Goal: Task Accomplishment & Management: Manage account settings

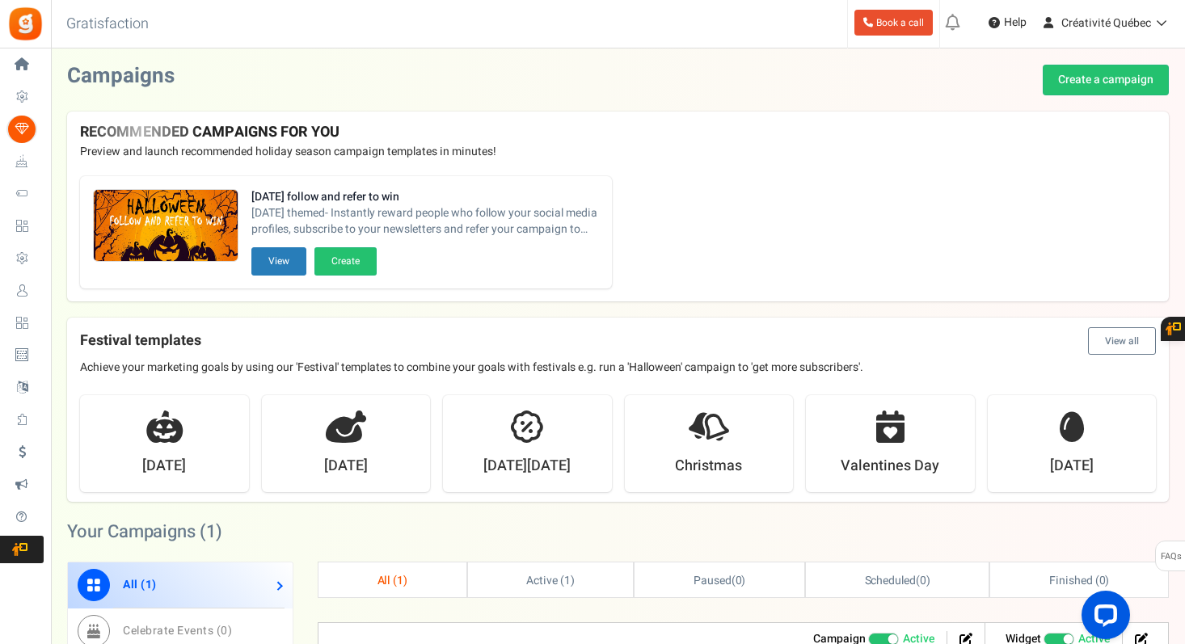
click at [680, 210] on div "Halloween follow and refer to win Halloween themed- Instantly reward people who…" at bounding box center [617, 232] width 1101 height 138
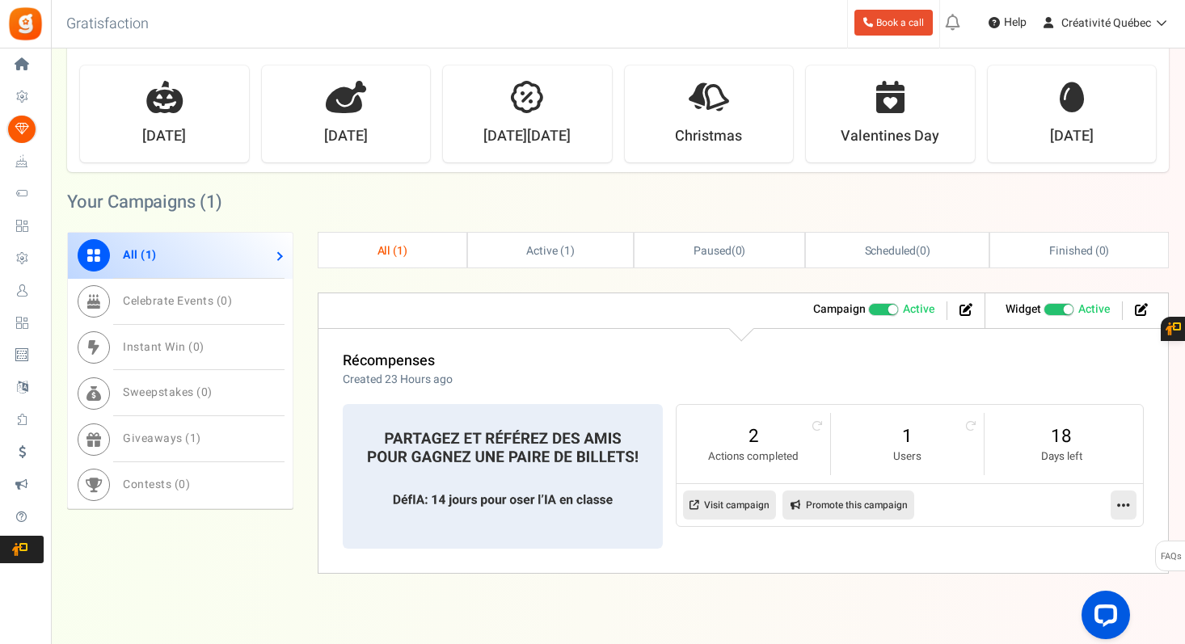
scroll to position [348, 0]
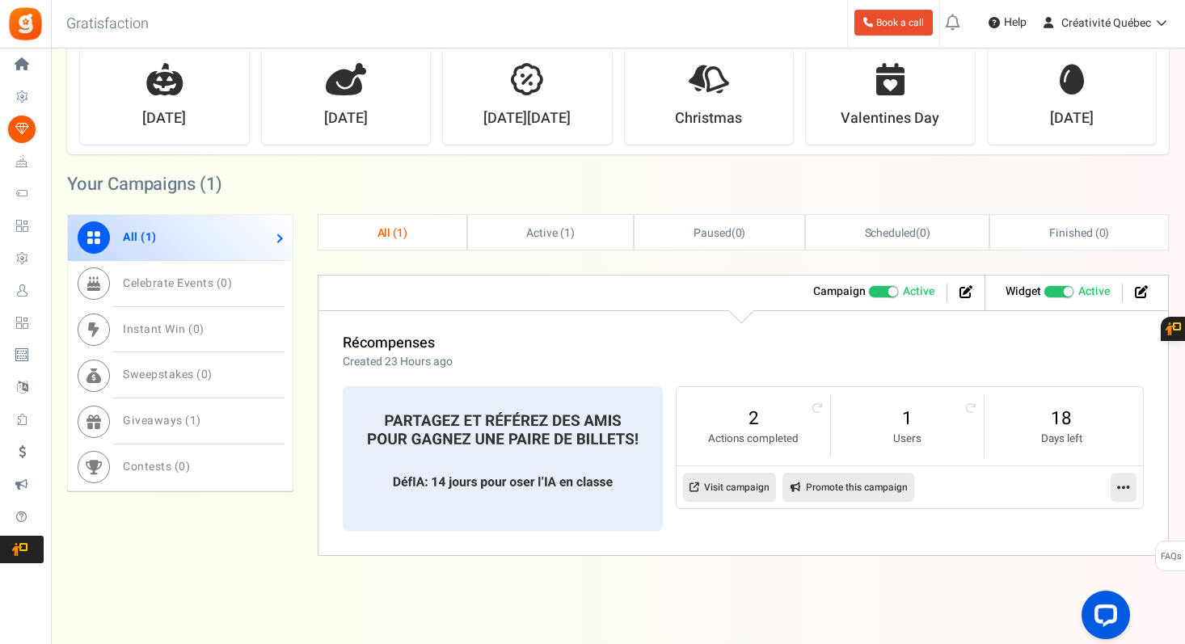
click at [1122, 489] on icon at bounding box center [1123, 487] width 13 height 15
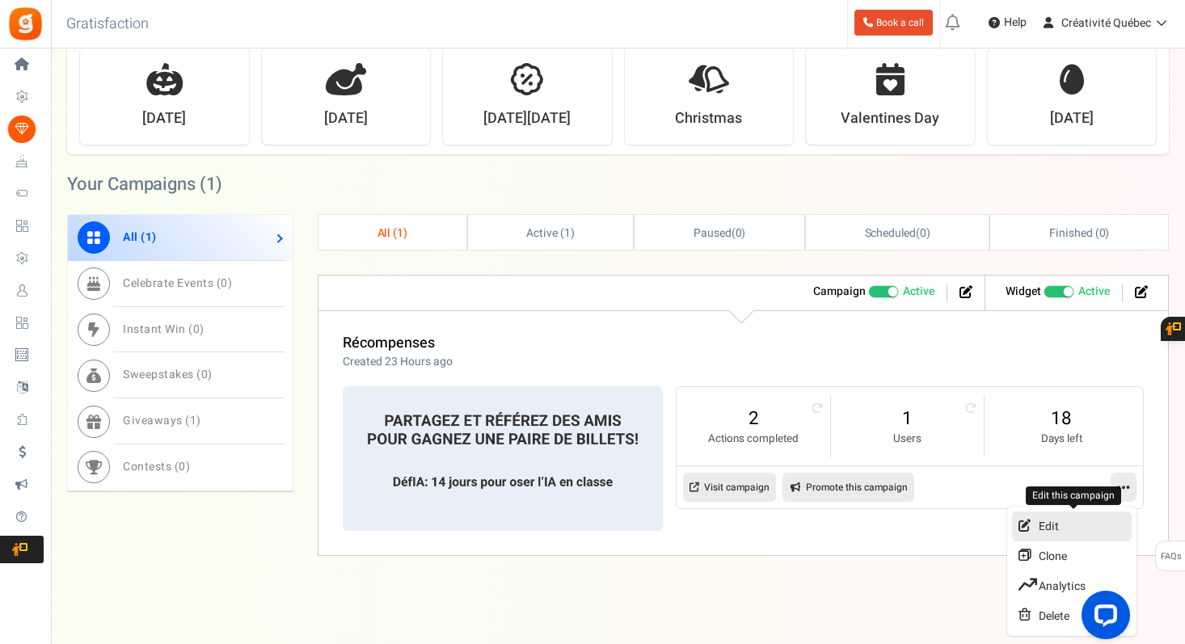
click at [1048, 523] on link "Edit" at bounding box center [1072, 527] width 120 height 30
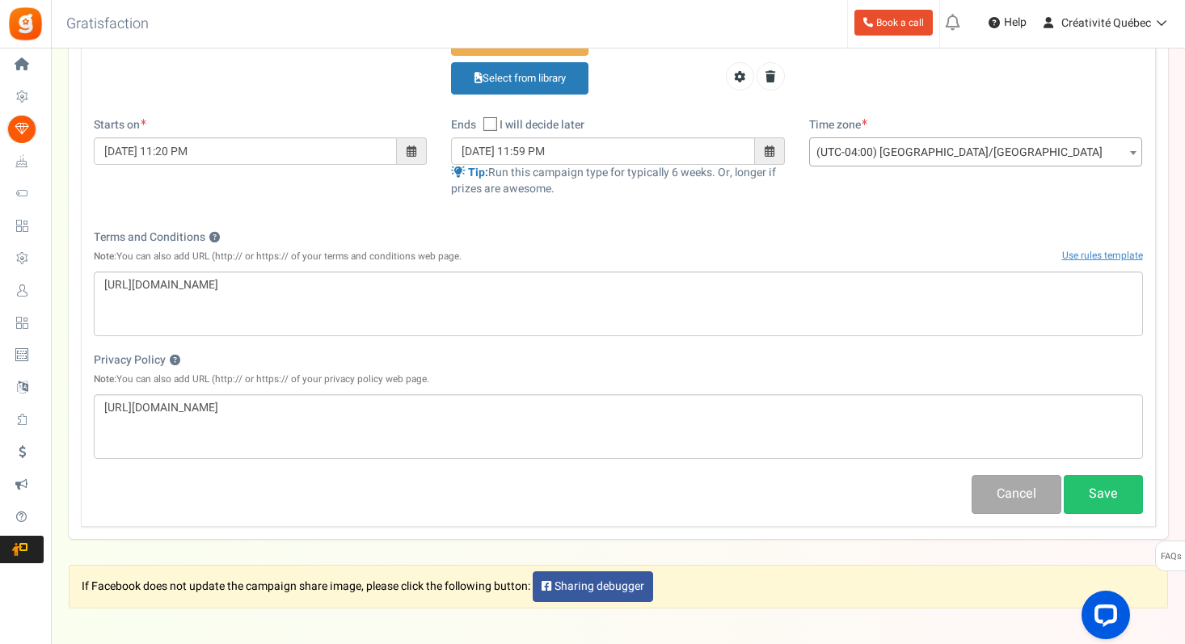
scroll to position [519, 0]
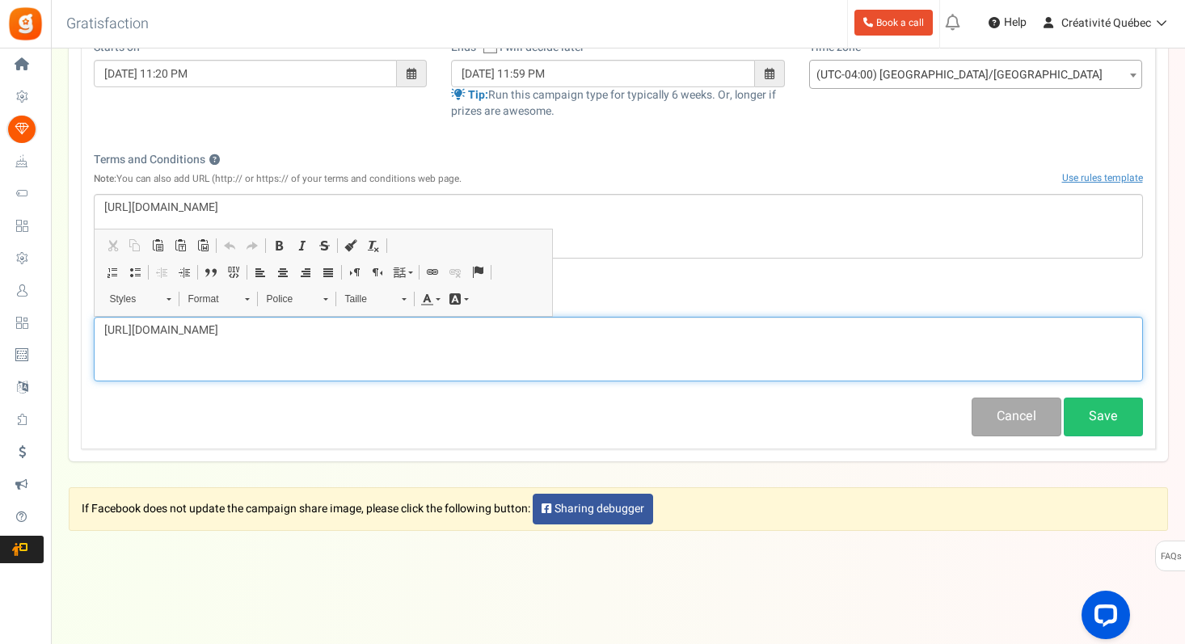
click at [542, 353] on div "[URL][DOMAIN_NAME]" at bounding box center [618, 349] width 1049 height 65
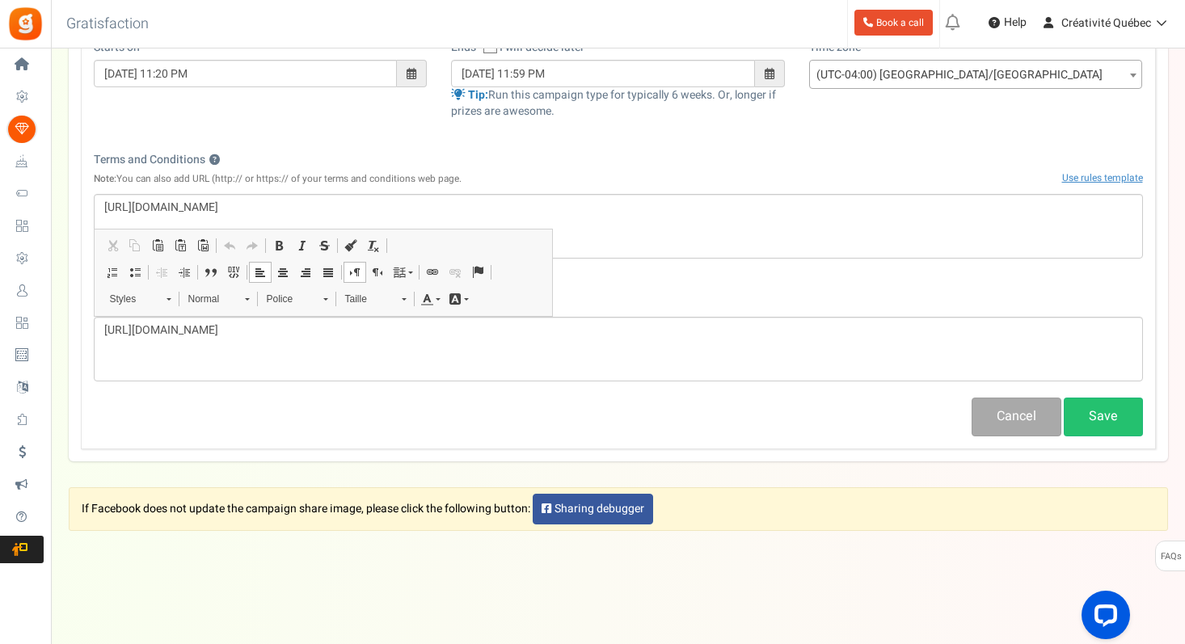
click at [484, 430] on div "Cancel Save" at bounding box center [618, 417] width 1073 height 38
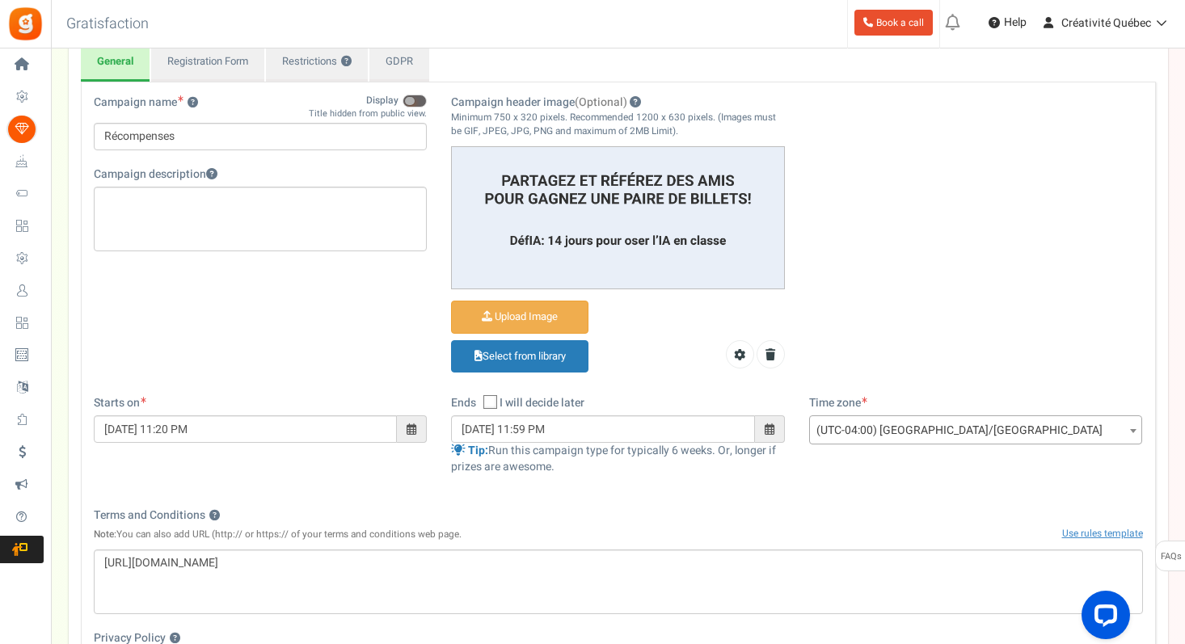
scroll to position [150, 0]
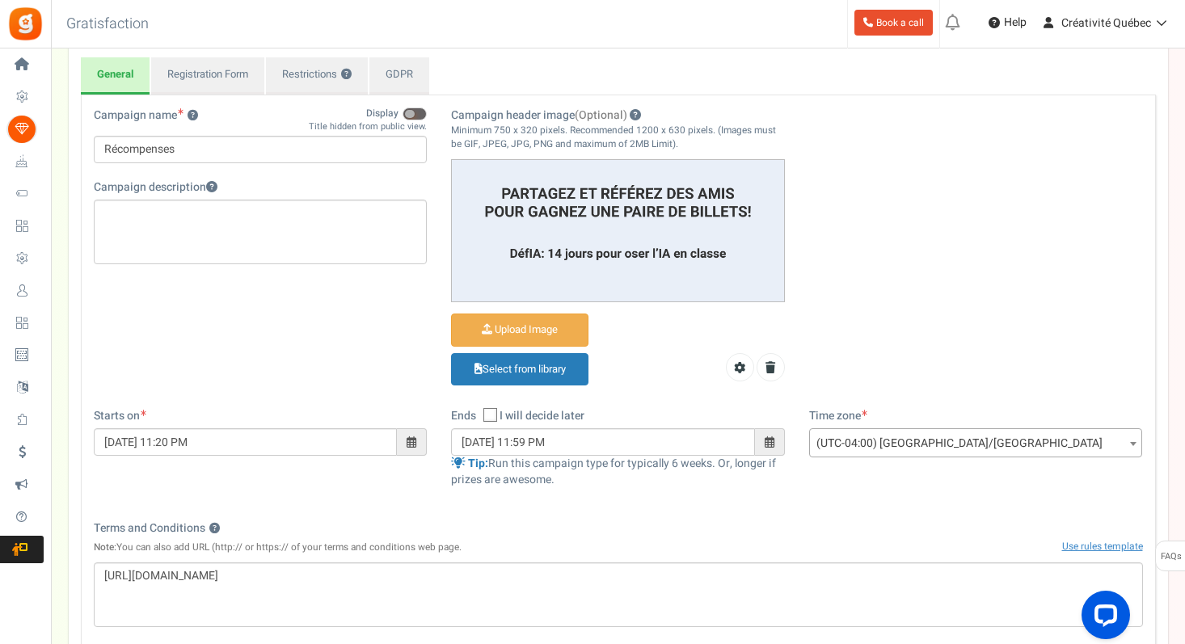
click at [417, 107] on span at bounding box center [414, 113] width 24 height 13
click at [427, 107] on input "Display" at bounding box center [427, 106] width 0 height 27
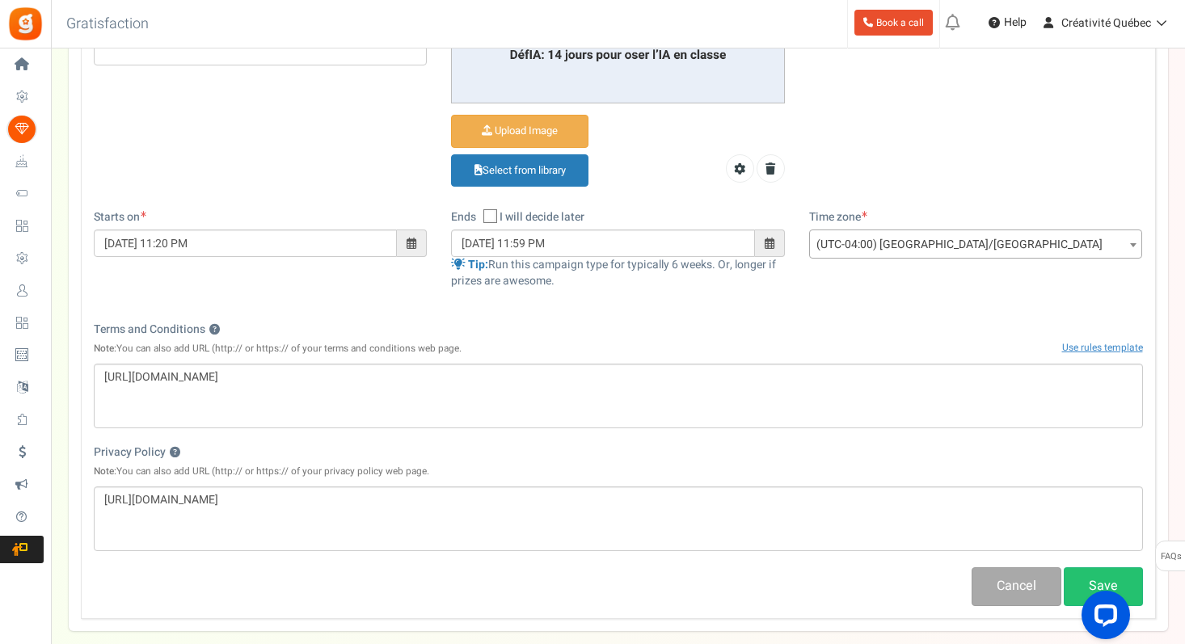
scroll to position [438, 0]
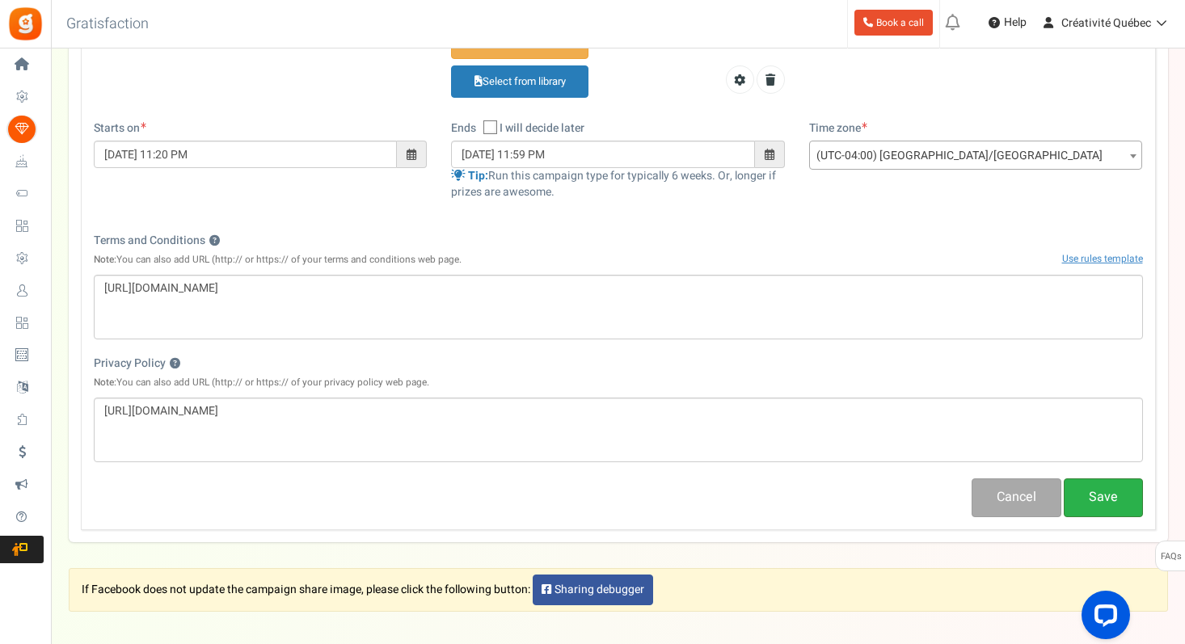
click at [1108, 504] on button "Save" at bounding box center [1103, 497] width 79 height 38
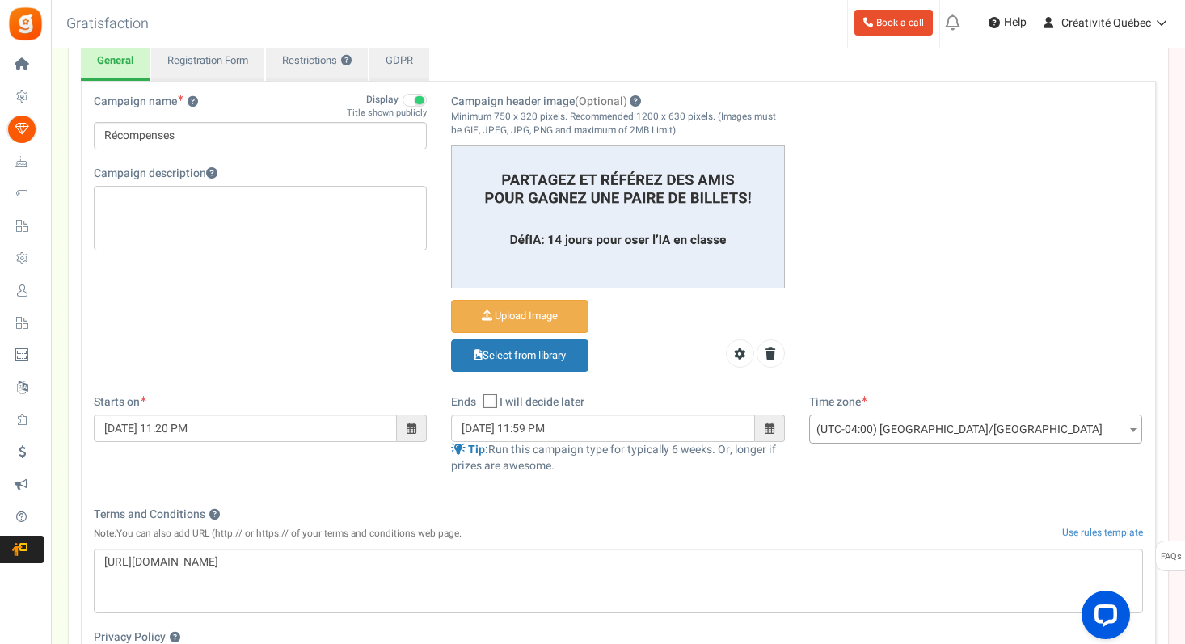
scroll to position [0, 0]
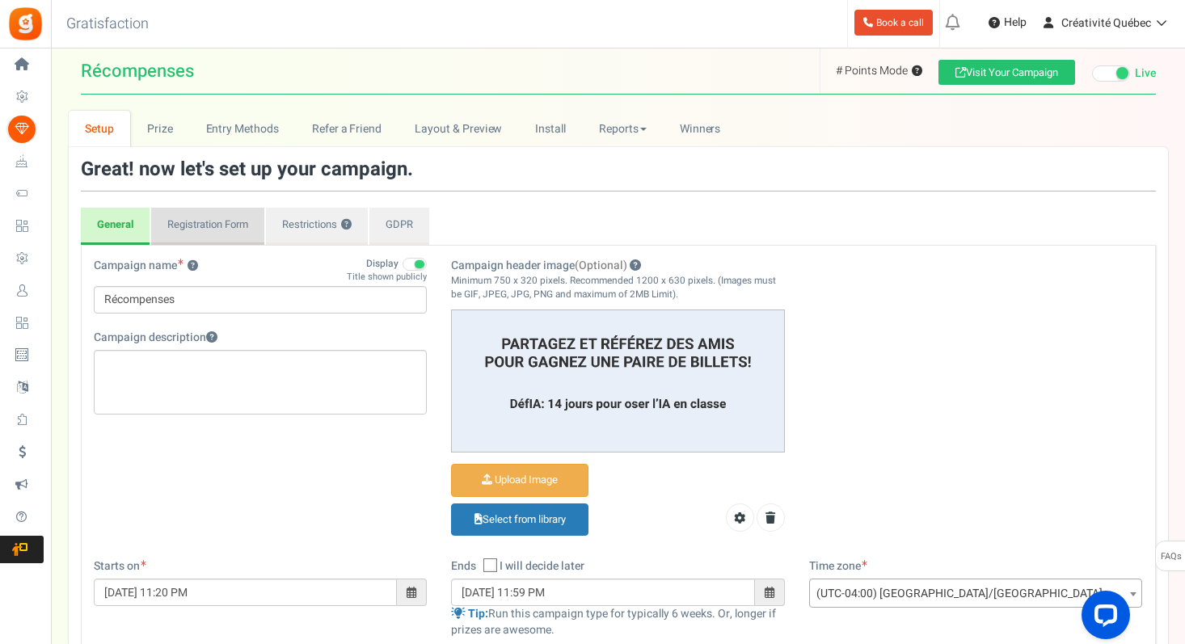
click at [221, 221] on link "Registration Form" at bounding box center [207, 226] width 113 height 37
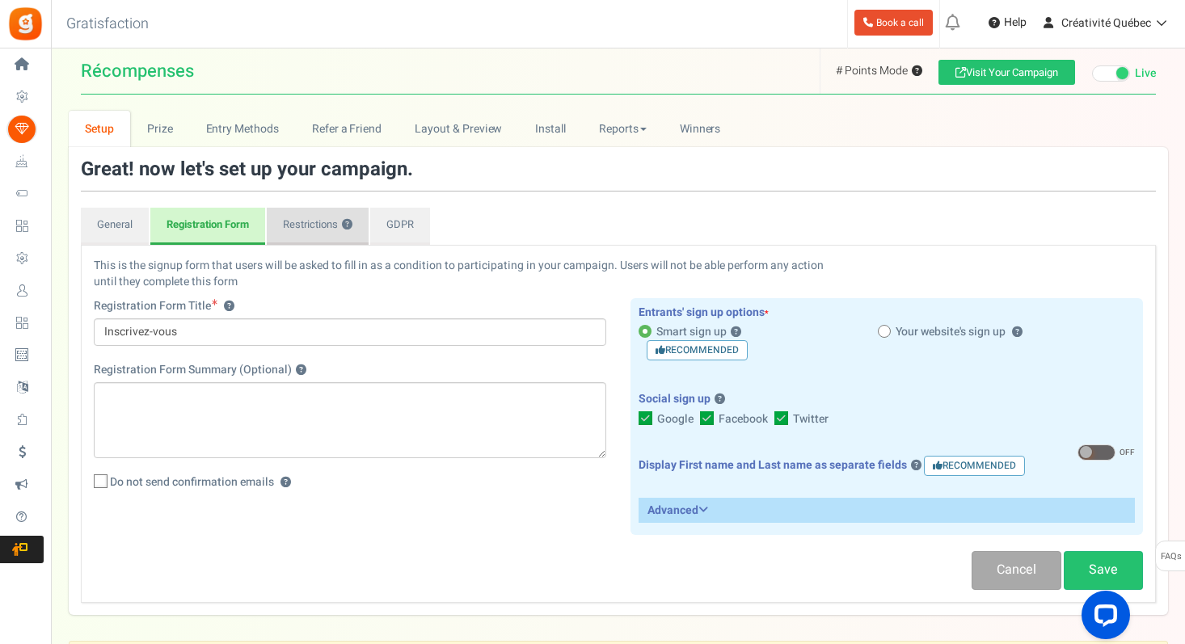
click at [318, 231] on link "Restrictions ?" at bounding box center [318, 226] width 102 height 37
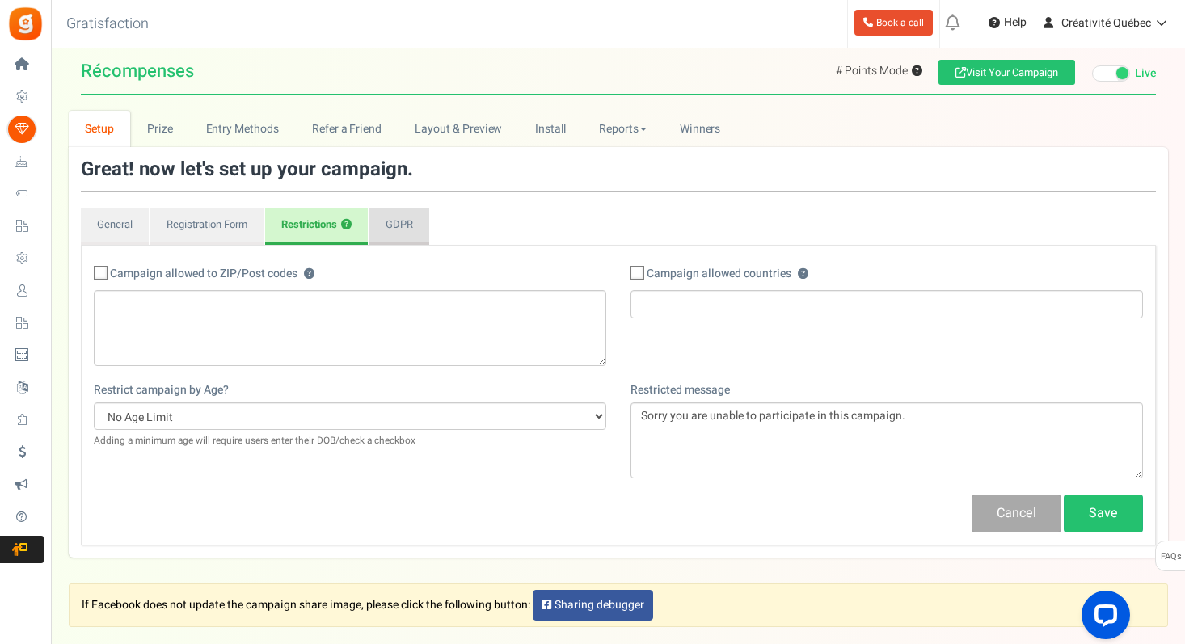
click at [389, 222] on link "GDPR" at bounding box center [399, 226] width 60 height 37
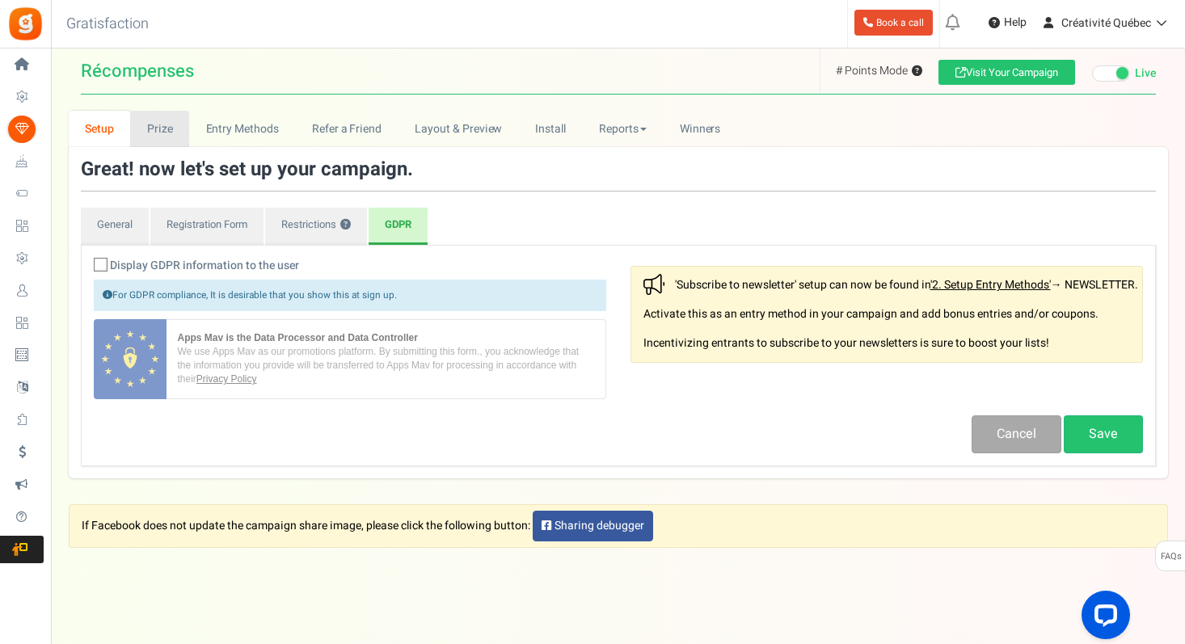
click at [163, 128] on link "Prize" at bounding box center [159, 129] width 59 height 36
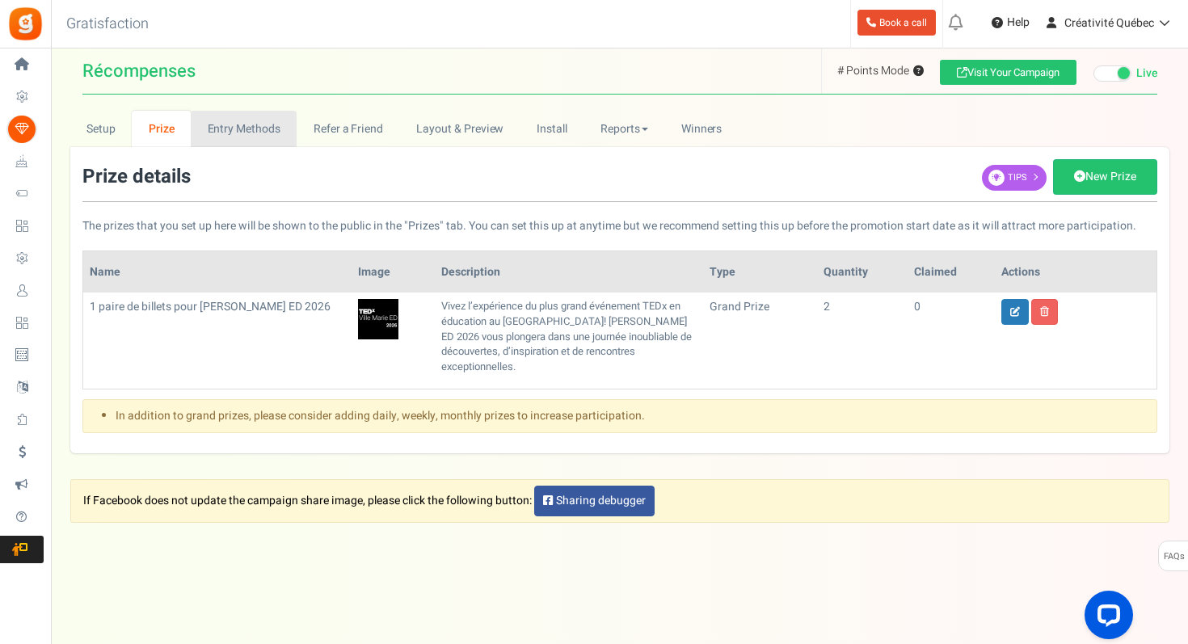
click at [219, 133] on link "Entry Methods" at bounding box center [244, 129] width 106 height 36
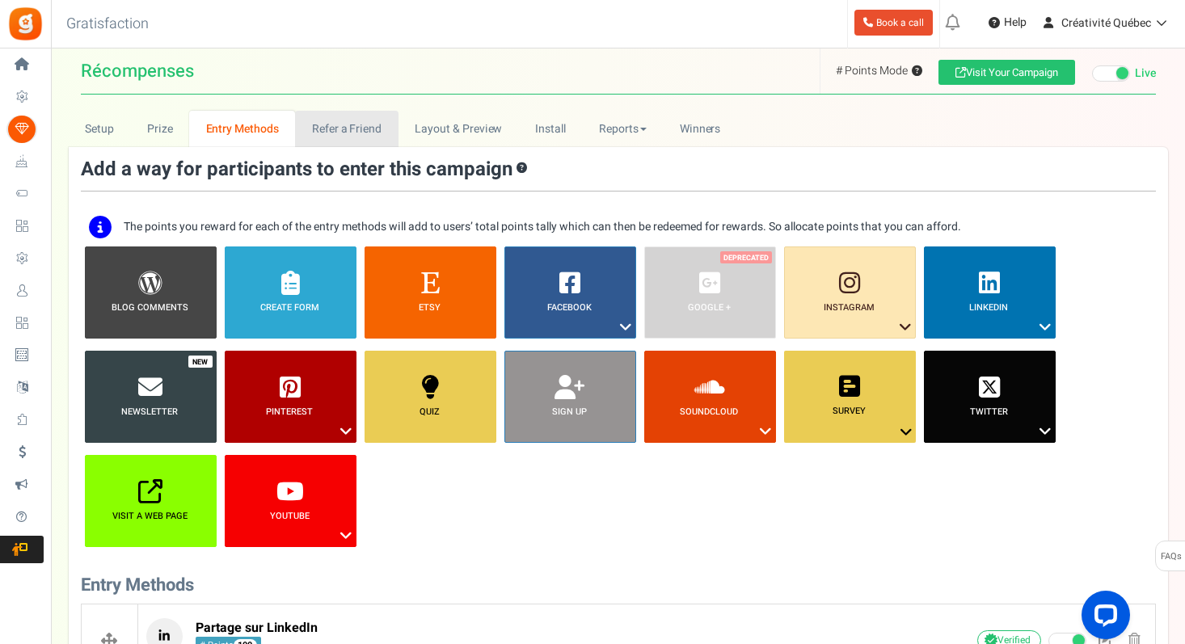
click at [336, 134] on link "Refer a Friend" at bounding box center [346, 129] width 103 height 36
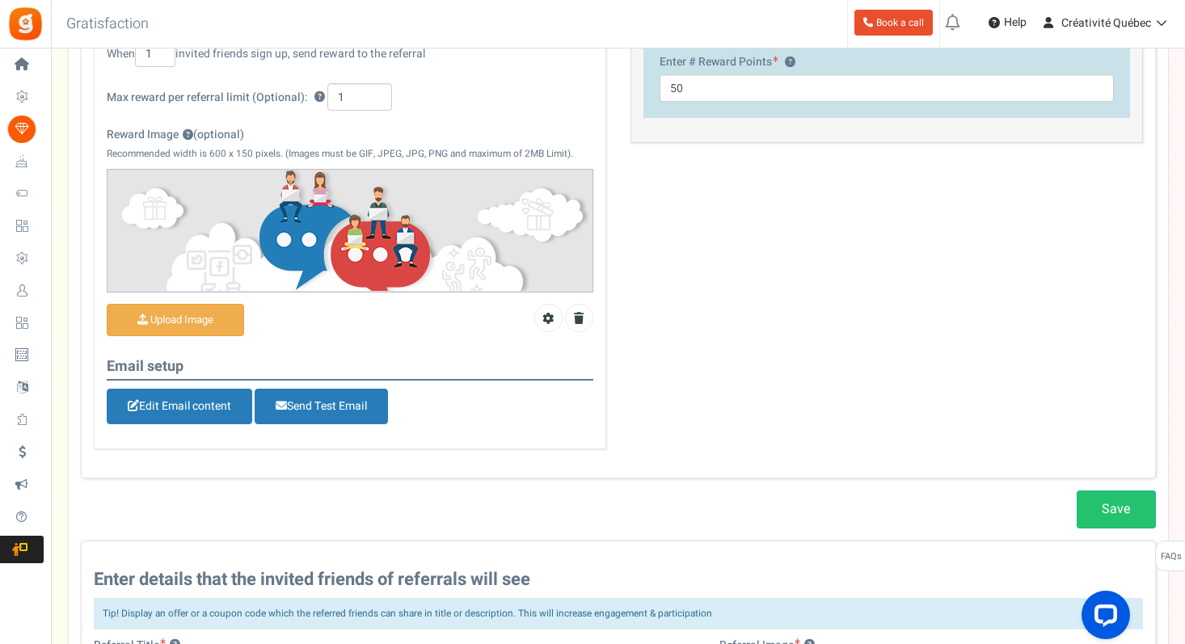
scroll to position [449, 0]
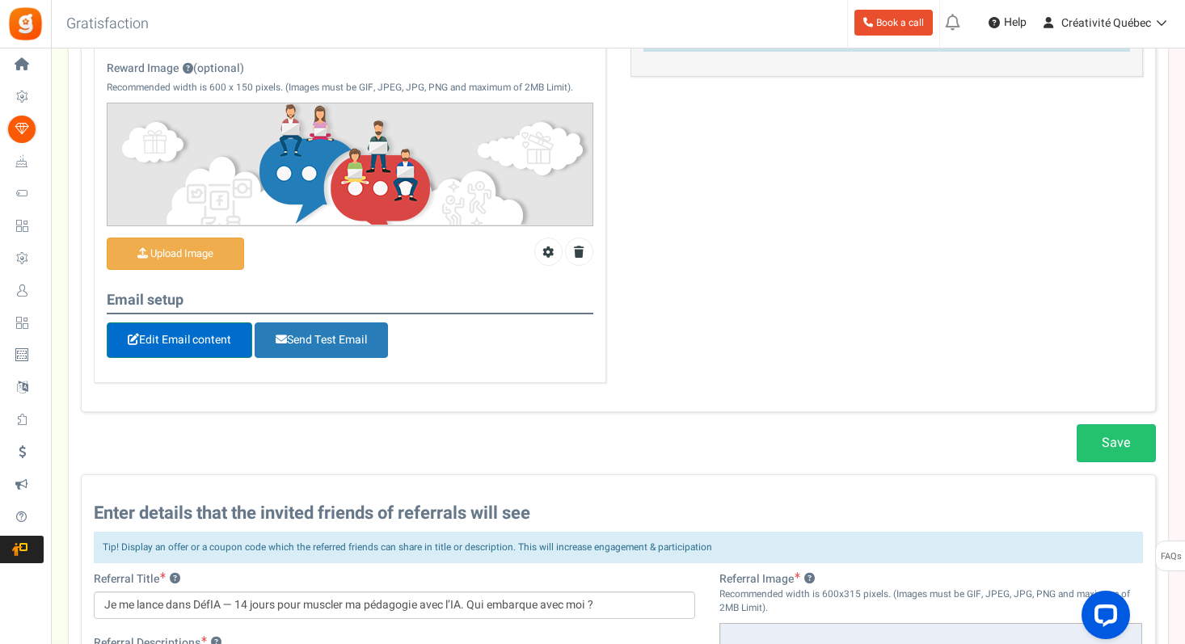
click at [185, 348] on link "Edit Email content" at bounding box center [179, 340] width 145 height 36
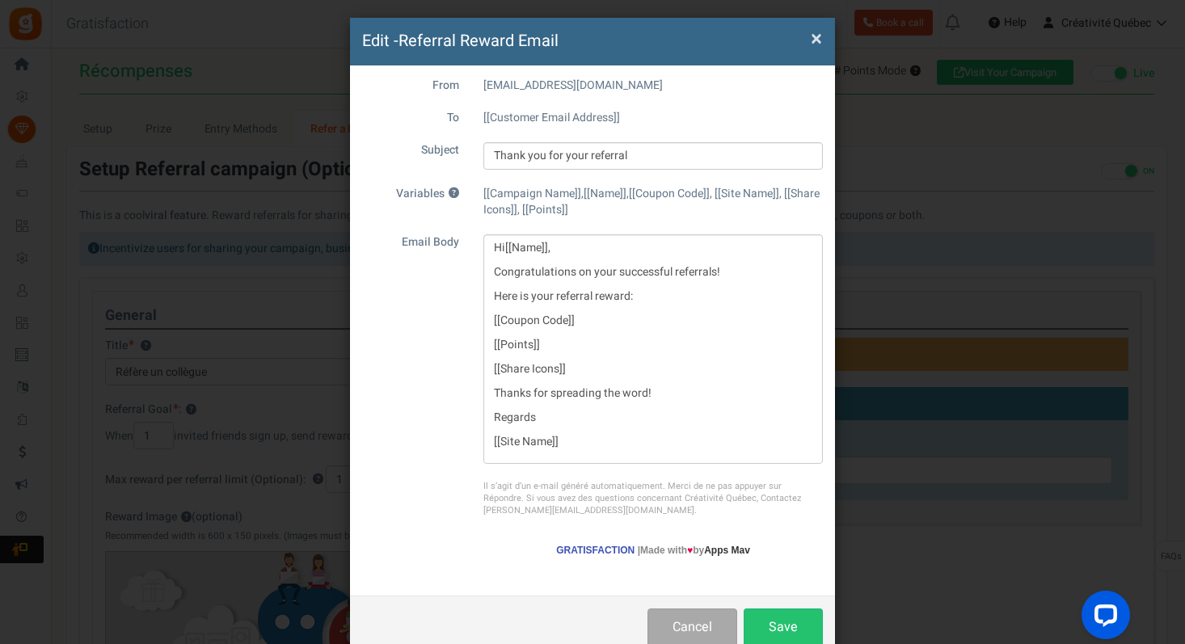
scroll to position [52, 0]
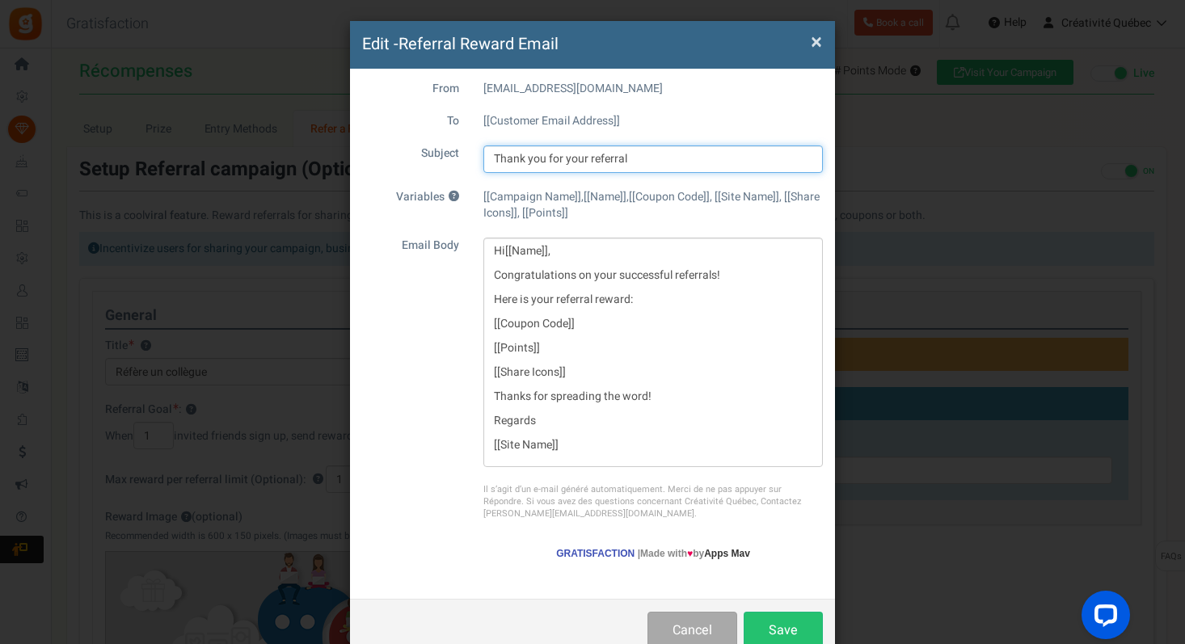
click at [579, 158] on input "Thank you for your referral" at bounding box center [652, 158] width 339 height 27
type input "Merci d'avoir référé un.e ami.e !"
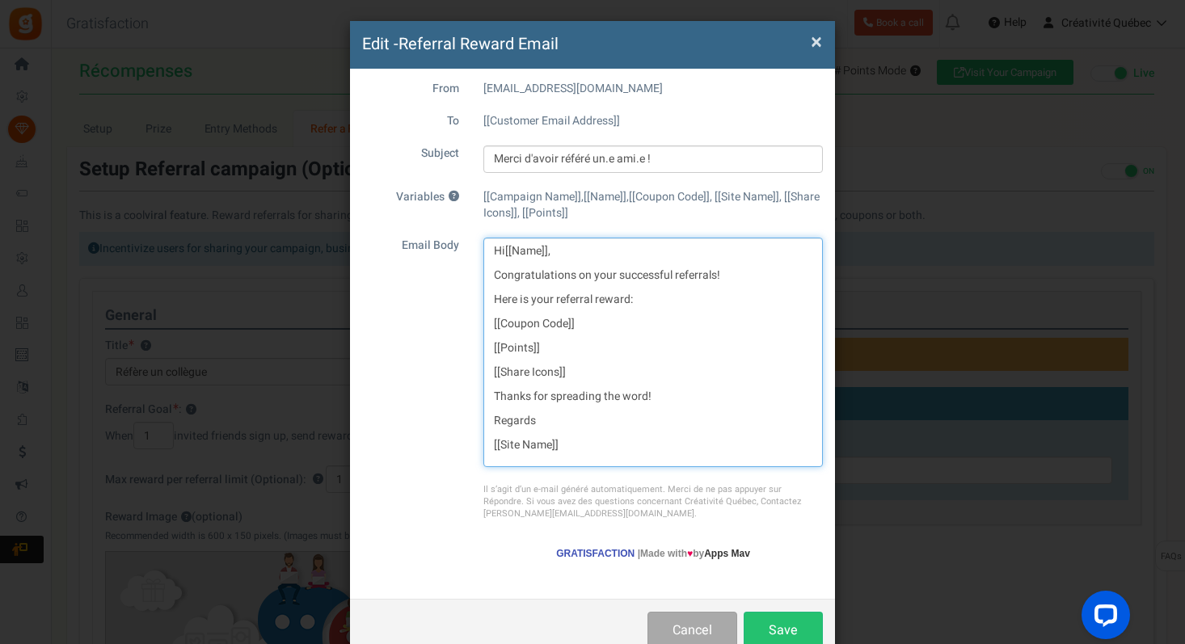
click at [494, 254] on p "Hi [[Name]] ," at bounding box center [653, 251] width 318 height 16
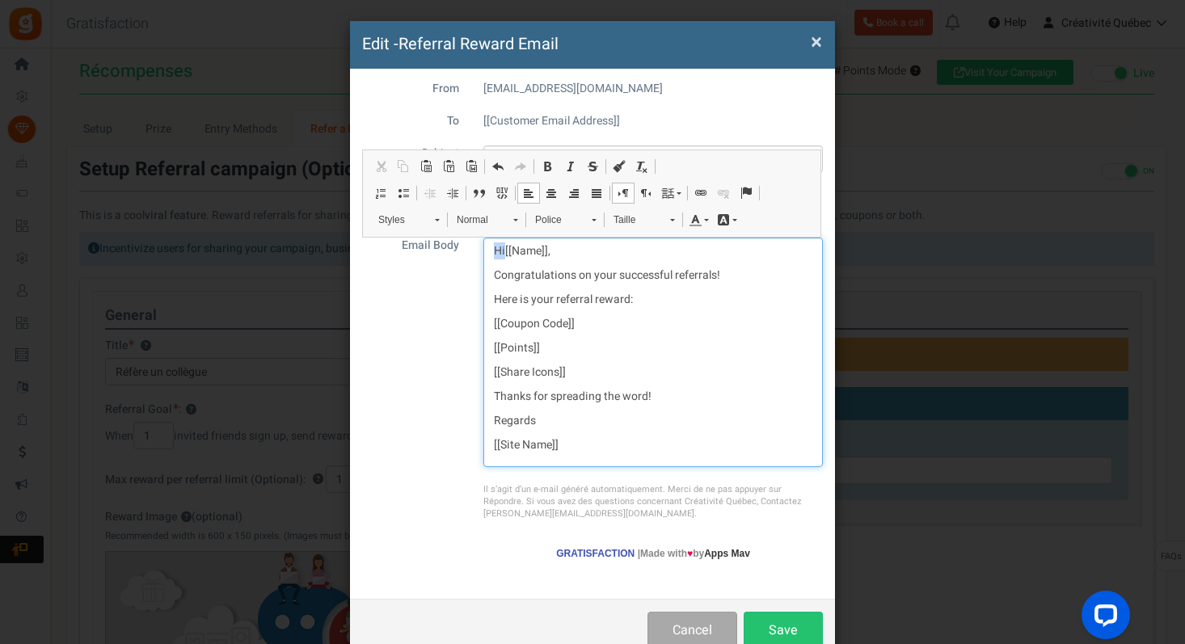
click at [494, 254] on p "Hi [[Name]] ," at bounding box center [653, 251] width 318 height 16
click at [526, 289] on div "Bonjour [[Name]] , Congratulations on your successful referrals! Here is your r…" at bounding box center [652, 353] width 339 height 230
drag, startPoint x: 505, startPoint y: 283, endPoint x: 641, endPoint y: 298, distance: 136.6
click at [641, 298] on div "Bonjour [[Name]] , Congratulations on your successful referrals! Here is your r…" at bounding box center [652, 353] width 339 height 230
copy div "Congratulations on your successful referrals! Here is your referral reward:"
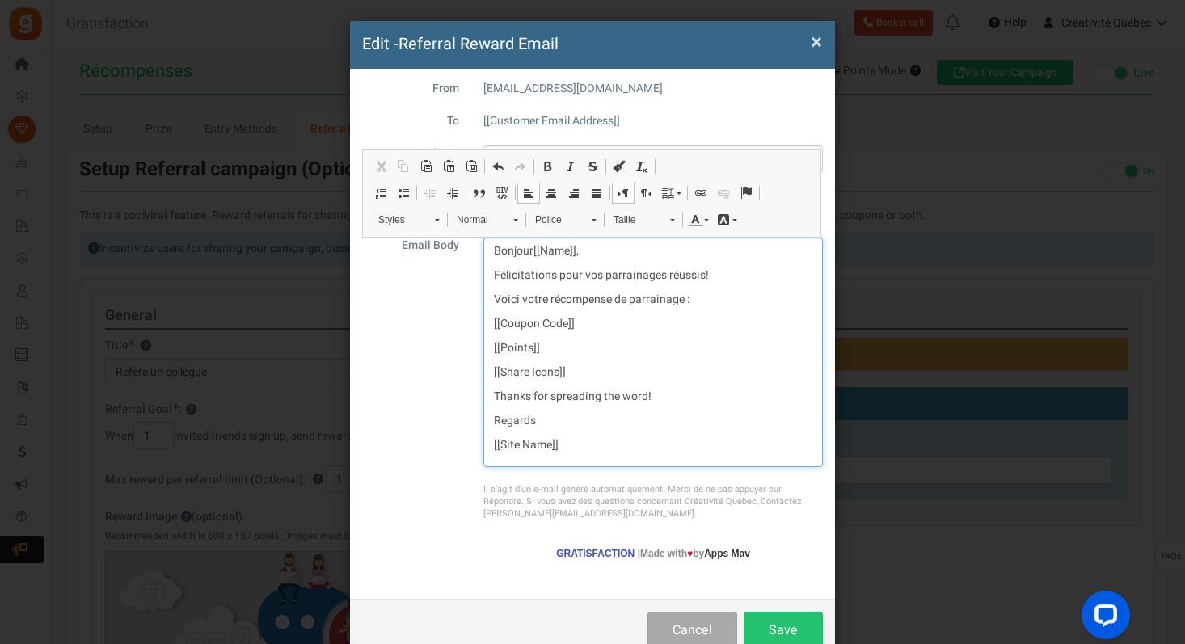
click at [660, 332] on div "Bonjour [[Name]] , Félicitations pour vos parrainages réussis! Voici votre réco…" at bounding box center [652, 353] width 339 height 230
click at [634, 276] on p "Félicitations pour vos parrainages réussis!" at bounding box center [653, 275] width 318 height 16
click at [706, 276] on p "Félicitations pour vos parrainages réussis!" at bounding box center [653, 275] width 318 height 16
click at [750, 276] on p "Félicitations pour vos parrainages réussis!" at bounding box center [653, 275] width 318 height 16
click at [726, 304] on p "Voici votre récompense de parrainage :" at bounding box center [653, 300] width 318 height 16
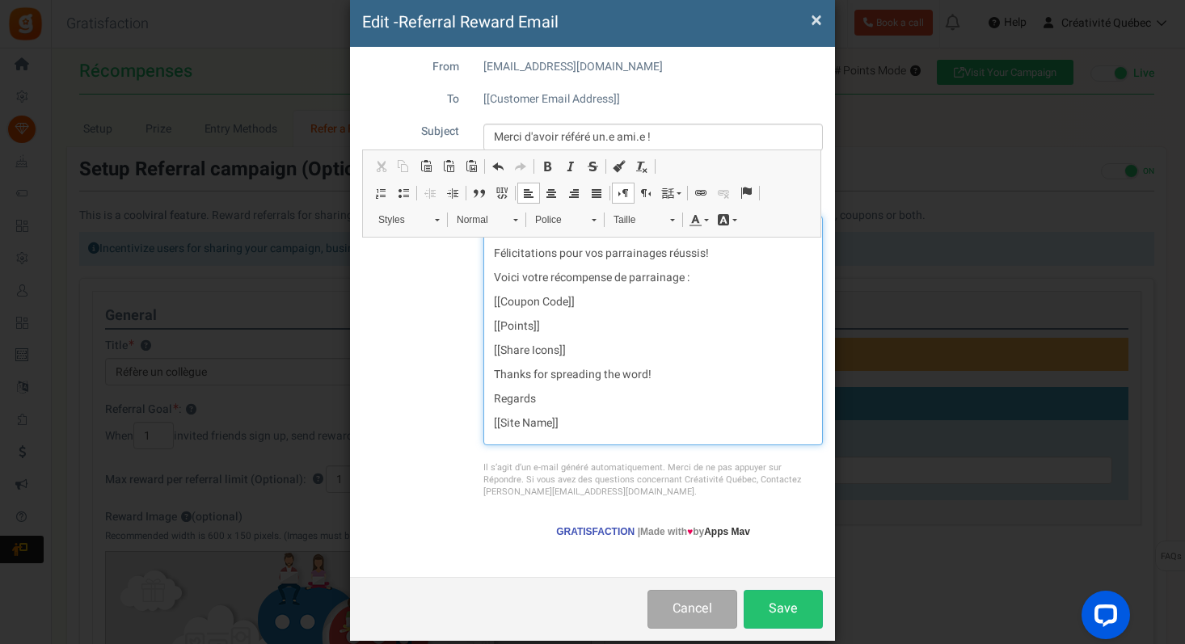
scroll to position [79, 0]
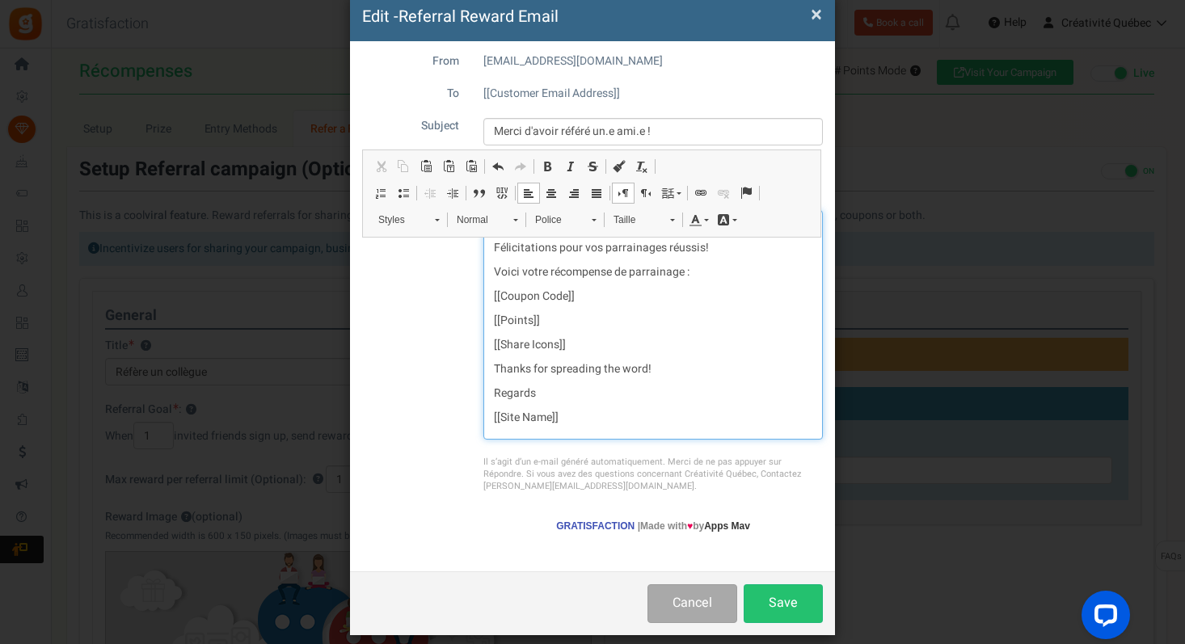
click at [565, 373] on p "Thanks for spreading the word!" at bounding box center [653, 369] width 318 height 16
click at [494, 364] on p "Thanks for spreading the word!" at bounding box center [653, 369] width 318 height 16
click at [499, 370] on p "Thanks for spreading the word!" at bounding box center [653, 369] width 318 height 16
drag, startPoint x: 495, startPoint y: 369, endPoint x: 549, endPoint y: 390, distance: 58.1
click at [549, 390] on div "Bonjour [[Name]] , Félicitations pour vos parrainages réussis! Voici votre réco…" at bounding box center [652, 325] width 339 height 230
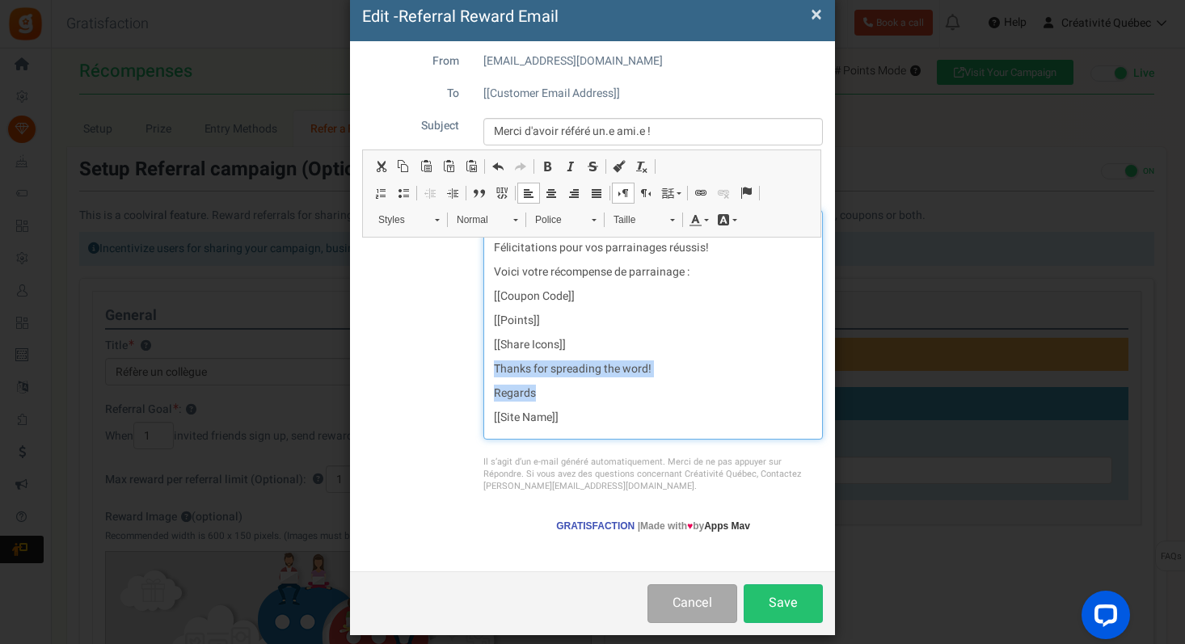
copy div "Thanks for spreading the word! Regards"
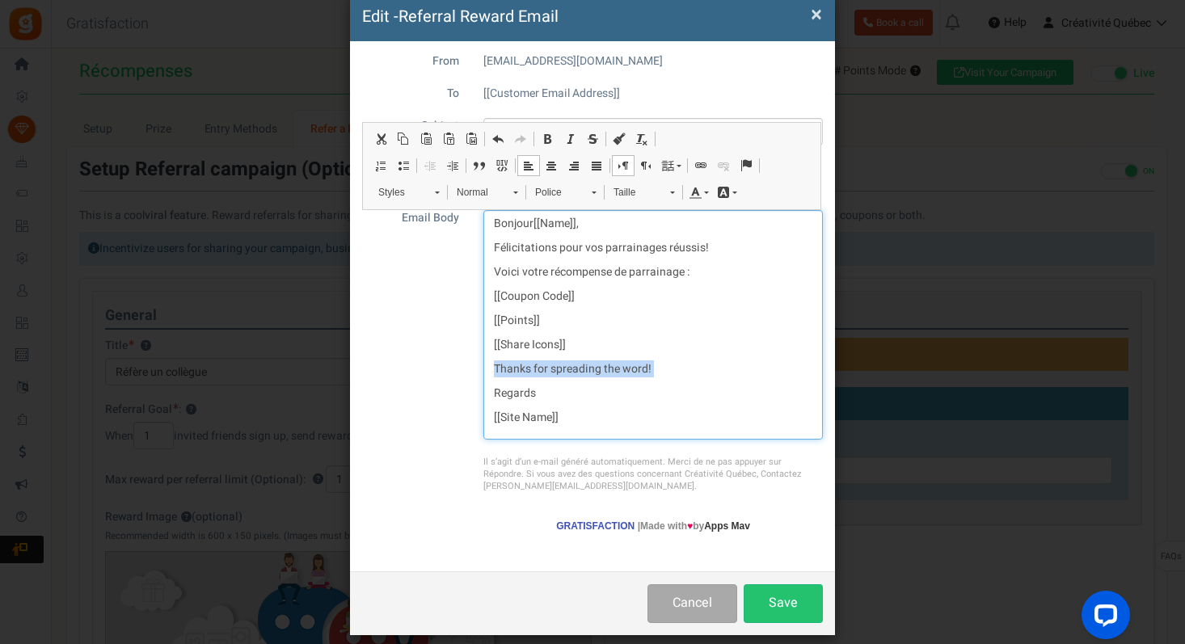
click at [565, 423] on p "[[Site Name]]" at bounding box center [653, 418] width 318 height 16
drag, startPoint x: 523, startPoint y: 391, endPoint x: 463, endPoint y: 372, distance: 62.9
click at [463, 372] on div "Email Body Bonjour [[Name]] , Félicitations pour vos parrainages réussis! Voici…" at bounding box center [592, 325] width 485 height 230
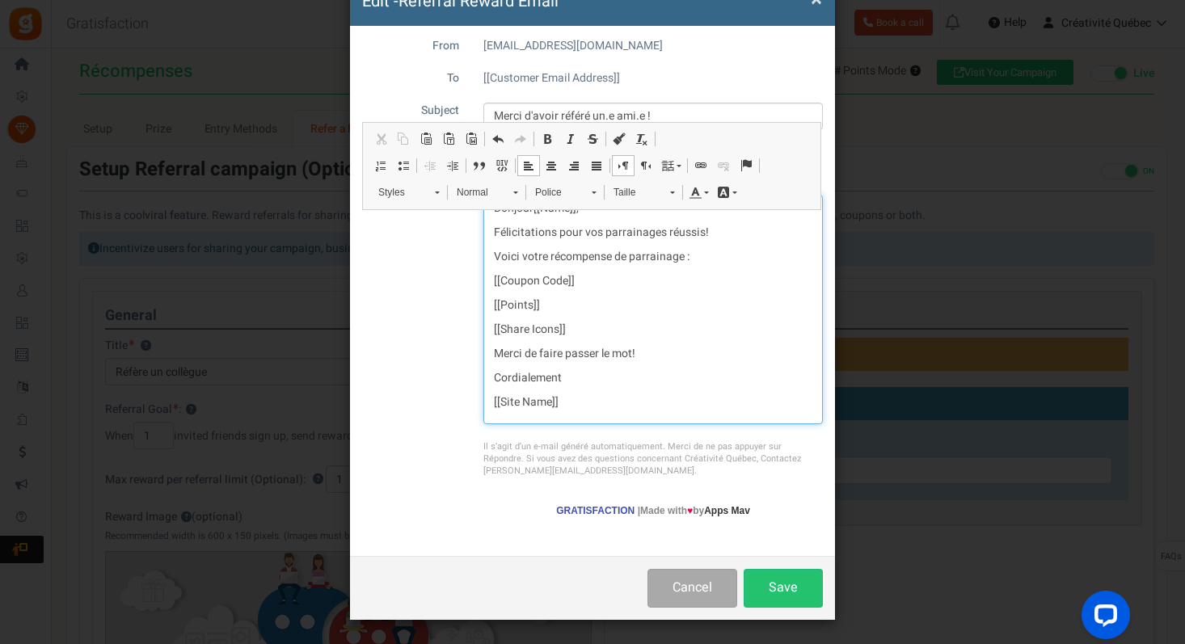
scroll to position [0, 0]
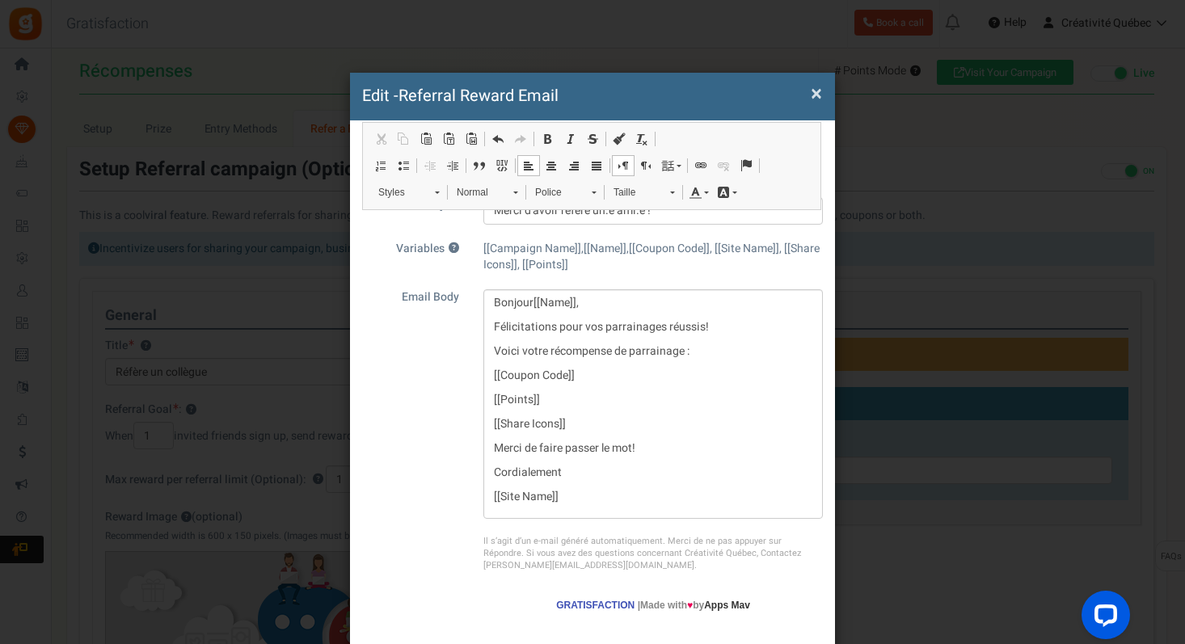
click at [518, 242] on span "[[Campaign Name]],[[Name]],[[Coupon Code]], [[Site Name]], [[Share Icons]], [[P…" at bounding box center [651, 256] width 336 height 33
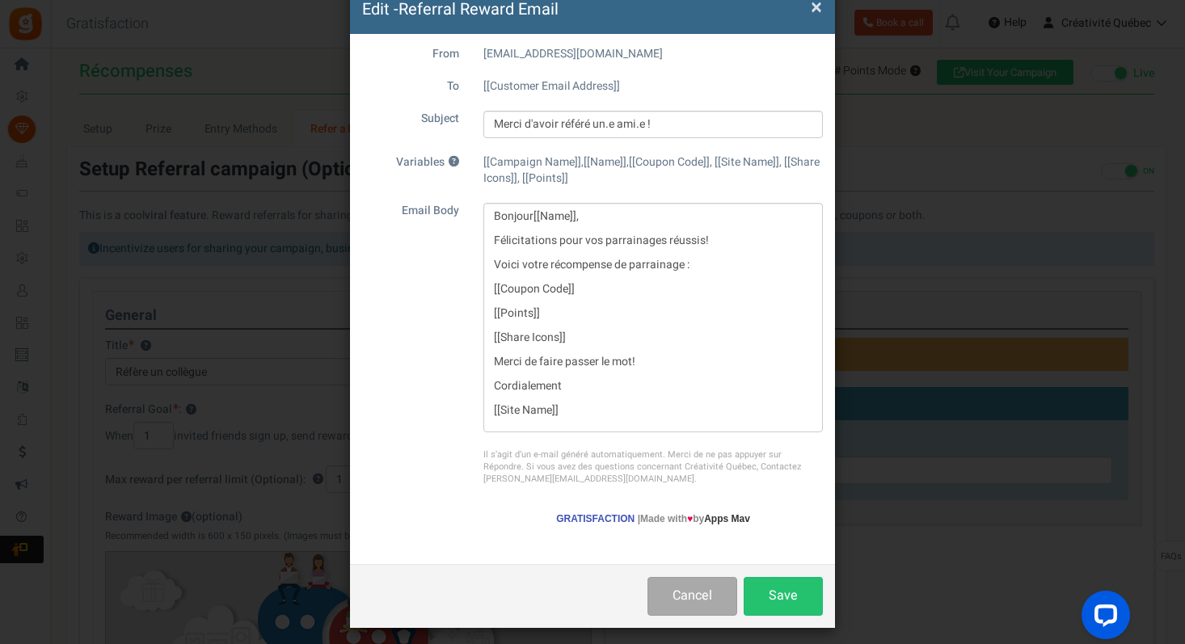
scroll to position [95, 0]
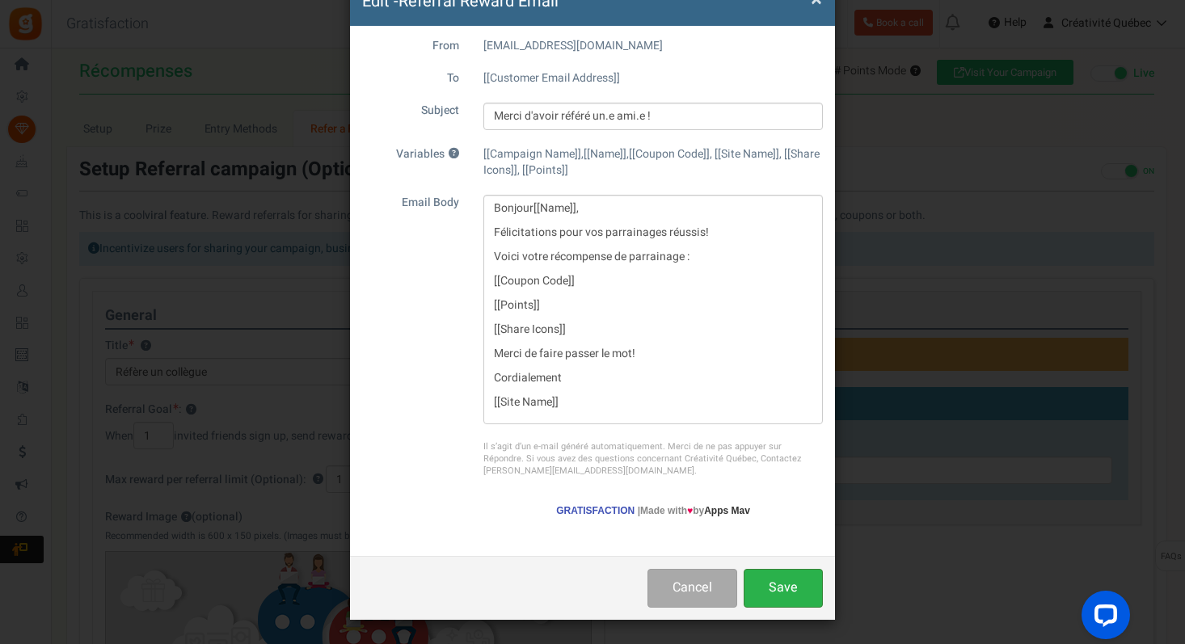
click at [770, 584] on button "Save" at bounding box center [782, 588] width 79 height 38
click at [783, 590] on button "Save" at bounding box center [782, 588] width 79 height 38
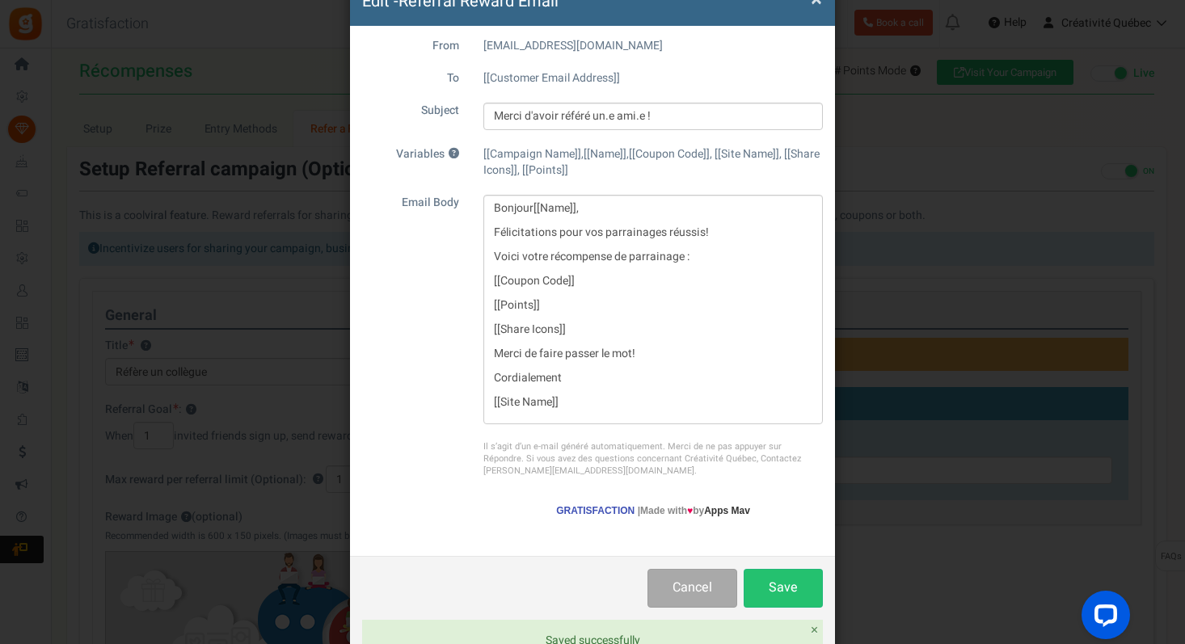
scroll to position [0, 0]
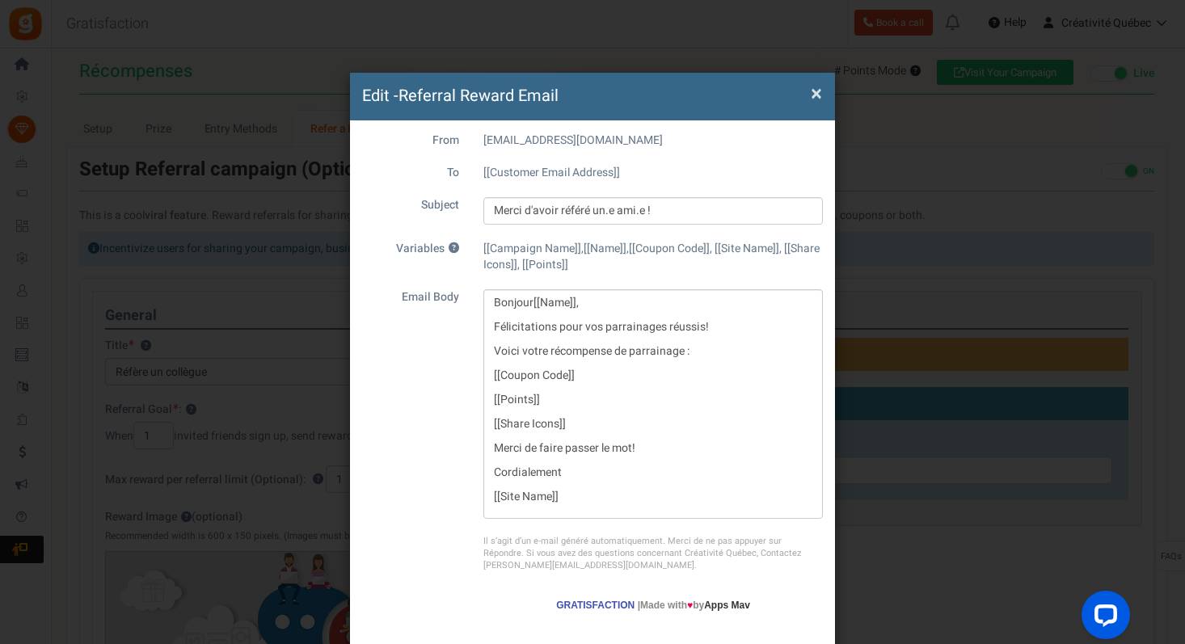
drag, startPoint x: 810, startPoint y: 89, endPoint x: 702, endPoint y: 162, distance: 129.8
click at [702, 159] on div "× Close Edit - Referral Reward Email From noreply@gr.ammailer.com To [[Customer…" at bounding box center [592, 394] width 485 height 642
click at [587, 208] on input "Merci d'avoir référé un.e ami.e !" at bounding box center [652, 210] width 339 height 27
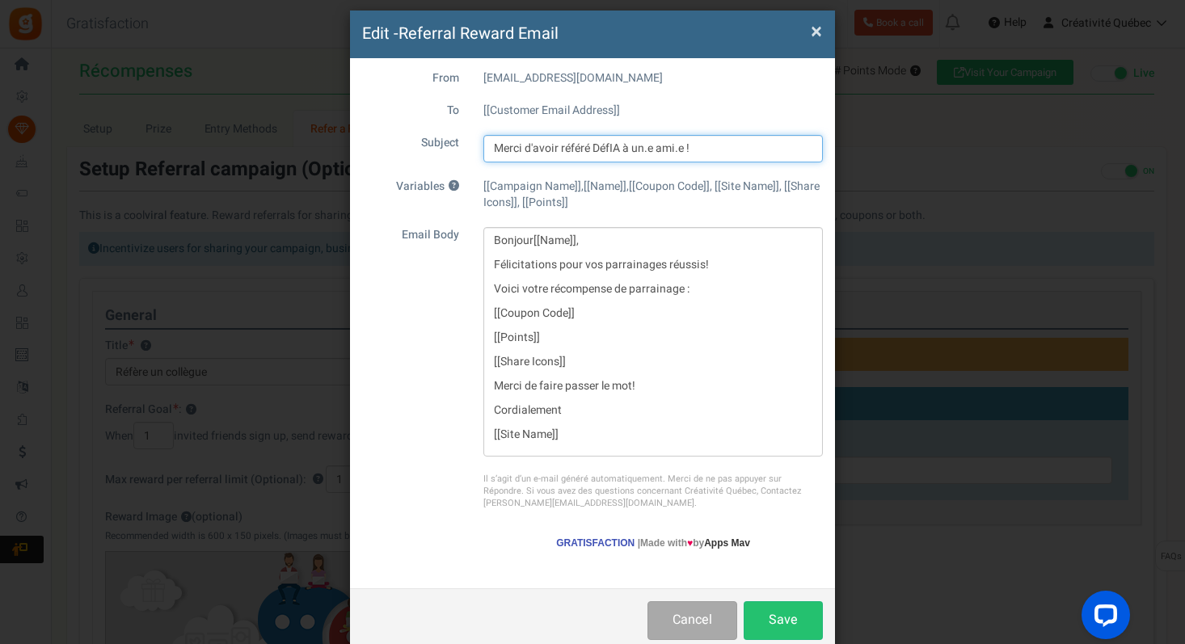
scroll to position [11, 0]
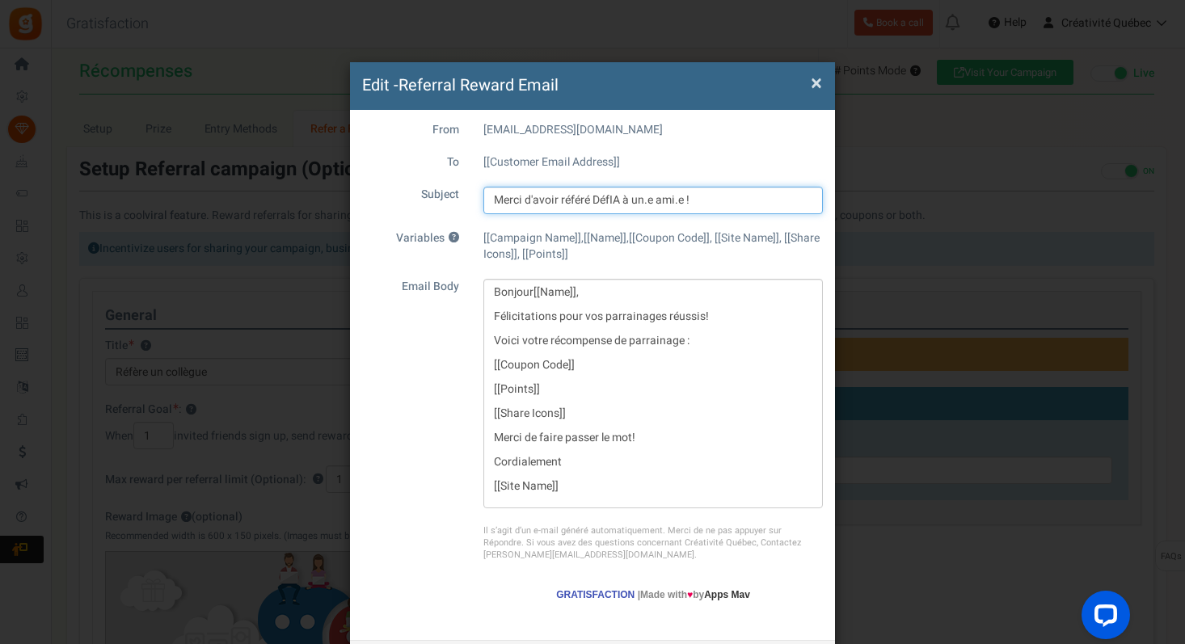
drag, startPoint x: 591, startPoint y: 201, endPoint x: 622, endPoint y: 201, distance: 31.5
click at [622, 201] on input "Merci d'avoir référé DéfIA à un.e ami.e !" at bounding box center [652, 200] width 339 height 27
click at [598, 203] on input "Merci d'avoir référé un.e ami.e !" at bounding box center [652, 200] width 339 height 27
type input "Merci d'avoir référé un.e ami.e !"
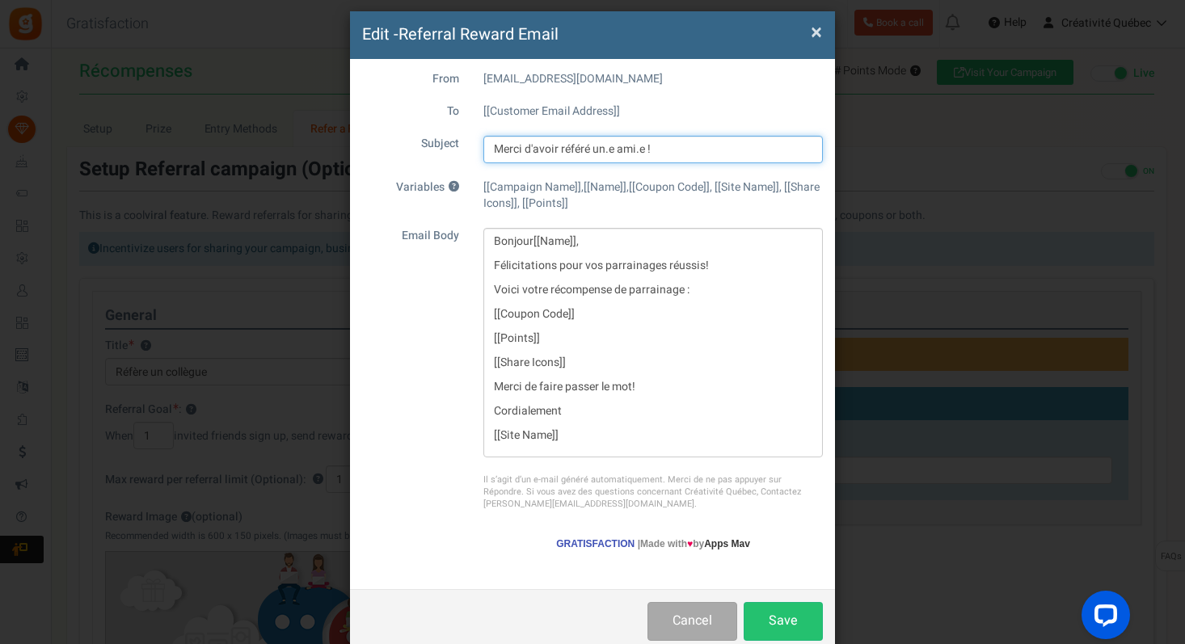
scroll to position [95, 0]
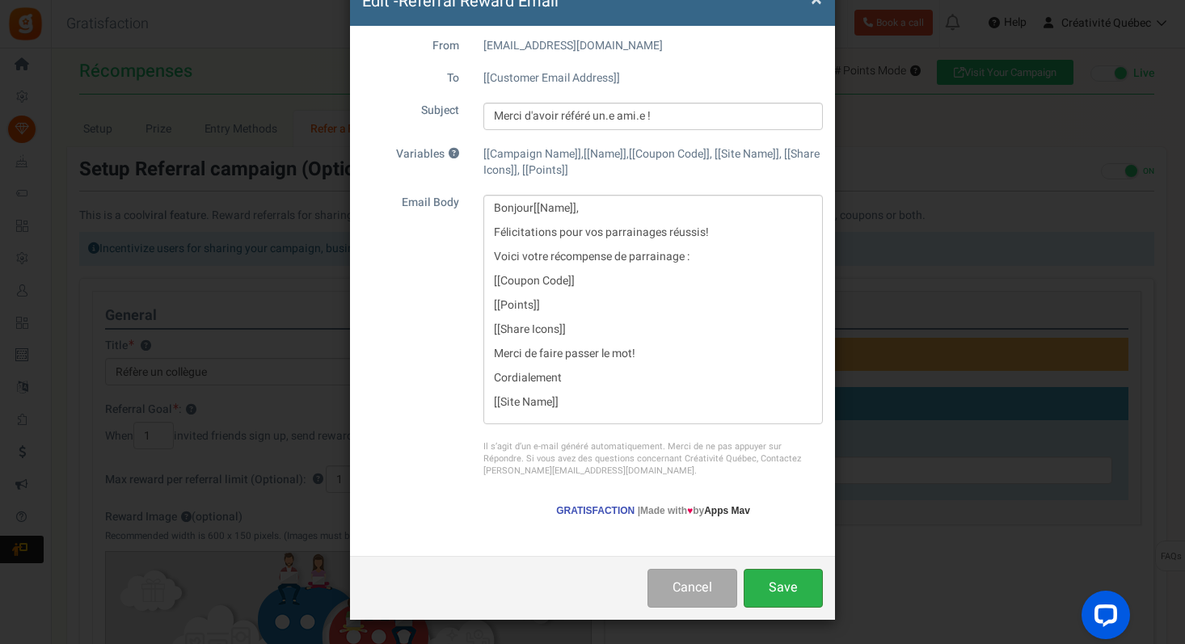
click at [778, 582] on button "Save" at bounding box center [782, 588] width 79 height 38
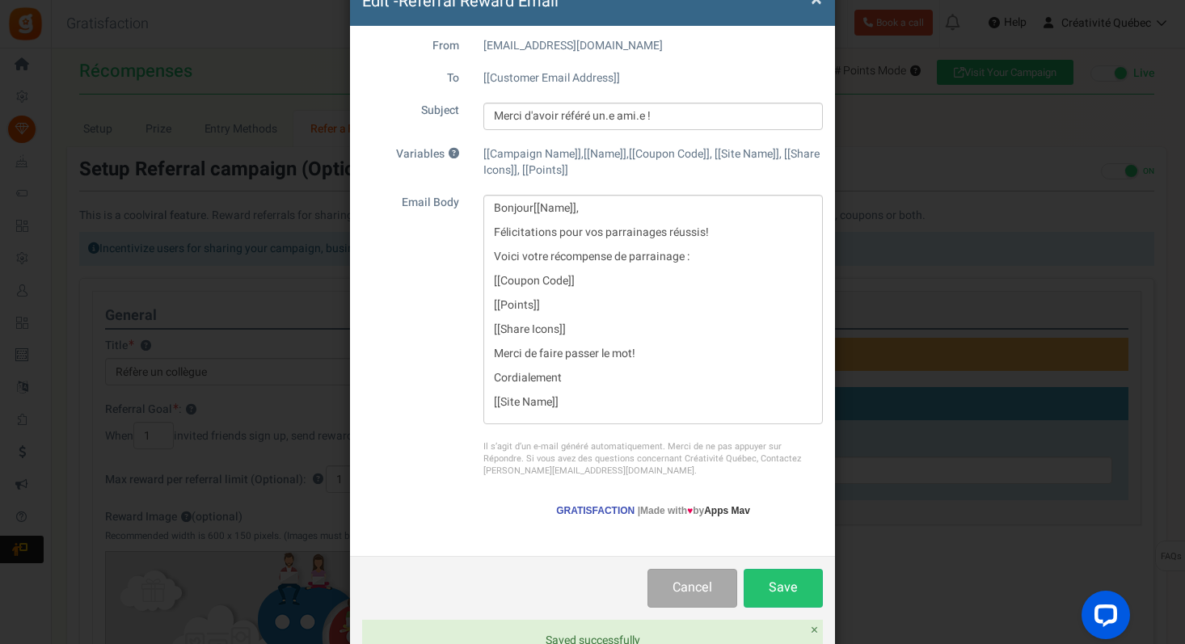
scroll to position [0, 0]
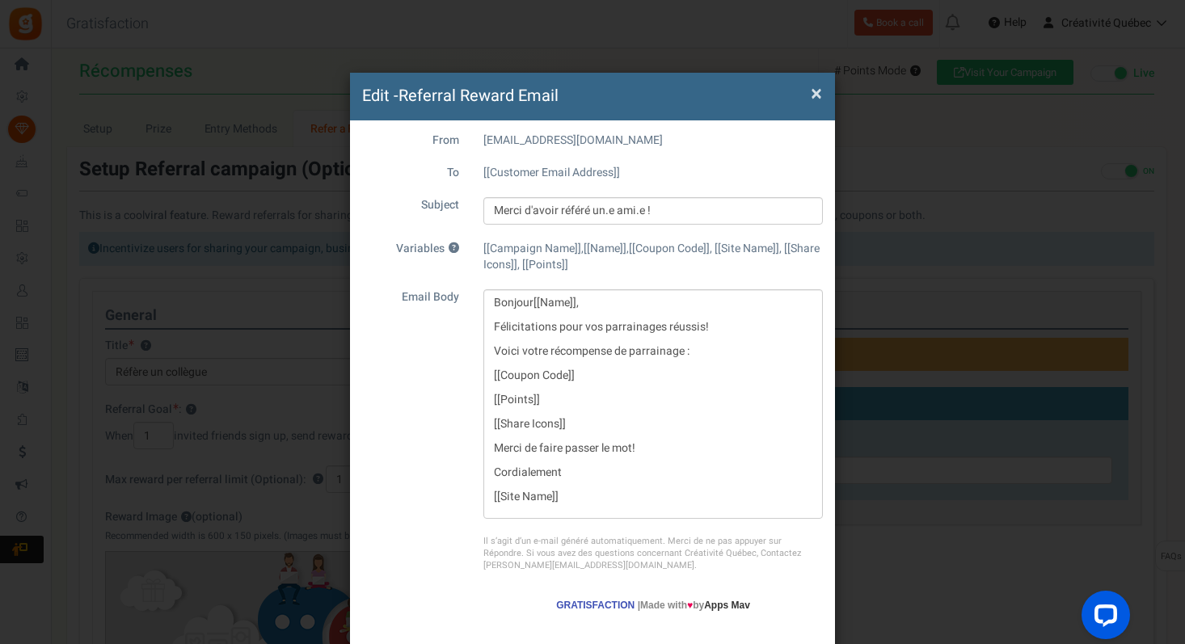
click at [813, 85] on span "×" at bounding box center [816, 93] width 11 height 31
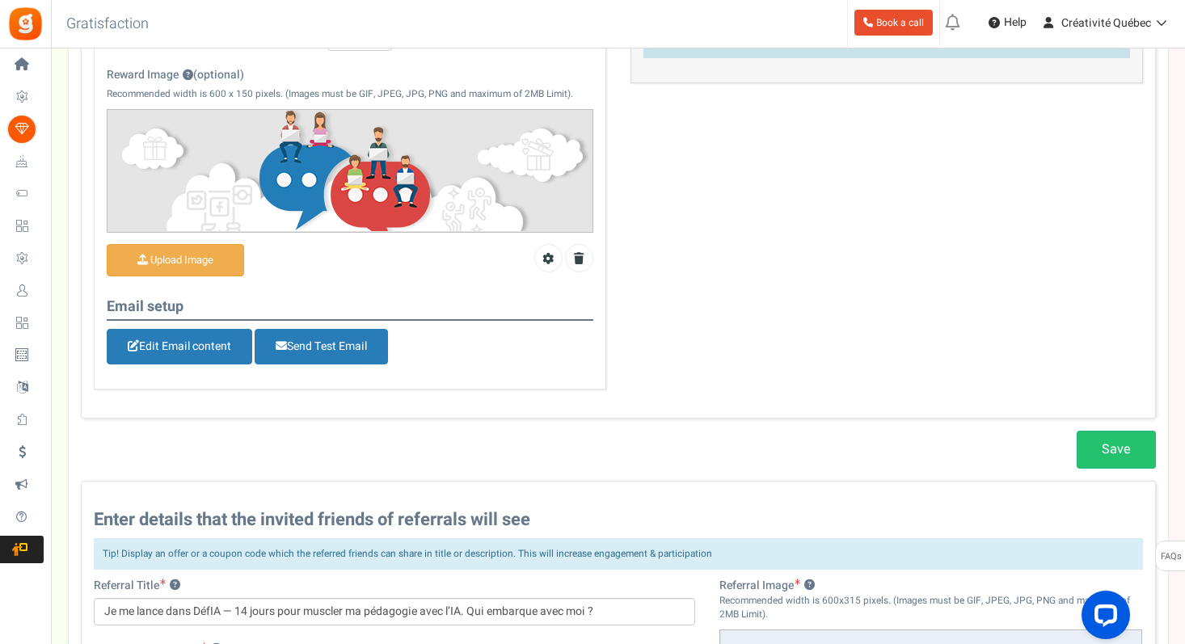
scroll to position [406, 0]
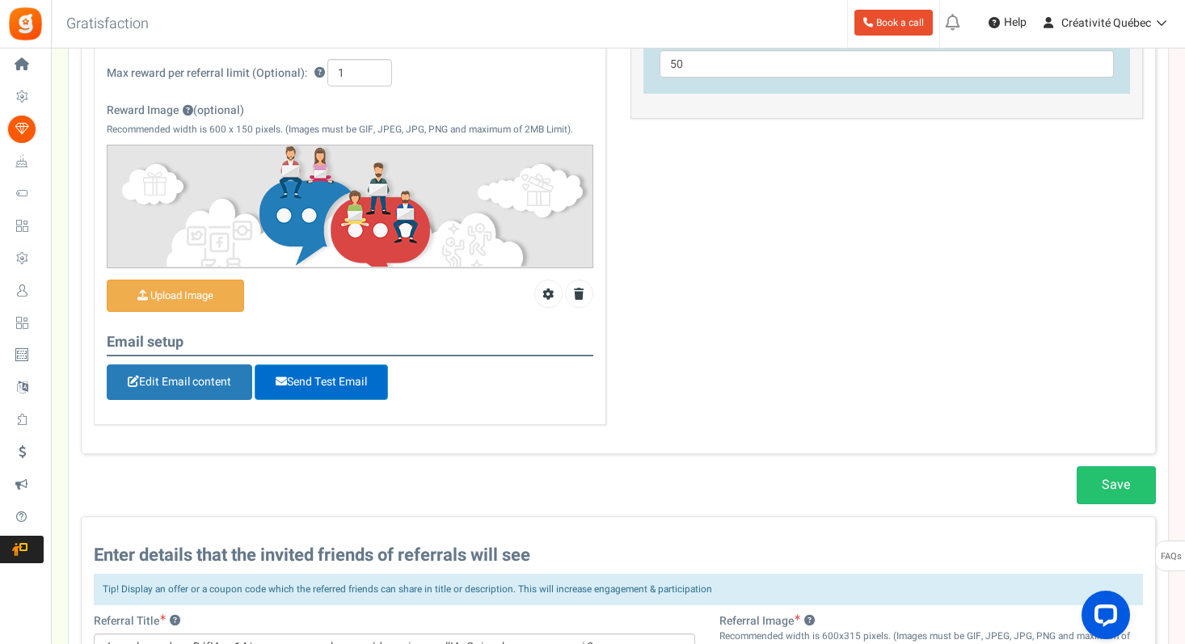
click at [338, 377] on span "Send Test Email" at bounding box center [321, 382] width 133 height 36
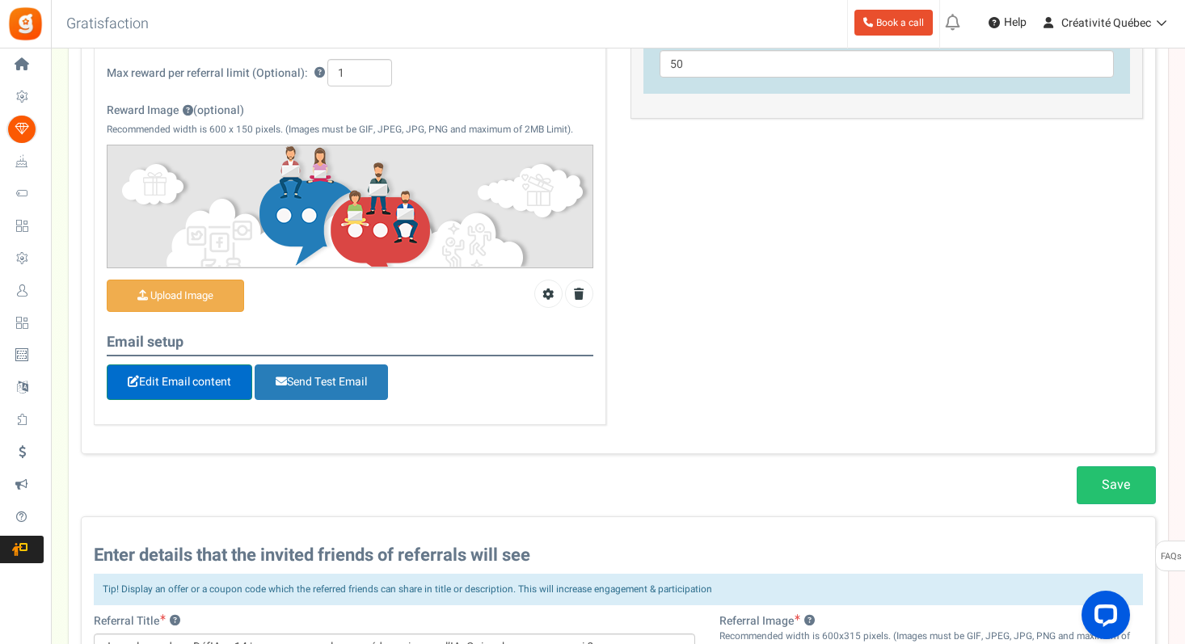
click at [193, 381] on link "Edit Email content" at bounding box center [179, 382] width 145 height 36
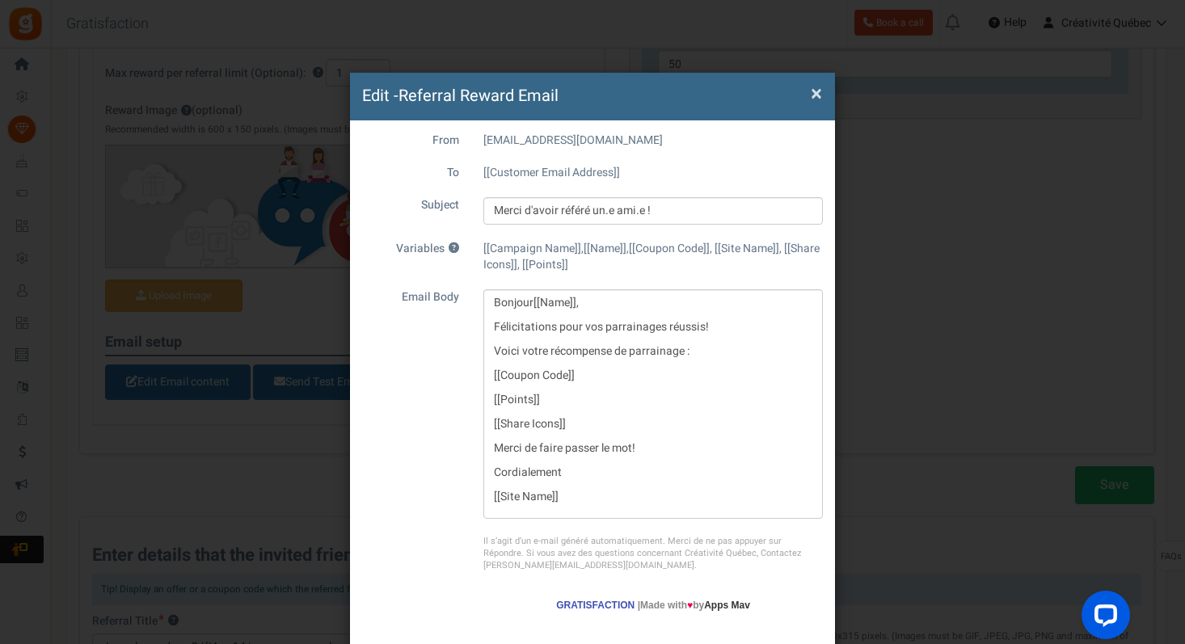
scroll to position [0, 0]
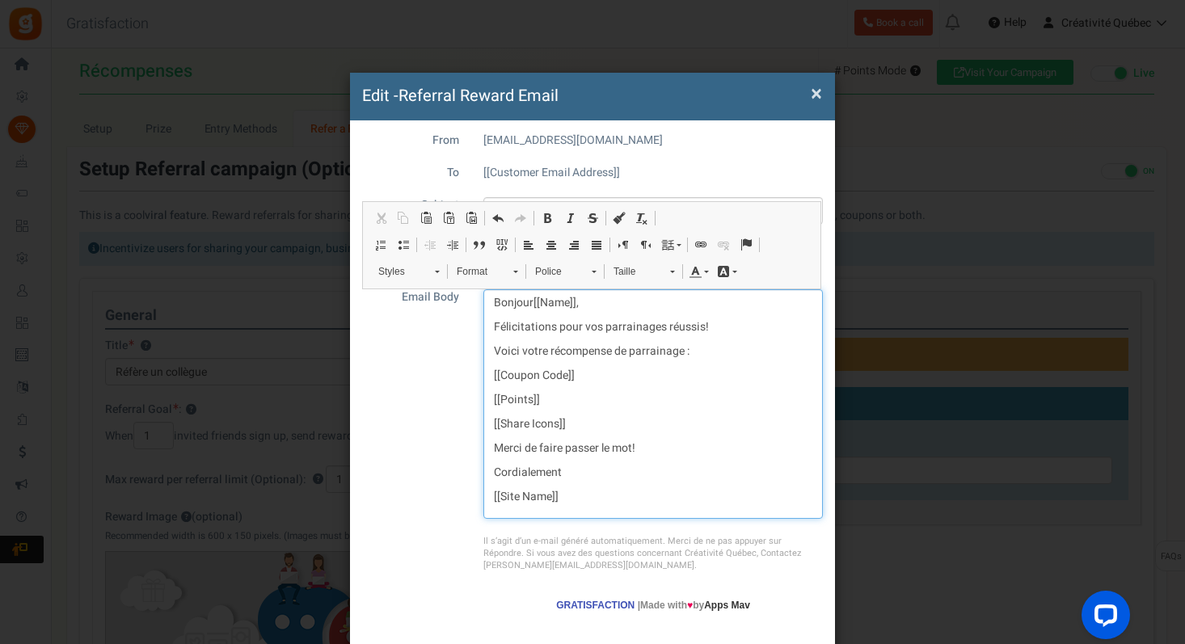
click at [560, 404] on p "[[Points]]" at bounding box center [653, 400] width 318 height 16
click at [581, 421] on p "[[Share Icons]]" at bounding box center [653, 424] width 318 height 16
drag, startPoint x: 579, startPoint y: 421, endPoint x: 478, endPoint y: 423, distance: 101.8
click at [474, 423] on div "Bonjour [[Name]] , Félicitations pour vos parrainages réussis! Voici votre réco…" at bounding box center [653, 404] width 364 height 230
drag, startPoint x: 585, startPoint y: 378, endPoint x: 478, endPoint y: 377, distance: 107.5
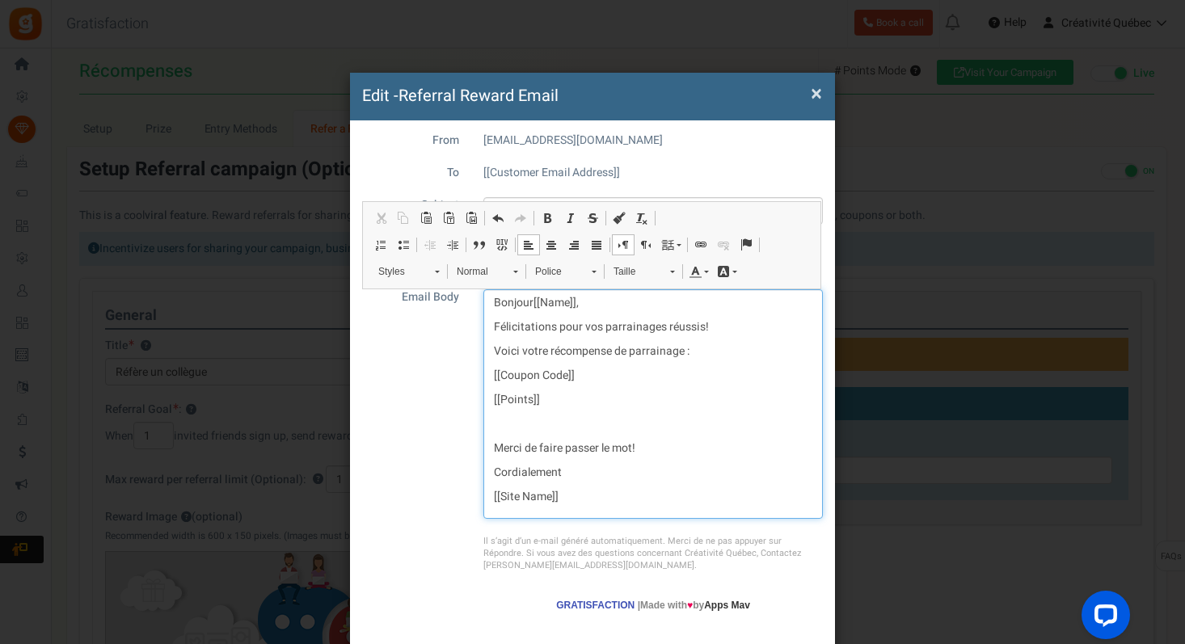
click at [478, 377] on div "Bonjour [[Name]] , Félicitations pour vos parrainages réussis! Voici votre réco…" at bounding box center [653, 404] width 364 height 230
click at [514, 428] on p "Éditeur de texte enrichi, aemail_editor" at bounding box center [653, 424] width 318 height 16
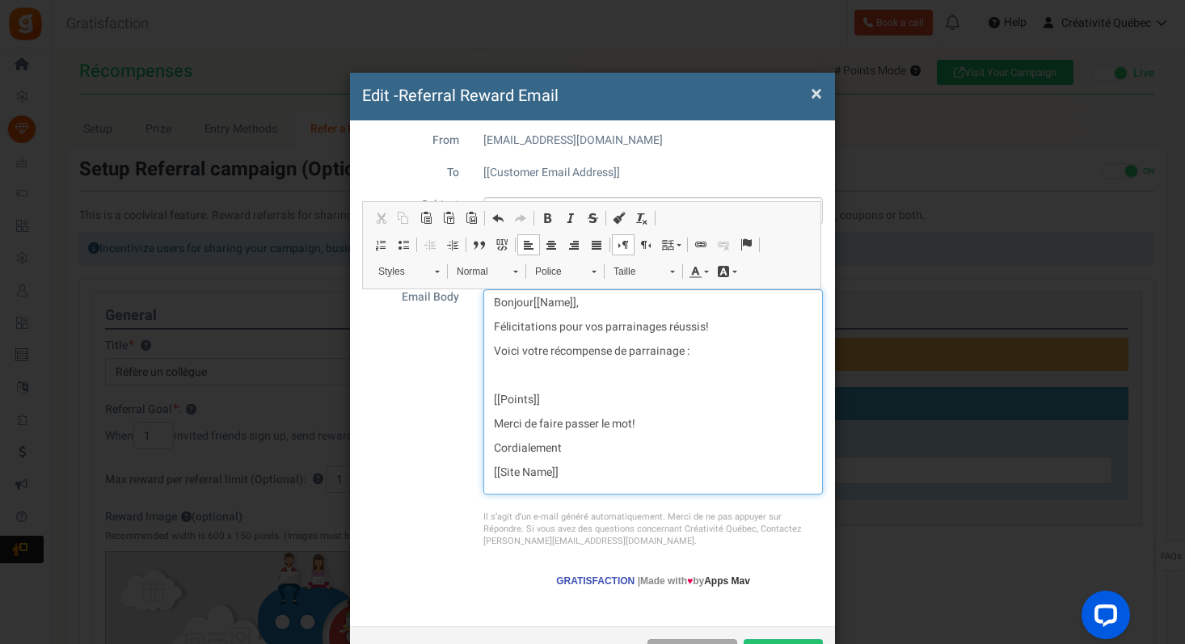
click at [511, 383] on div "Bonjour [[Name]] , Félicitations pour vos parrainages réussis! Voici votre réco…" at bounding box center [652, 391] width 339 height 205
click at [511, 377] on p "Éditeur de texte enrichi, aemail_editor" at bounding box center [653, 376] width 318 height 16
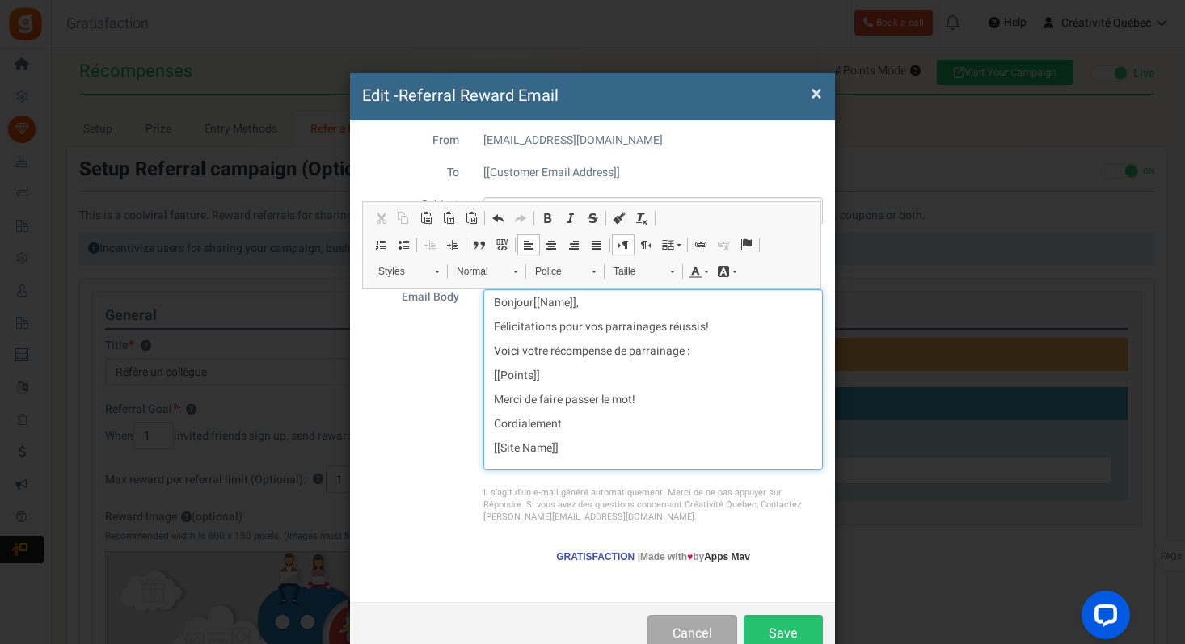
click at [494, 399] on p "Merci de faire passer le mot!" at bounding box center [653, 400] width 318 height 16
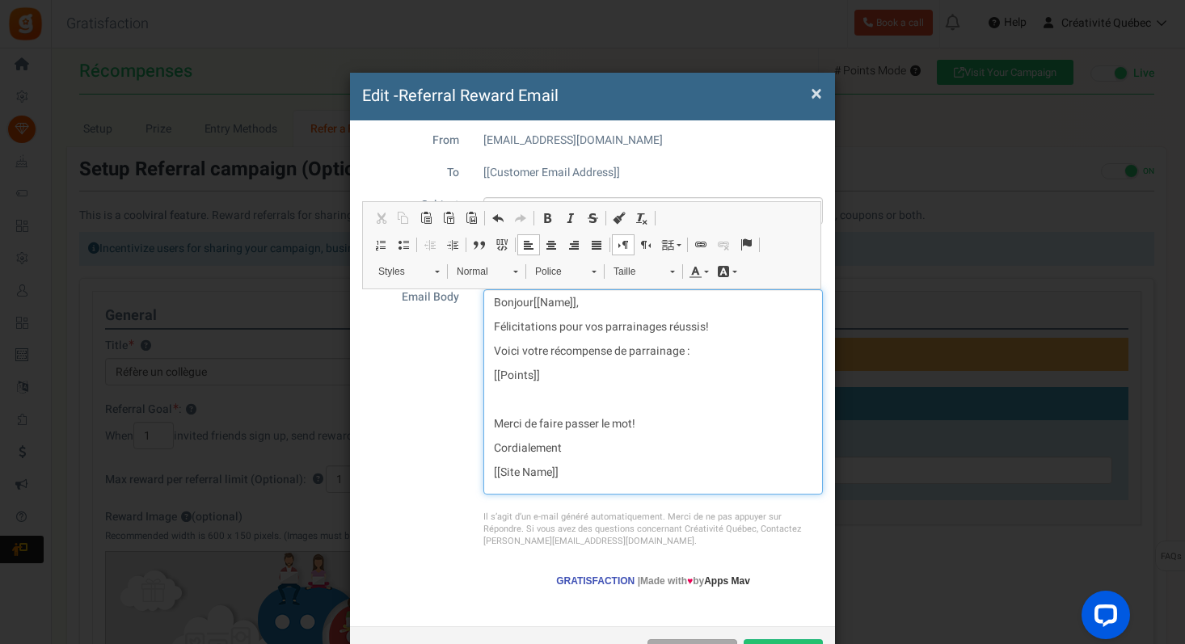
click at [581, 447] on p "Cordialement" at bounding box center [653, 448] width 318 height 16
drag, startPoint x: 566, startPoint y: 472, endPoint x: 474, endPoint y: 474, distance: 92.2
click at [474, 474] on div "Bonjour [[Name]] , Félicitations pour vos parrainages réussis! Voici votre réco…" at bounding box center [653, 391] width 364 height 205
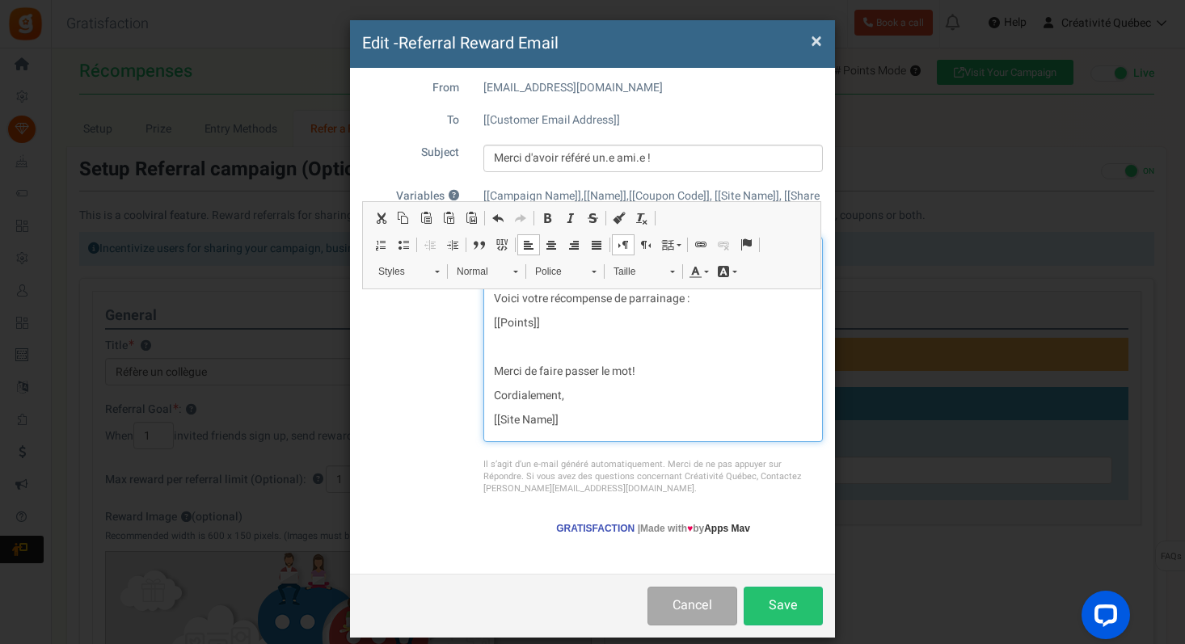
scroll to position [56, 0]
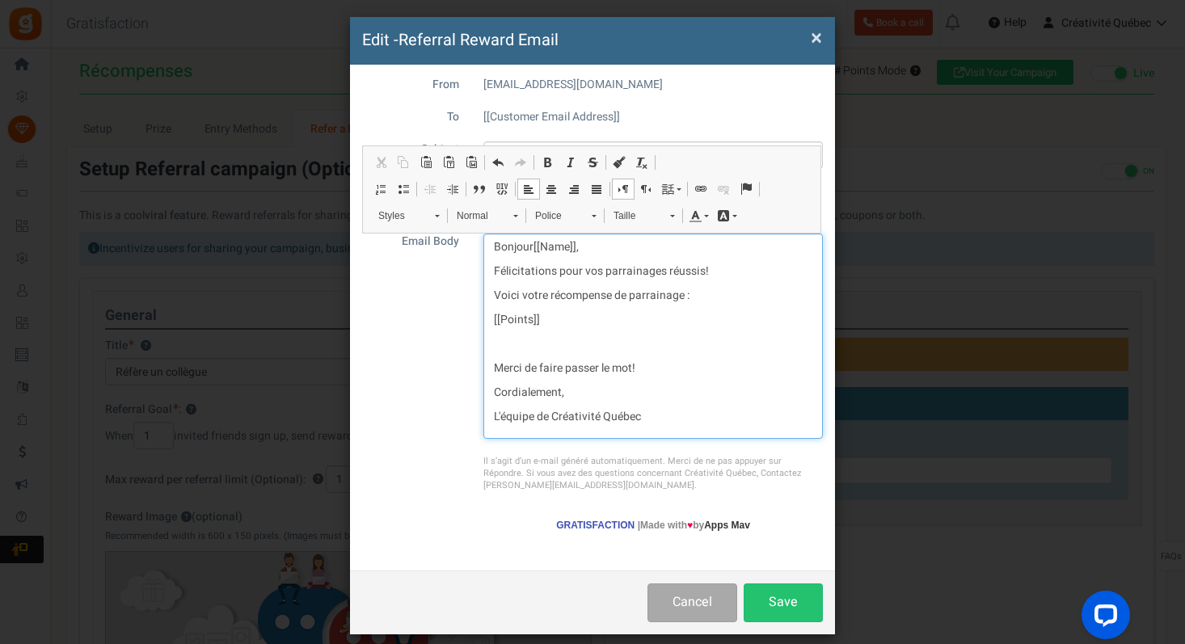
click at [538, 345] on p "Éditeur de texte enrichi, aemail_editor" at bounding box center [653, 344] width 318 height 16
click at [585, 393] on p "Cordialement," at bounding box center [653, 393] width 318 height 16
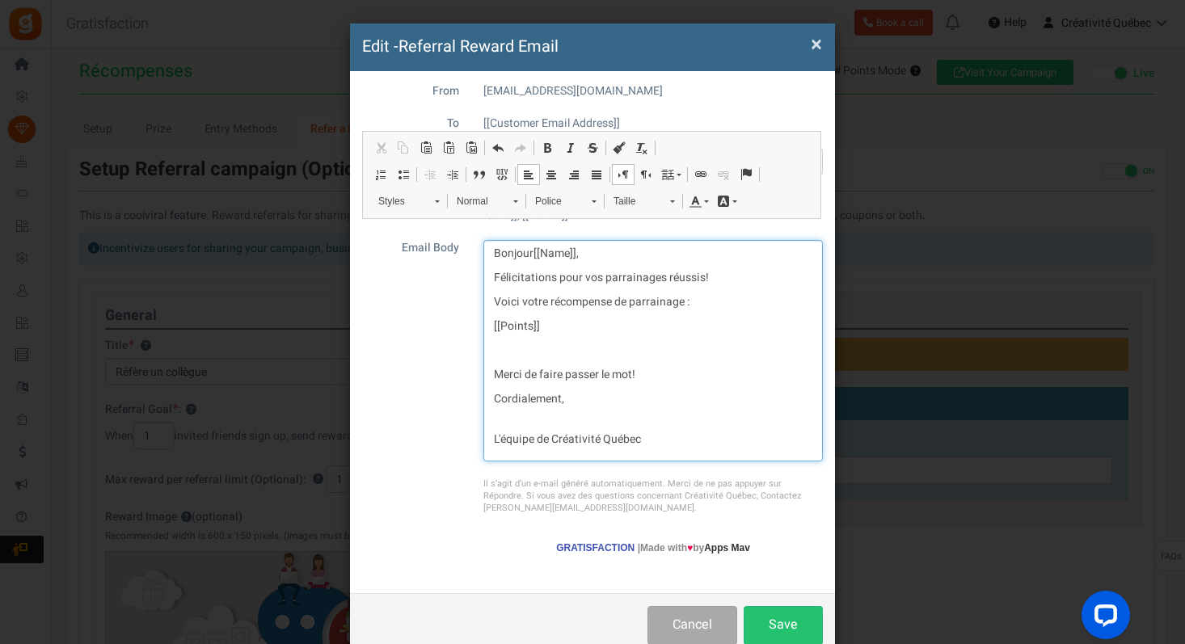
scroll to position [45, 0]
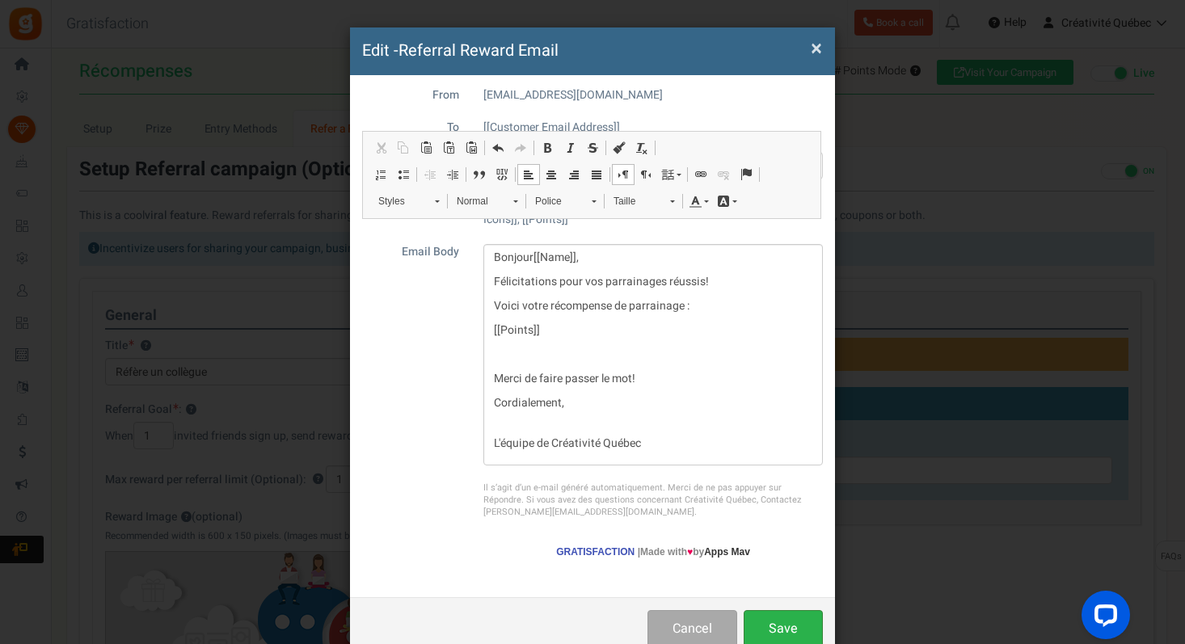
click at [780, 621] on button "Save" at bounding box center [782, 629] width 79 height 38
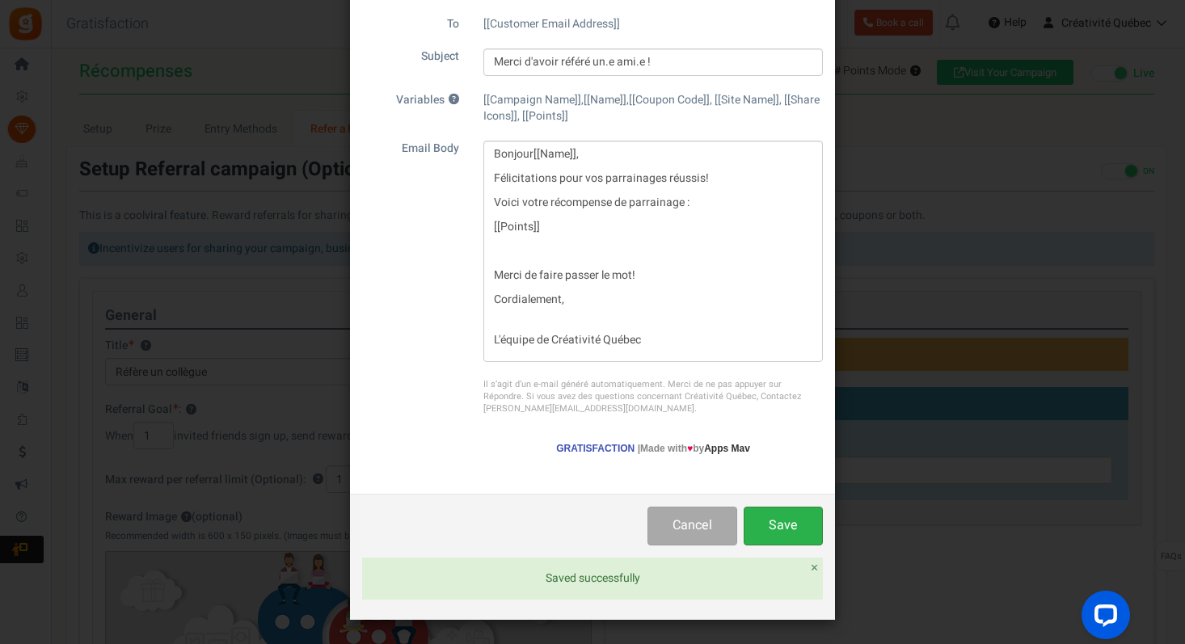
click at [769, 526] on button "Save" at bounding box center [782, 526] width 79 height 38
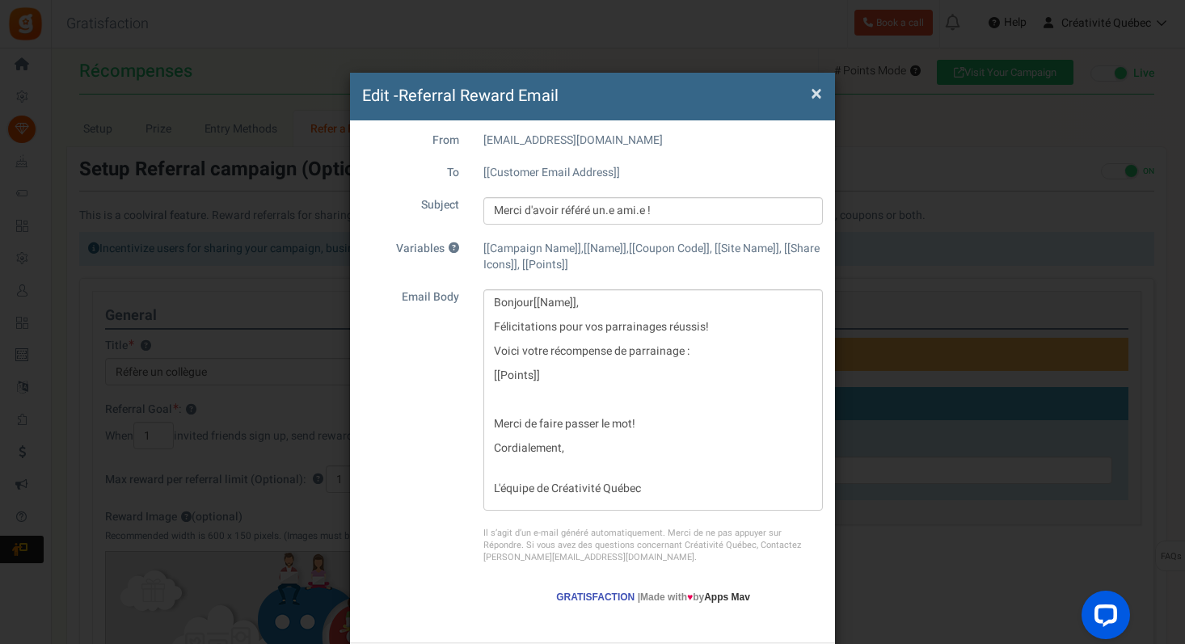
click at [814, 98] on span "×" at bounding box center [816, 93] width 11 height 31
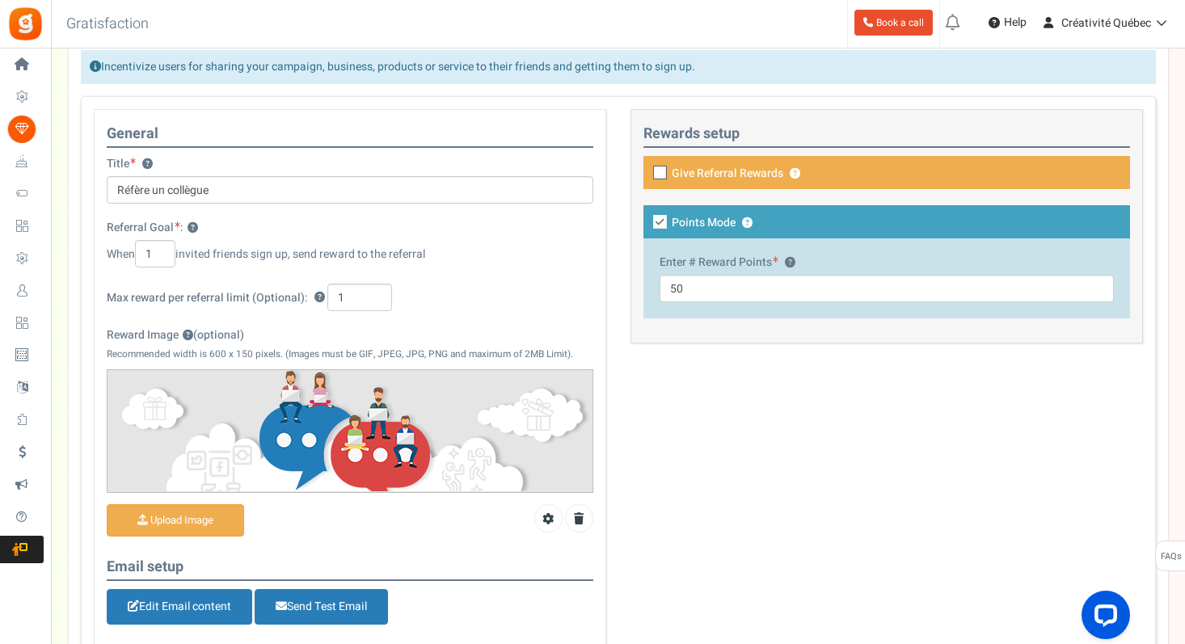
scroll to position [193, 0]
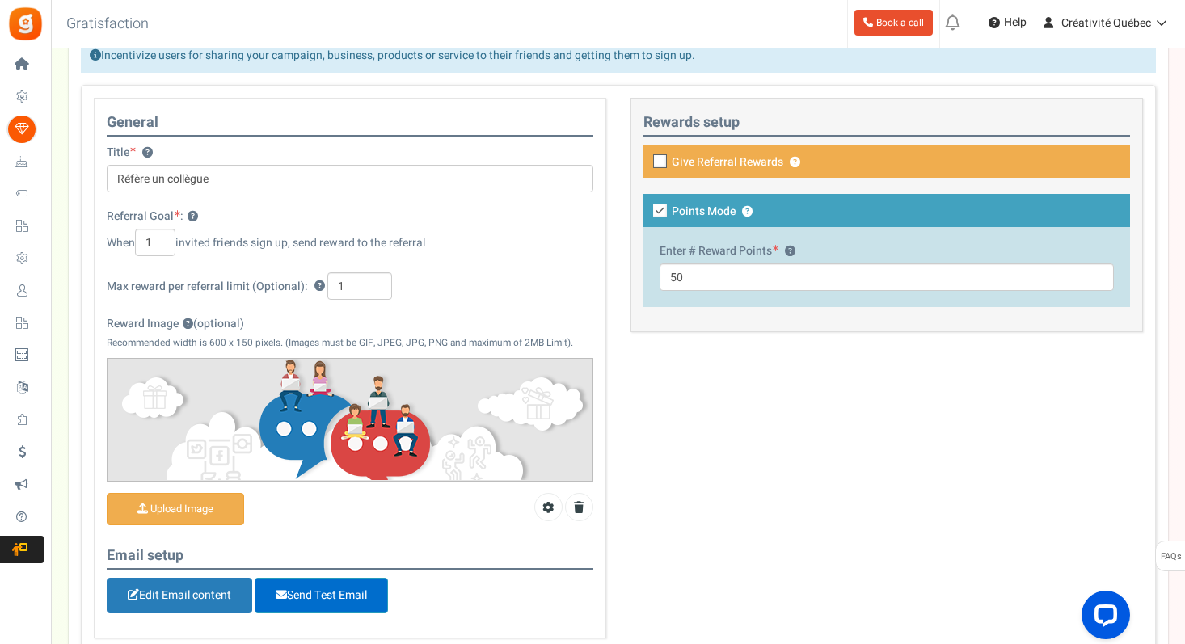
click at [322, 604] on span "Send Test Email" at bounding box center [321, 596] width 133 height 36
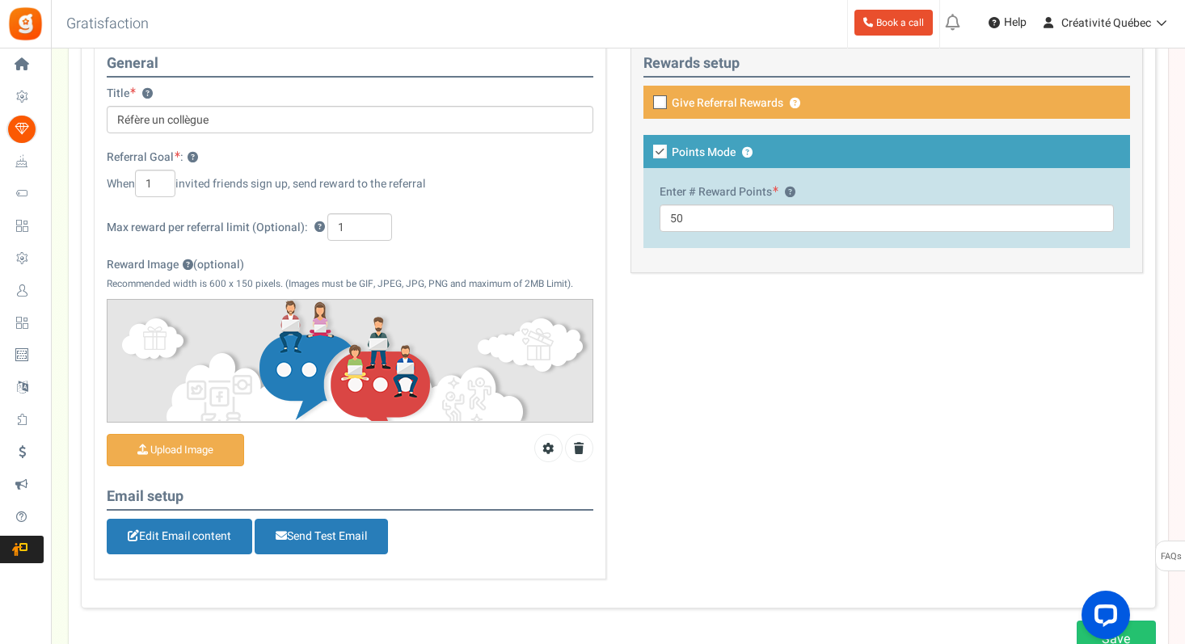
scroll to position [251, 0]
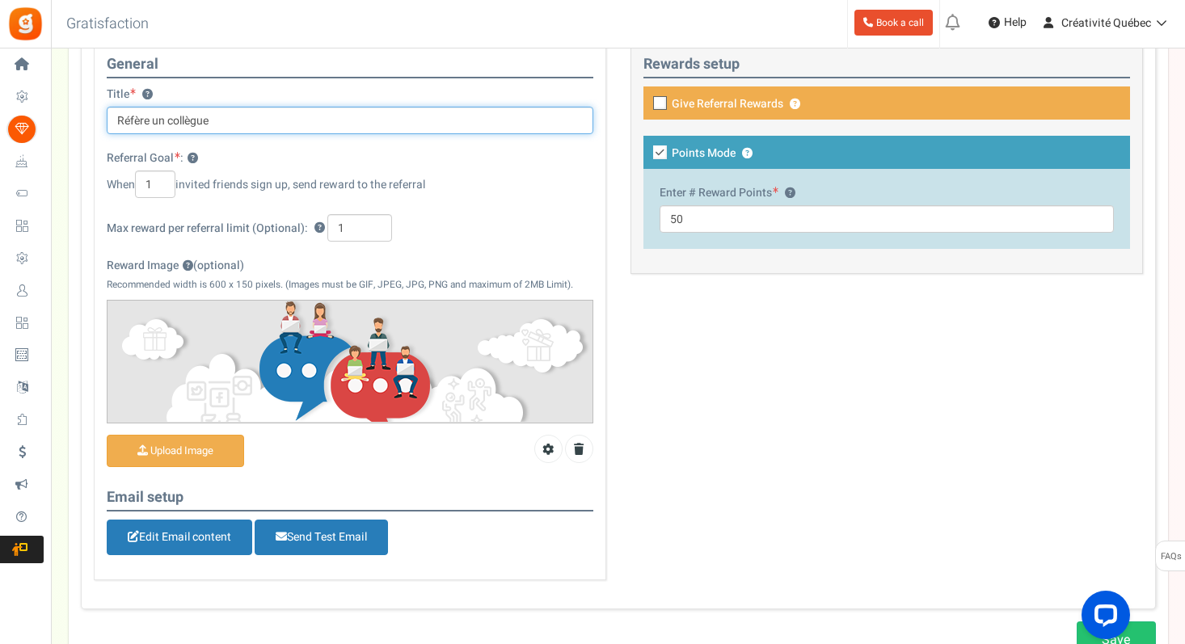
click at [133, 124] on input "Réfère un collègue" at bounding box center [350, 120] width 487 height 27
click at [163, 122] on input "Réfère un collègue" at bounding box center [350, 120] width 487 height 27
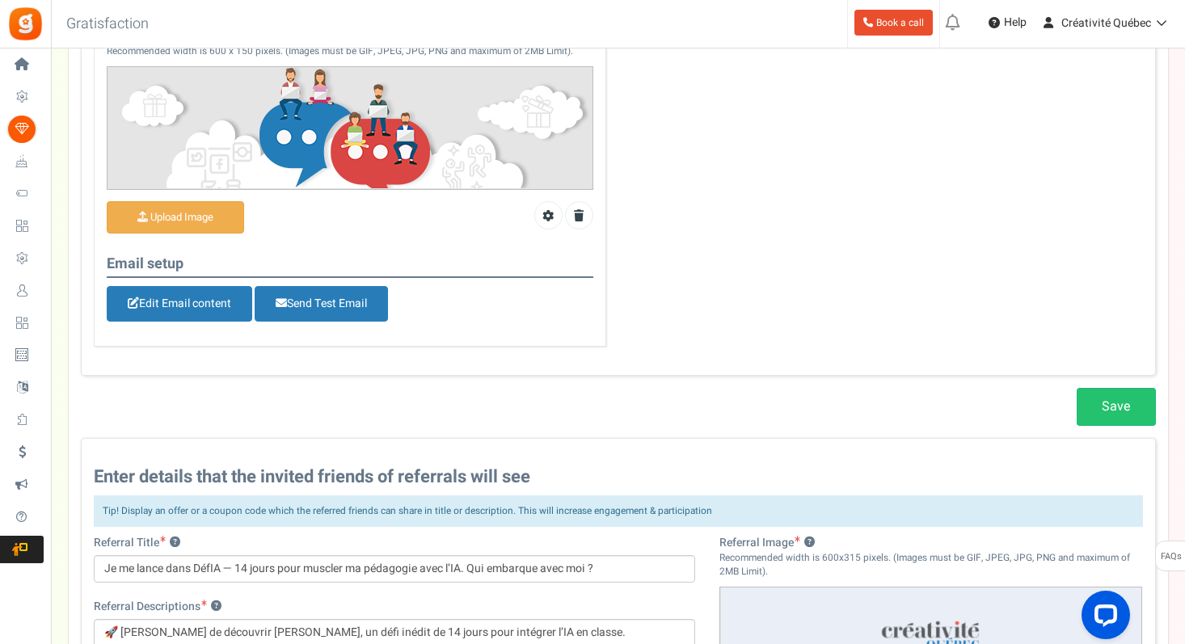
scroll to position [496, 0]
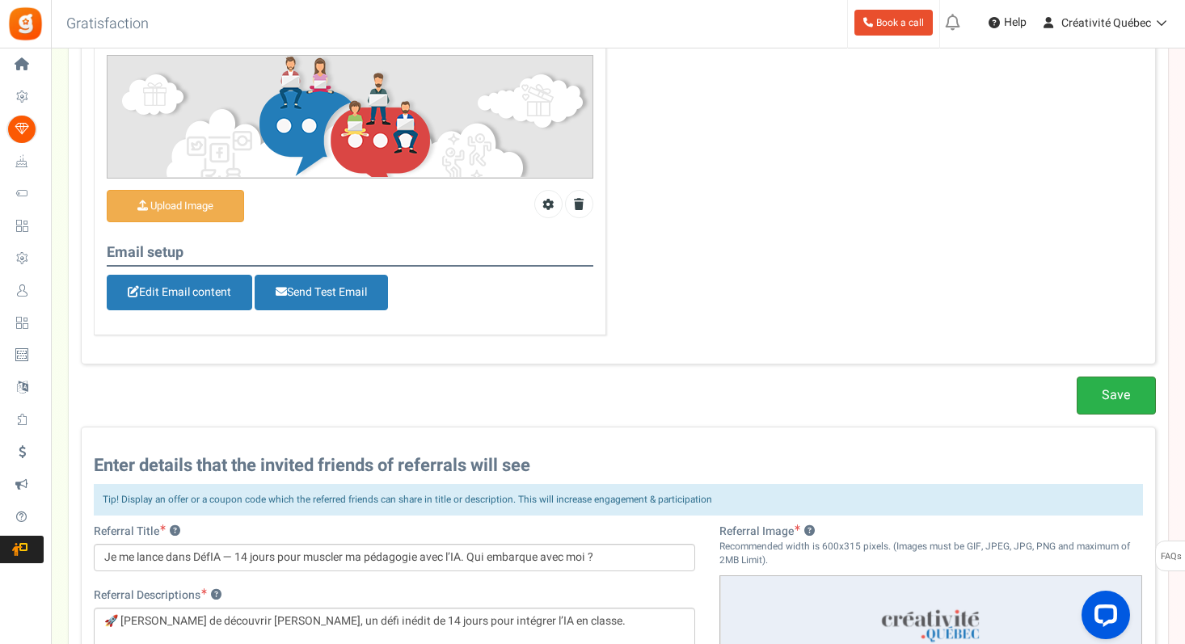
type input "Réfère un.e collègue"
click at [1089, 397] on link "Save" at bounding box center [1115, 396] width 79 height 38
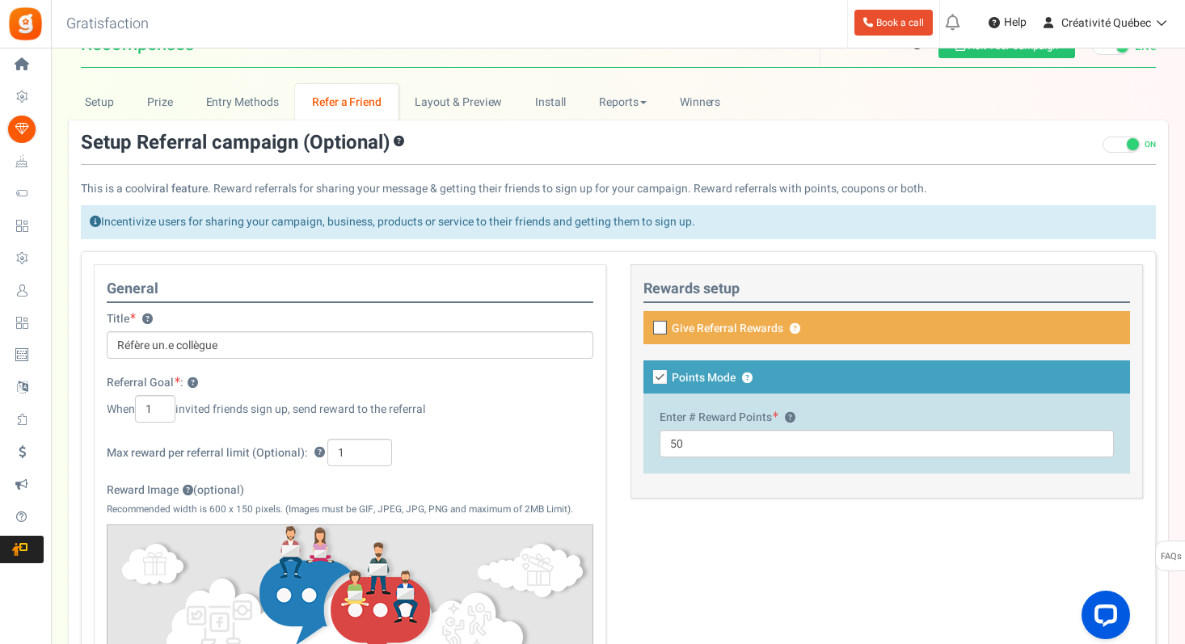
scroll to position [0, 0]
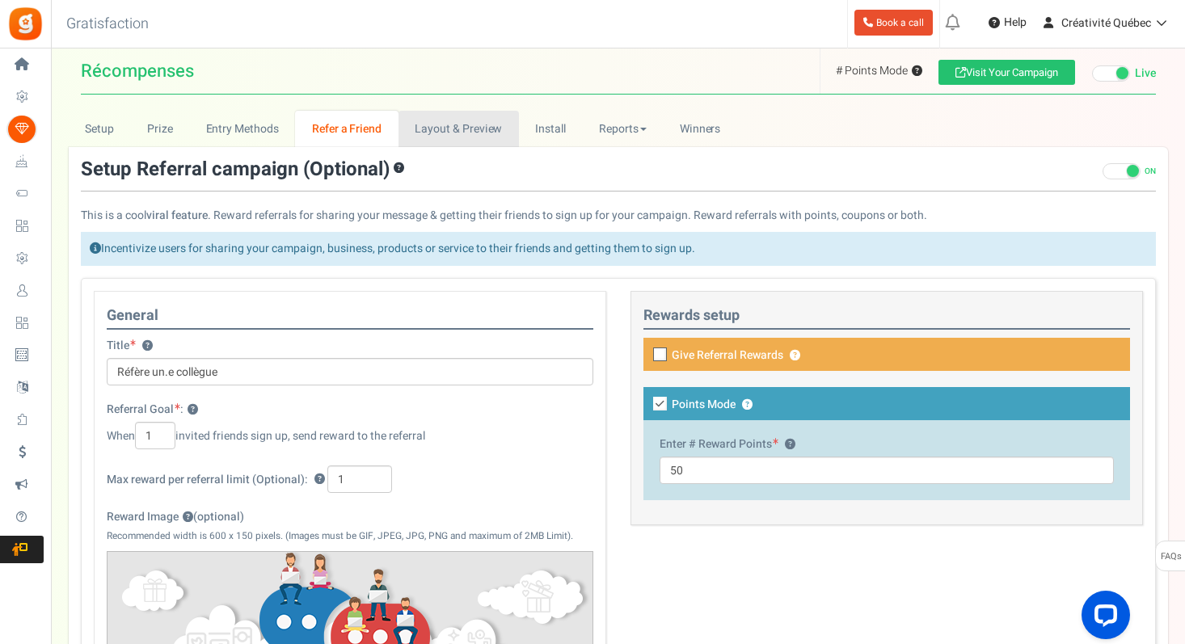
click at [456, 131] on link "Layout & Preview" at bounding box center [458, 129] width 120 height 36
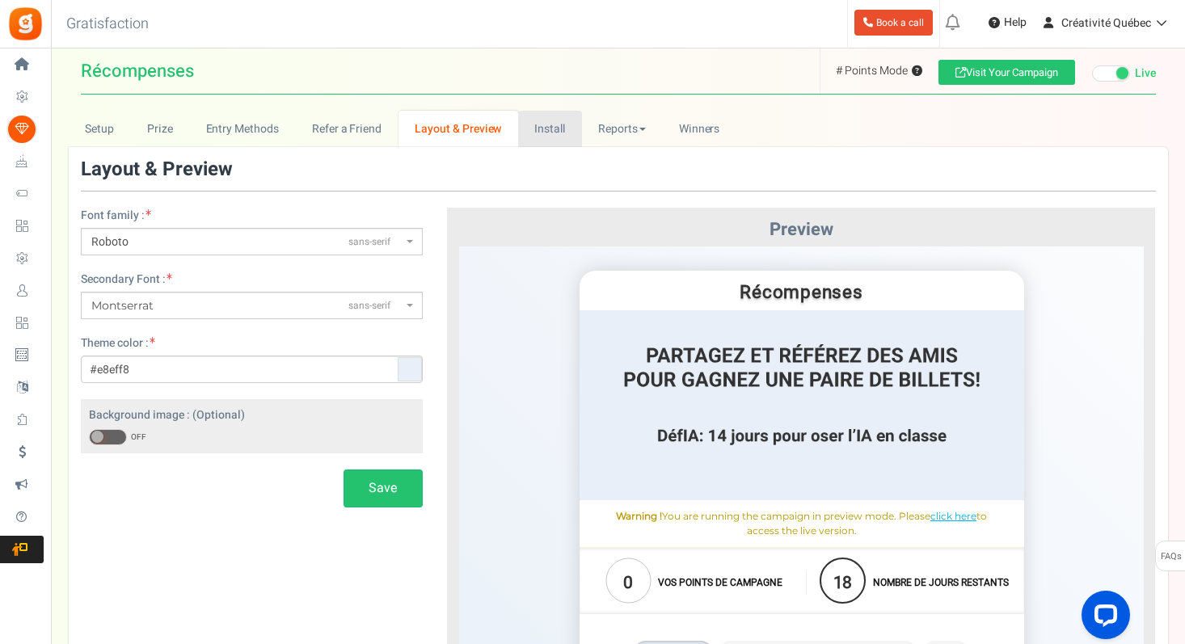
click at [540, 124] on link "Install" at bounding box center [550, 129] width 64 height 36
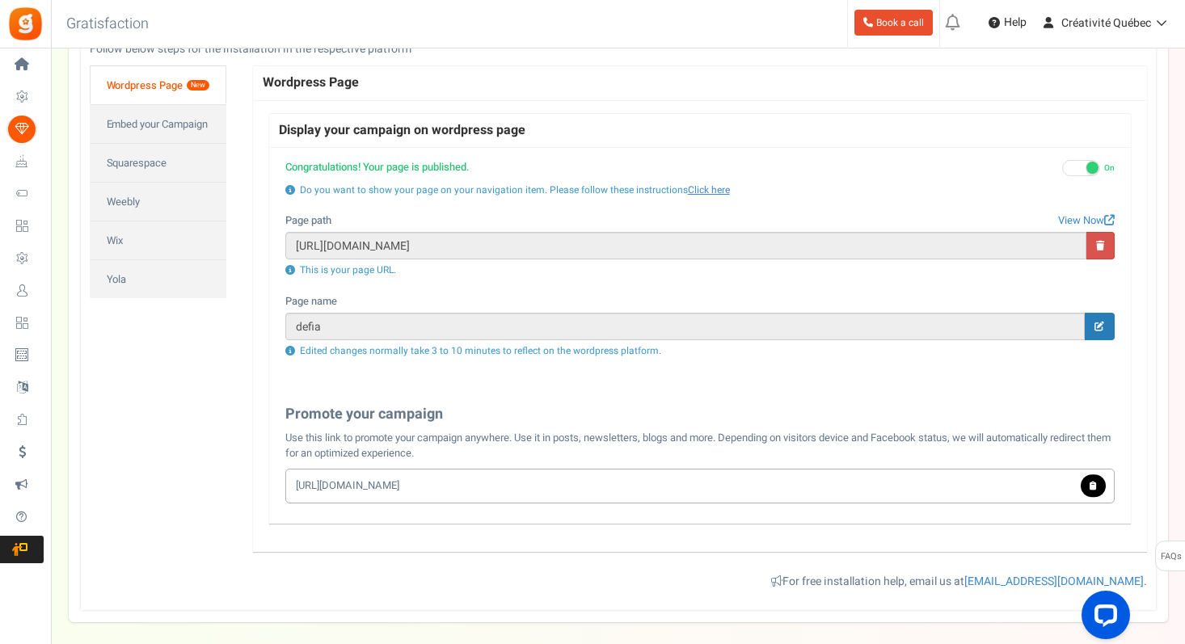
scroll to position [217, 0]
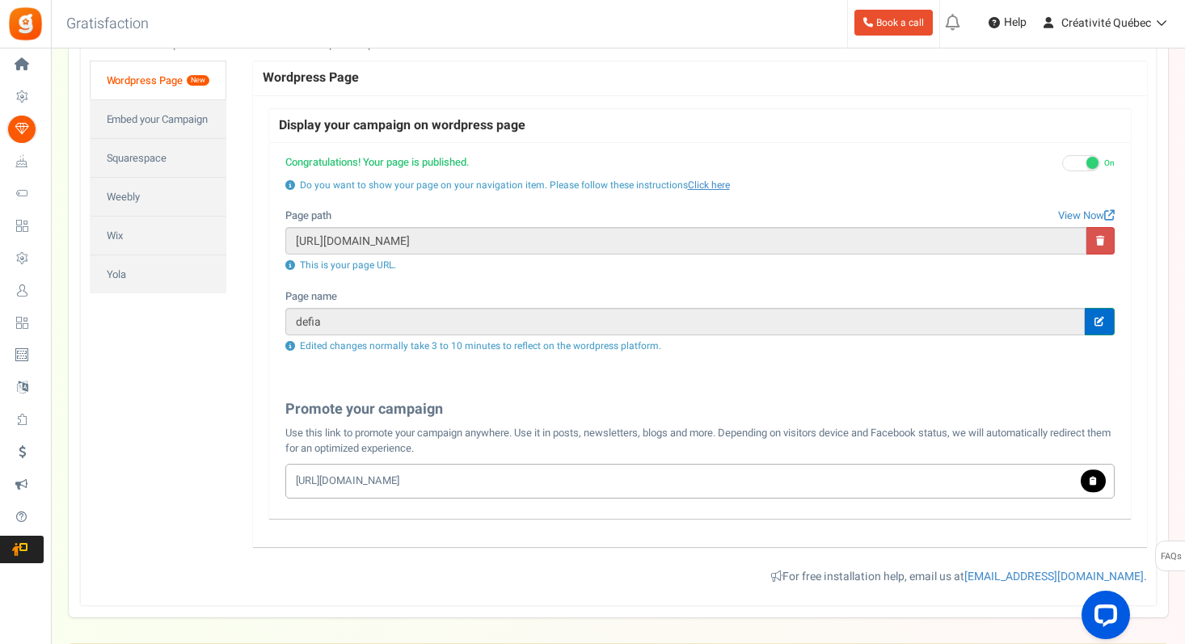
click at [1110, 320] on link at bounding box center [1100, 321] width 30 height 27
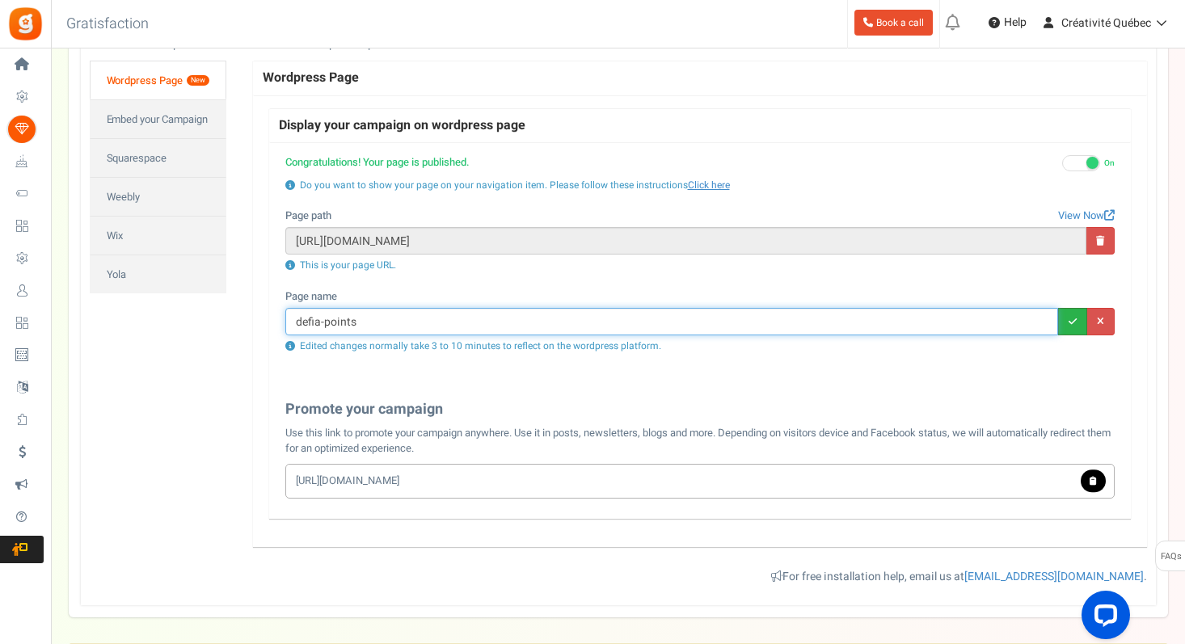
type input "defia-points"
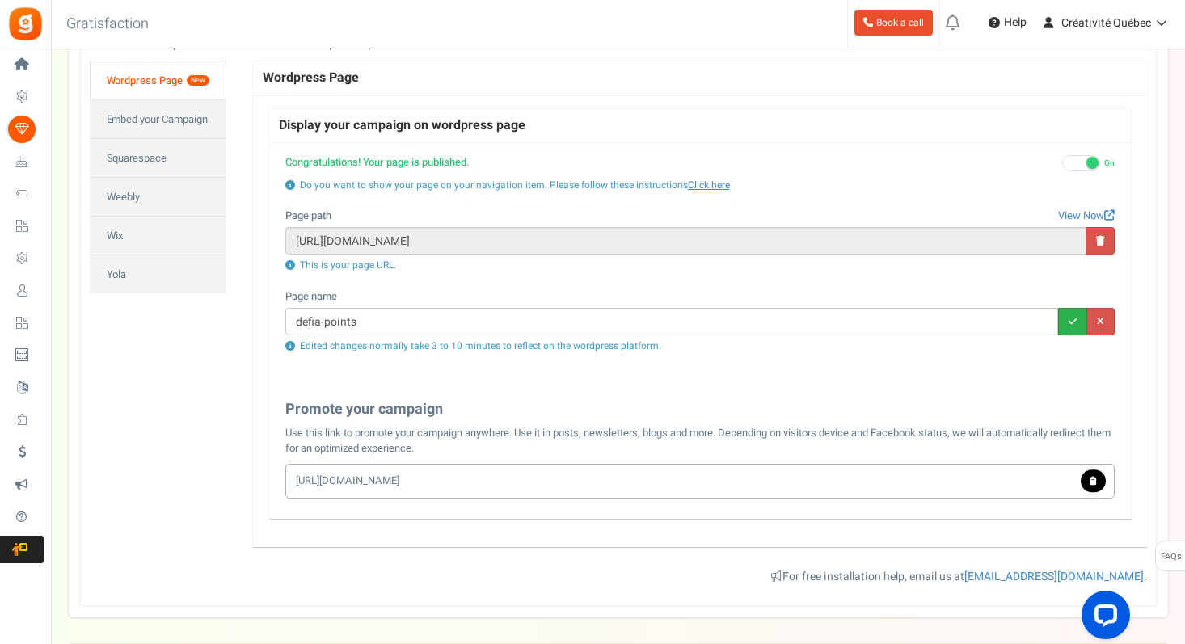
click at [1073, 326] on link at bounding box center [1072, 321] width 29 height 27
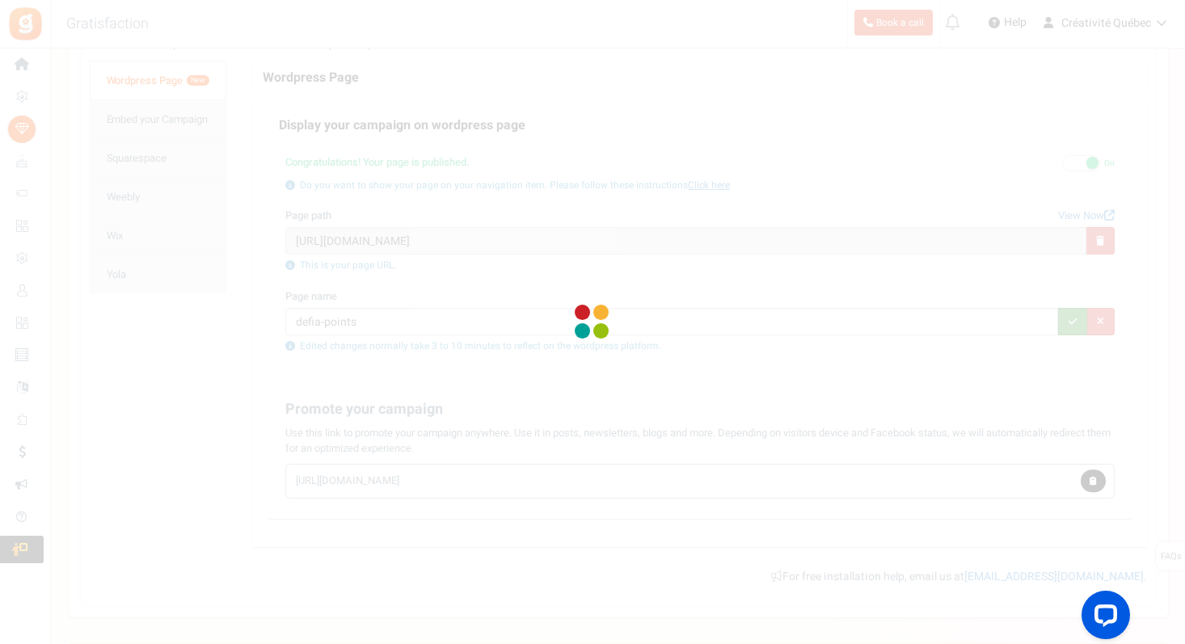
type input "defia-points"
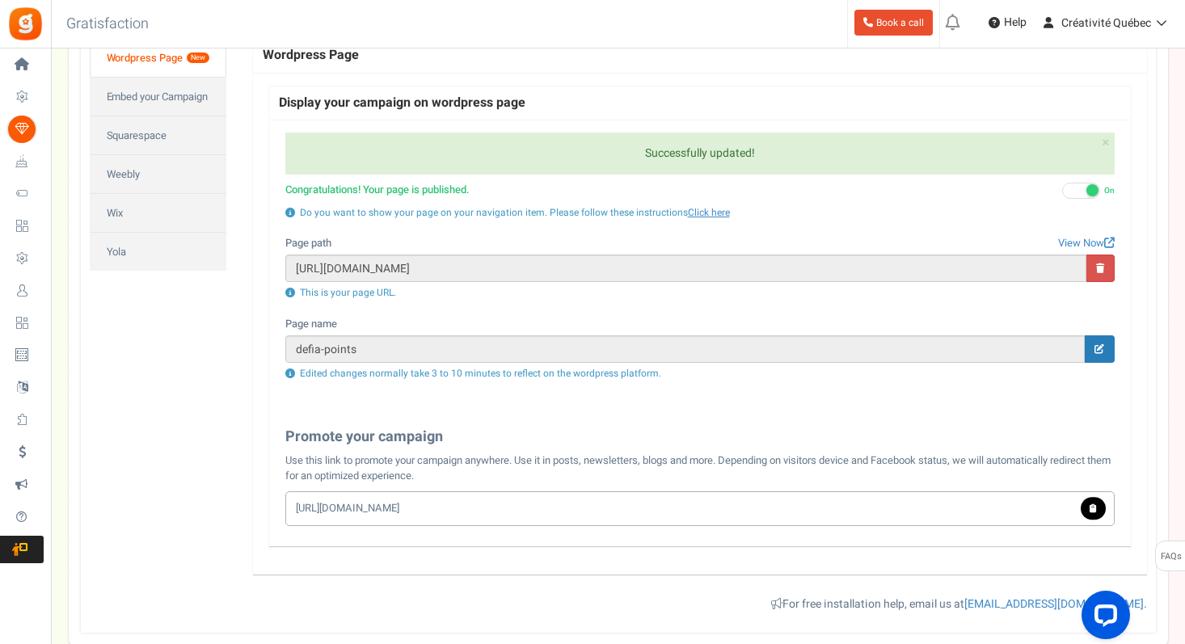
scroll to position [250, 0]
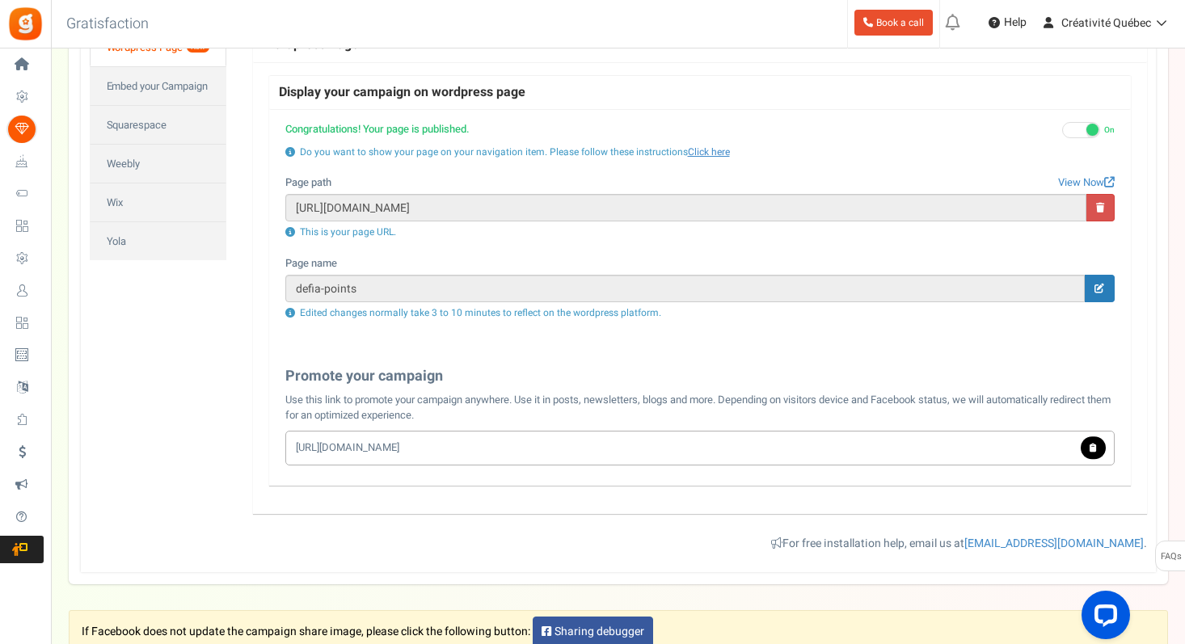
click at [280, 204] on div "Successfully updated! × Close Congratulations! your wordpress page is successfu…" at bounding box center [699, 229] width 861 height 238
click at [454, 248] on div "Successfully updated! × Close Congratulations! your wordpress page is successfu…" at bounding box center [699, 229] width 861 height 238
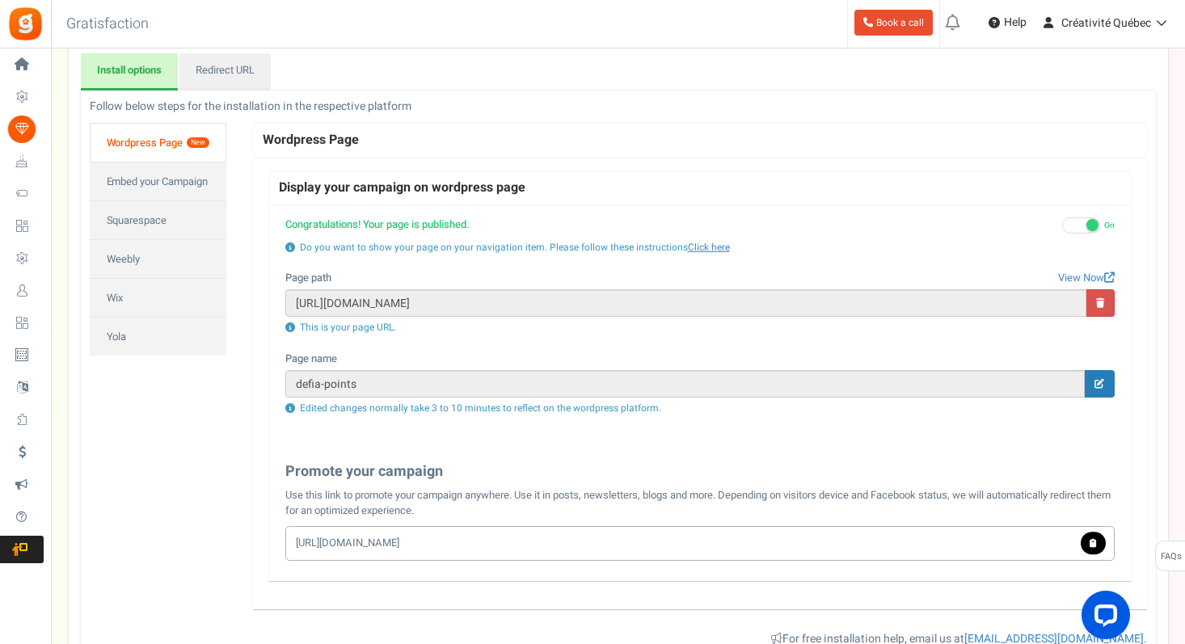
scroll to position [152, 0]
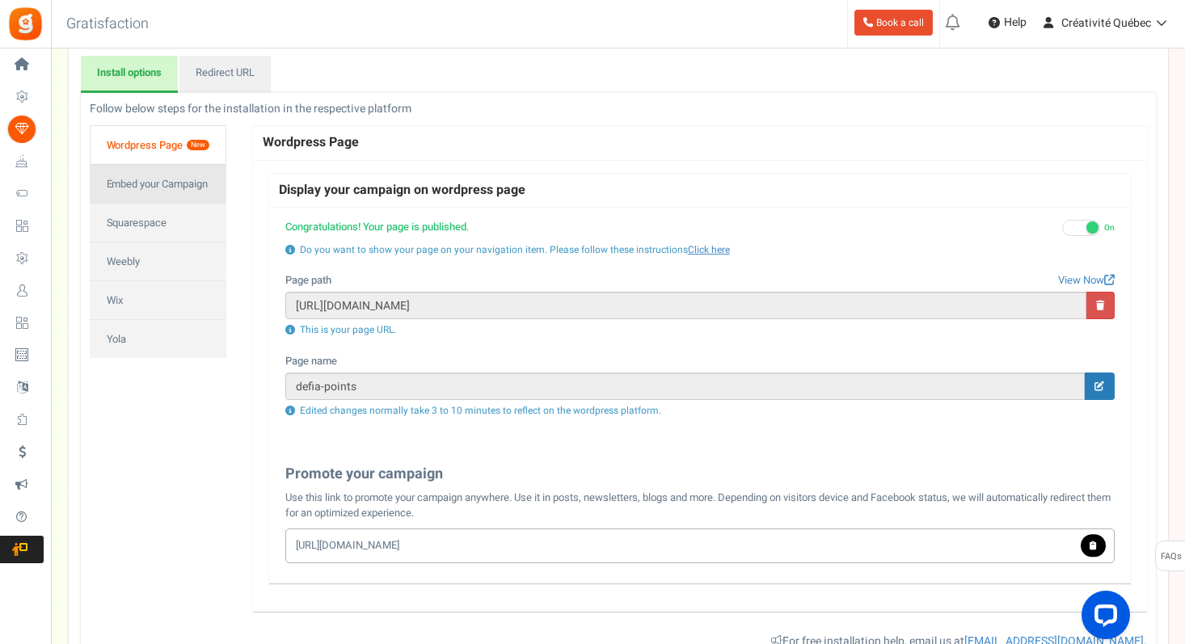
click at [162, 192] on link "Embed your Campaign" at bounding box center [158, 183] width 137 height 39
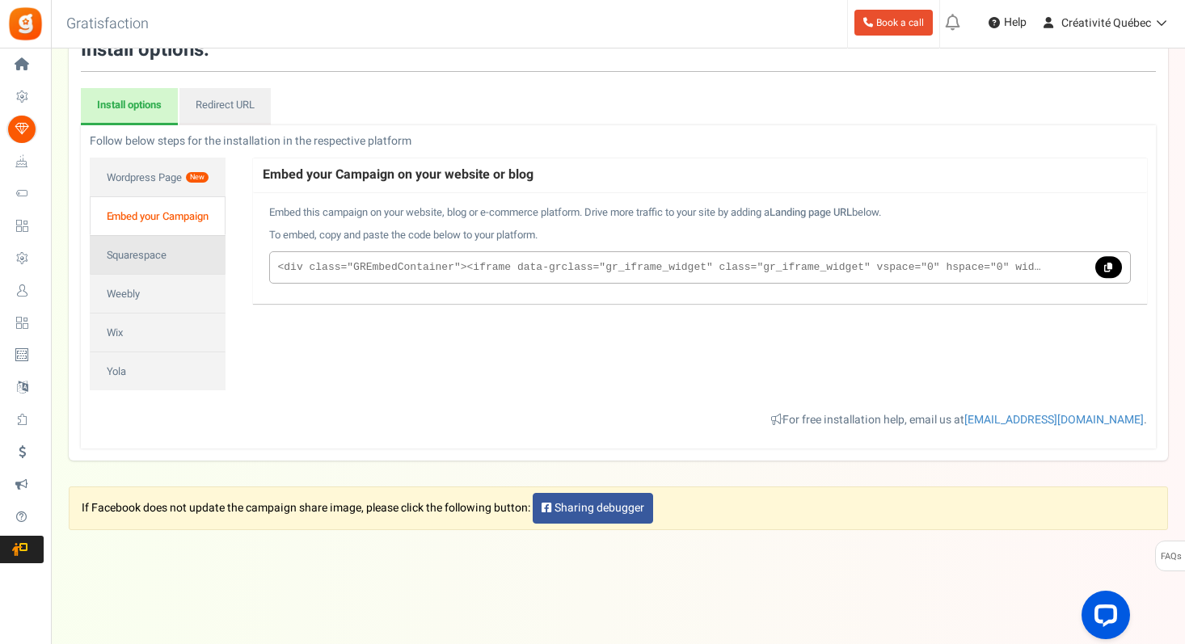
click at [159, 254] on link "Squarespace" at bounding box center [158, 254] width 136 height 39
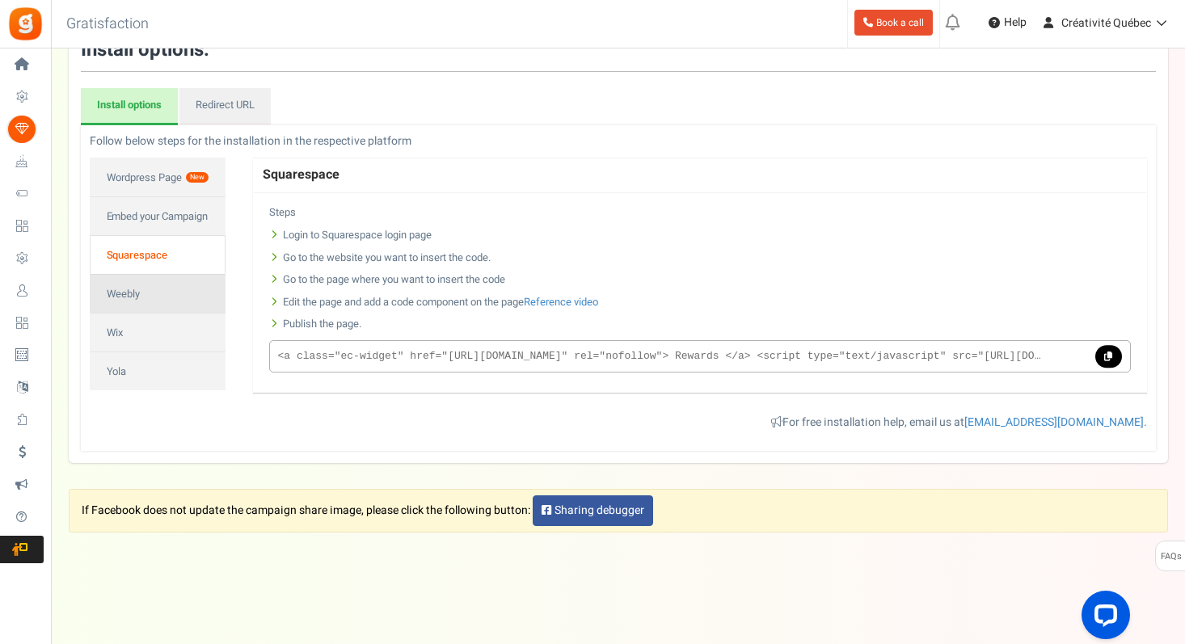
click at [140, 305] on link "Weebly" at bounding box center [158, 293] width 136 height 39
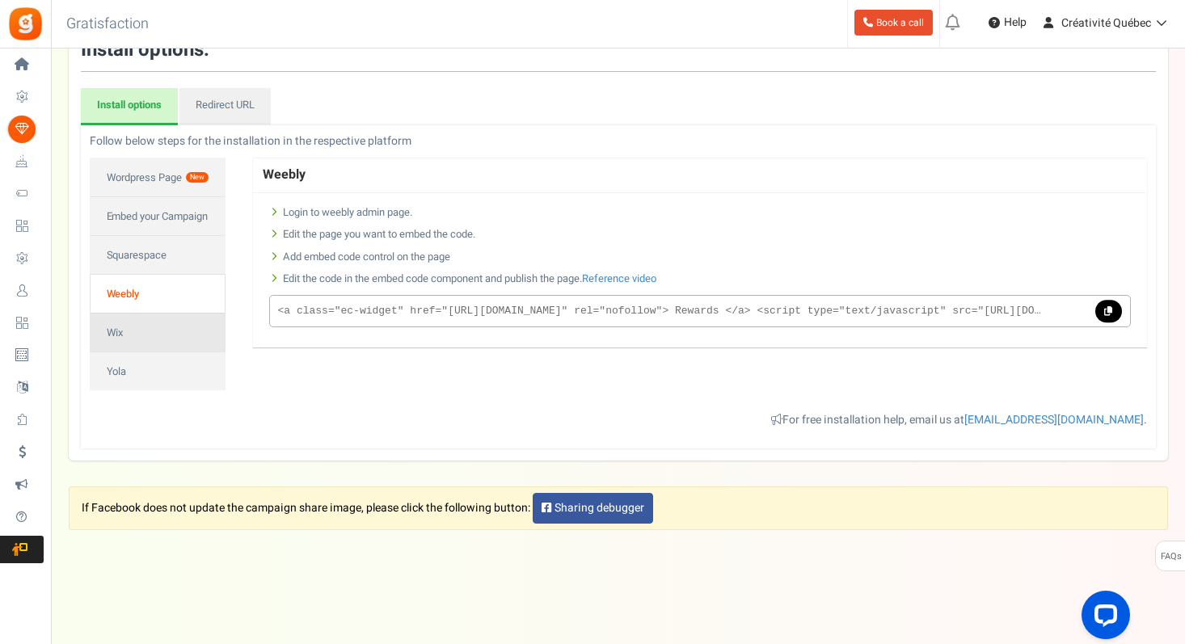
click at [135, 332] on link "Wix" at bounding box center [158, 332] width 136 height 39
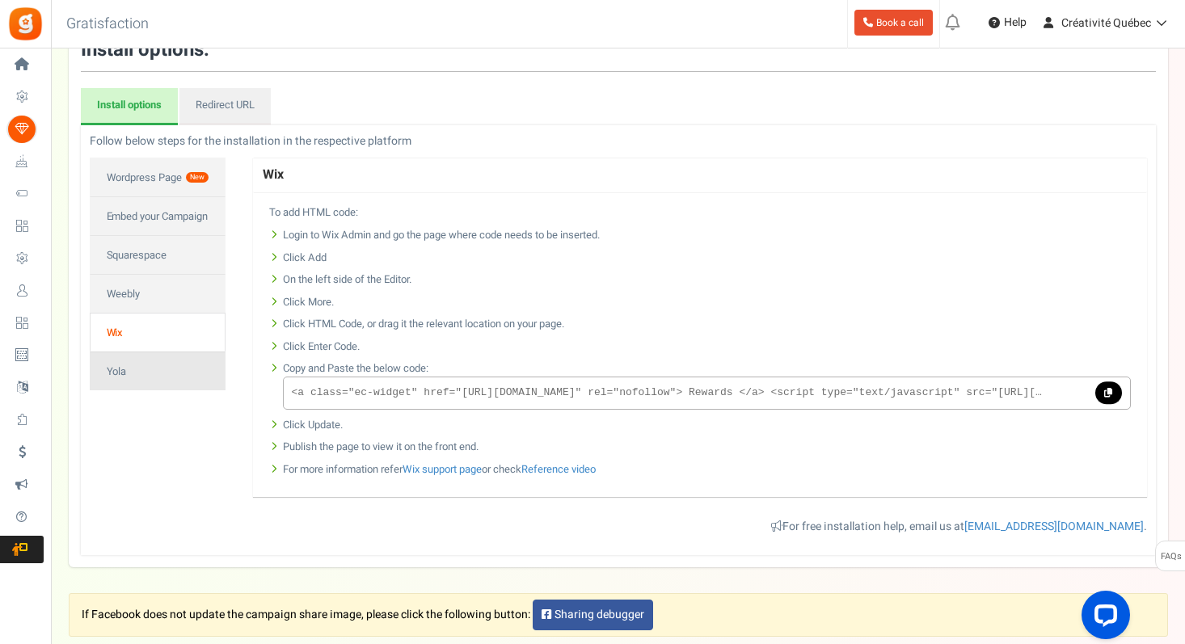
click at [137, 363] on link "Yola" at bounding box center [158, 371] width 136 height 39
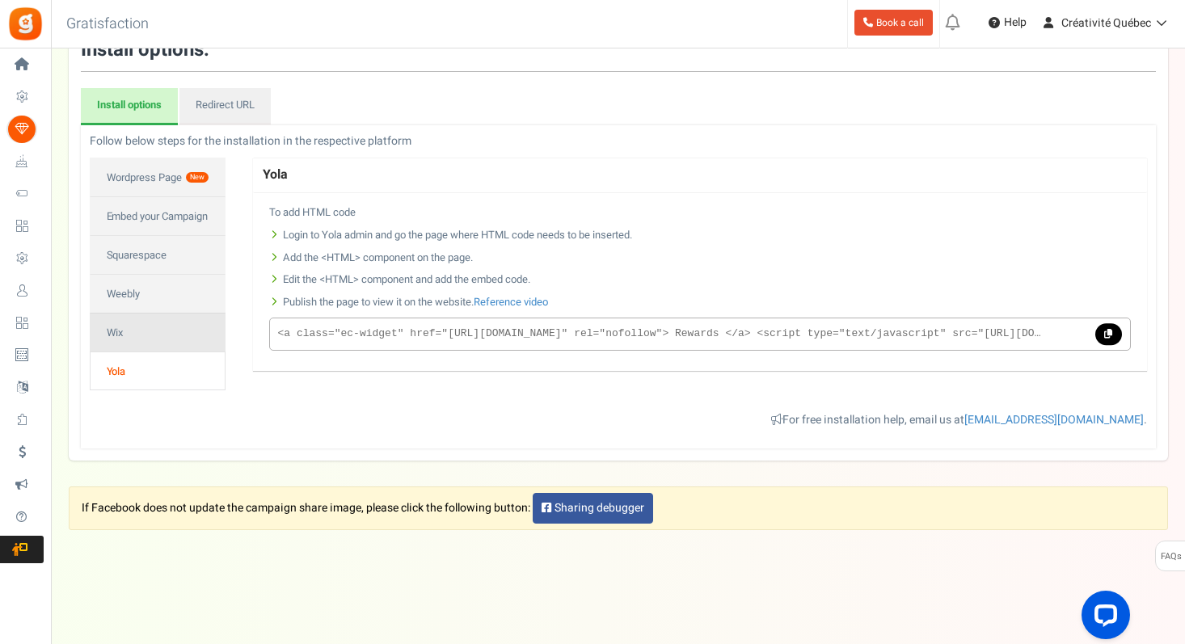
scroll to position [0, 0]
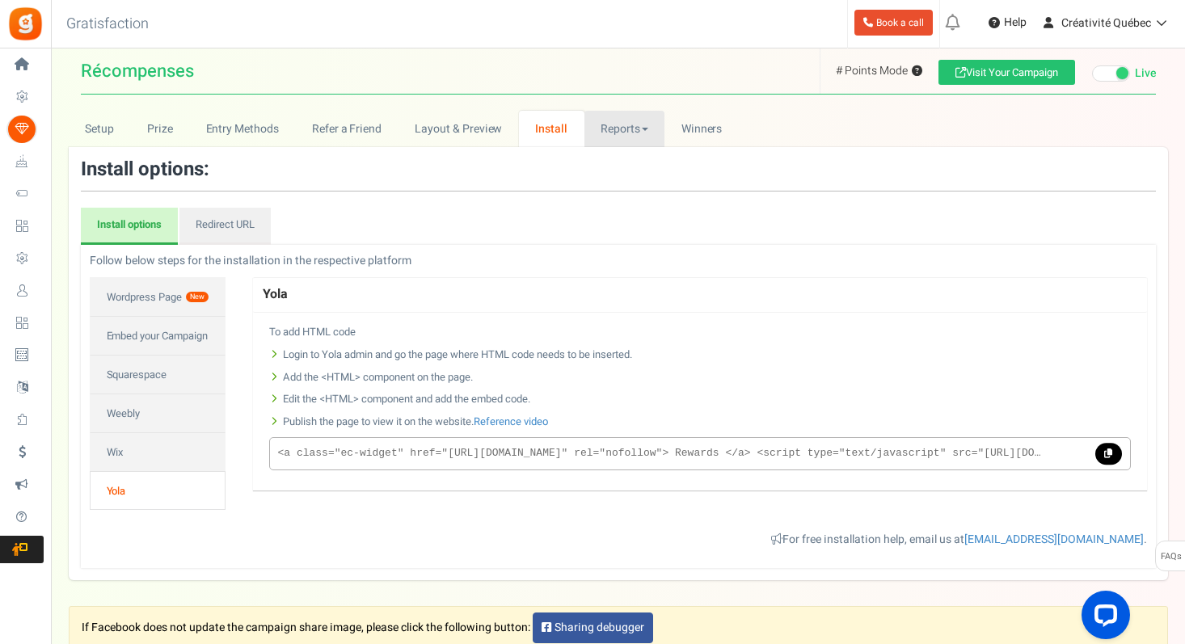
click at [614, 129] on link "Reports" at bounding box center [624, 129] width 81 height 36
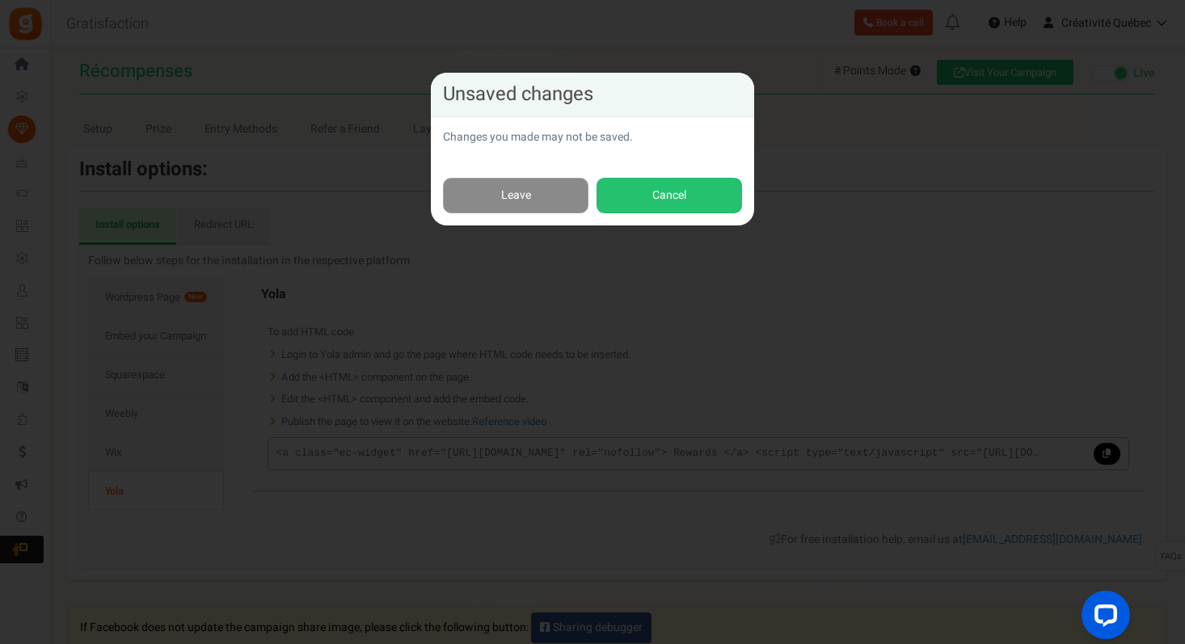
click at [518, 186] on link "Leave" at bounding box center [515, 196] width 145 height 36
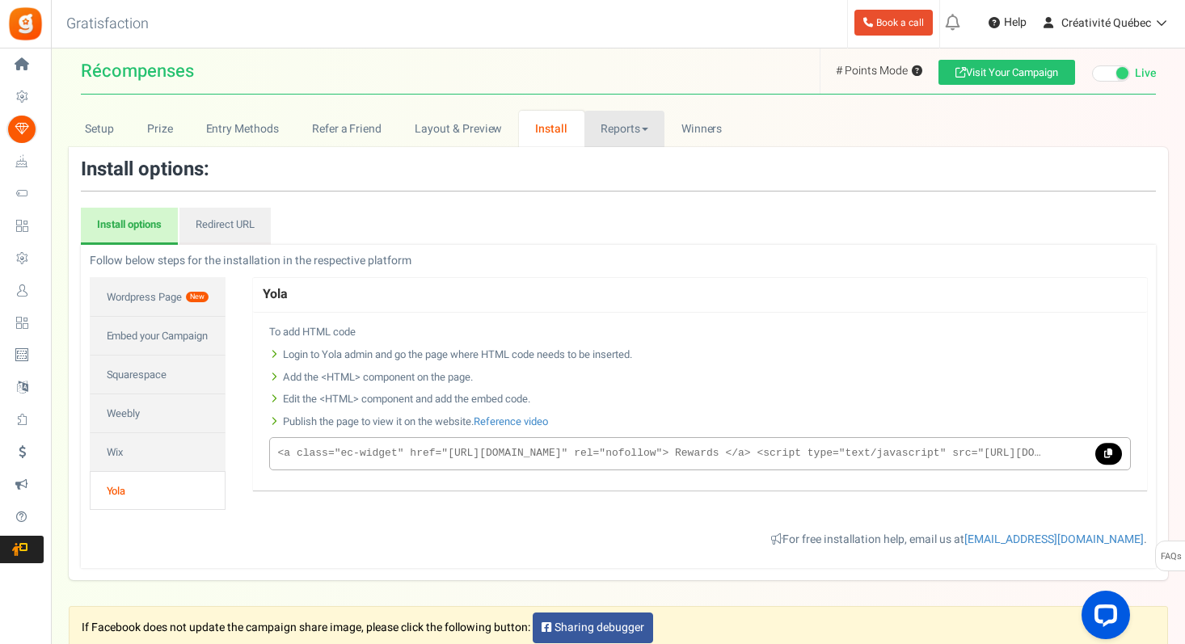
click at [630, 128] on link "Reports" at bounding box center [624, 129] width 81 height 36
click at [696, 133] on span "Winners" at bounding box center [701, 128] width 41 height 17
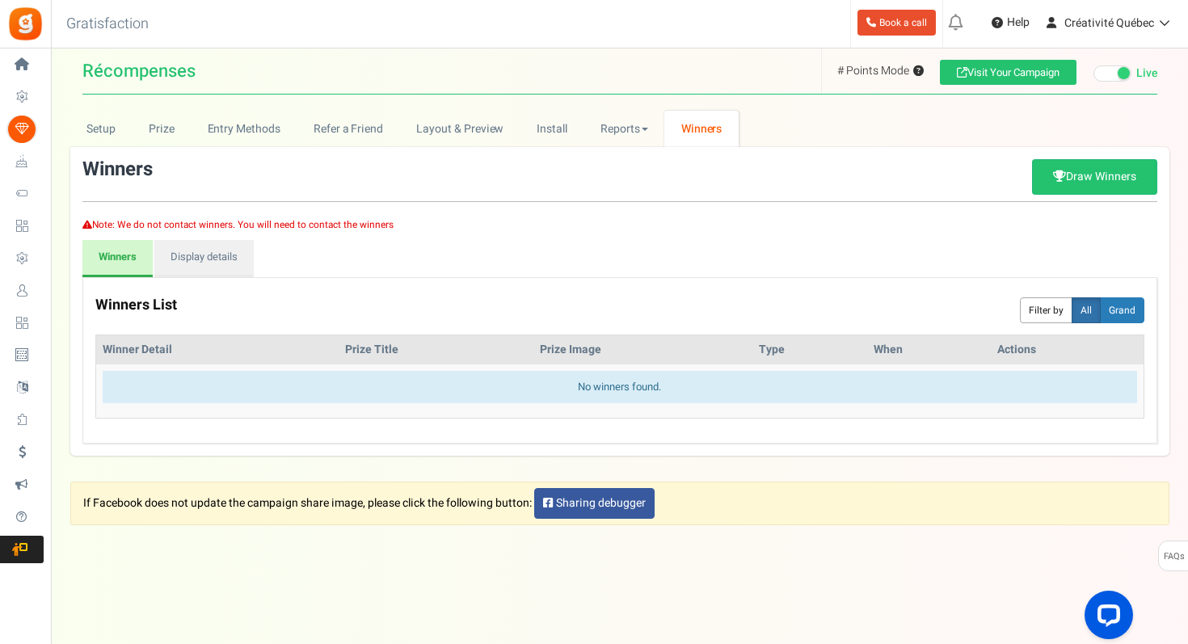
click at [282, 293] on div "Winners List Filter by All Daily Weekly Monthly Grand" at bounding box center [619, 310] width 1049 height 48
click at [213, 270] on link "Display details" at bounding box center [203, 258] width 99 height 37
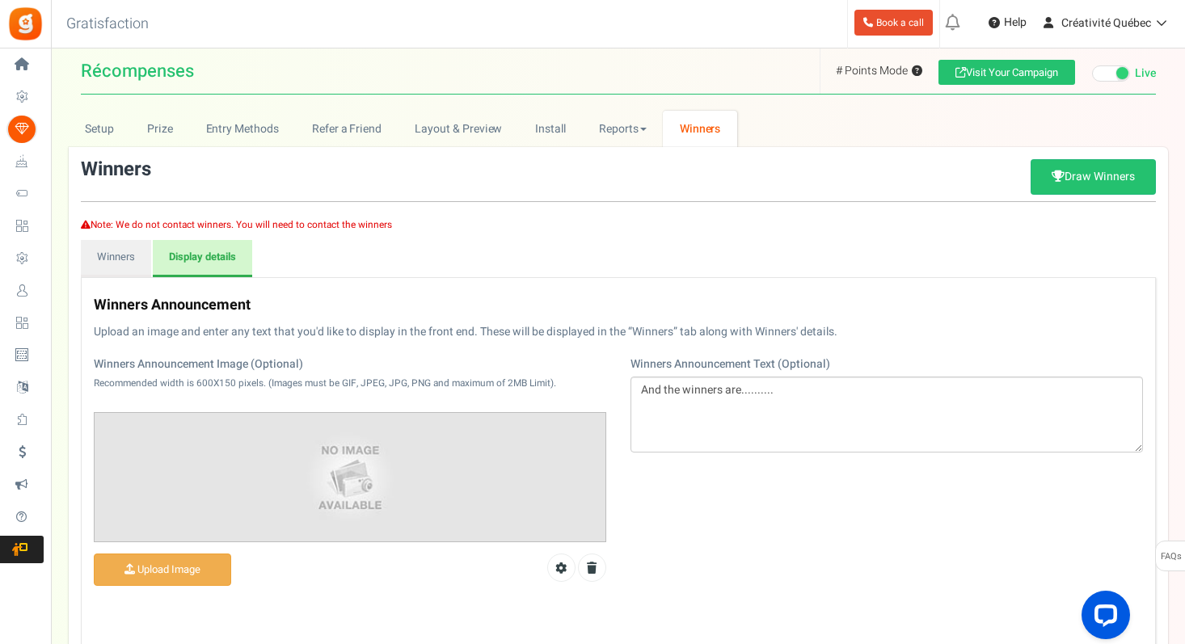
click at [202, 263] on link "Display details" at bounding box center [202, 258] width 99 height 37
click at [122, 263] on link "Winners" at bounding box center [116, 258] width 70 height 37
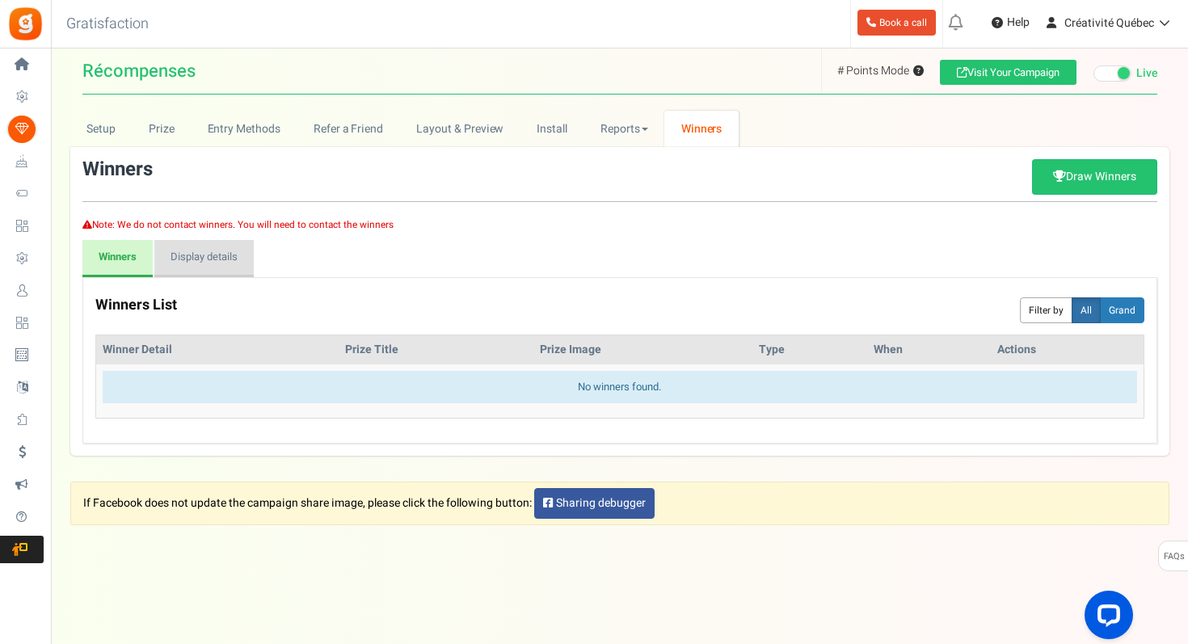
click at [211, 263] on link "Display details" at bounding box center [203, 258] width 99 height 37
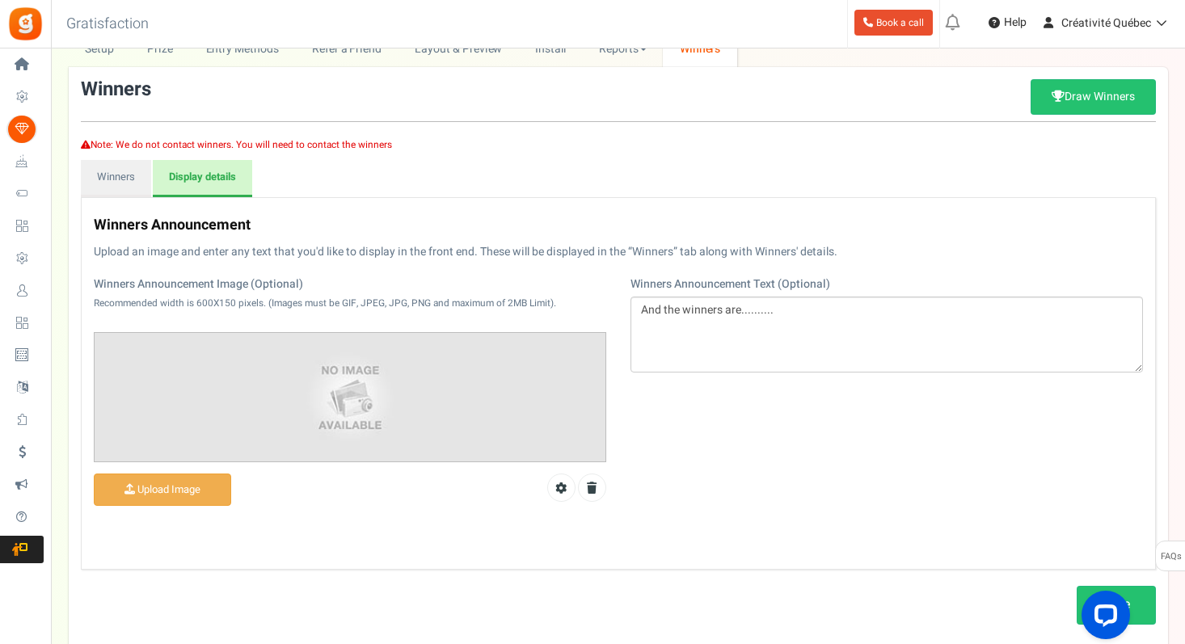
scroll to position [82, 0]
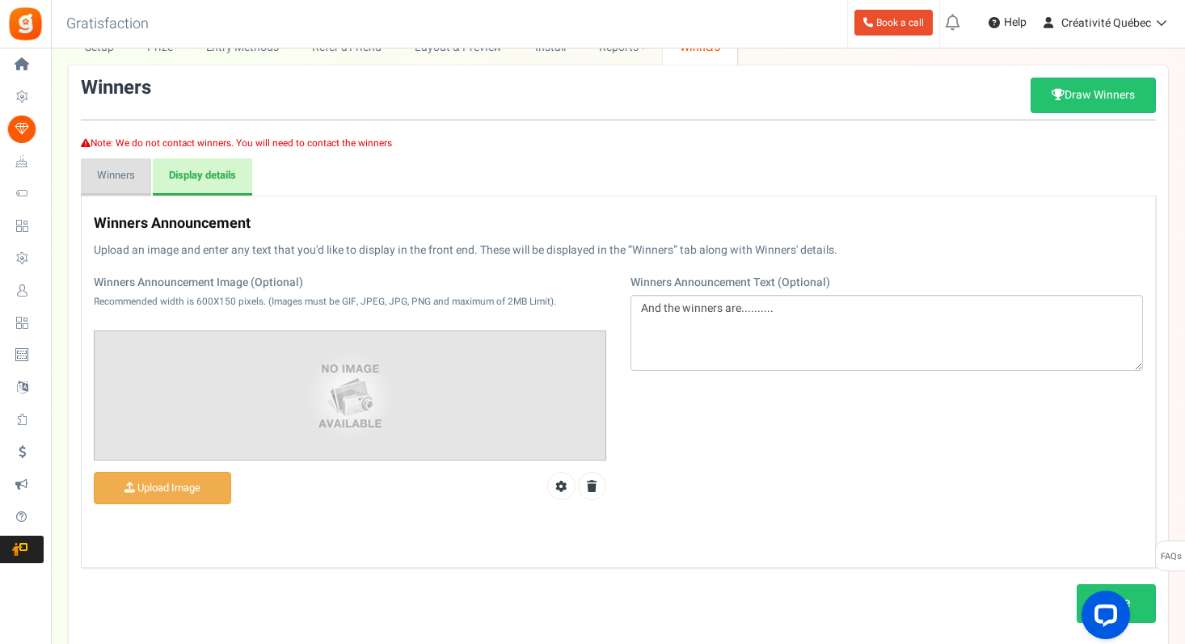
click at [118, 190] on link "Winners" at bounding box center [116, 176] width 70 height 37
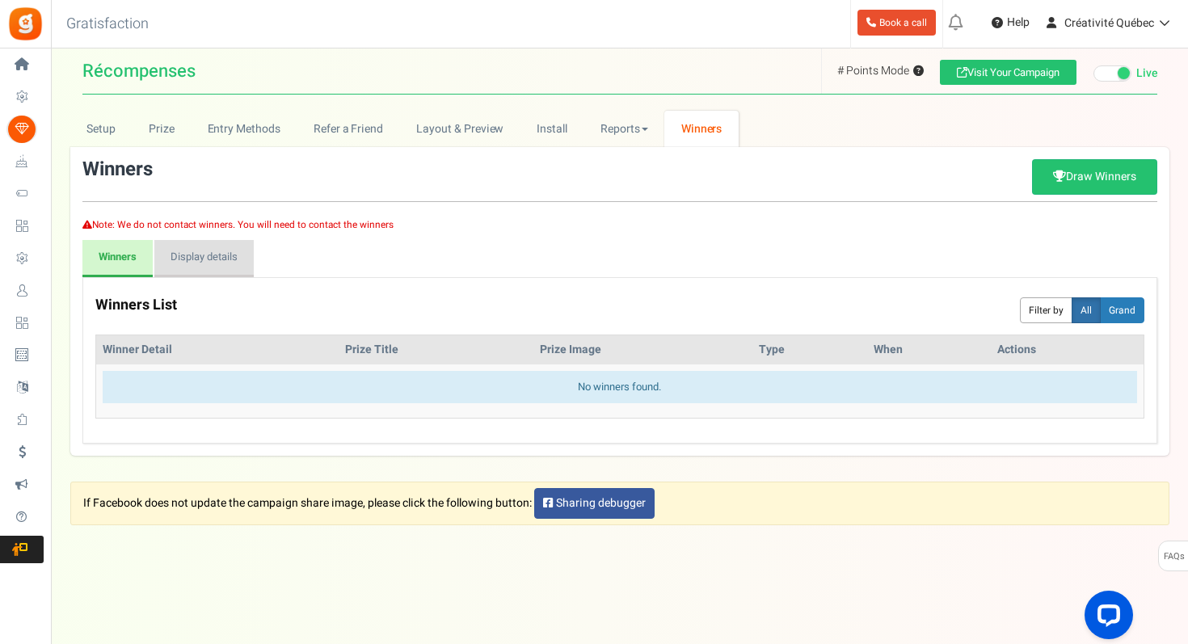
click at [183, 266] on link "Display details" at bounding box center [203, 258] width 99 height 37
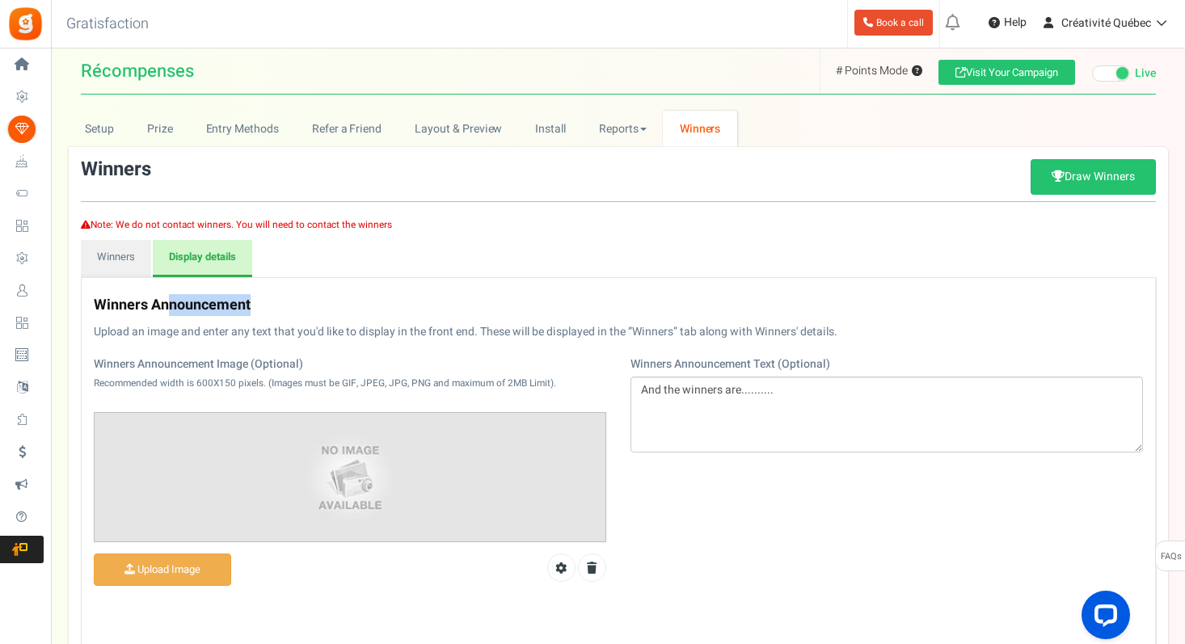
drag, startPoint x: 165, startPoint y: 301, endPoint x: 276, endPoint y: 298, distance: 110.7
click at [276, 298] on h3 "Winners Announcement" at bounding box center [484, 305] width 781 height 16
click at [663, 331] on p "Upload an image and enter any text that you'd like to display in the front end.…" at bounding box center [618, 332] width 1049 height 16
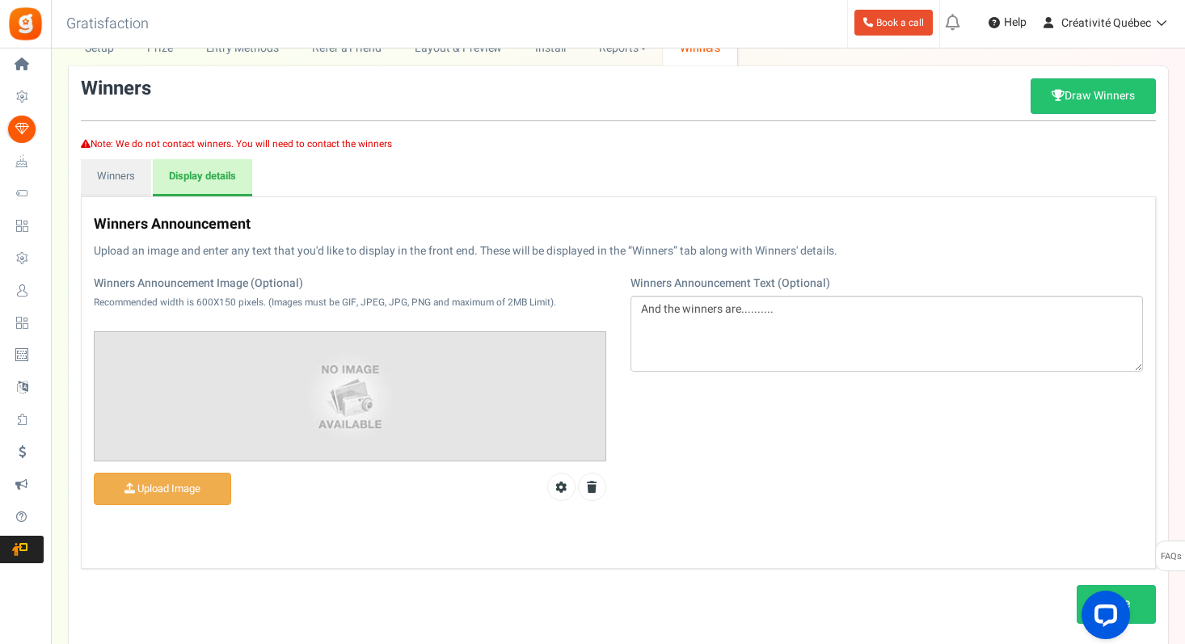
scroll to position [6, 0]
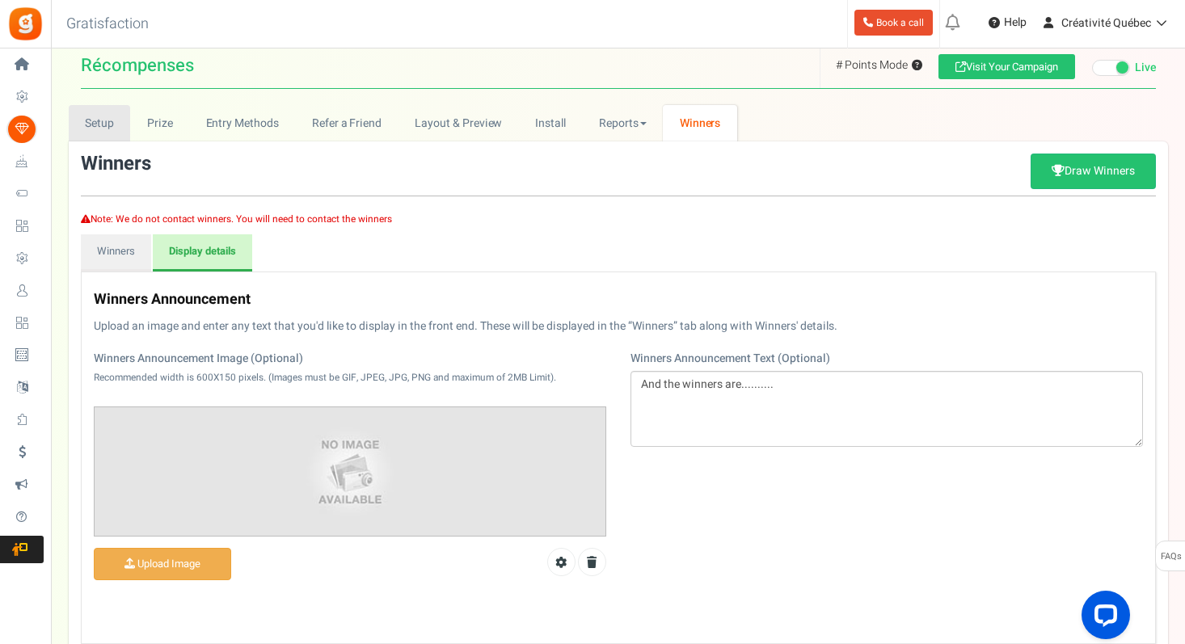
click at [128, 129] on link "Setup" at bounding box center [100, 123] width 62 height 36
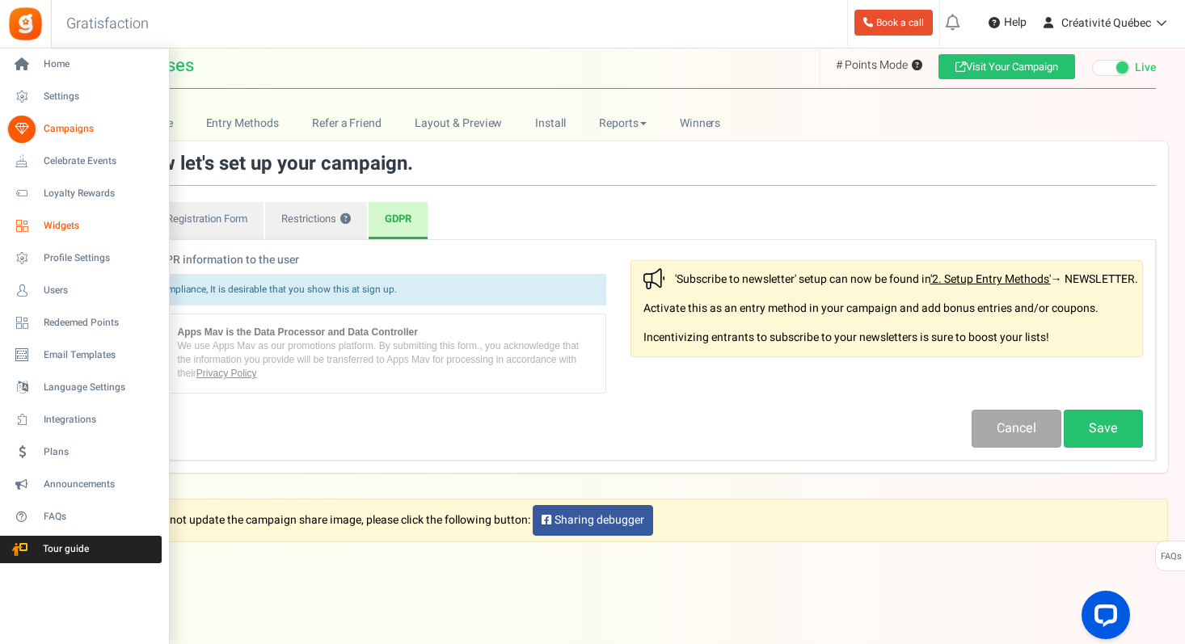
click at [48, 230] on span "Widgets" at bounding box center [100, 226] width 113 height 14
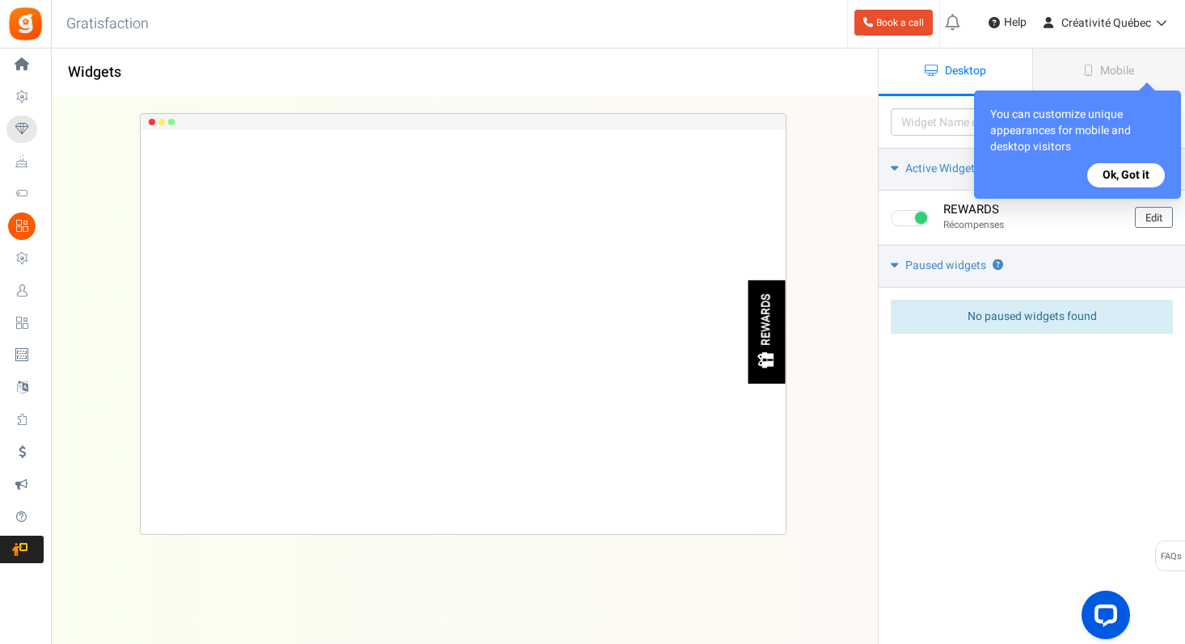
click at [1123, 178] on button "Ok, Got it" at bounding box center [1126, 175] width 78 height 24
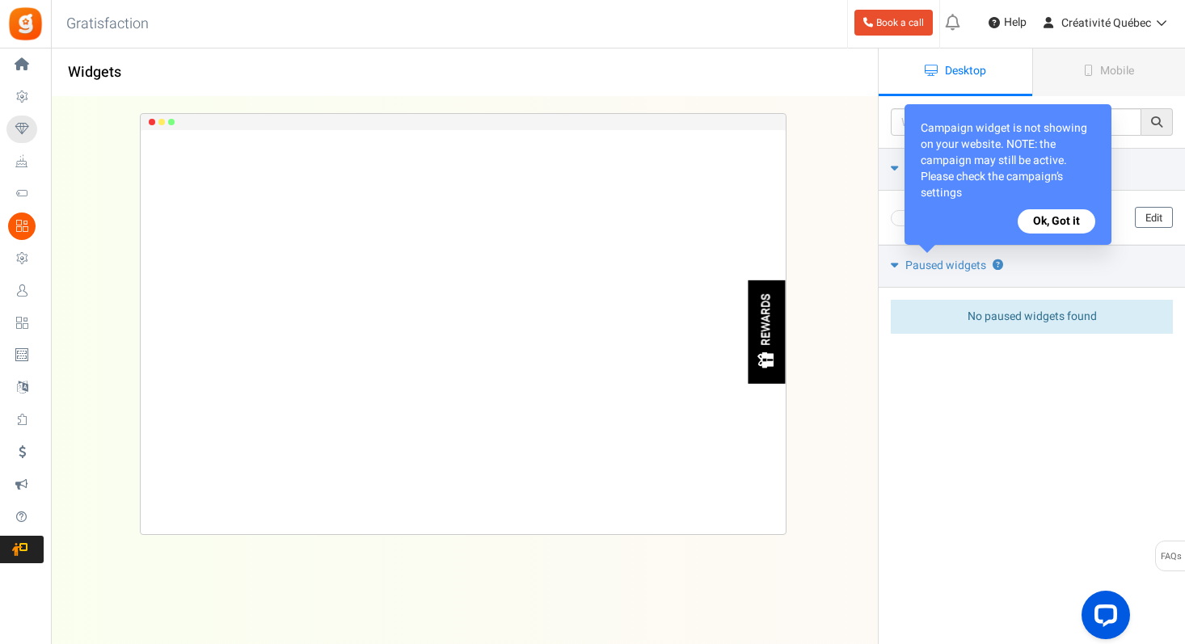
click at [1053, 219] on button "Ok, Got it" at bounding box center [1056, 221] width 78 height 24
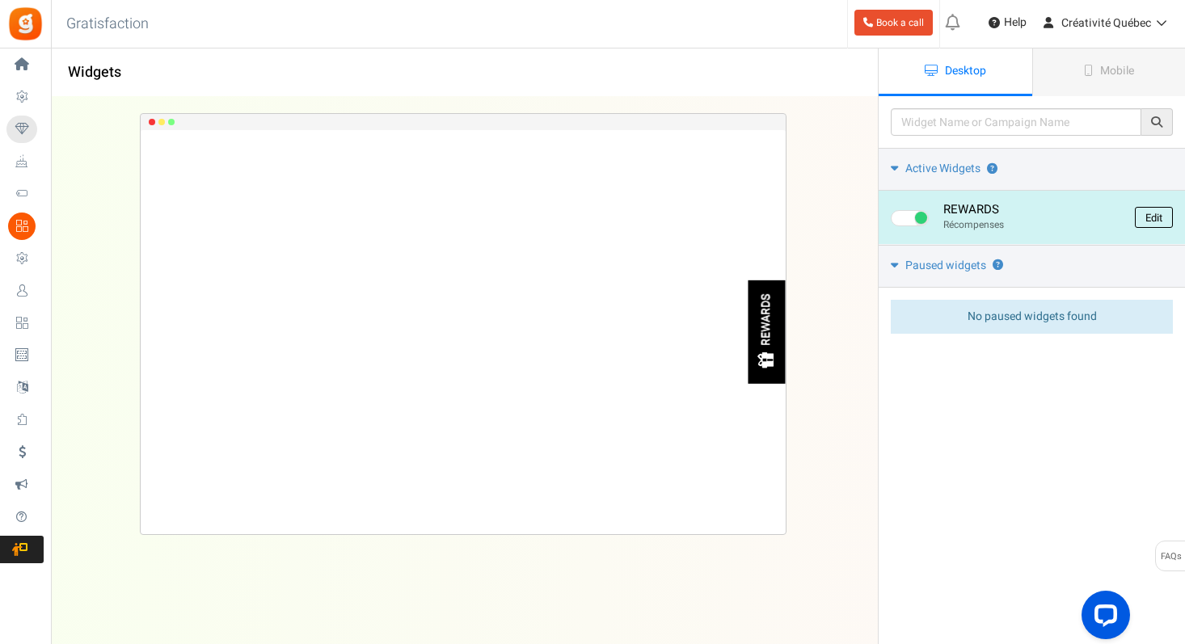
click at [1144, 216] on link "Edit" at bounding box center [1154, 217] width 38 height 21
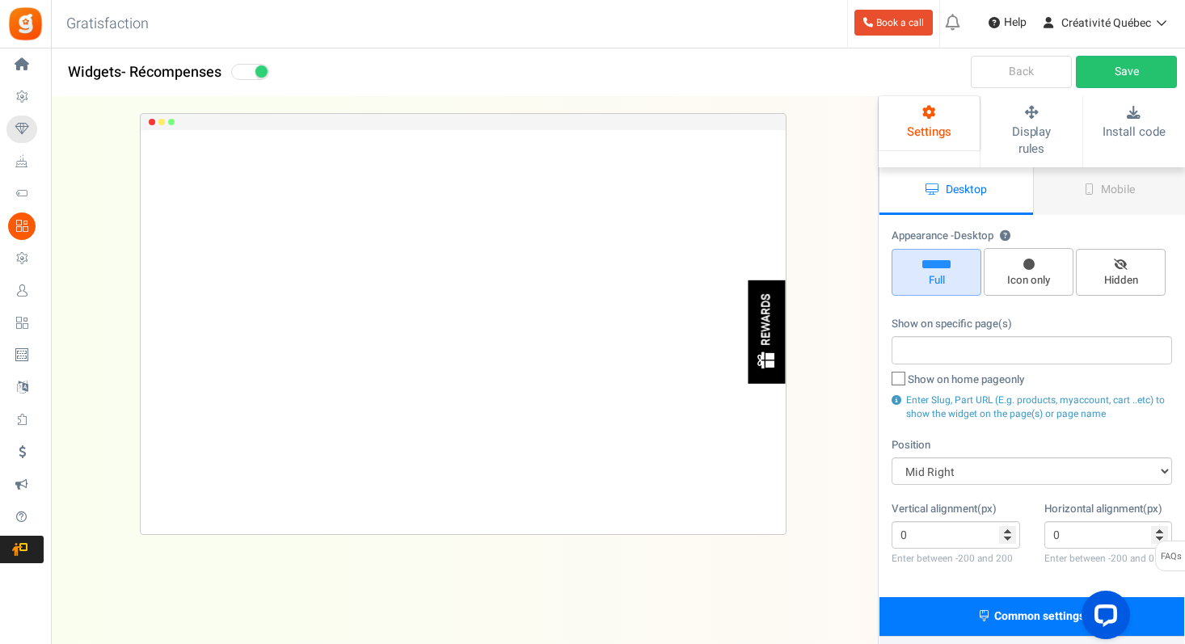
click at [922, 341] on input "search" at bounding box center [1031, 350] width 271 height 18
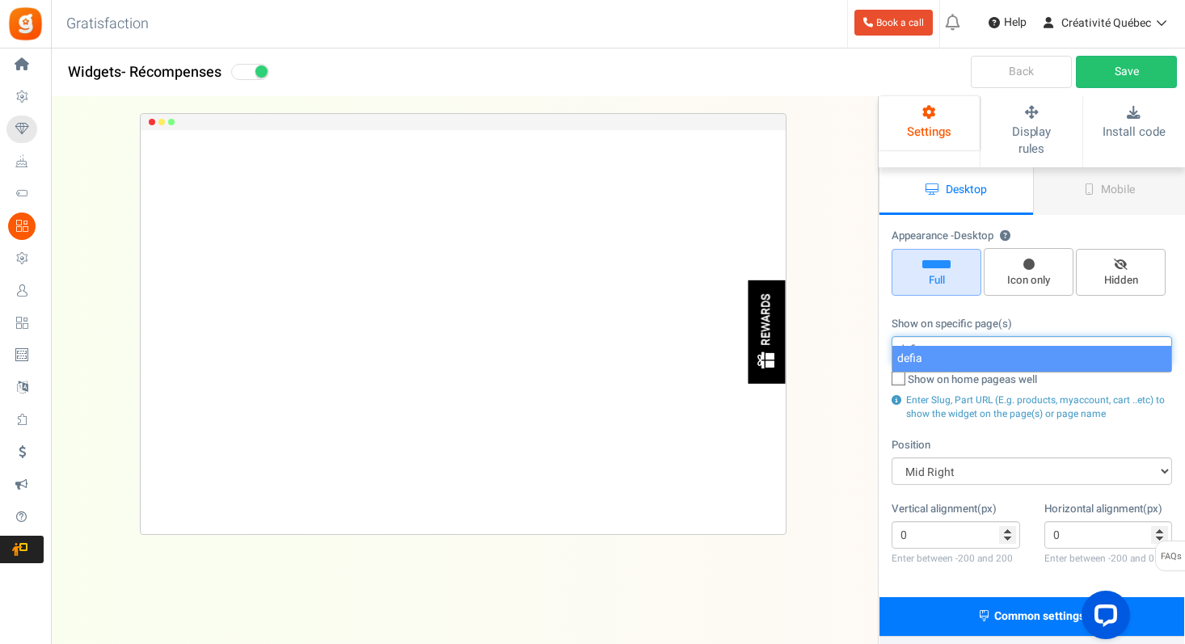
type input "defia"
select select "defia"
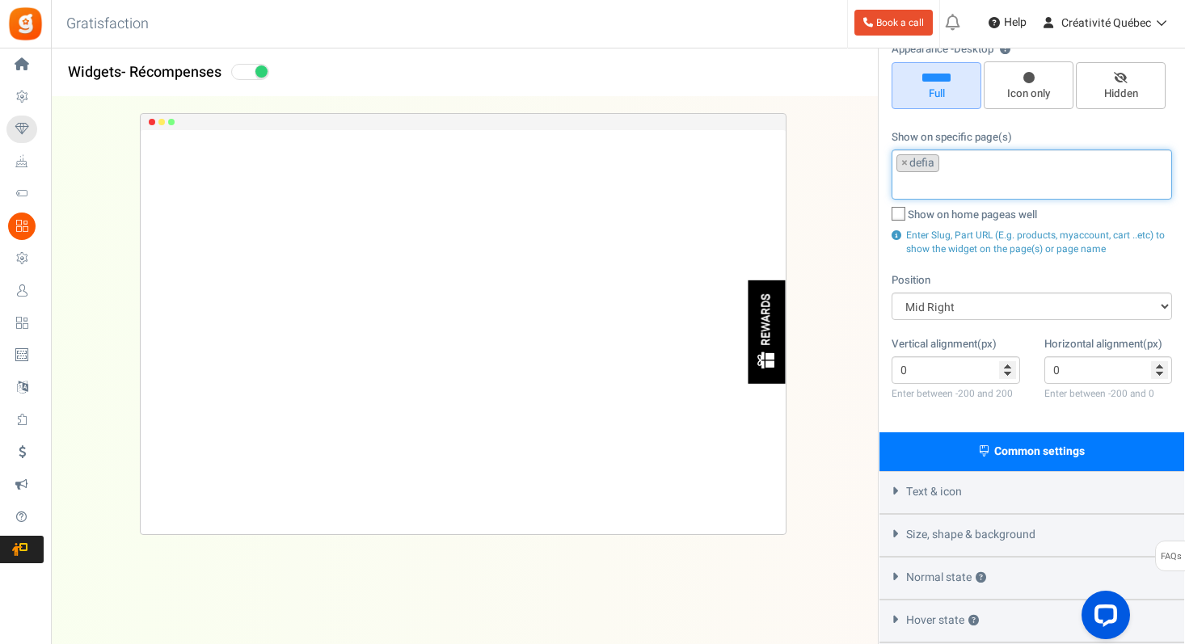
scroll to position [197, 0]
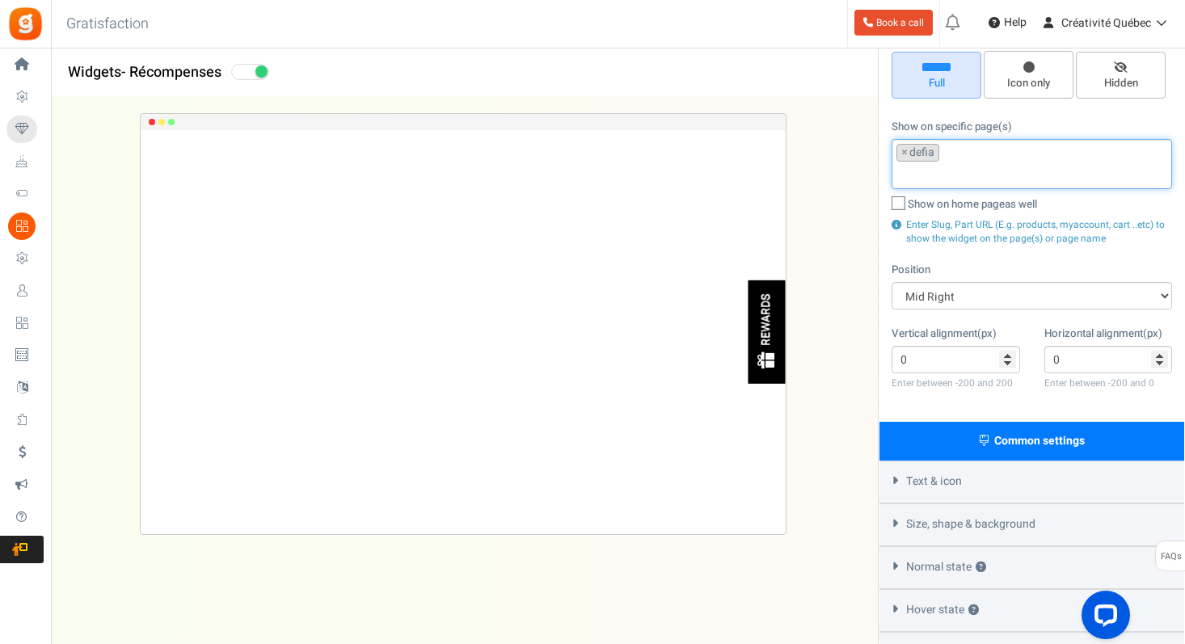
click at [948, 474] on span "Text & icon" at bounding box center [934, 482] width 56 height 16
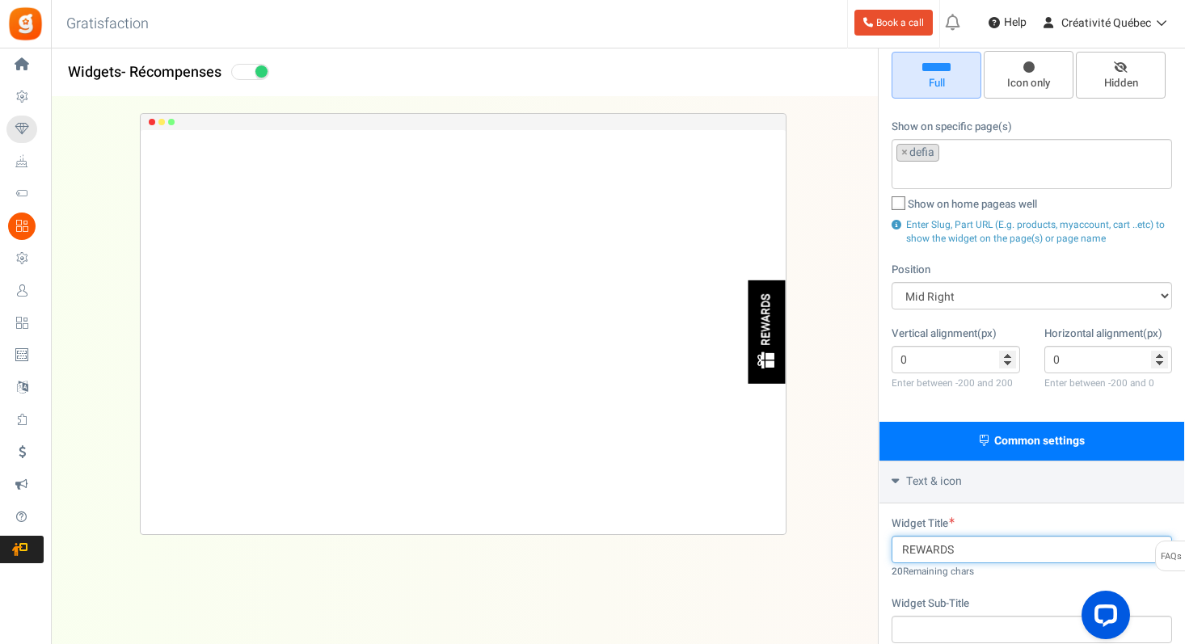
click at [931, 541] on input "REWARDS" at bounding box center [1031, 549] width 280 height 27
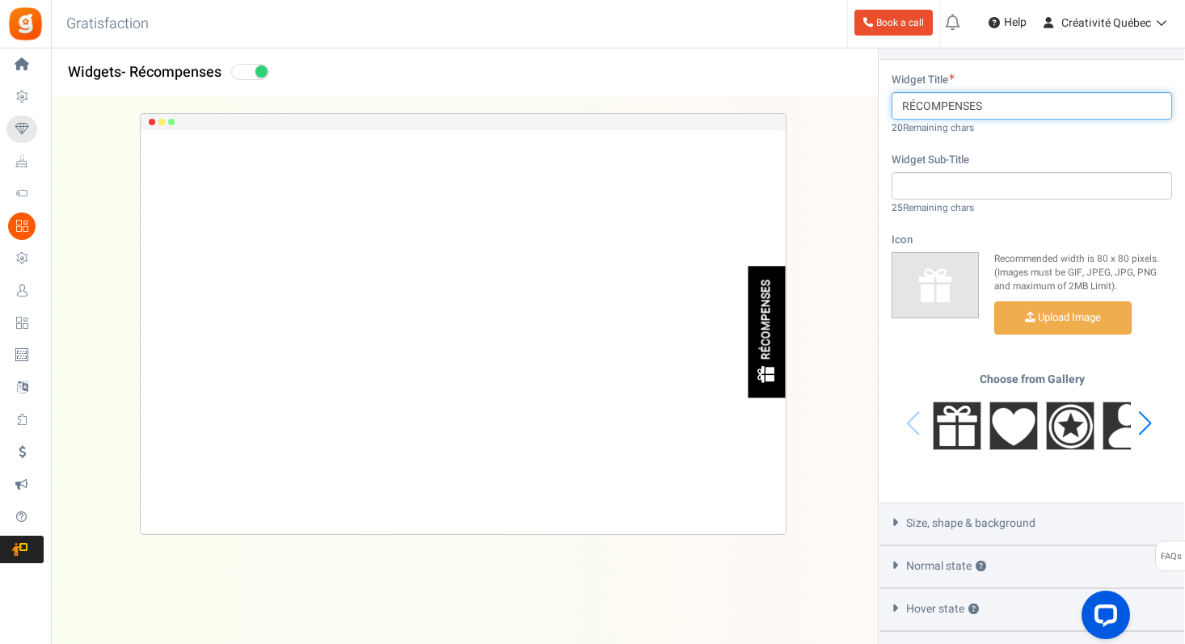
scroll to position [651, 0]
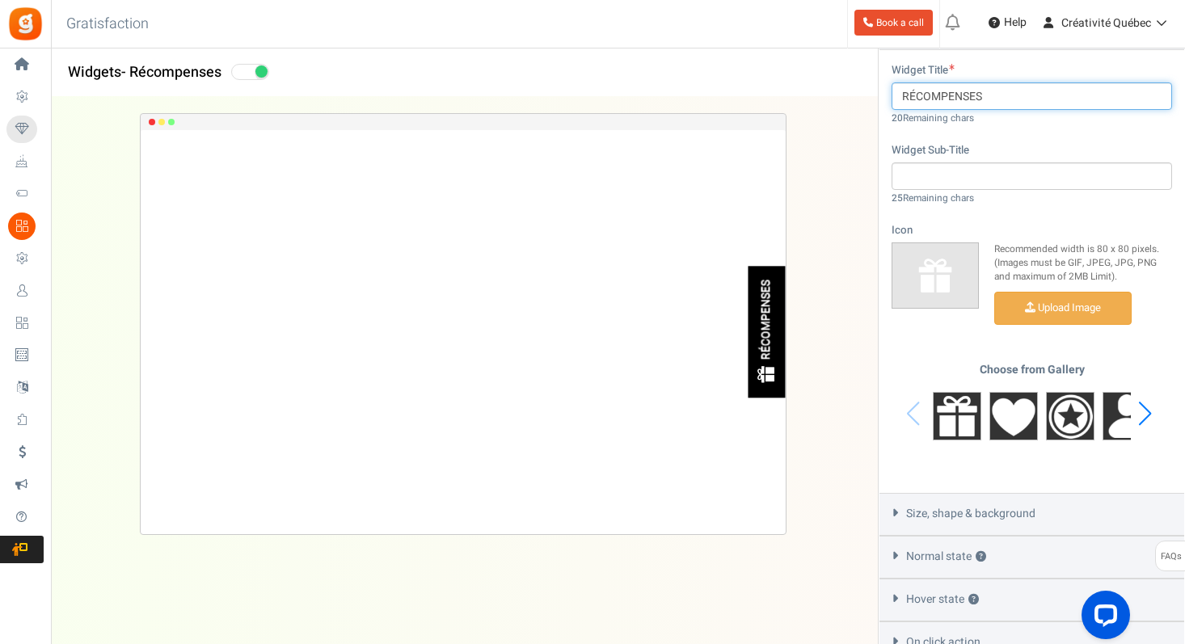
type input "RÉCOMPENSES"
click at [1148, 390] on div "Next slide" at bounding box center [1145, 414] width 22 height 48
click at [1145, 390] on div "Next slide" at bounding box center [1145, 414] width 22 height 48
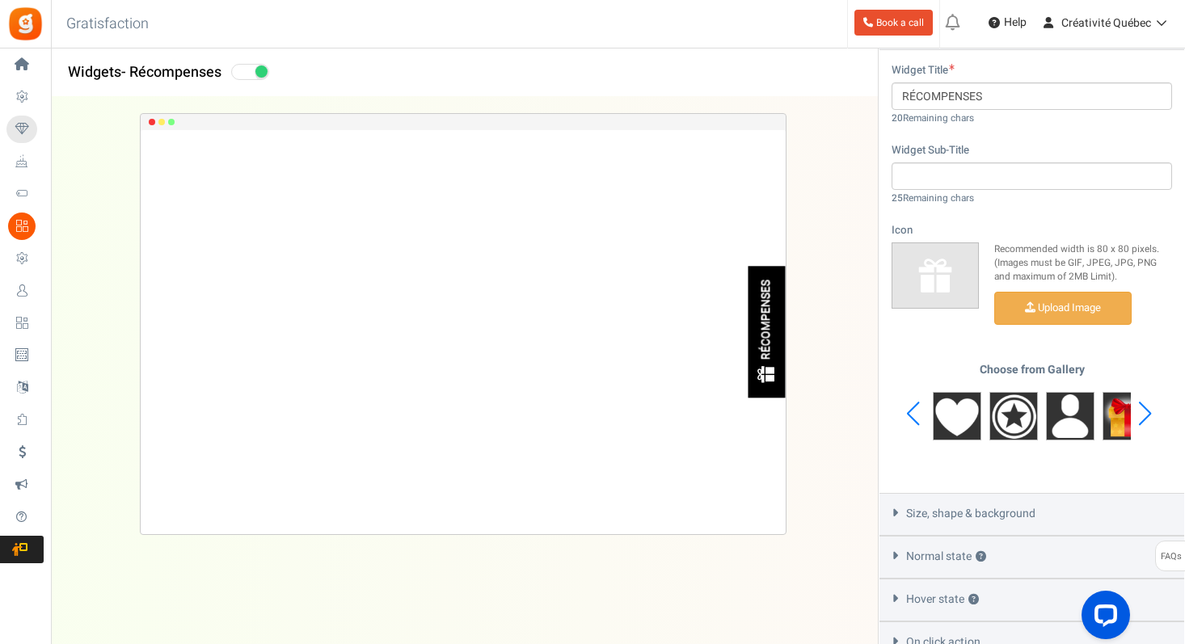
click at [1145, 390] on div "Next slide" at bounding box center [1145, 414] width 22 height 48
click at [1068, 401] on img at bounding box center [1070, 416] width 48 height 48
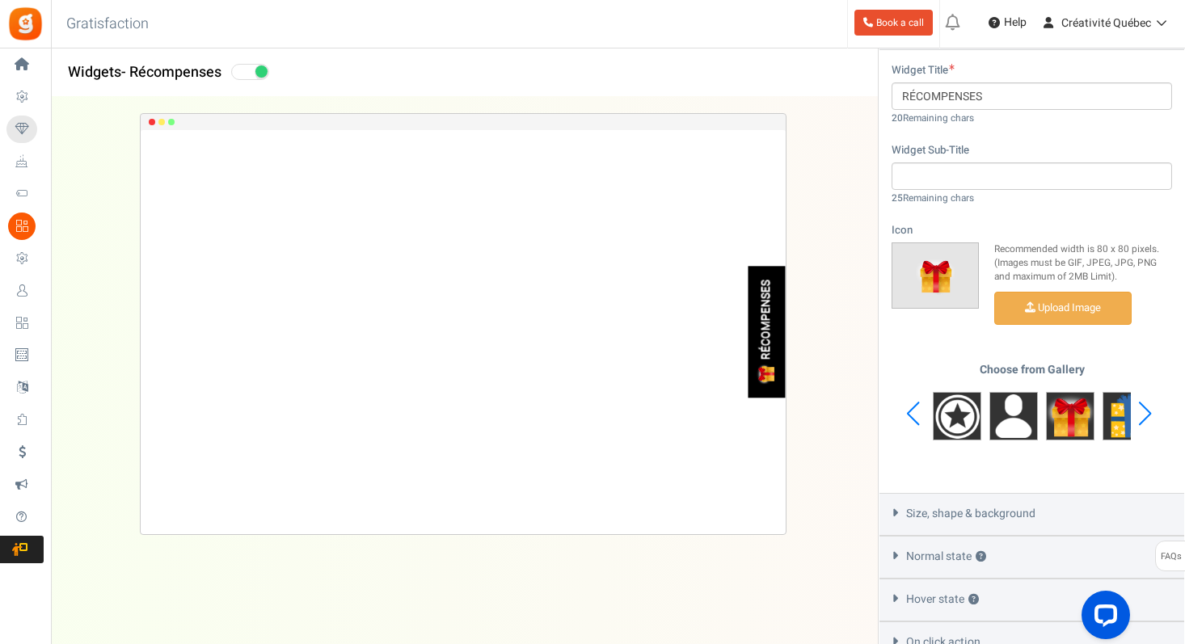
click at [984, 506] on span "Size, shape & background" at bounding box center [970, 514] width 129 height 16
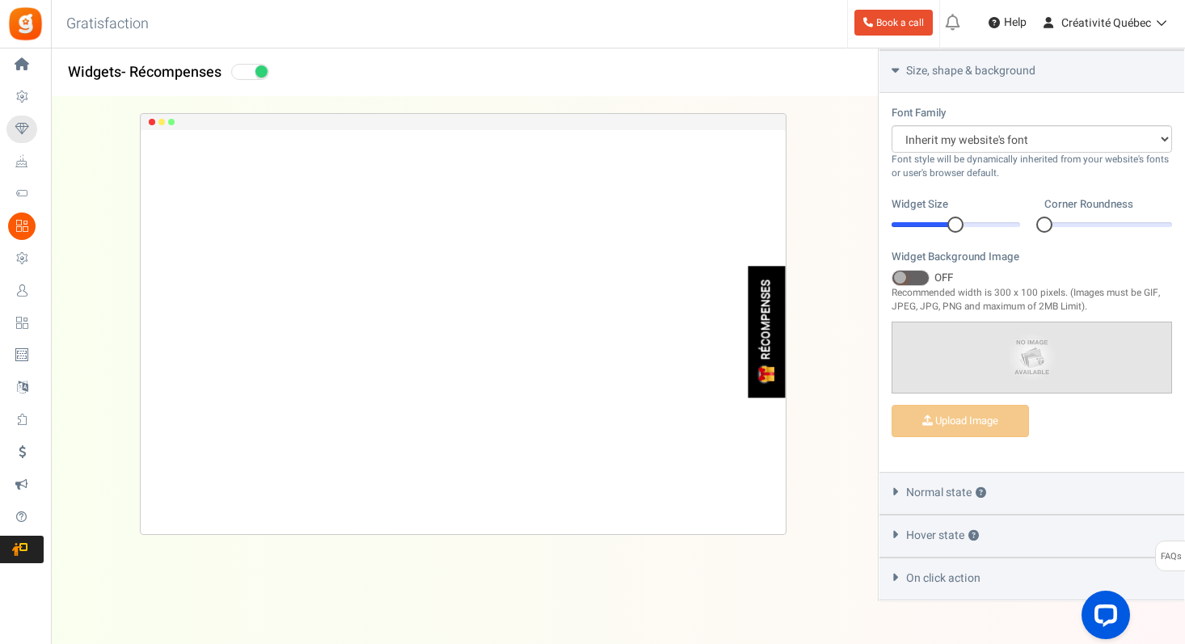
click at [918, 270] on span at bounding box center [910, 278] width 38 height 16
click at [891, 273] on input "ON OFF" at bounding box center [891, 278] width 0 height 11
click at [911, 270] on span at bounding box center [910, 278] width 38 height 16
click at [891, 273] on input "ON OFF" at bounding box center [891, 278] width 0 height 11
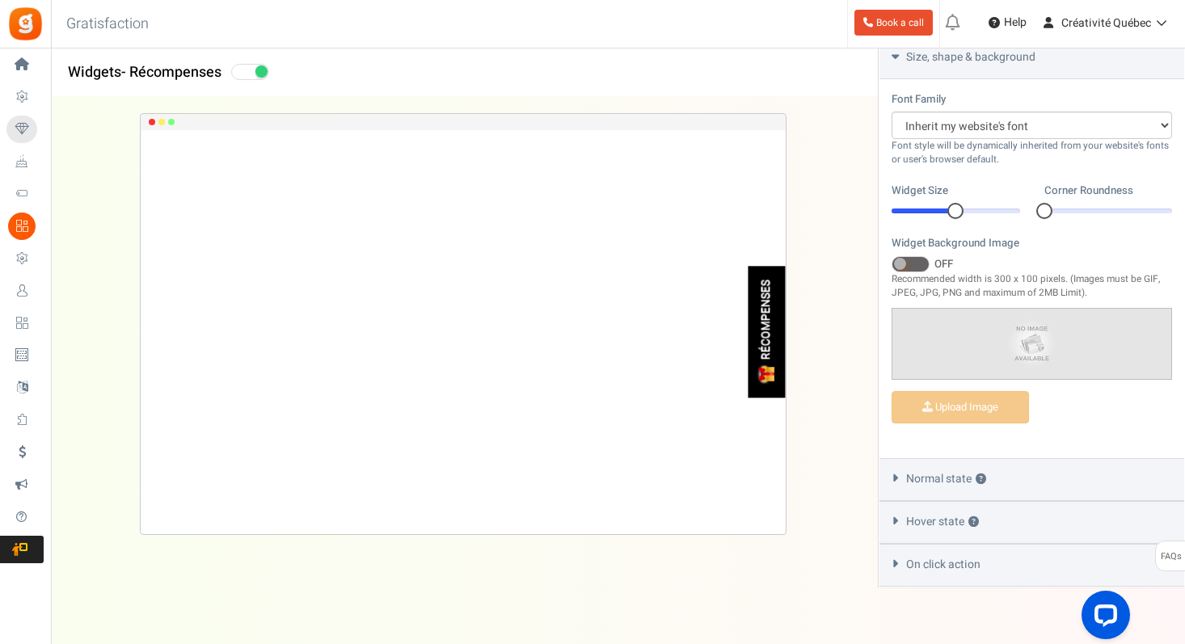
scroll to position [669, 0]
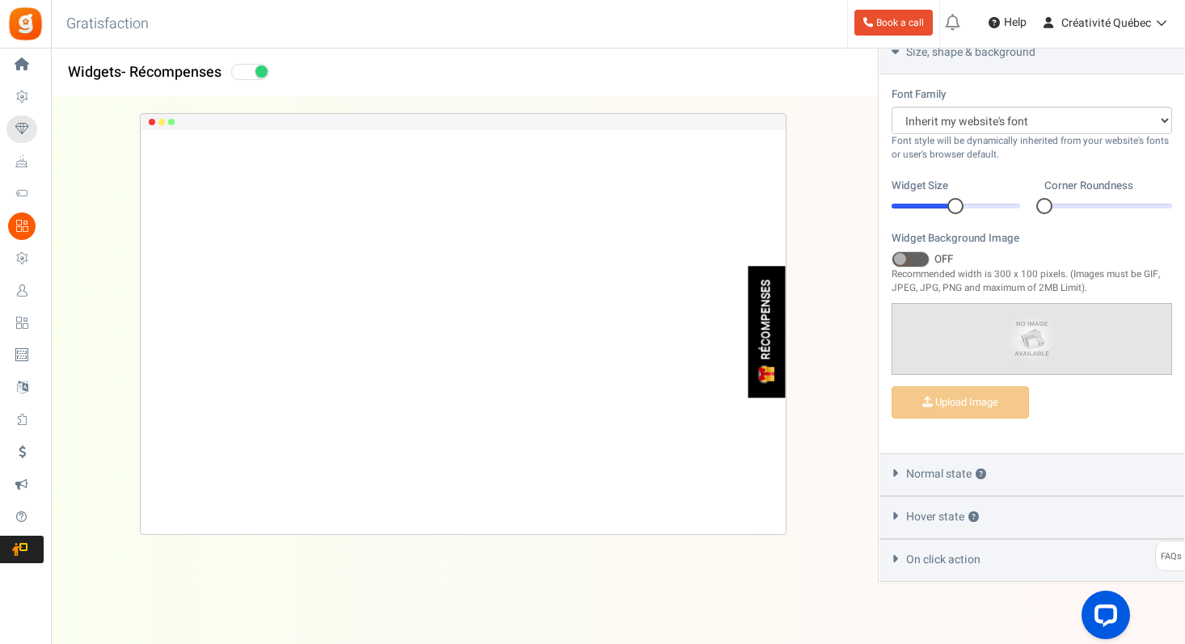
click at [950, 466] on span "Normal state ?" at bounding box center [946, 474] width 80 height 16
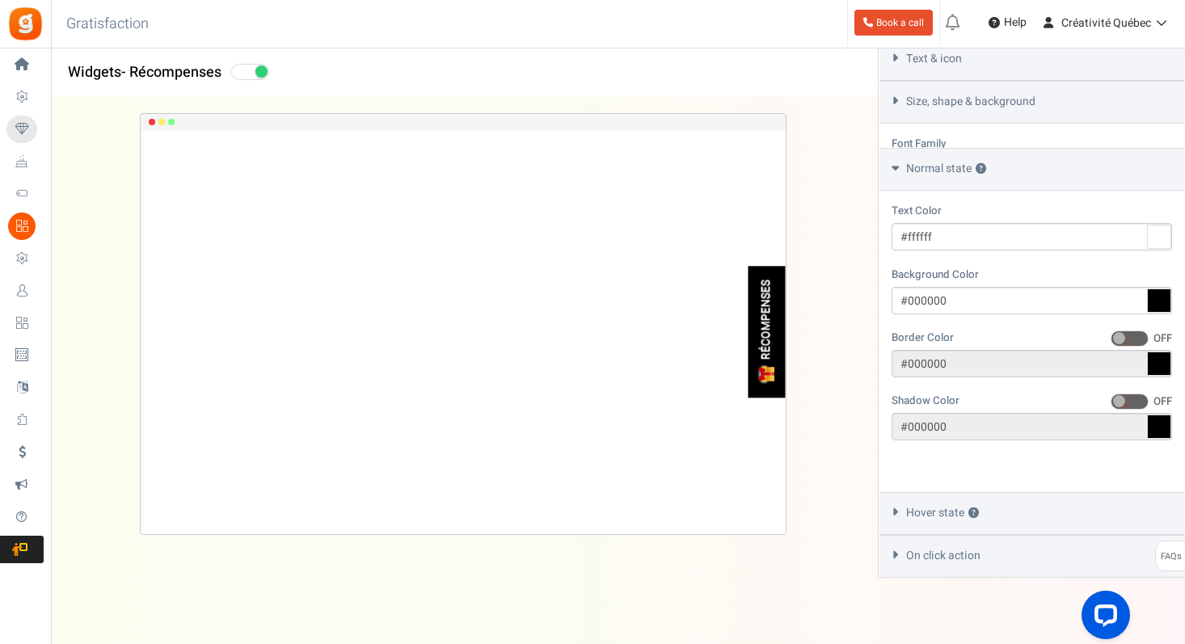
scroll to position [568, 0]
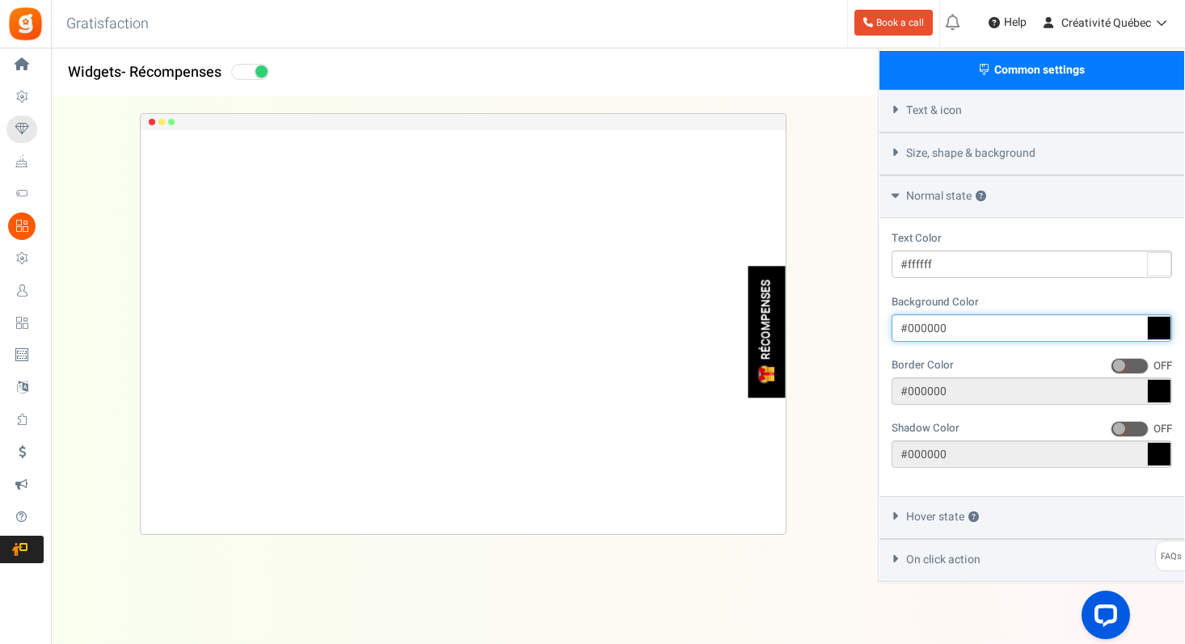
click at [1002, 314] on input "#000000" at bounding box center [1031, 327] width 280 height 27
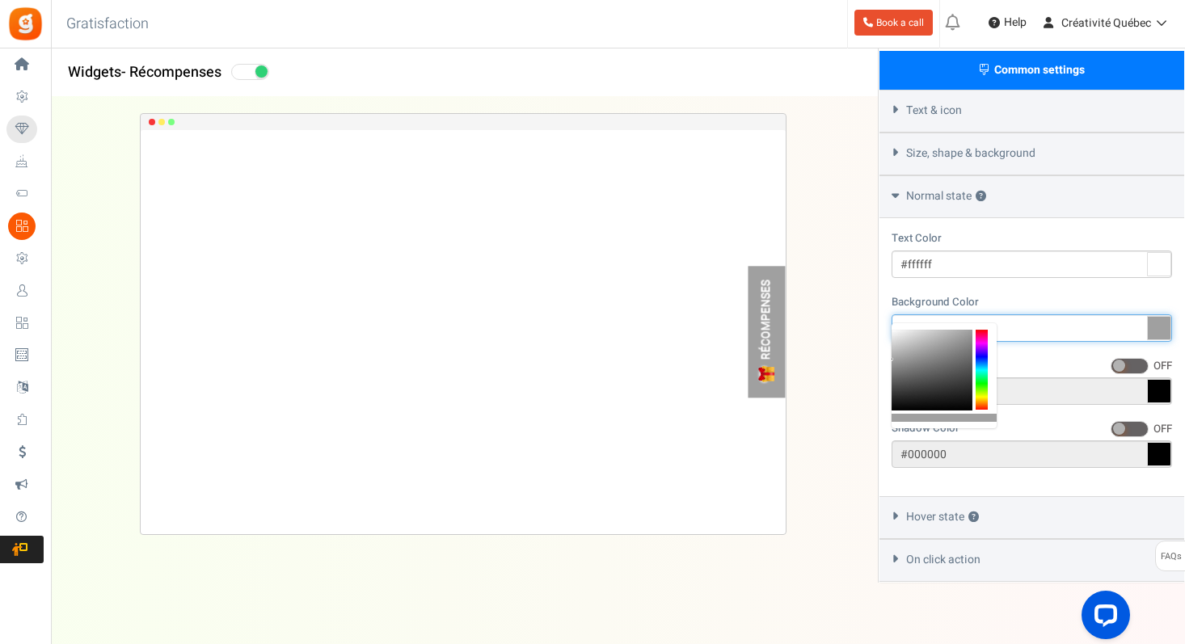
drag, startPoint x: 924, startPoint y: 329, endPoint x: 873, endPoint y: 363, distance: 61.2
click at [872, 363] on body "Install now Back to Home Back to program setup Home Settings Campaigns Purchase…" at bounding box center [592, 48] width 1185 height 1232
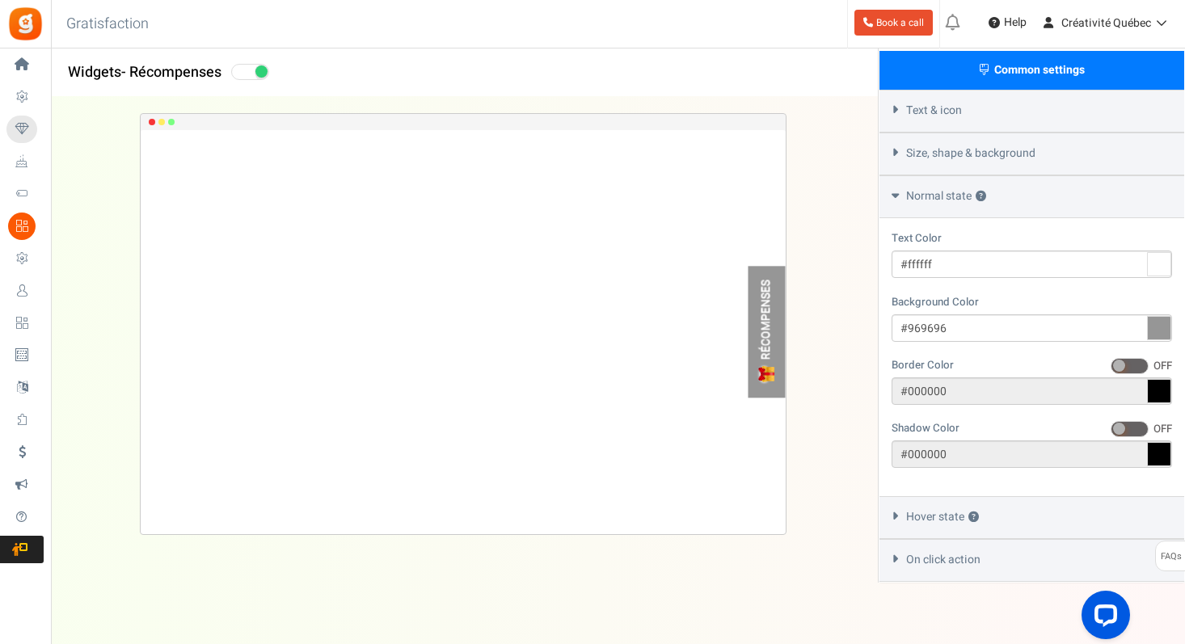
drag, startPoint x: 873, startPoint y: 363, endPoint x: 885, endPoint y: 360, distance: 12.5
click at [873, 363] on div "RÉCOMPENSES Loading.. × To configure LightBox layout please Click here" at bounding box center [463, 338] width 878 height 482
click at [1155, 316] on icon at bounding box center [1159, 328] width 24 height 24
click at [1155, 314] on input "#969696" at bounding box center [1031, 327] width 280 height 27
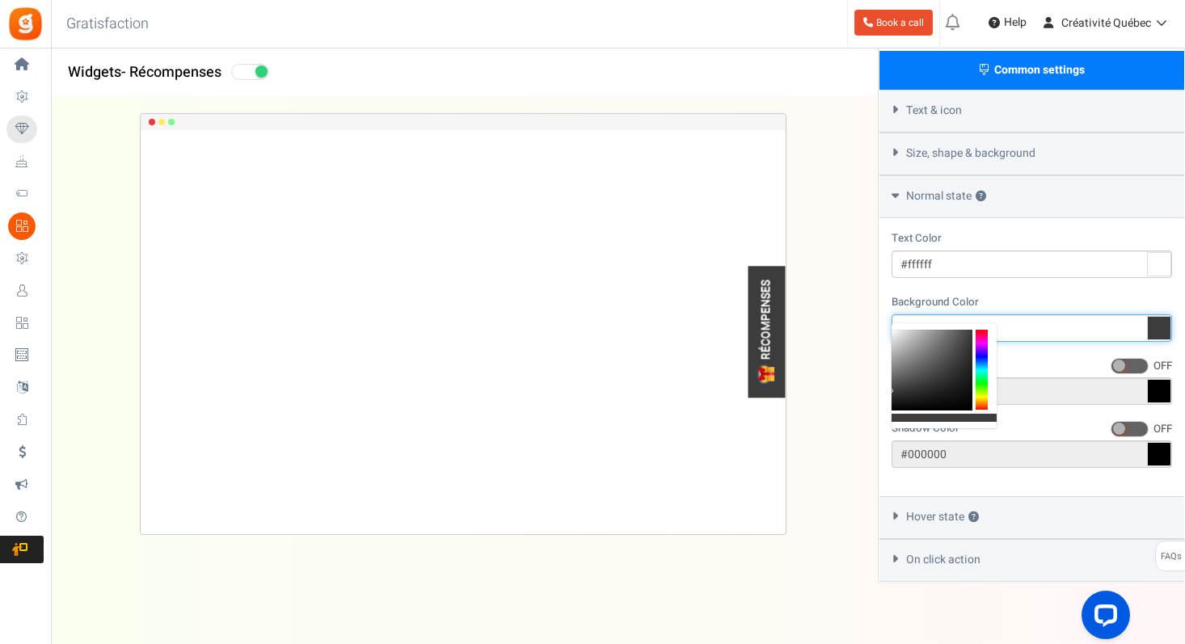
type input "#3f3f3f"
drag, startPoint x: 891, startPoint y: 360, endPoint x: 889, endPoint y: 390, distance: 30.8
click at [889, 390] on body "Install now Back to Home Back to program setup Home Settings Campaigns Purchase…" at bounding box center [592, 48] width 1185 height 1232
click at [999, 294] on div "Background Color #3f3f3f" at bounding box center [1031, 318] width 280 height 48
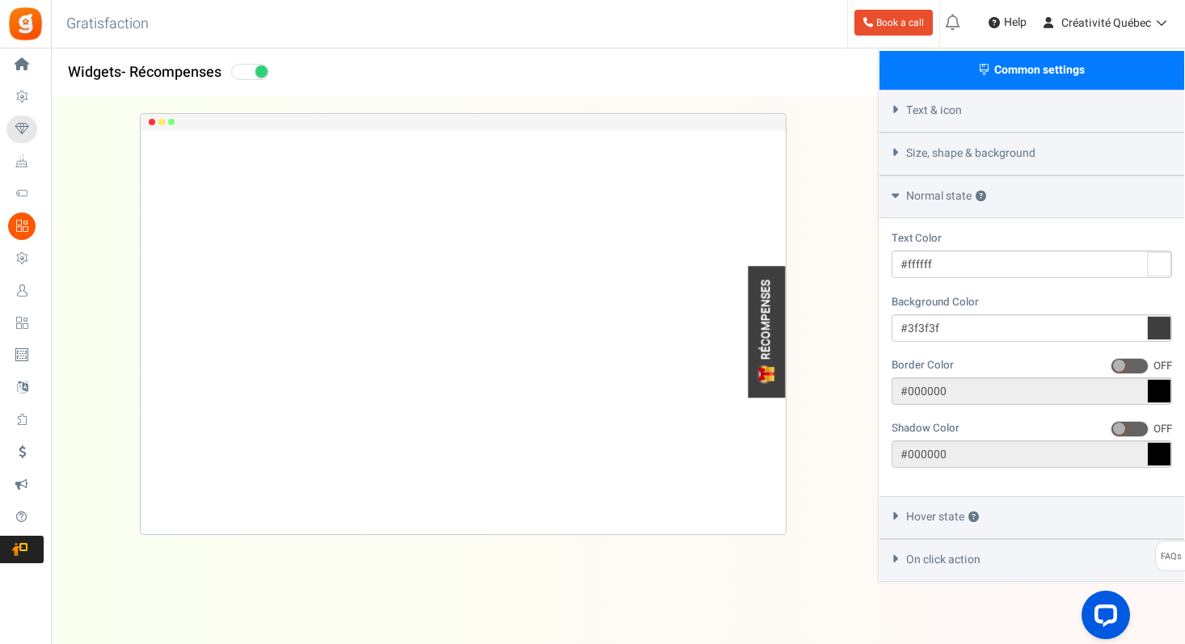
click at [890, 512] on icon at bounding box center [895, 515] width 12 height 7
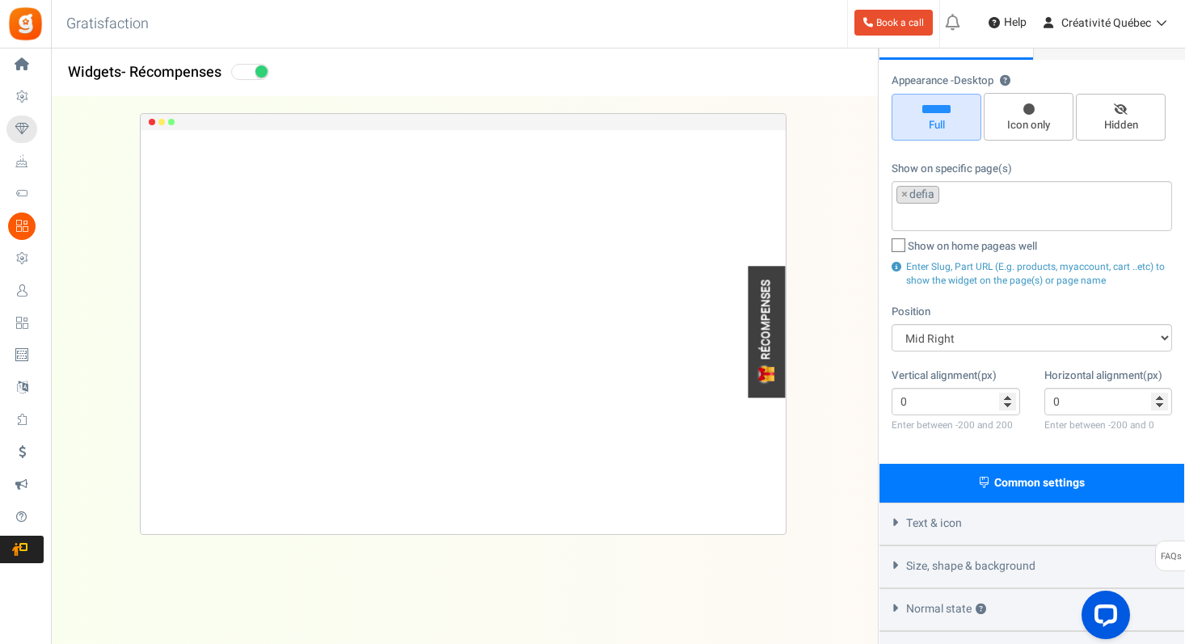
scroll to position [0, 0]
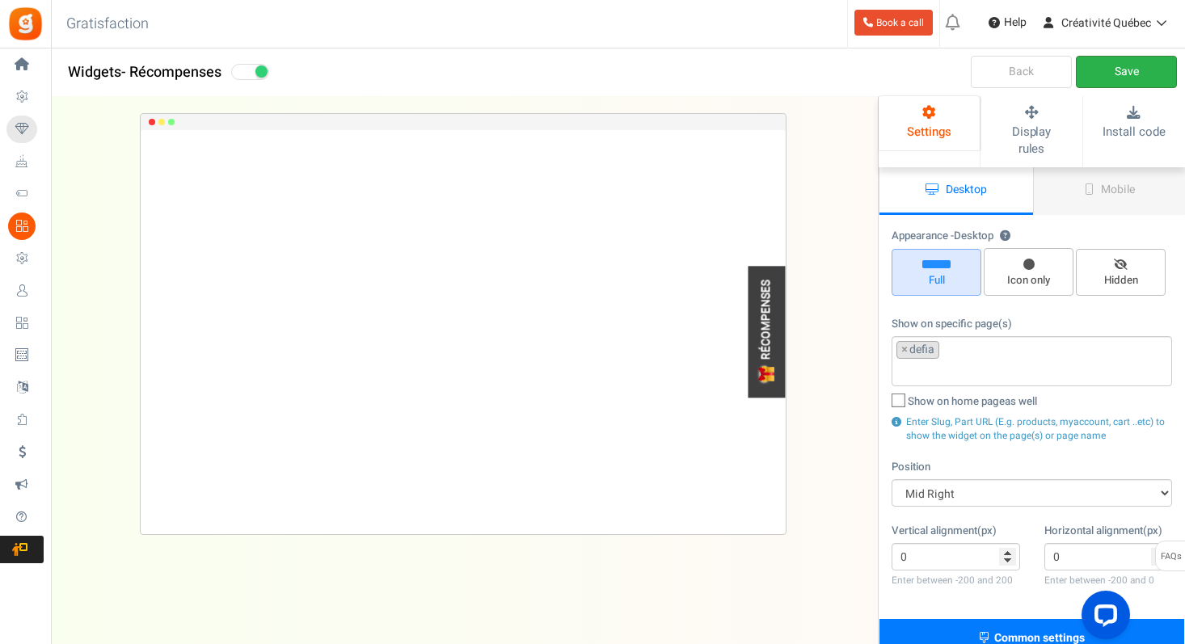
click at [1119, 75] on link "Save" at bounding box center [1126, 72] width 101 height 32
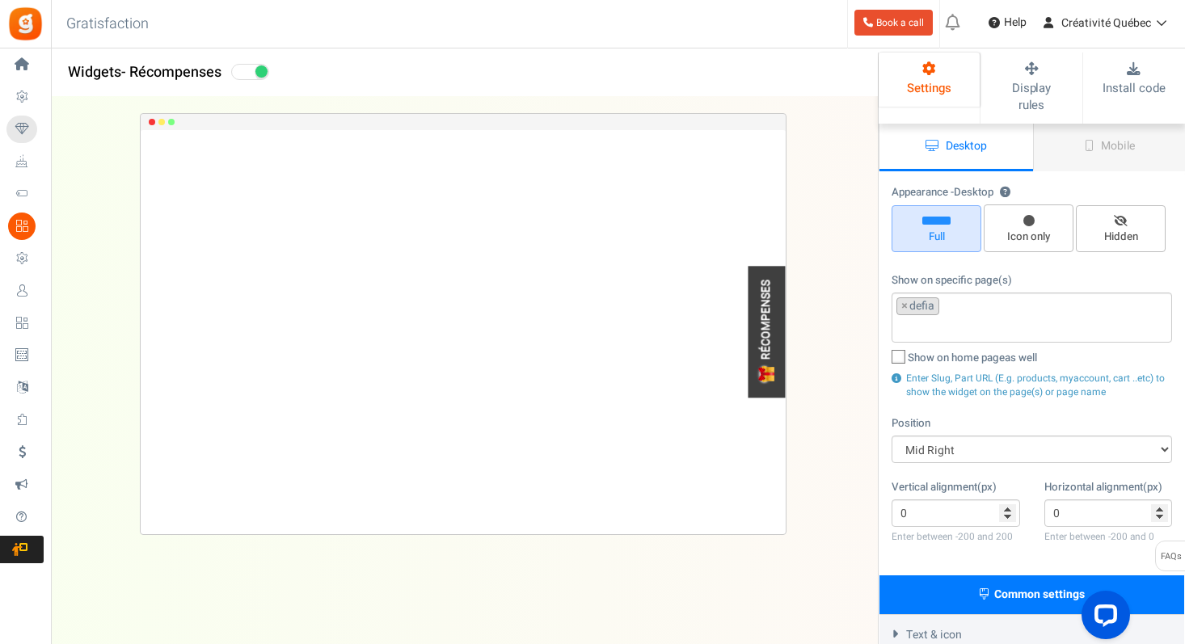
scroll to position [41, 0]
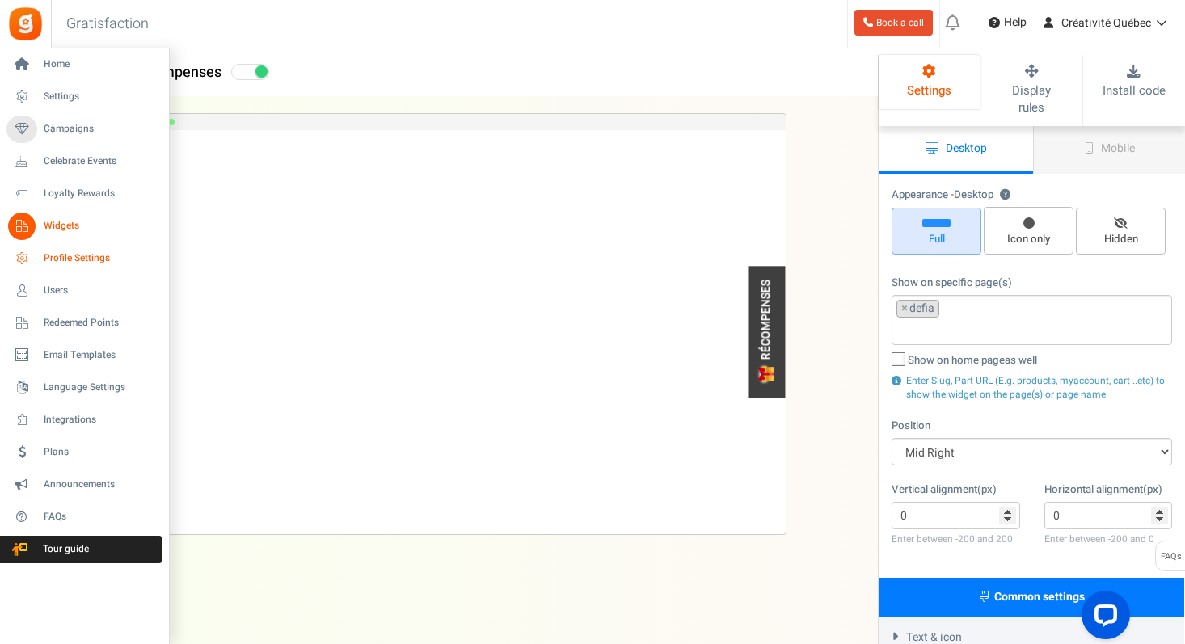
click at [66, 264] on span "Profile Settings" at bounding box center [100, 258] width 113 height 14
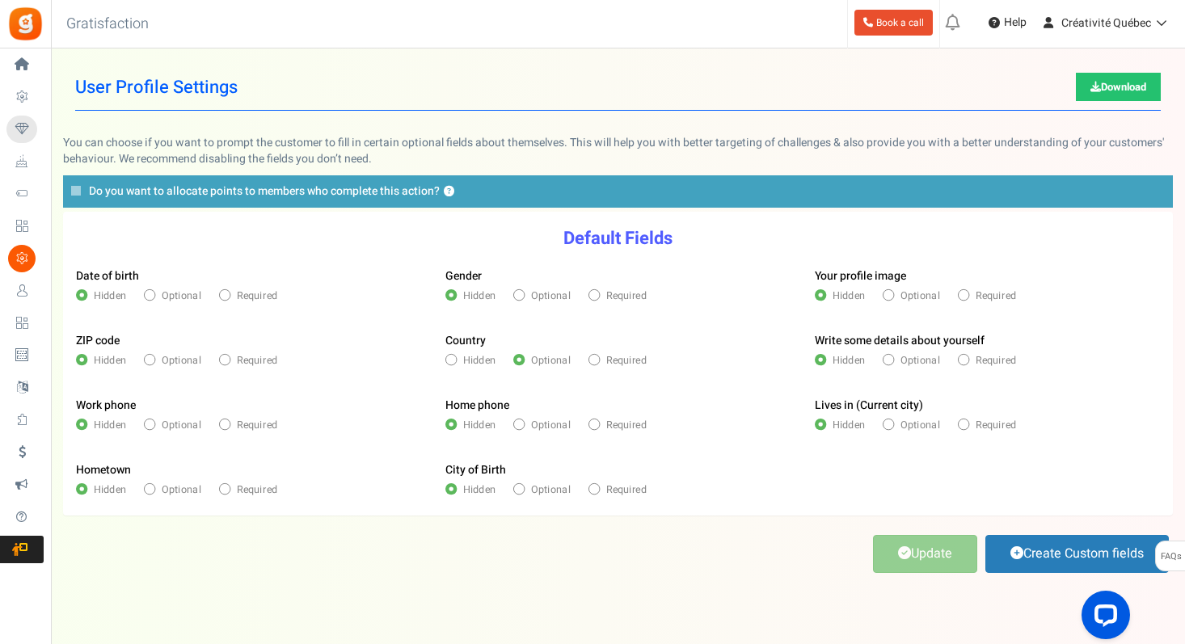
click at [449, 362] on span at bounding box center [450, 359] width 11 height 11
click at [449, 362] on input "Hidden" at bounding box center [450, 361] width 10 height 10
radio input "true"
click at [920, 539] on link "Update" at bounding box center [925, 554] width 104 height 38
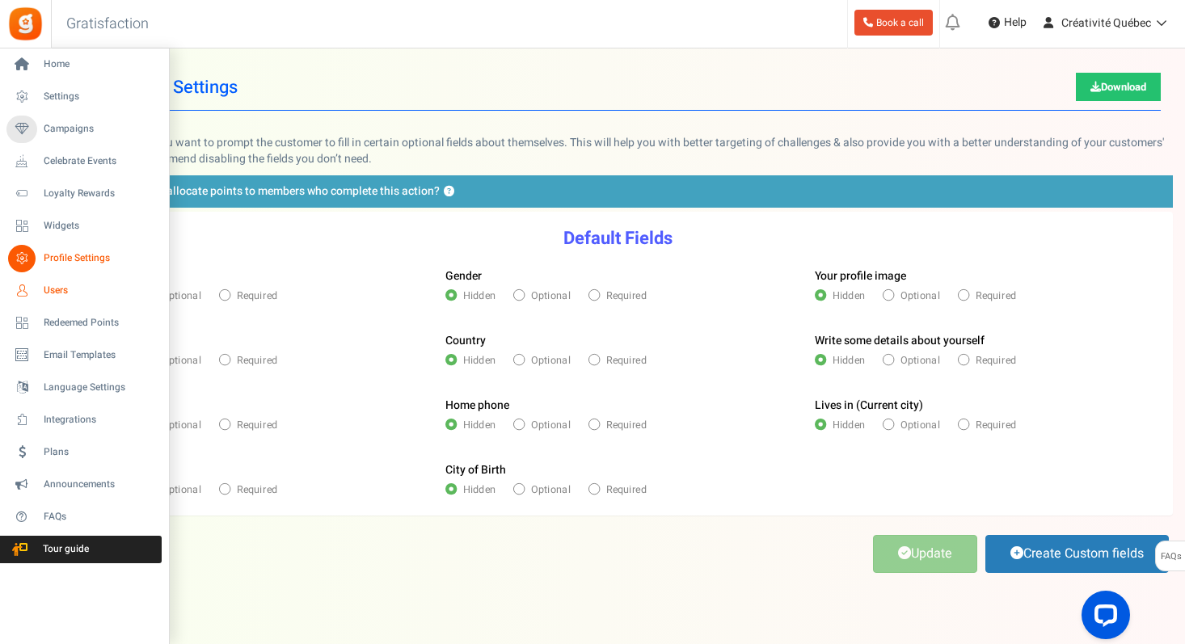
click at [65, 293] on span "Users" at bounding box center [100, 291] width 113 height 14
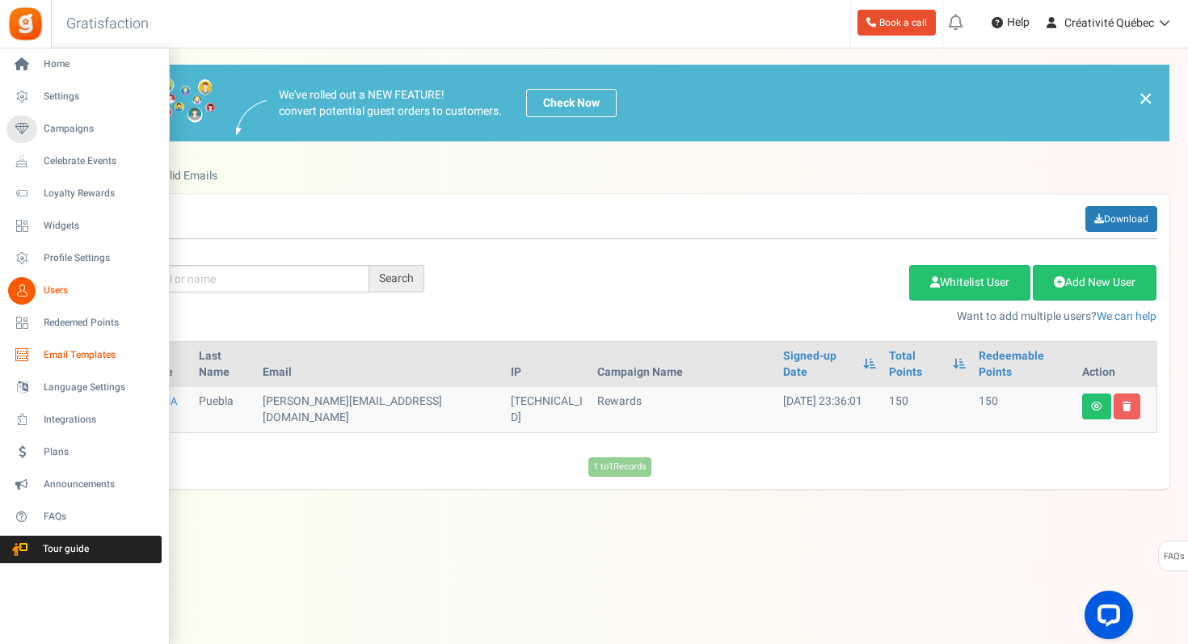
click at [67, 356] on span "Email Templates" at bounding box center [100, 355] width 113 height 14
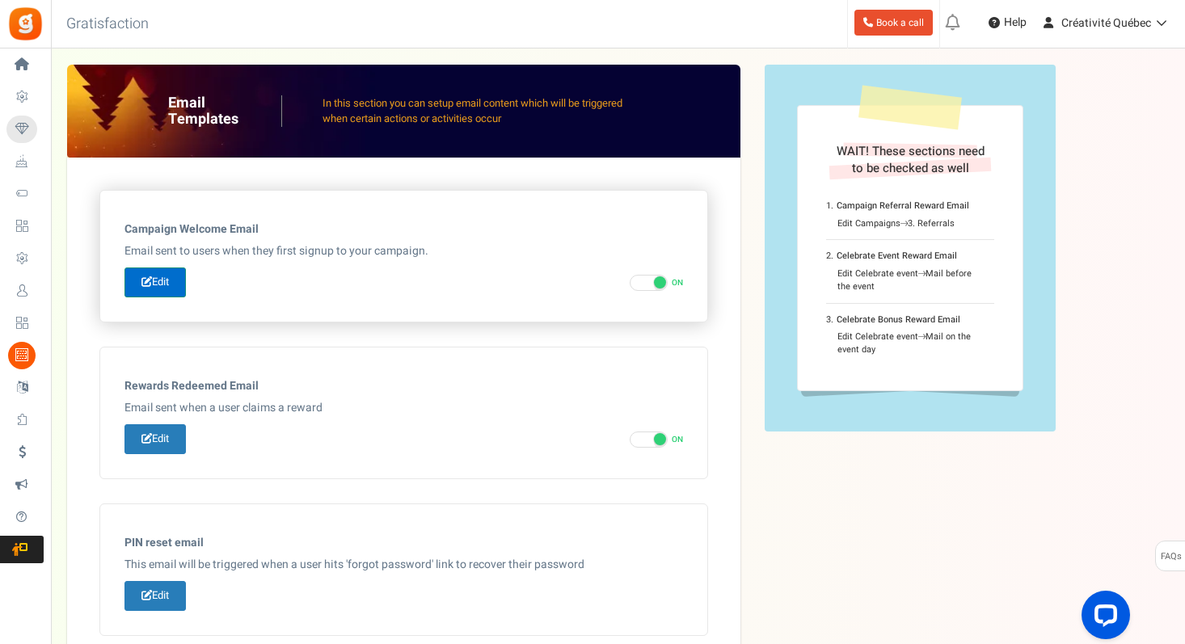
click at [166, 284] on link "Edit" at bounding box center [154, 282] width 61 height 30
type input "Welcome to our [[Campaign Name]]"
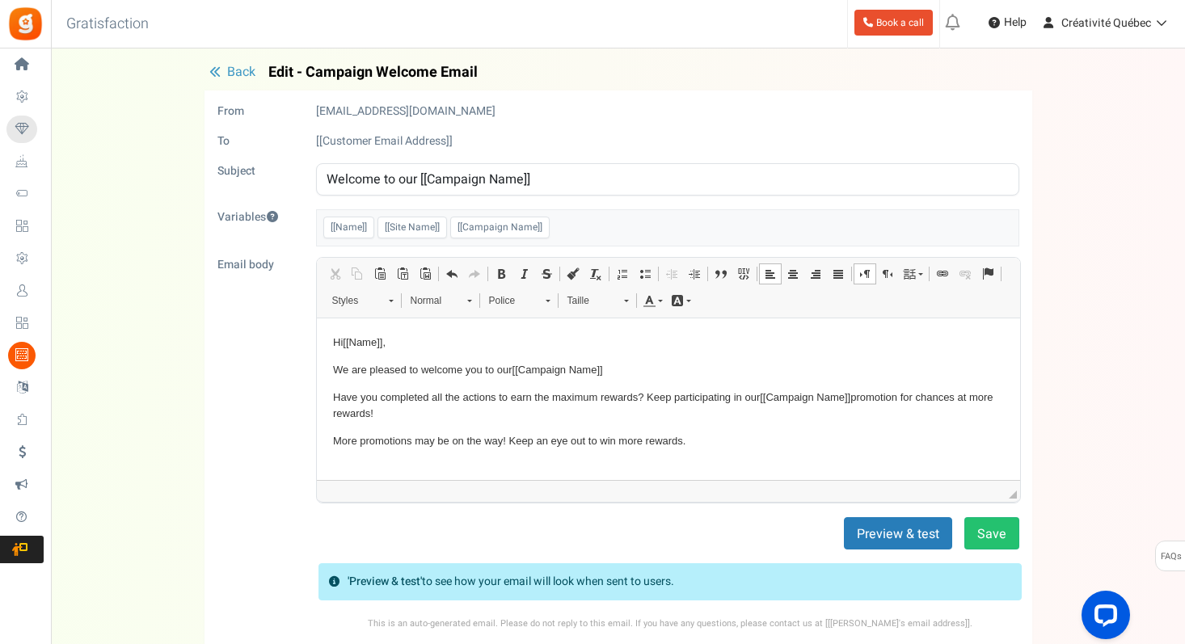
click at [405, 368] on p "We are pleased to welcome you to our [[Campaign Name]]" at bounding box center [667, 369] width 671 height 17
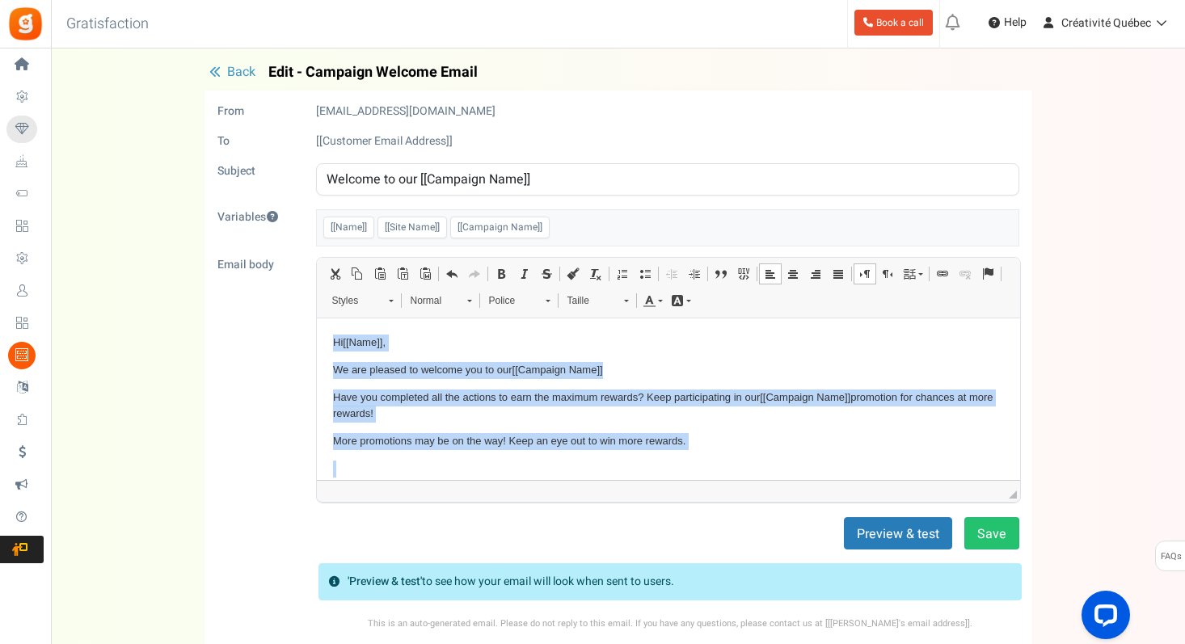
copy body "Hi [[Name]] , We are pleased to welcome you to our [[Campaign Name]] Have you c…"
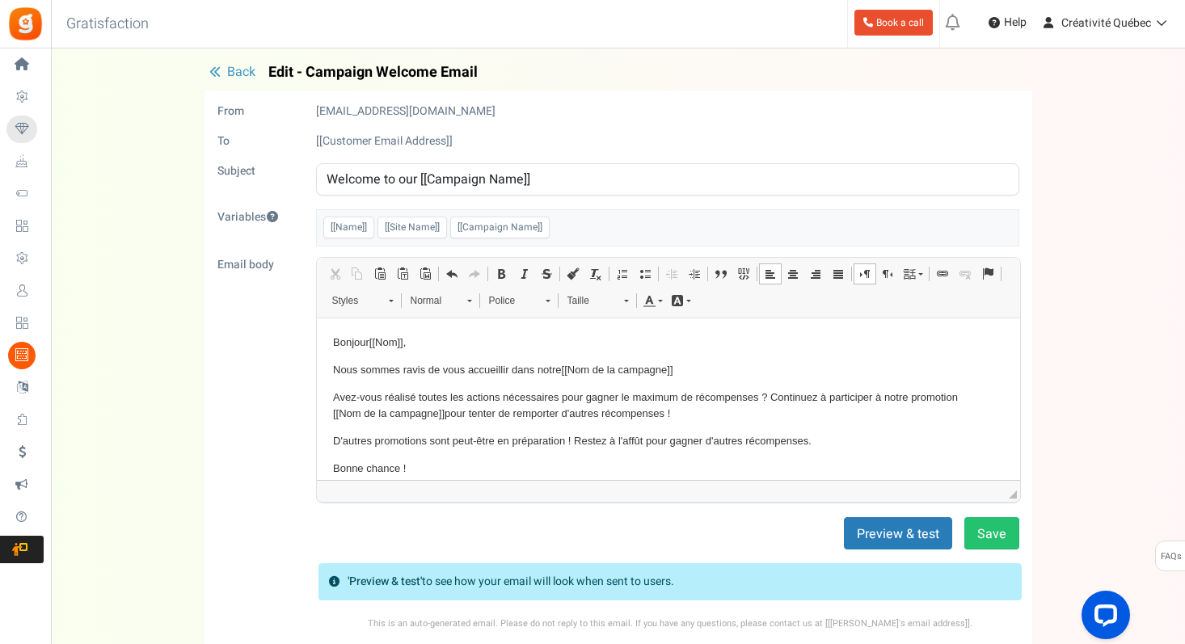
scroll to position [11, 0]
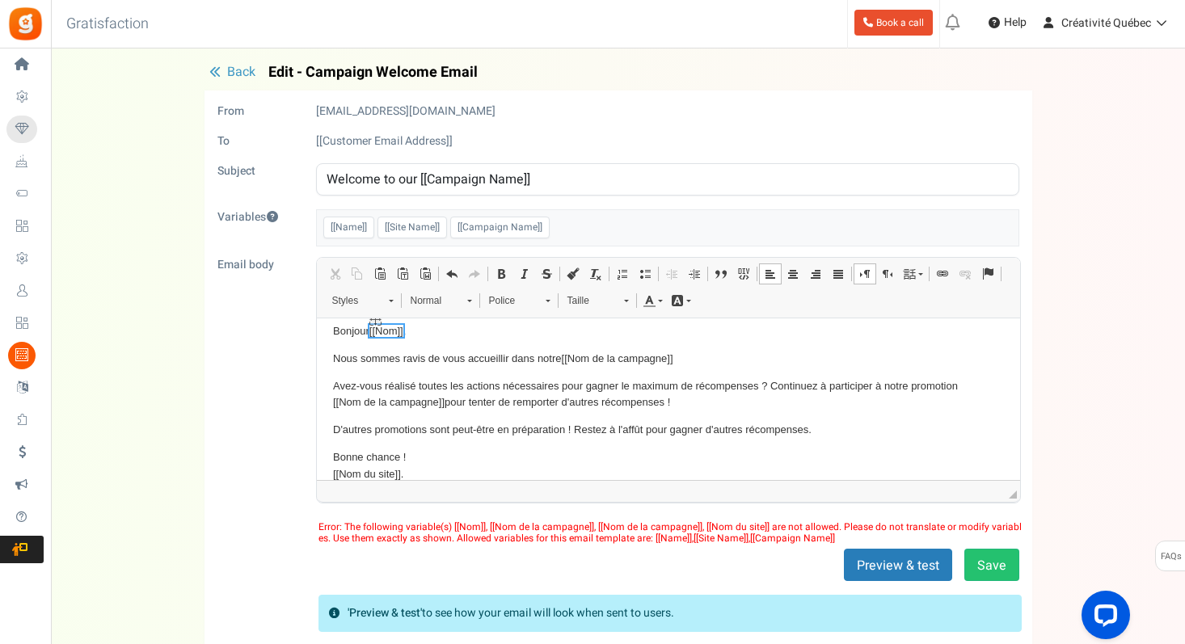
click at [387, 326] on span "[[Nom]]" at bounding box center [386, 330] width 34 height 12
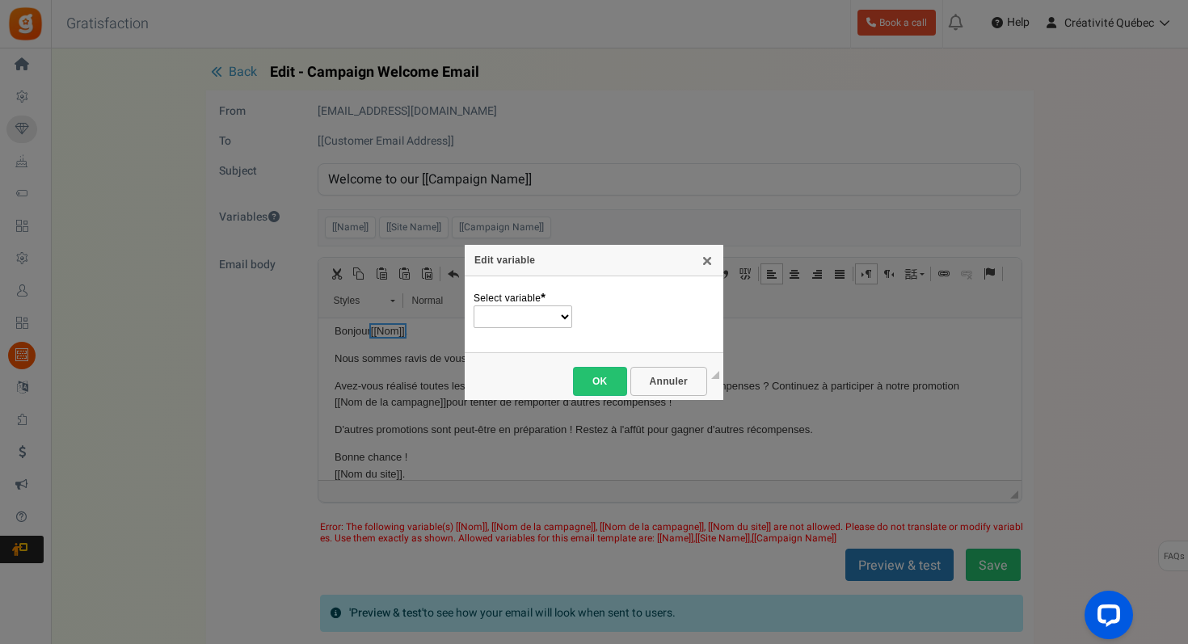
click at [521, 322] on select "Name Site Name Campaign Name" at bounding box center [523, 316] width 99 height 23
select select "Name"
click at [474, 305] on select "Name Site Name Campaign Name" at bounding box center [523, 316] width 99 height 23
click at [596, 375] on link "OK" at bounding box center [600, 381] width 54 height 29
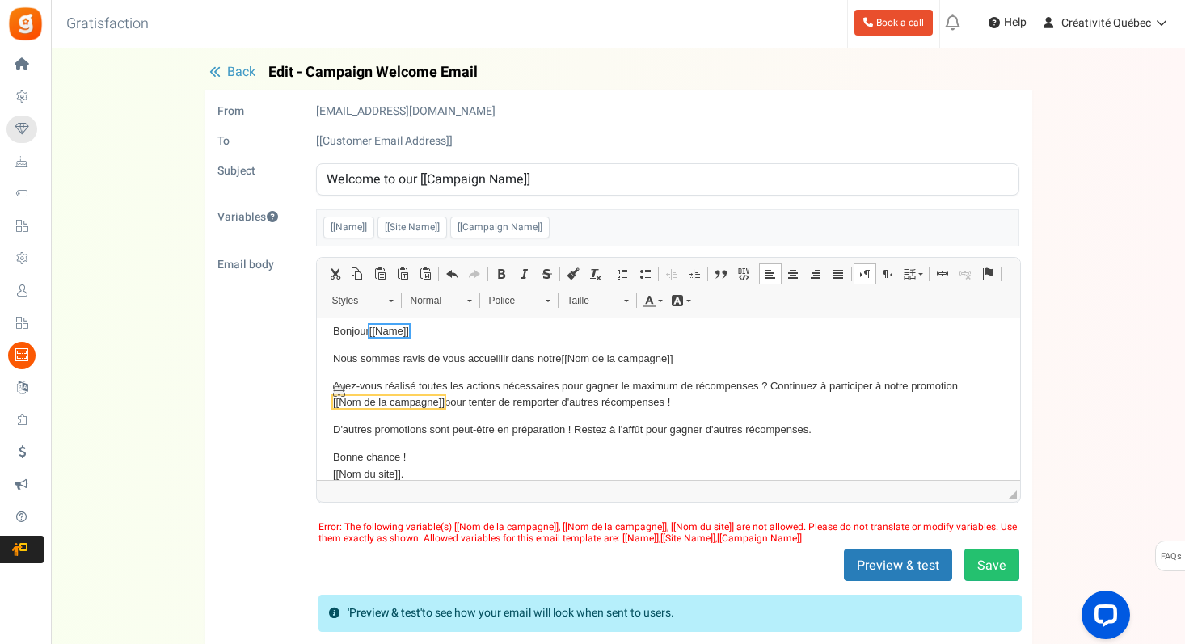
click at [436, 403] on span "[[Nom de la campagne]]" at bounding box center [388, 401] width 112 height 12
click at [420, 402] on span "[[Nom de la campagne]]" at bounding box center [388, 401] width 112 height 12
click at [420, 400] on span "[[Nom de la campagne]]" at bounding box center [388, 401] width 112 height 12
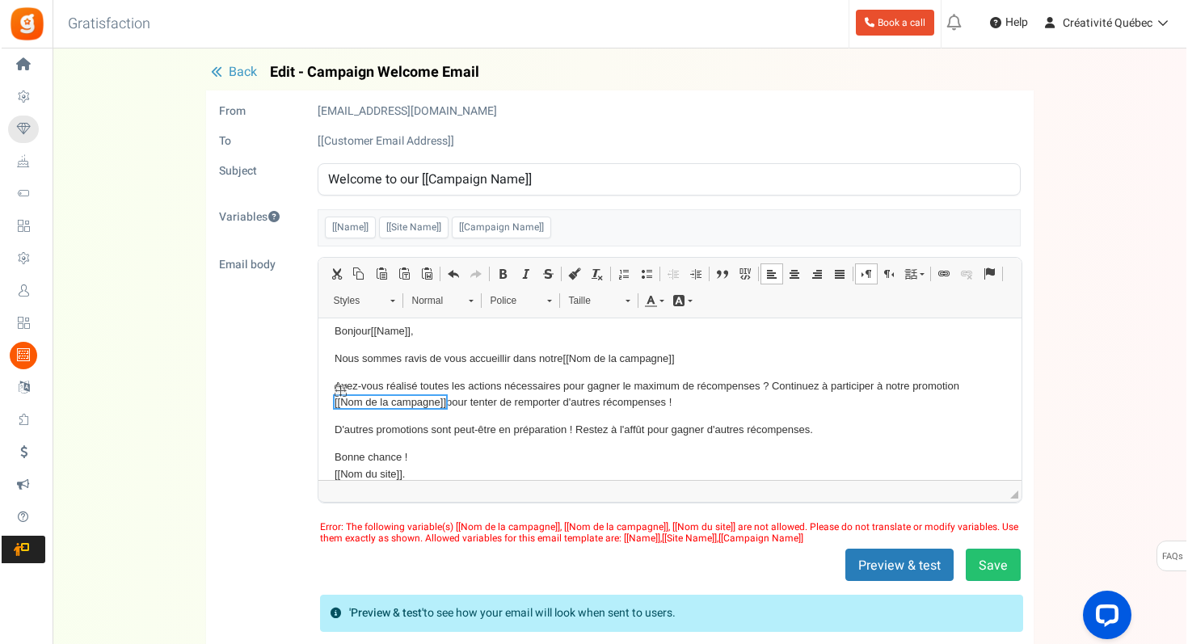
click at [422, 400] on span "[[Nom de la campagne]]" at bounding box center [390, 401] width 112 height 12
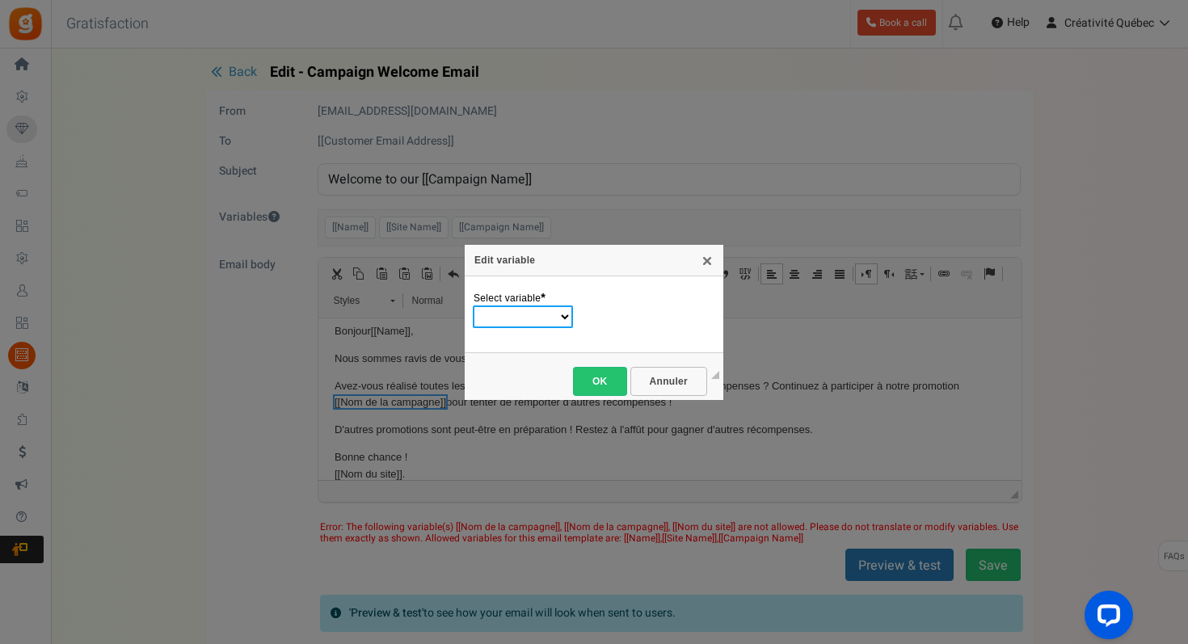
click at [508, 322] on select "Name Site Name Campaign Name" at bounding box center [523, 316] width 100 height 23
select select "Campaign Name"
click at [473, 305] on select "Name Site Name Campaign Name" at bounding box center [523, 316] width 100 height 23
click at [595, 368] on link "OK" at bounding box center [600, 381] width 54 height 29
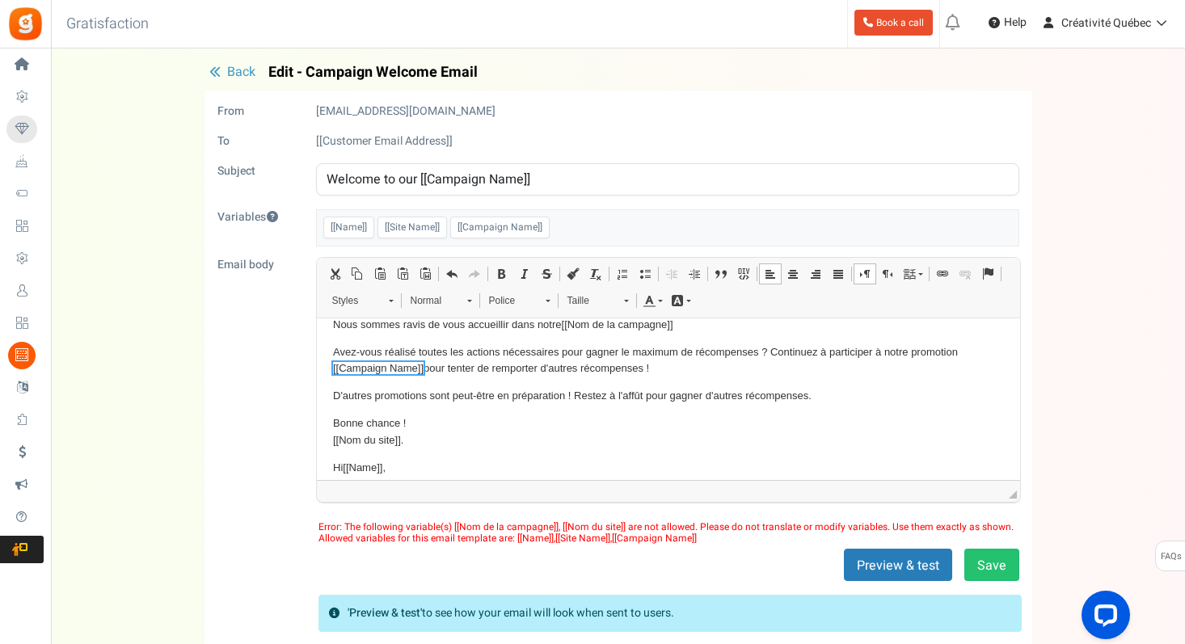
scroll to position [48, 0]
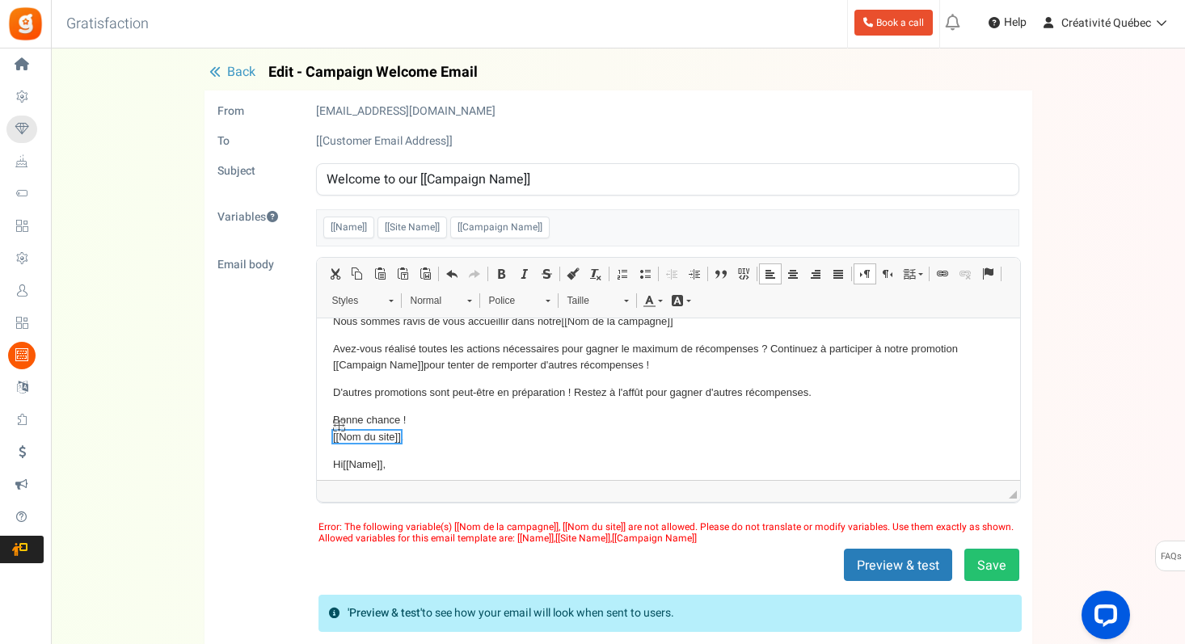
click at [377, 438] on span "[[Nom du site]]" at bounding box center [366, 436] width 68 height 12
click at [407, 432] on p "Bonne chance ! [[Nom du site]] ." at bounding box center [667, 428] width 671 height 34
drag, startPoint x: 407, startPoint y: 432, endPoint x: 333, endPoint y: 435, distance: 74.4
click at [329, 435] on html "Bonjour [[Name]] , Nous sommes ravis de vous accueillir dans notre [[Nom de la …" at bounding box center [667, 464] width 703 height 390
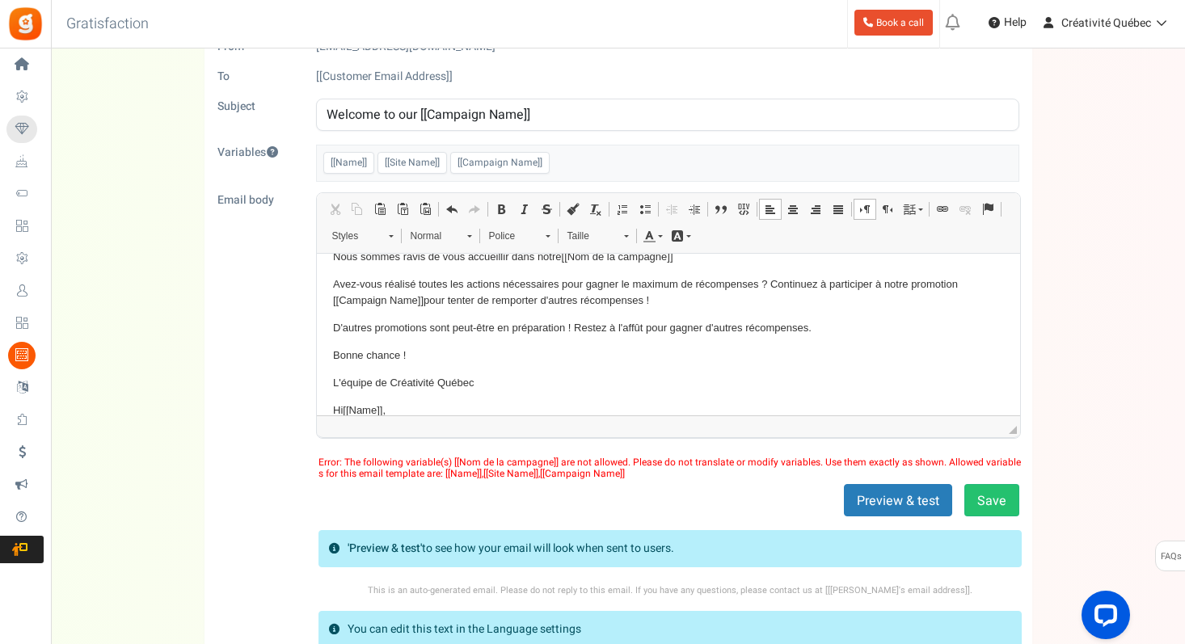
scroll to position [73, 0]
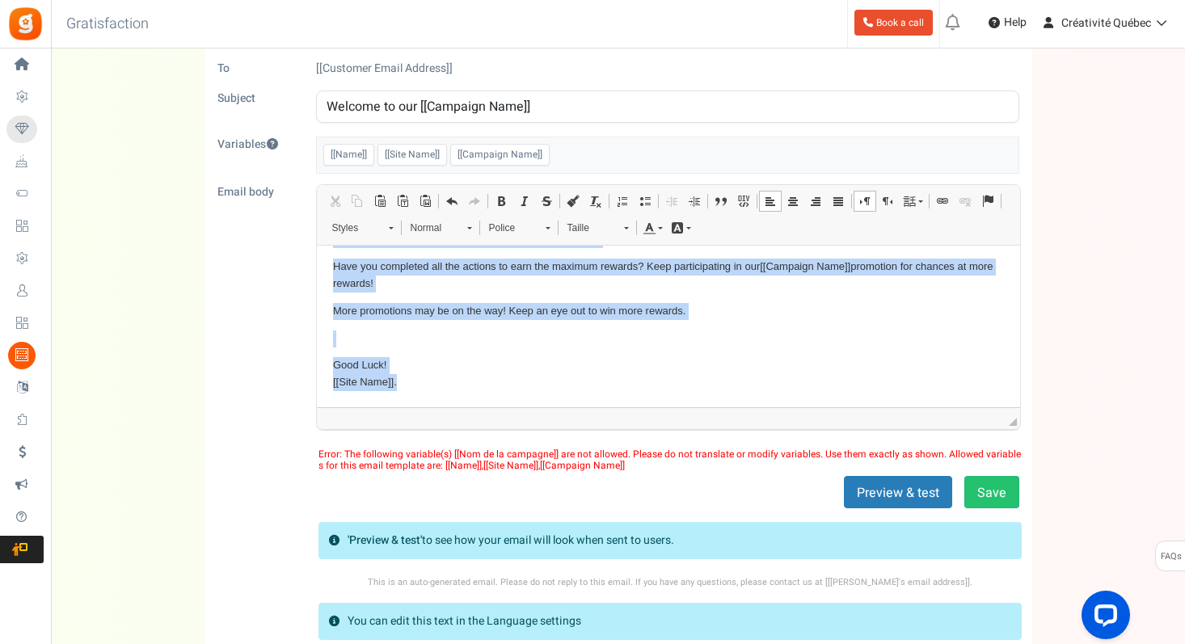
drag, startPoint x: 335, startPoint y: 395, endPoint x: 373, endPoint y: 495, distance: 106.4
click at [373, 406] on html "Bonjour [[Name]] , Nous sommes ravis de vous accueillir dans notre [[Nom de la …" at bounding box center [667, 206] width 703 height 400
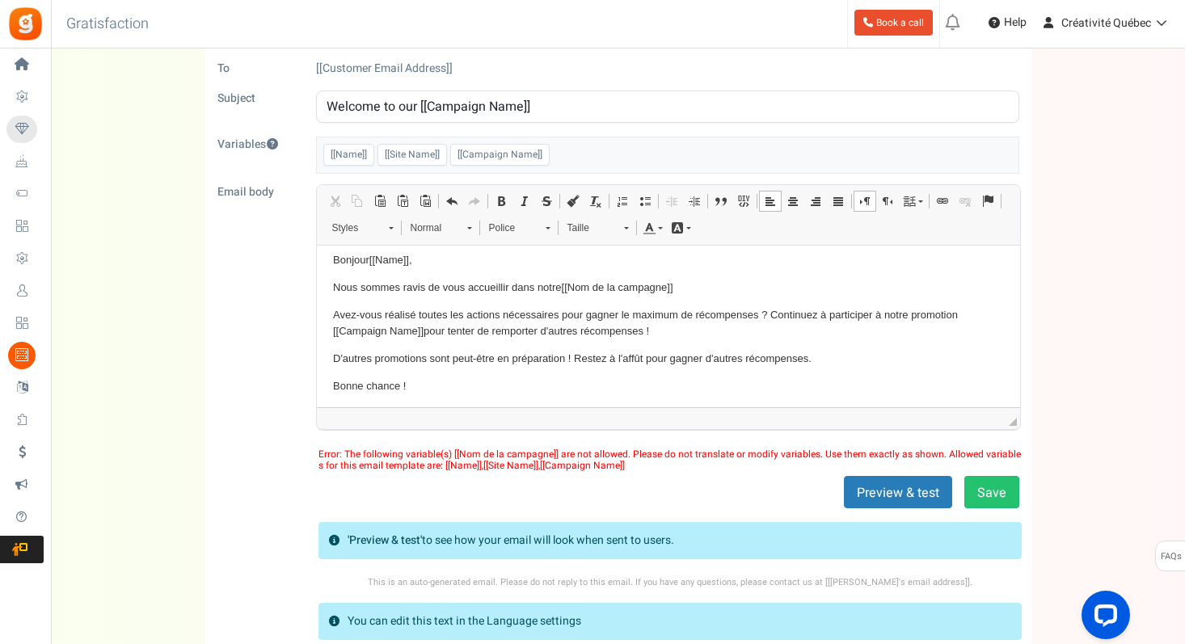
scroll to position [3, 0]
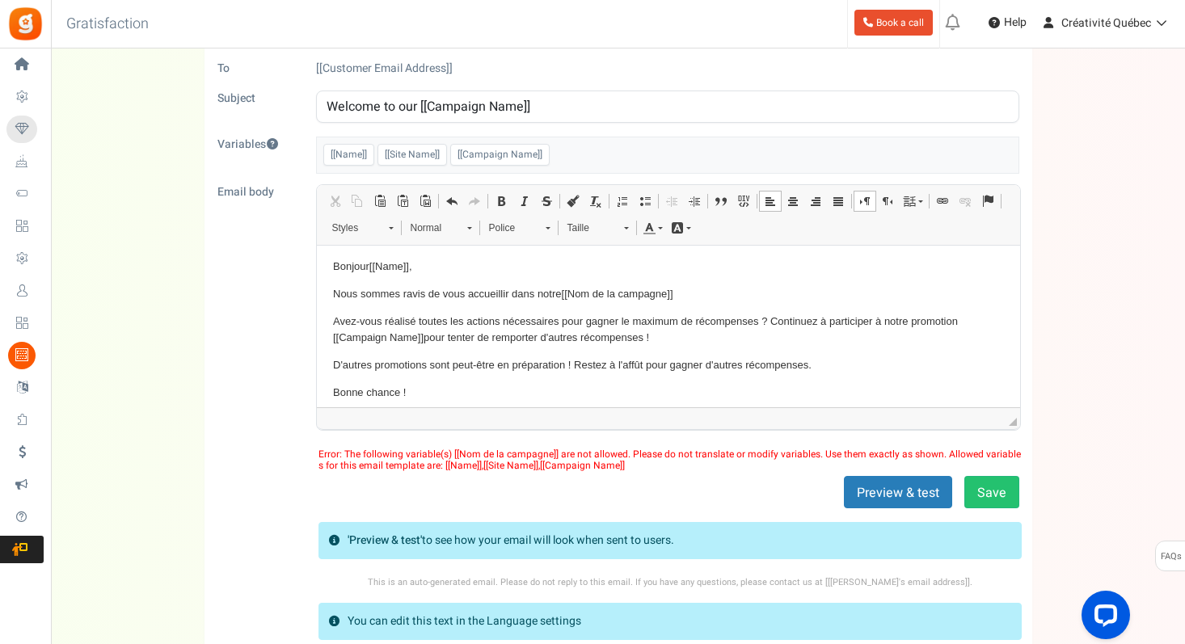
click at [483, 293] on p "Nous sommes ravis de vous accueillir dans notre [[Nom de la campagne]]" at bounding box center [667, 293] width 671 height 17
click at [458, 293] on p "Nous sommes ravis de vous accueillir dans notre [[Nom de la campagne]]" at bounding box center [667, 293] width 671 height 17
click at [523, 287] on p "Nous sommes ravis de t'accueillir dans notre [[Nom de la campagne]]" at bounding box center [667, 293] width 671 height 17
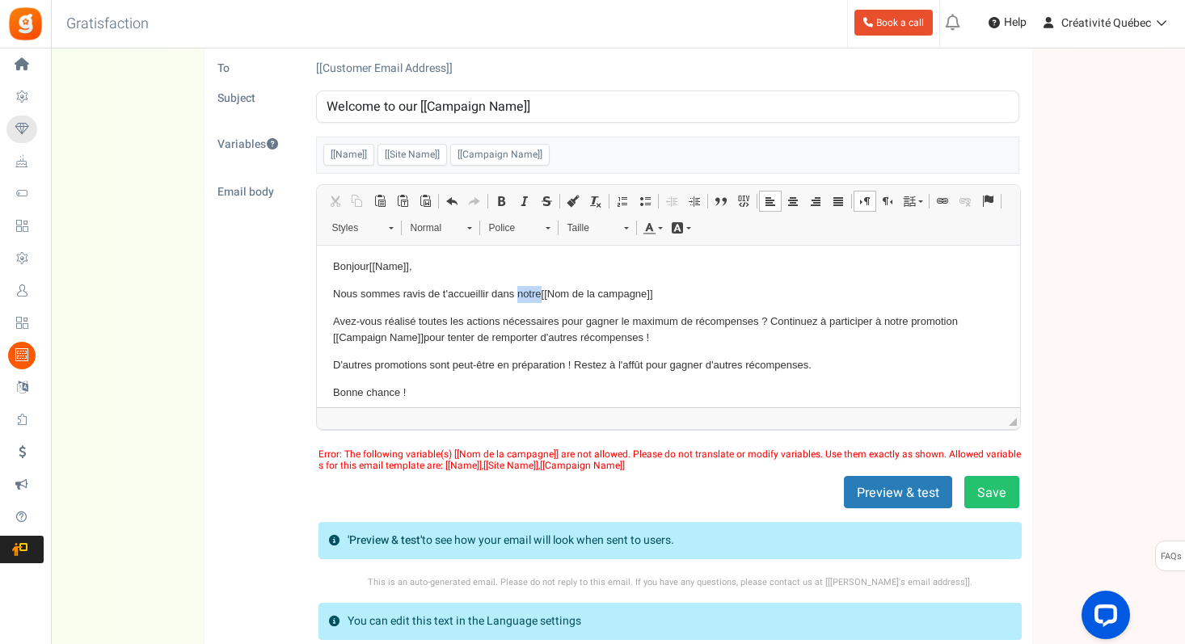
click at [523, 287] on p "Nous sommes ravis de t'accueillir dans notre [[Nom de la campagne]]" at bounding box center [667, 293] width 671 height 17
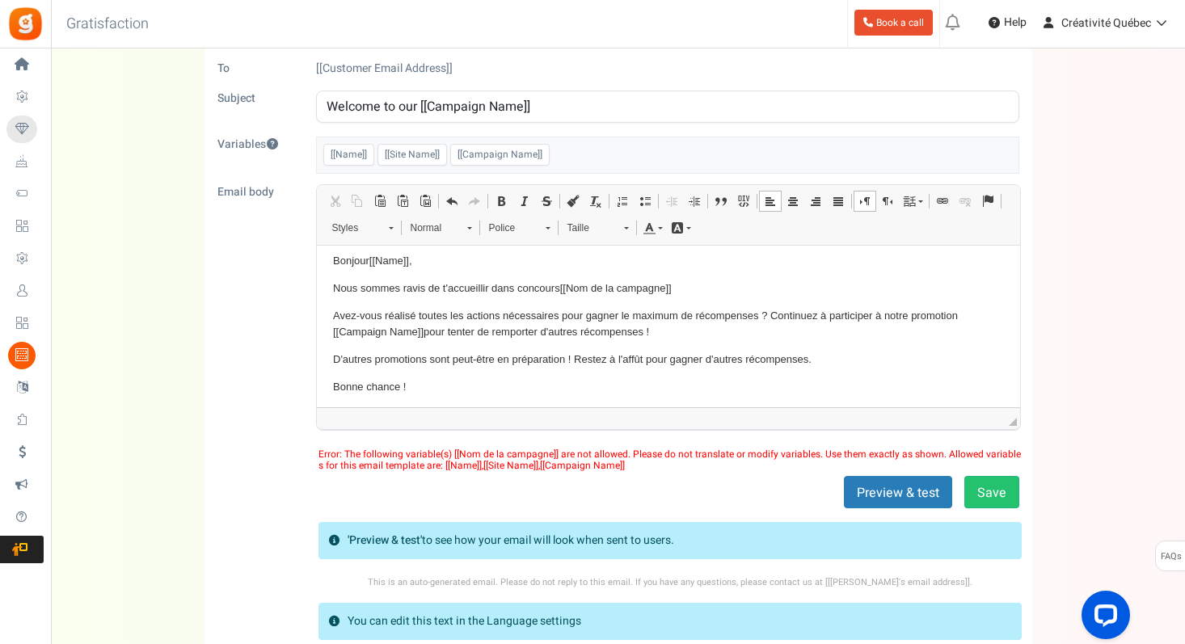
scroll to position [10, 0]
click at [564, 376] on body "Bonjour [[Name]] , Nous sommes ravis de t'accueillir dans concours [[Nom de la …" at bounding box center [667, 336] width 671 height 171
click at [572, 383] on p "Bonne chance !" at bounding box center [667, 385] width 671 height 17
click at [446, 289] on p "Nous sommes ravis de t'accueillir dans concours [[Nom de la campagne]]" at bounding box center [667, 287] width 671 height 17
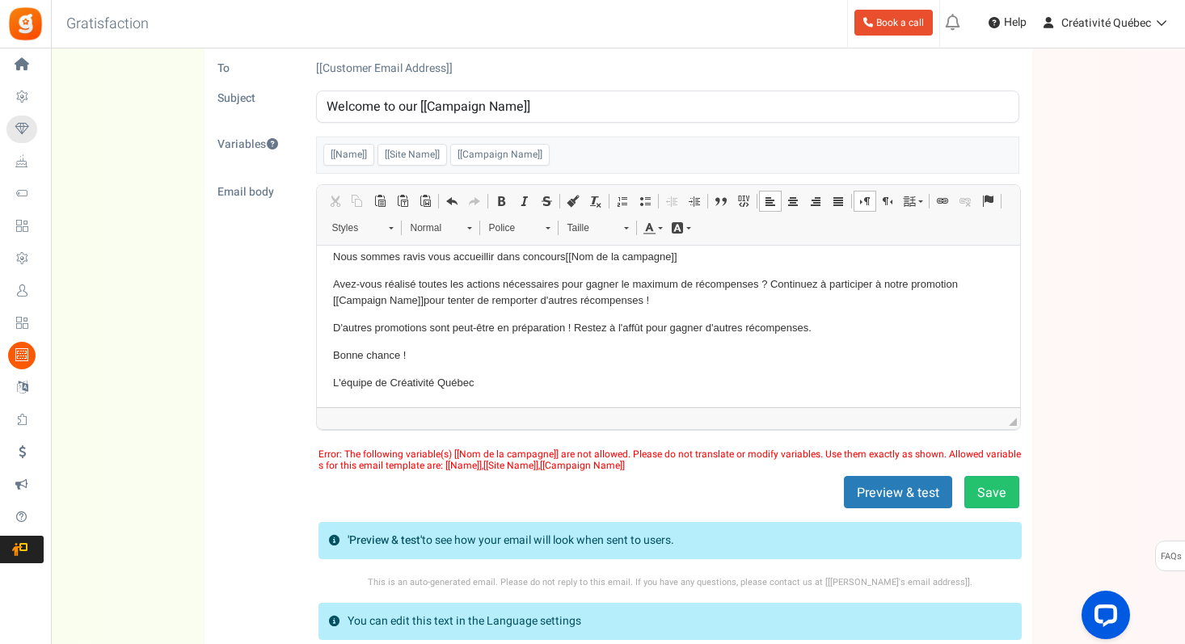
scroll to position [40, 0]
click at [905, 488] on button "Preview & test" at bounding box center [898, 492] width 108 height 32
click at [994, 493] on button "Save" at bounding box center [991, 492] width 55 height 32
click at [545, 347] on p "Bonne chance !" at bounding box center [667, 355] width 671 height 17
click at [576, 365] on body "Bonjour [[Name]] , Nous sommes ravis vous accueillir dans concours [[Nom de la …" at bounding box center [667, 306] width 671 height 171
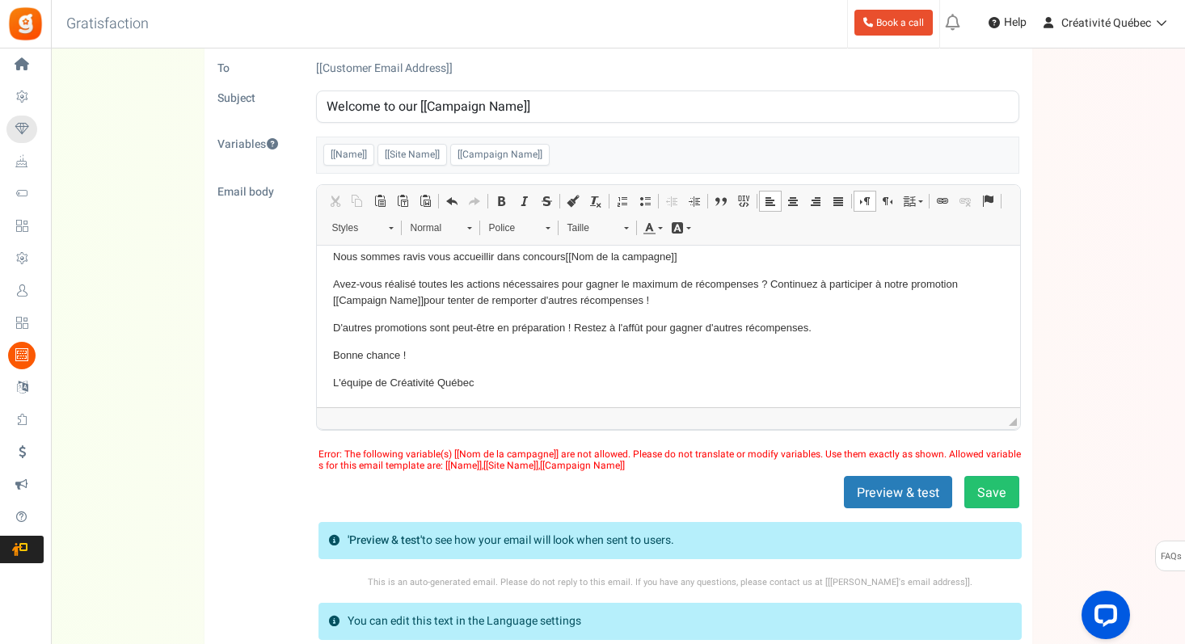
click at [580, 348] on p "Bonne chance !" at bounding box center [667, 355] width 671 height 17
click at [546, 331] on p "D'autres promotions sont peut-être en préparation ! Restez à l'affût pour gagne…" at bounding box center [667, 327] width 671 height 17
click at [509, 358] on p "Bonne chance !" at bounding box center [667, 355] width 671 height 17
click at [978, 485] on button "Save" at bounding box center [991, 492] width 55 height 32
click at [616, 461] on span "Error: The following variable(s) [[Nom de la campagne]] are not allowed. Please…" at bounding box center [669, 460] width 727 height 23
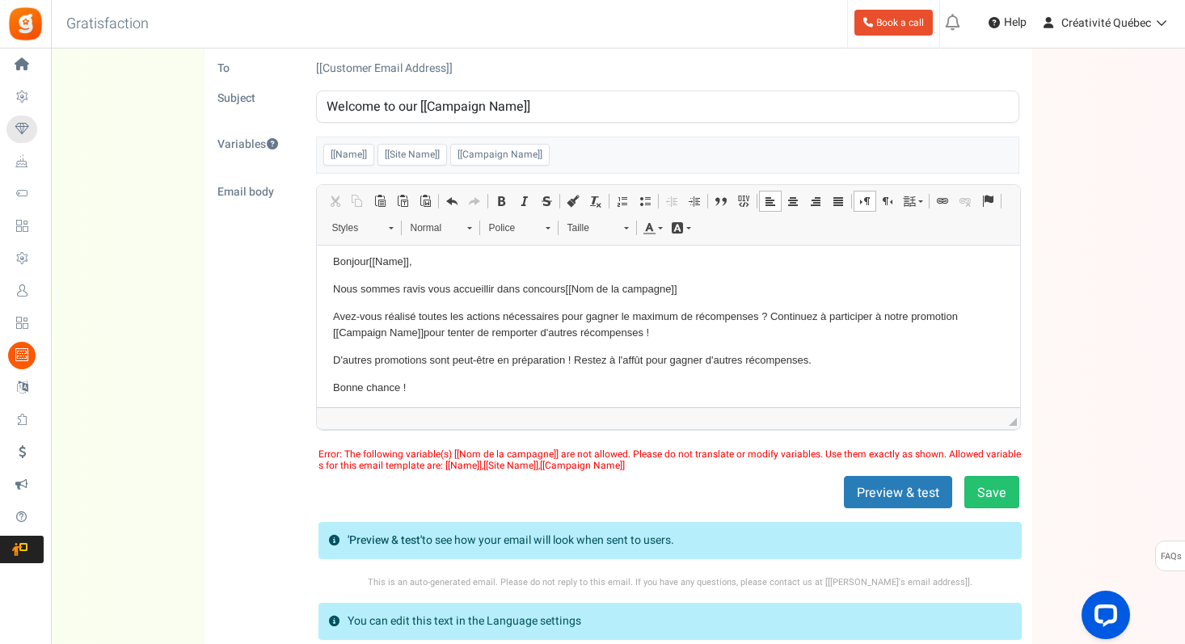
scroll to position [0, 0]
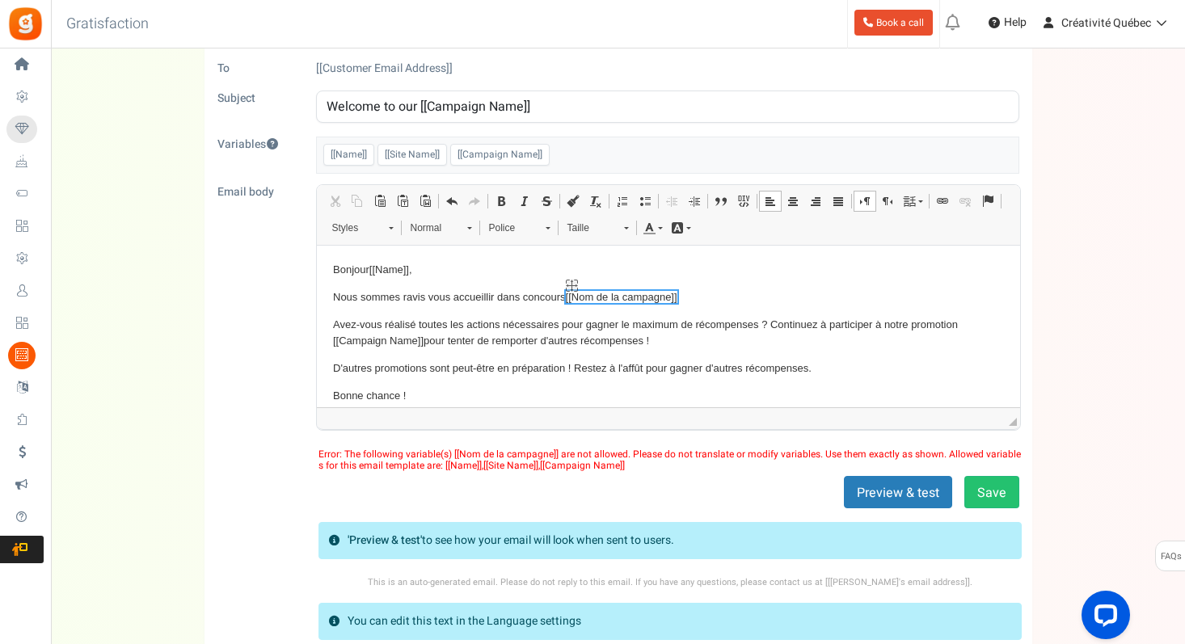
click at [619, 290] on span "[[Nom de la campagne]]" at bounding box center [621, 296] width 112 height 12
click at [621, 293] on span "[[Nom de la campagne]]" at bounding box center [621, 296] width 112 height 12
click at [600, 297] on span "[[Nom de la campagne]]" at bounding box center [621, 296] width 112 height 12
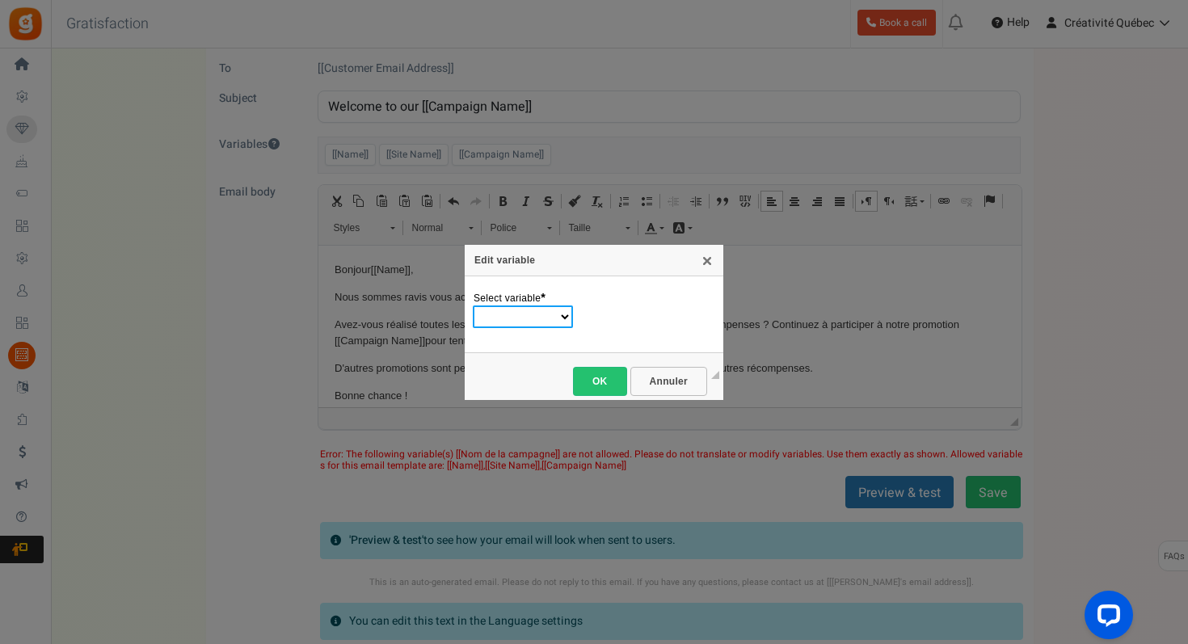
click at [550, 317] on select "Name Site Name Campaign Name" at bounding box center [523, 316] width 100 height 23
select select "Campaign Name"
click at [473, 305] on select "Name Site Name Campaign Name" at bounding box center [523, 316] width 100 height 23
click at [607, 377] on span "OK" at bounding box center [600, 381] width 35 height 11
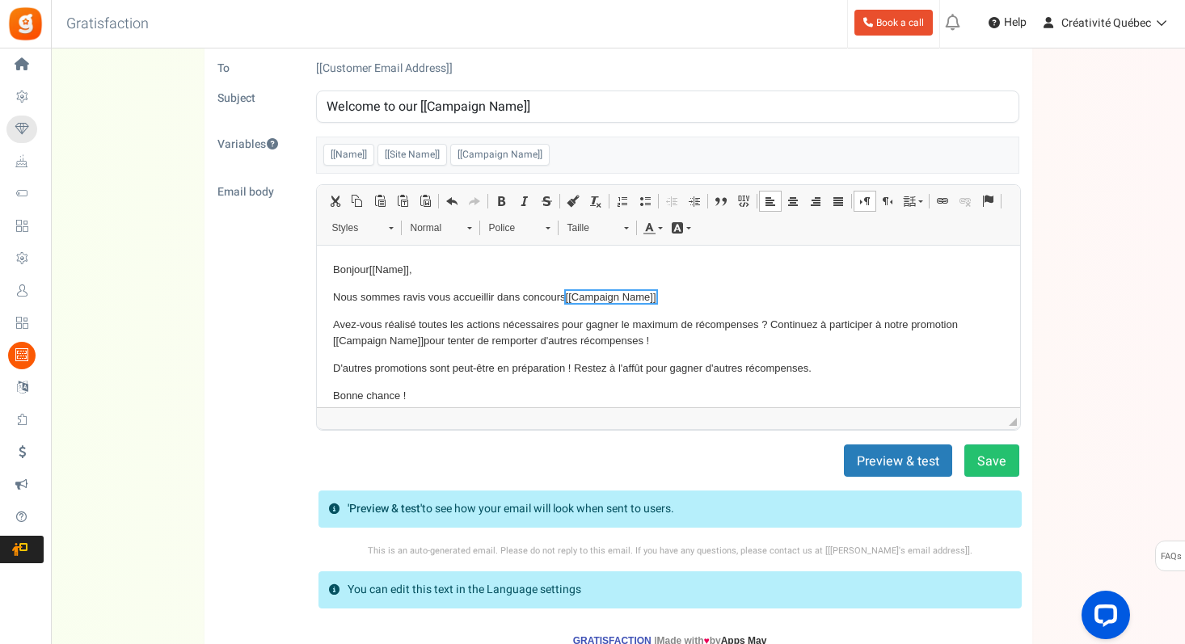
click at [575, 338] on p "Avez-vous réalisé toutes les actions nécessaires pour gagner le maximum de réco…" at bounding box center [667, 333] width 671 height 34
click at [917, 463] on button "Preview & test" at bounding box center [898, 460] width 108 height 32
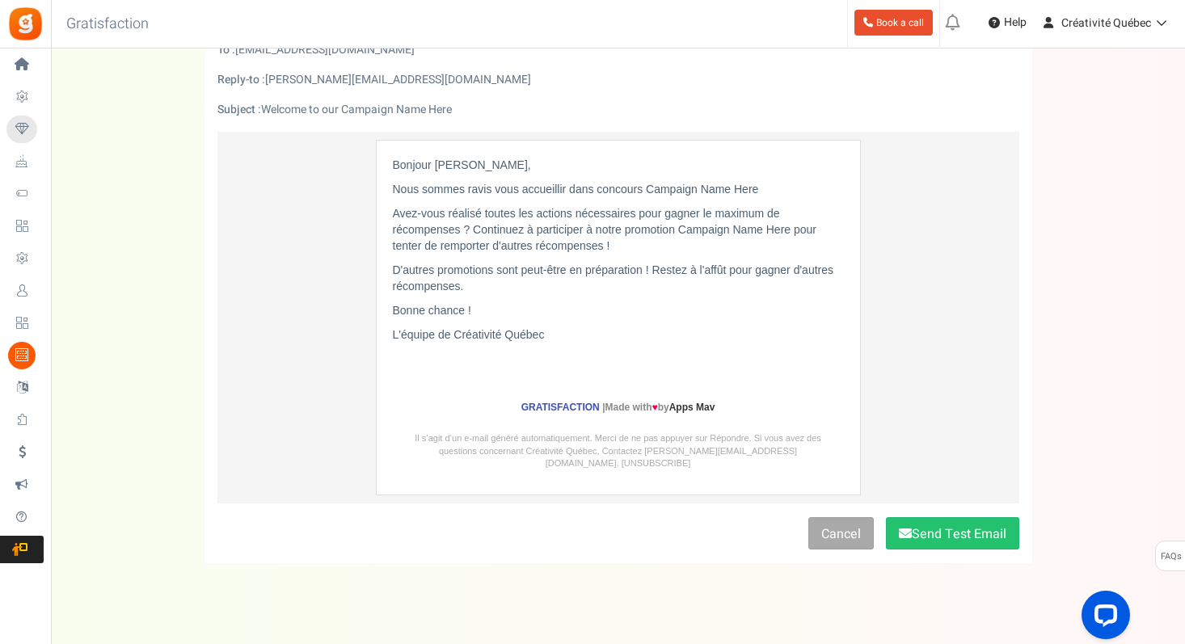
scroll to position [95, 0]
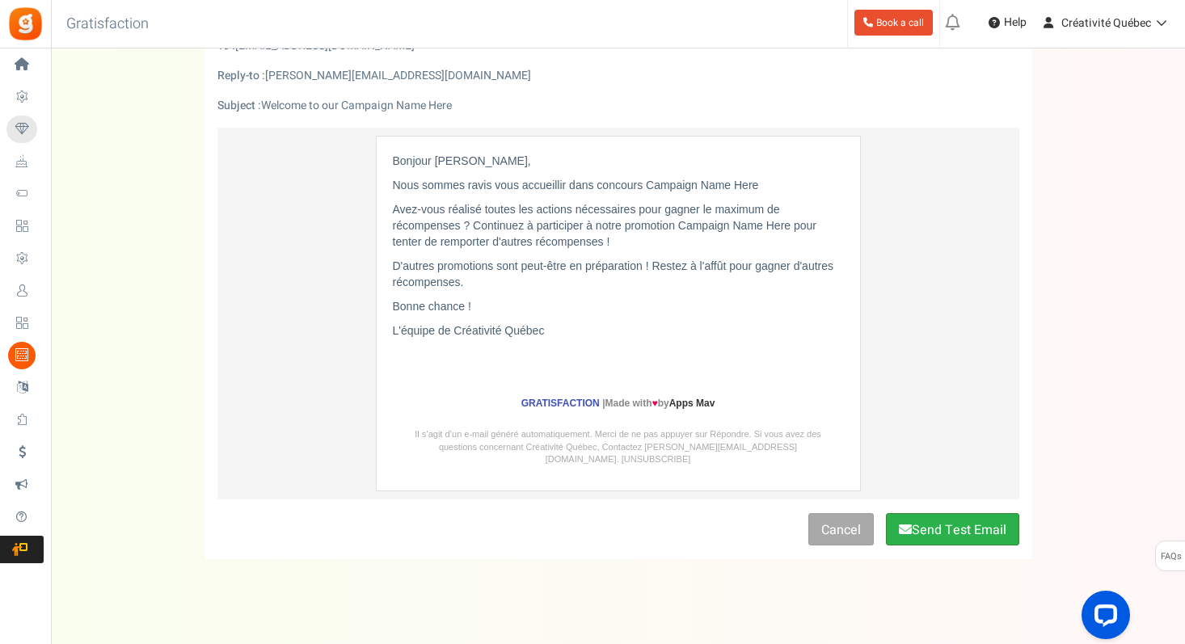
click at [952, 523] on button "Send Test Email" at bounding box center [952, 529] width 133 height 32
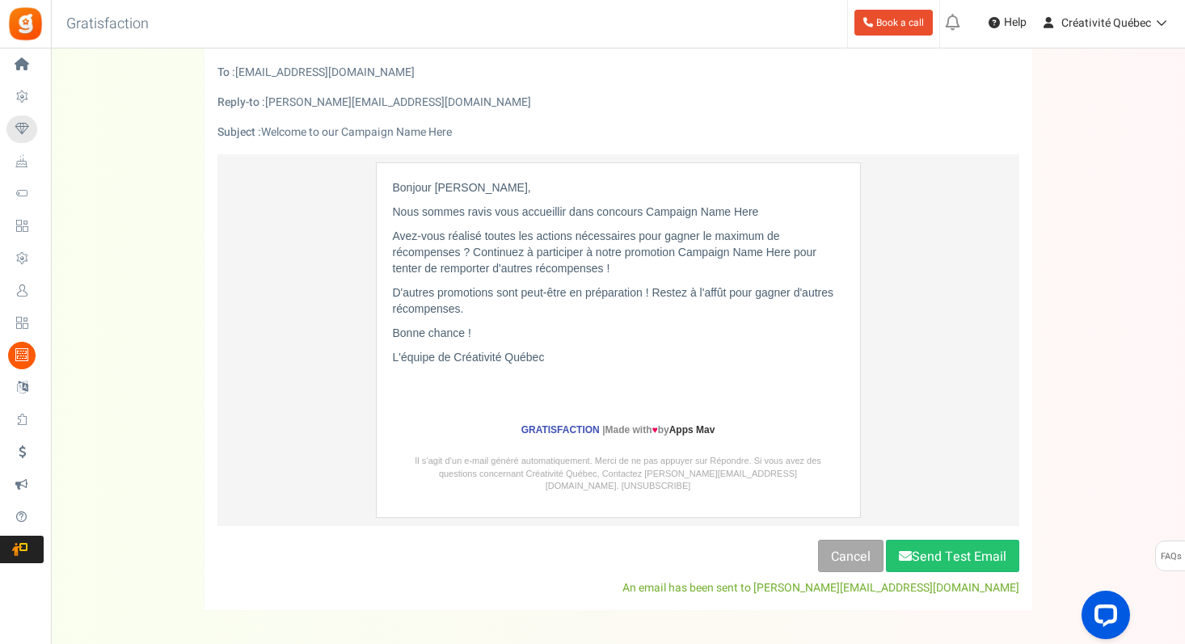
scroll to position [0, 0]
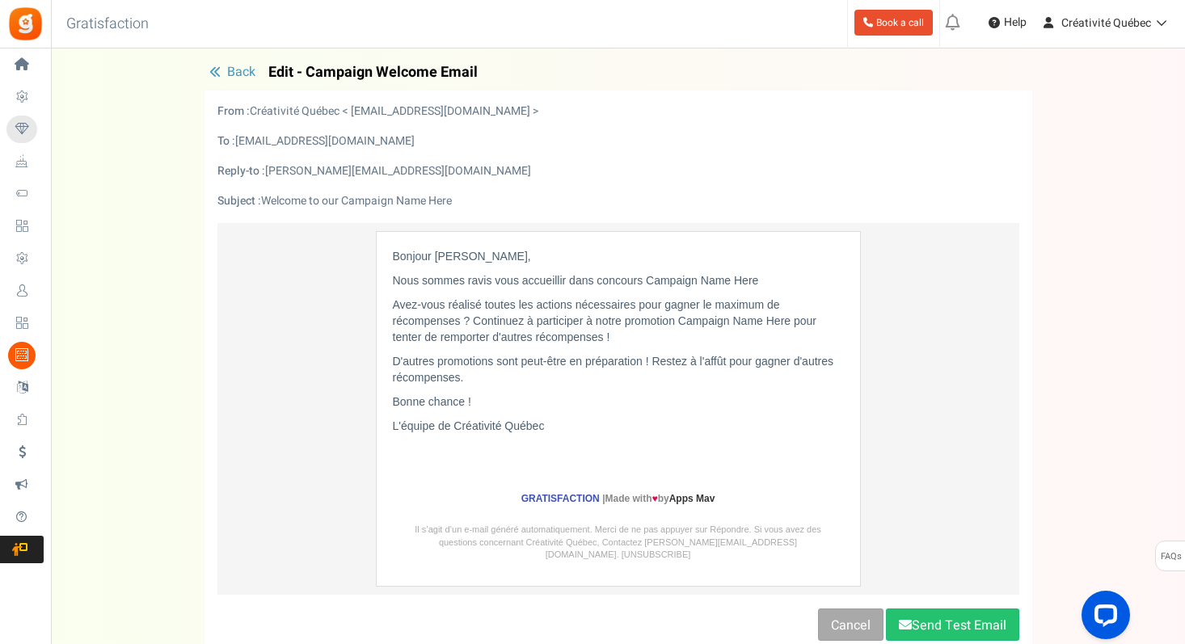
click at [237, 69] on span "Back" at bounding box center [241, 71] width 28 height 19
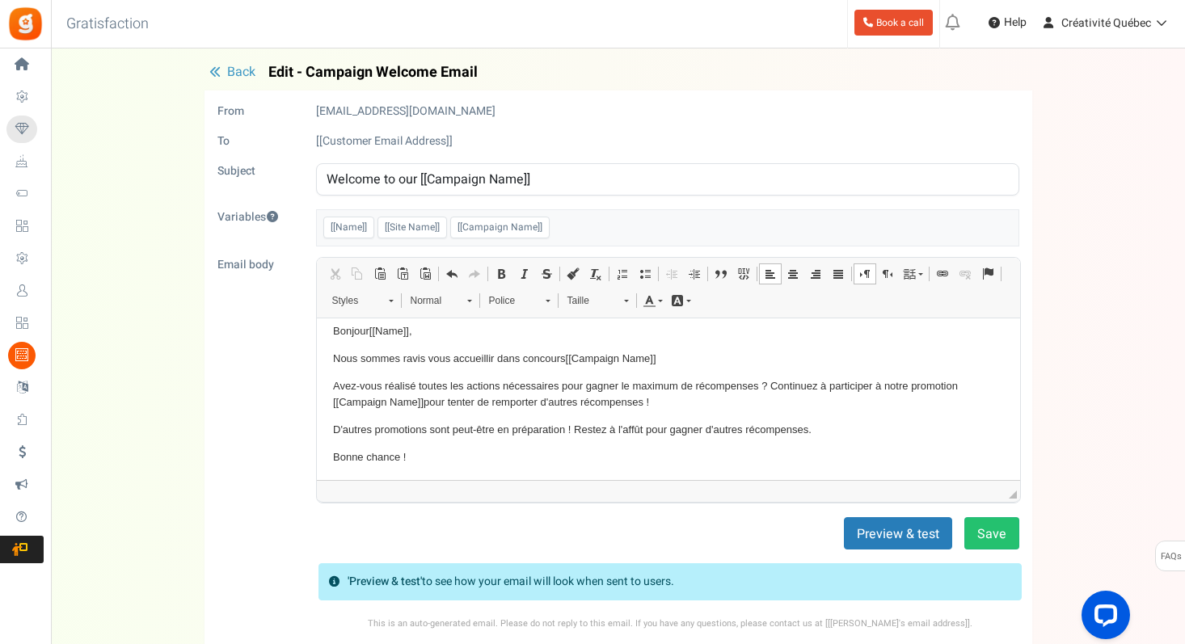
scroll to position [13, 0]
click at [420, 185] on input "Welcome to our [[Campaign Name]]" at bounding box center [667, 179] width 703 height 32
click at [325, 177] on input "Bienvenue" at bounding box center [667, 179] width 703 height 32
click at [445, 176] on input "DéfIA: bienvenue" at bounding box center [667, 179] width 703 height 32
click at [484, 377] on p "Avez-vous réalisé toutes les actions nécessaires pour gagner le maximum de réco…" at bounding box center [667, 393] width 671 height 34
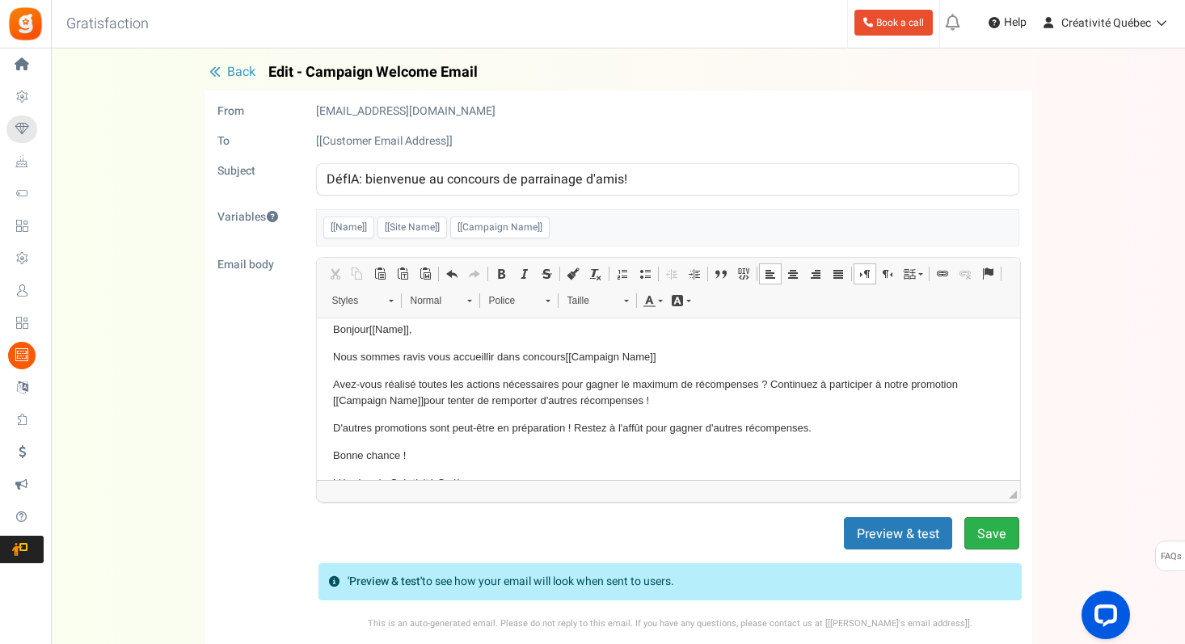
click at [992, 533] on button "Save" at bounding box center [991, 533] width 55 height 32
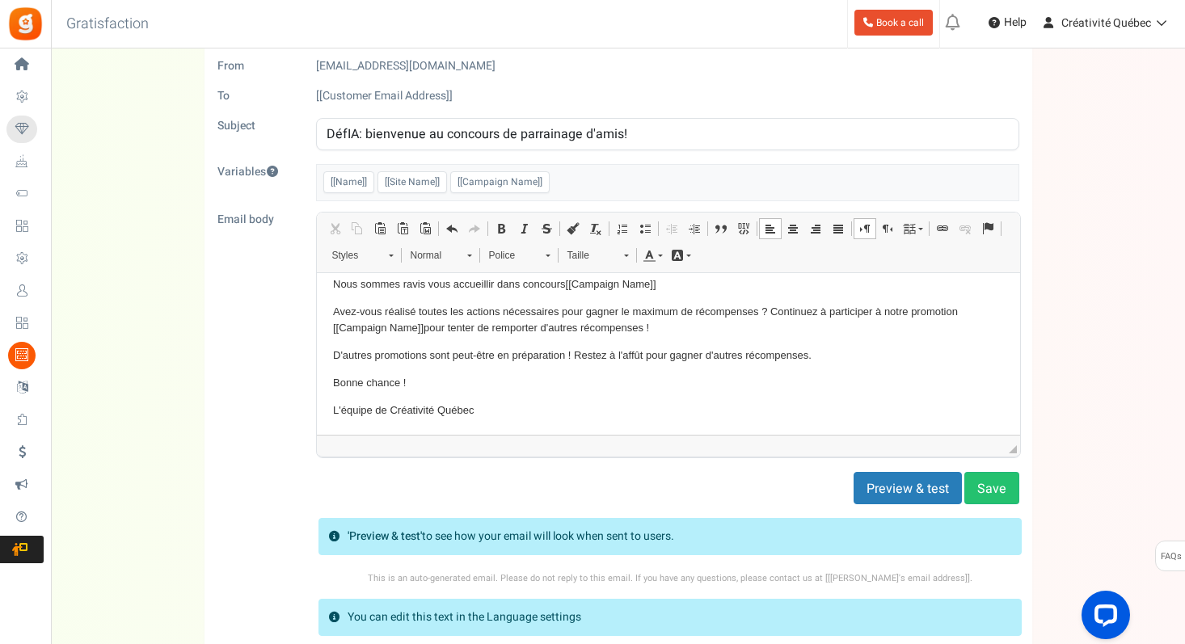
scroll to position [0, 0]
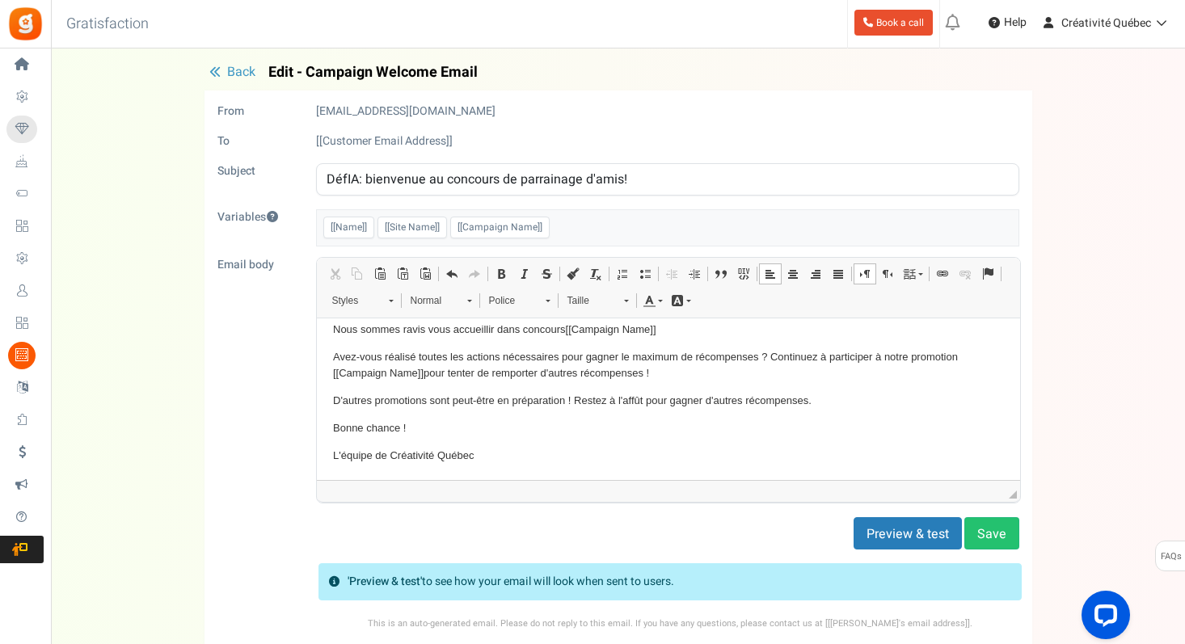
click at [240, 66] on span "Back" at bounding box center [241, 71] width 28 height 19
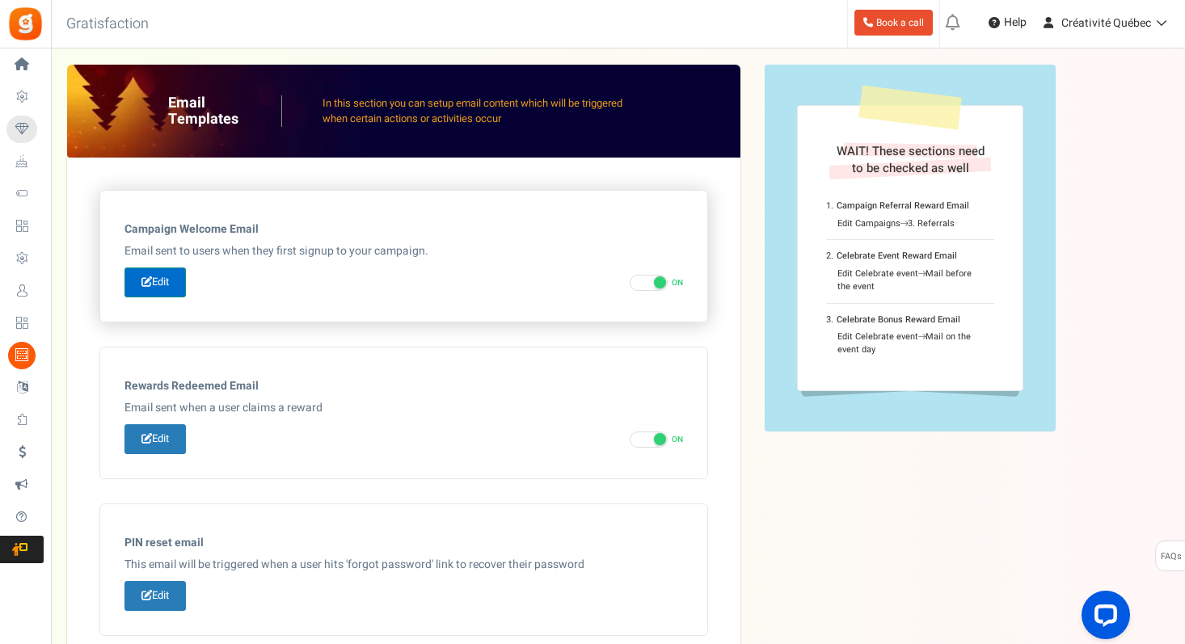
click at [151, 276] on link "Edit" at bounding box center [154, 282] width 61 height 30
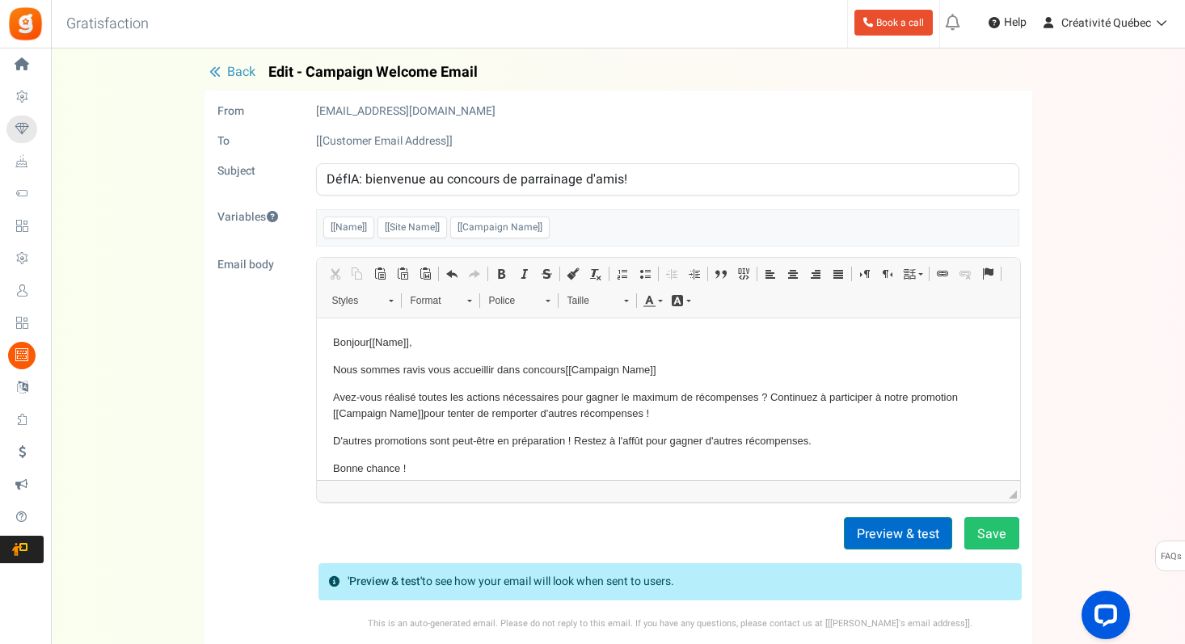
click at [920, 527] on button "Preview & test" at bounding box center [898, 533] width 108 height 32
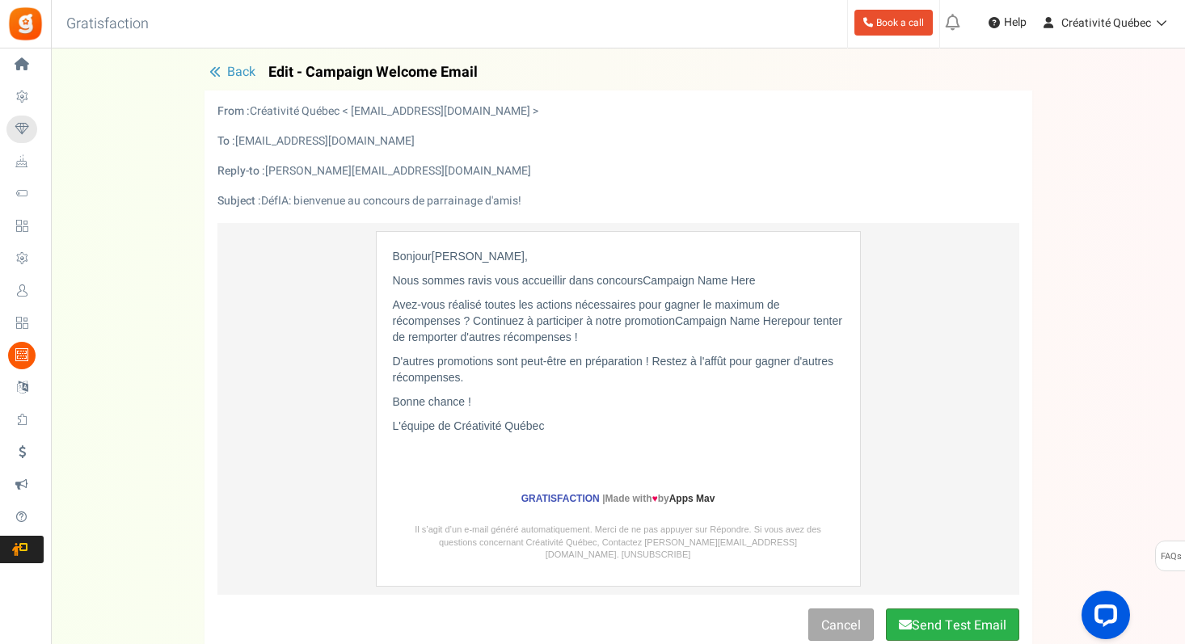
click at [934, 611] on button "Send Test Email" at bounding box center [952, 625] width 133 height 32
click at [230, 71] on span "Back" at bounding box center [241, 71] width 28 height 19
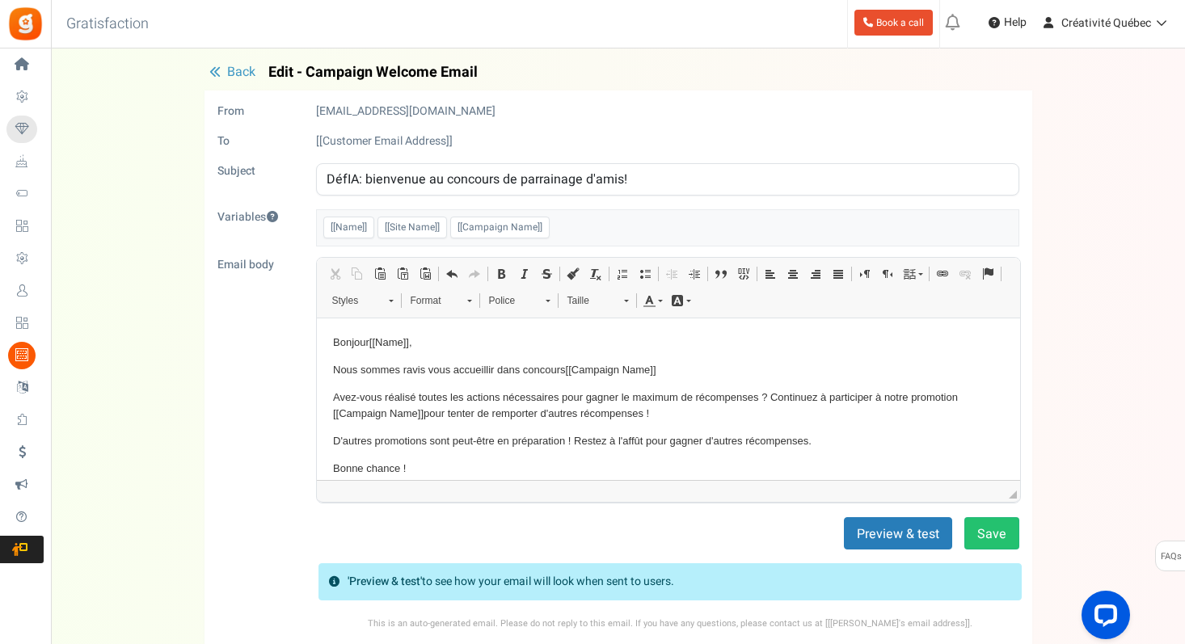
click at [233, 66] on span "Back" at bounding box center [241, 71] width 28 height 19
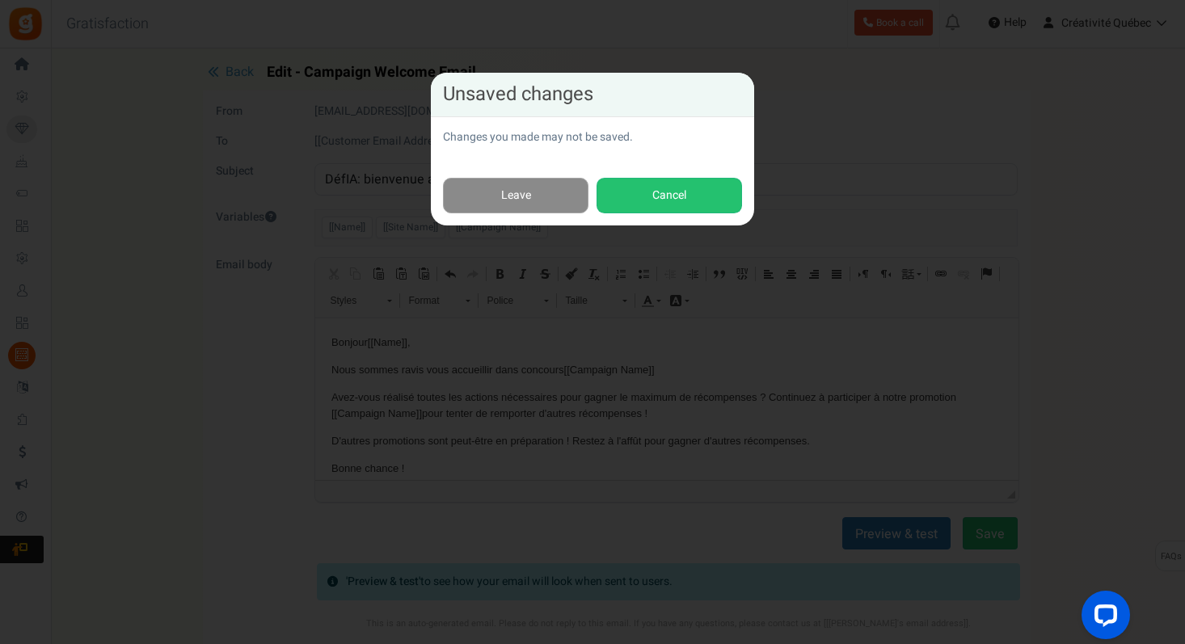
click at [537, 193] on link "Leave" at bounding box center [515, 196] width 145 height 36
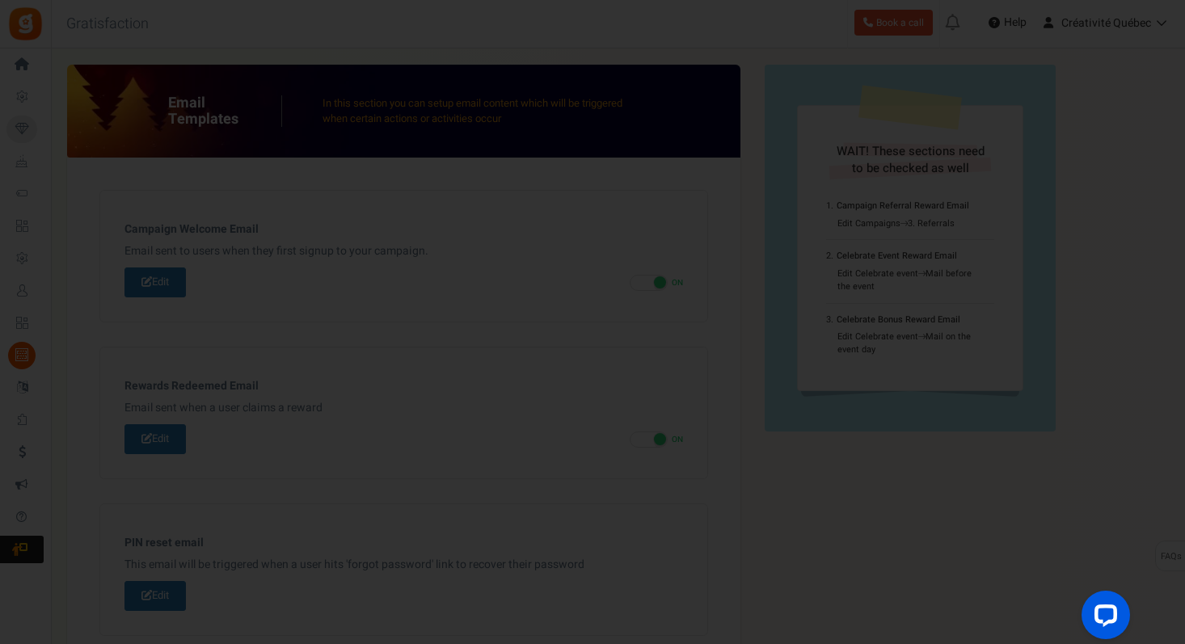
scroll to position [125, 0]
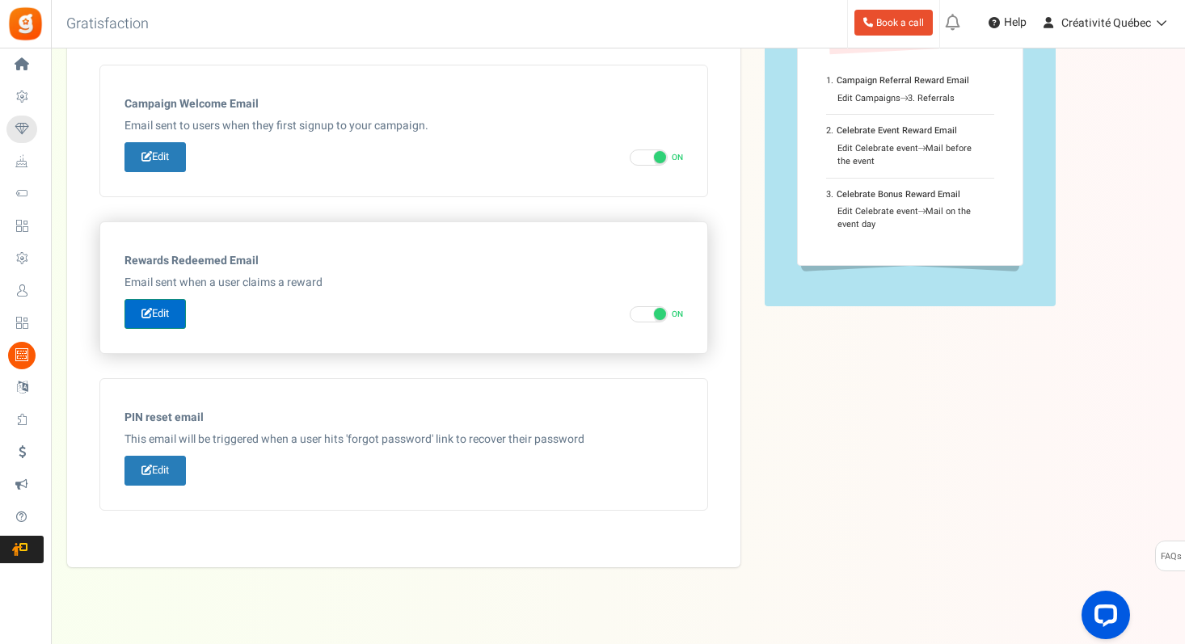
click at [165, 316] on link "Edit" at bounding box center [154, 314] width 61 height 30
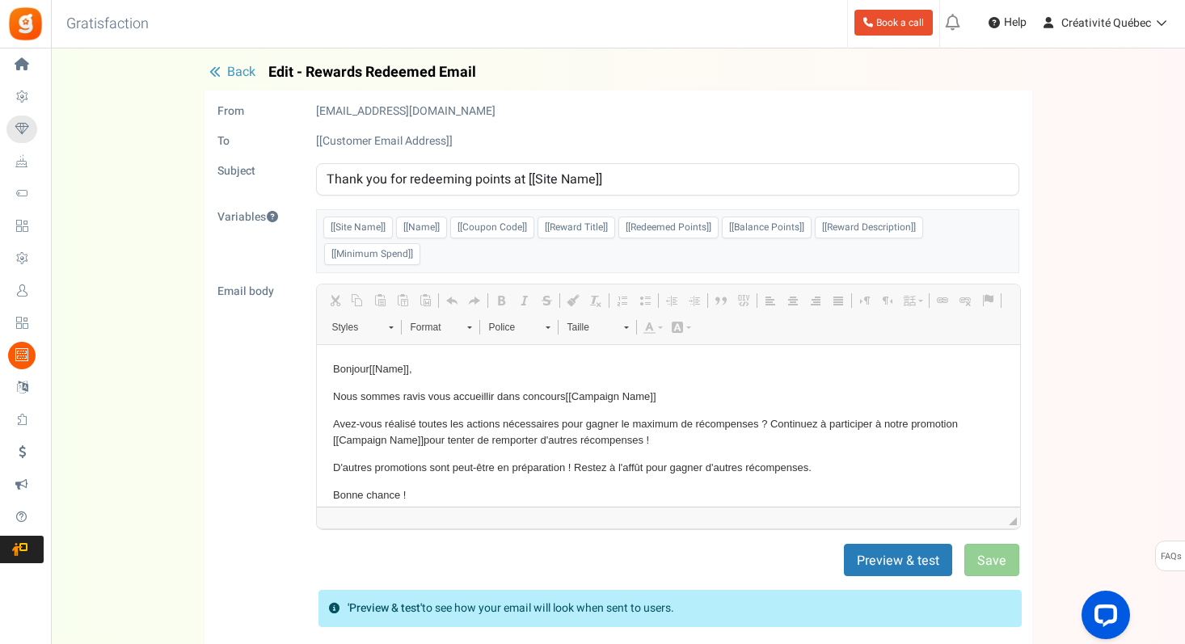
scroll to position [0, 0]
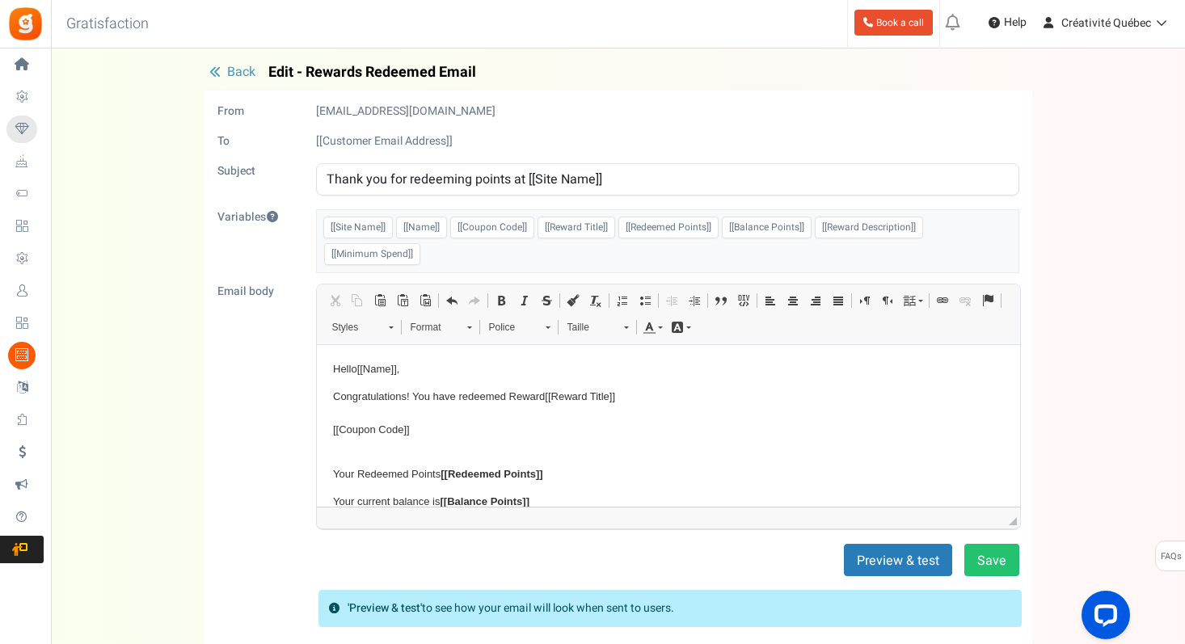
click at [380, 176] on input "Thank you for redeeming points at [[Site Name]]" at bounding box center [667, 179] width 703 height 32
click at [473, 183] on input "Thank you for redeeming points at [[Site Name]]" at bounding box center [667, 179] width 703 height 32
click at [506, 183] on input "Thank you for redeeming points at [[Site Name]]" at bounding box center [667, 179] width 703 height 32
click at [519, 183] on input "Thank you for redeeming points at [[Site Name]]" at bounding box center [667, 179] width 703 height 32
click at [408, 185] on input "Thank you for redeeming points at [[Site Name]]" at bounding box center [667, 179] width 703 height 32
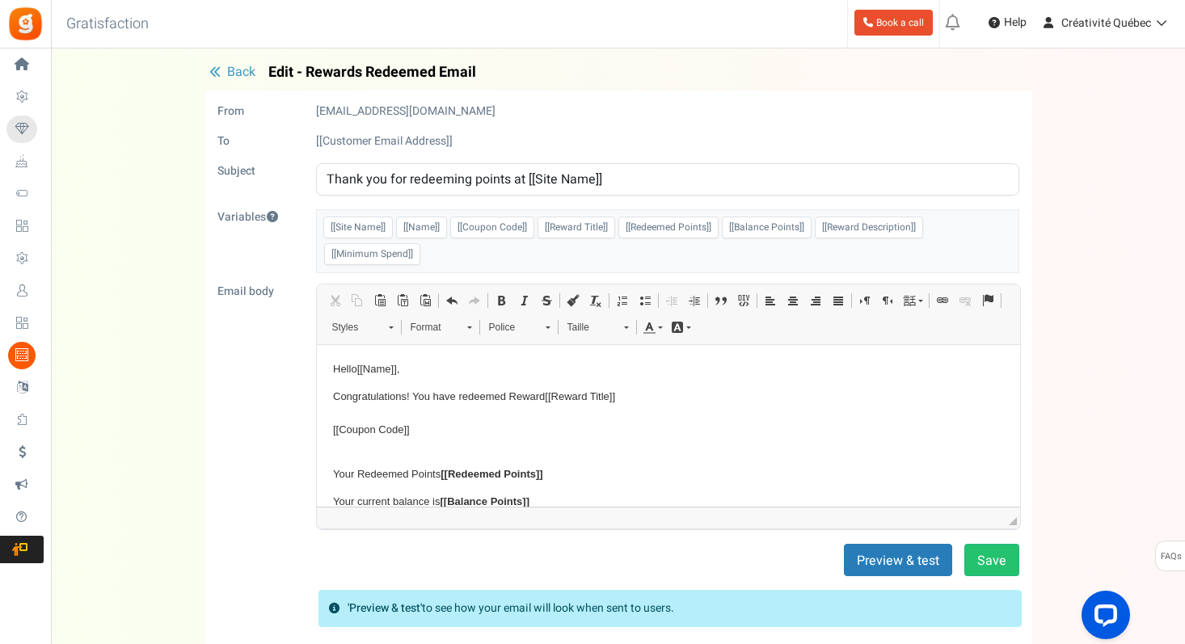
click at [520, 177] on input "Thank you for redeeming points at [[Site Name]]" at bounding box center [667, 179] width 703 height 32
paste input "Merci d'avoir échangé des points sur [[Nom du site]]"
click at [376, 179] on input "DéfIA: Merci d'avoir échangé des points sur [[Nom du site]]" at bounding box center [667, 179] width 703 height 32
click at [530, 183] on input "DéfIA: merci d'avoir échangé des points sur [[Nom du site]]" at bounding box center [667, 179] width 703 height 32
drag, startPoint x: 557, startPoint y: 177, endPoint x: 760, endPoint y: 183, distance: 203.8
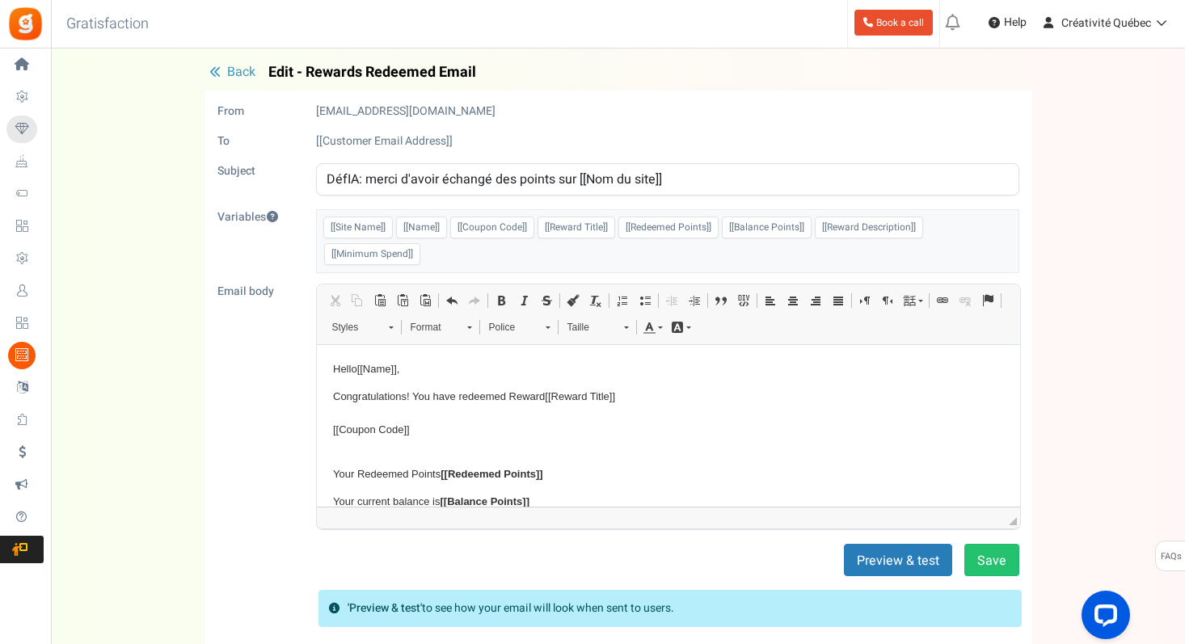
click at [760, 183] on input "DéfIA: merci d'avoir échangé des points sur [[Nom du site]]" at bounding box center [667, 179] width 703 height 32
type input "DéfIA: merci d'avoir échangé des points !"
click at [621, 425] on p "Congratulations! You have redeemed Reward [[Reward Title]] [[Coupon Code]]" at bounding box center [667, 422] width 671 height 67
click at [339, 367] on p "Hello [[Name]] ," at bounding box center [667, 369] width 671 height 17
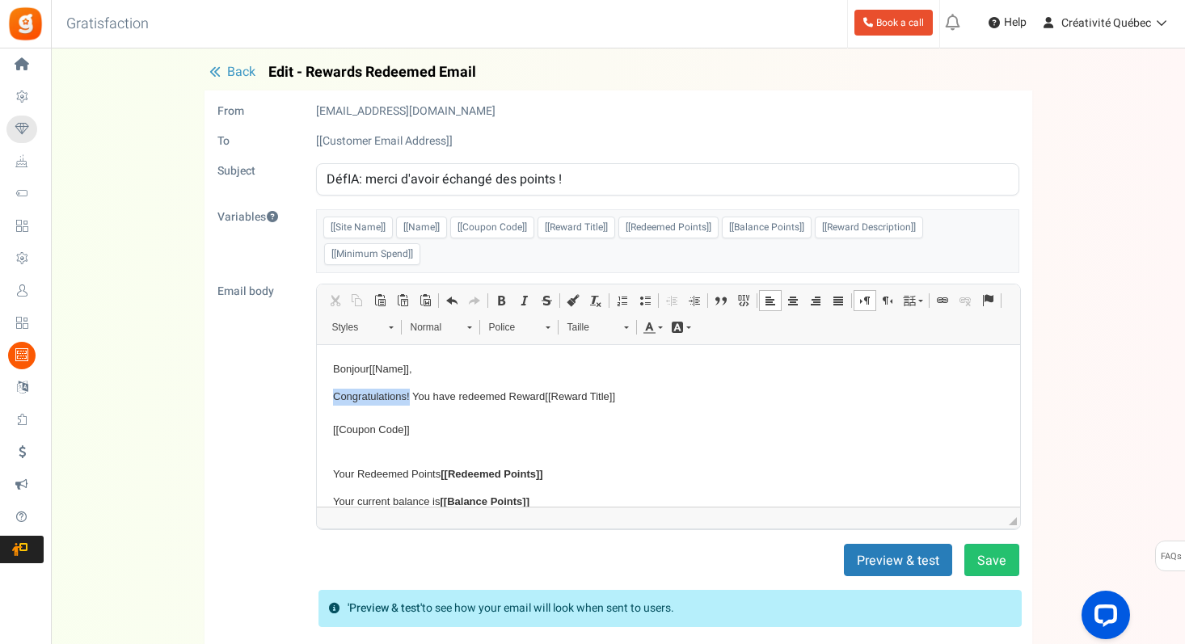
drag, startPoint x: 332, startPoint y: 394, endPoint x: 407, endPoint y: 394, distance: 75.2
click at [407, 394] on p "Congratulations! You have redeemed Reward [[Reward Title]] [[Coupon Code]]" at bounding box center [667, 422] width 671 height 67
click at [424, 430] on p "Félicitations You have redeemed Reward [[Reward Title]] [[Coupon Code]]" at bounding box center [667, 422] width 671 height 67
click at [388, 396] on p "Félicitations You have redeemed Reward [[Reward Title]] [[Coupon Code]]" at bounding box center [667, 422] width 671 height 67
drag, startPoint x: 395, startPoint y: 394, endPoint x: 527, endPoint y: 398, distance: 131.8
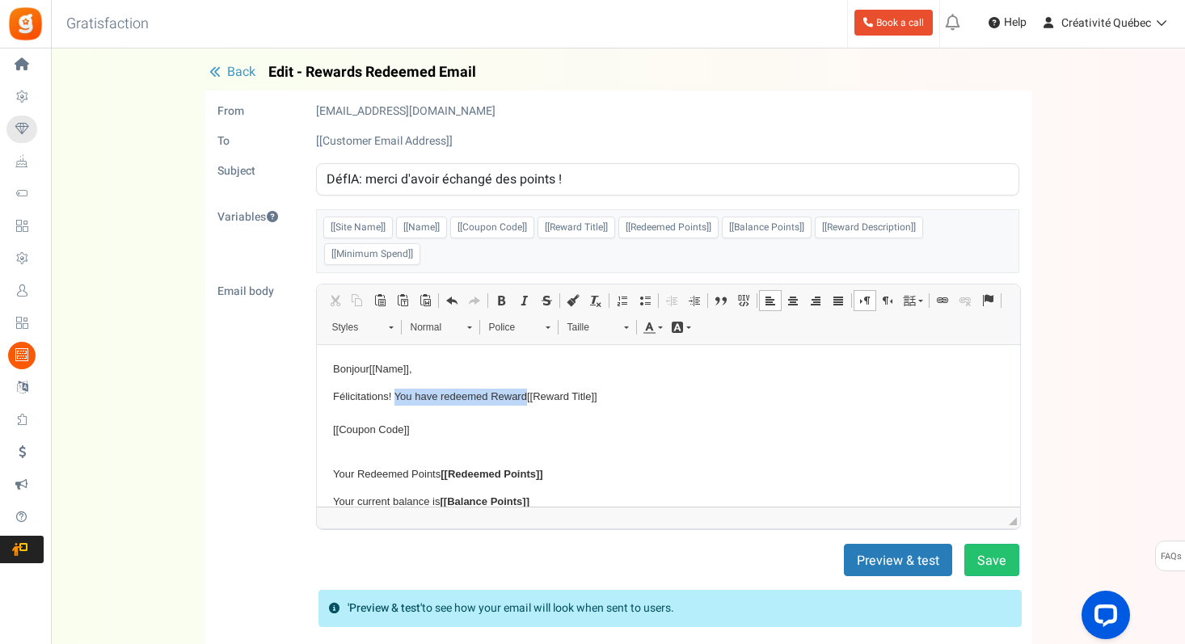
click at [527, 398] on p "Félicitations! You have redeemed Reward [[Reward Title]] [[Coupon Code]]" at bounding box center [667, 422] width 671 height 67
drag, startPoint x: 502, startPoint y: 402, endPoint x: 419, endPoint y: 394, distance: 82.8
click at [419, 394] on p "Félicitations! Tu as [[Reward Title]] [[Coupon Code]]" at bounding box center [667, 422] width 671 height 67
click at [453, 395] on span "[[Reward Title]]" at bounding box center [454, 396] width 70 height 12
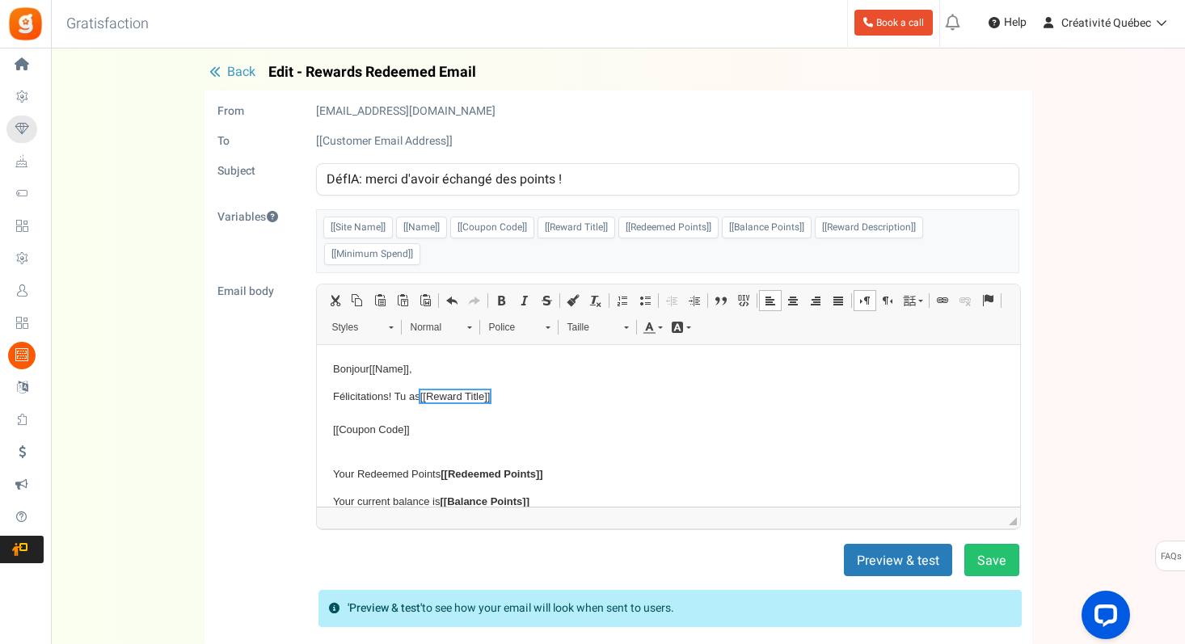
click at [417, 431] on p "Félicitations! Tu as [[Reward Title]] [[Coupon Code]]" at bounding box center [667, 422] width 671 height 67
click at [419, 398] on p "Félicitations! Tu as [[Reward Title]] [[Coupon Code]]" at bounding box center [667, 422] width 671 height 67
click at [418, 430] on p "Félicitations! Tu as récupré [[Reward Title]] [[Coupon Code]]" at bounding box center [667, 422] width 671 height 67
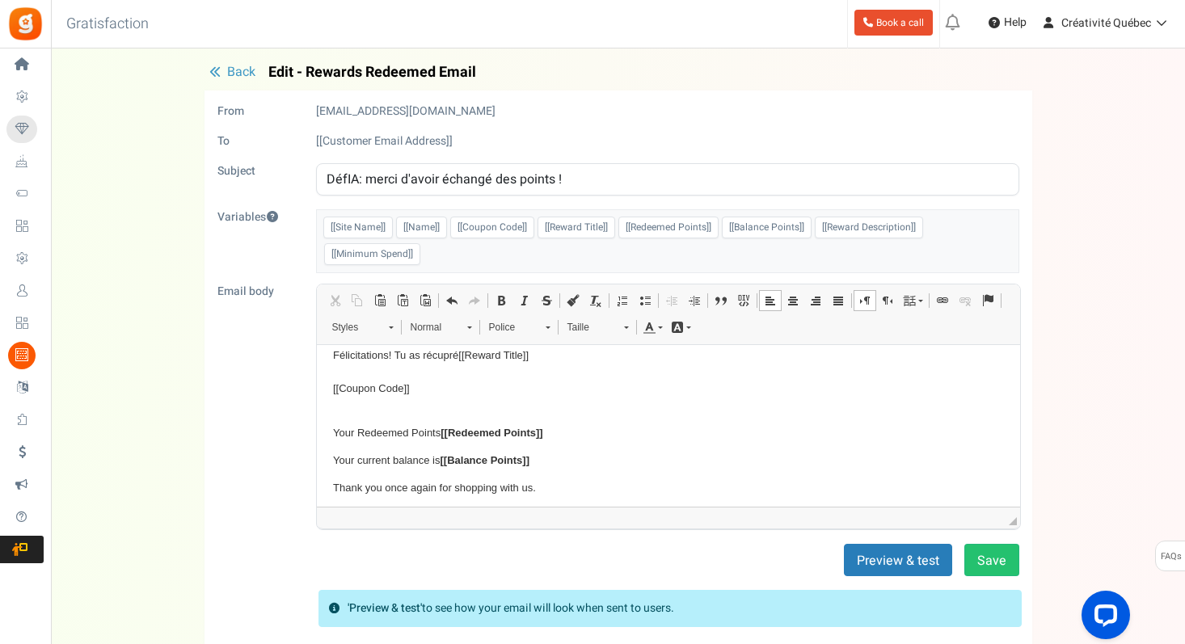
scroll to position [53, 0]
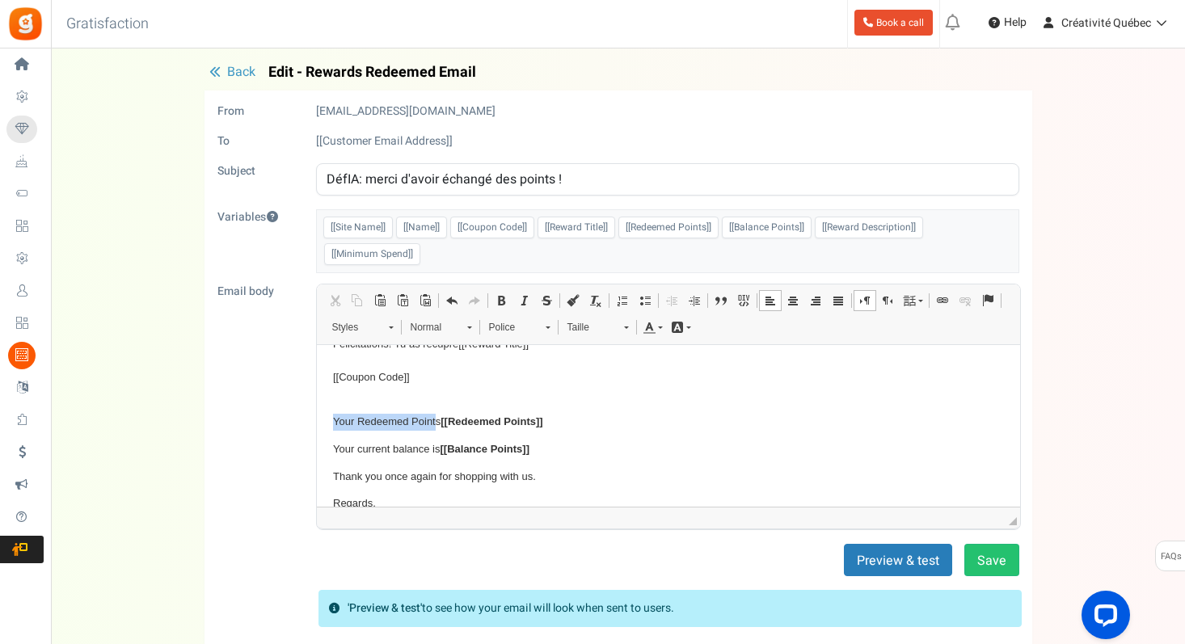
drag, startPoint x: 436, startPoint y: 423, endPoint x: 314, endPoint y: 426, distance: 121.2
click at [316, 426] on html "Bonjour [[Name]] , Félicitations! Tu as récupré [[Reward Title]] [[Coupon Code]…" at bounding box center [667, 419] width 703 height 253
drag, startPoint x: 437, startPoint y: 449, endPoint x: 306, endPoint y: 449, distance: 130.9
click at [316, 449] on html "Bonjour [[Name]] , Félicitations! Tu as récupré [[Reward Title]] [[Coupon Code]…" at bounding box center [667, 419] width 703 height 253
click at [394, 481] on p "Thank you once again for shopping with us." at bounding box center [667, 477] width 671 height 17
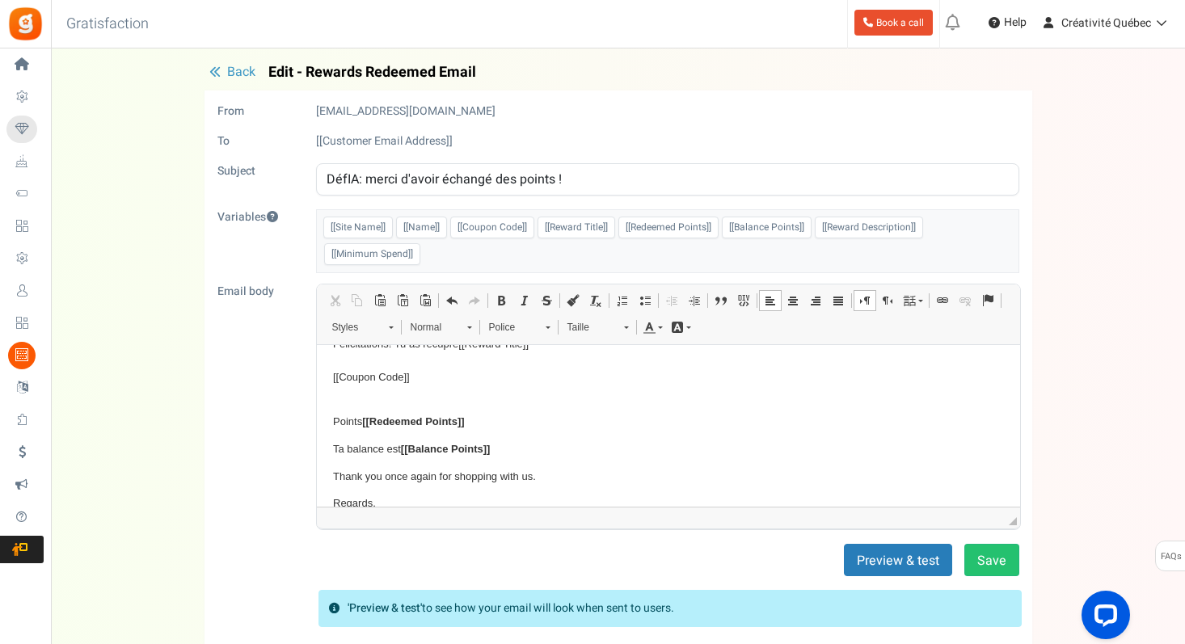
scroll to position [91, 0]
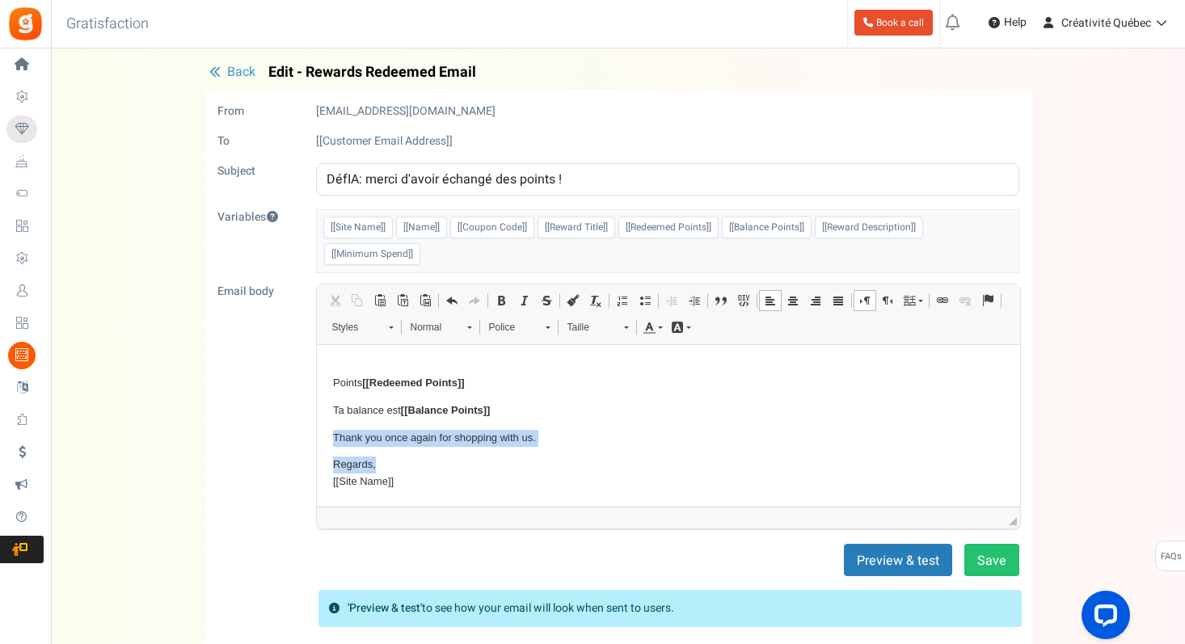
drag, startPoint x: 378, startPoint y: 469, endPoint x: 318, endPoint y: 444, distance: 65.6
click at [318, 444] on html "Bonjour [[Name]] , Félicitations! Tu as récupré [[Reward Title]] [[Coupon Code]…" at bounding box center [667, 380] width 703 height 253
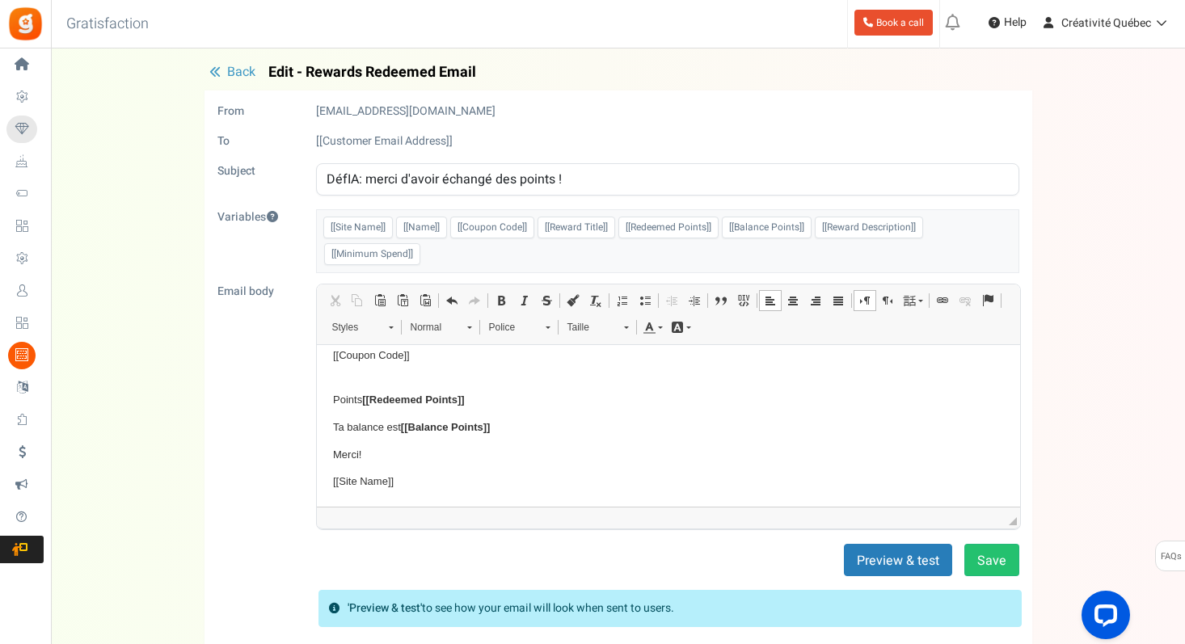
drag, startPoint x: 400, startPoint y: 482, endPoint x: 305, endPoint y: 479, distance: 94.6
click at [316, 479] on html "Bonjour [[Name]] , Félicitations! Tu as récupré [[Reward Title]] [[Coupon Code]…" at bounding box center [667, 389] width 703 height 236
click at [395, 482] on p "L'équipe de créativité Québec" at bounding box center [667, 482] width 671 height 17
click at [895, 559] on button "Preview & test" at bounding box center [898, 560] width 108 height 32
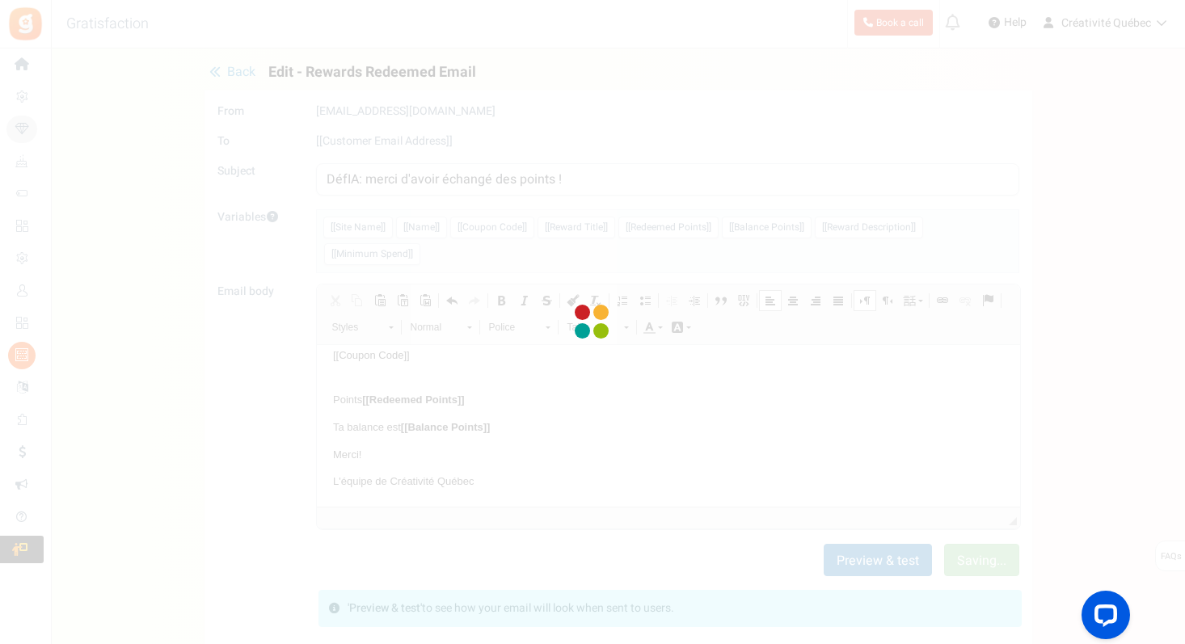
scroll to position [0, 0]
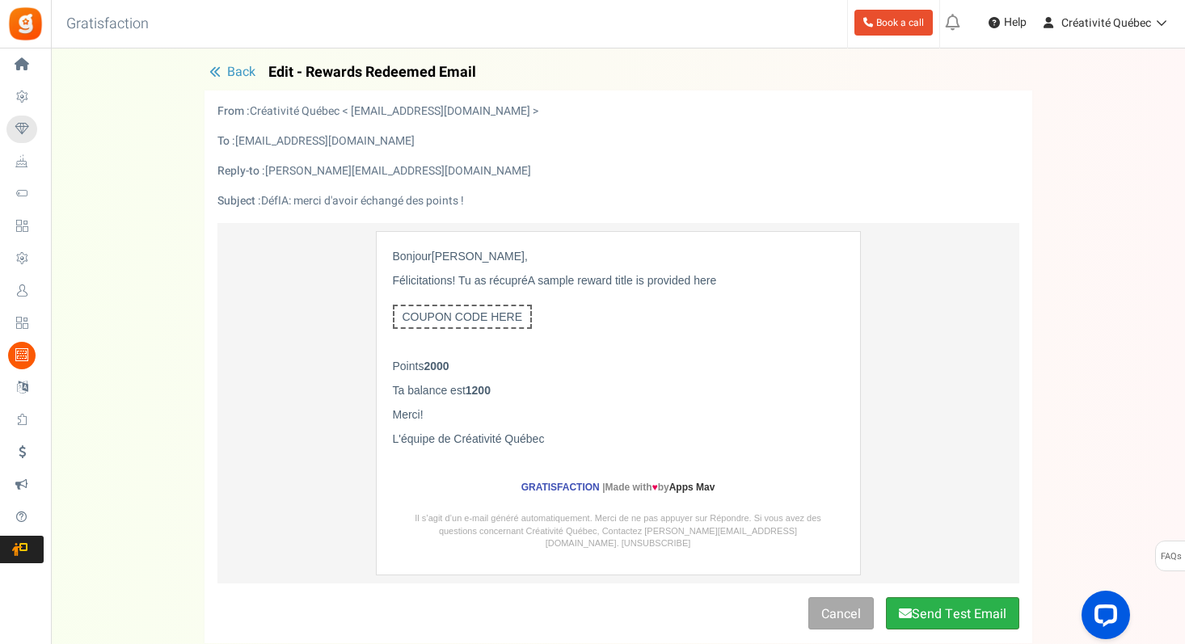
click at [969, 609] on button "Send Test Email" at bounding box center [952, 613] width 133 height 32
click at [230, 75] on span "Back" at bounding box center [241, 71] width 28 height 19
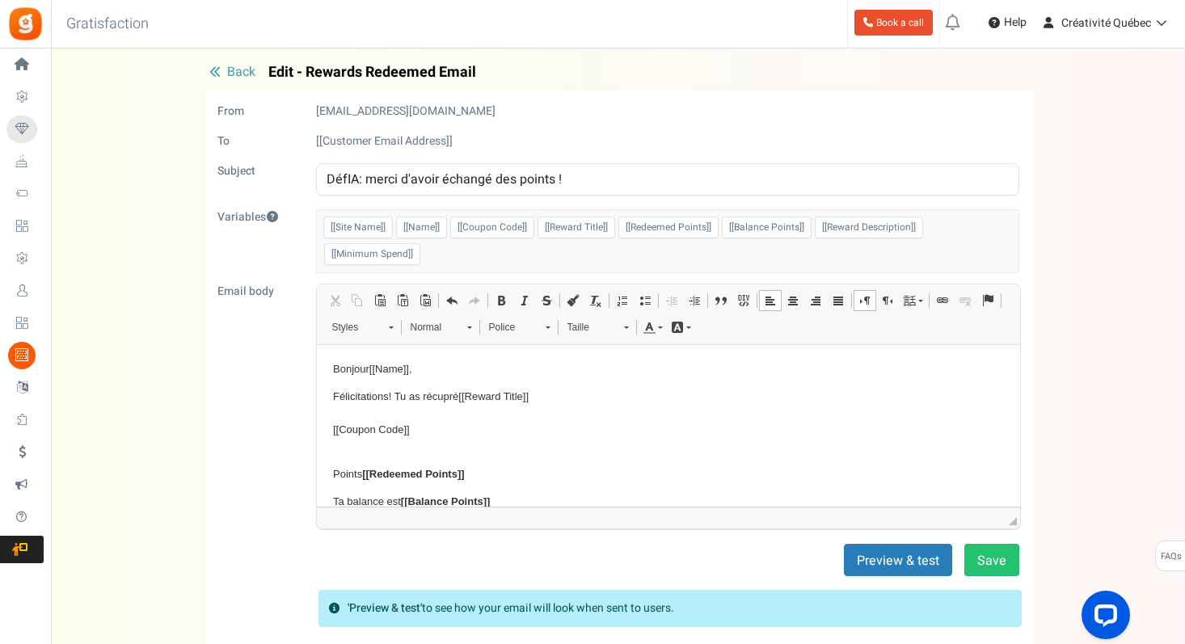
click at [235, 73] on span "Back" at bounding box center [241, 71] width 28 height 19
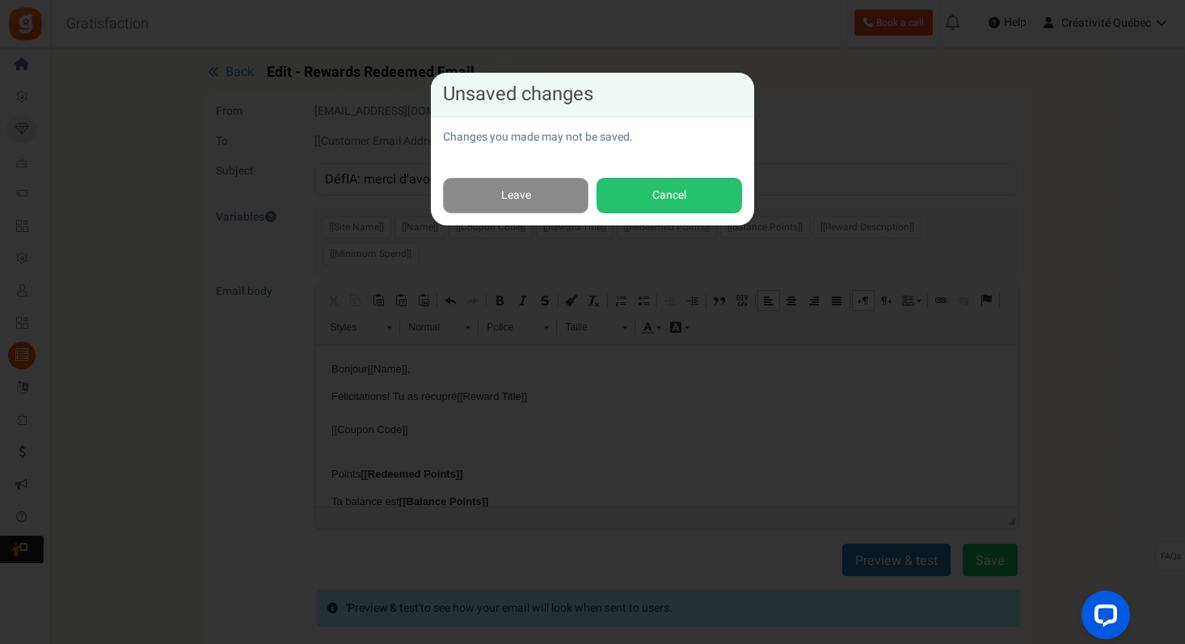
click at [530, 192] on link "Leave" at bounding box center [515, 196] width 145 height 36
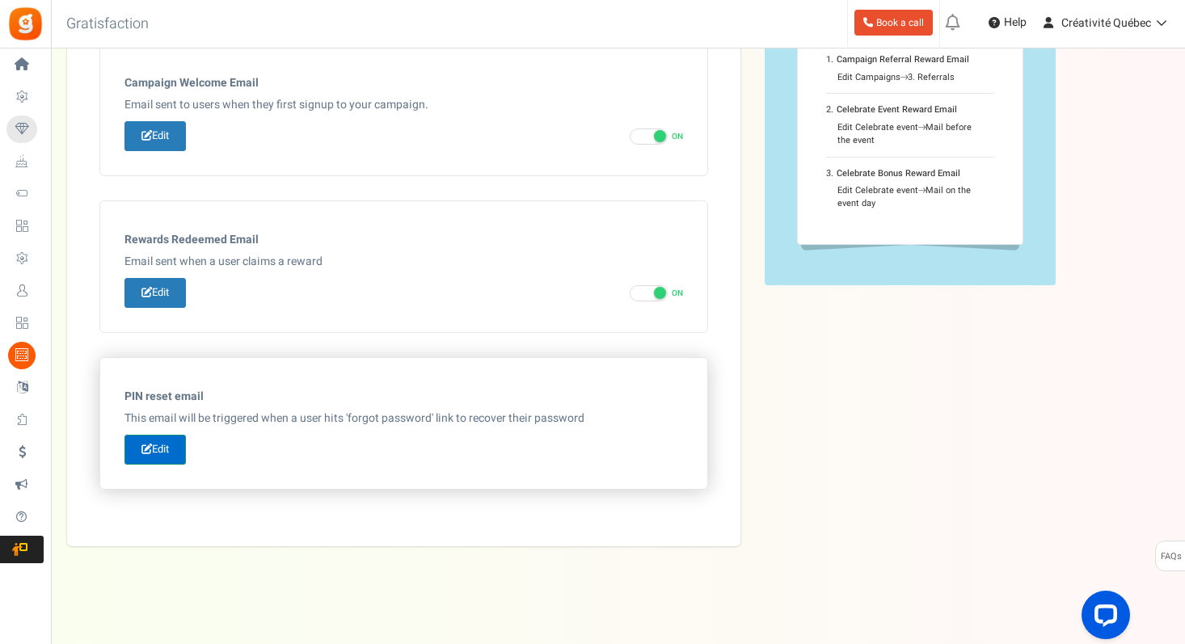
click at [172, 446] on link "Edit" at bounding box center [154, 450] width 61 height 30
type input "Reset your password"
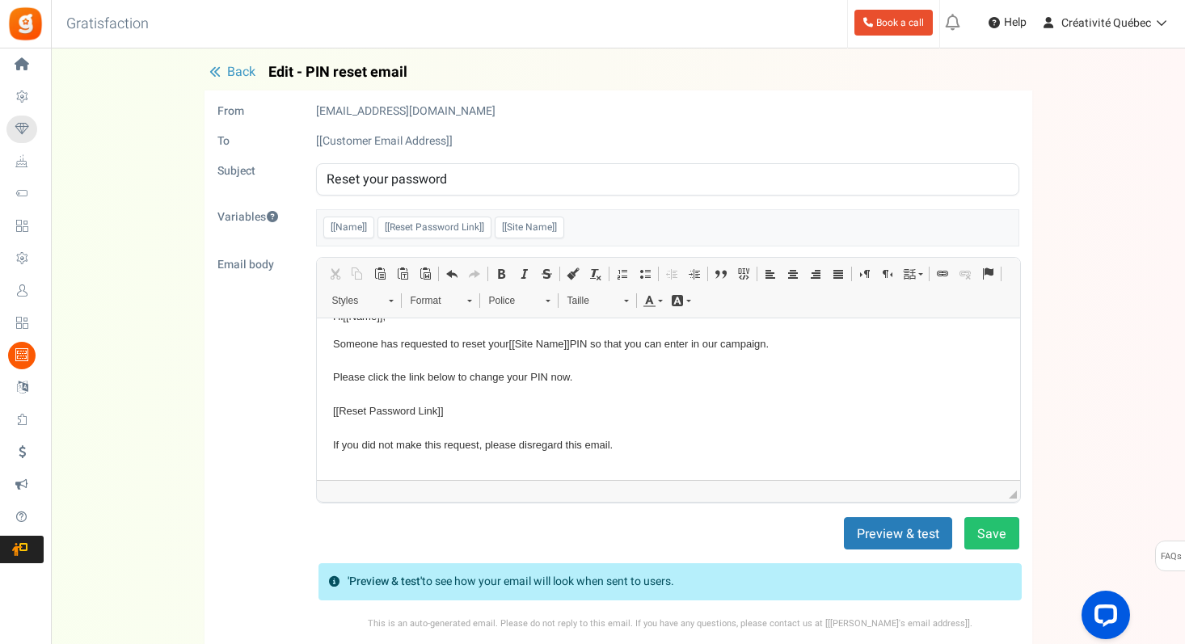
scroll to position [31, 0]
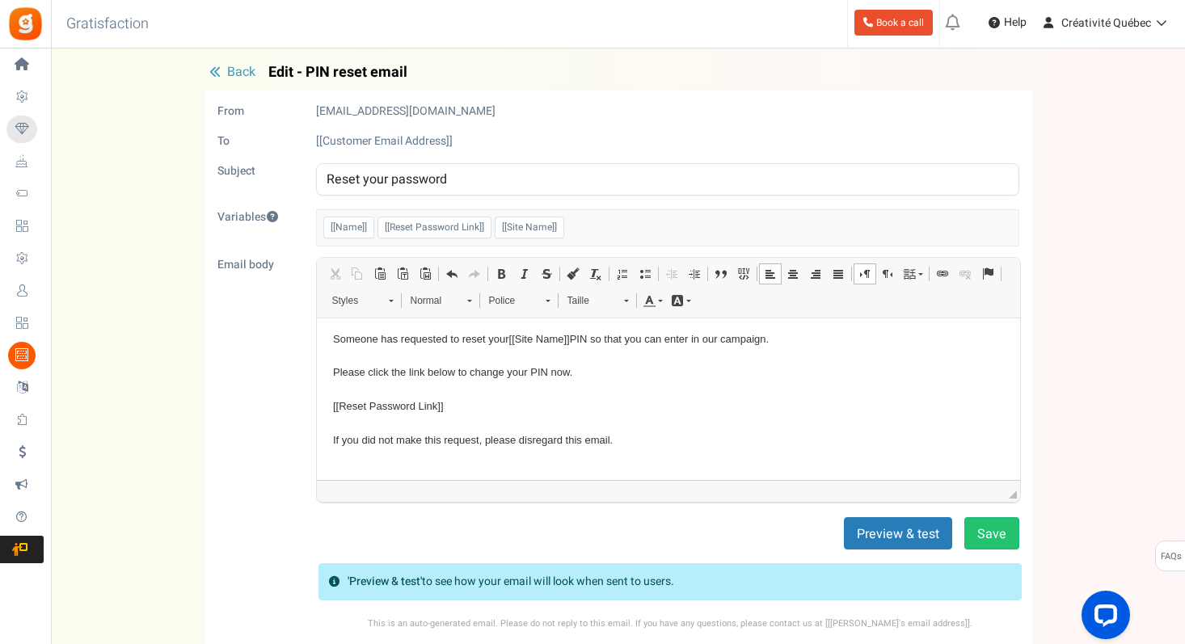
click at [440, 341] on p "Someone has requested to reset your [[Site Name]] PIN so that you can enter in …" at bounding box center [667, 398] width 671 height 134
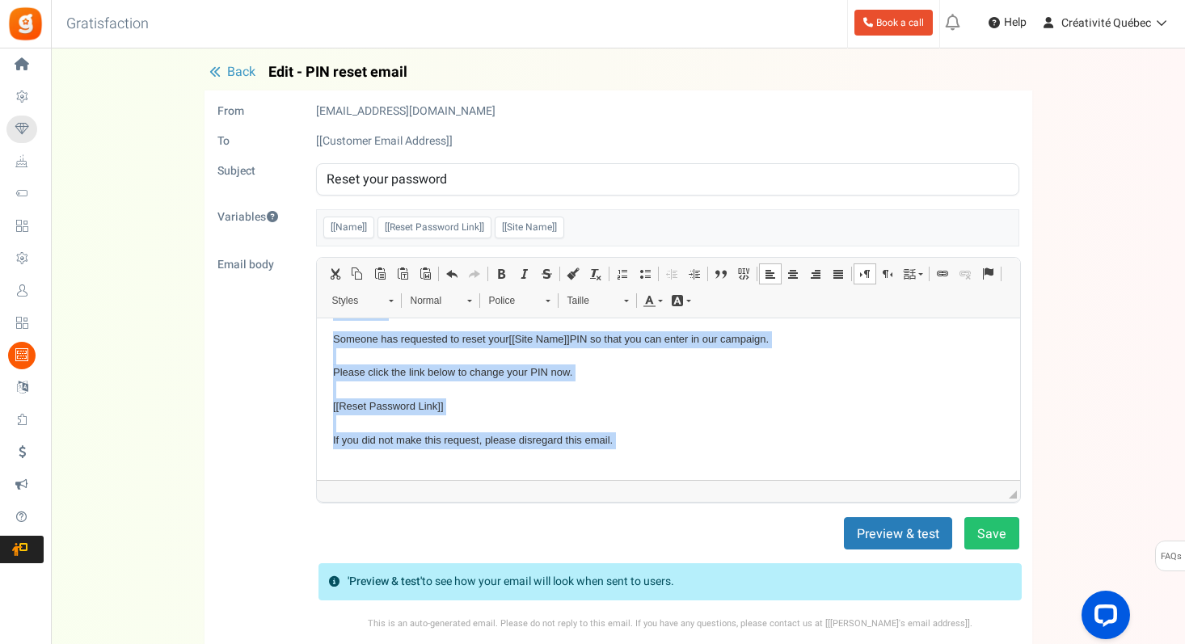
copy body "Hi [[Name]] , Someone has requested to reset your [[Site Name]] PIN so that you…"
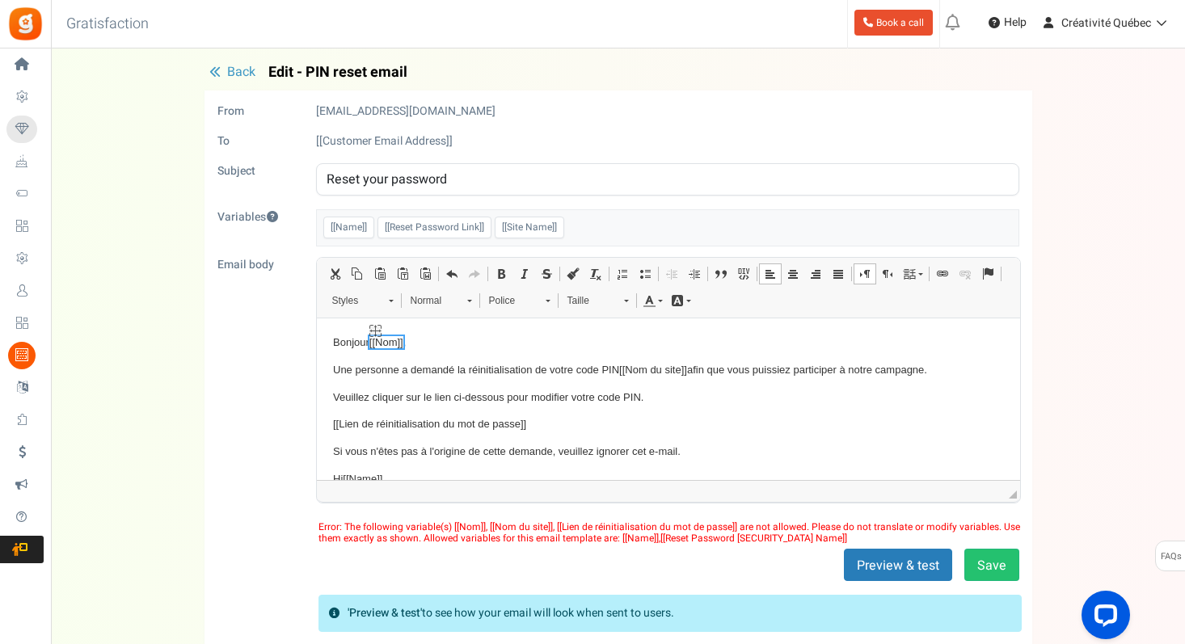
click at [387, 343] on span "[[Nom]]" at bounding box center [386, 341] width 34 height 12
click at [389, 343] on span "[[Nom]]" at bounding box center [387, 341] width 34 height 12
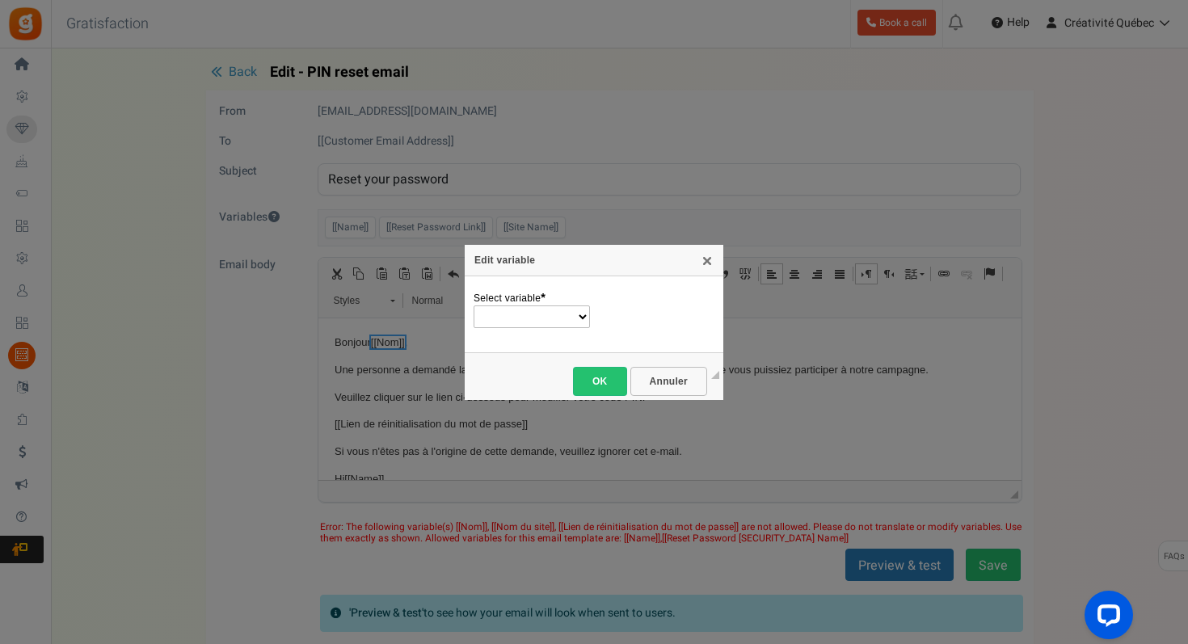
click at [532, 310] on select "Name Reset Password Link Site Name" at bounding box center [532, 316] width 116 height 23
select select "Name"
click at [474, 305] on select "Name Reset Password Link Site Name" at bounding box center [532, 316] width 116 height 23
click at [599, 373] on link "OK" at bounding box center [600, 381] width 54 height 29
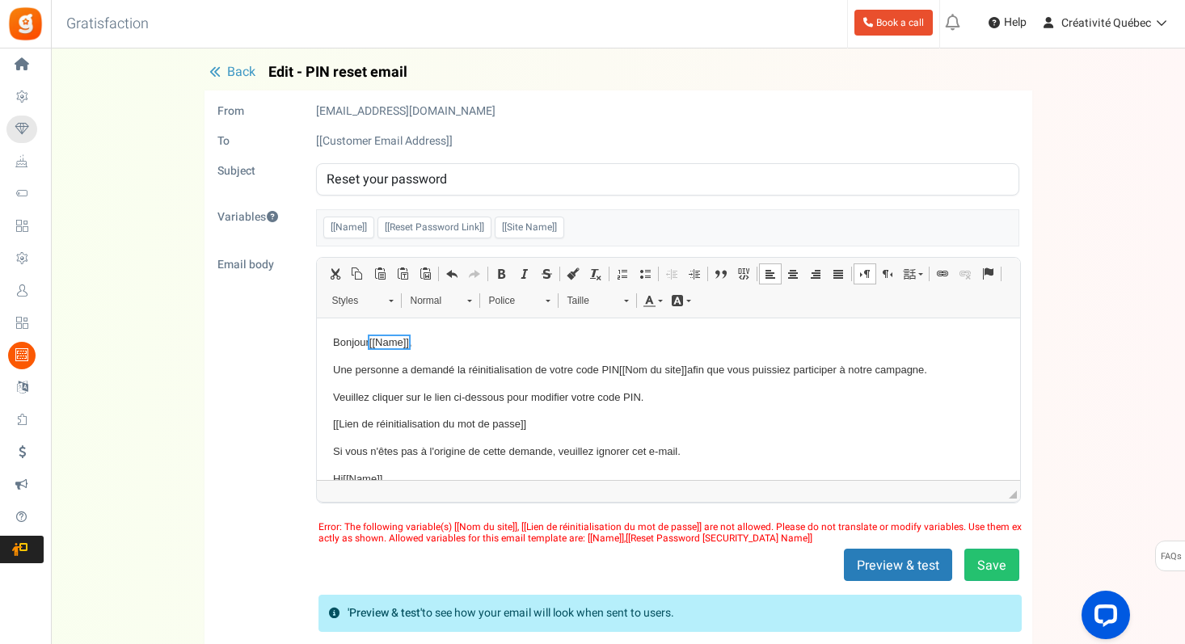
click at [543, 390] on p "Veuillez cliquer sur le lien ci-dessous pour modifier votre code PIN." at bounding box center [667, 397] width 671 height 17
click at [645, 364] on span "[[Nom du site]]" at bounding box center [652, 369] width 68 height 12
click at [647, 364] on span "[[Nom du site]]" at bounding box center [654, 369] width 68 height 12
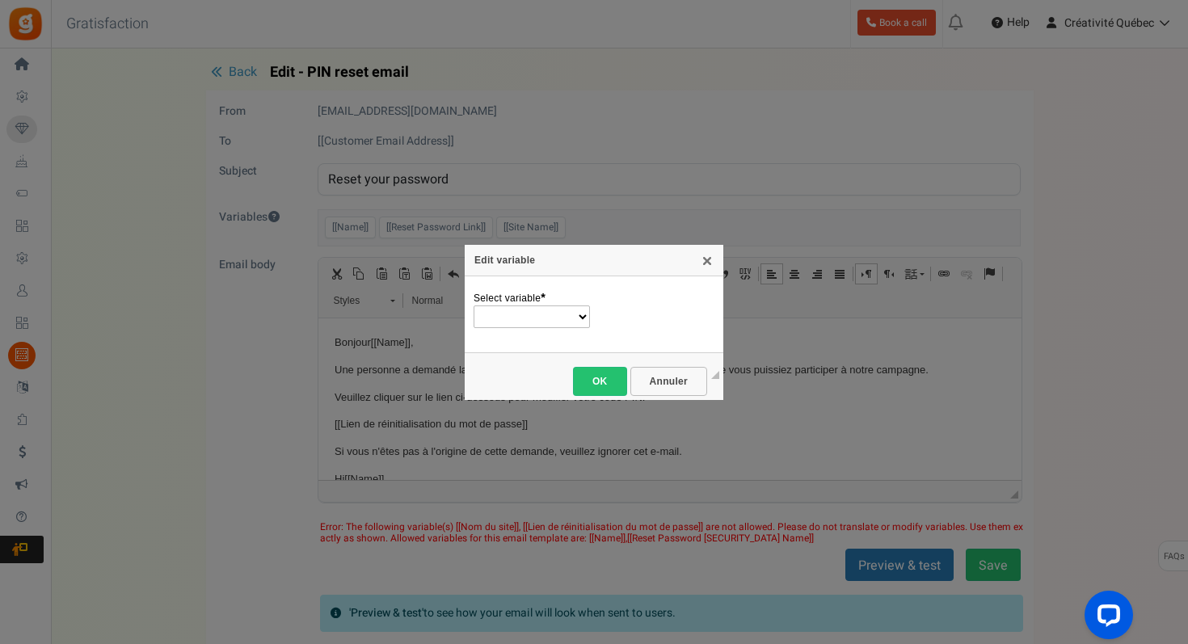
click at [581, 315] on select "Name Reset Password Link Site Name" at bounding box center [532, 316] width 116 height 23
select select "Site Name"
click at [474, 305] on select "Name Reset Password Link Site Name" at bounding box center [532, 316] width 116 height 23
click at [606, 375] on link "OK" at bounding box center [600, 381] width 54 height 29
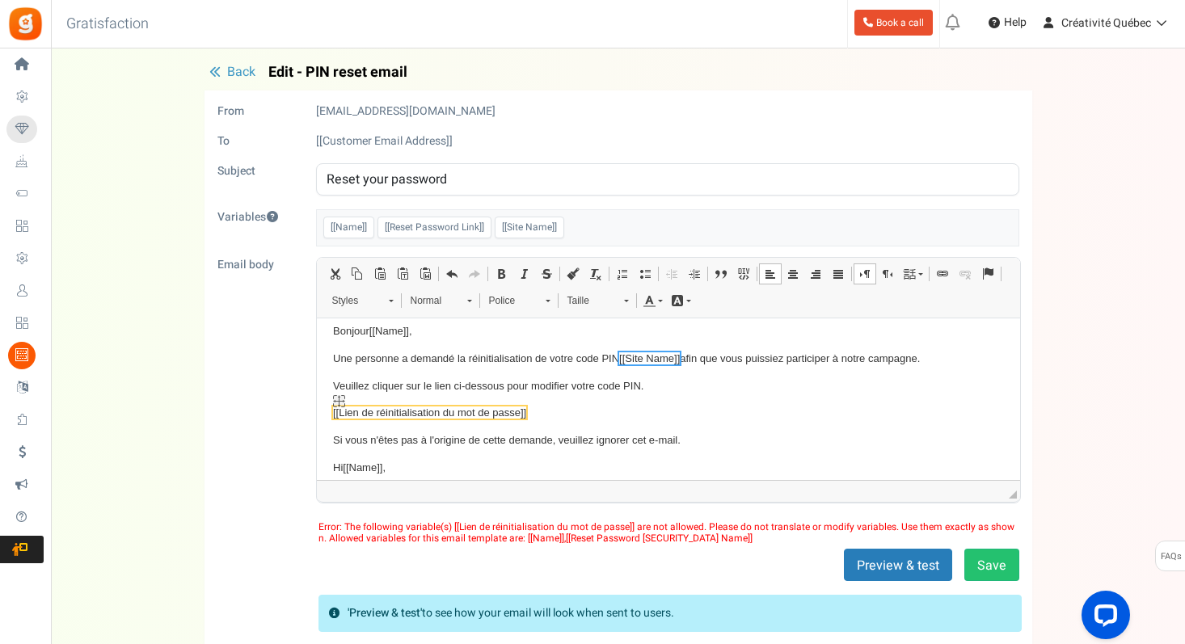
scroll to position [14, 0]
click at [448, 410] on span "[[Lien de réinitialisation du mot de passe]]" at bounding box center [428, 409] width 193 height 12
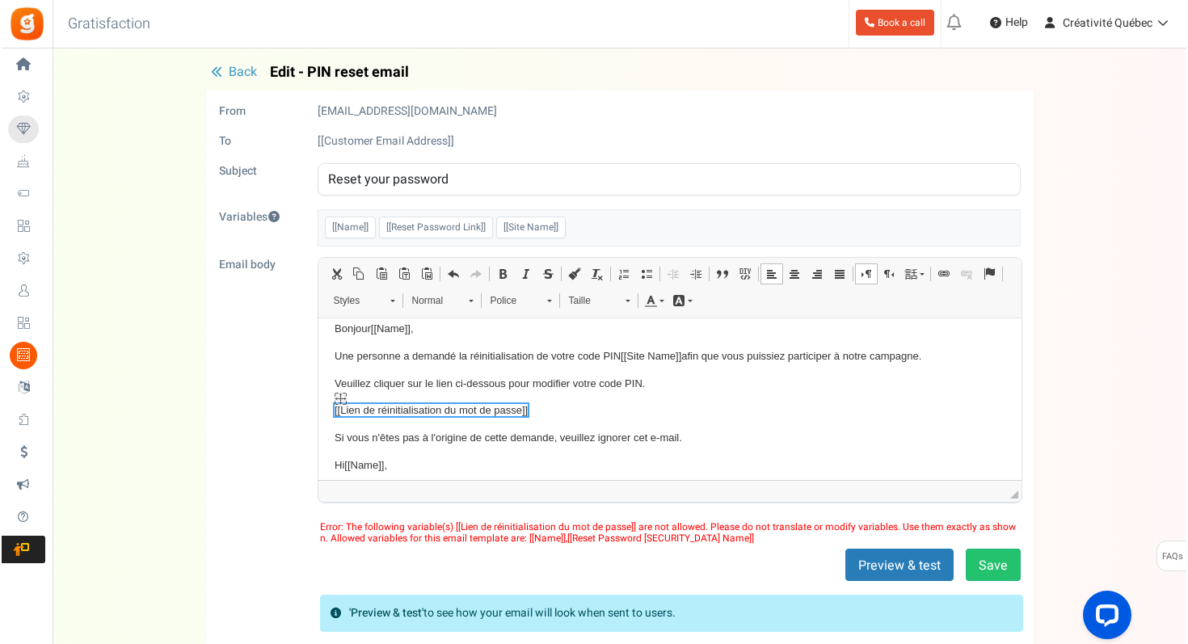
click at [449, 410] on span "[[Lien de réinitialisation du mot de passe]]" at bounding box center [430, 409] width 193 height 12
select select
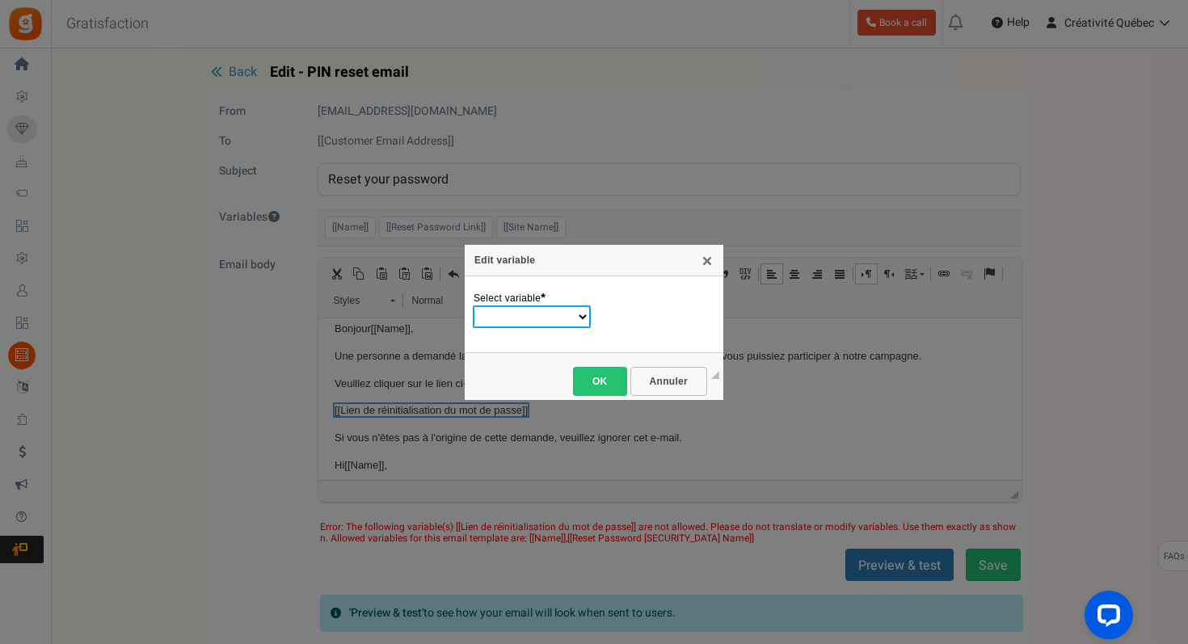
click at [544, 310] on select "Name Reset Password Link Site Name" at bounding box center [532, 316] width 118 height 23
click at [709, 261] on link "X" at bounding box center [707, 260] width 13 height 13
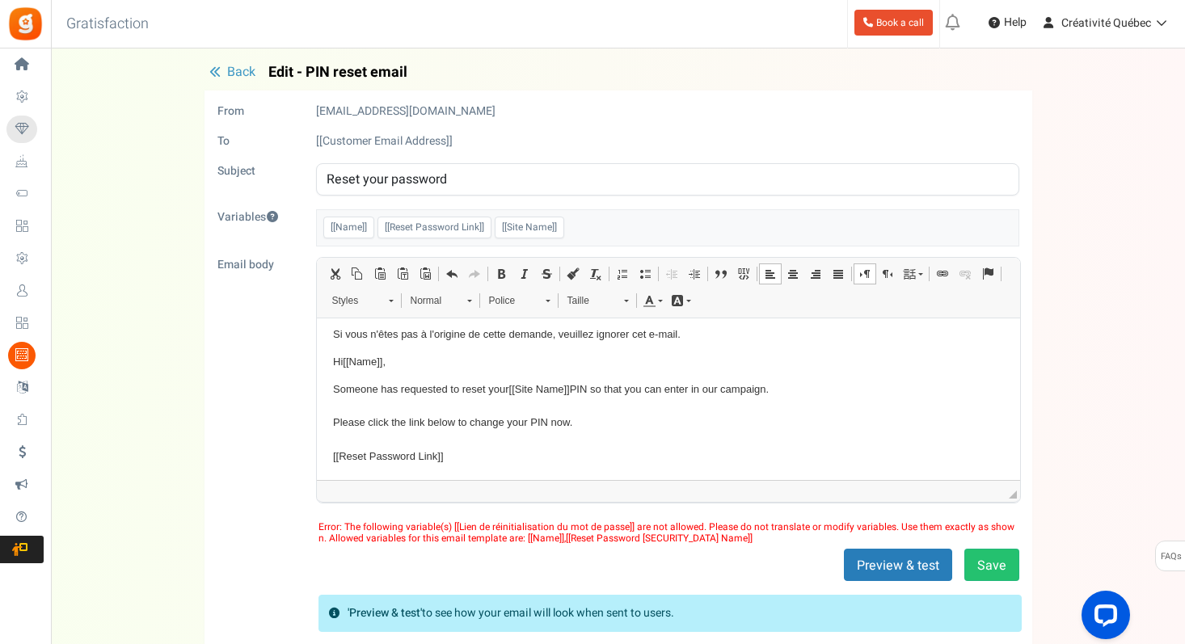
scroll to position [121, 0]
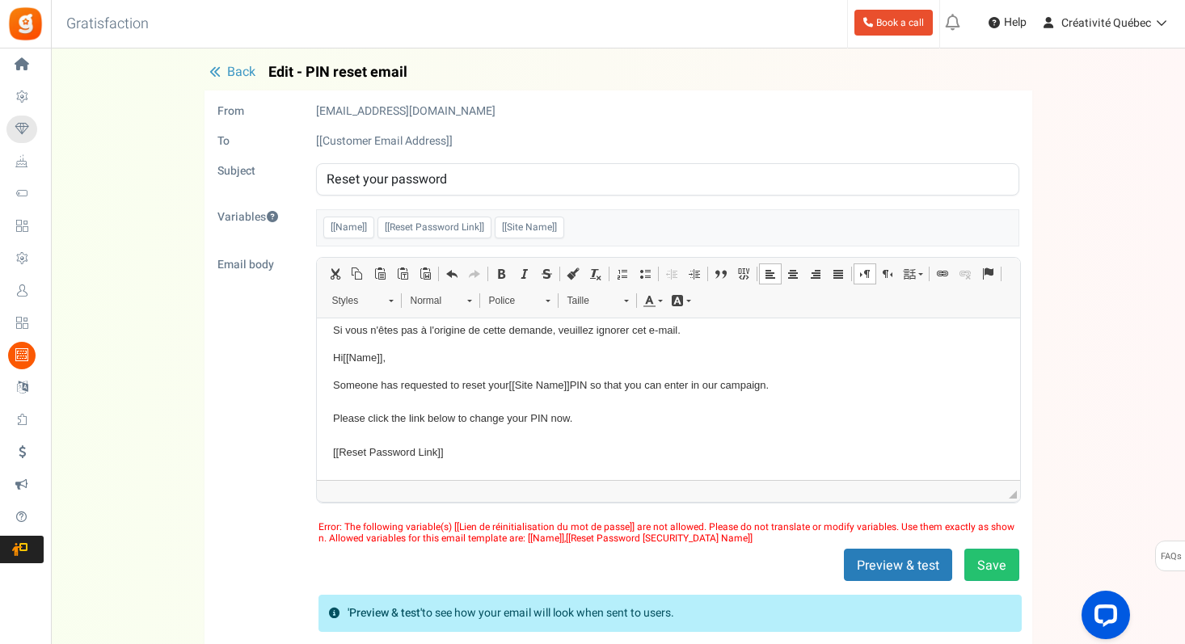
drag, startPoint x: 472, startPoint y: 453, endPoint x: 310, endPoint y: 446, distance: 161.8
click at [316, 446] on html "Bonjour [[Name]] , Une personne a demandé la réinitialisation de votre code PIN…" at bounding box center [667, 361] width 703 height 331
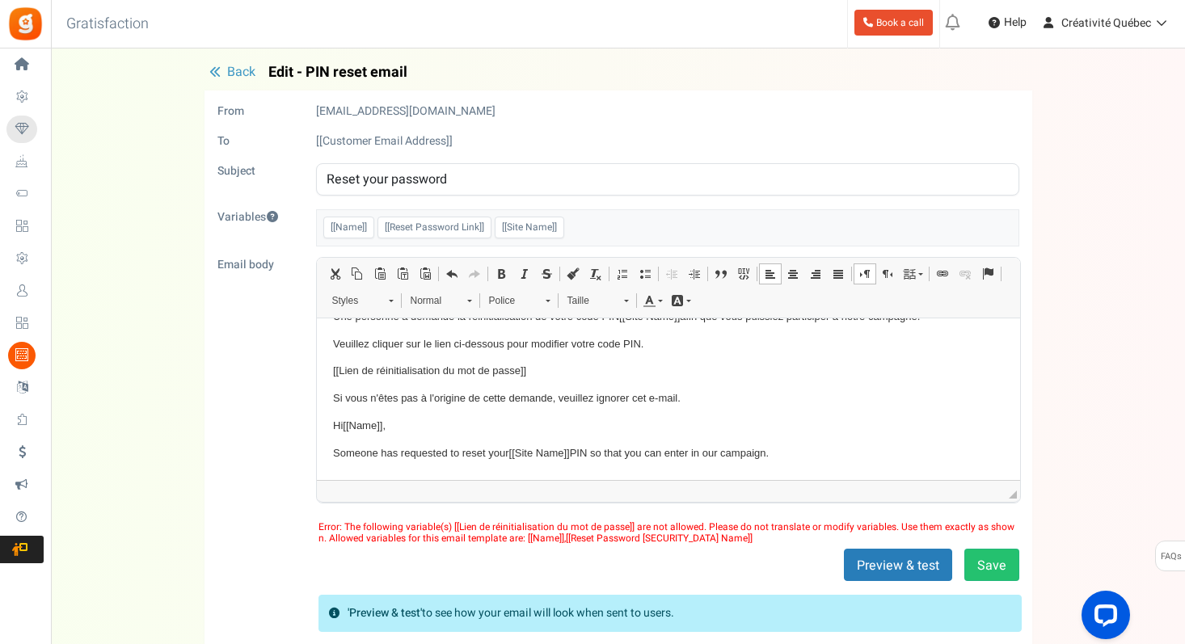
scroll to position [37, 0]
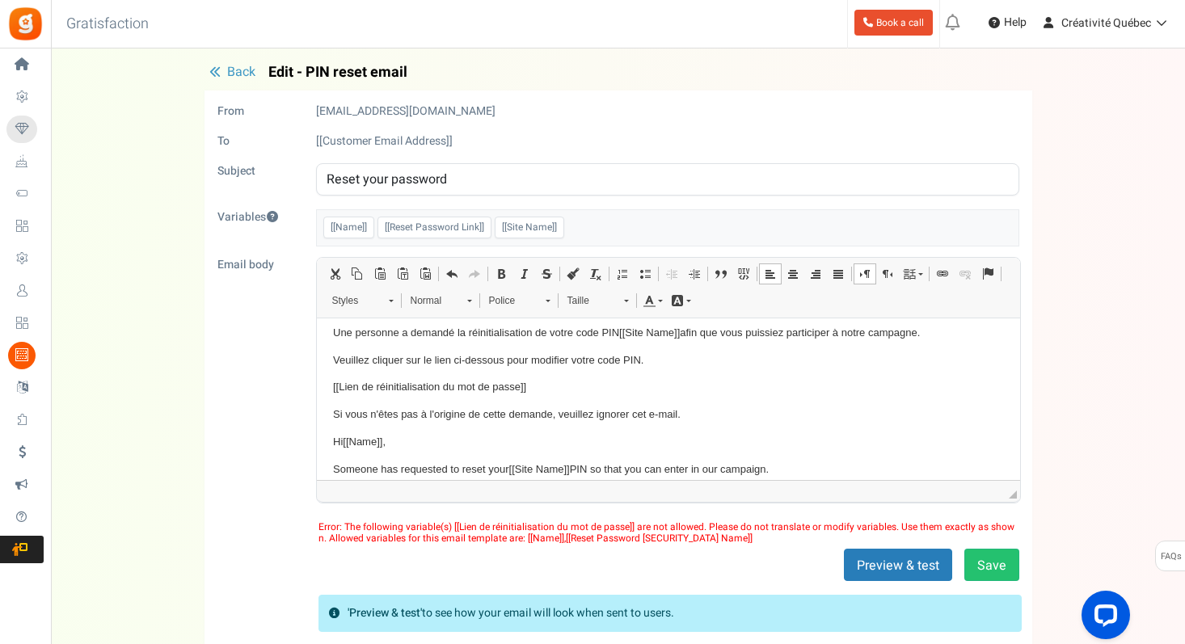
drag, startPoint x: 536, startPoint y: 390, endPoint x: 316, endPoint y: 382, distance: 220.0
click at [316, 382] on html "Bonjour [[Name]] , Une personne a demandé la réinitialisation de votre code PIN…" at bounding box center [667, 445] width 703 height 331
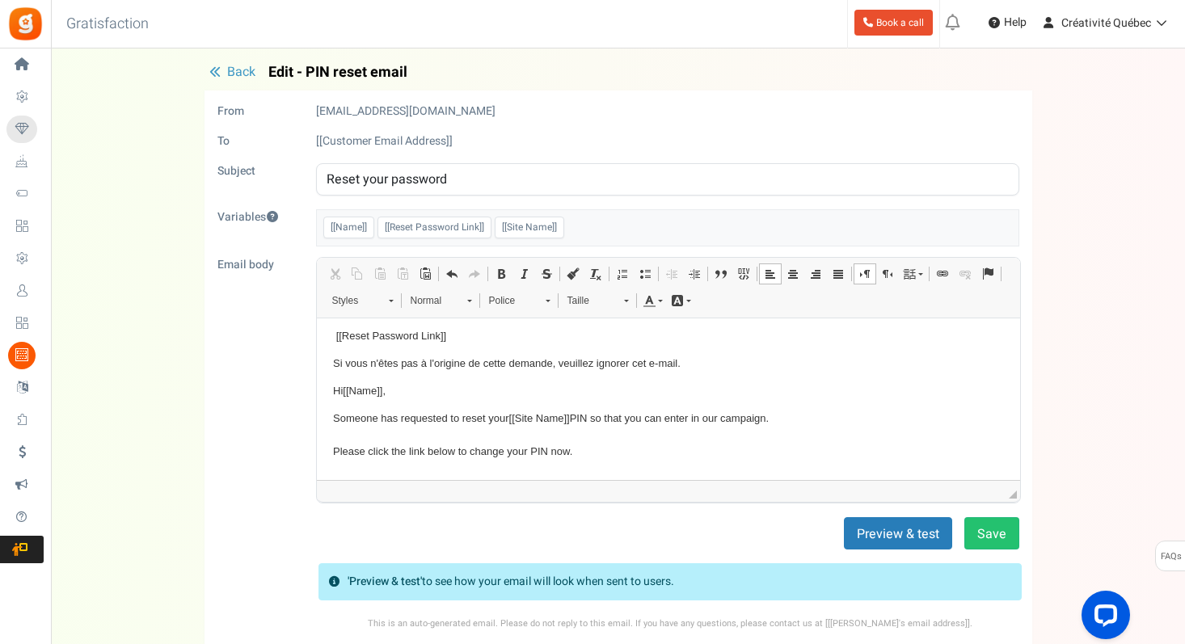
scroll to position [95, 0]
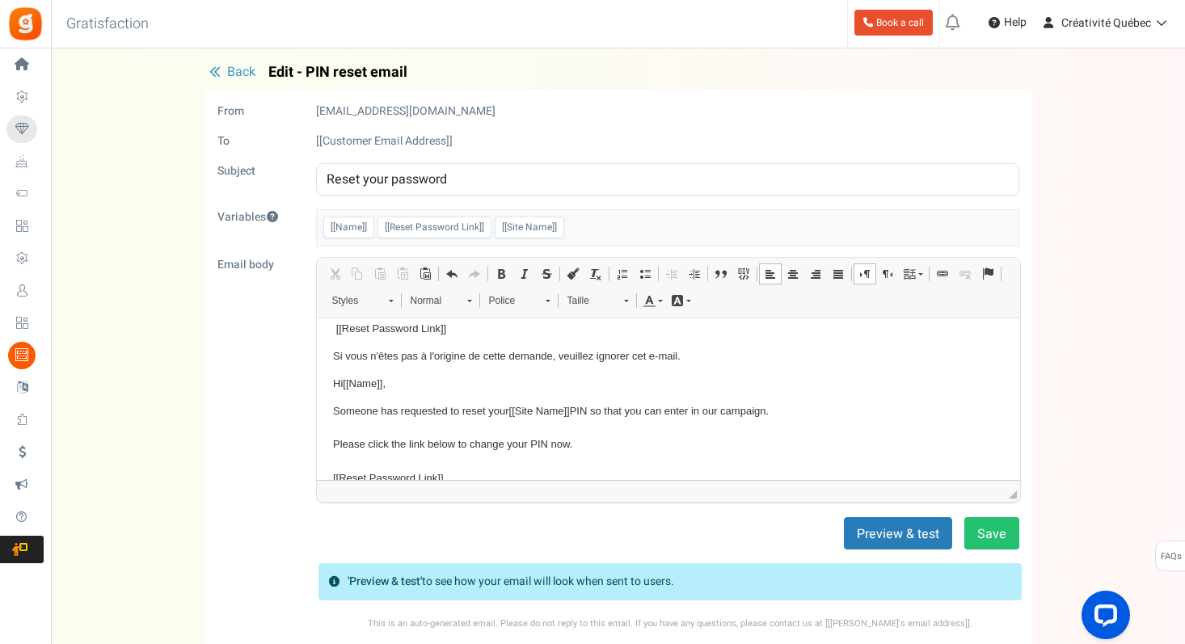
click at [675, 355] on p "Si vous n'êtes pas à l'origine de cette demande, veuillez ignorer cet e-mail." at bounding box center [667, 356] width 671 height 17
click at [356, 406] on p "Someone has requested to reset your [[Site Name]] PIN so that you can enter in …" at bounding box center [667, 469] width 671 height 134
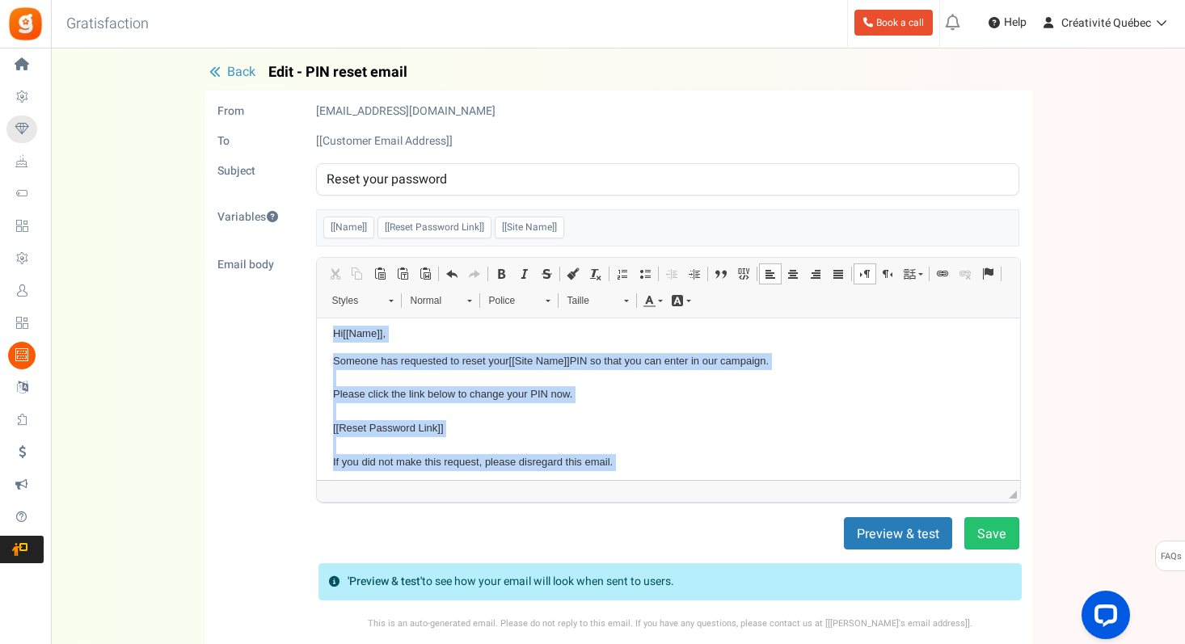
scroll to position [169, 0]
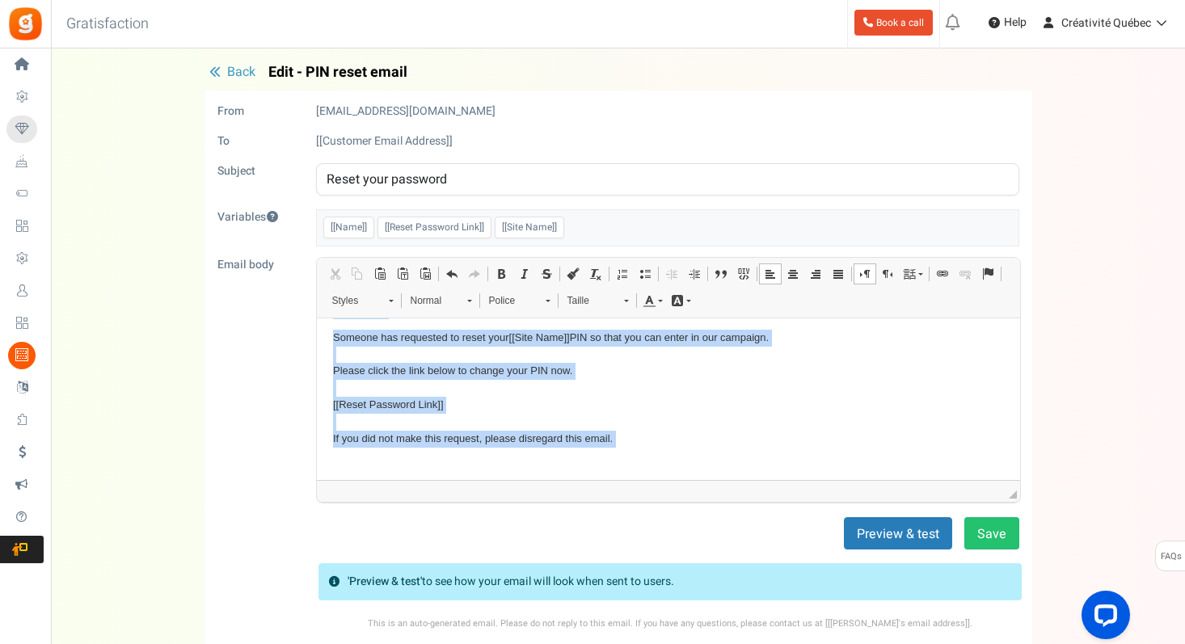
drag, startPoint x: 335, startPoint y: 389, endPoint x: 425, endPoint y: 489, distance: 134.5
click at [425, 479] on html "Bonjour [[Name]] , Une personne a demandé la réinitialisation de votre code PIN…" at bounding box center [667, 314] width 703 height 331
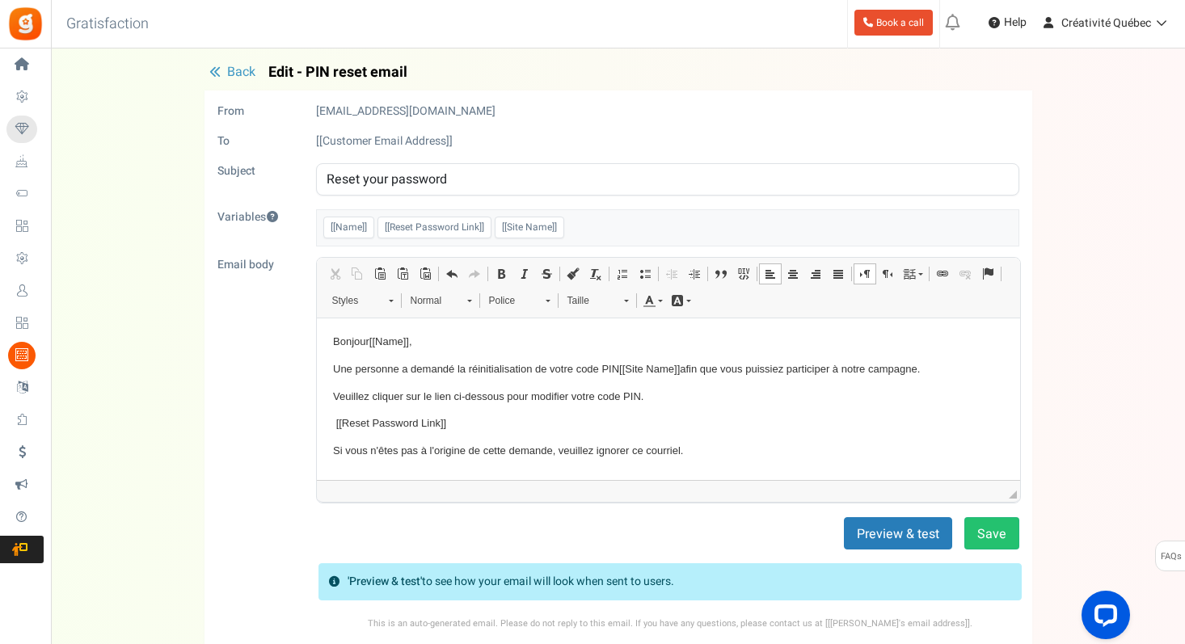
scroll to position [0, 0]
click at [892, 529] on button "Preview & test" at bounding box center [898, 533] width 108 height 32
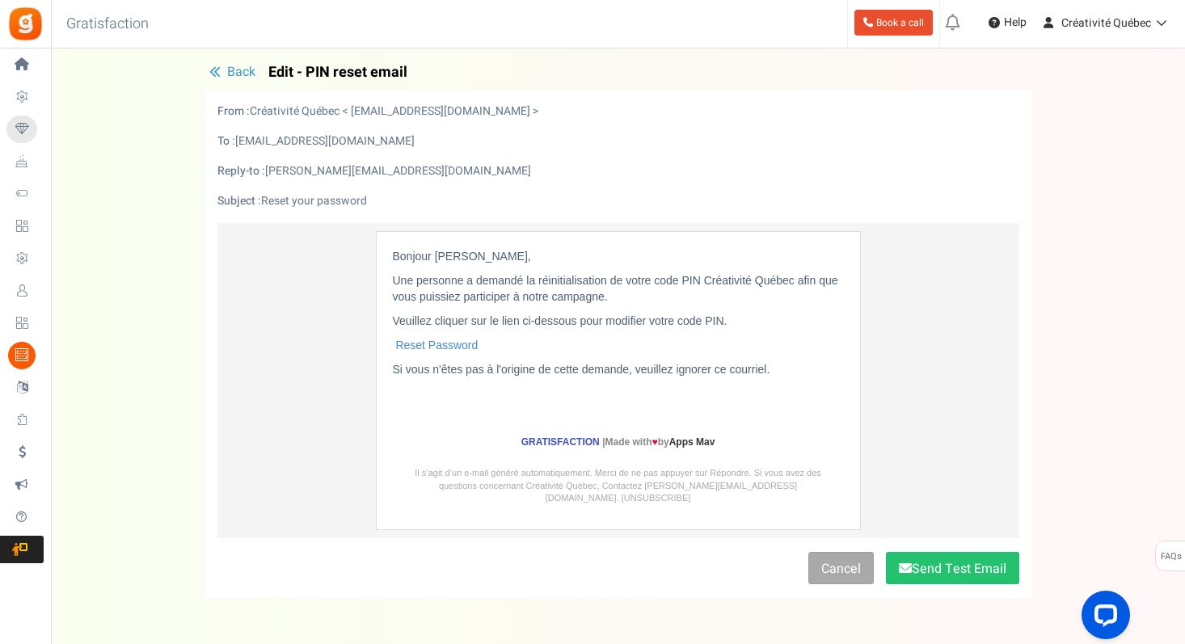
click at [237, 78] on span "Back" at bounding box center [241, 71] width 28 height 19
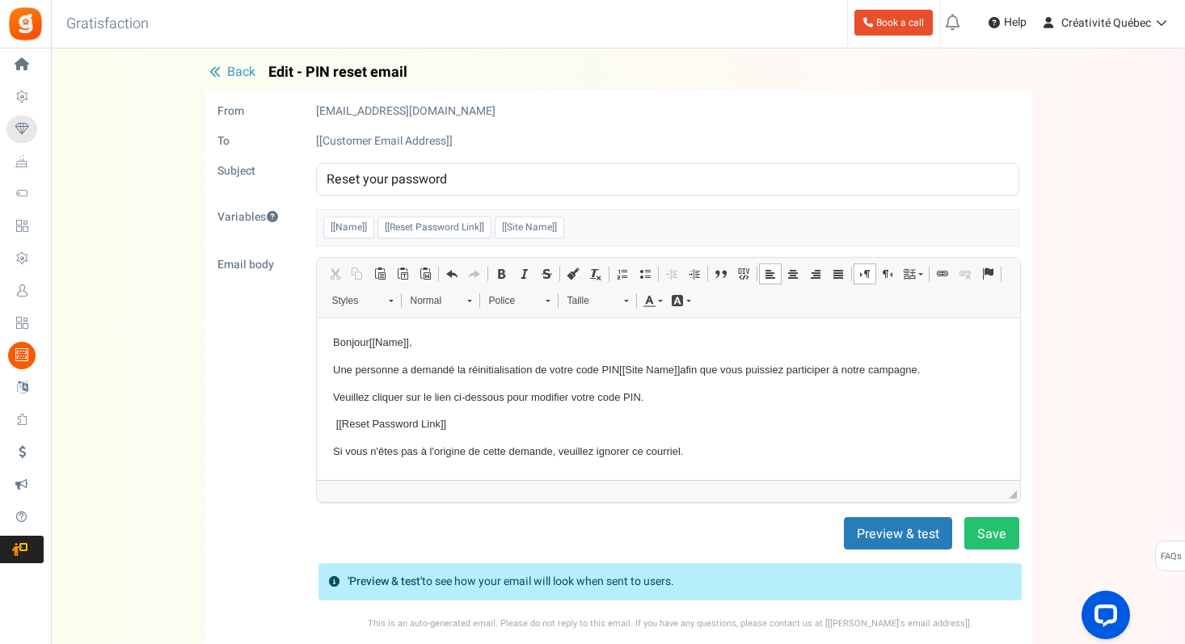
click at [693, 370] on p "Une personne a demandé la réinitialisation de votre code PIN [[Site Name]] afin…" at bounding box center [667, 369] width 671 height 17
drag, startPoint x: 683, startPoint y: 366, endPoint x: 622, endPoint y: 364, distance: 60.7
click at [622, 364] on p "Une personne a demandé la réinitialisation de votre code PIN [[Site Name]] afin…" at bounding box center [667, 369] width 671 height 17
click at [684, 367] on p "Une personne a demandé la réinitialisation de votre code PIN [[Site Name]] afin…" at bounding box center [667, 369] width 671 height 17
click at [704, 420] on p "[[Reset Password Link]]" at bounding box center [667, 423] width 671 height 17
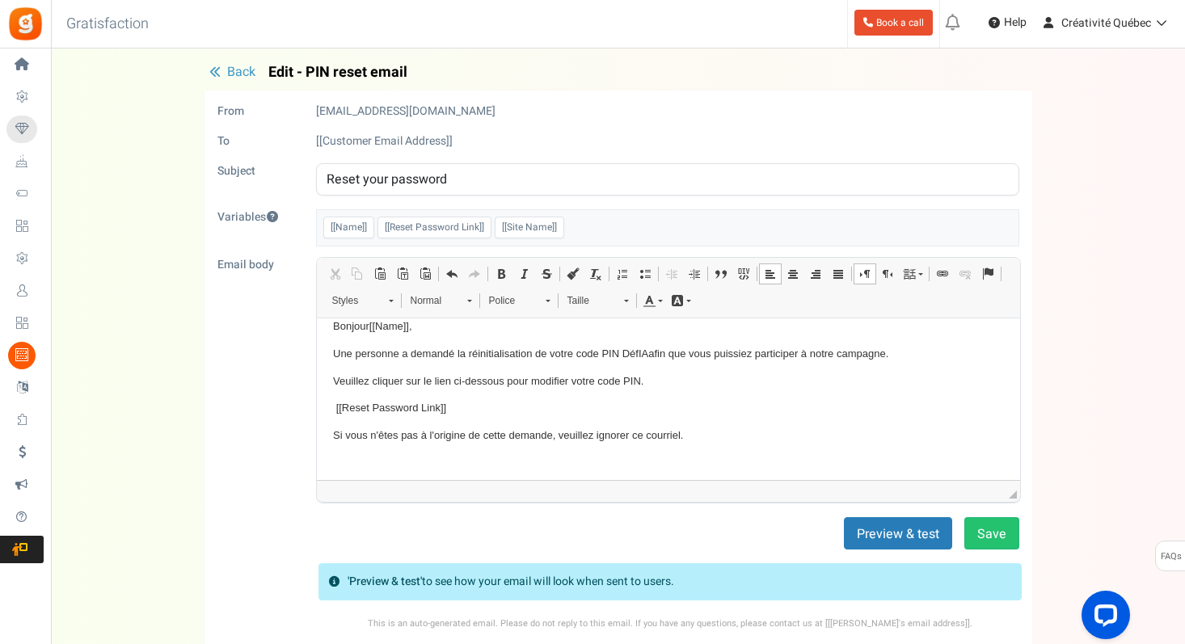
scroll to position [24, 0]
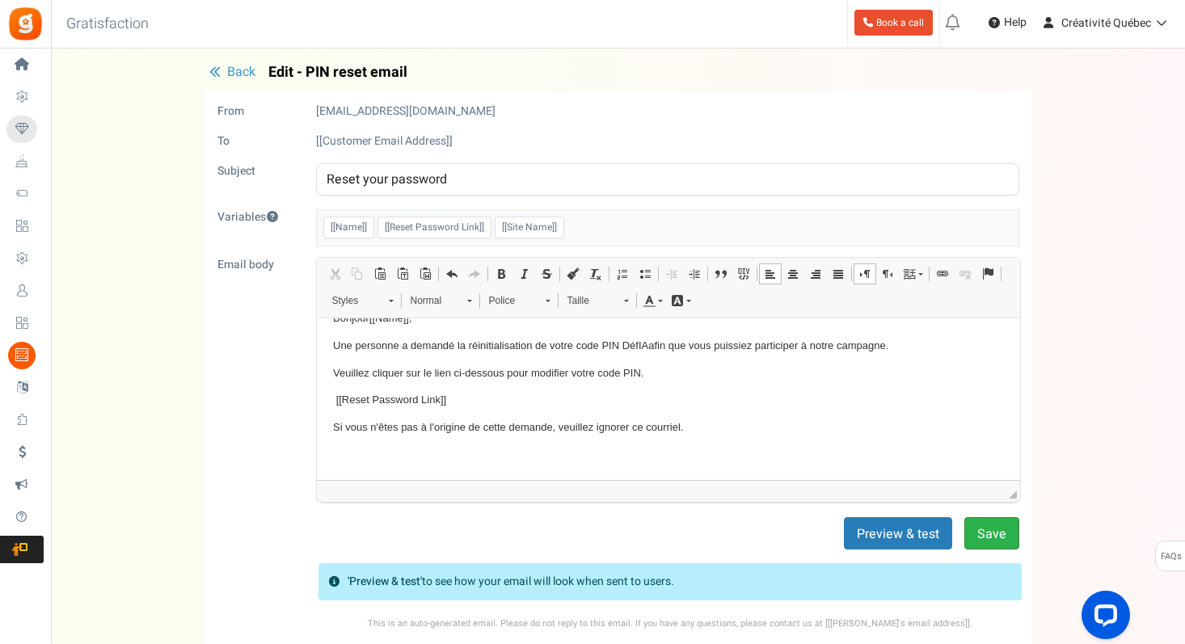
click at [988, 532] on button "Save" at bounding box center [991, 533] width 55 height 32
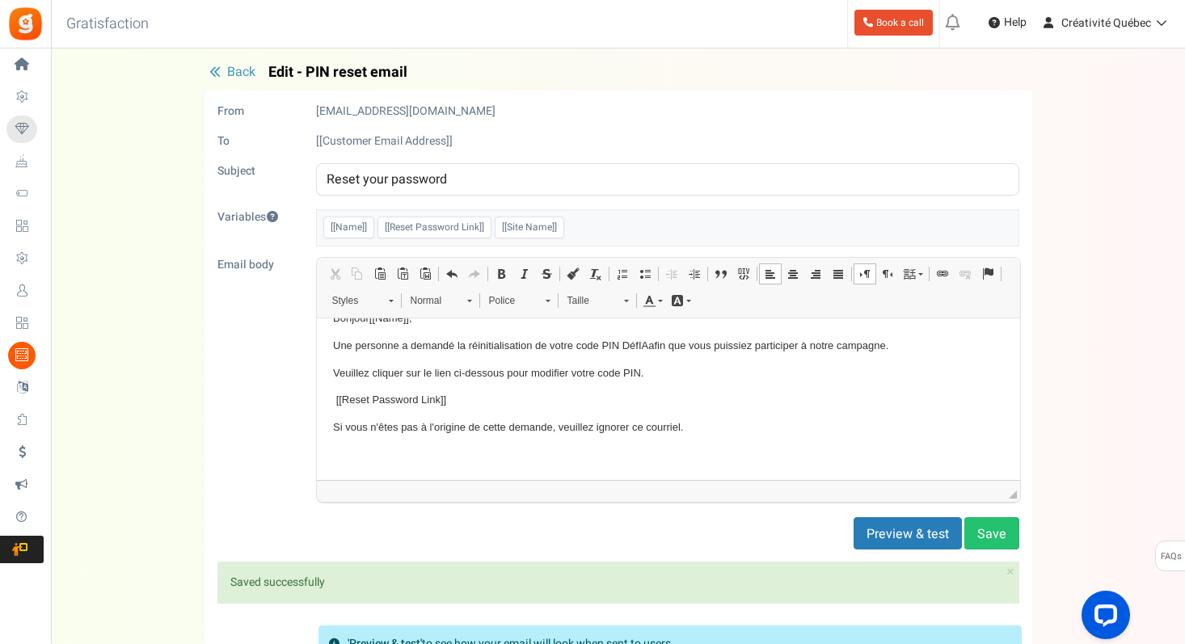
click at [240, 70] on span "Back" at bounding box center [241, 71] width 28 height 19
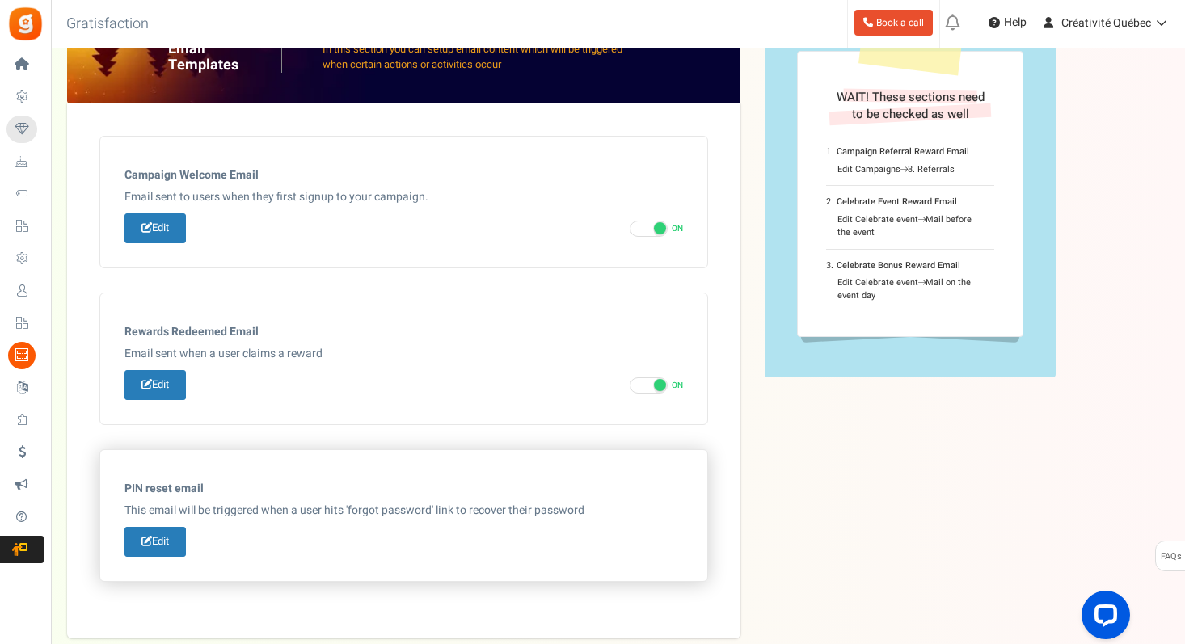
scroll to position [0, 0]
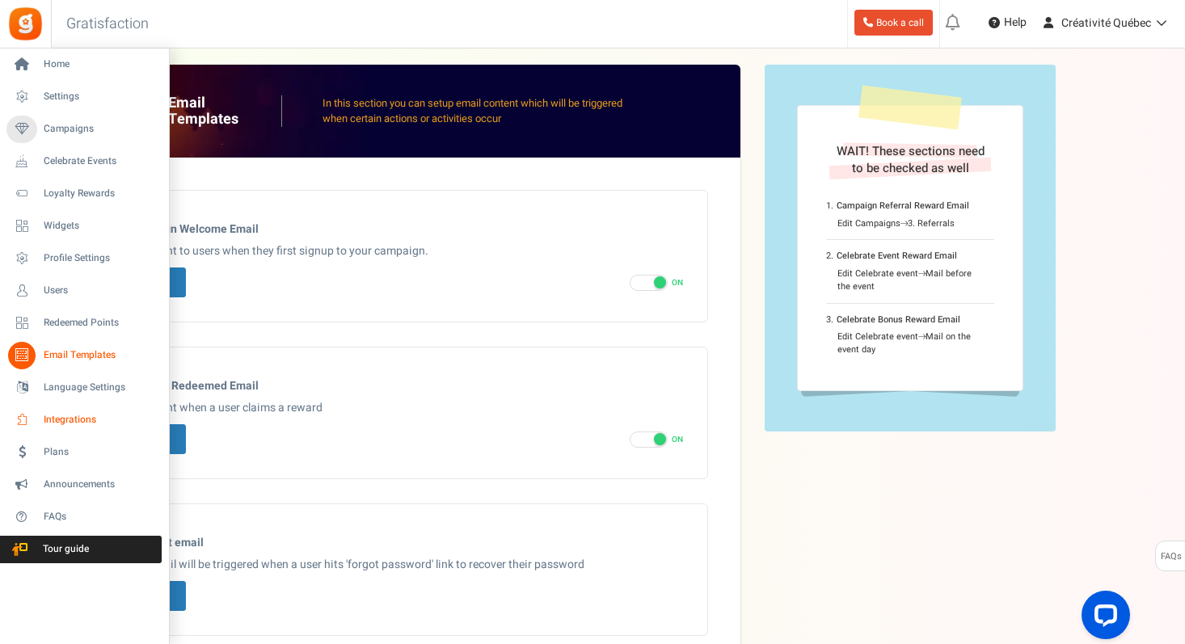
click at [76, 421] on span "Integrations" at bounding box center [100, 420] width 113 height 14
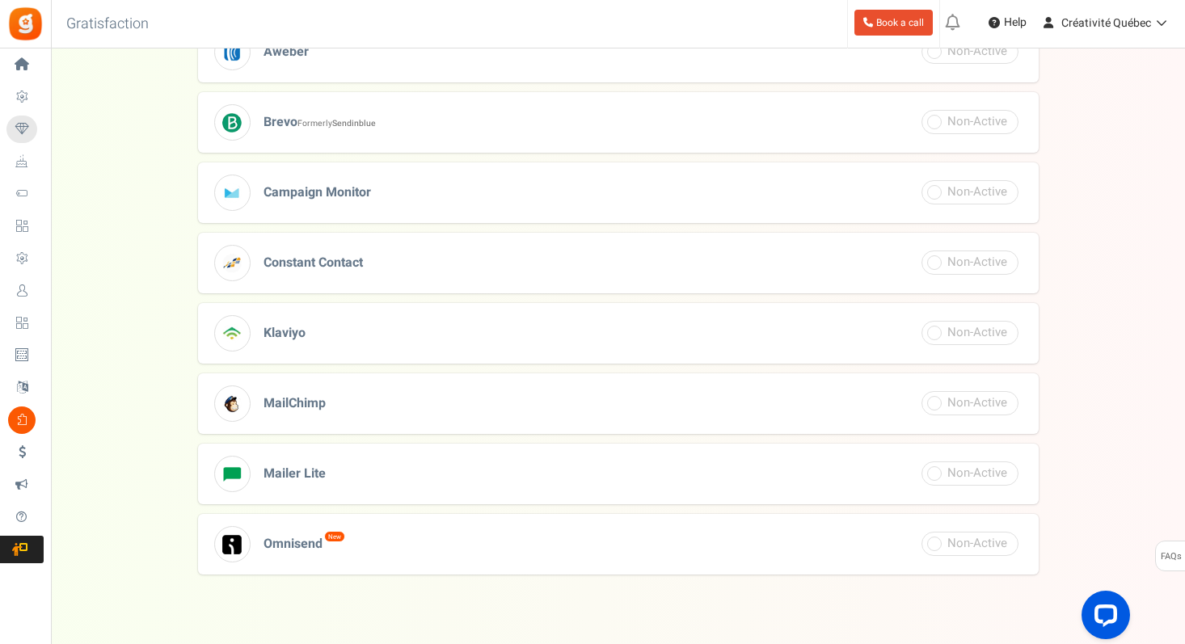
scroll to position [572, 0]
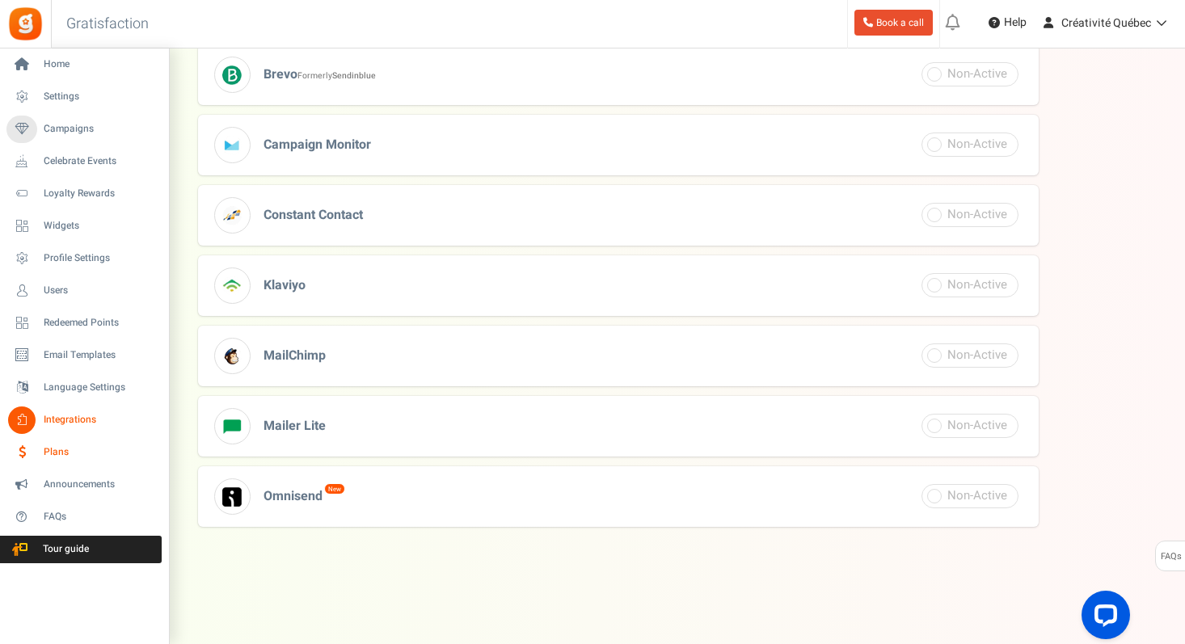
click at [60, 453] on span "Plans" at bounding box center [100, 452] width 113 height 14
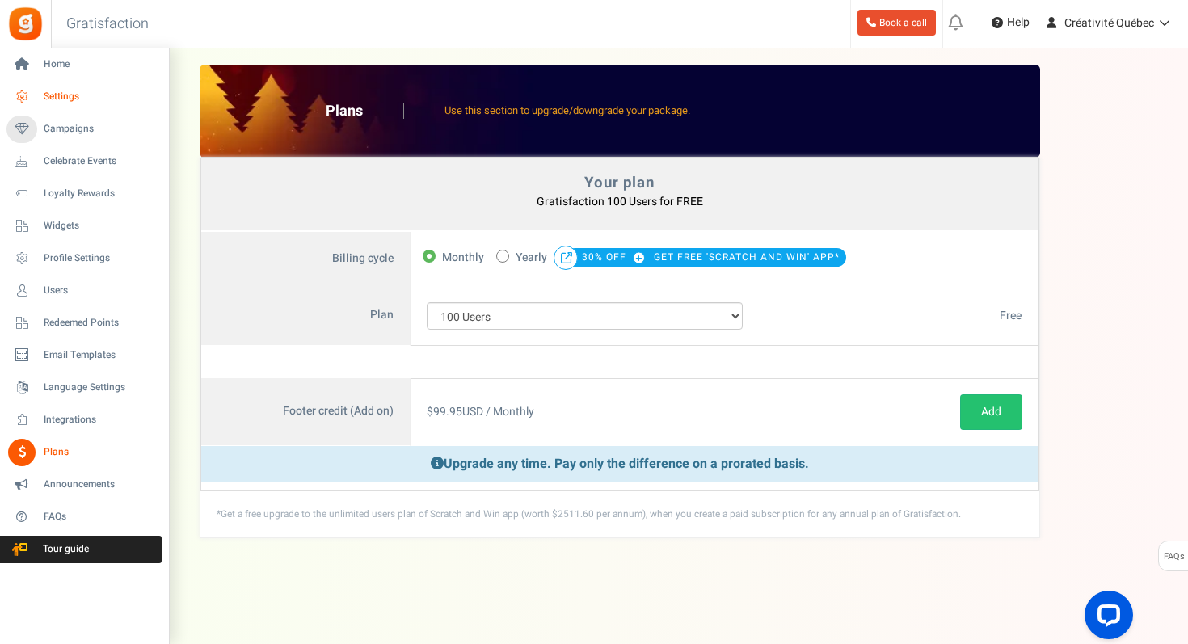
click at [65, 97] on span "Settings" at bounding box center [100, 97] width 113 height 14
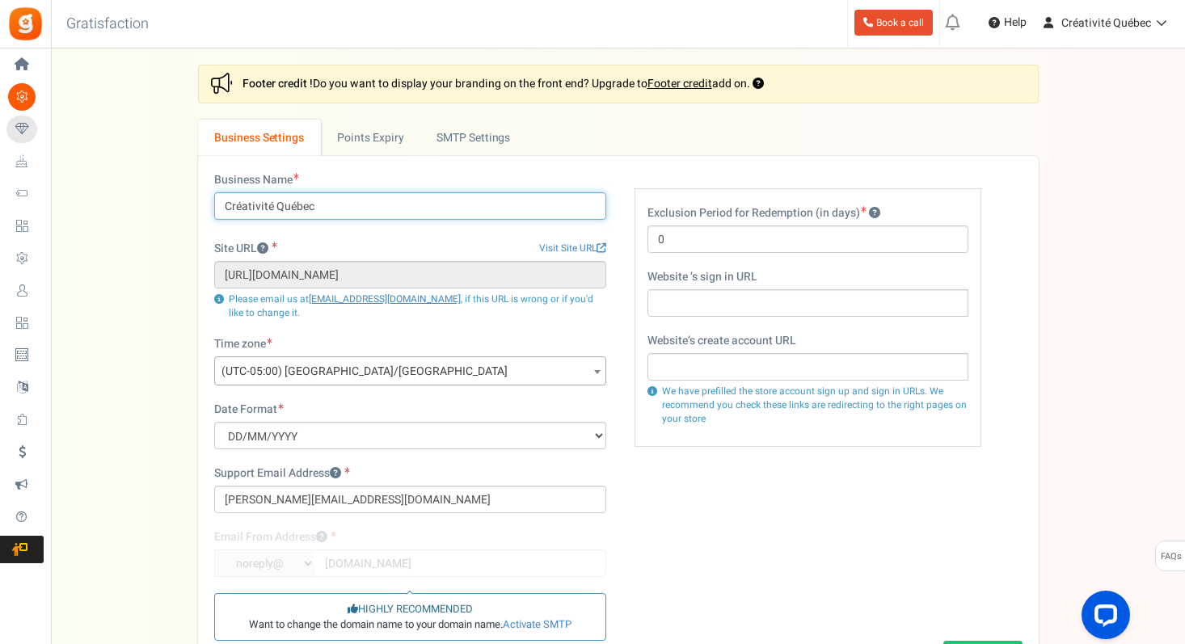
click at [221, 204] on input "Créativité Québec" at bounding box center [410, 205] width 392 height 27
click at [338, 208] on input "Créativité Québec" at bounding box center [410, 205] width 392 height 27
type input "Créativité Québec - DéfIA"
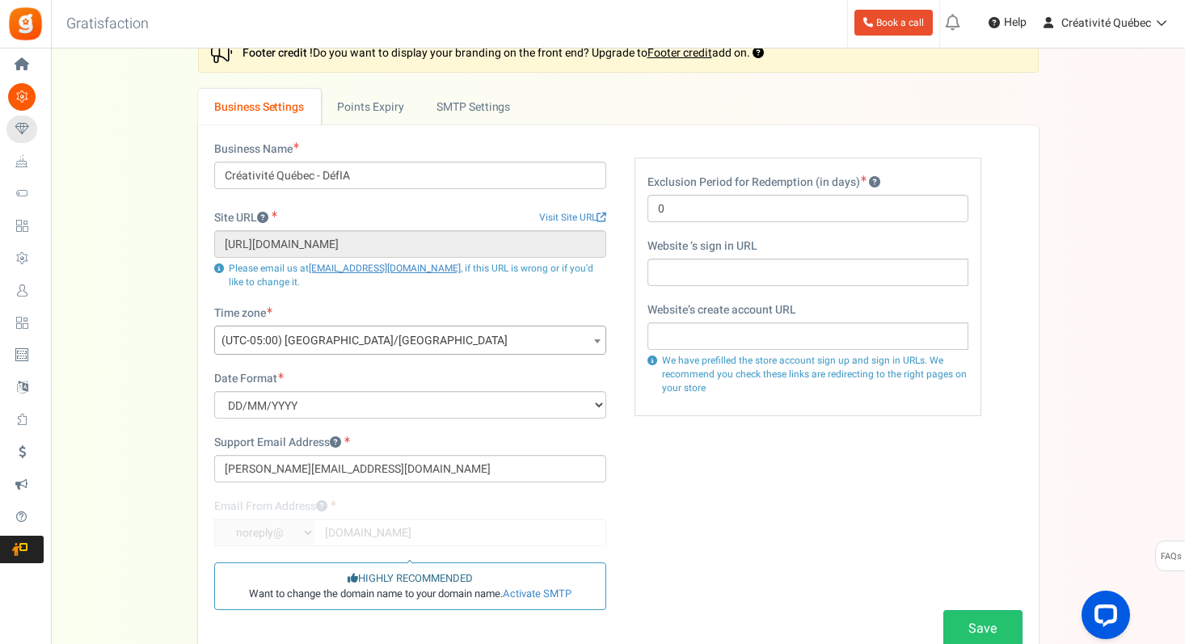
scroll to position [34, 0]
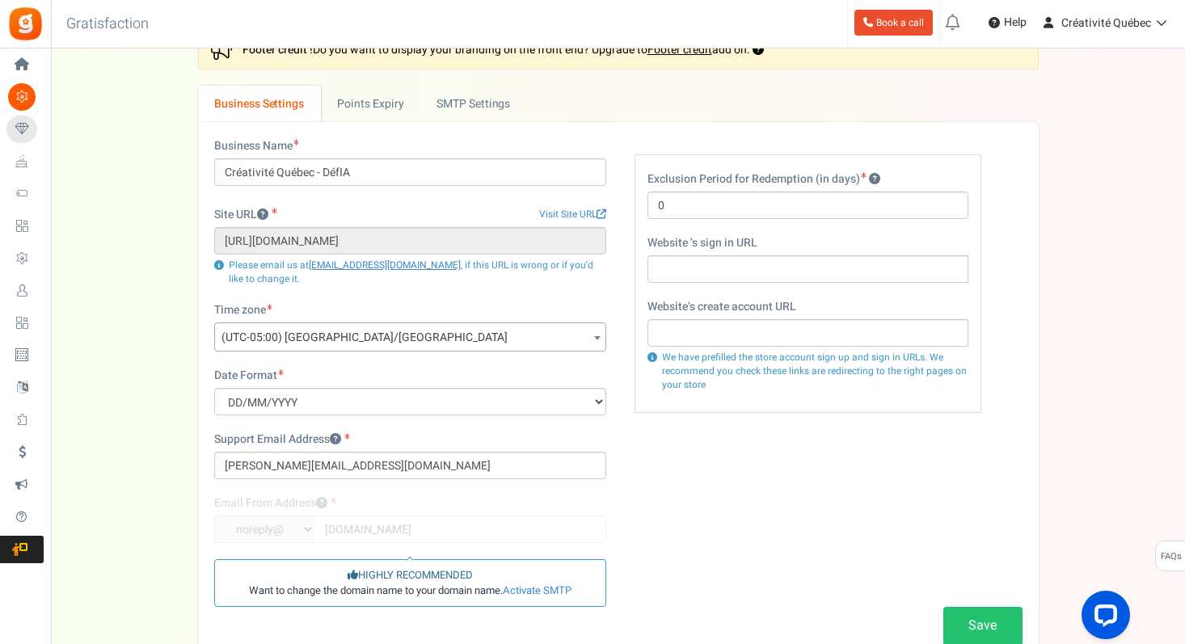
click at [374, 331] on span "(UTC-05:00) [GEOGRAPHIC_DATA]/[GEOGRAPHIC_DATA]" at bounding box center [410, 337] width 390 height 29
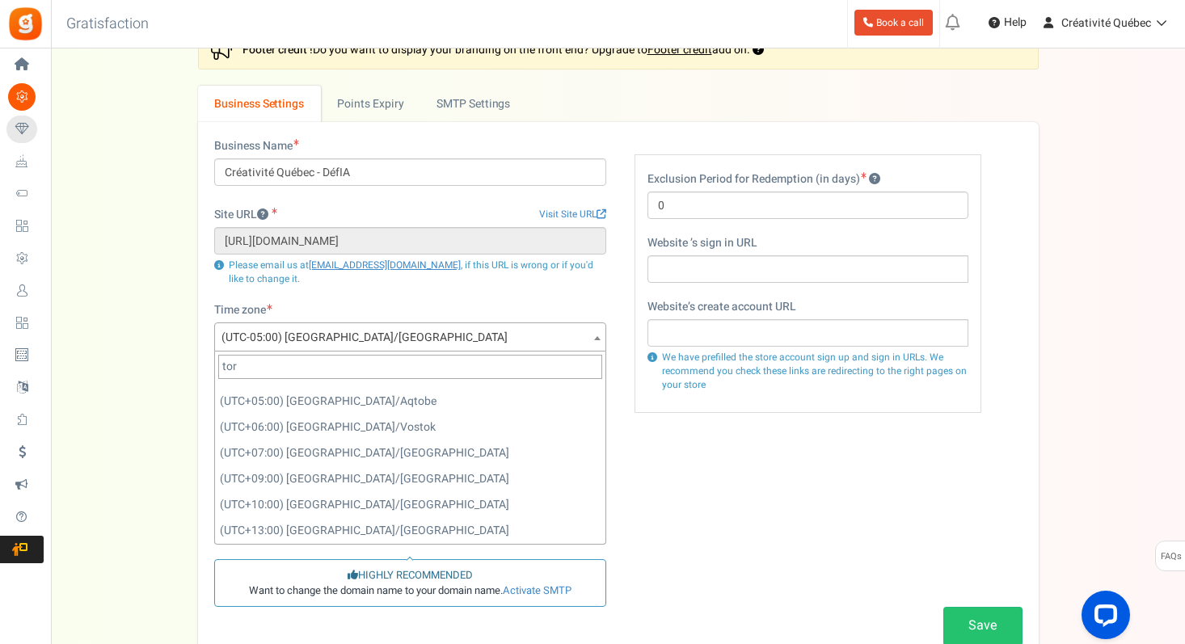
scroll to position [0, 0]
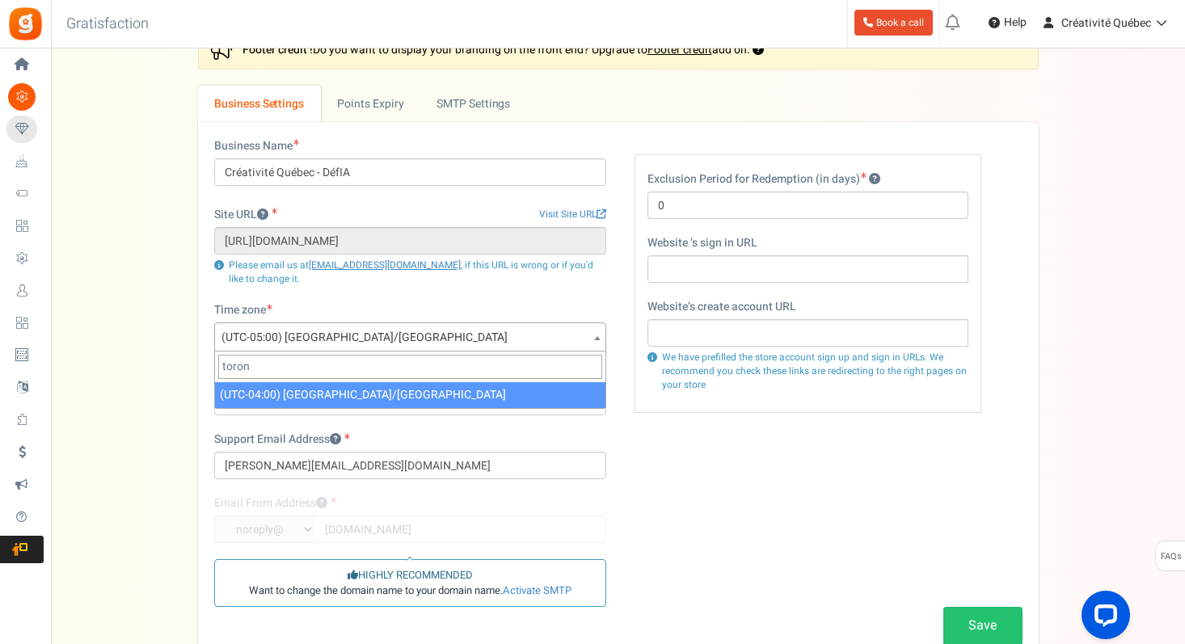
type input "toron"
select select "America/Toronto"
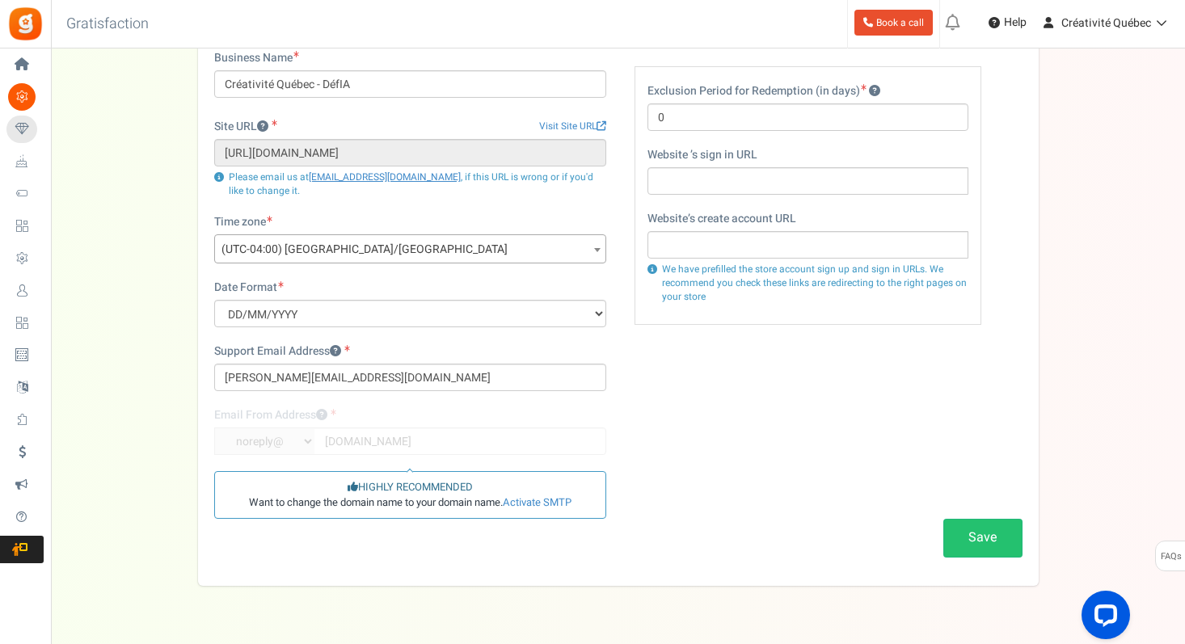
scroll to position [123, 0]
click at [964, 531] on button "Save" at bounding box center [982, 537] width 79 height 38
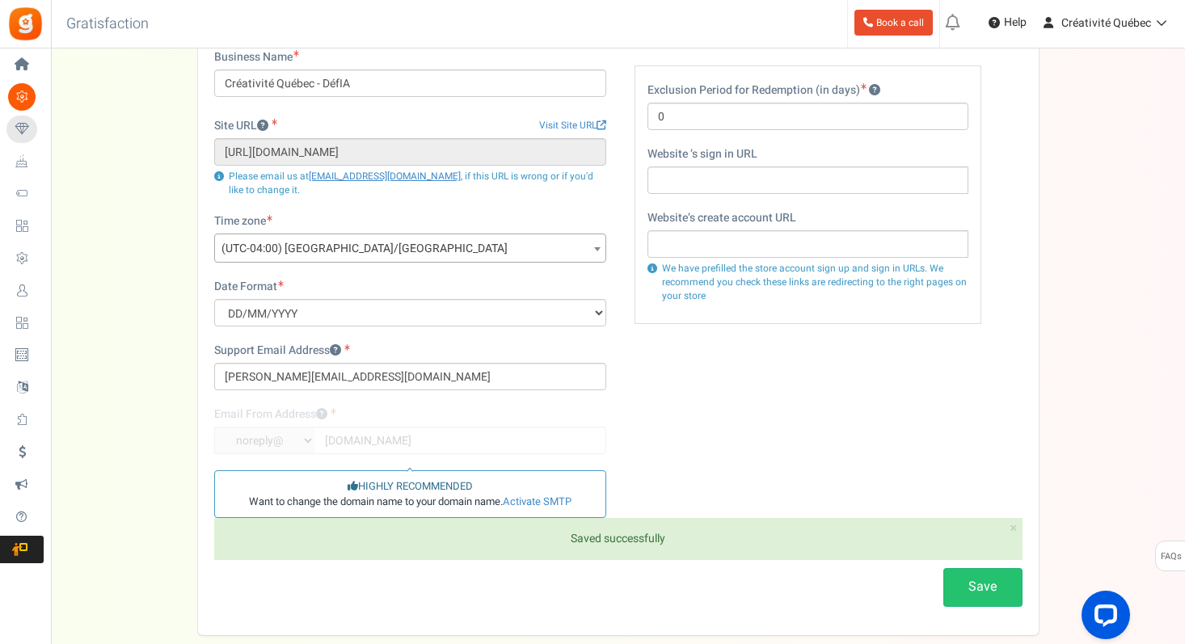
scroll to position [0, 0]
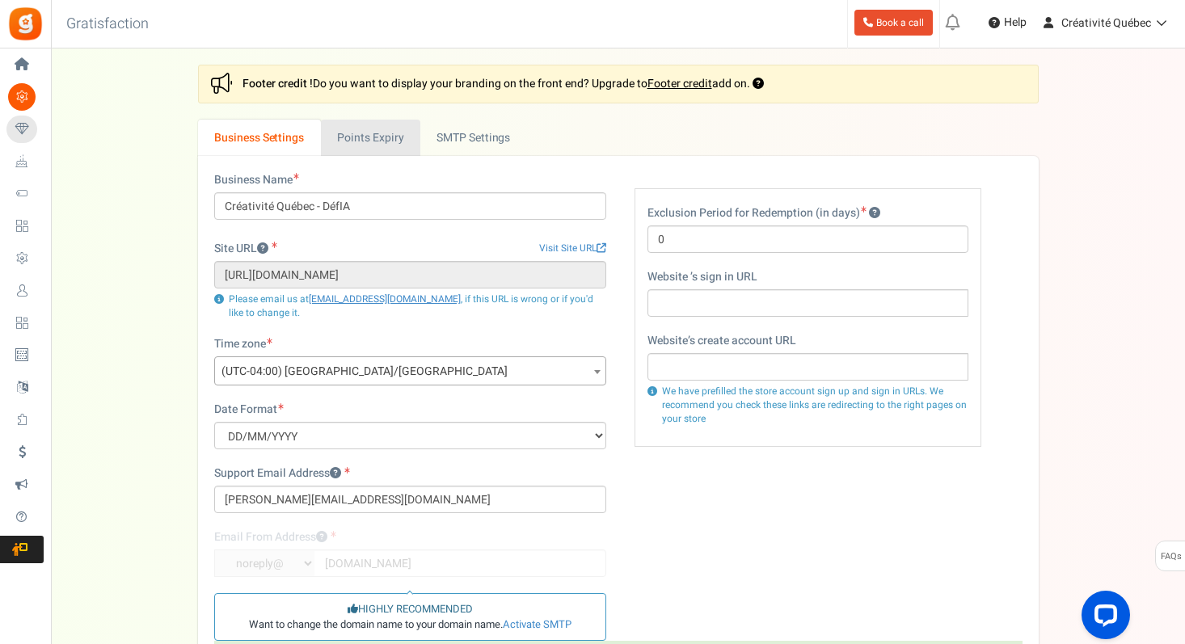
click at [364, 143] on link "Points Expiry" at bounding box center [370, 138] width 99 height 36
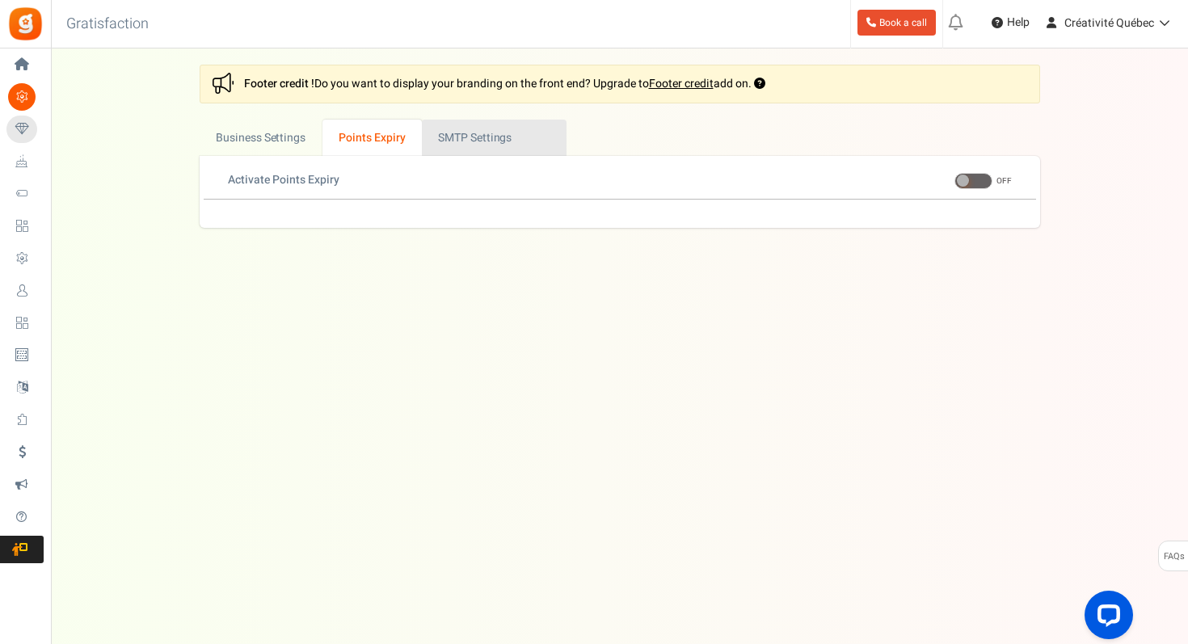
click at [458, 141] on link "Active SMTP Settings" at bounding box center [494, 138] width 145 height 36
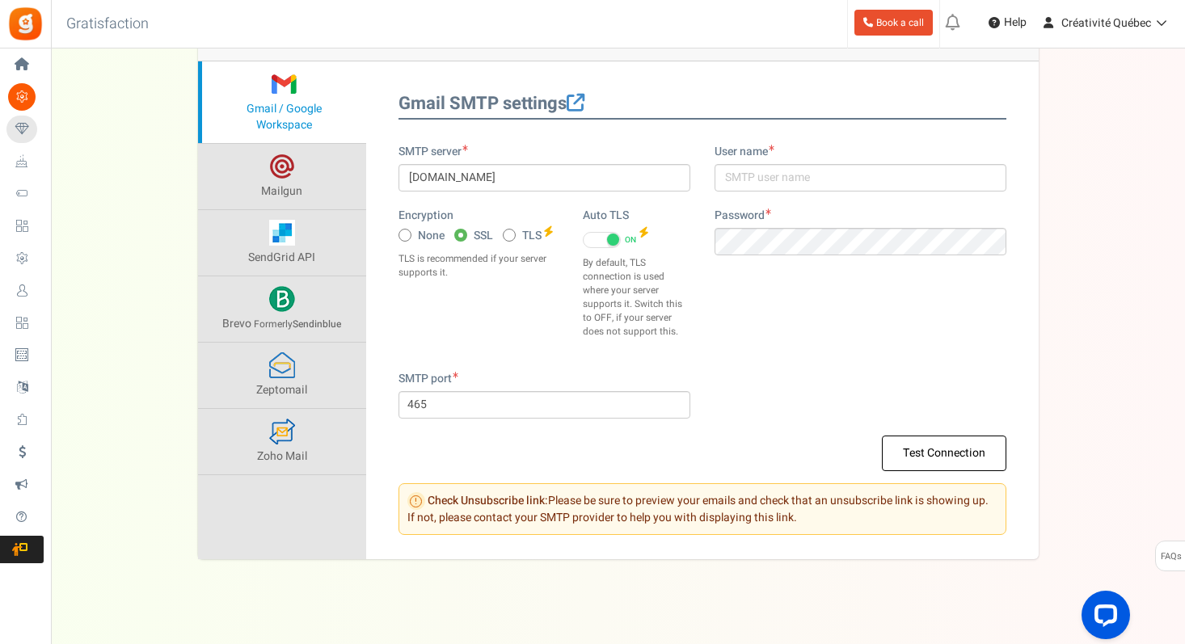
scroll to position [193, 0]
click at [937, 450] on button "Test Connection" at bounding box center [944, 455] width 124 height 36
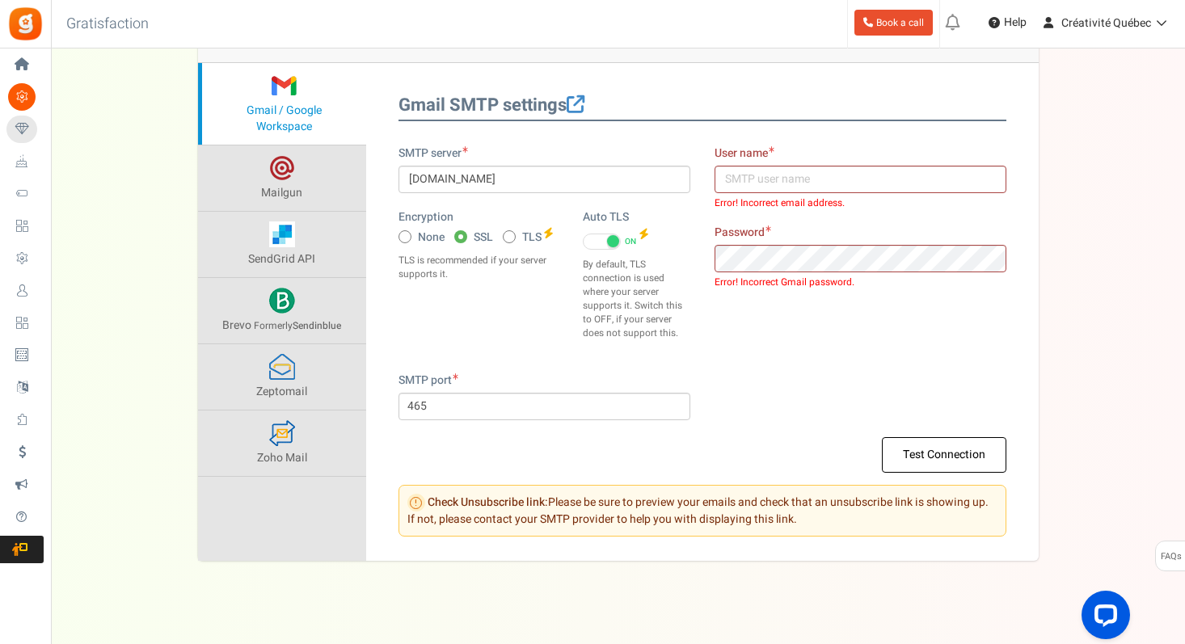
click at [829, 360] on div "SMTP server smtp.gmail.com Encryption None SSL TLS Auto TLS ON OFF" at bounding box center [702, 258] width 632 height 227
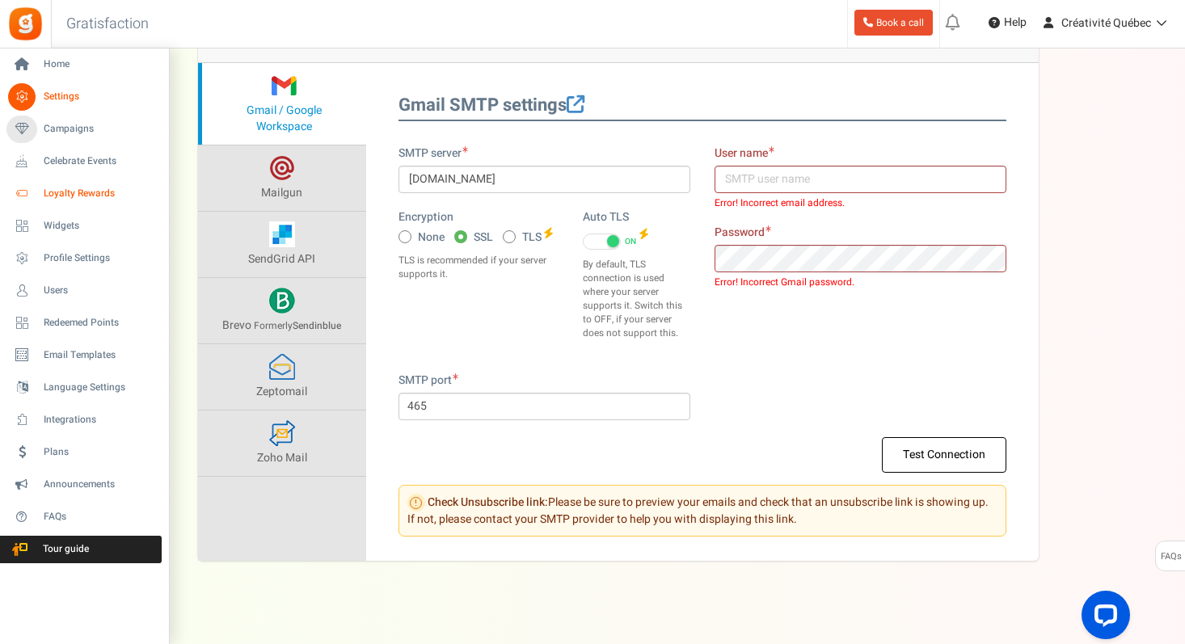
click at [64, 195] on span "Loyalty Rewards" at bounding box center [100, 194] width 113 height 14
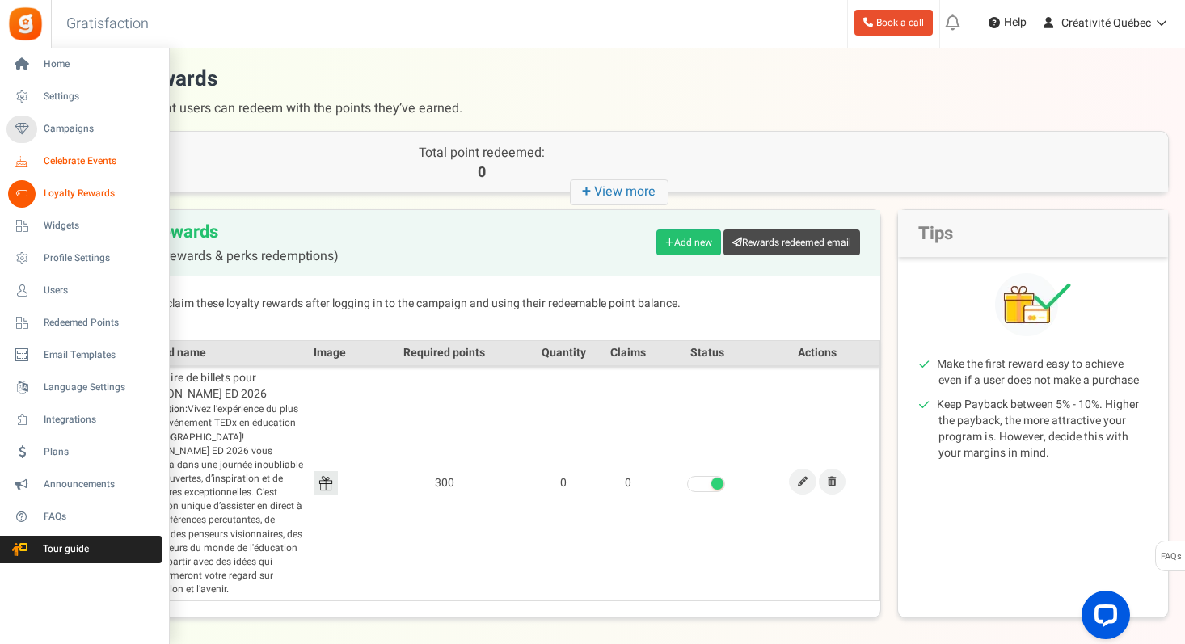
click at [27, 164] on icon at bounding box center [21, 161] width 27 height 27
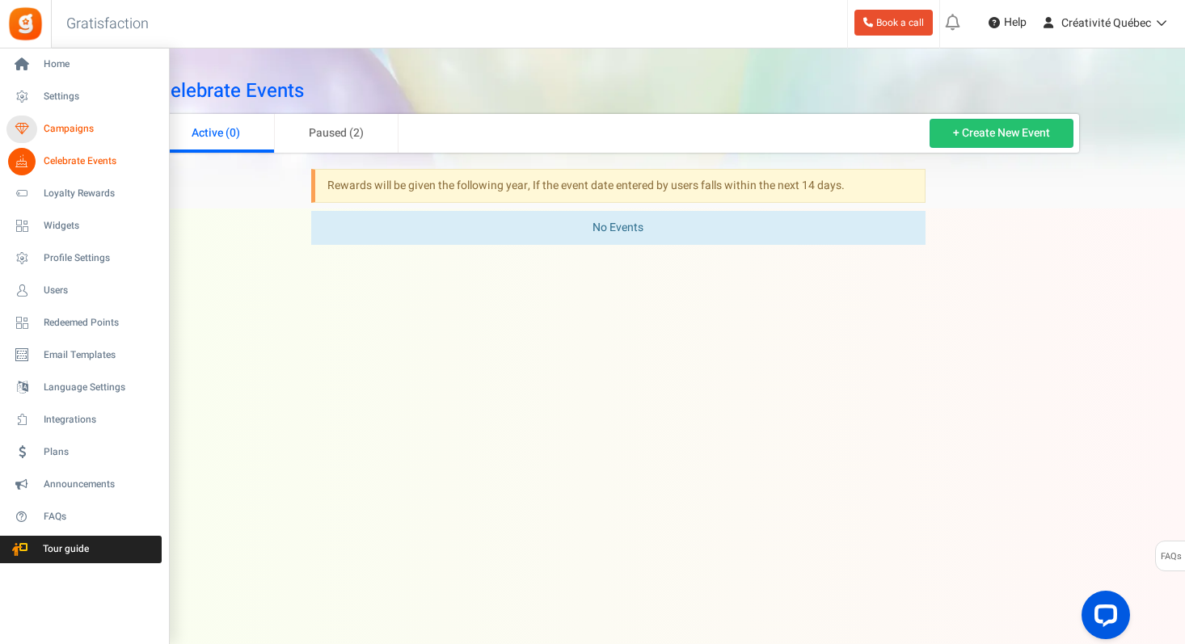
click at [40, 129] on link "Campaigns" at bounding box center [83, 129] width 155 height 27
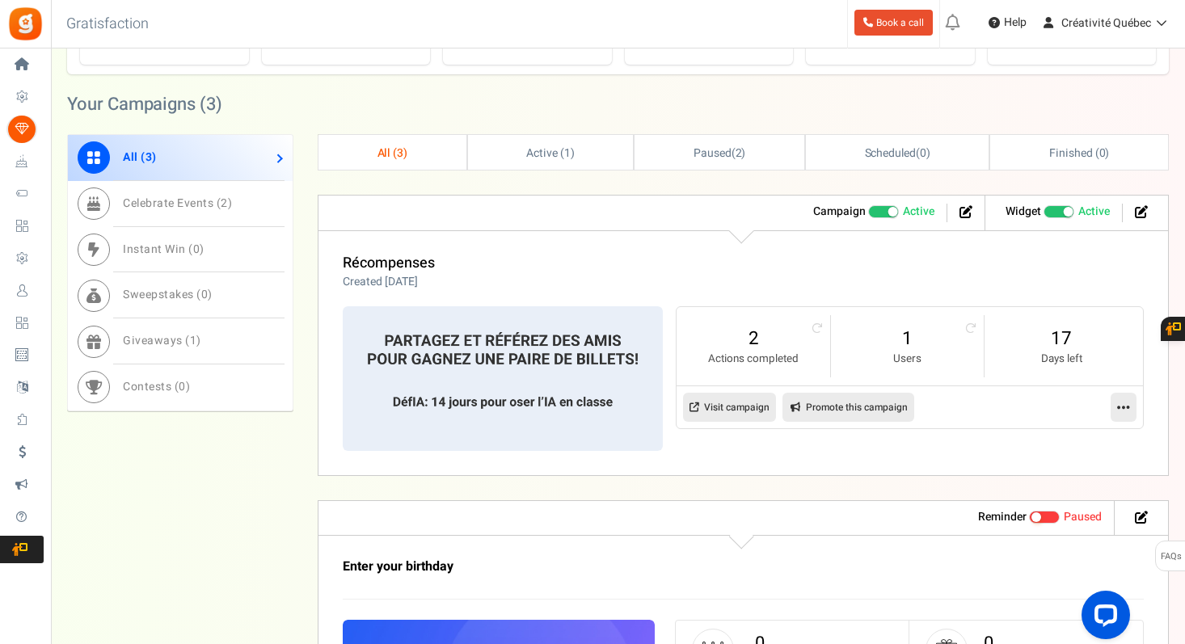
scroll to position [411, 0]
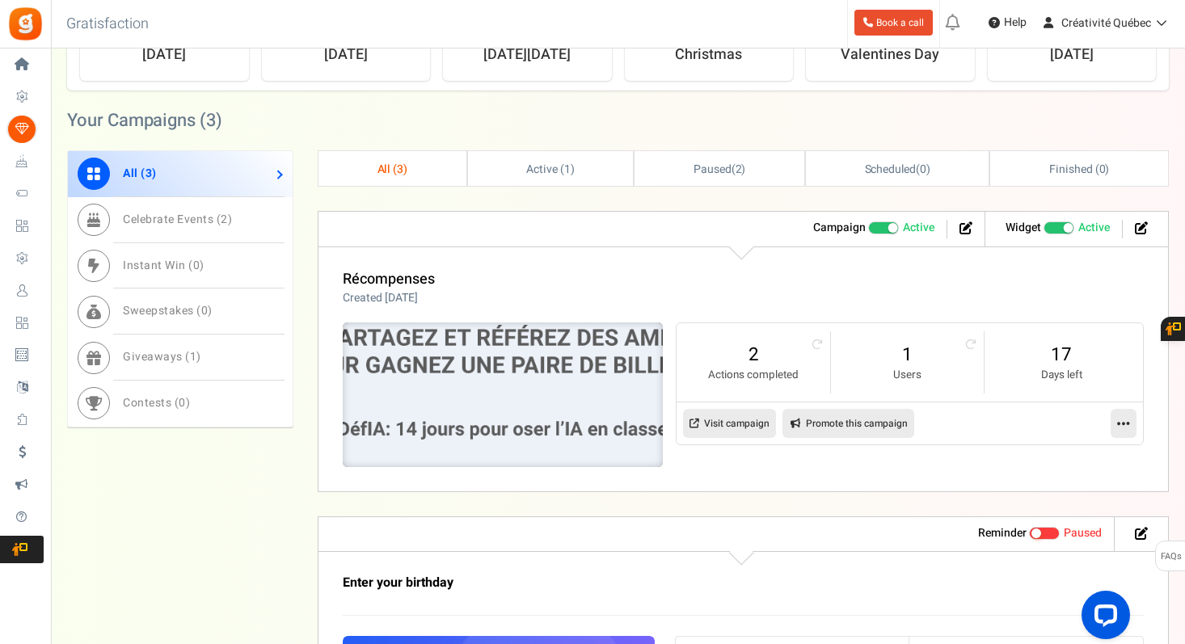
click at [529, 369] on img at bounding box center [503, 395] width 481 height 217
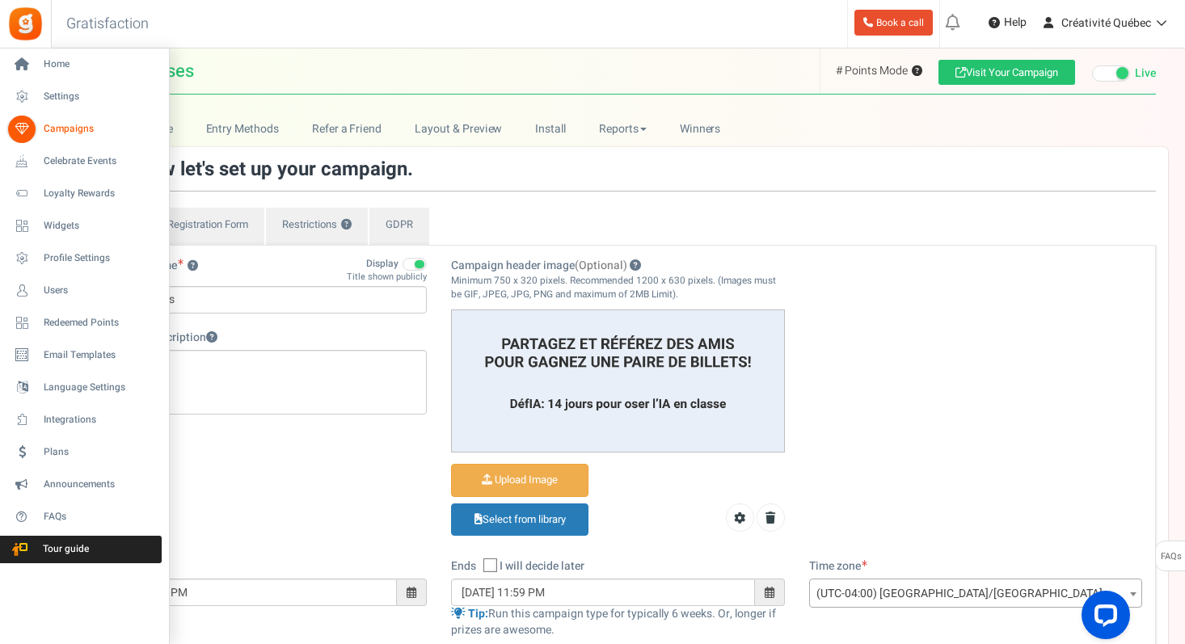
click at [31, 132] on icon at bounding box center [21, 129] width 27 height 27
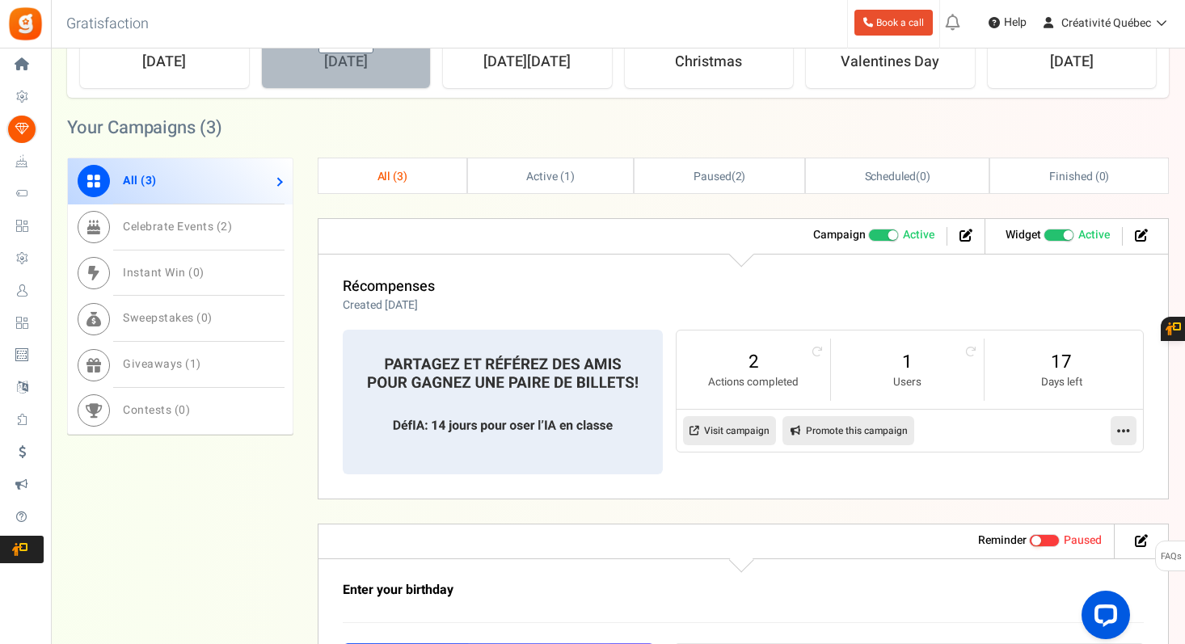
scroll to position [412, 0]
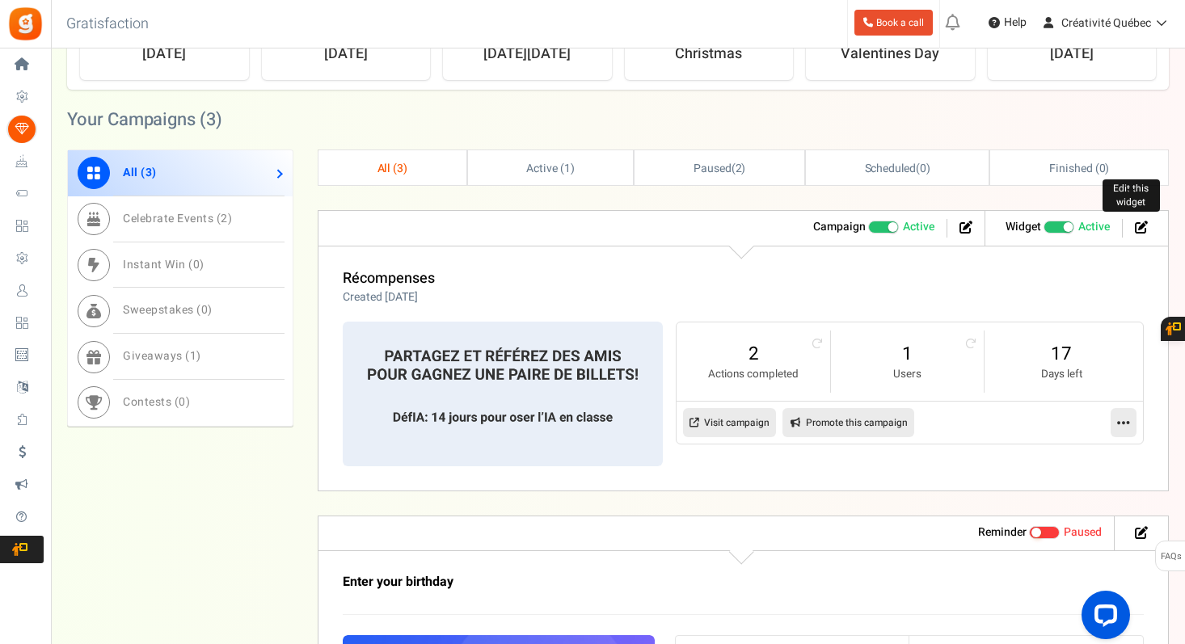
click at [1139, 227] on icon at bounding box center [1141, 227] width 13 height 13
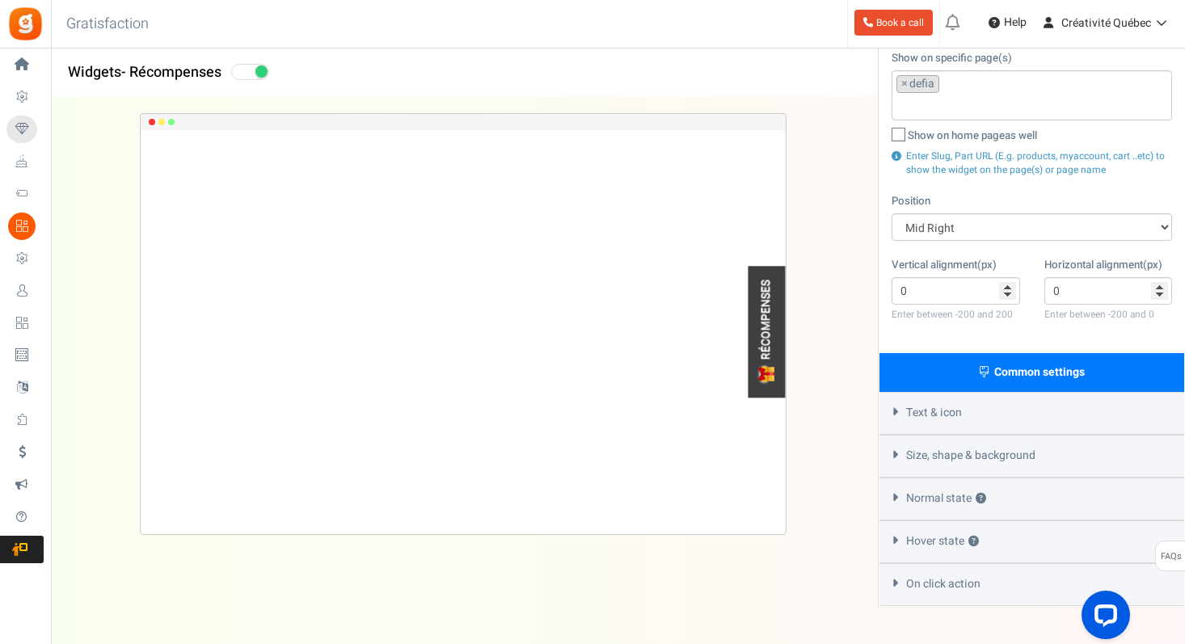
scroll to position [267, 0]
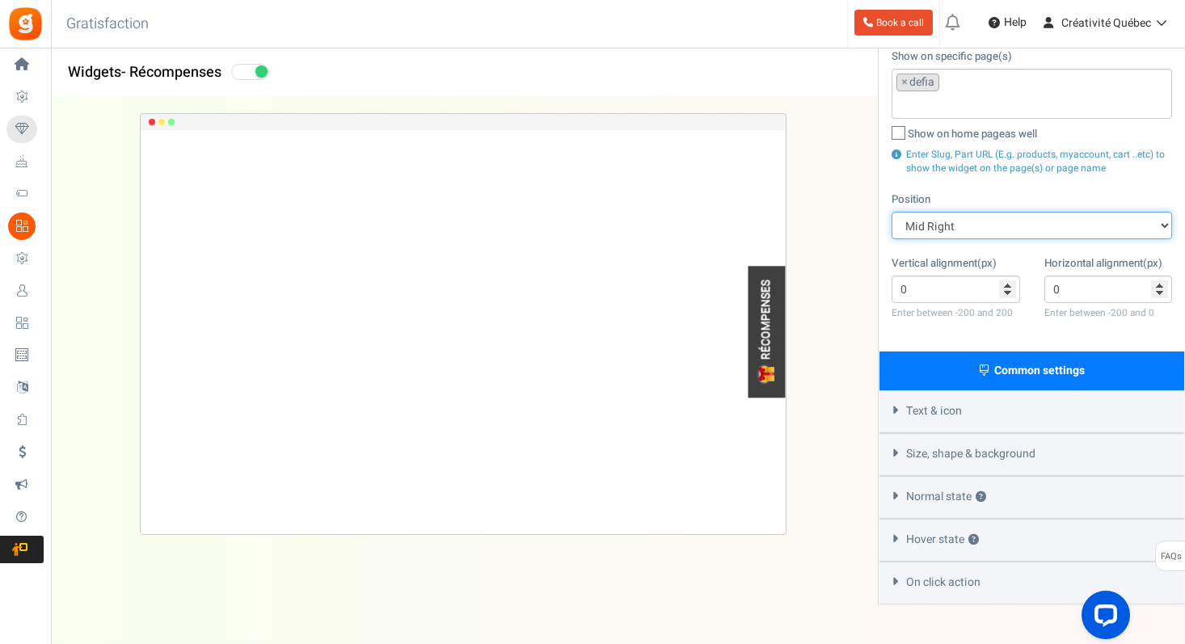
click at [964, 212] on select "Mid Right Mid Left Top Bar Top Left Top Right Top Center Bottom Bar Bottom Left…" at bounding box center [1031, 225] width 280 height 27
click at [954, 212] on select "Mid Right Mid Left Top Bar Top Left Top Right Top Center Bottom Bar Bottom Left…" at bounding box center [1031, 225] width 280 height 27
click at [891, 212] on select "Mid Right Mid Left Top Bar Top Left Top Right Top Center Bottom Bar Bottom Left…" at bounding box center [1031, 225] width 280 height 27
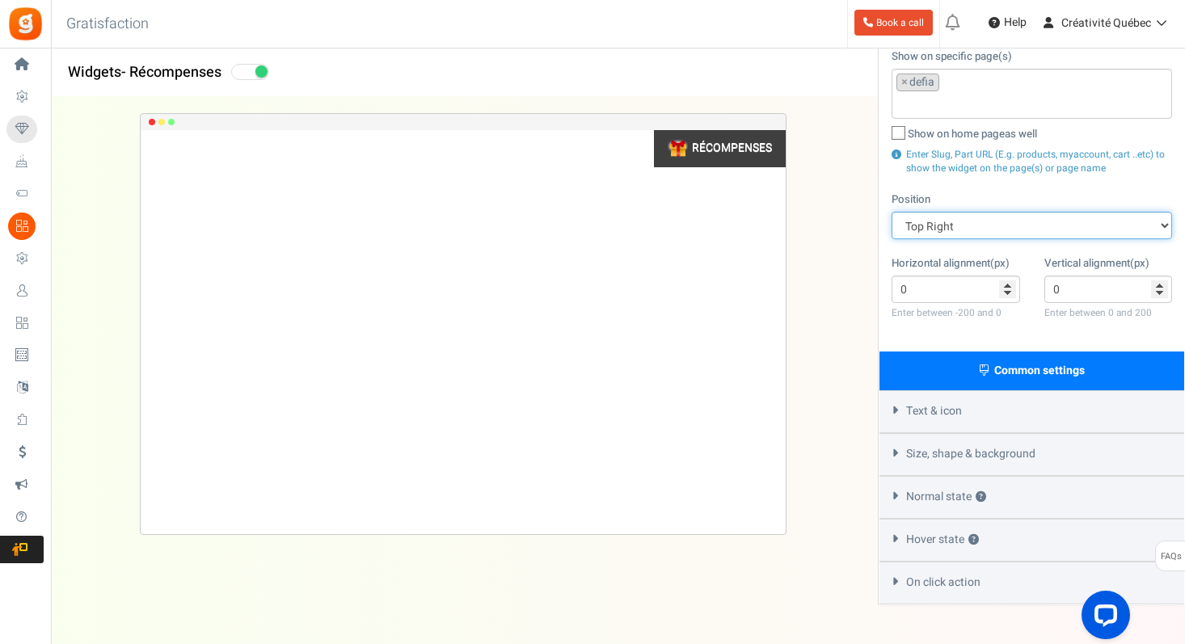
click at [966, 212] on select "Mid Right Mid Left Top Bar Top Left Top Right Top Center Bottom Bar Bottom Left…" at bounding box center [1031, 225] width 280 height 27
select select "side-drawer"
click at [891, 212] on select "Mid Right Mid Left Top Bar Top Left Top Right Top Center Bottom Bar Bottom Left…" at bounding box center [1031, 225] width 280 height 27
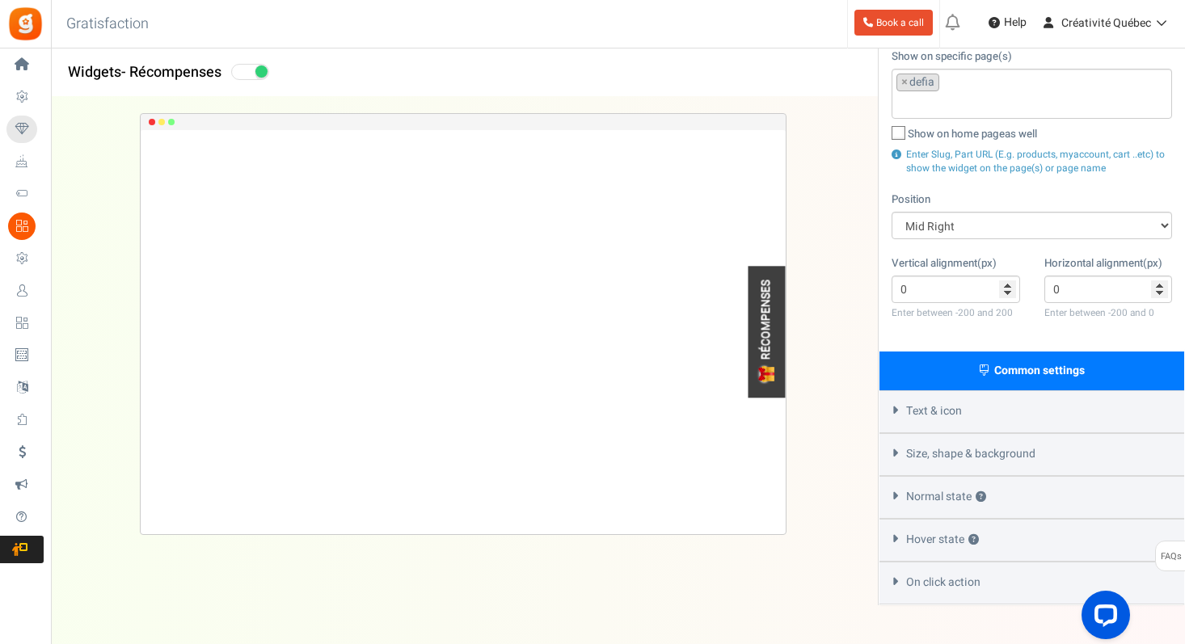
click at [946, 573] on div "On click action" at bounding box center [1031, 583] width 305 height 43
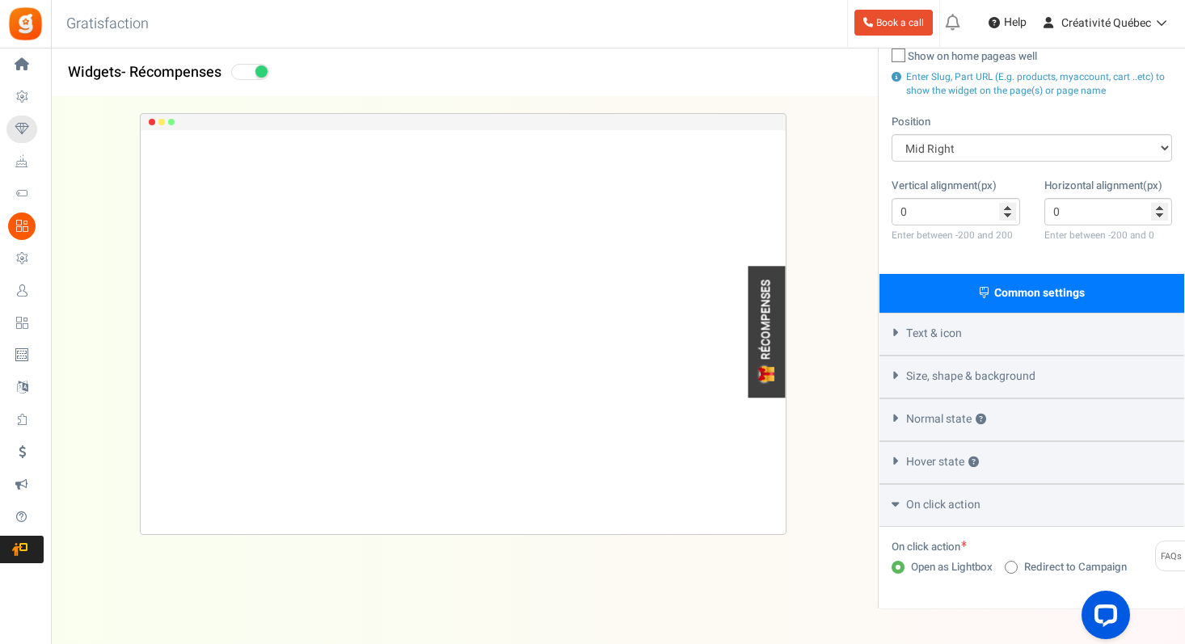
scroll to position [371, 0]
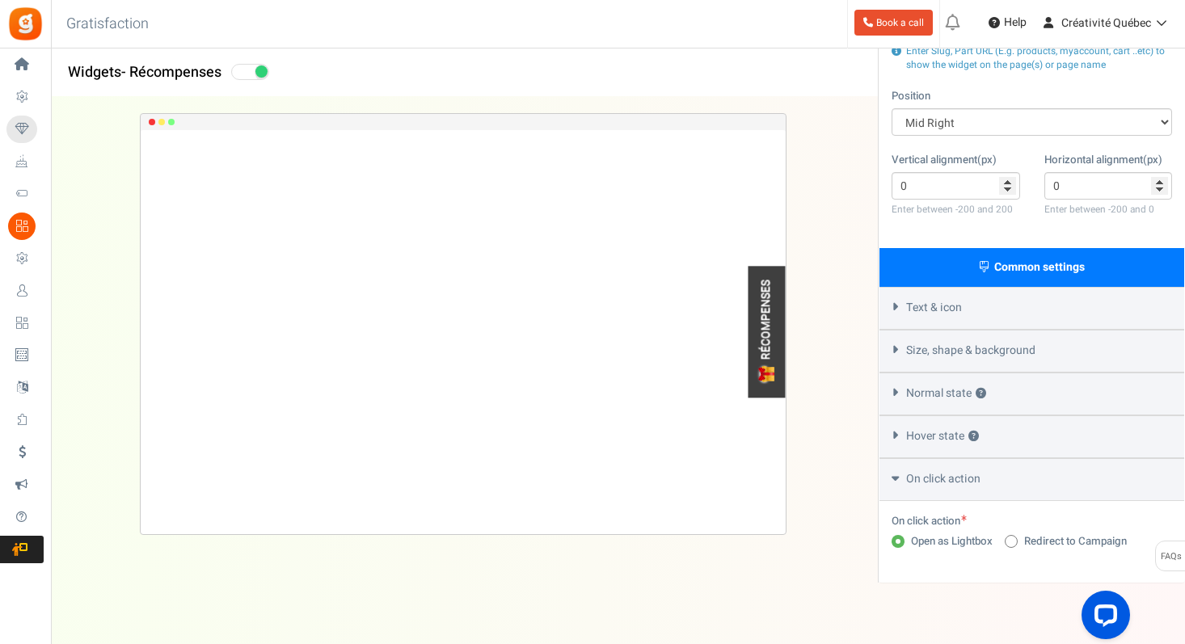
click at [930, 428] on span "Hover state ?" at bounding box center [942, 436] width 73 height 16
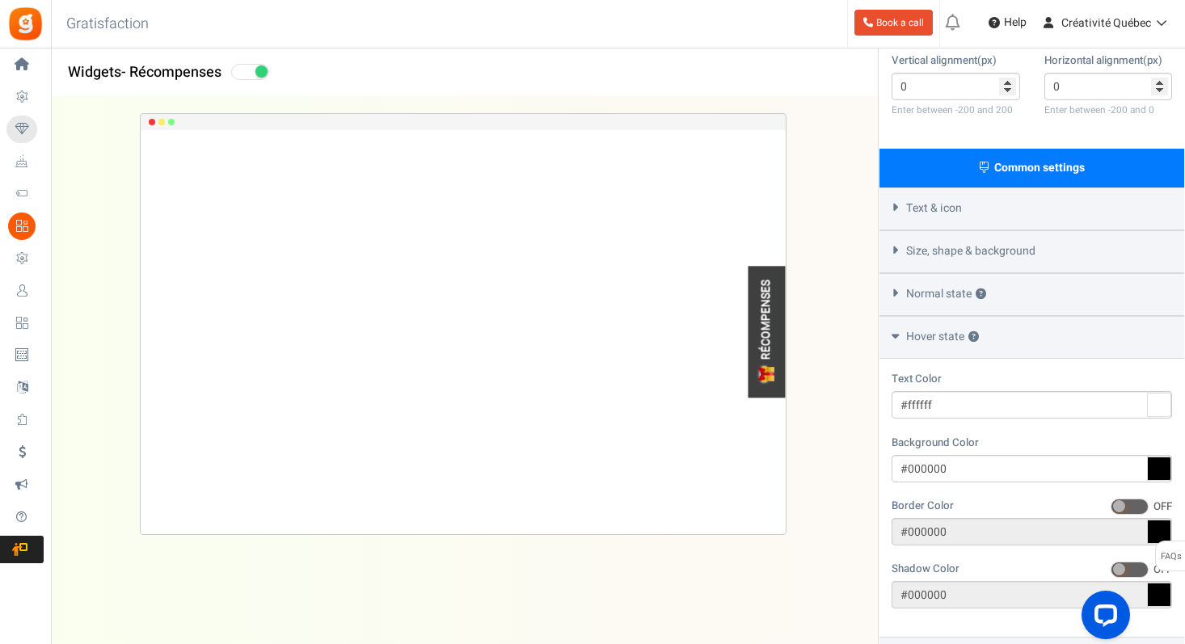
scroll to position [480, 0]
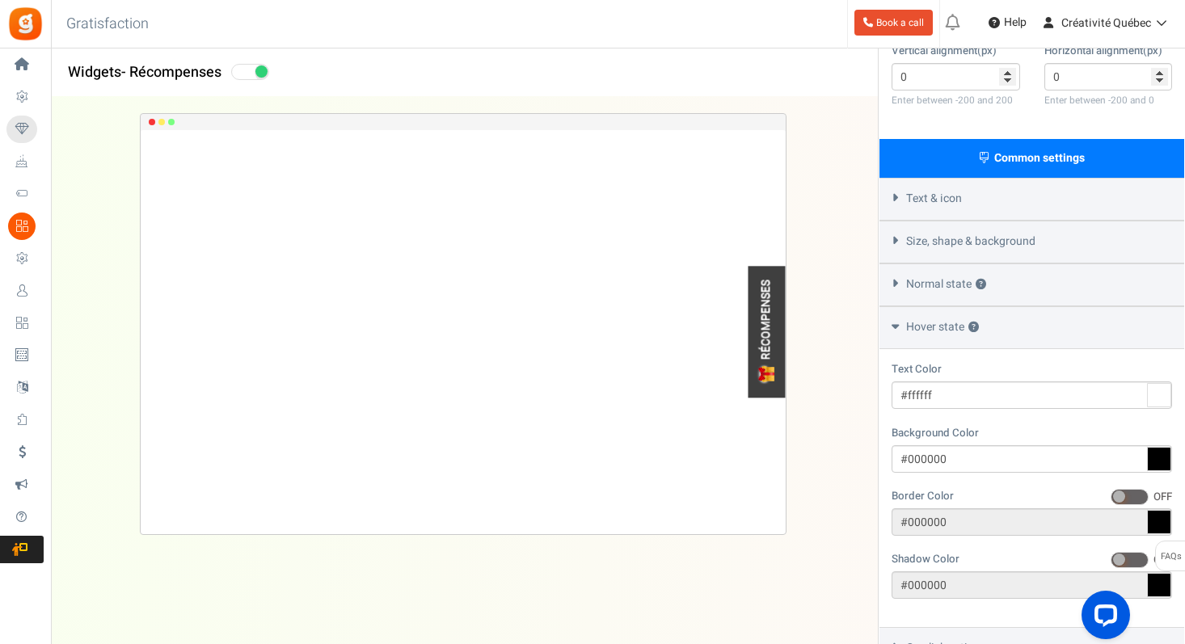
click at [941, 276] on span "Normal state ?" at bounding box center [946, 284] width 80 height 16
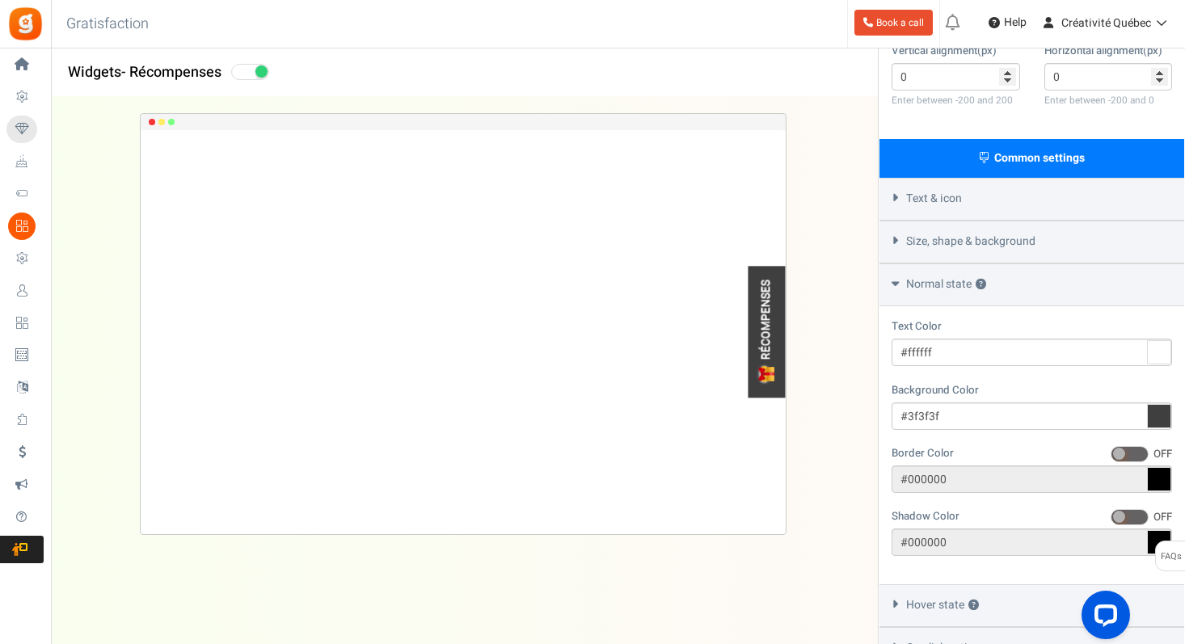
click at [939, 234] on span "Size, shape & background" at bounding box center [970, 242] width 129 height 16
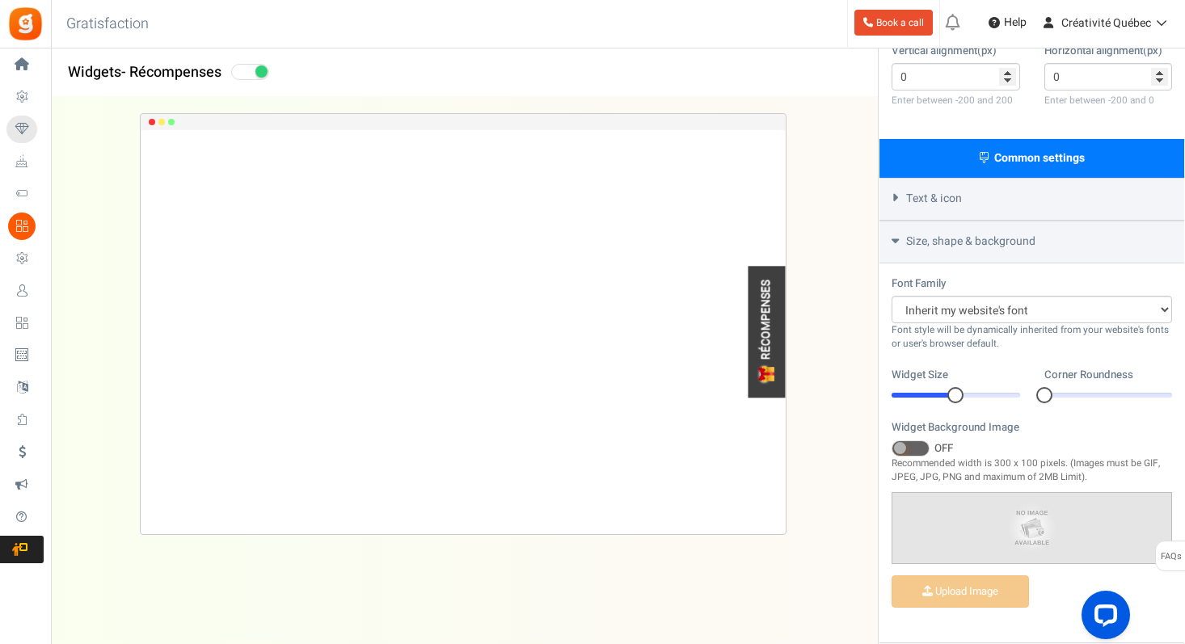
click at [932, 191] on span "Text & icon" at bounding box center [934, 199] width 56 height 16
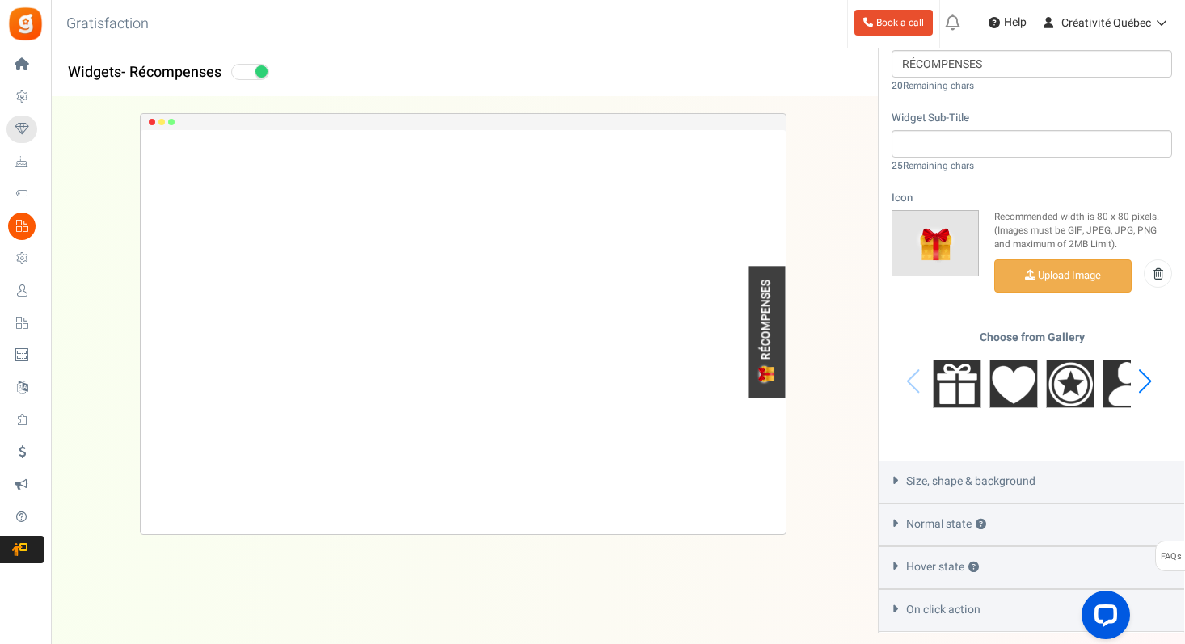
scroll to position [684, 0]
click at [1144, 356] on div "Next slide" at bounding box center [1145, 380] width 22 height 48
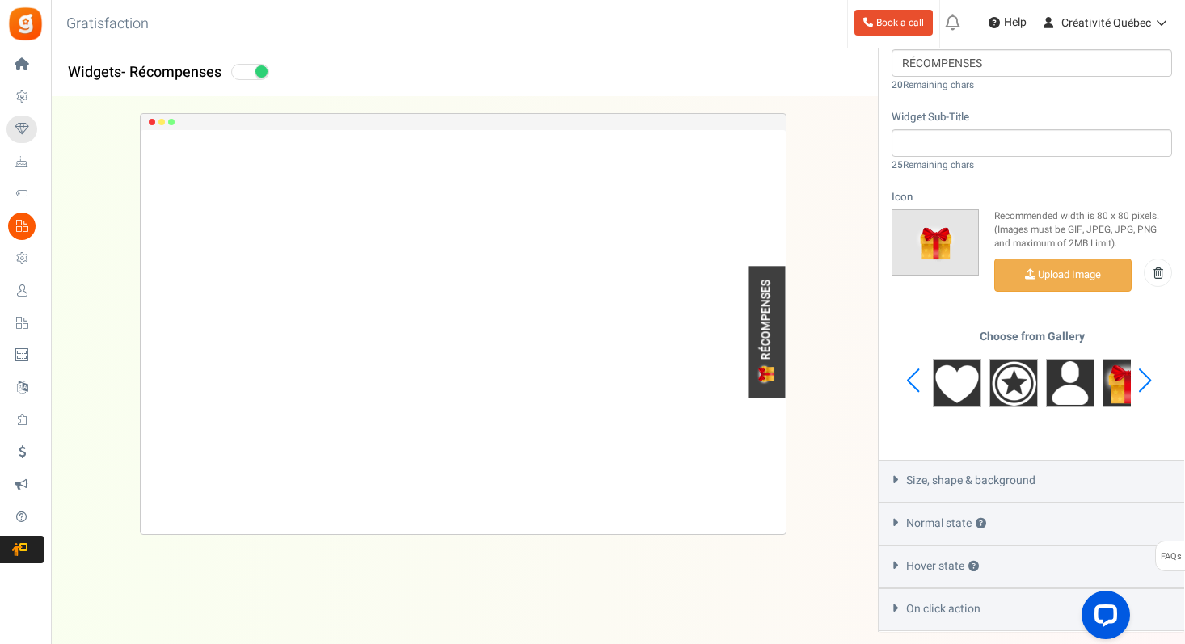
click at [1144, 356] on div "Next slide" at bounding box center [1145, 380] width 22 height 48
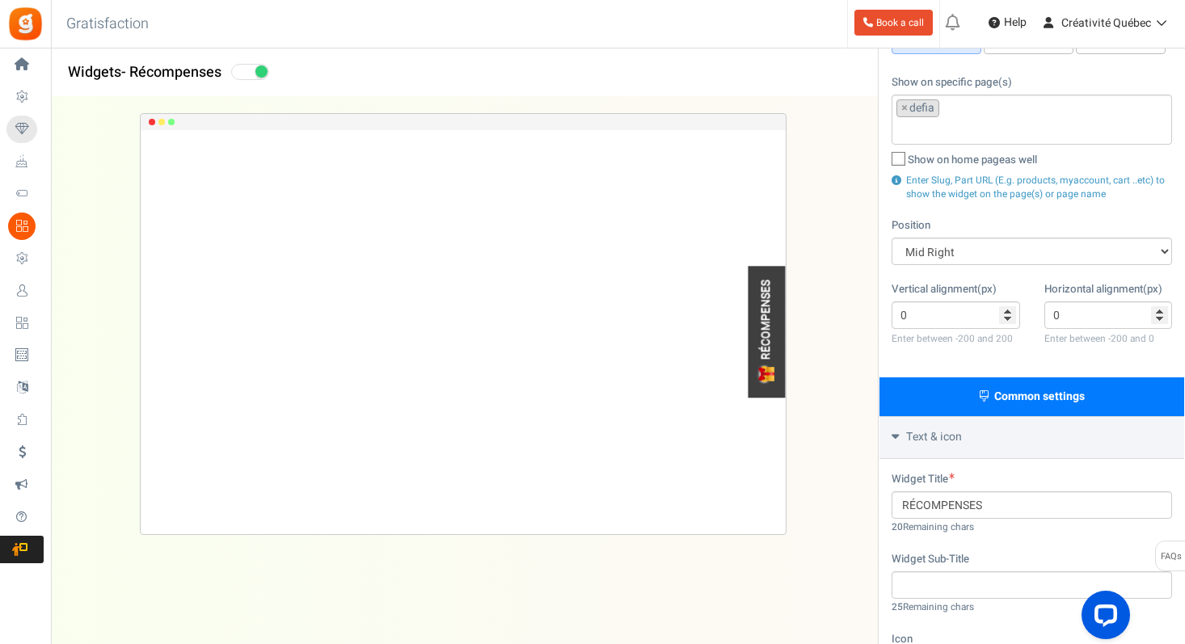
scroll to position [0, 0]
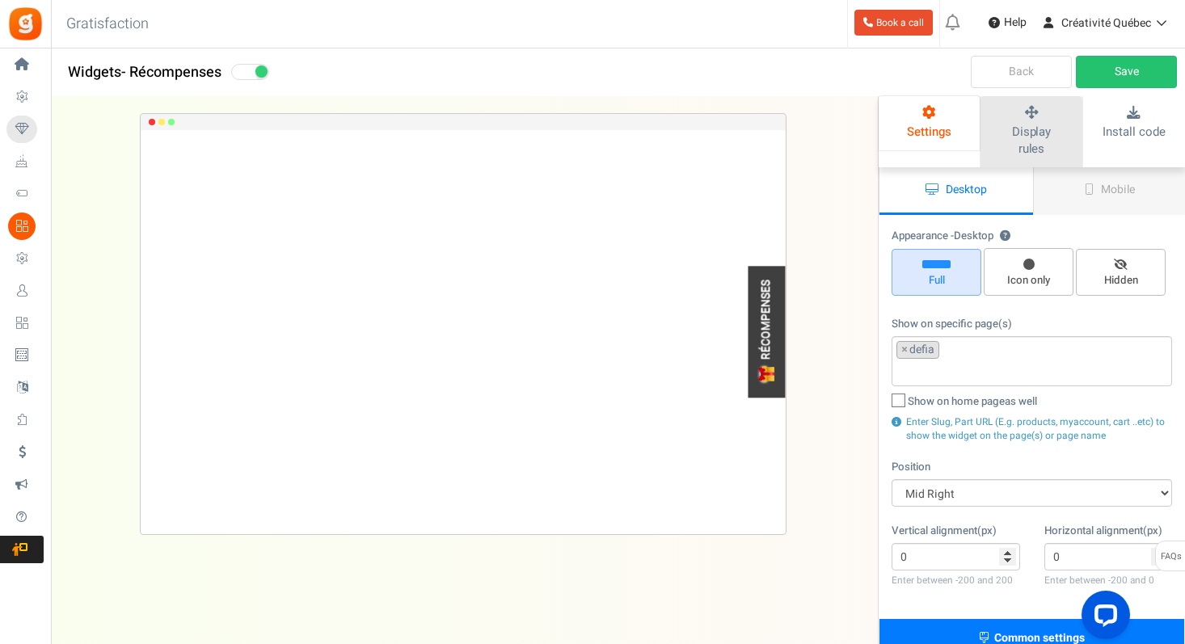
click at [1019, 128] on span "Display rules" at bounding box center [1032, 140] width 40 height 35
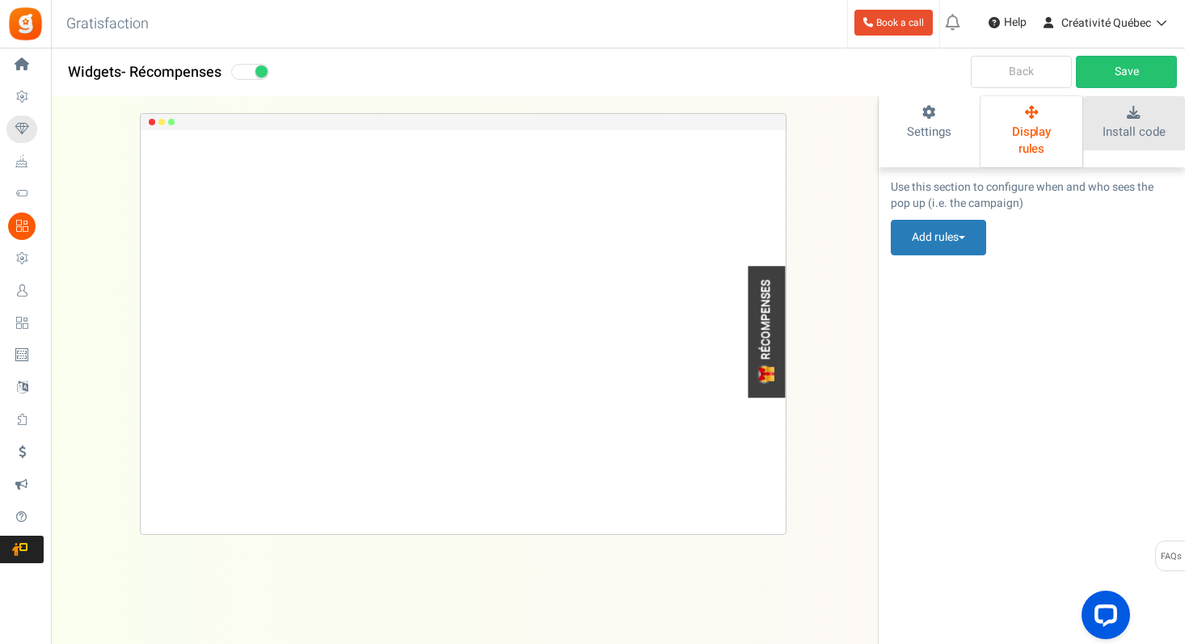
click at [1117, 120] on link "Install code" at bounding box center [1134, 123] width 102 height 54
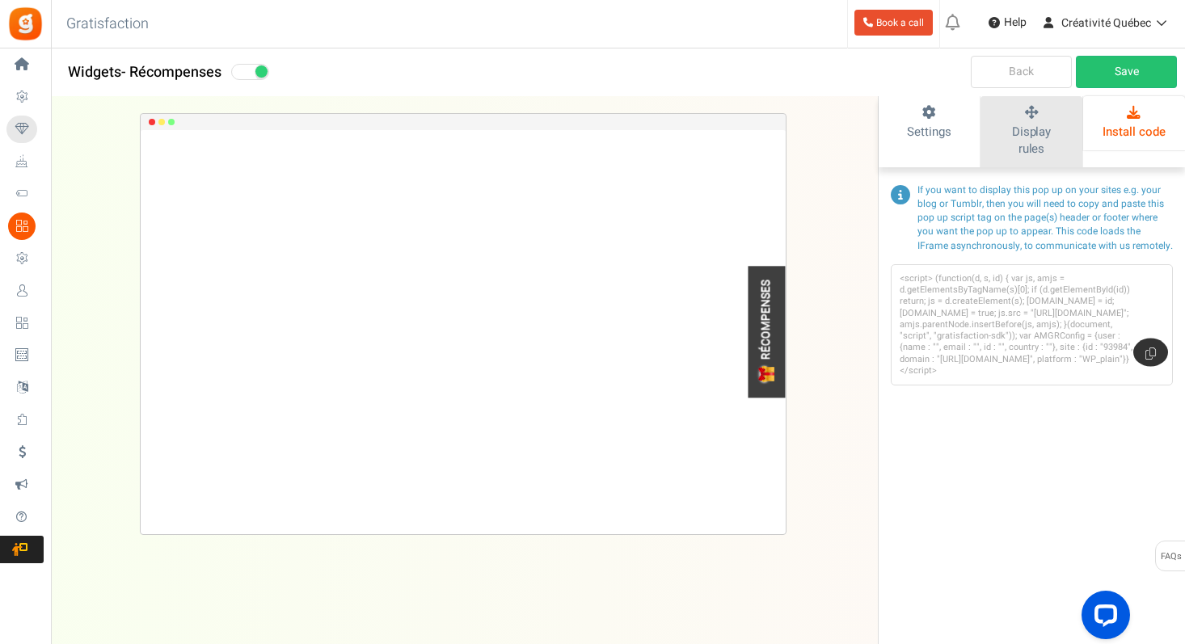
click at [1022, 116] on icon at bounding box center [1030, 113] width 69 height 14
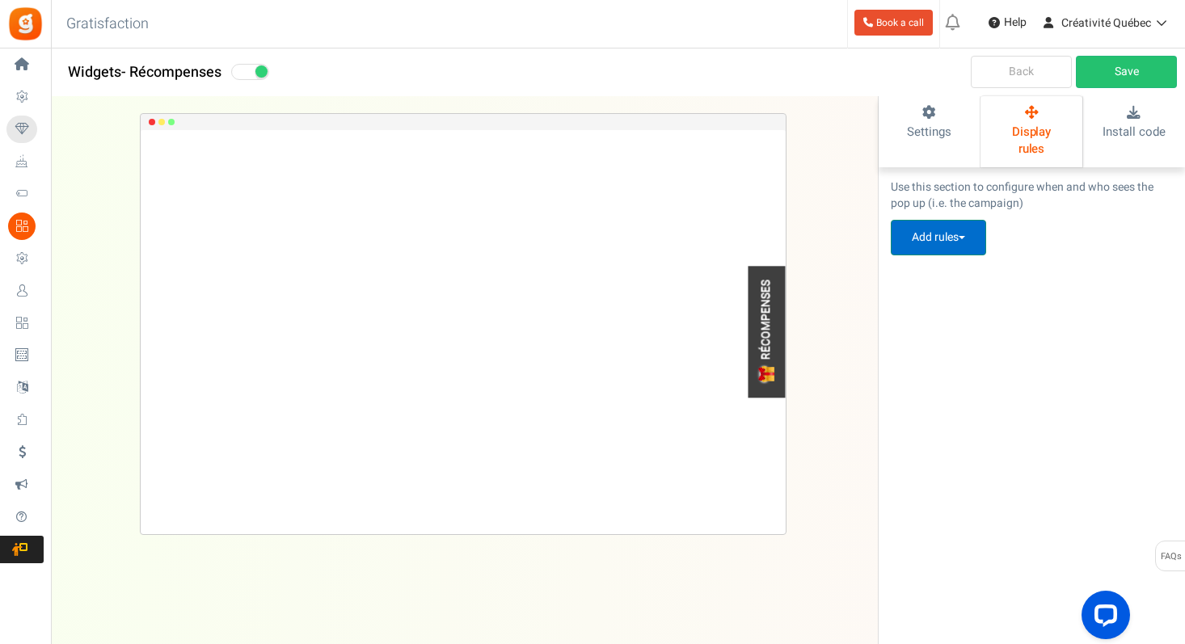
click at [979, 228] on button "Add rules" at bounding box center [938, 238] width 95 height 36
click at [977, 222] on button "Add rules" at bounding box center [938, 238] width 95 height 36
click at [945, 107] on icon at bounding box center [929, 113] width 69 height 14
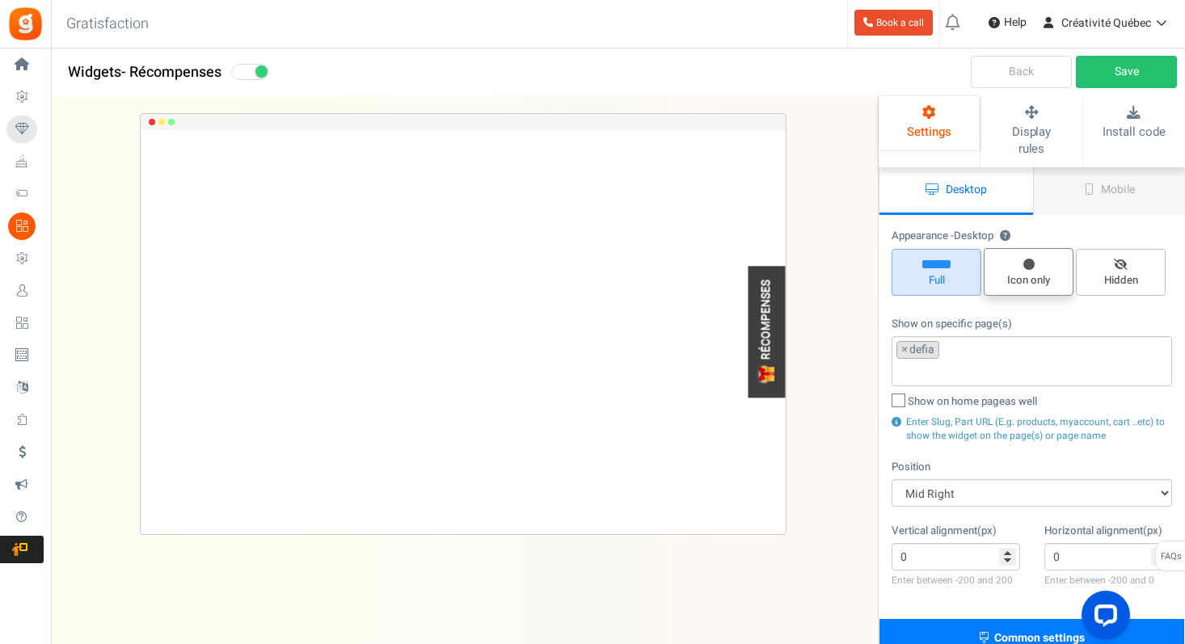
click at [1023, 273] on span "Icon only" at bounding box center [1028, 280] width 75 height 15
click at [1029, 262] on input "Icon only" at bounding box center [1034, 256] width 11 height 11
radio input "true"
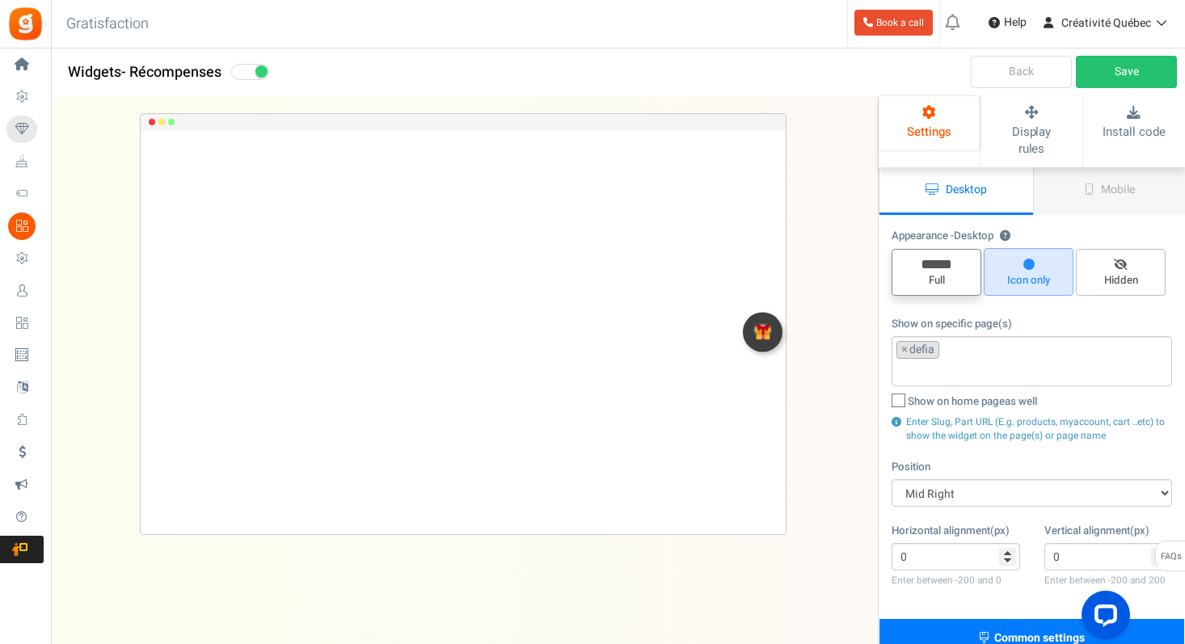
click at [947, 273] on span "Full" at bounding box center [936, 280] width 75 height 15
click at [947, 258] on input "Full" at bounding box center [942, 257] width 11 height 11
radio input "true"
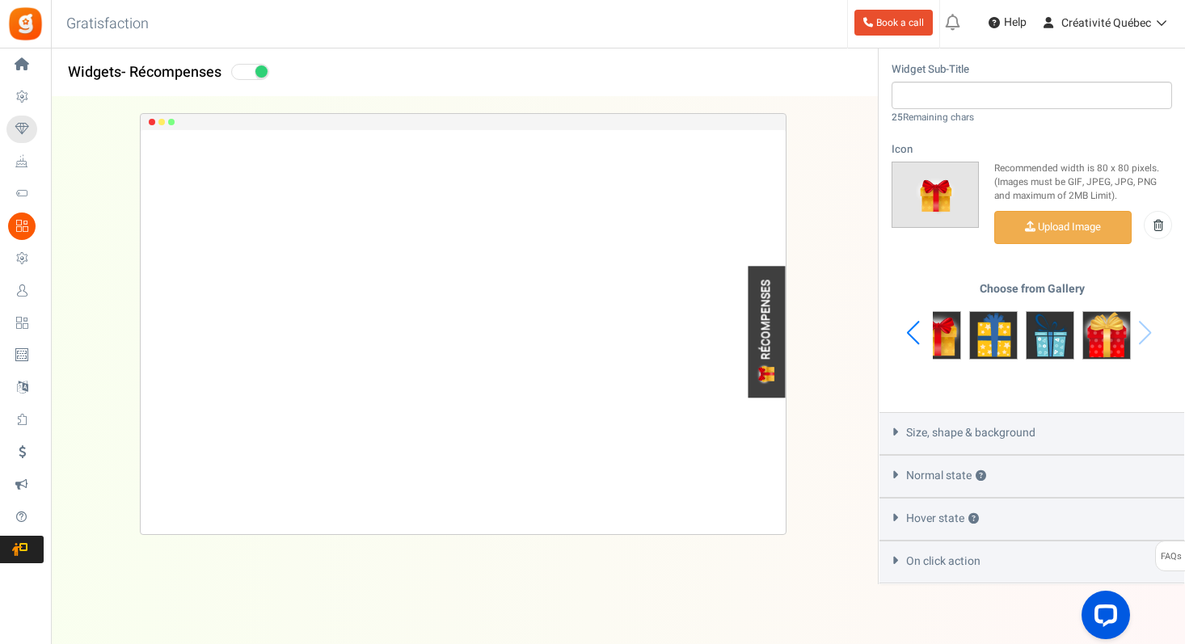
scroll to position [733, 0]
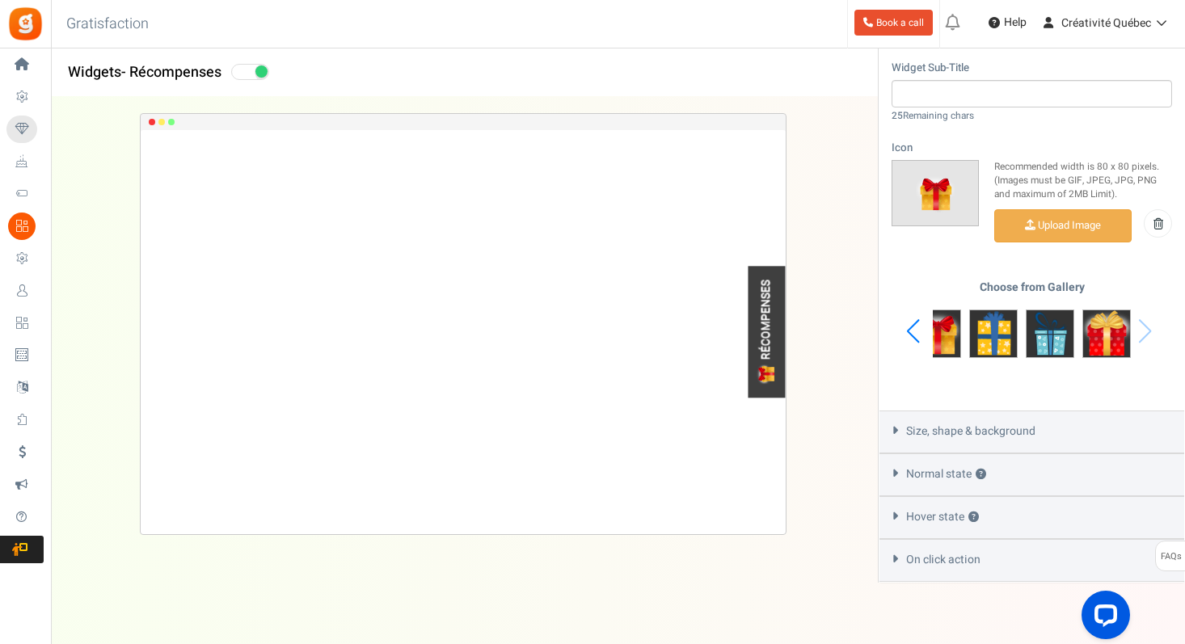
click at [968, 423] on span "Size, shape & background" at bounding box center [970, 431] width 129 height 16
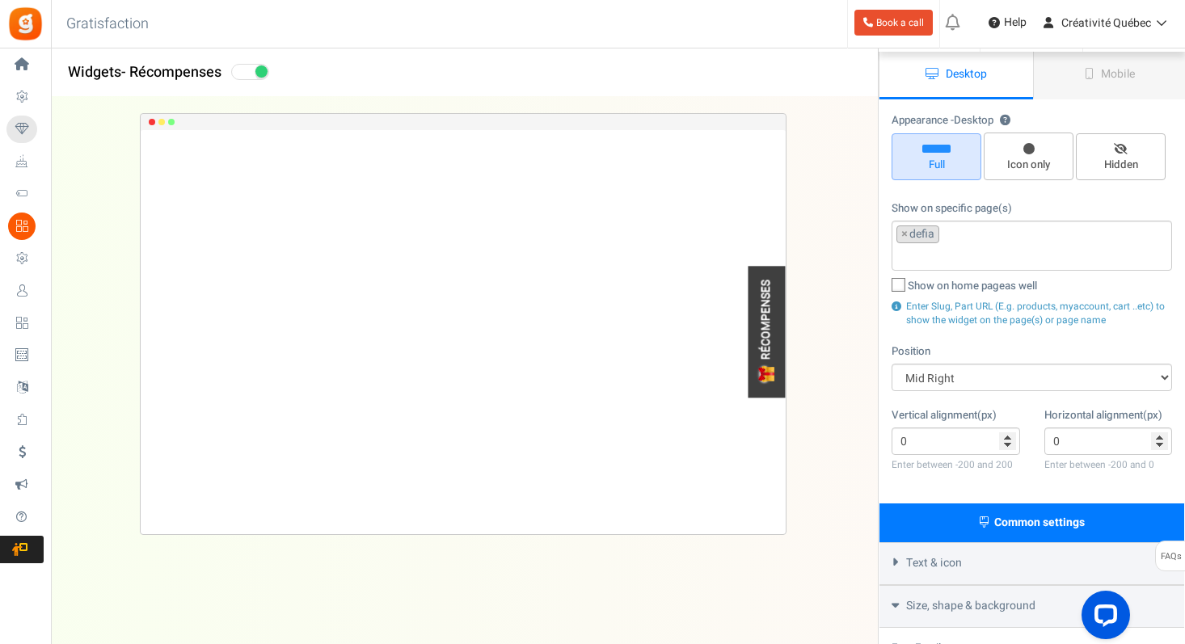
scroll to position [0, 0]
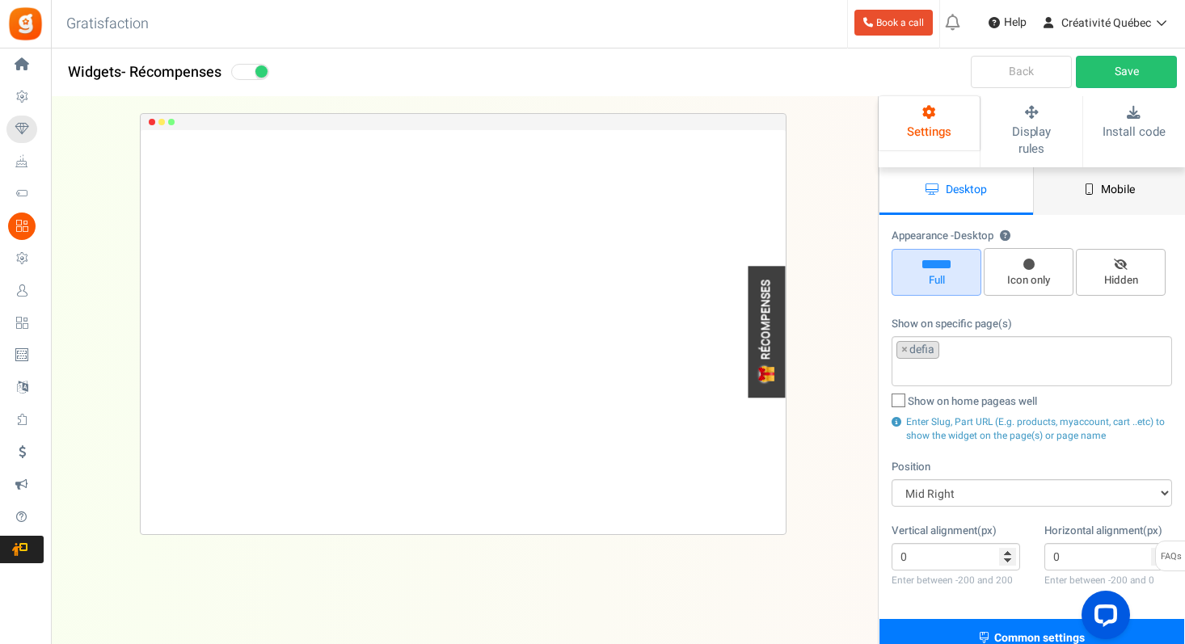
click at [1110, 181] on span "Mobile" at bounding box center [1118, 189] width 34 height 17
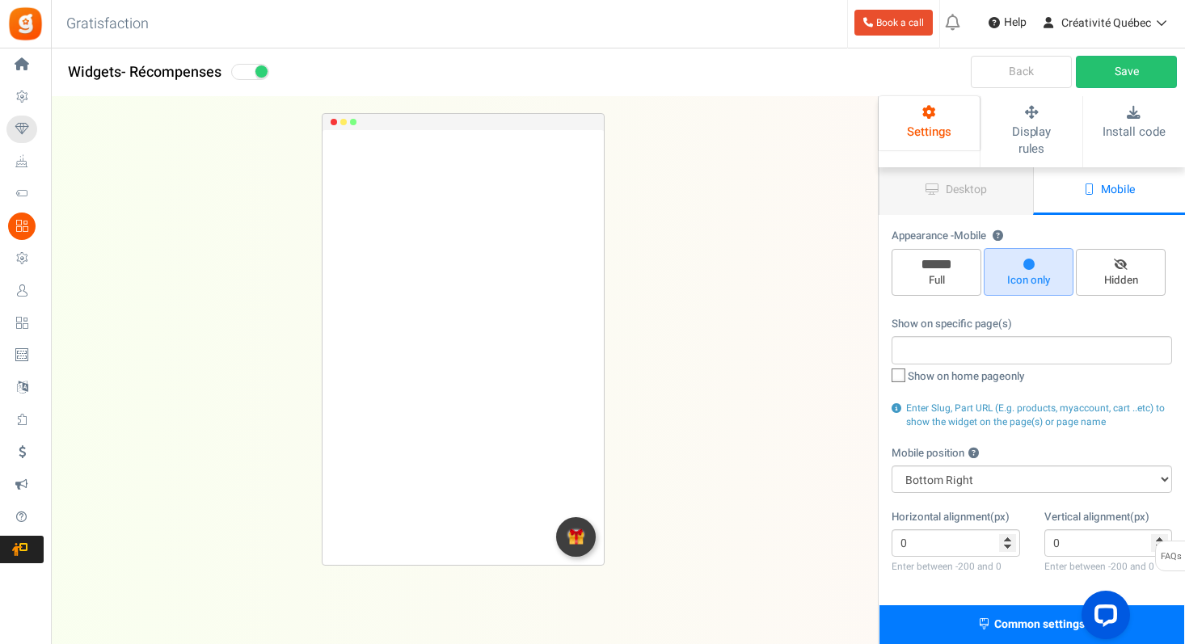
click at [951, 341] on input "search" at bounding box center [1031, 350] width 271 height 18
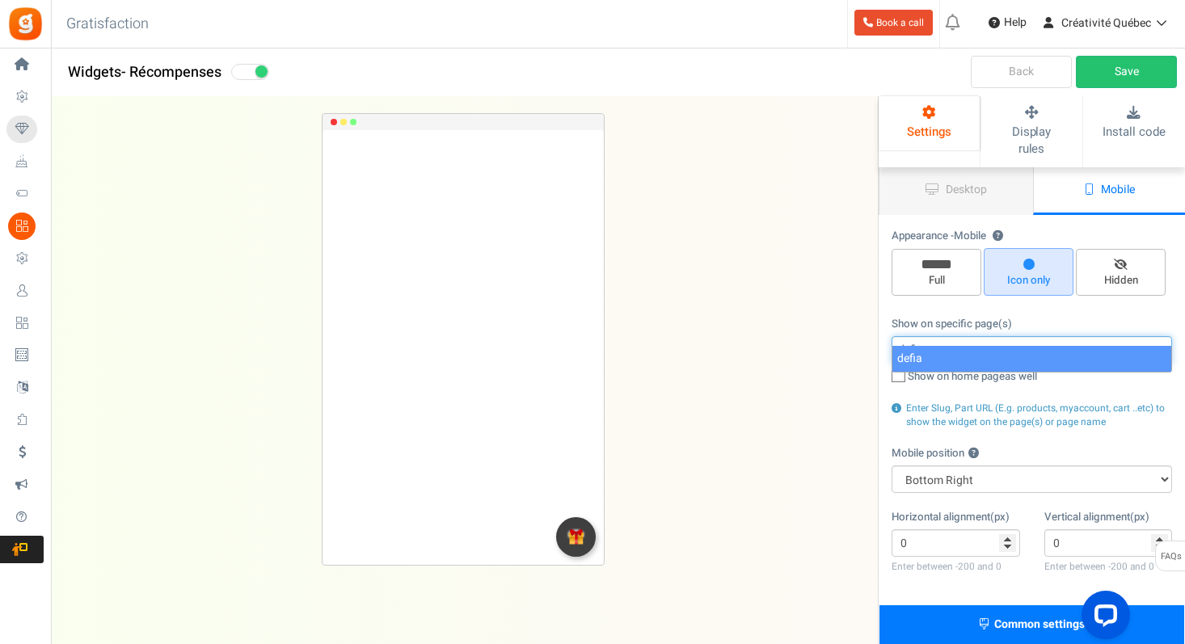
type input "defia"
select select "defia"
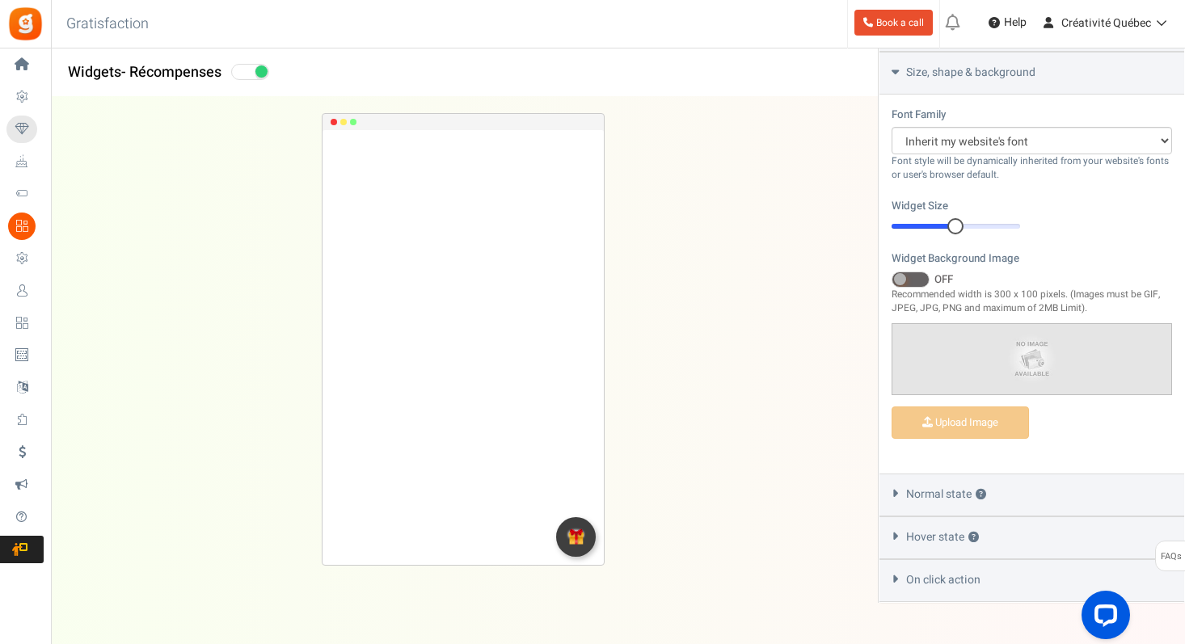
scroll to position [677, 0]
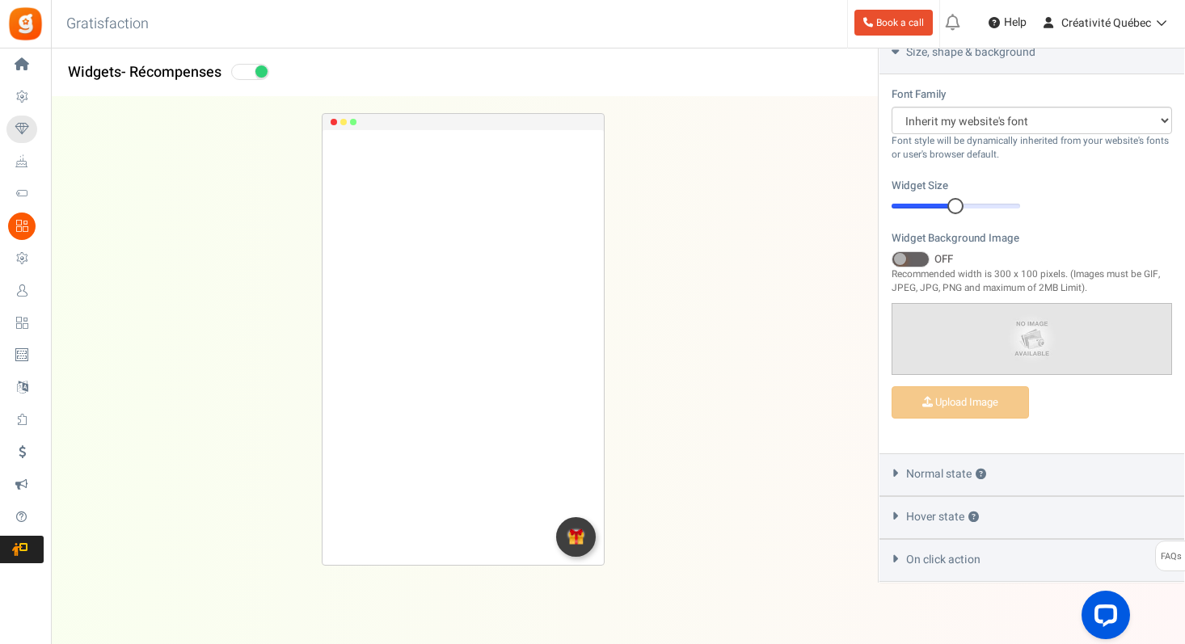
click at [962, 552] on span "On click action" at bounding box center [943, 560] width 74 height 16
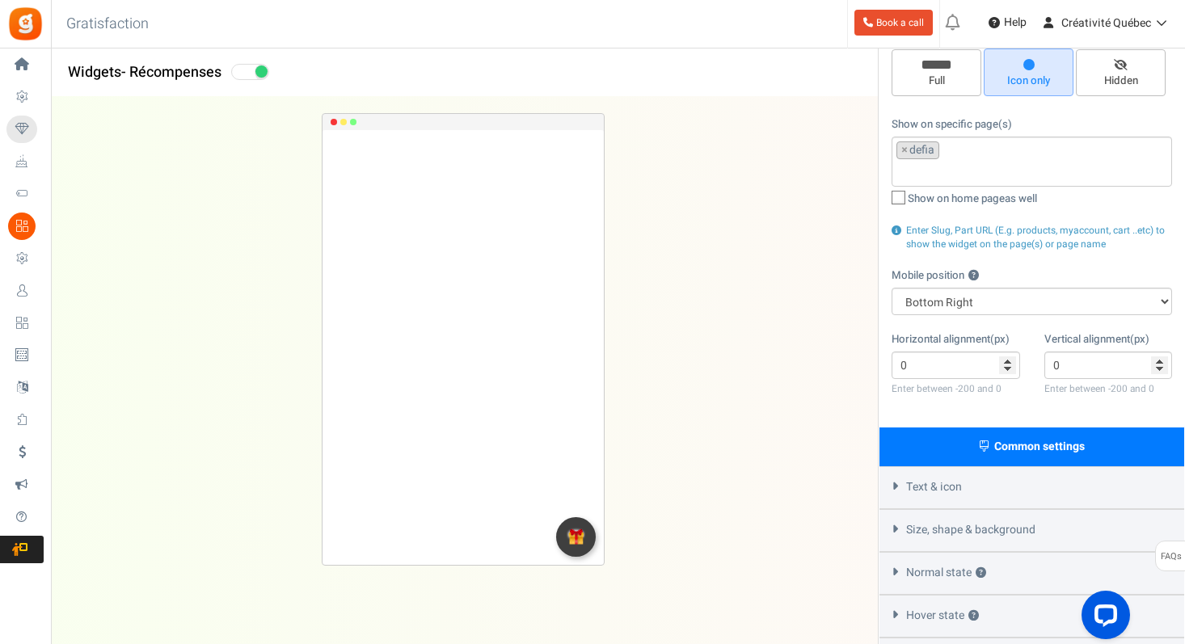
scroll to position [0, 0]
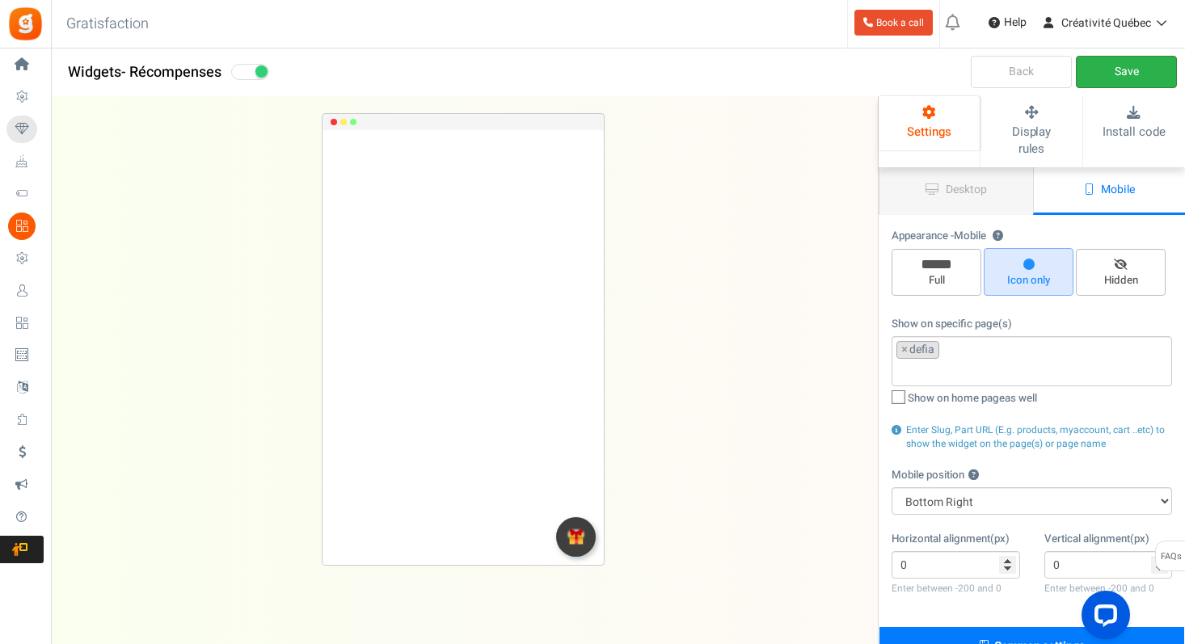
click at [1131, 63] on link "Save" at bounding box center [1126, 72] width 101 height 32
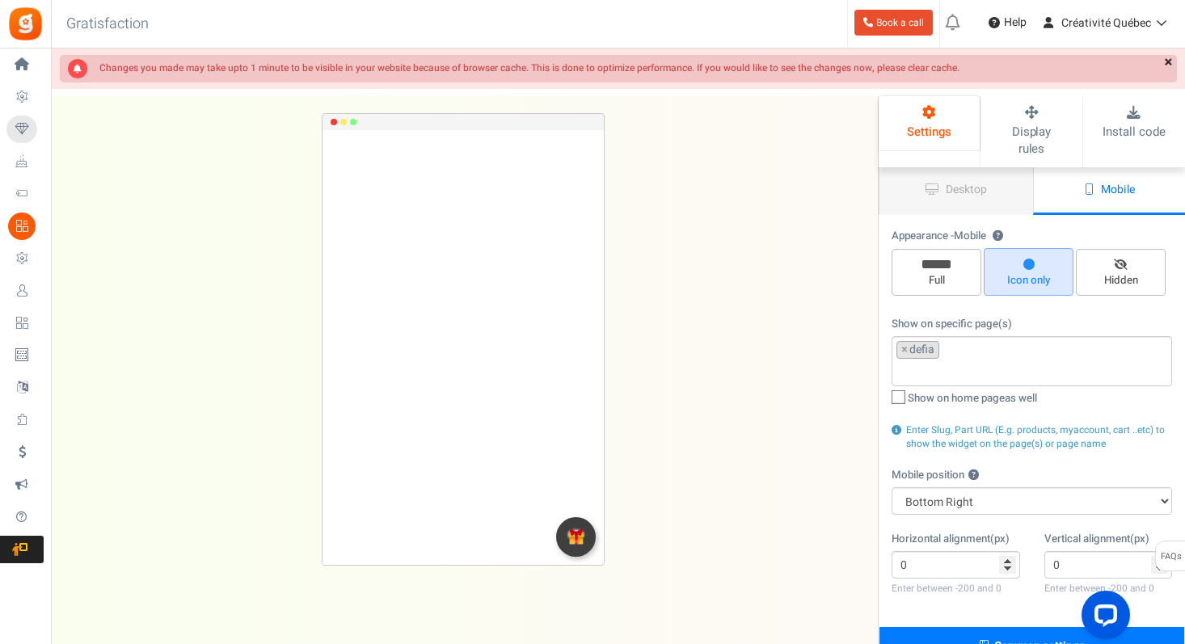
click at [1166, 59] on link "×" at bounding box center [1168, 63] width 17 height 16
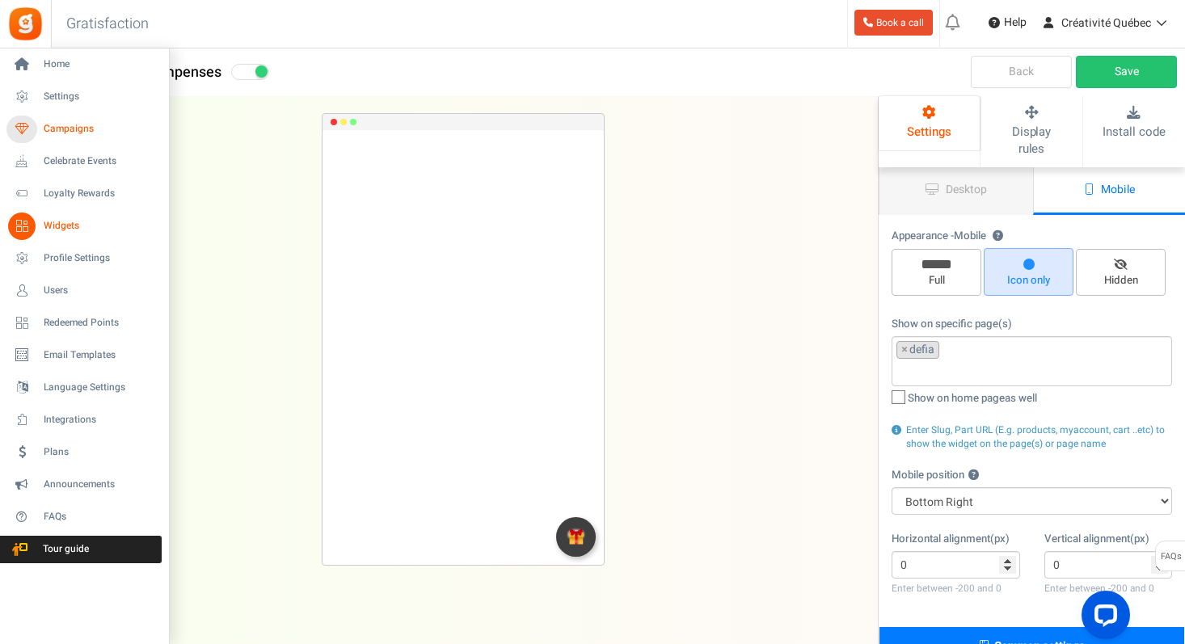
click at [23, 128] on icon at bounding box center [21, 129] width 27 height 27
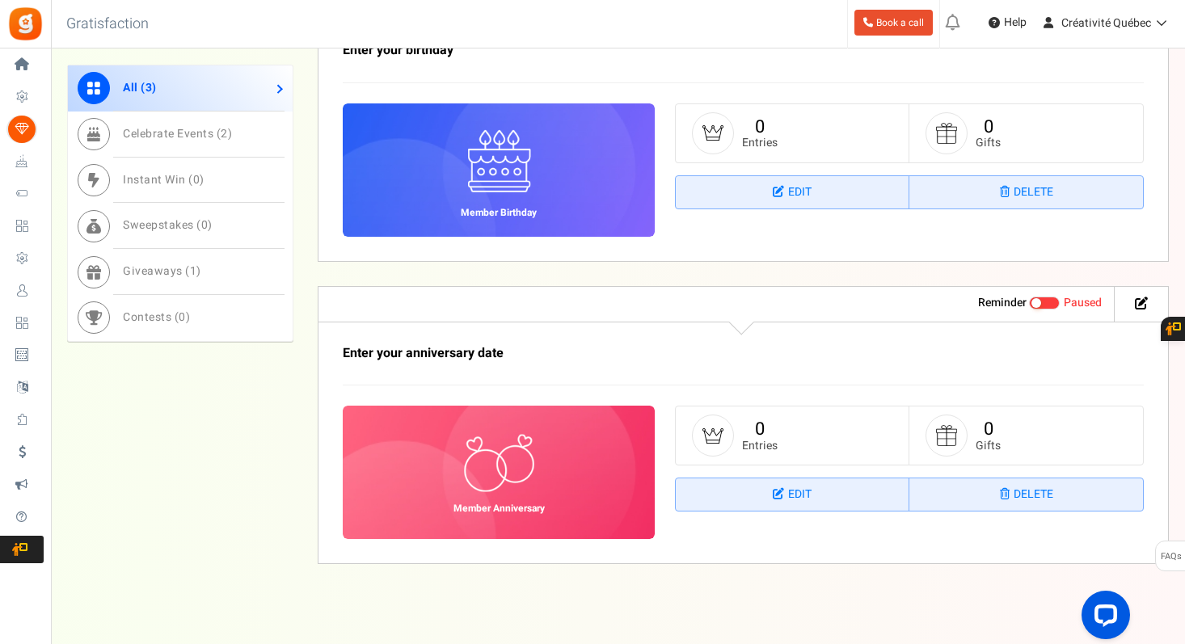
scroll to position [954, 0]
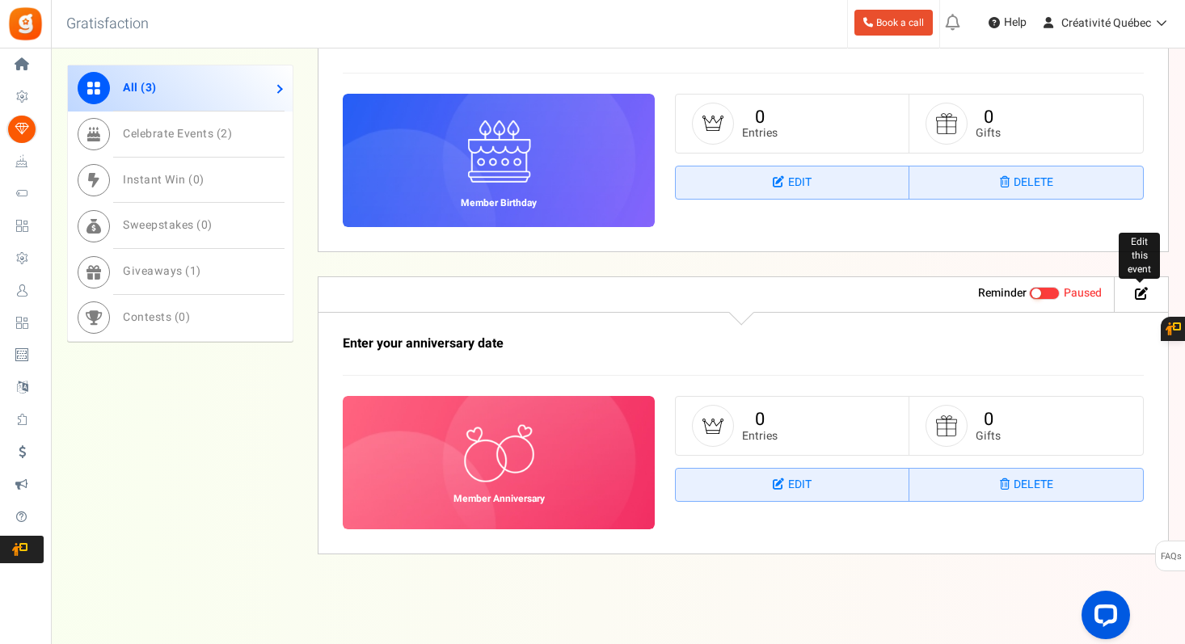
click at [1139, 297] on icon at bounding box center [1141, 293] width 13 height 13
select select "1"
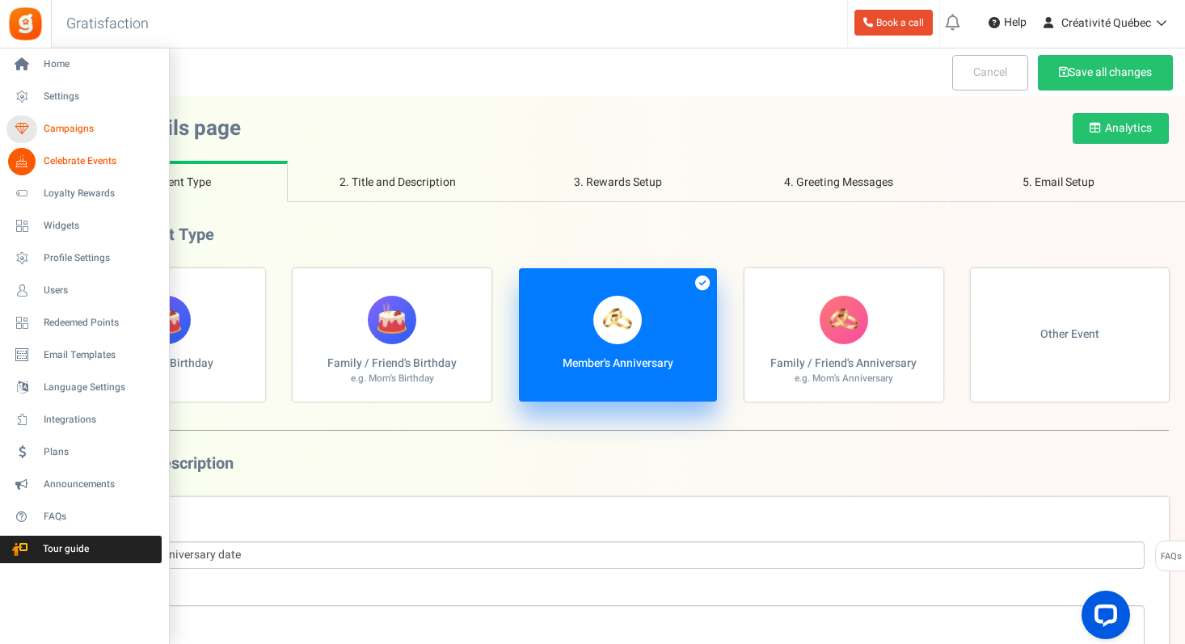
click at [18, 133] on icon at bounding box center [21, 129] width 27 height 27
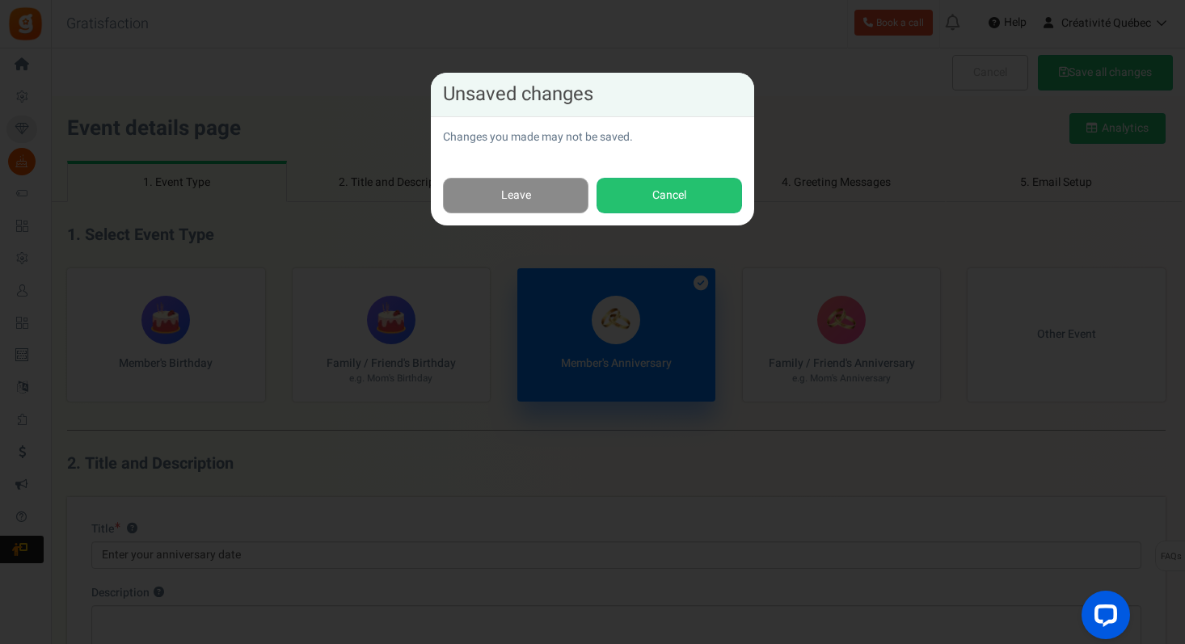
click at [512, 193] on link "Leave" at bounding box center [515, 196] width 145 height 36
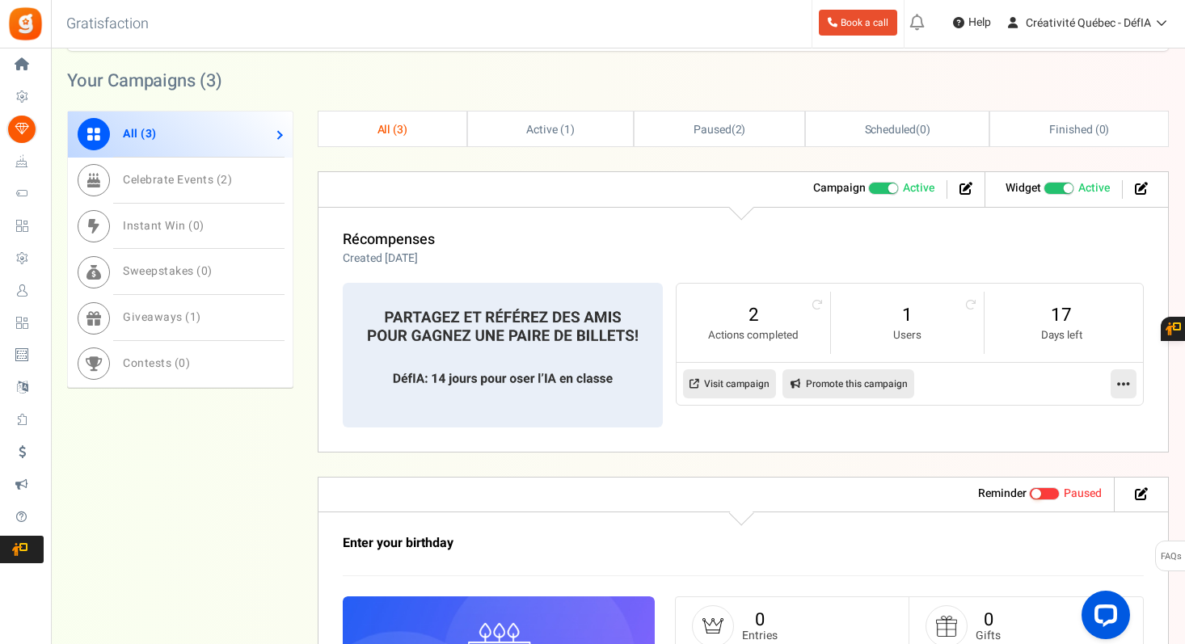
scroll to position [515, 0]
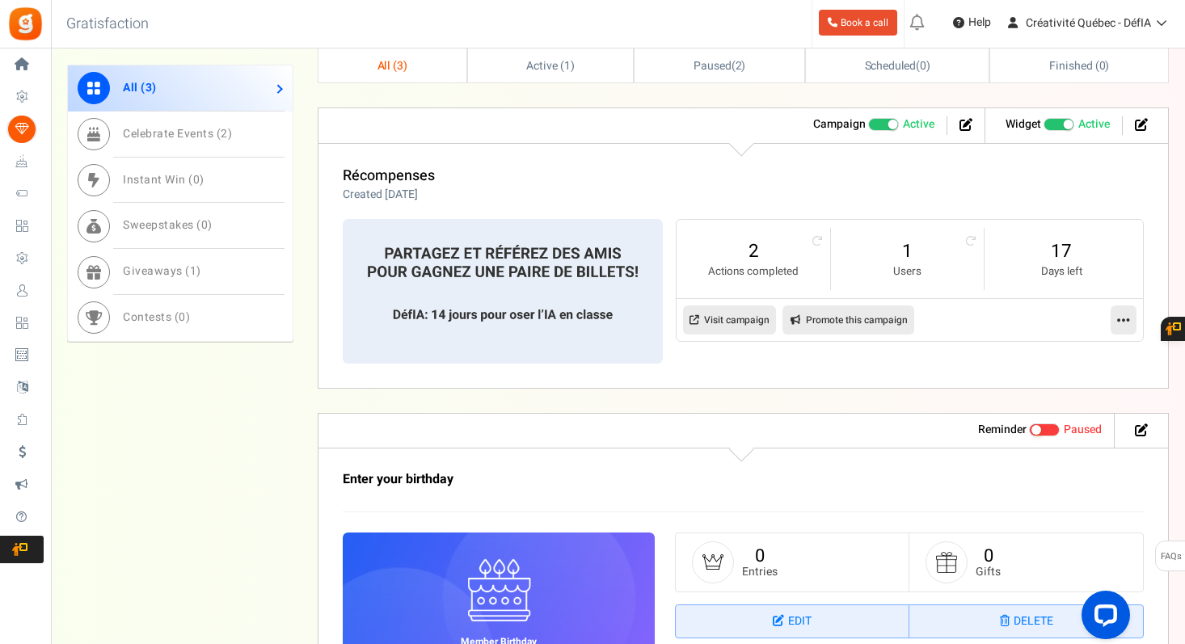
click at [512, 285] on img at bounding box center [503, 291] width 320 height 144
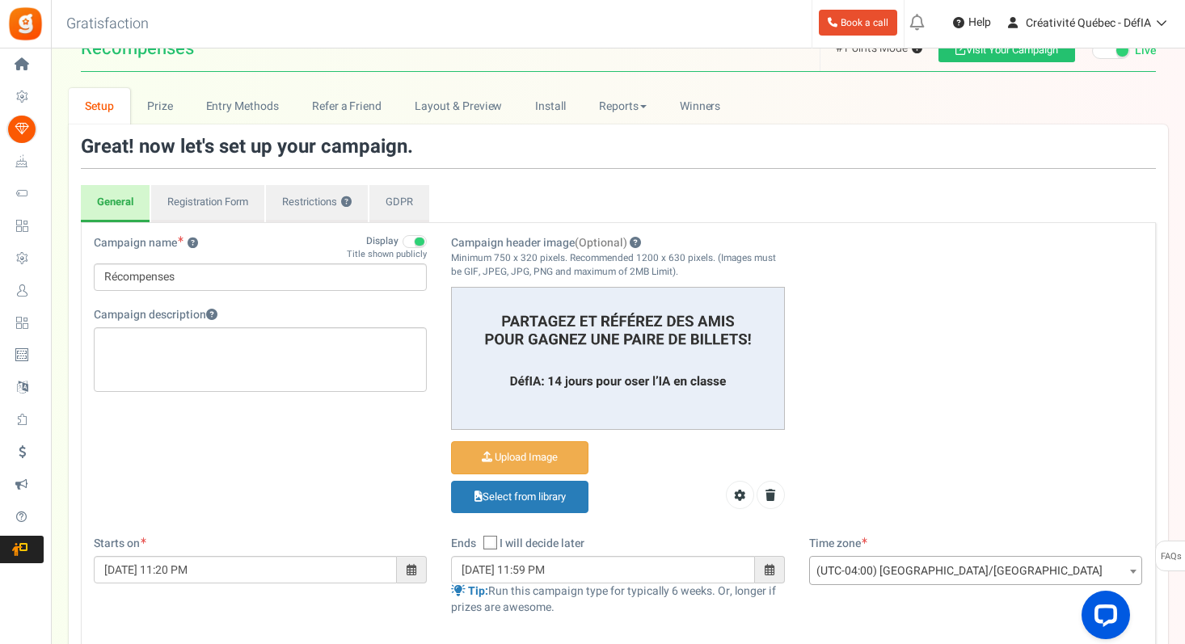
scroll to position [27, 0]
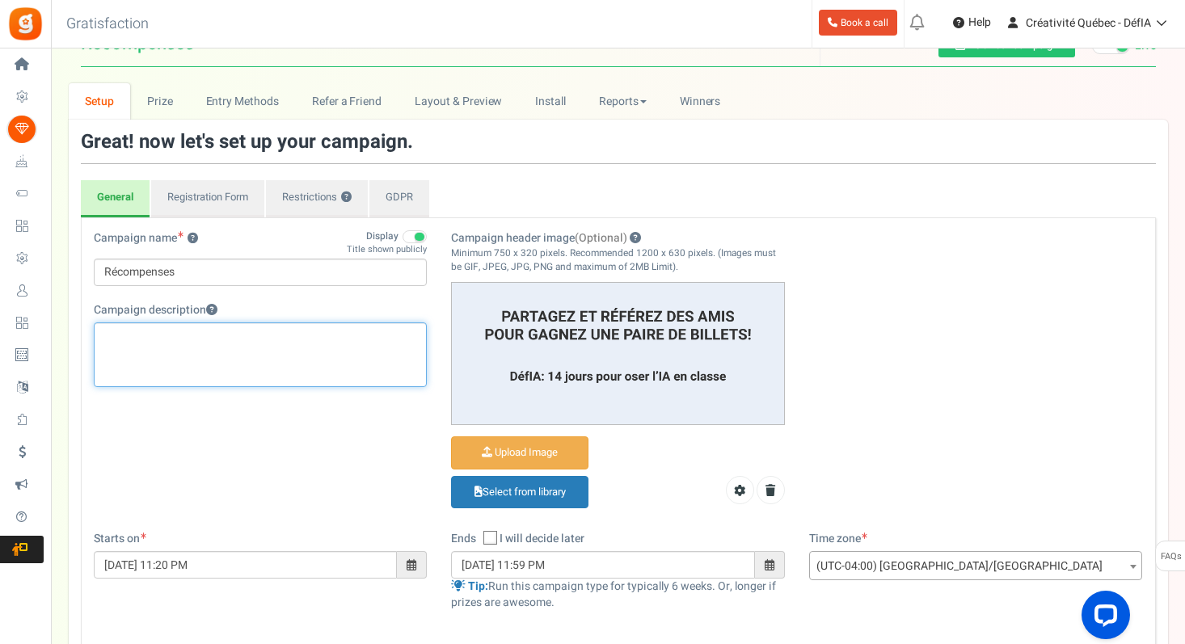
click at [326, 359] on div "Éditeur de texte enrichi, competition_desc" at bounding box center [261, 354] width 334 height 65
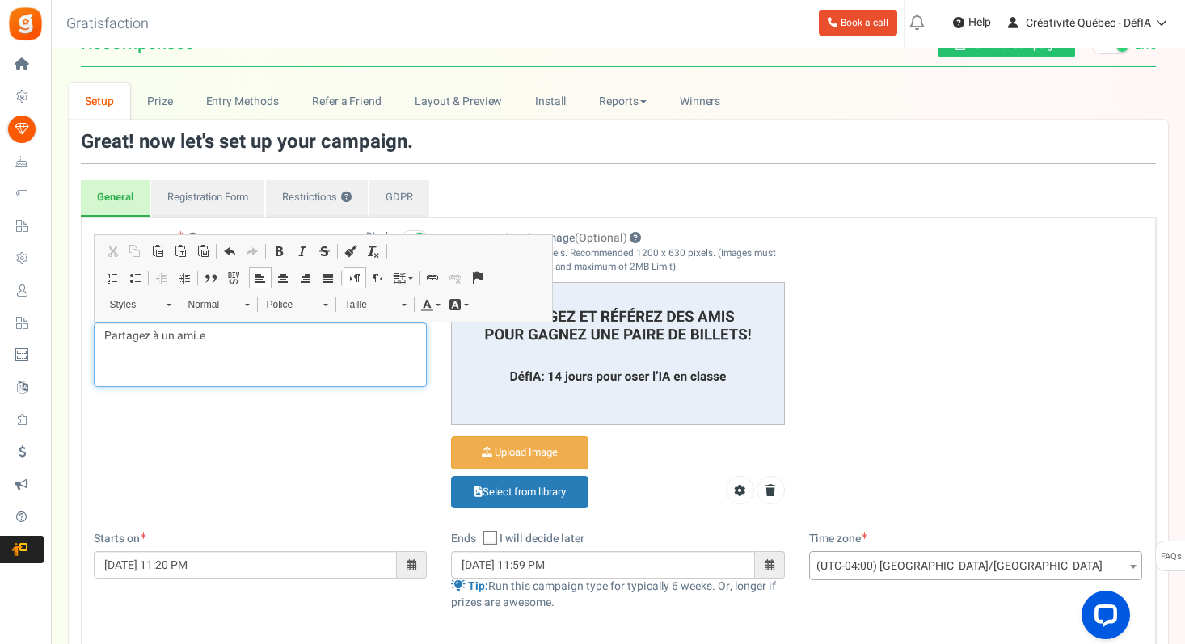
click at [176, 333] on p "Partagez à un ami.e" at bounding box center [260, 336] width 313 height 16
click at [238, 335] on p "Partagez à une. ami.e" at bounding box center [260, 336] width 313 height 16
click at [294, 432] on div "Campaign name ? Display Title shown publicly Récompenses This will be shown to …" at bounding box center [618, 380] width 1073 height 301
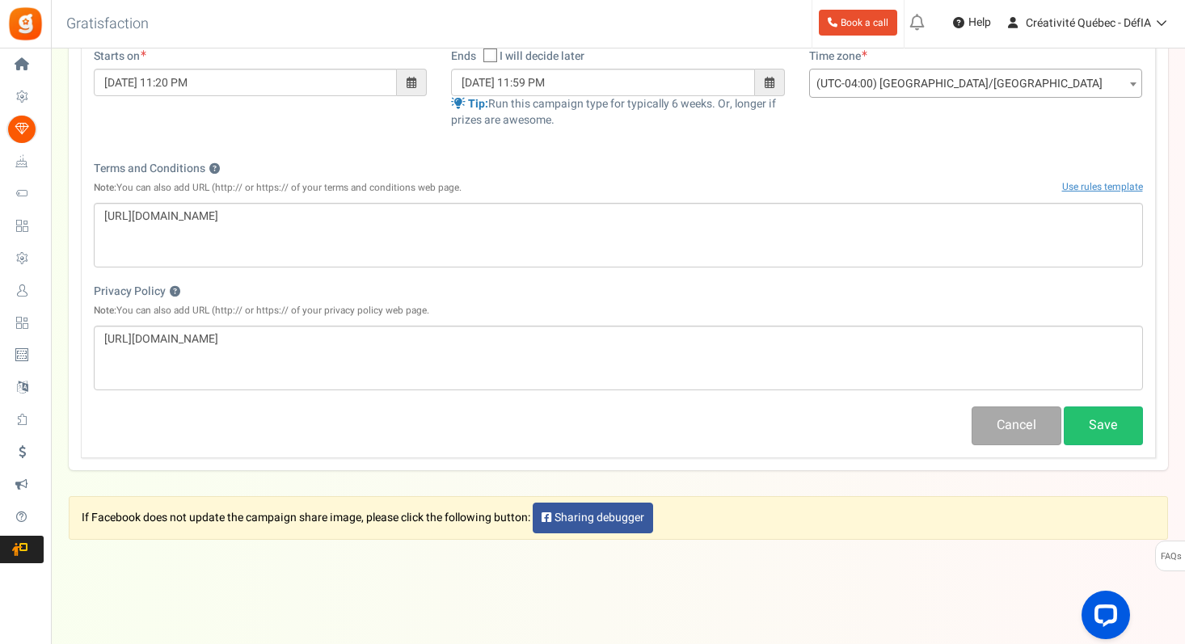
scroll to position [519, 0]
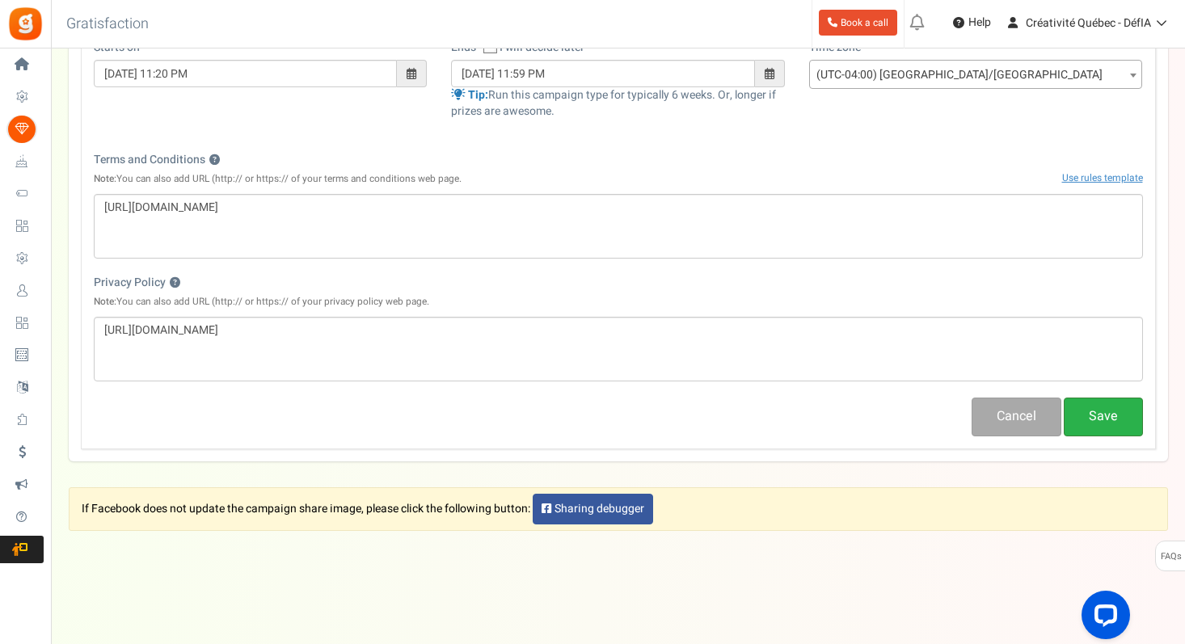
click at [1102, 415] on button "Save" at bounding box center [1103, 417] width 79 height 38
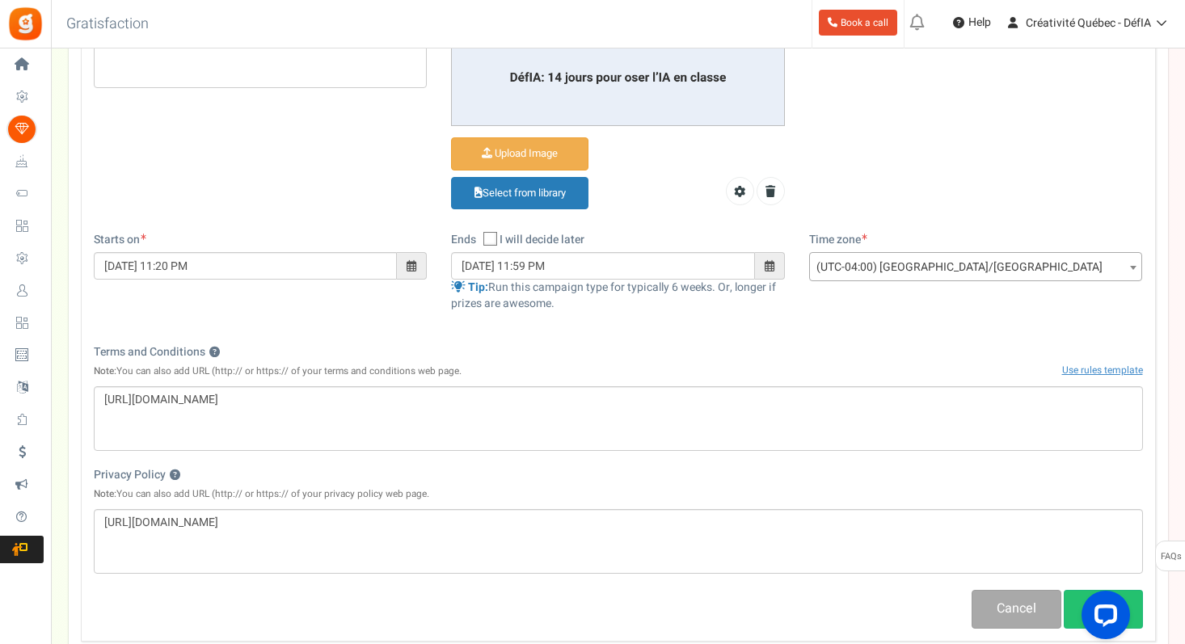
scroll to position [0, 0]
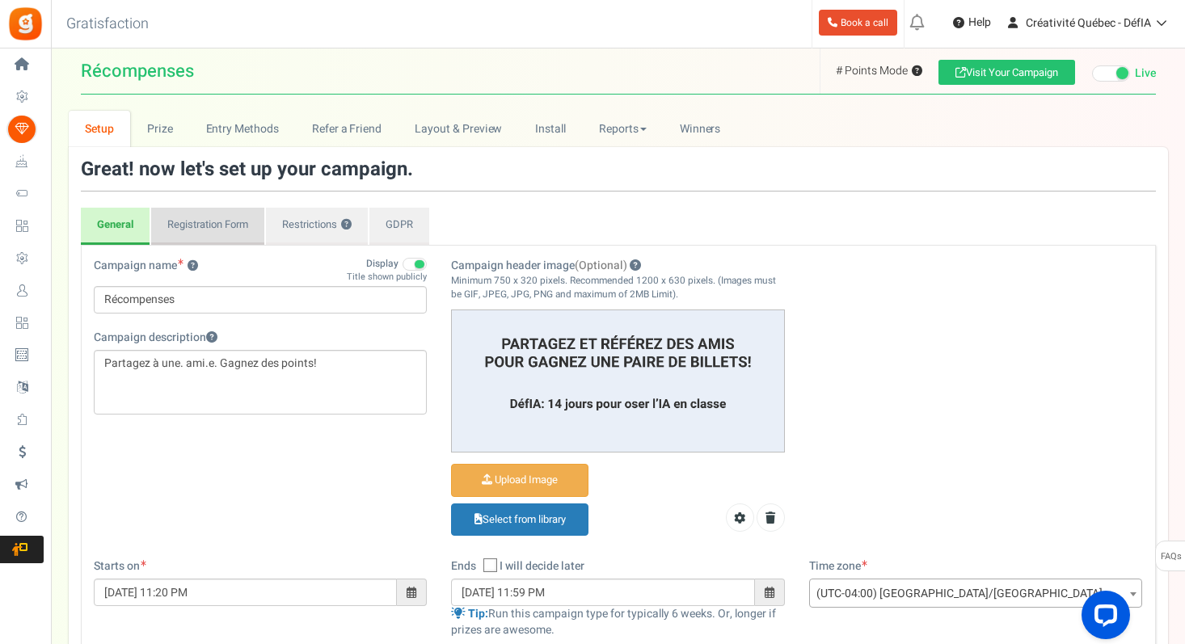
click at [194, 230] on link "Registration Form" at bounding box center [207, 226] width 113 height 37
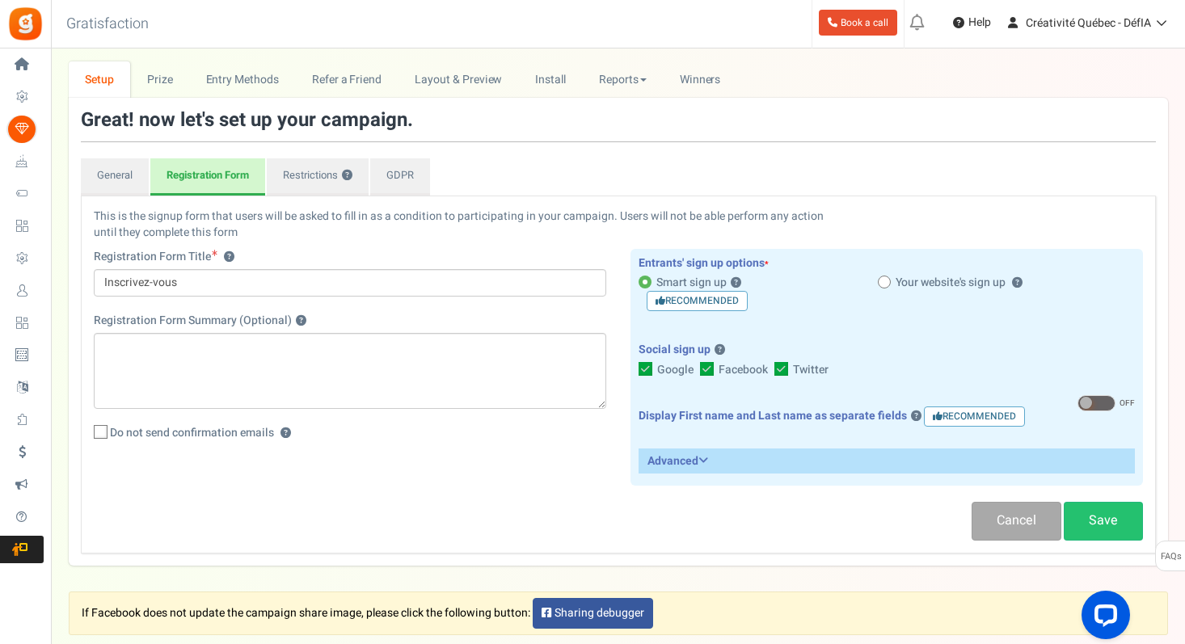
scroll to position [51, 0]
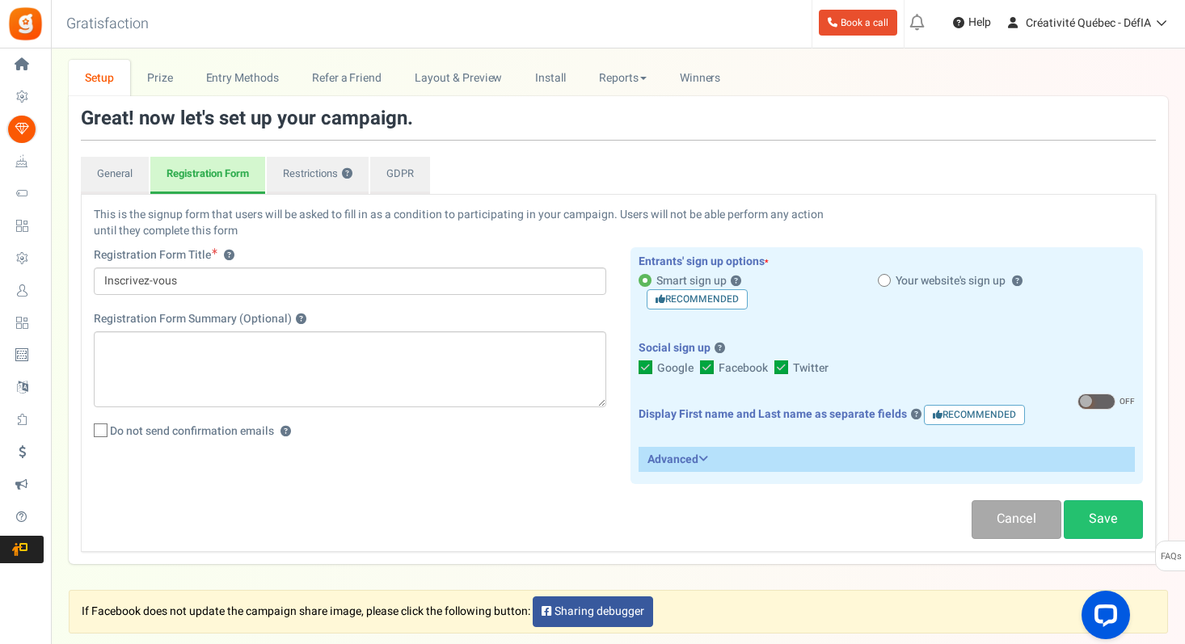
click at [678, 454] on h3 "Advanced" at bounding box center [886, 459] width 495 height 23
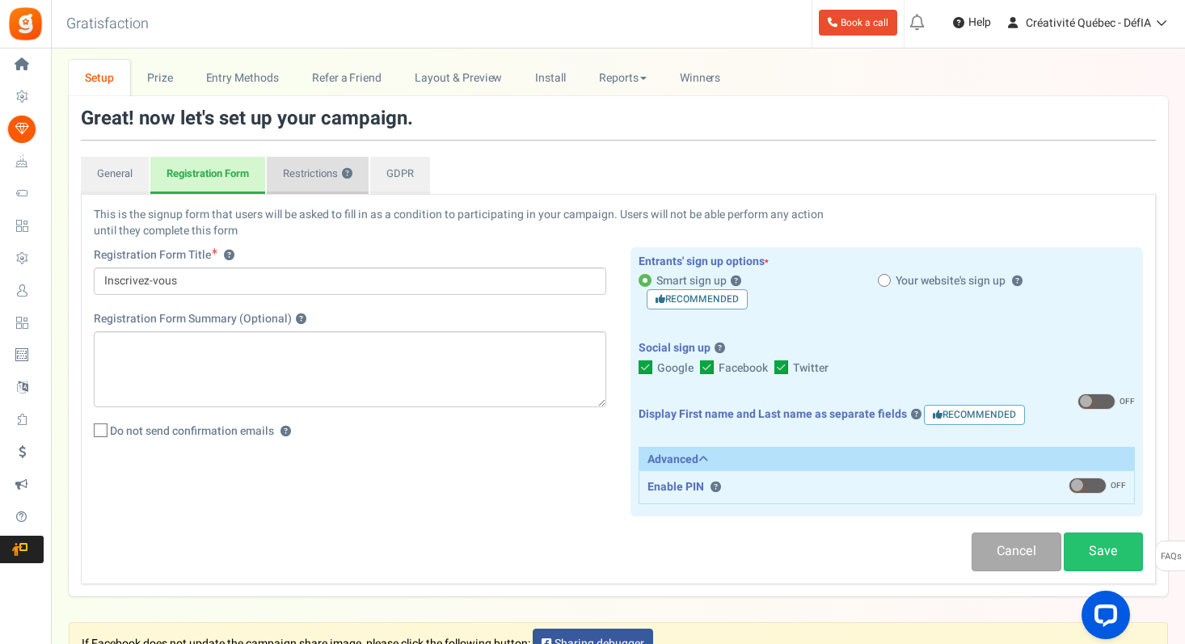
click at [314, 171] on link "Restrictions ?" at bounding box center [318, 175] width 102 height 37
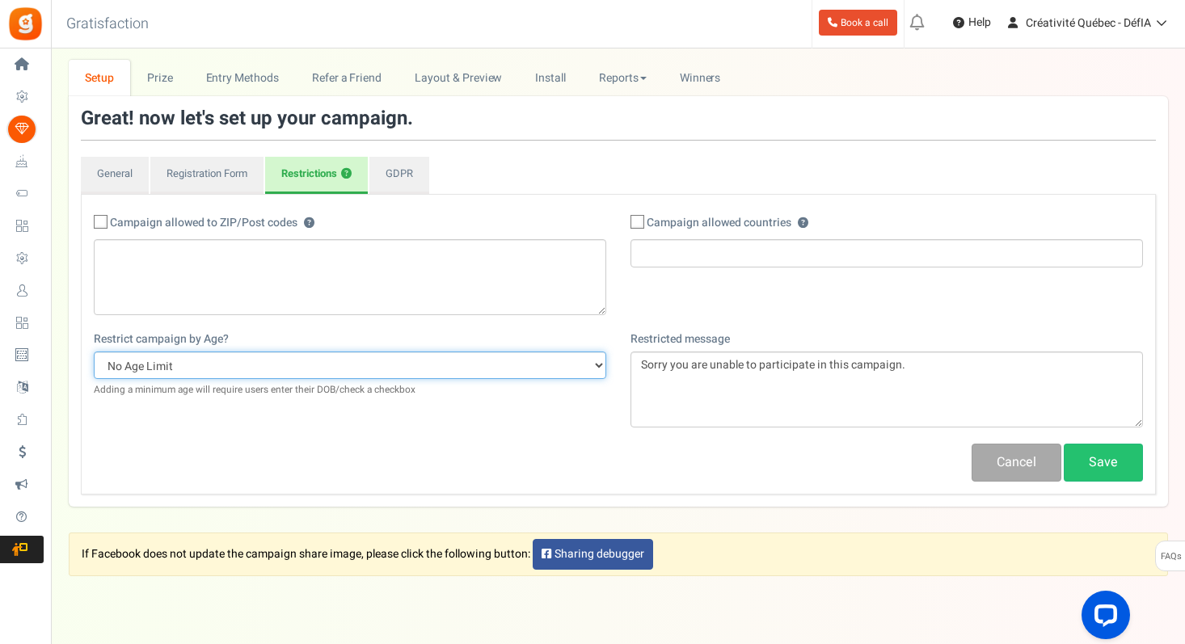
click at [221, 369] on select "No Age Limit 13+ Date of birth 18+ Date of birth 21+ Date of birth 13+ Required…" at bounding box center [350, 365] width 512 height 27
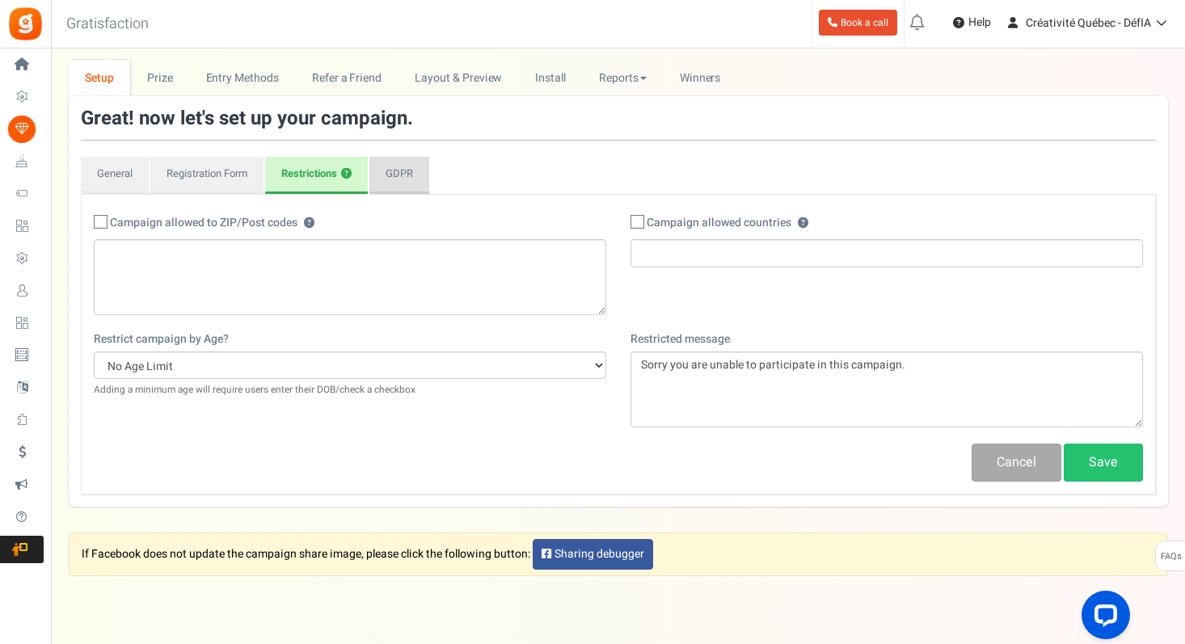
click at [408, 181] on link "GDPR" at bounding box center [399, 175] width 60 height 37
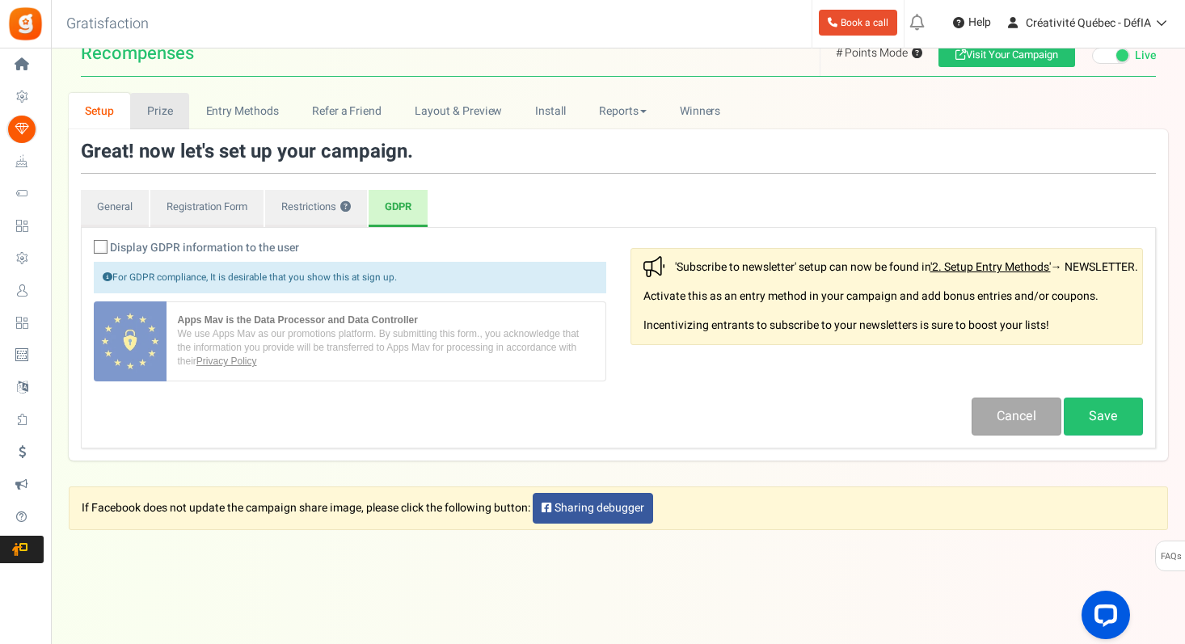
click at [166, 118] on link "Prize" at bounding box center [159, 111] width 59 height 36
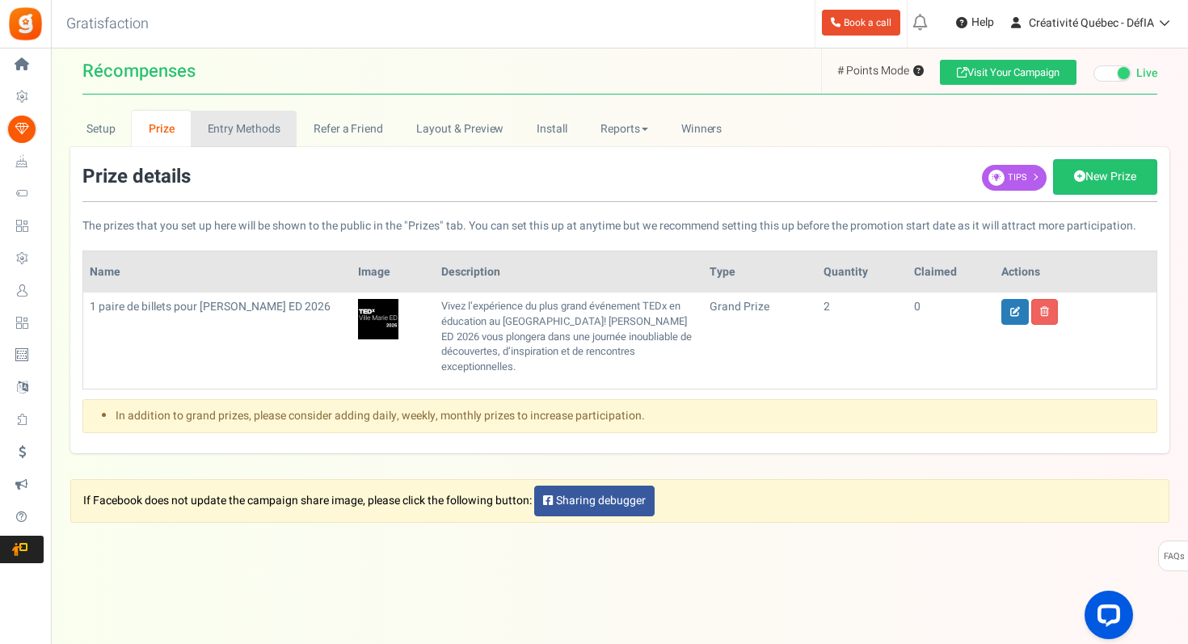
click at [255, 133] on link "Entry Methods" at bounding box center [244, 129] width 106 height 36
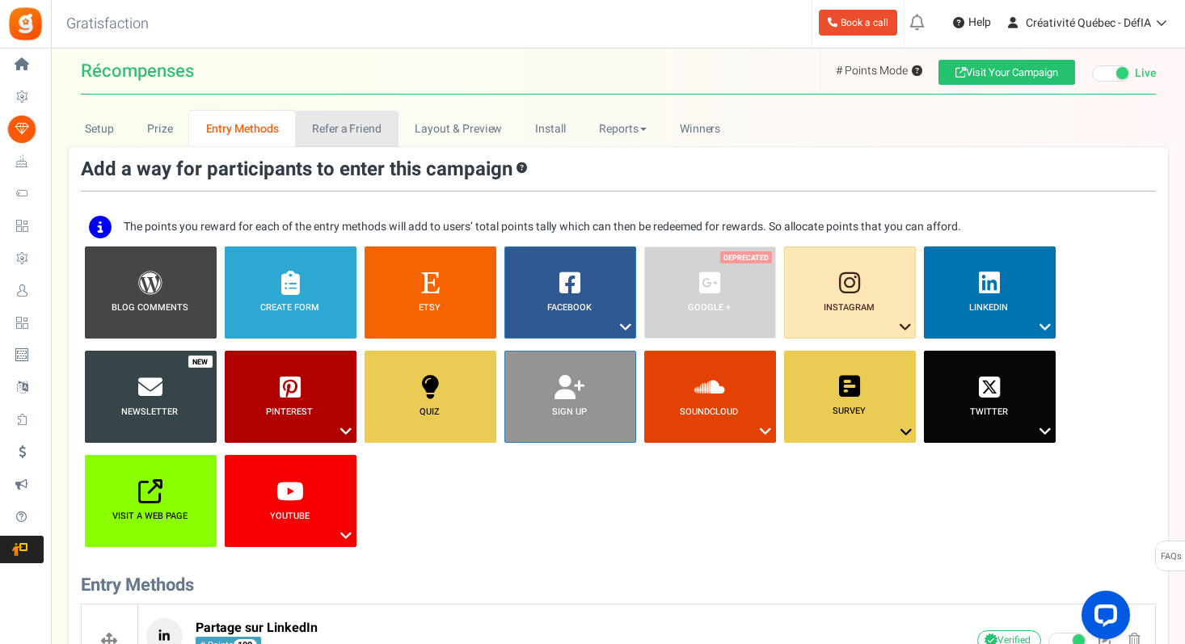
click at [331, 132] on link "Refer a Friend" at bounding box center [346, 129] width 103 height 36
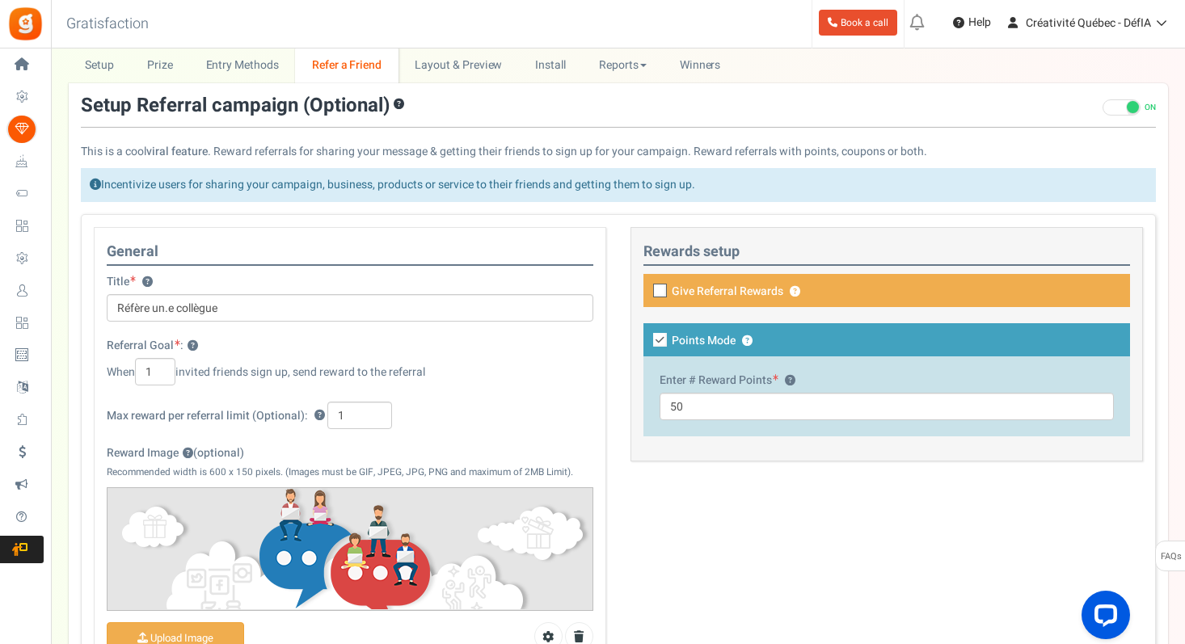
scroll to position [67, 0]
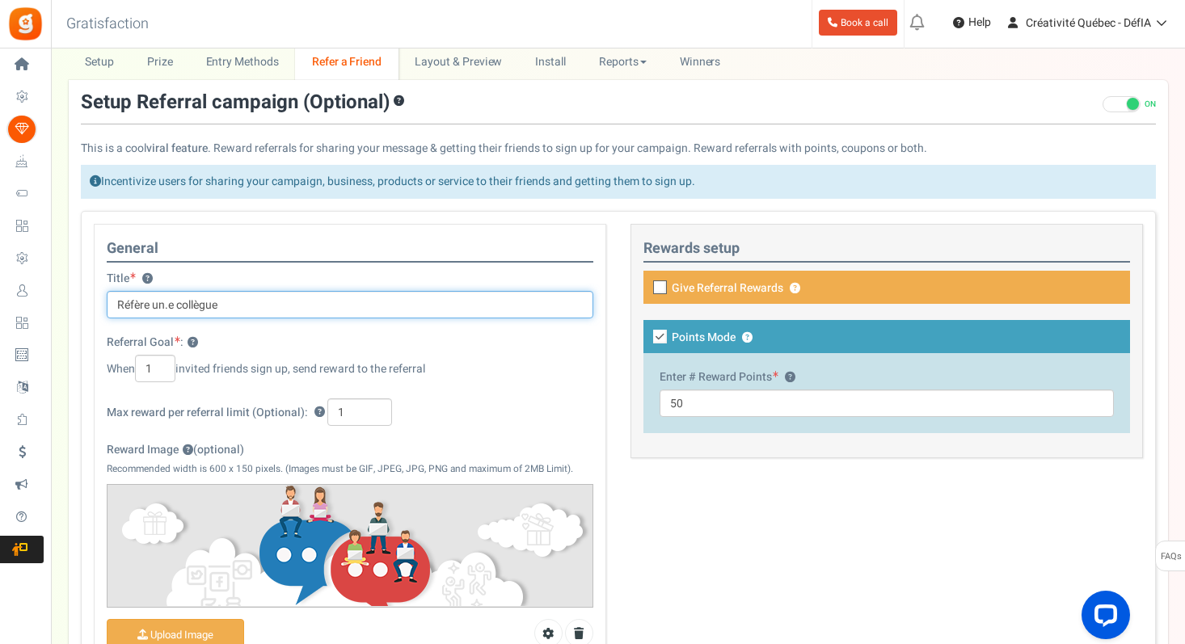
click at [133, 304] on input "Réfère un.e collègue" at bounding box center [350, 304] width 487 height 27
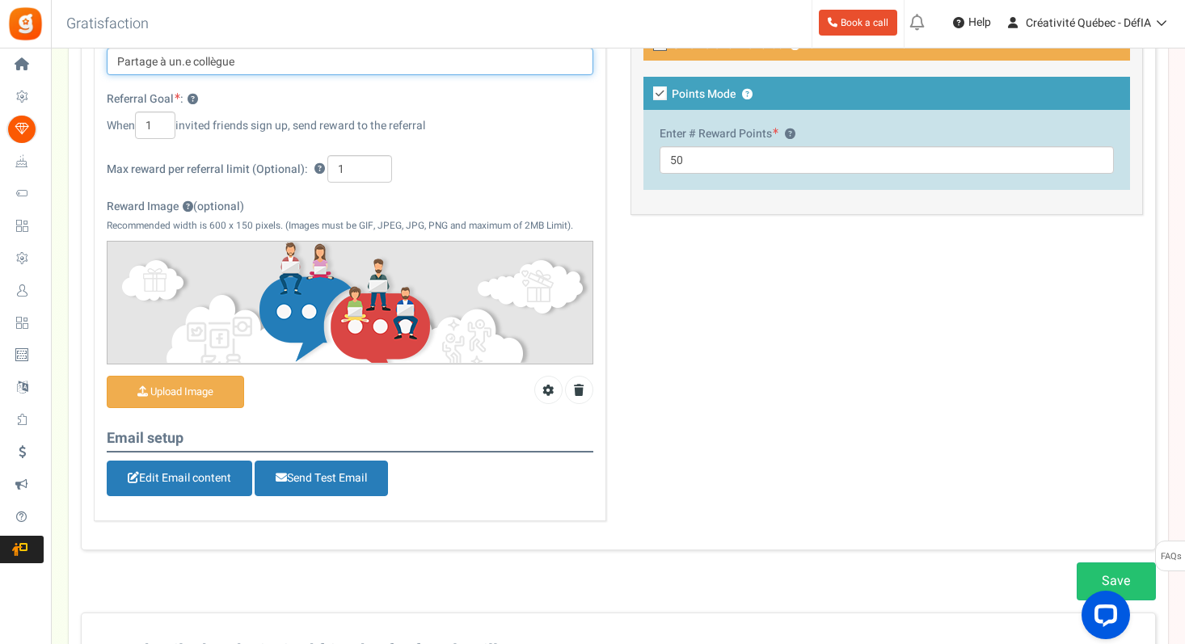
scroll to position [314, 0]
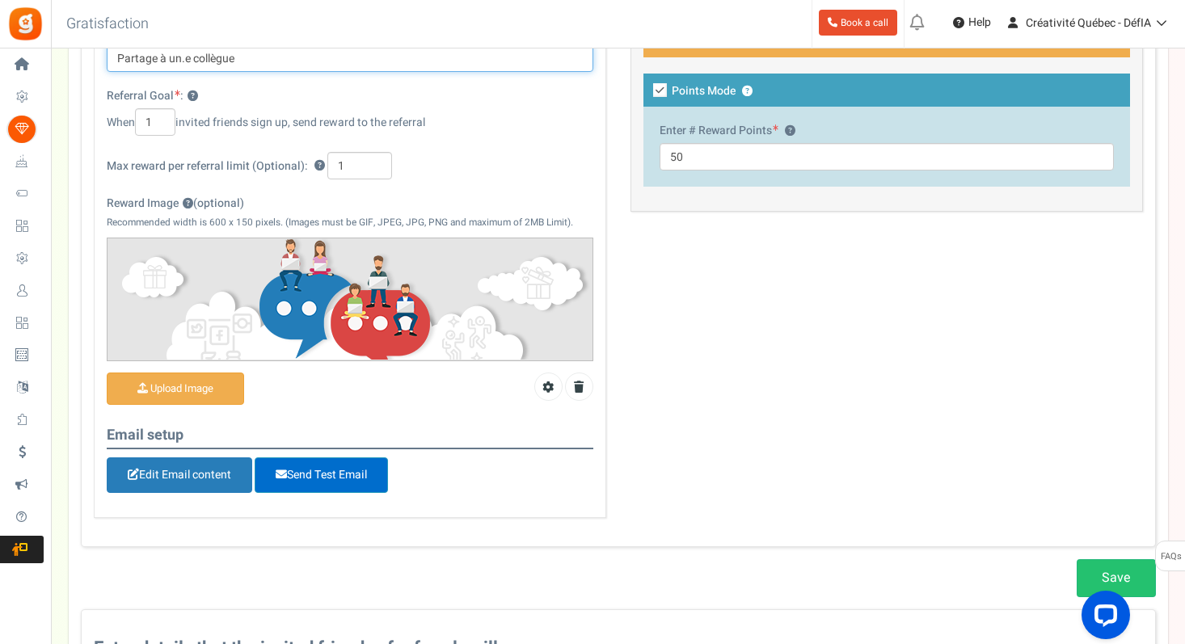
type input "Partage à un.e collègue"
click at [319, 475] on span "Send Test Email" at bounding box center [321, 475] width 133 height 36
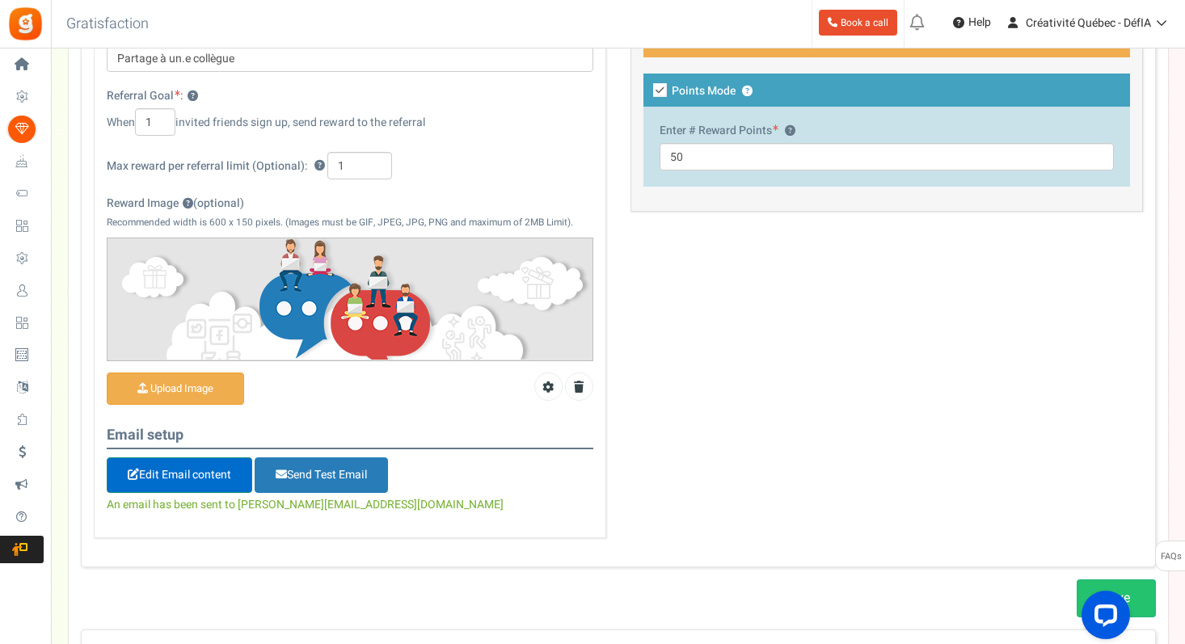
click at [203, 477] on link "Edit Email content" at bounding box center [179, 475] width 145 height 36
type input "Merci d'avoir référé un.e ami.e !"
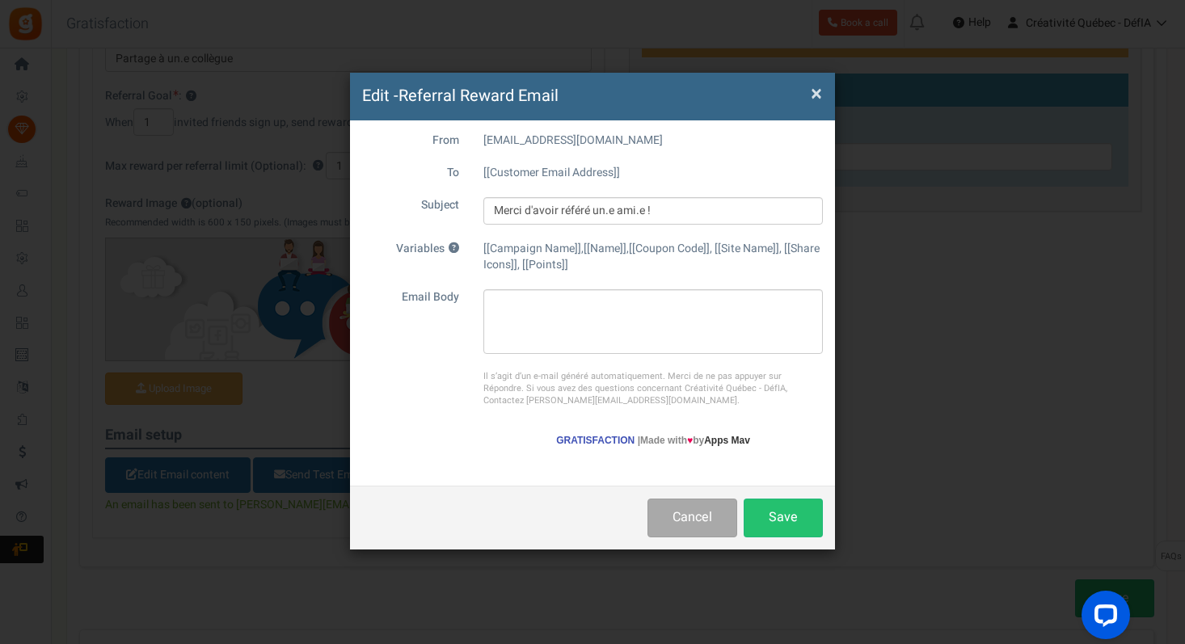
scroll to position [0, 0]
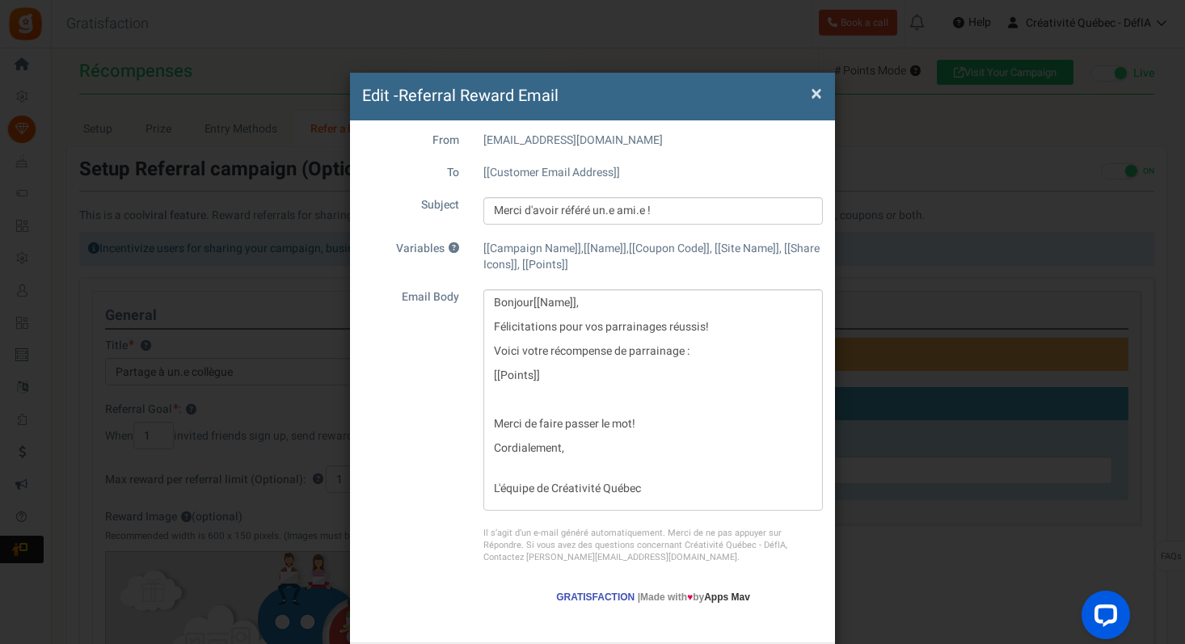
click at [811, 95] on span "×" at bounding box center [816, 93] width 11 height 31
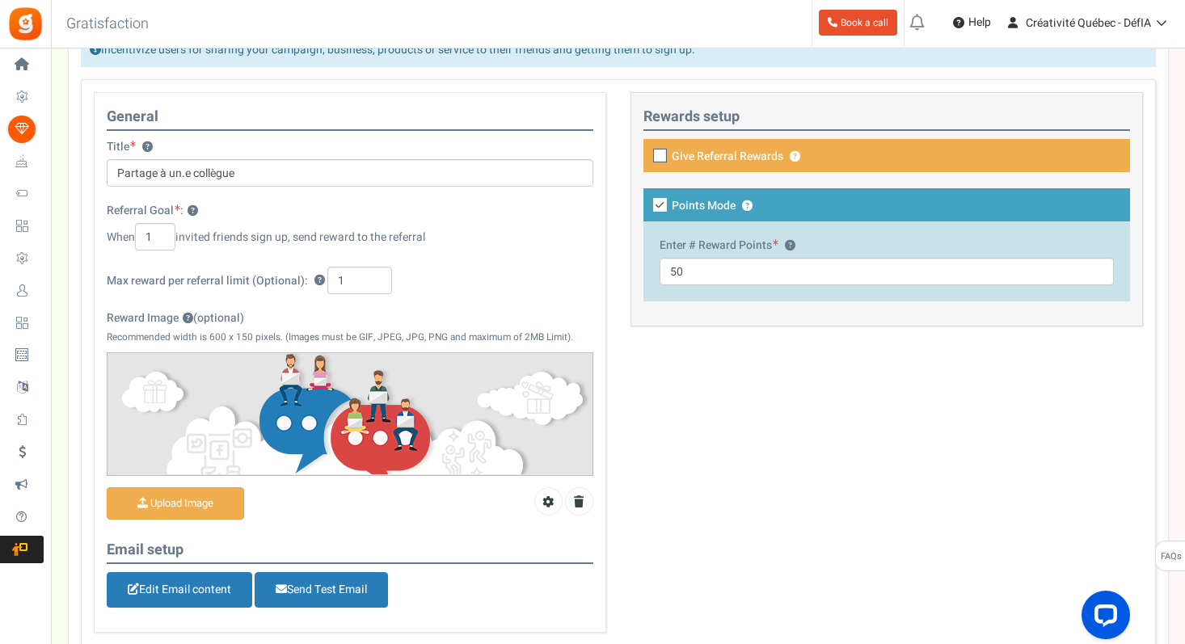
scroll to position [252, 0]
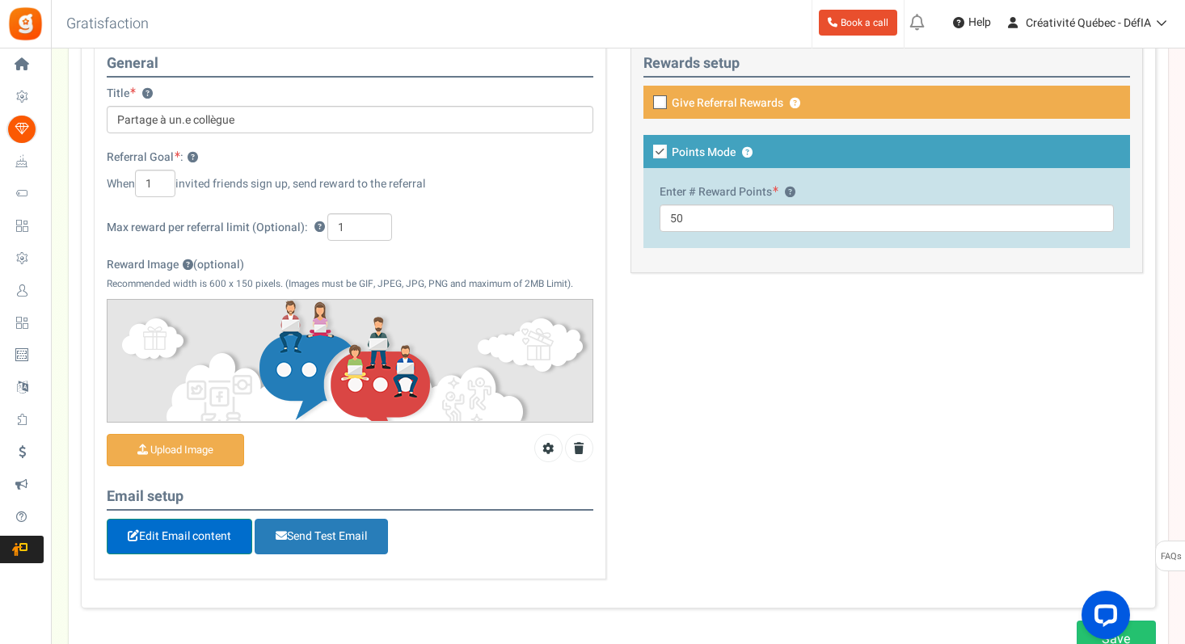
click at [169, 543] on link "Edit Email content" at bounding box center [179, 537] width 145 height 36
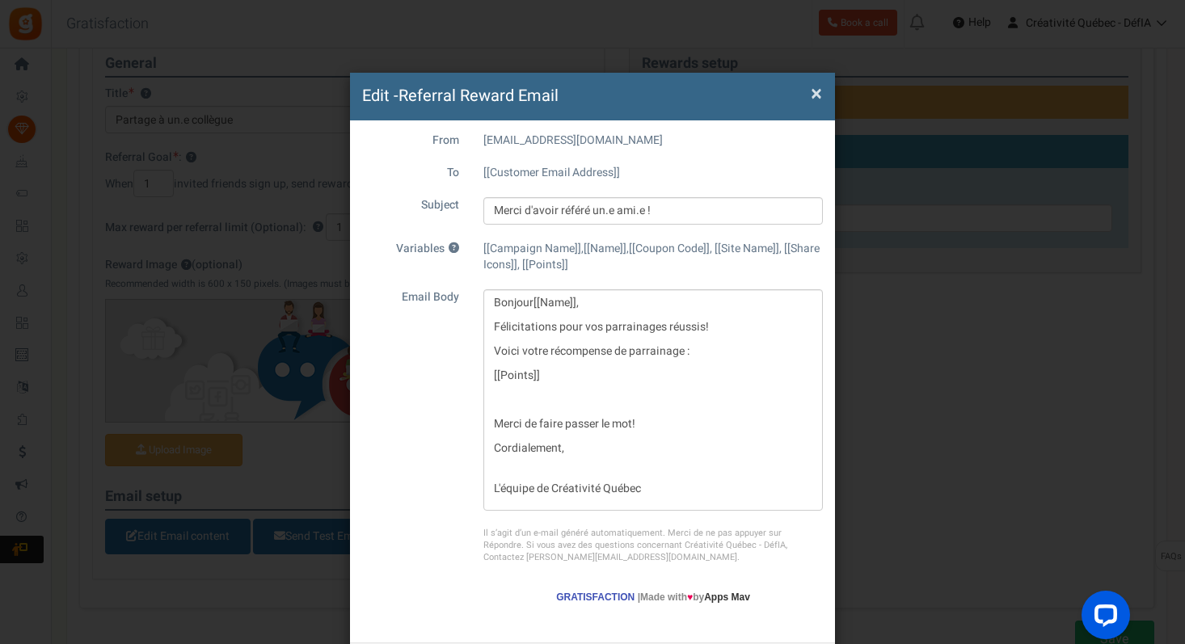
scroll to position [0, 0]
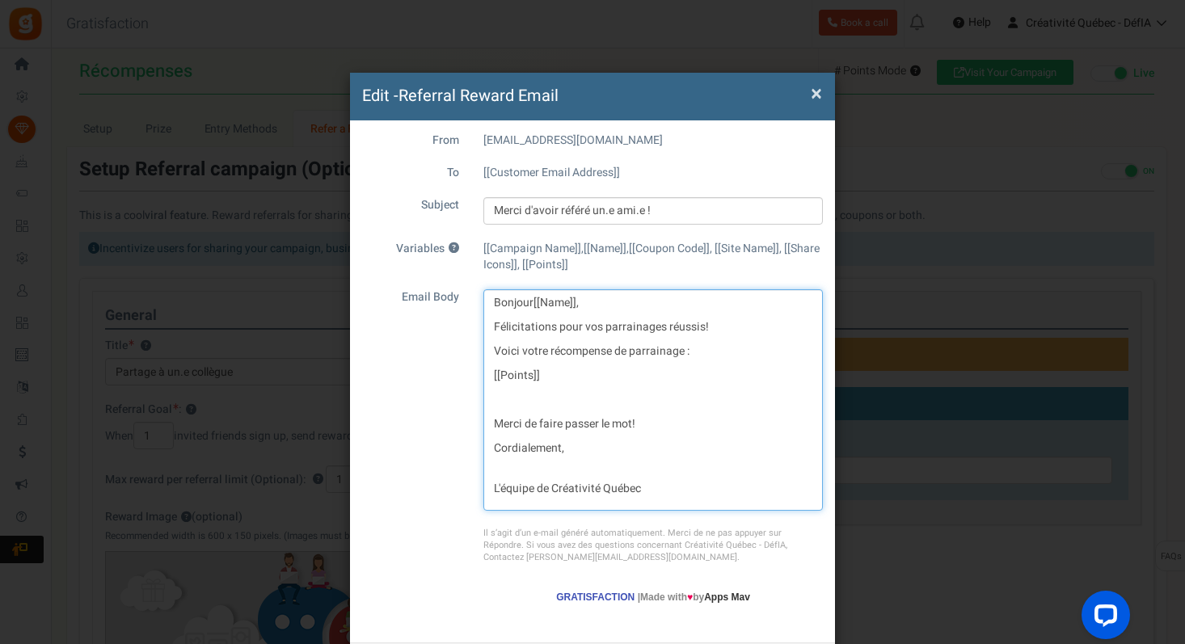
click at [568, 322] on p "Félicitations pour vos parrainages réussis!" at bounding box center [653, 327] width 318 height 16
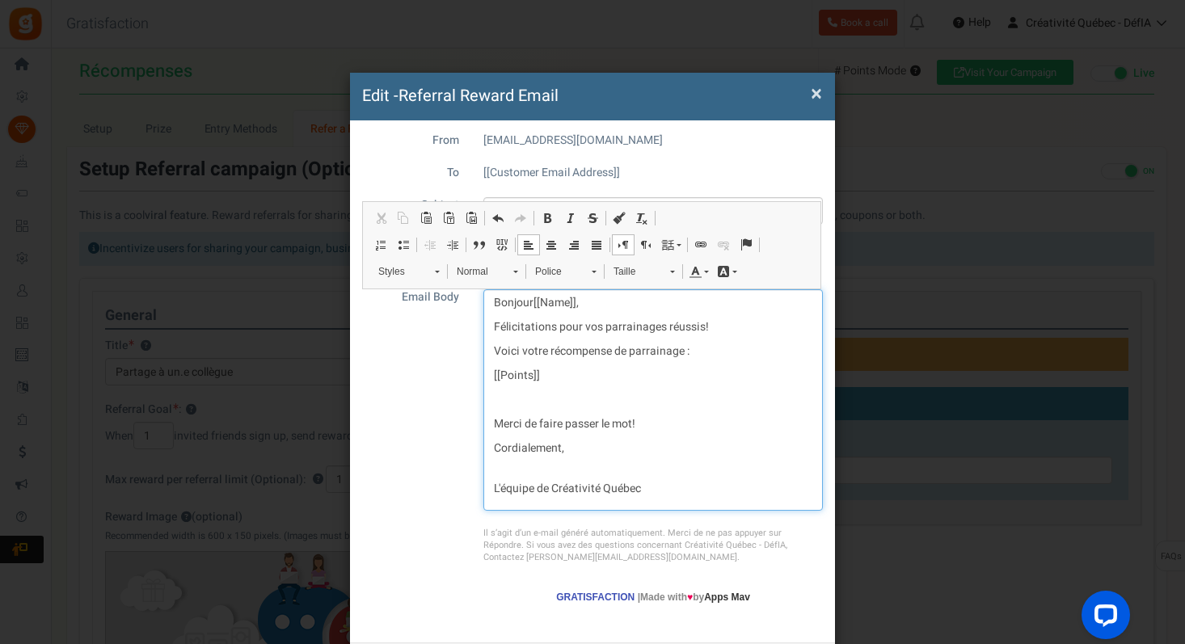
click at [592, 322] on p "Félicitations pour vos parrainages réussis!" at bounding box center [653, 327] width 318 height 16
drag, startPoint x: 587, startPoint y: 324, endPoint x: 718, endPoint y: 327, distance: 131.8
click at [718, 327] on p "Félicitations pour vos parrainages réussis!" at bounding box center [653, 327] width 318 height 16
click at [617, 407] on p "Éditeur de texte enrichi, aemail_editor" at bounding box center [653, 400] width 318 height 16
click at [624, 448] on p "Cordialement," at bounding box center [653, 456] width 318 height 32
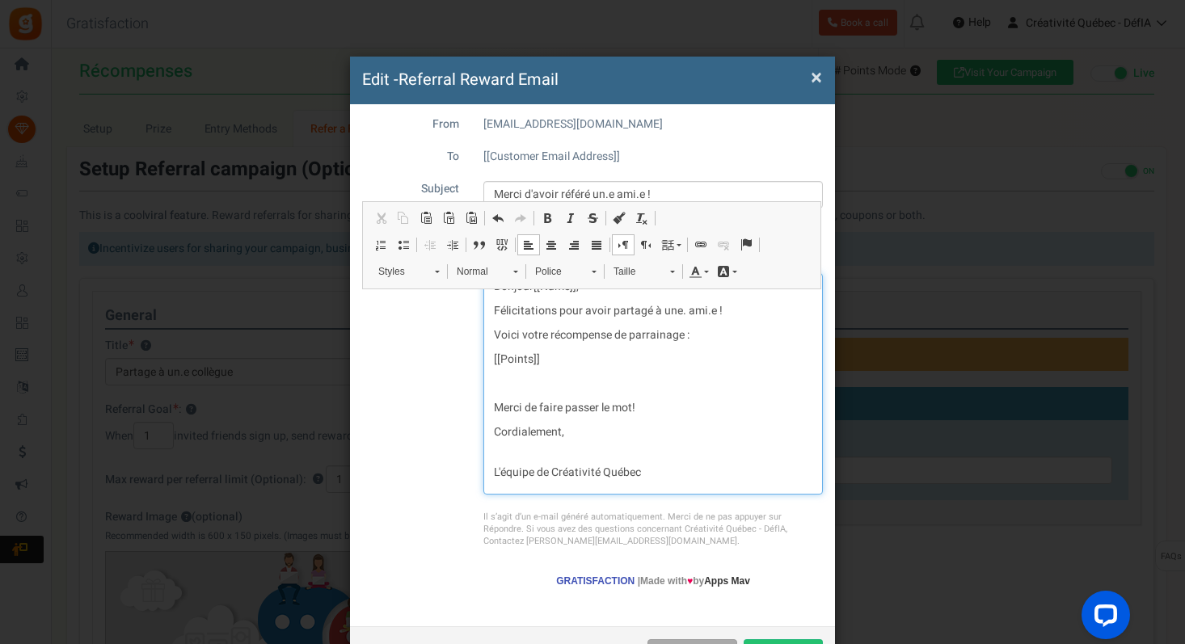
scroll to position [21, 0]
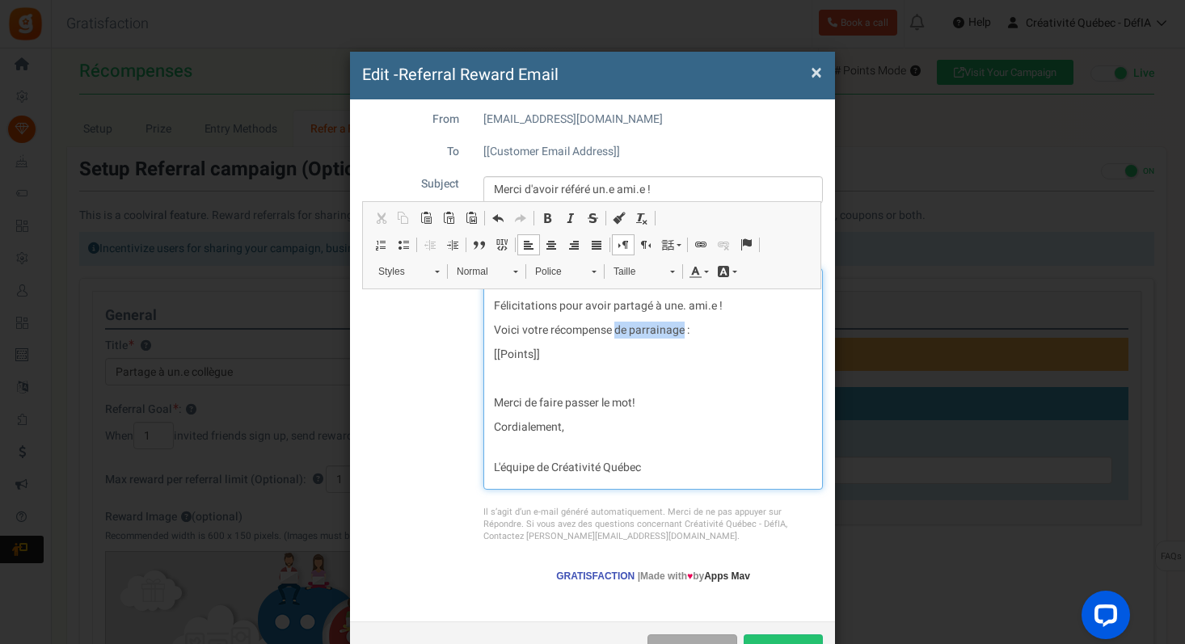
drag, startPoint x: 612, startPoint y: 330, endPoint x: 680, endPoint y: 328, distance: 67.9
click at [680, 328] on p "Voici votre récompense de parrainage :" at bounding box center [653, 330] width 318 height 16
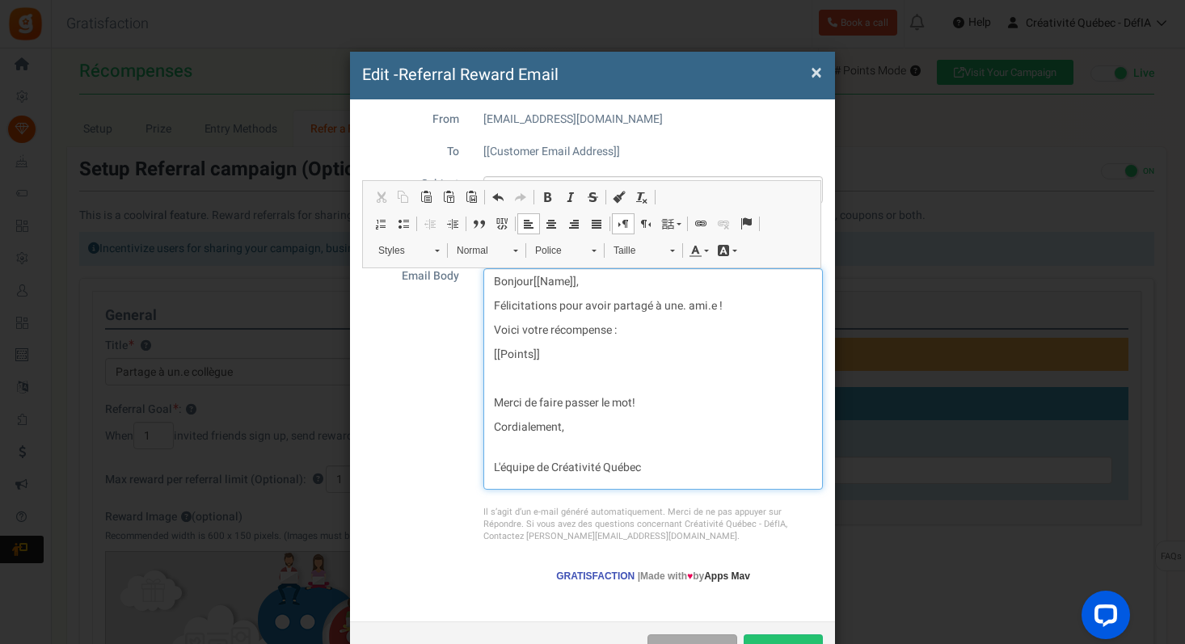
click at [589, 429] on p "Cordialement," at bounding box center [653, 435] width 318 height 32
click at [537, 401] on p "Merci de faire passer le mot!" at bounding box center [653, 403] width 318 height 16
click at [540, 395] on p "Merci de continuer à faire passer le mot!" at bounding box center [653, 403] width 318 height 16
click at [593, 428] on p "Cordialement," at bounding box center [653, 435] width 318 height 32
click at [705, 402] on p "Merci de continuer à faire passer le mot!" at bounding box center [653, 403] width 318 height 16
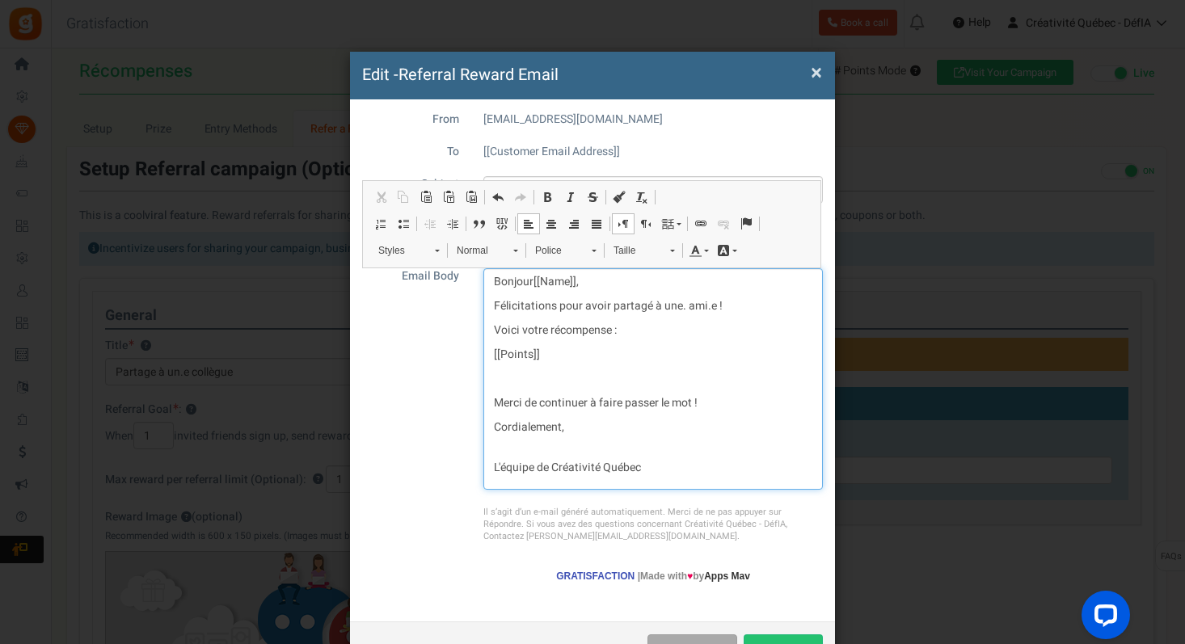
click at [681, 461] on p "L'équipe de Créativité Québec" at bounding box center [653, 468] width 318 height 16
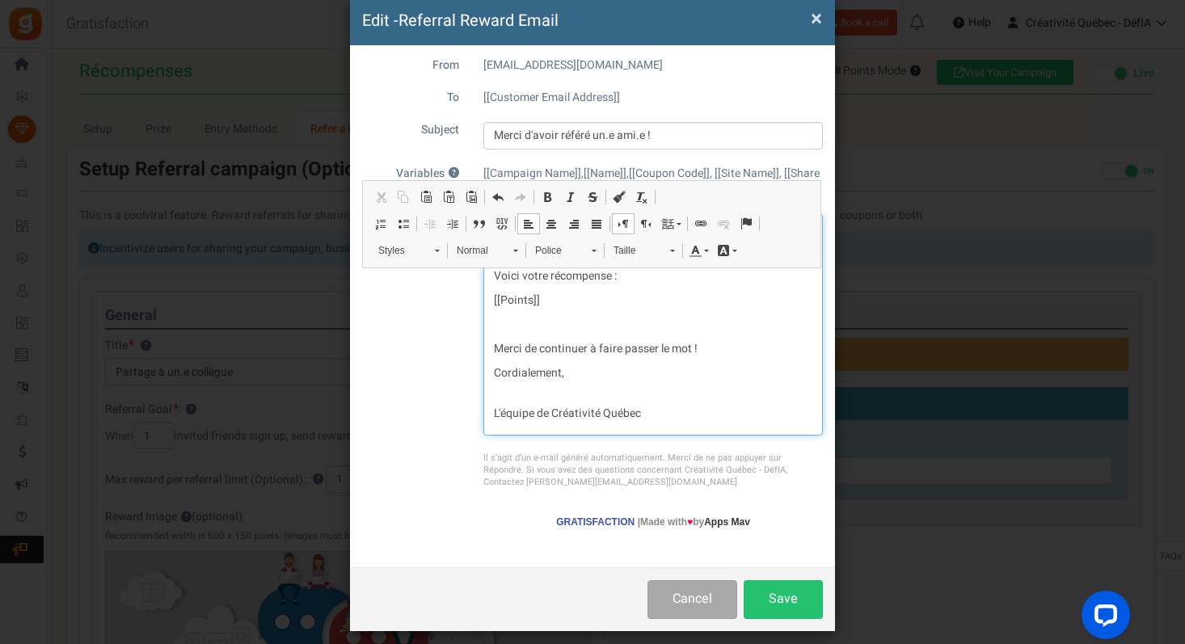
scroll to position [86, 0]
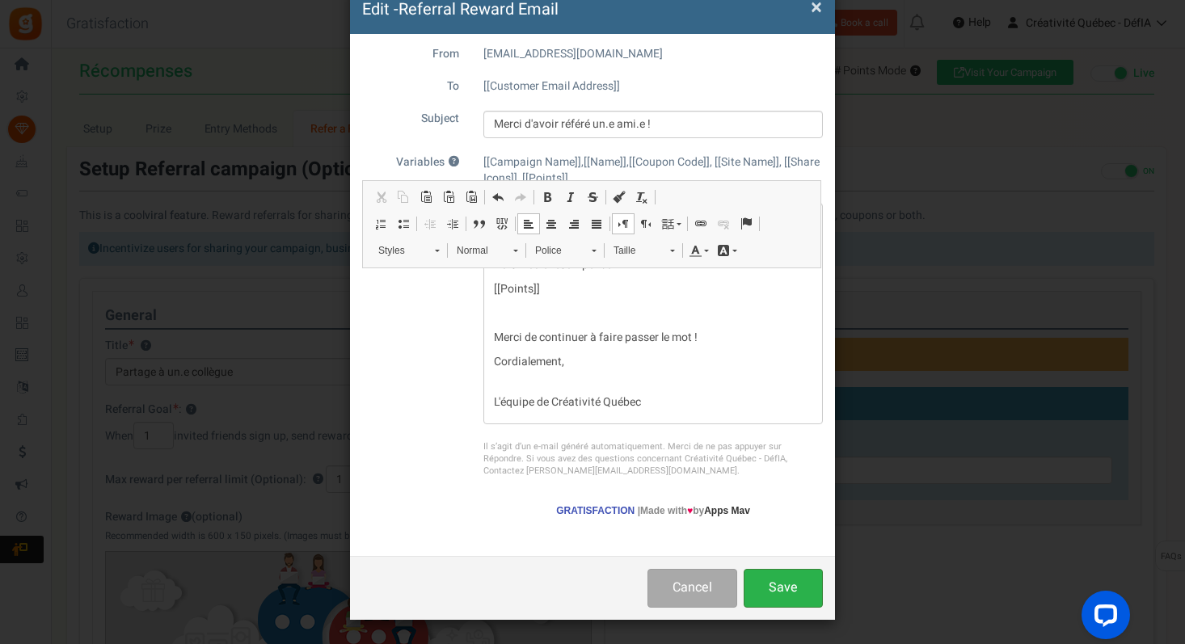
click at [780, 585] on button "Save" at bounding box center [782, 588] width 79 height 38
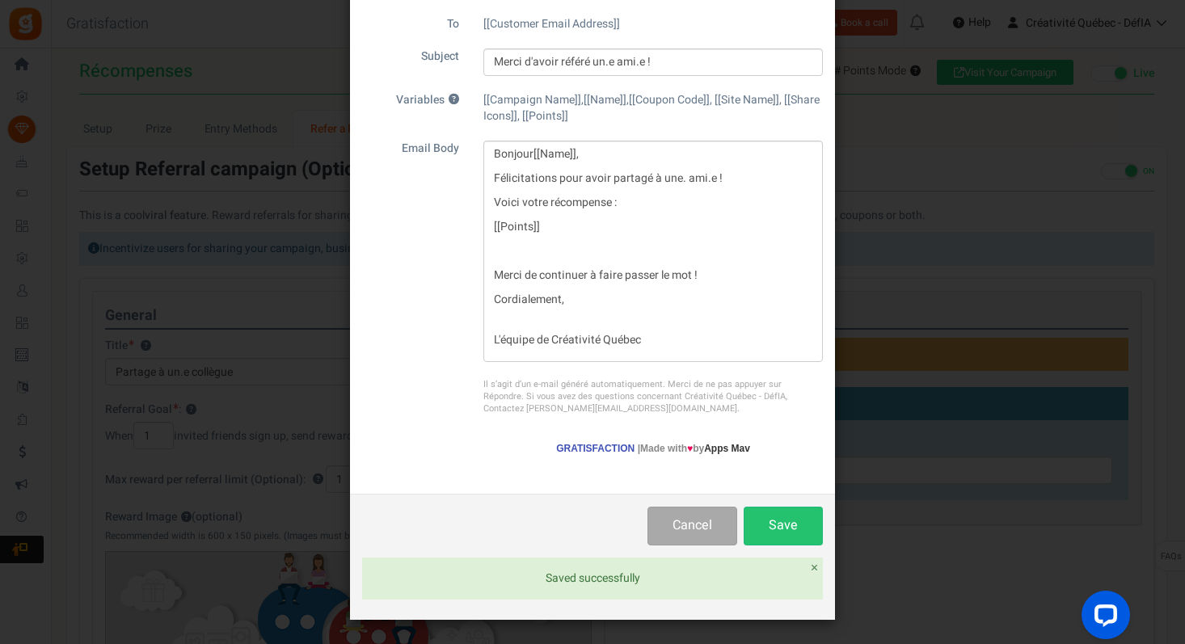
scroll to position [0, 0]
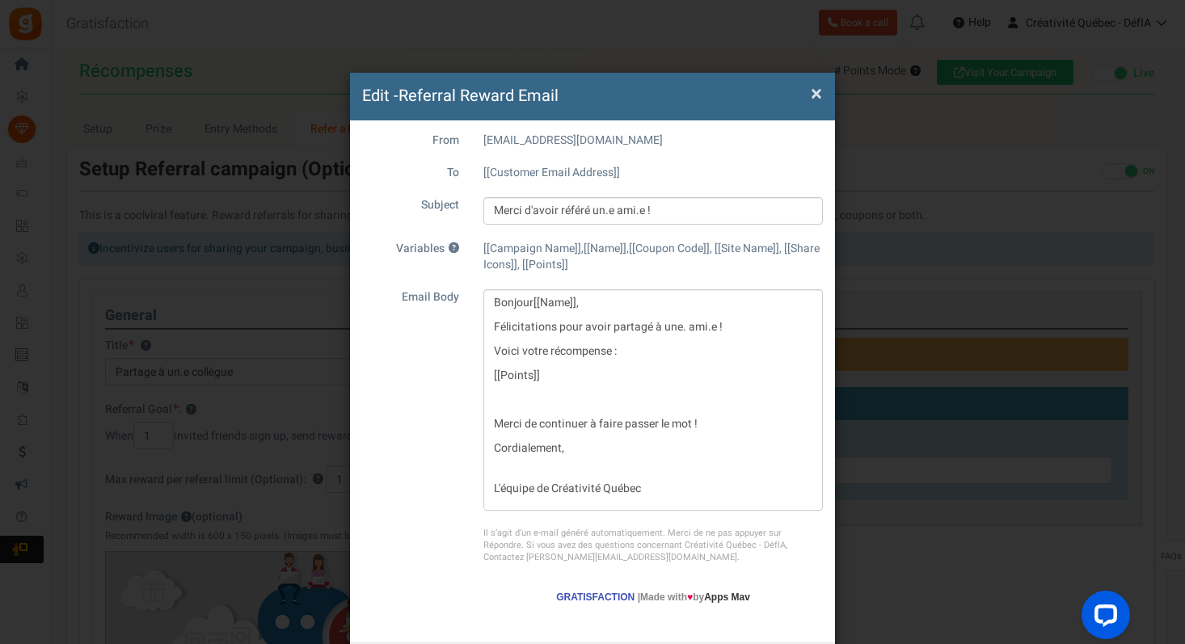
click at [811, 87] on span "×" at bounding box center [816, 93] width 11 height 31
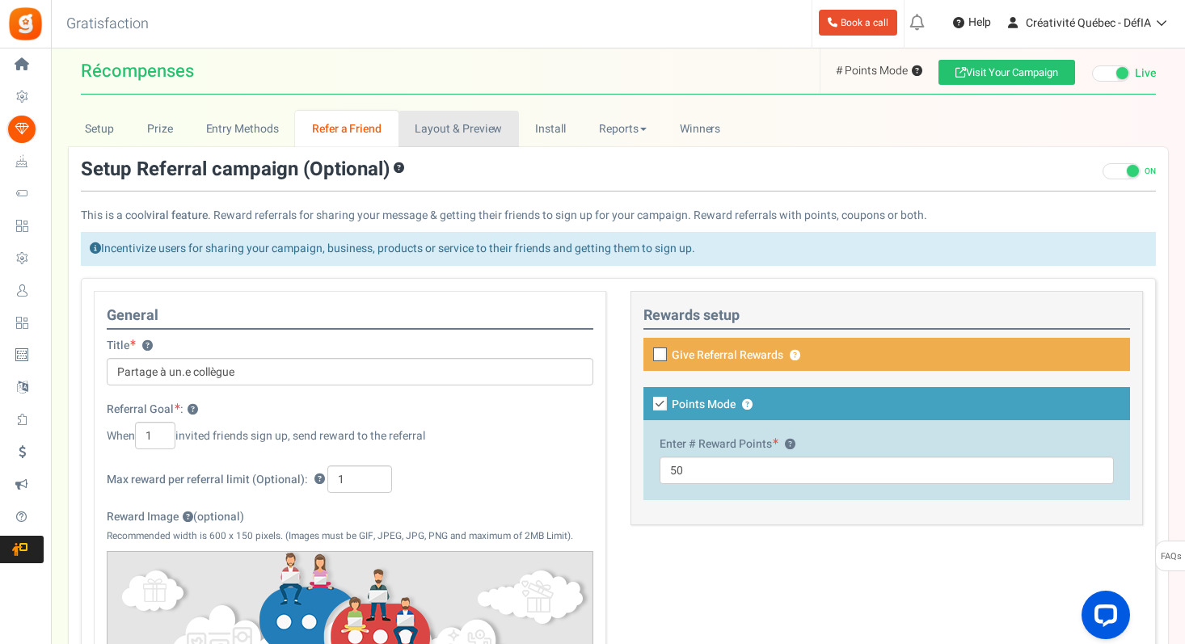
click at [442, 131] on link "Layout & Preview" at bounding box center [458, 129] width 120 height 36
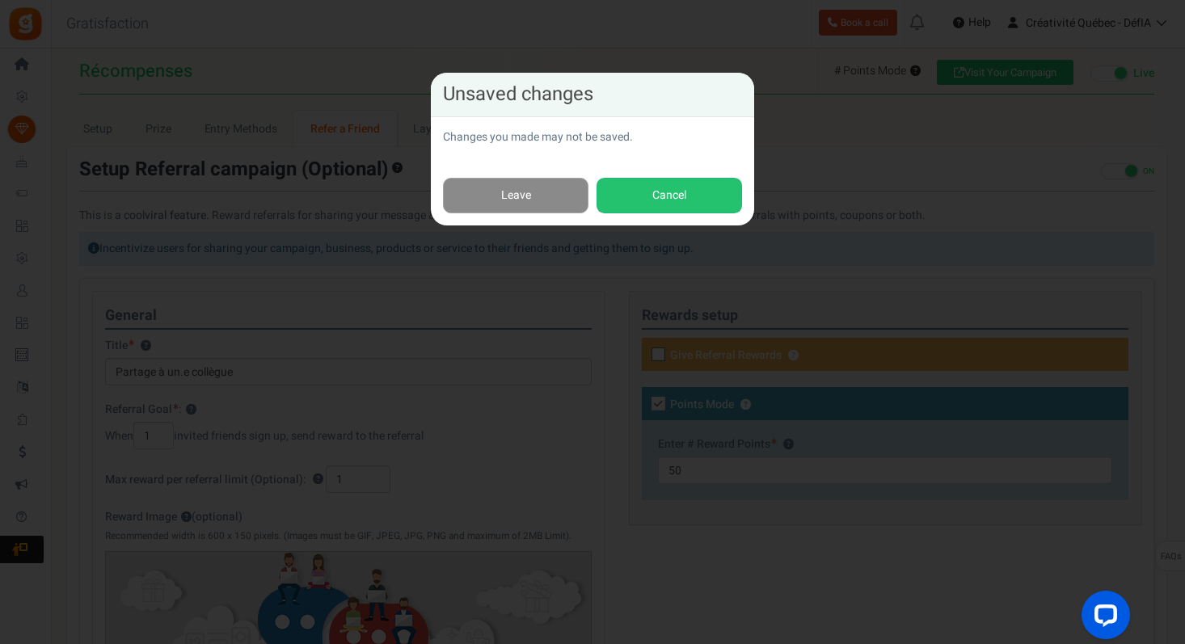
click at [529, 198] on link "Leave" at bounding box center [515, 196] width 145 height 36
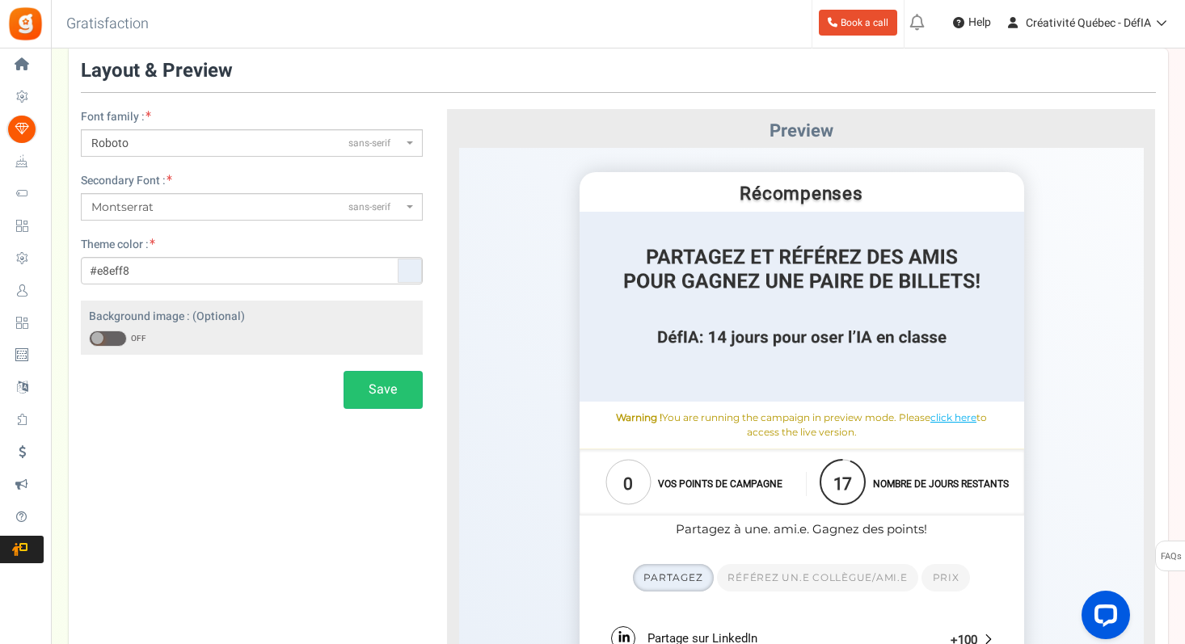
scroll to position [94, 0]
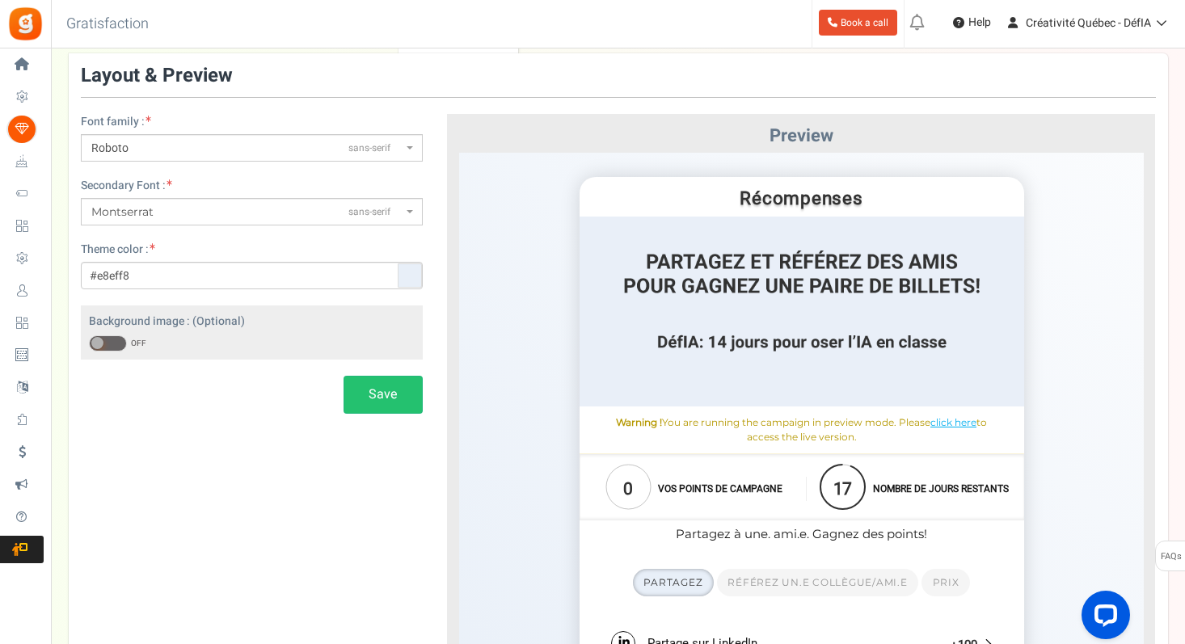
click at [109, 349] on span at bounding box center [108, 343] width 38 height 16
click at [89, 349] on input "ON OFF" at bounding box center [89, 344] width 0 height 11
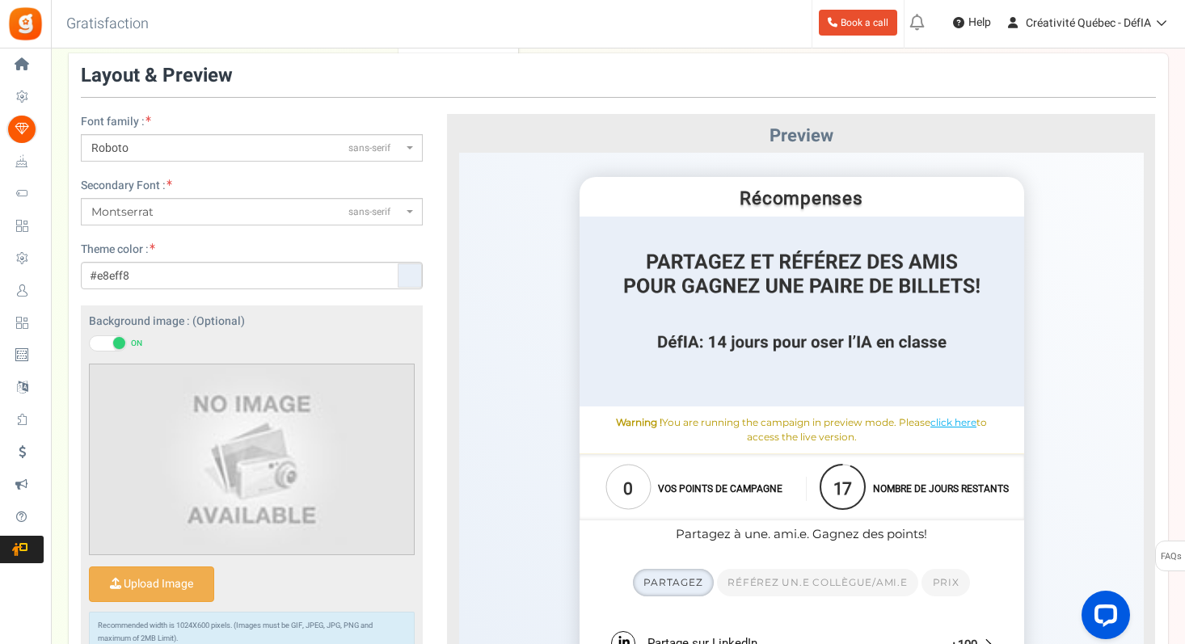
click at [115, 342] on span at bounding box center [119, 343] width 12 height 12
click at [89, 342] on input "ON OFF" at bounding box center [89, 344] width 0 height 11
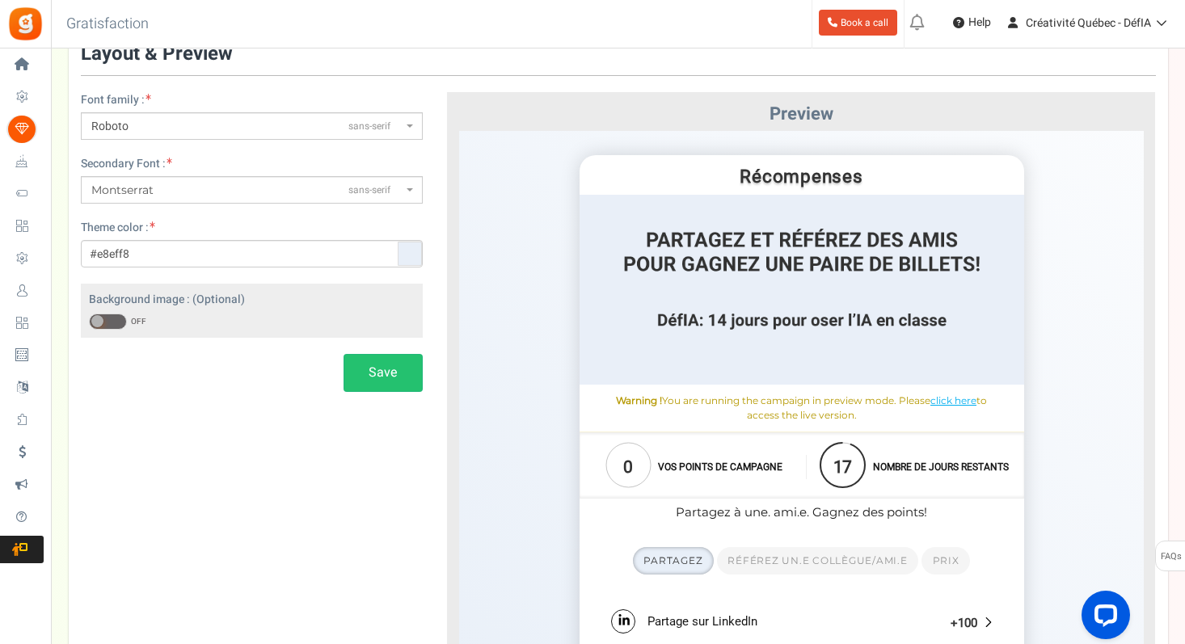
scroll to position [0, 0]
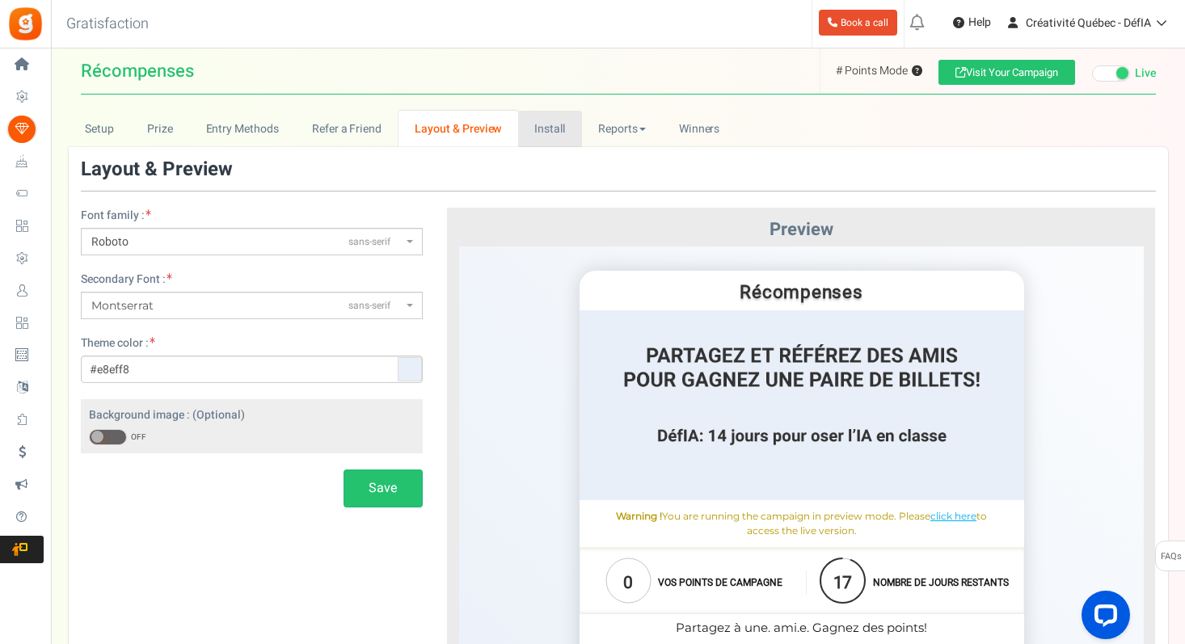
click at [548, 137] on link "Install" at bounding box center [550, 129] width 64 height 36
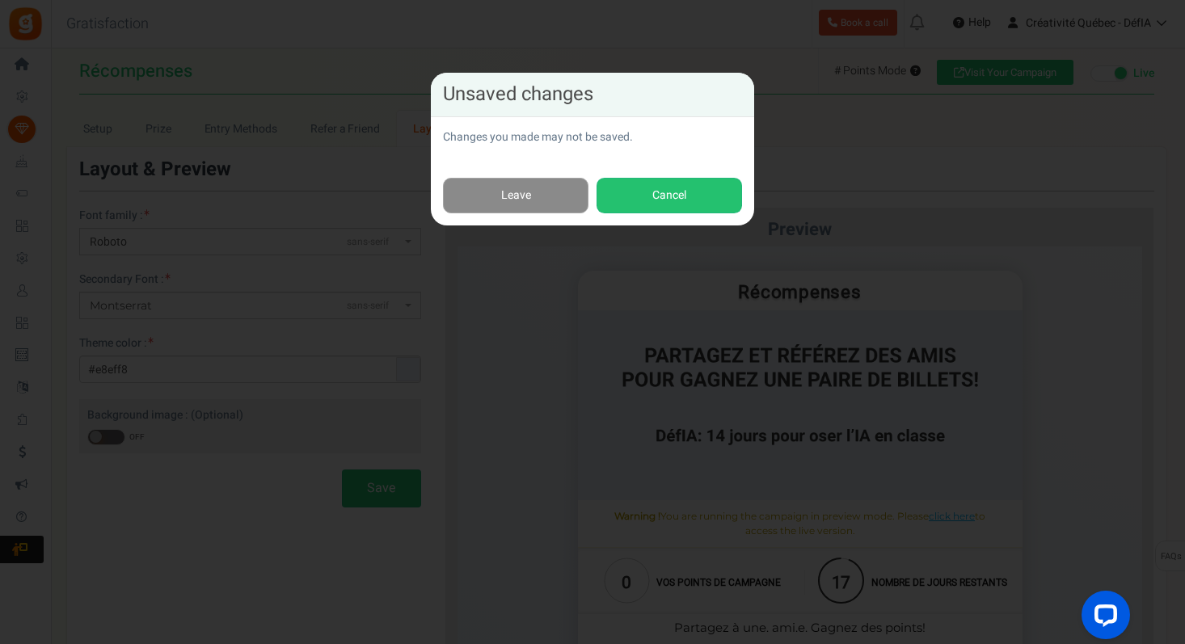
click at [520, 199] on link "Leave" at bounding box center [515, 196] width 145 height 36
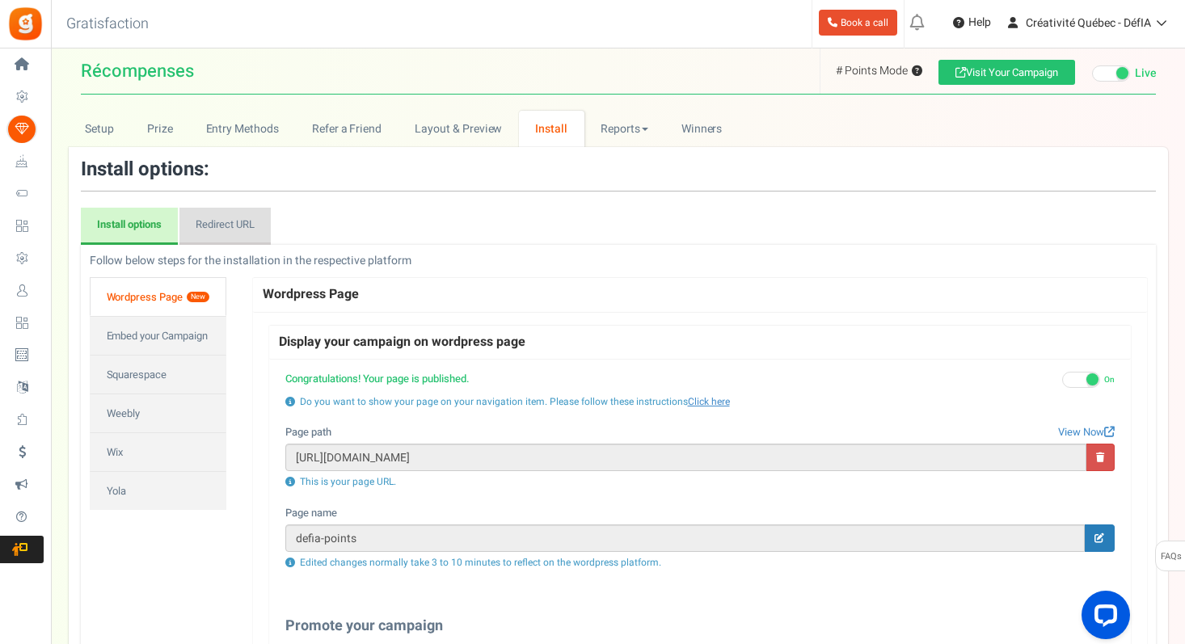
click at [214, 231] on link "Redirect URL" at bounding box center [224, 226] width 91 height 37
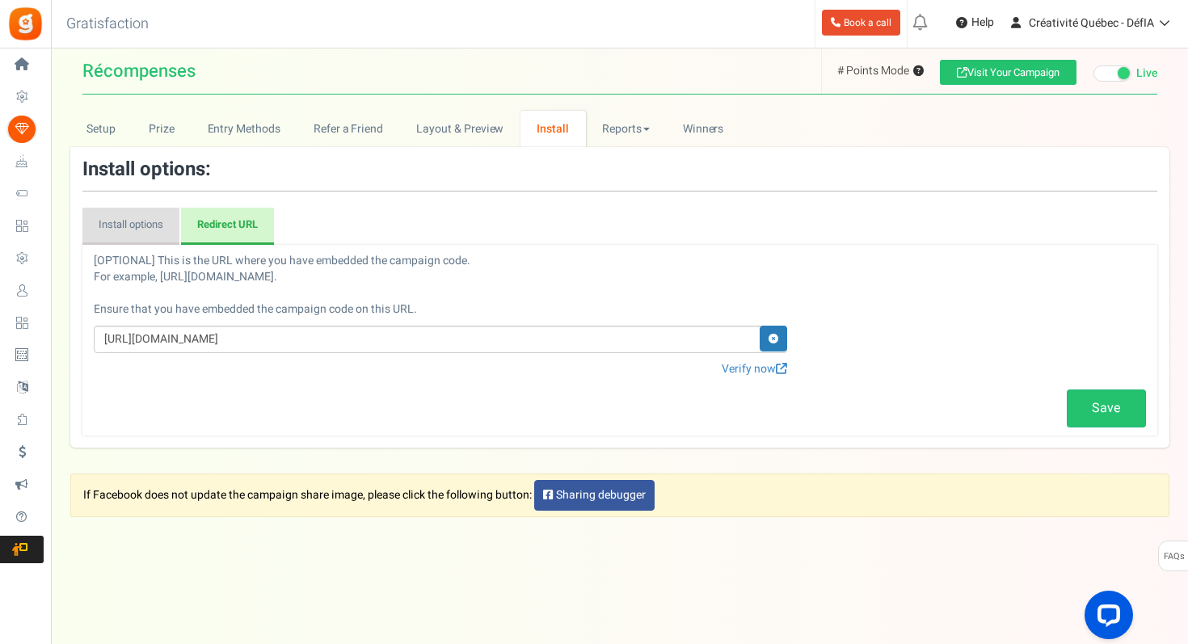
click at [139, 236] on link "Install options" at bounding box center [130, 226] width 97 height 37
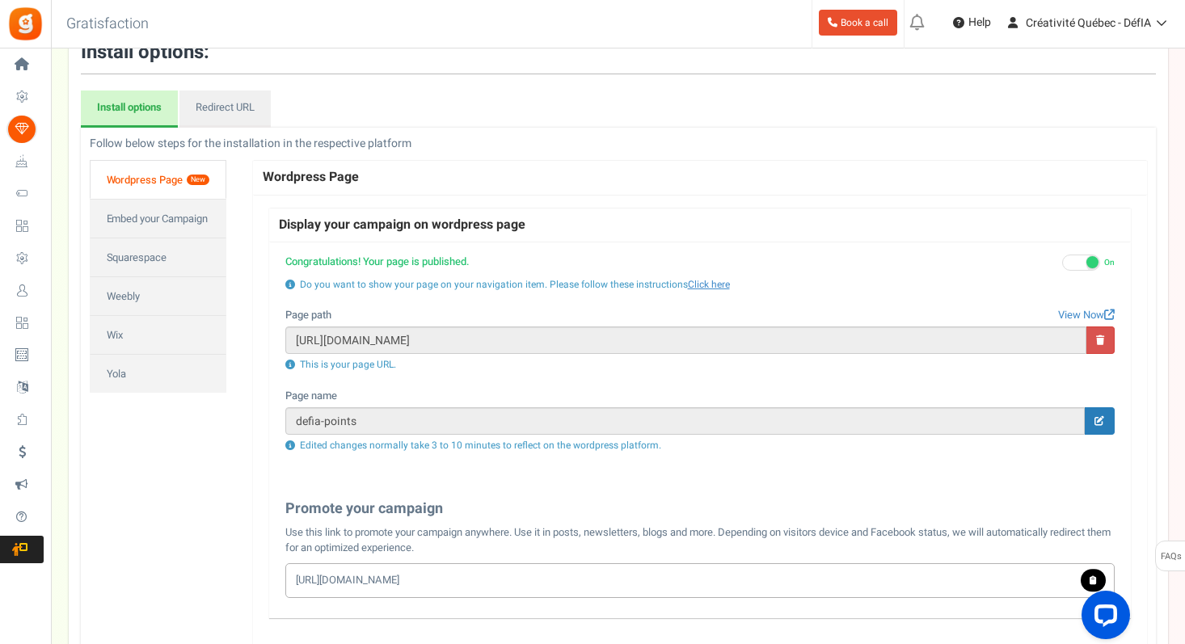
scroll to position [114, 0]
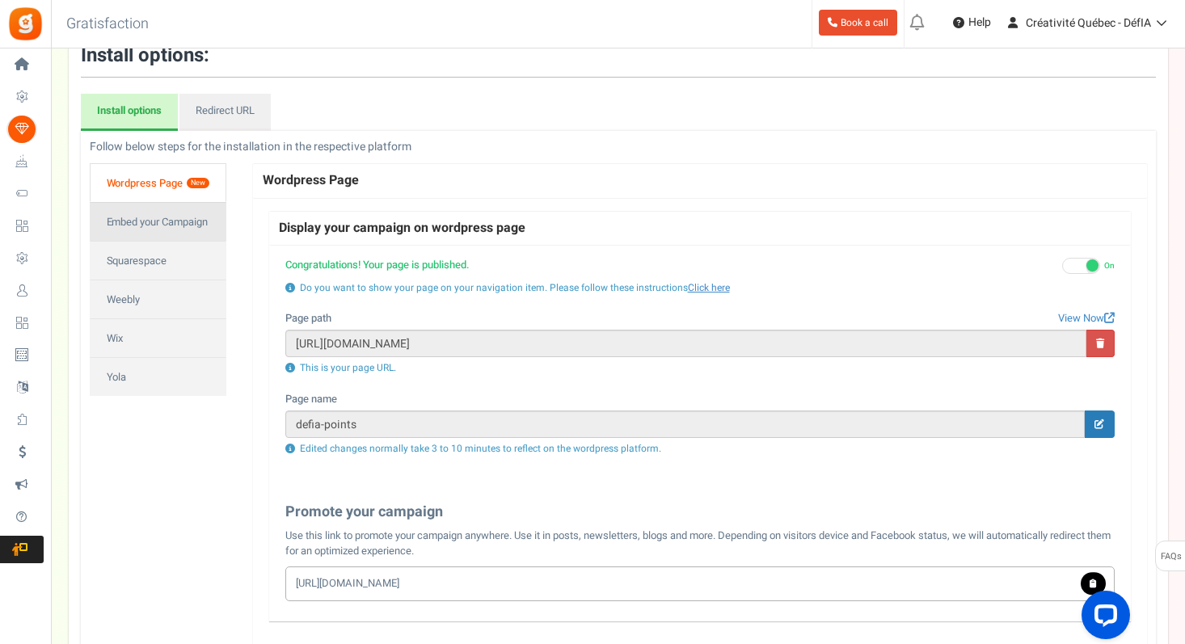
click at [171, 228] on link "Embed your Campaign" at bounding box center [158, 221] width 137 height 39
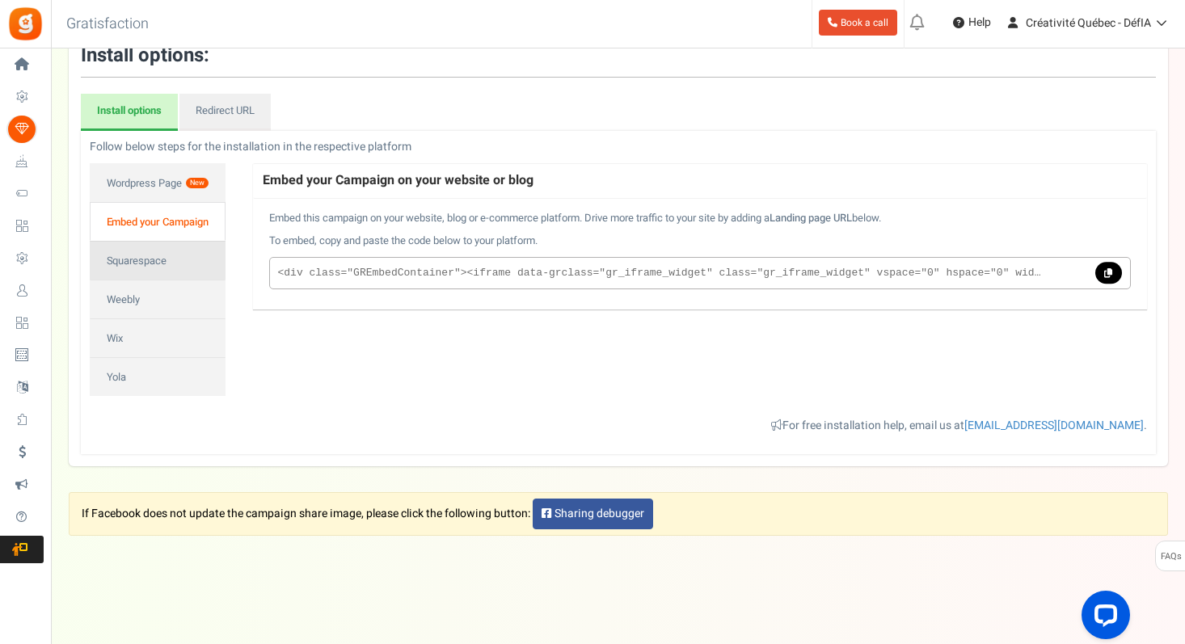
click at [157, 251] on link "Squarespace" at bounding box center [158, 260] width 136 height 39
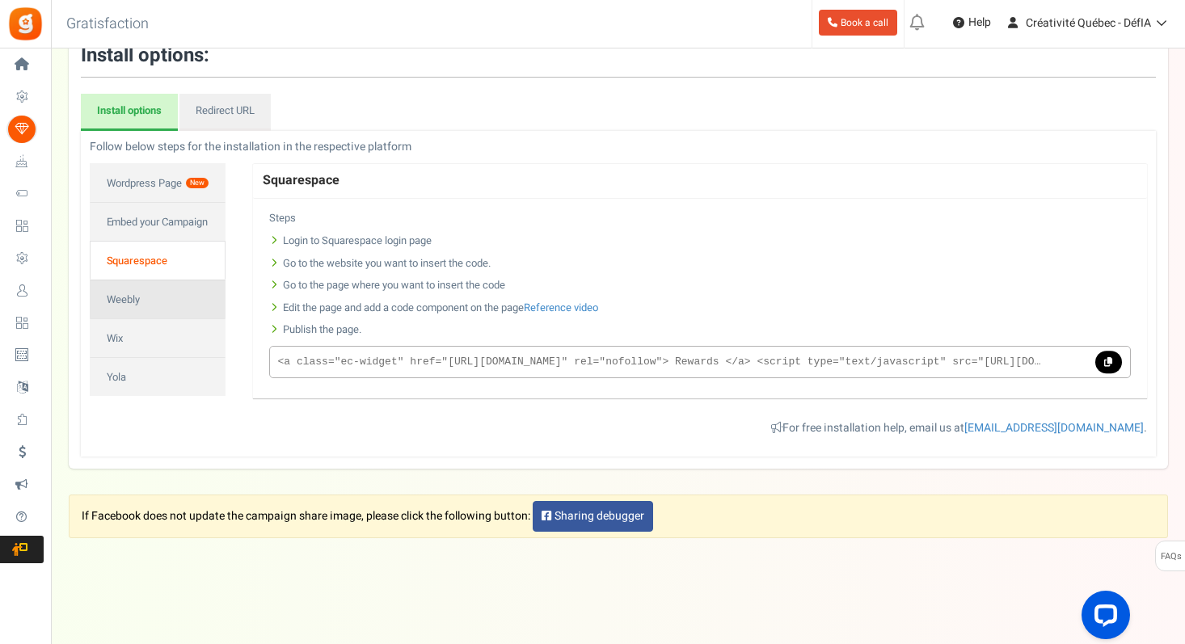
click at [128, 301] on link "Weebly" at bounding box center [158, 299] width 136 height 39
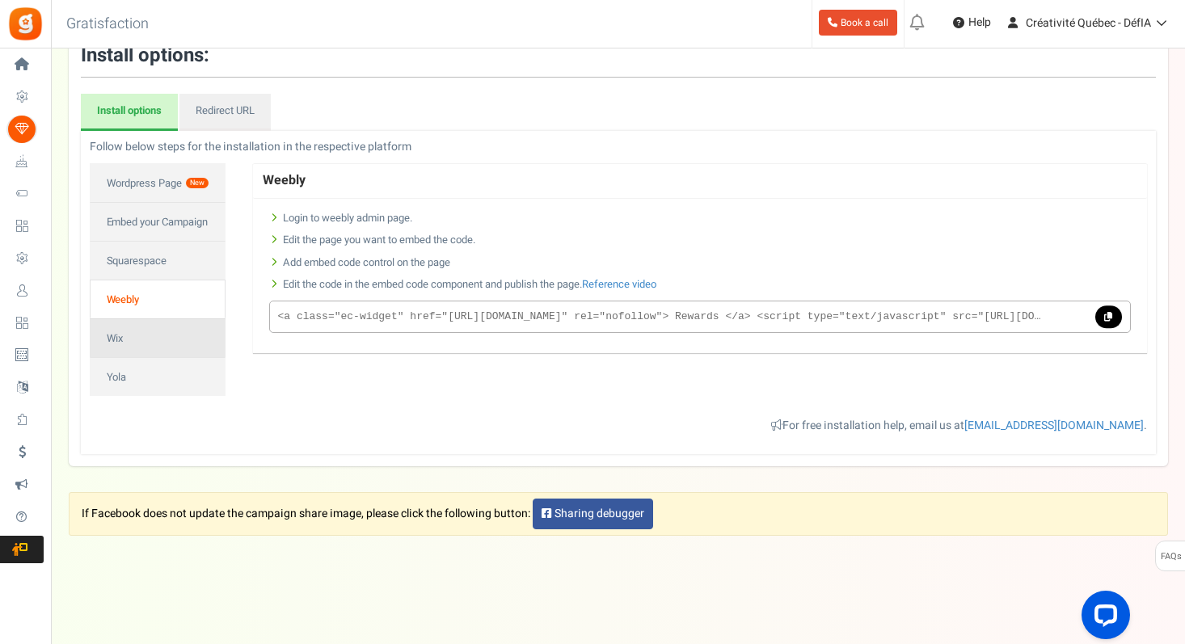
click at [107, 336] on link "Wix" at bounding box center [158, 337] width 136 height 39
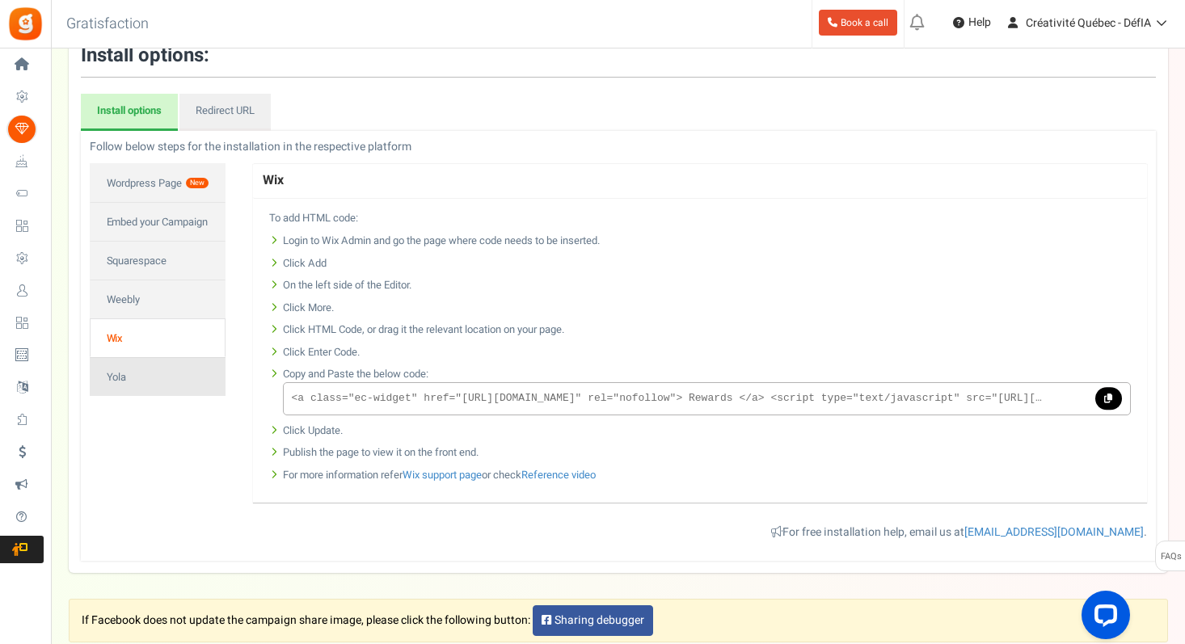
click at [111, 372] on link "Yola" at bounding box center [158, 376] width 136 height 39
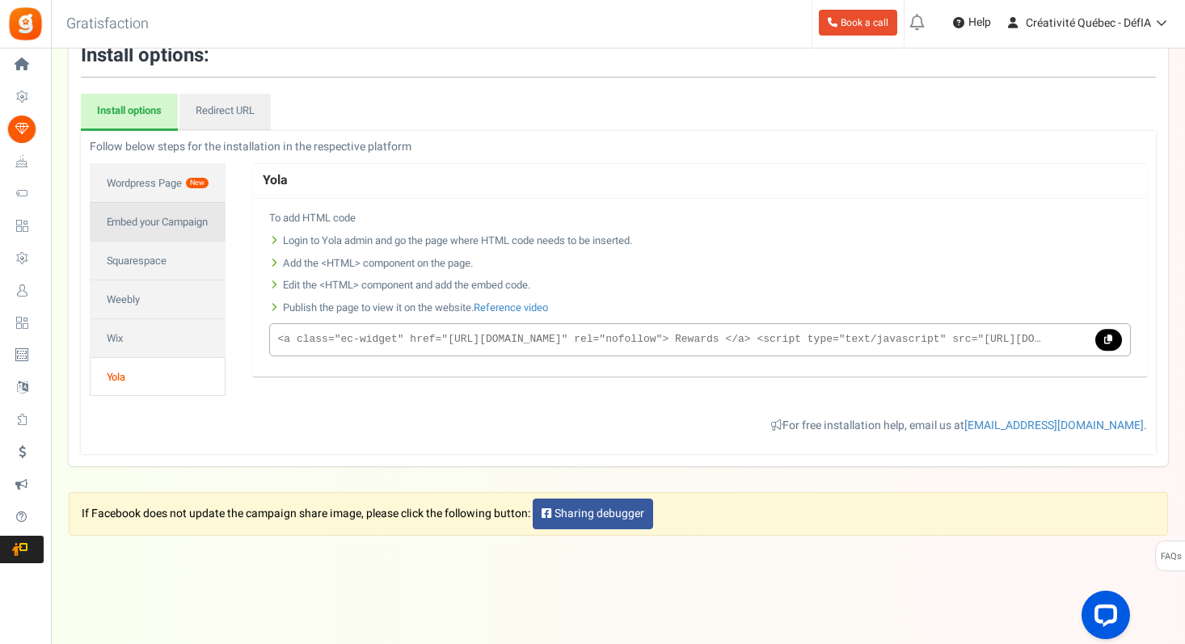
click at [130, 226] on link "Embed your Campaign" at bounding box center [158, 221] width 136 height 39
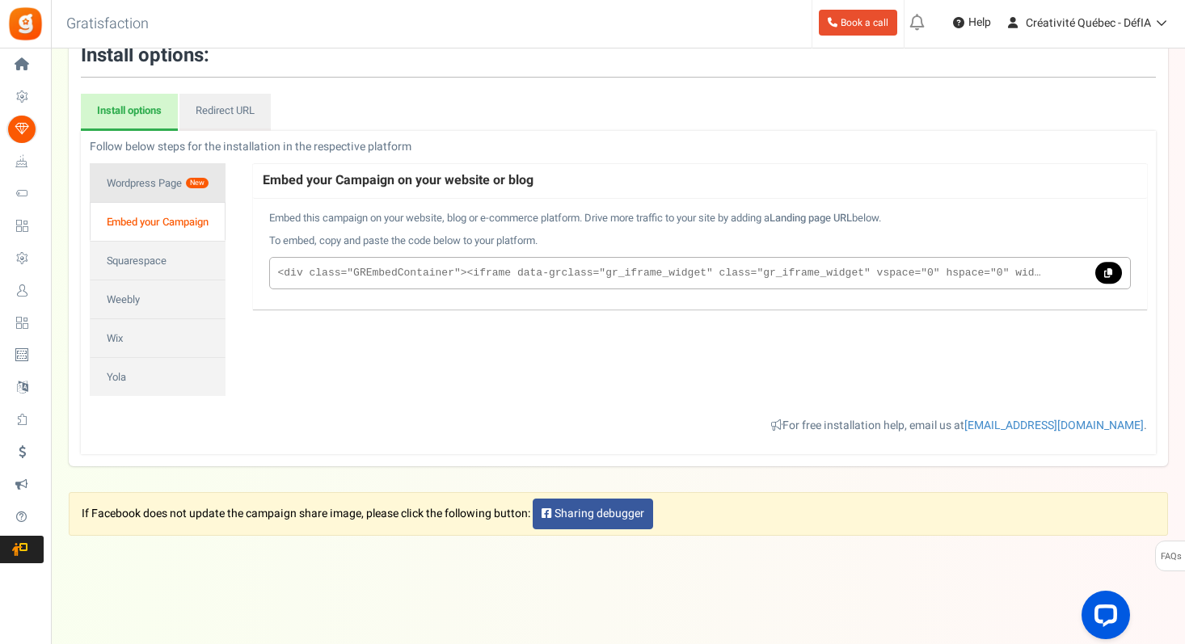
click at [129, 194] on link "Wordpress Page New" at bounding box center [158, 182] width 136 height 39
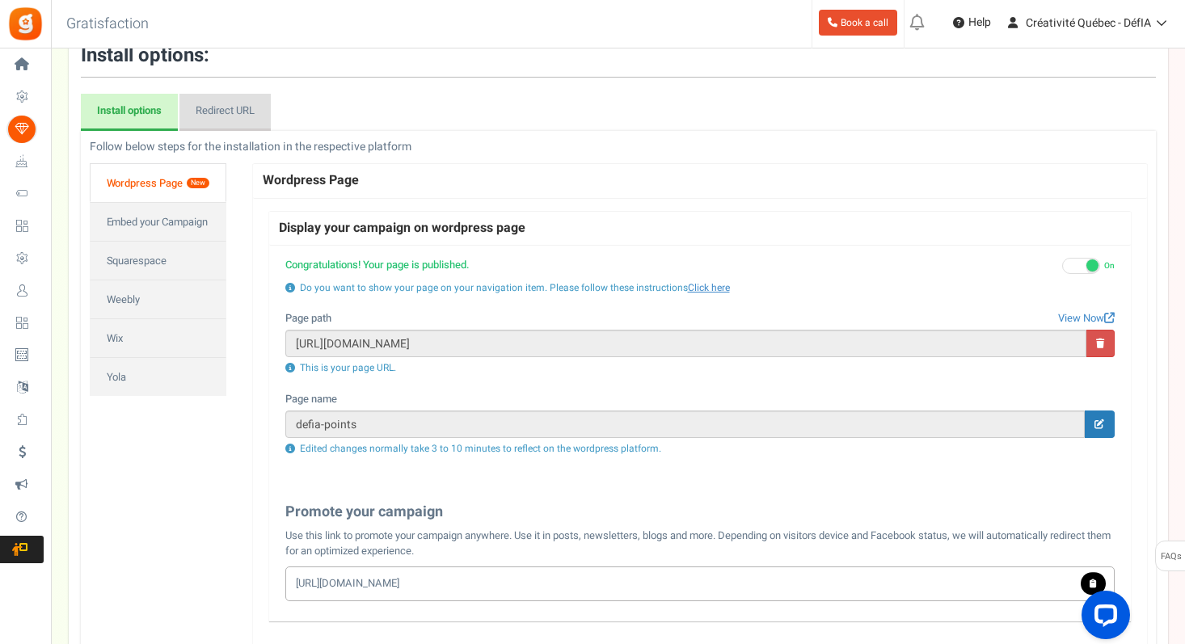
click at [219, 112] on link "Redirect URL" at bounding box center [224, 112] width 91 height 37
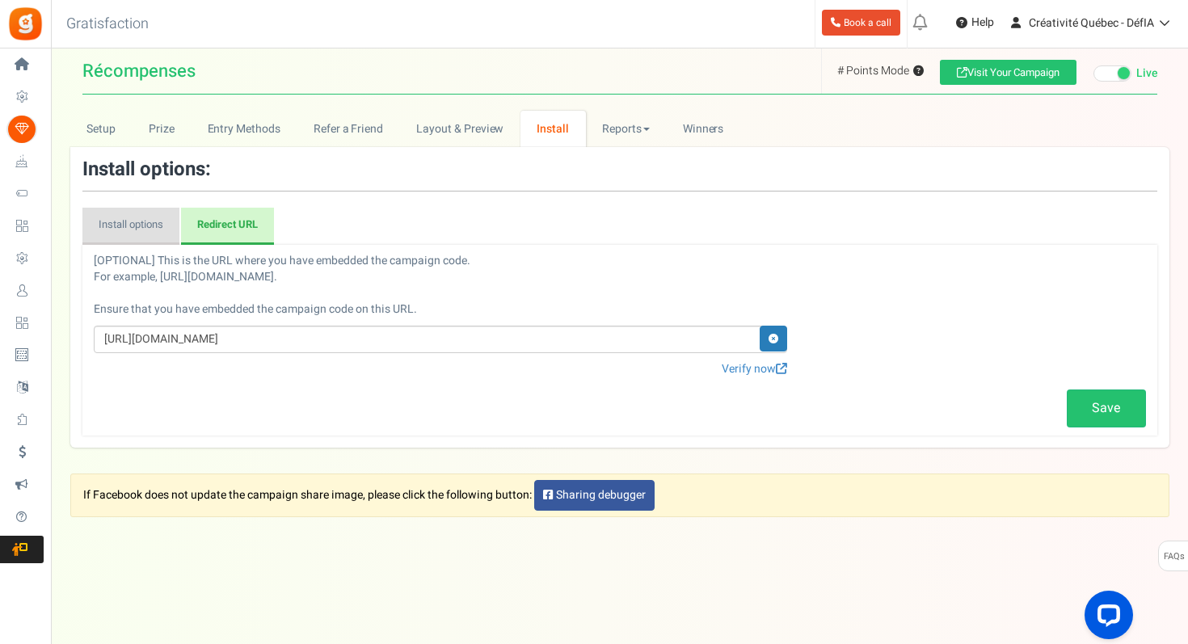
click at [141, 230] on link "Install options" at bounding box center [130, 226] width 97 height 37
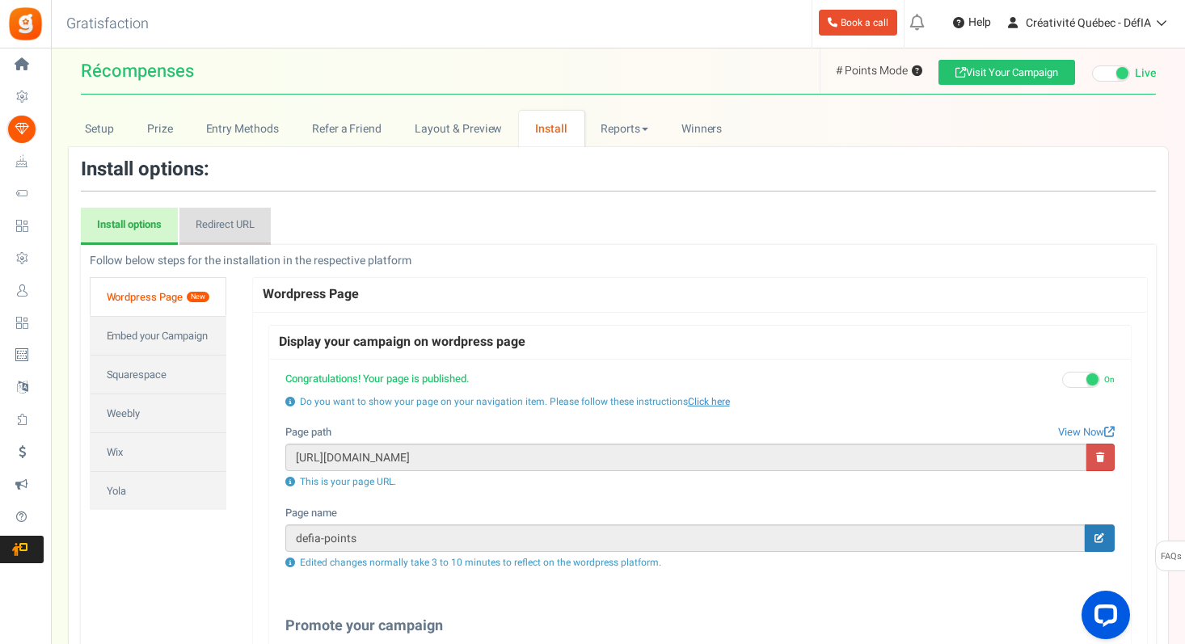
click at [231, 223] on link "Redirect URL" at bounding box center [224, 226] width 91 height 37
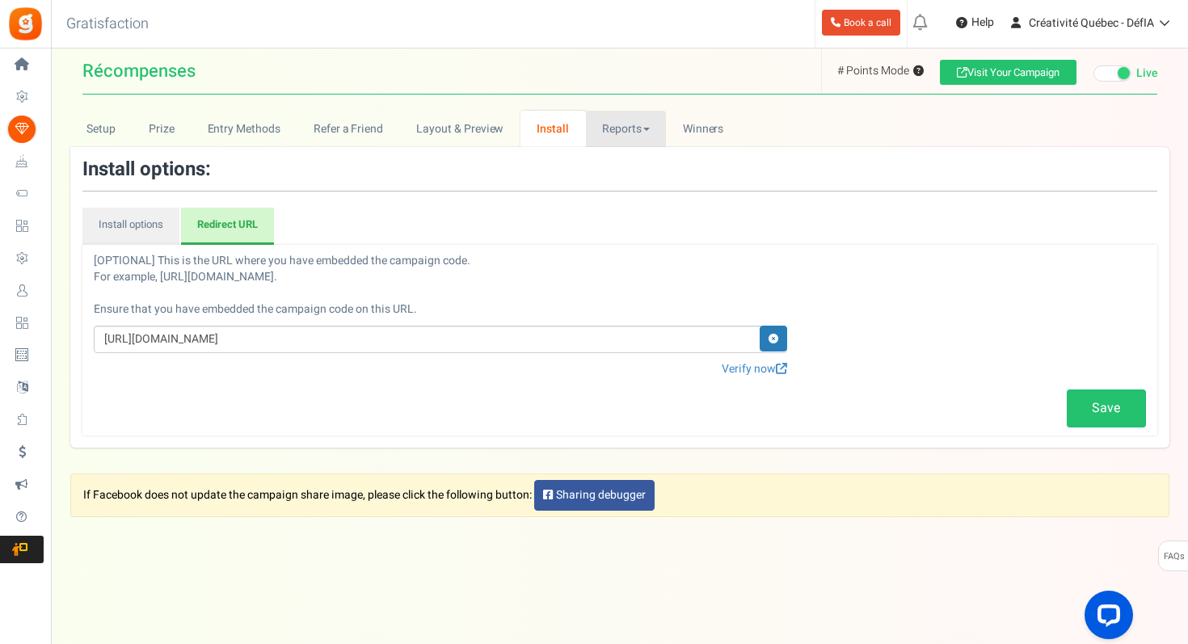
click at [617, 129] on link "Reports" at bounding box center [626, 129] width 81 height 36
click at [704, 135] on span "Winners" at bounding box center [703, 128] width 41 height 17
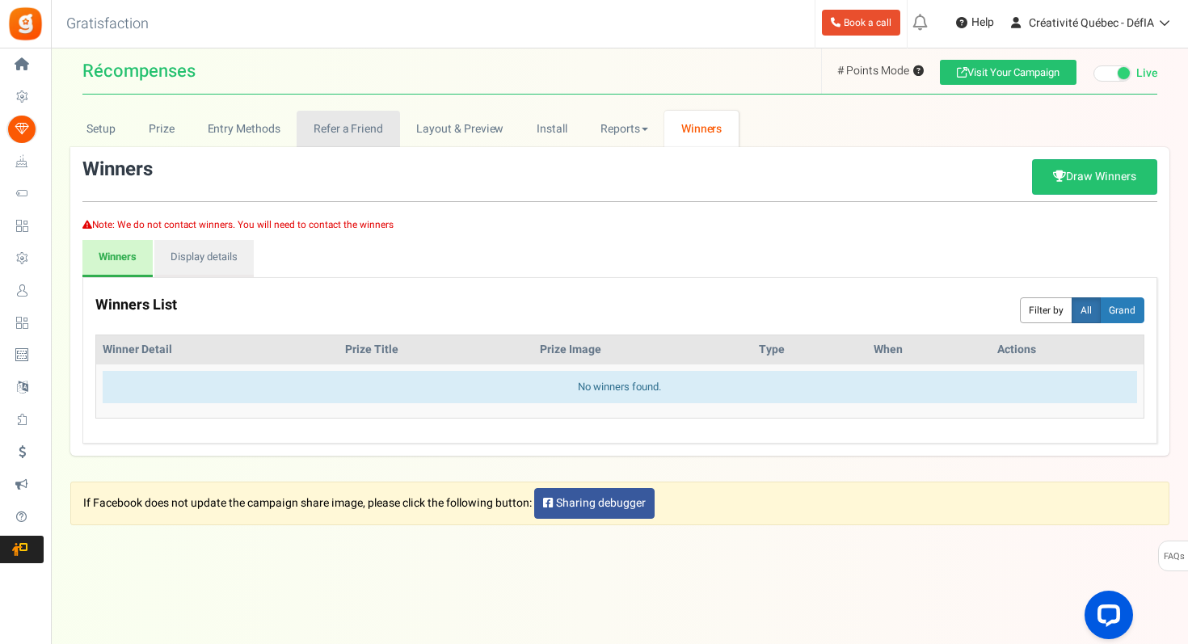
click at [345, 130] on link "Refer a Friend" at bounding box center [348, 129] width 103 height 36
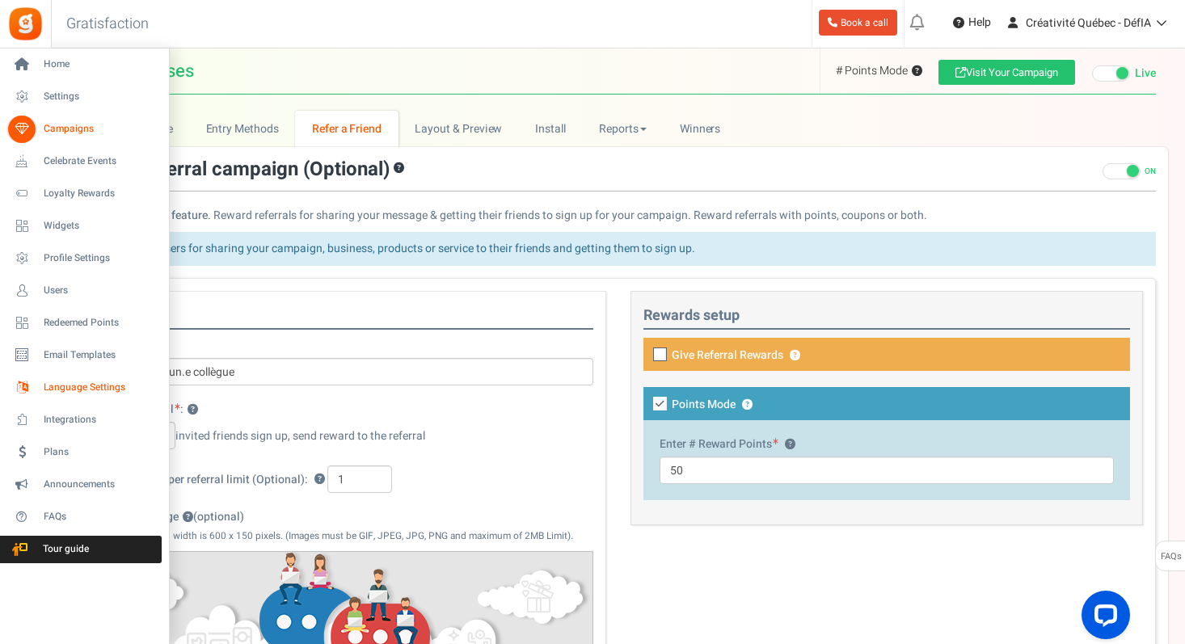
click at [46, 377] on link "Language Settings" at bounding box center [83, 387] width 155 height 27
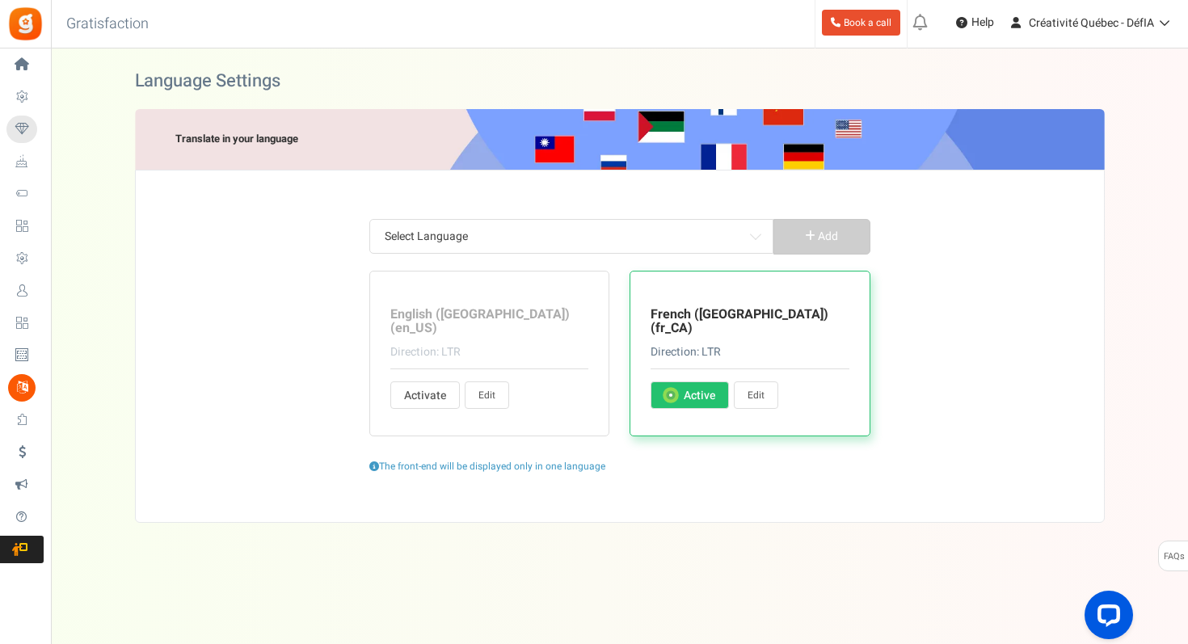
click at [685, 388] on span "Active" at bounding box center [700, 396] width 32 height 16
click at [675, 391] on input "Activate Active" at bounding box center [669, 396] width 11 height 11
click at [752, 381] on link "Edit" at bounding box center [756, 394] width 44 height 27
type input "depuis"
type input "Vous avez déjà un compte ?"
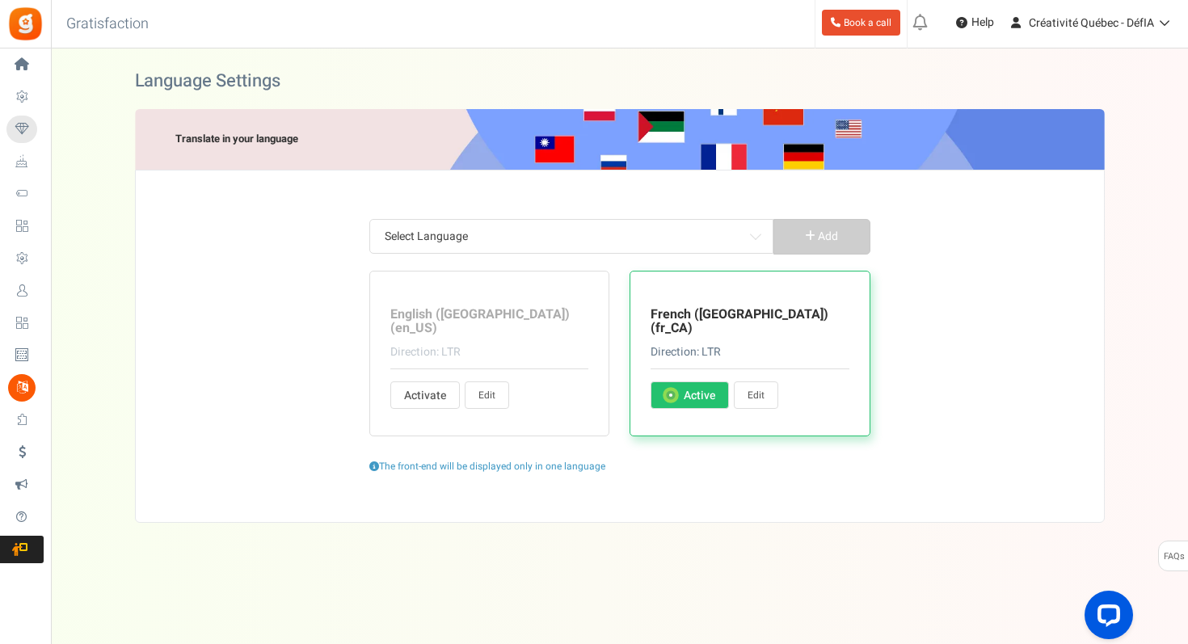
type input "Oui, je suis abonné"
type input "et"
type input "Voulez-vous vraiment le réclamer ?"
type input "Points échangeables"
type input "Arrière"
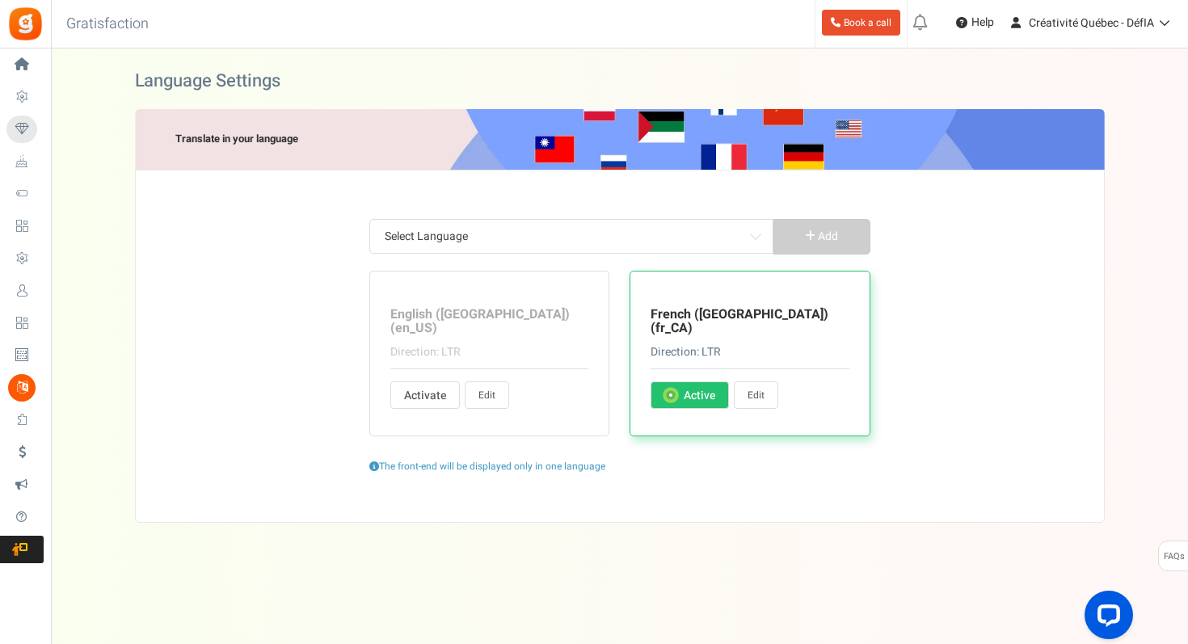
type input "Informations de base"
type input "Obtenez <strong> + %s </strong> points bonus lorsque vous vous inscrivez."
type input "OK, je suis d'accord"
type input "Jouez"
type input "Épuisé"
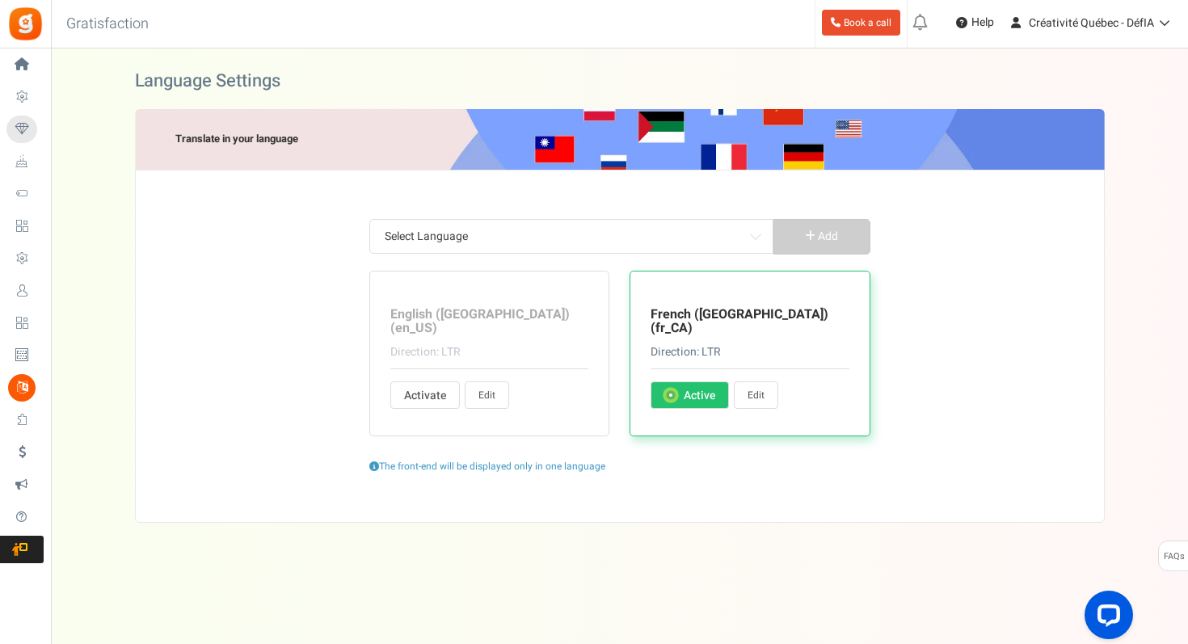
type input "Ouvert"
type input "Hé ! Nous organisons une promotion géniale. S'il vous plaît, participez et parl…"
type input "Dépêchez-vous ! L'entrée d'aujourd'hui se termine dans"
type input "Annuler"
type input "Le défi débutera dans %s"
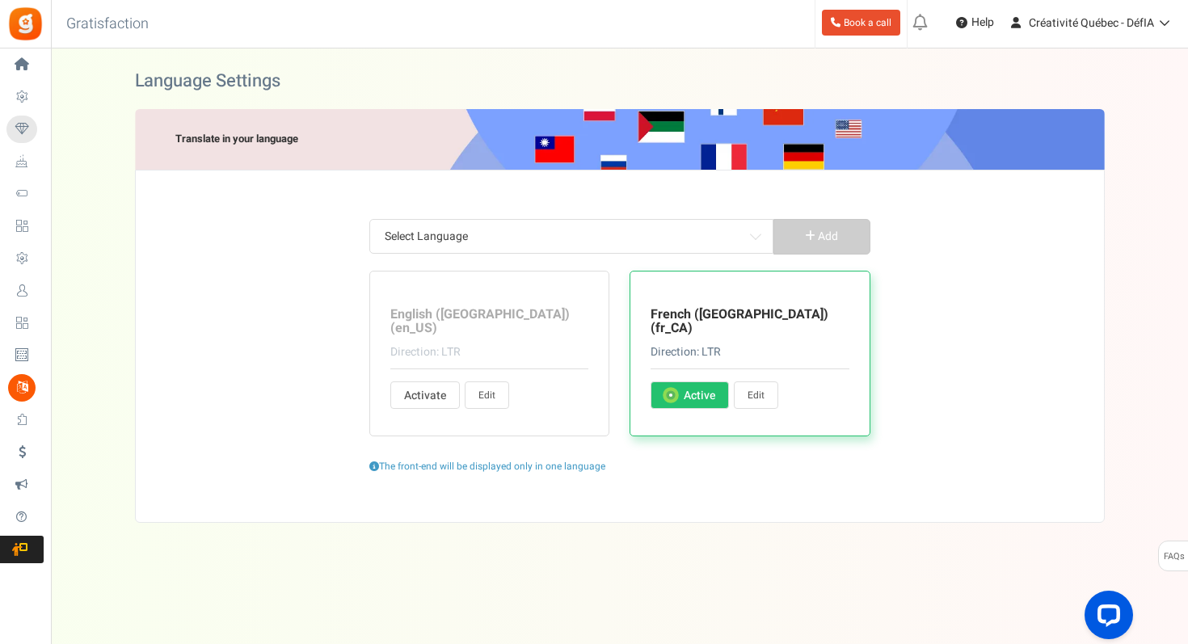
type input "Changer le code PIN"
type input "Changer d'utilisateur"
type input "Réclamation"
type input "Réclamez maintenant"
type input "Cliquez ici"
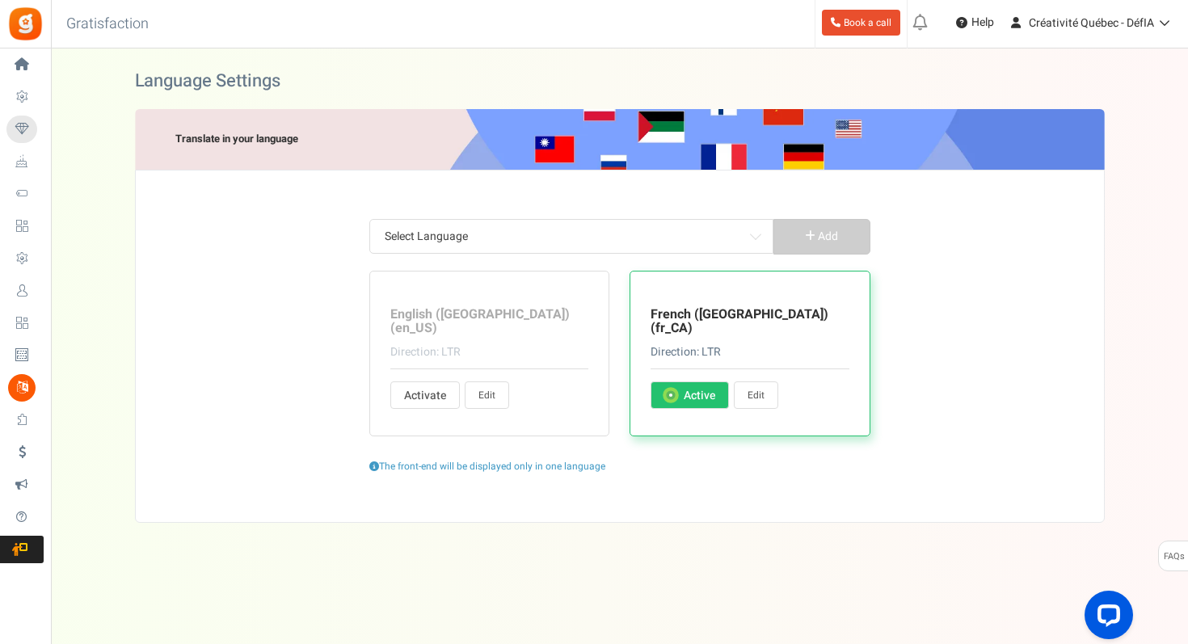
type input "Fermer"
type input "Prochainement"
type input "Commentez un billet de blog"
type input "Profil rempli par l'utilisateur"
type input "Effectuez des actions pour gagner des points."
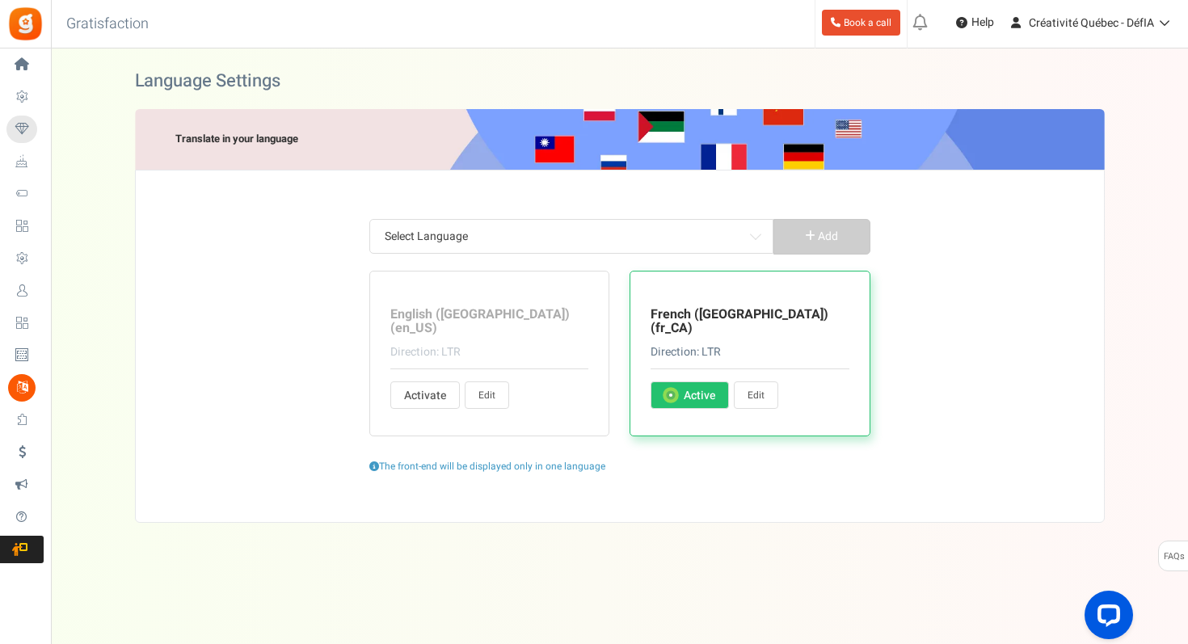
type input "Effectuez cette action pour déverrouiller votre question."
type input "<strong> Salut ! </strong> Complétons votre profil et gagnons %s points bonus, …"
type input "Terminé"
type input "FÉLICITATIONS !"
type input "Connectez-vous avec"
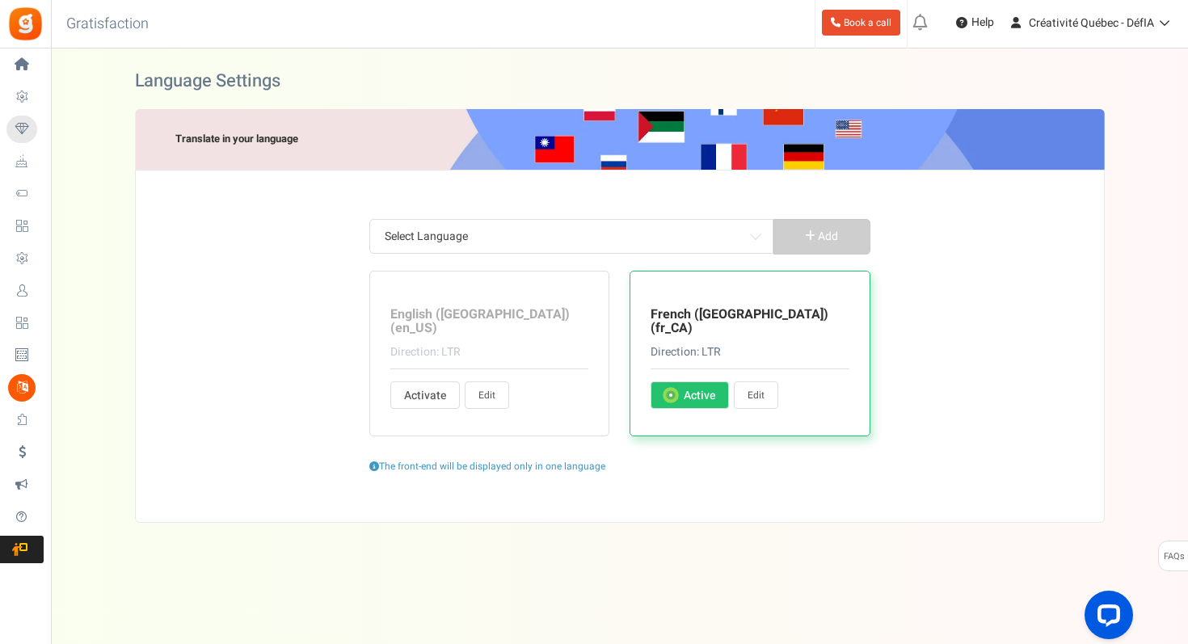
type input "Connexion en cours..."
type input "Contactez l'administrateur du site pour obtenir un coupon de"
type input "Continuer"
type input "Continuer en tant que"
type input "Poursuivre vos achats"
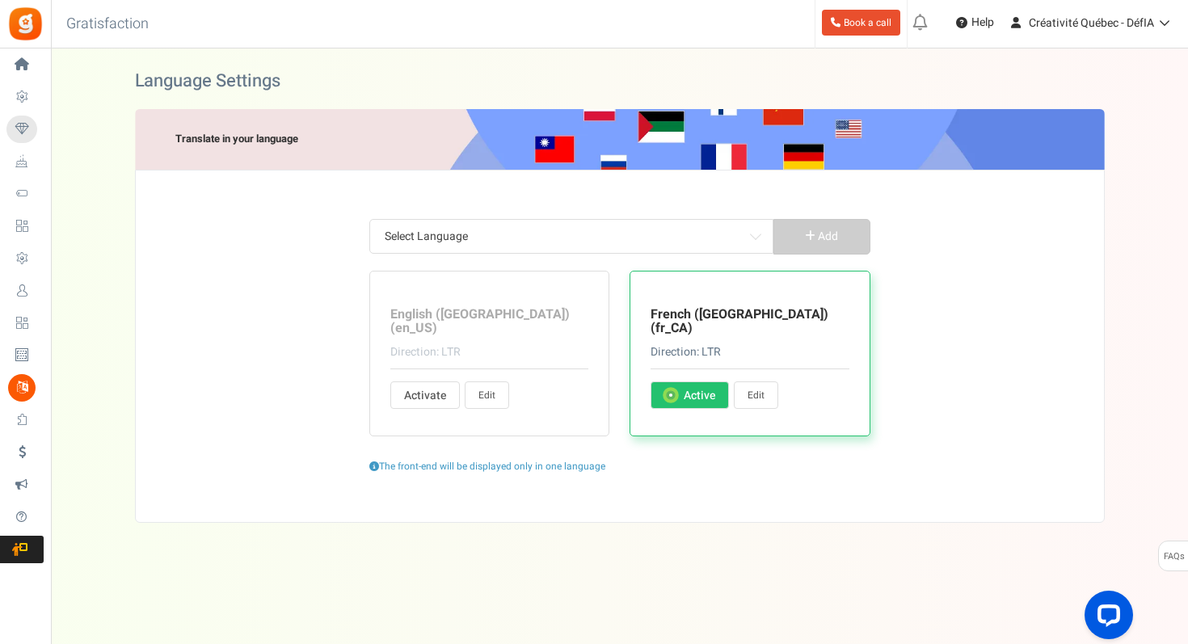
type input "Créer un compte"
type input "Entrez votre code PIN actuel"
type input "Points échangés à l'achat."
type input "jour"
type input "jours"
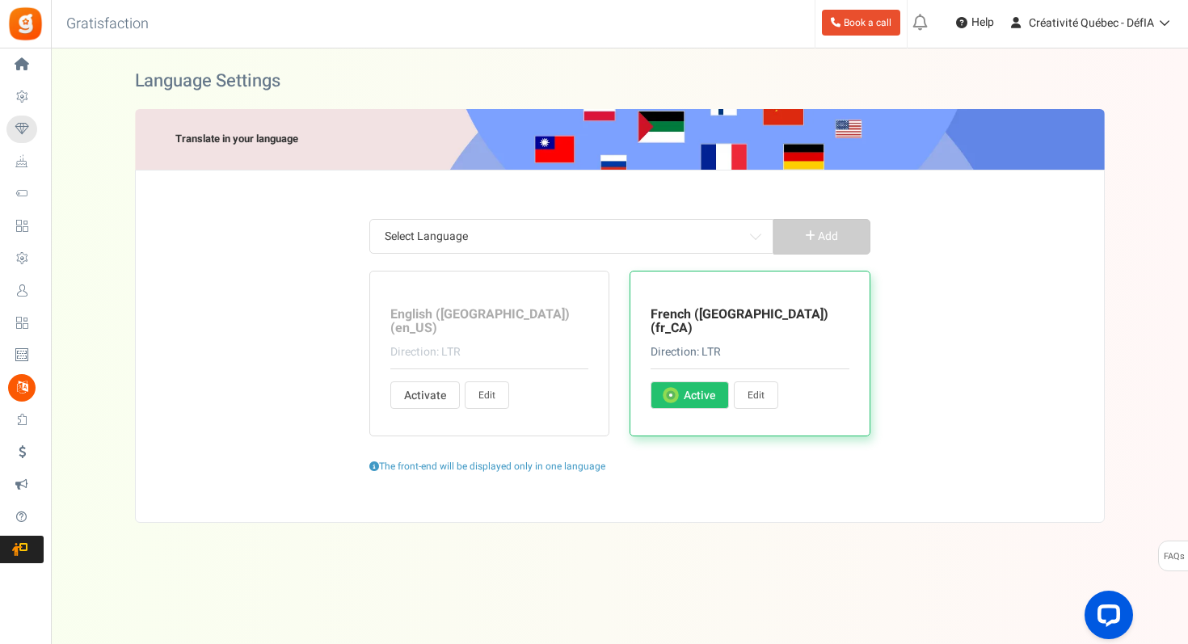
type input "Partagez"
type input "Gagnez <strong> {points}</strong> {points_label}en achetant ce produit."
type input "Modifier le profil"
type input "Contactez %s."
type input "Il s'agit d'un e-mail généré automatiquement. Merci de ne pas appuyer sur Répon…"
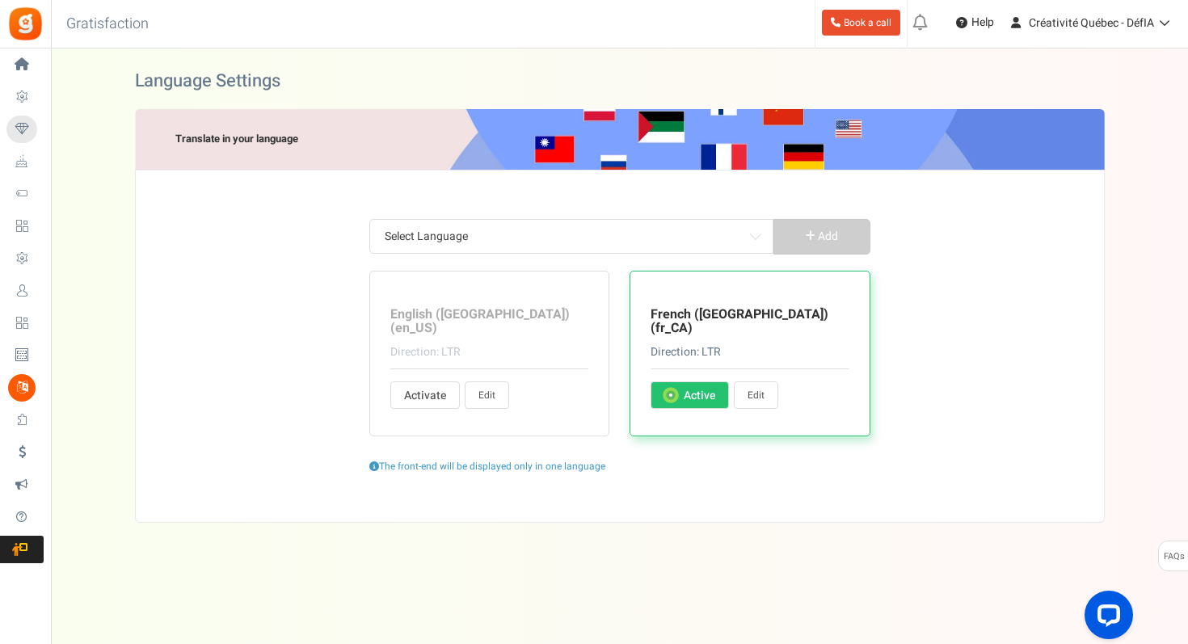
type input "Entrez les détails pour continuer"
type input "Entrez l'URL de votre tableau Pinterest :"
type input "Entrez votre nom d'utilisateur Pinterest :"
type input "Veuillez saisir la date"
type input "Veuillez entrer la date de validité"
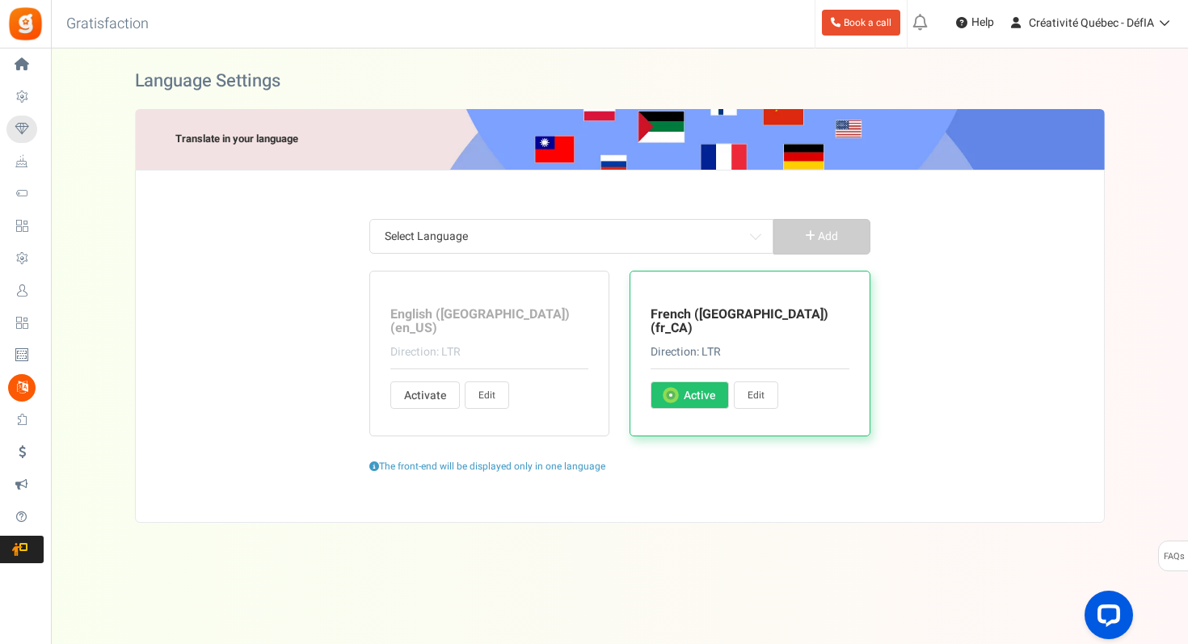
type input "Entrez votre message"
type input "Connectez-vous à la boutique"
type input "Entrées"
type input "Entrée"
type input "Veuillez accepter les termes et conditions"
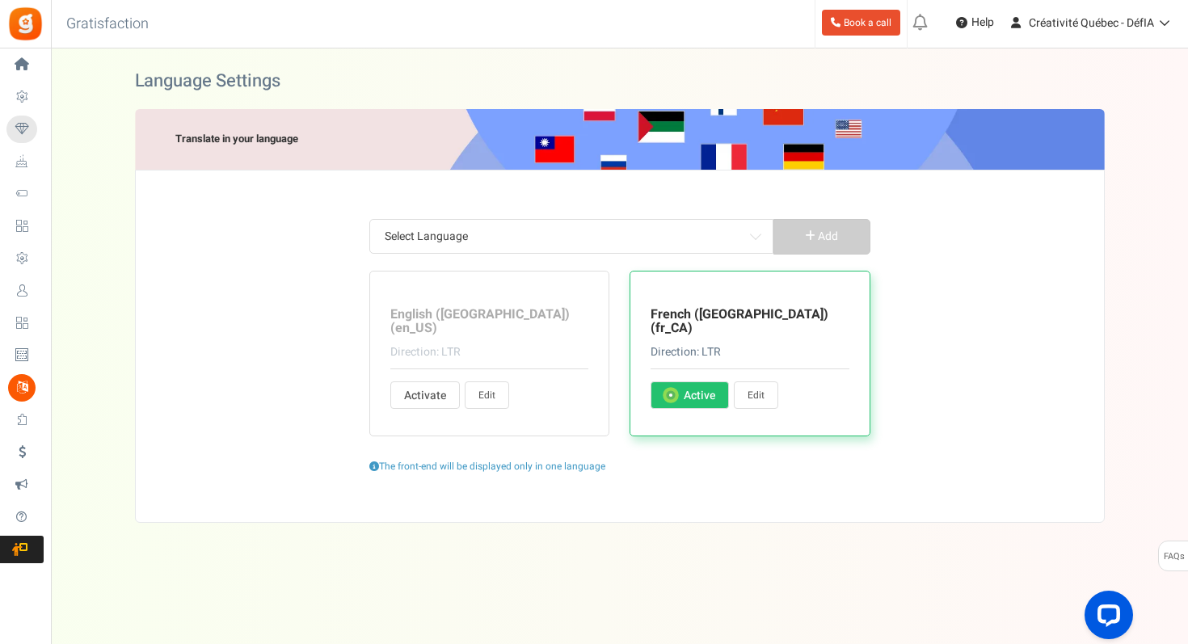
type input "Il s'agit d'un compte existant. Merci de vous connecter ci-dessous"
type input "Votre compte n'existe pas."
type input "Erreur : Cette adresse e-mail est temporairement suspendue. Veuillez contacter …"
type input "Votre campagne n'est pas publiée"
type input "Erreur : la compétition n'a pas encore commencé"
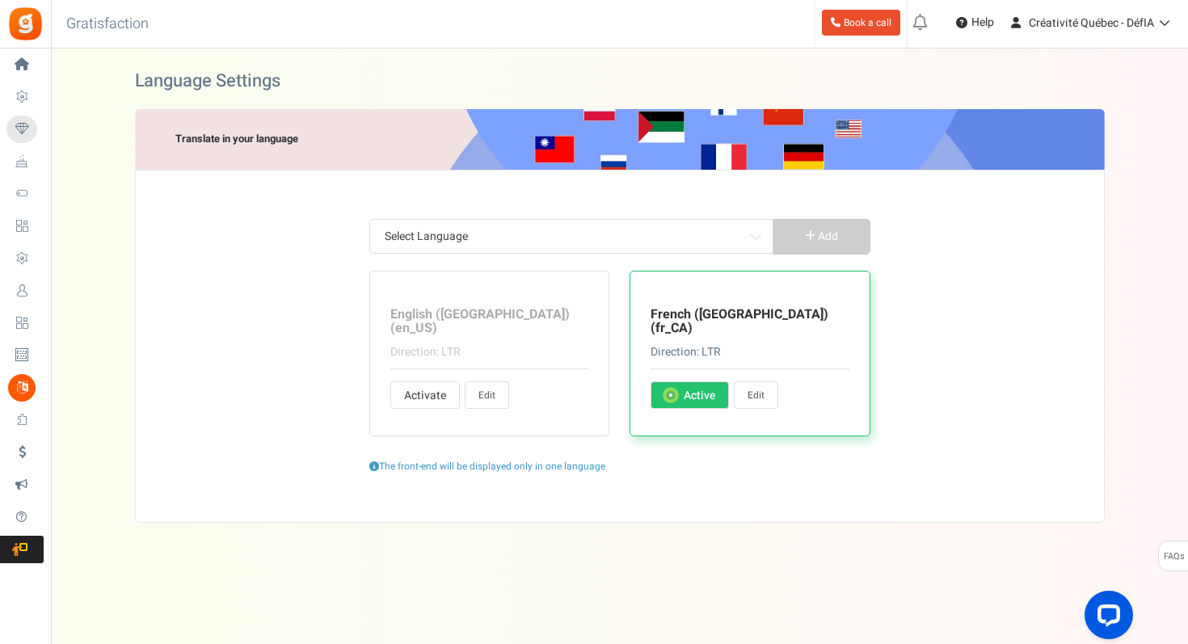
type input "Merci de confirmer votre date de naissance"
type input "Pour des raisons de sécurité, saisissez votre mot de passe actuel"
type input "Mot de passe actuel n'est pas valide"
type input "Veuillez entrer votre date de naissance"
type input "Veuillez saisir votre date de naissance dans"
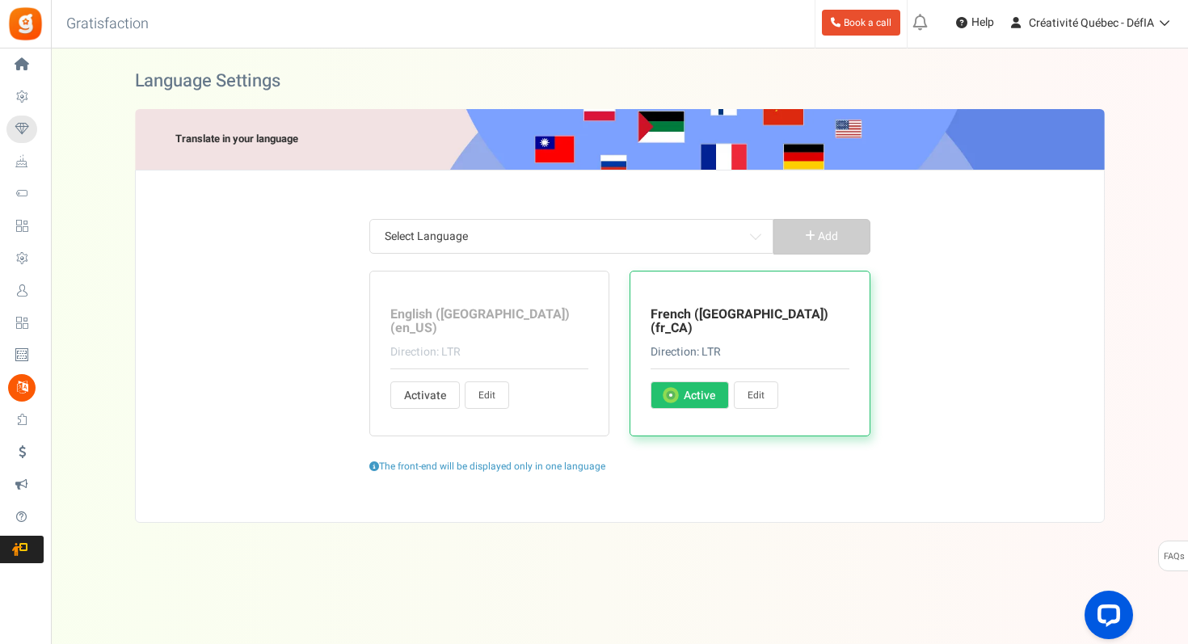
type input "Votre âge doit être supérieur à"
type input "Veuillez entrer votre adresse e-mail"
type input "Veuillez saisir une adresse e-mail valide"
type input "L'e-mail ou le mot de passe est incorrect. Veuillez vérifier et saisir à nouveau"
type input "Ne peut pas être vide"
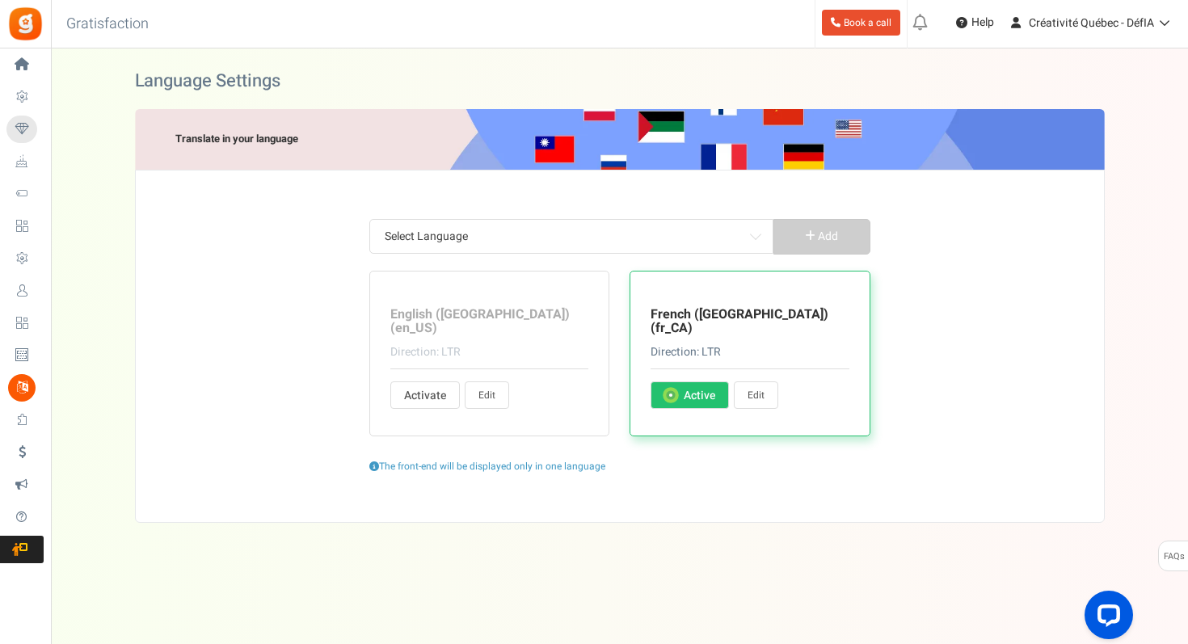
type input "Veuillez saisir votre e-mail"
type input "Entrez les adresses e-mail de vos amis."
type input "Entrez une valeur numérique"
type input "Entrez un numéro valide"
type input "Erreur ! Des points ont déjà été réclamés pour cette commande. Entrez un autre …"
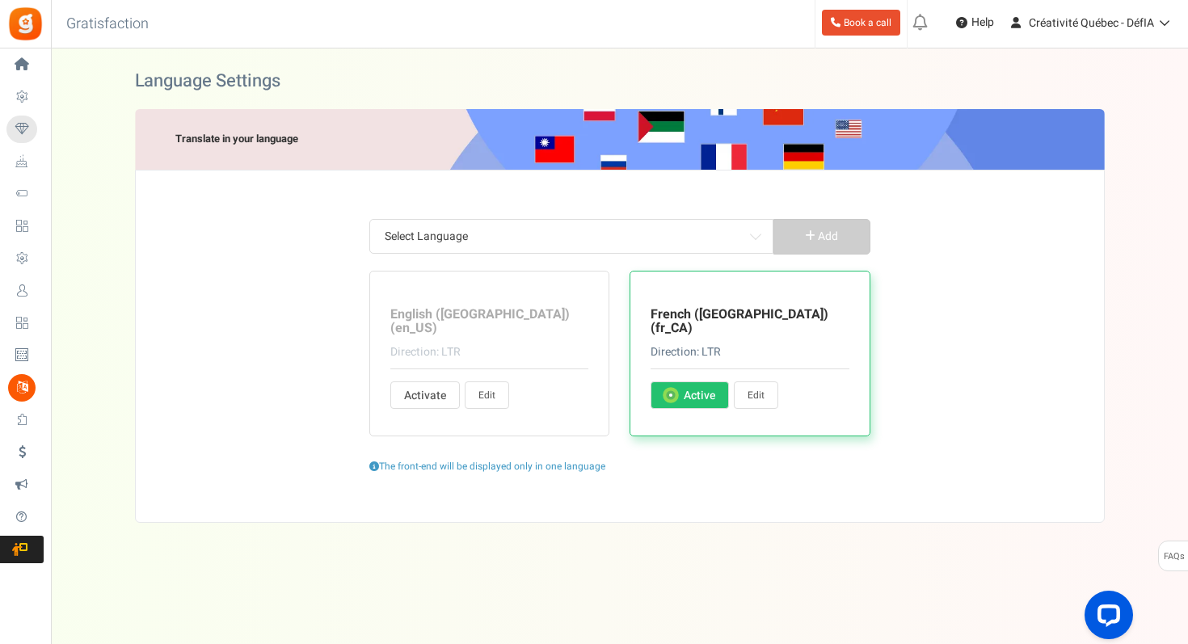
type input "Erreur ! Le numéro de commande ne correspond pas à votre adresse e-mail."
type input "Erreur ! Numéro de reçu introuvable. Entrez un autre numéro de reçu ou contacte…"
type input "Erreur ! Points non attribués. La valeur de votre commande est inférieure à la …"
type input "Valeur incorrecte. Entrez une valeur correcte !"
type input "Erreur : accès non valide"
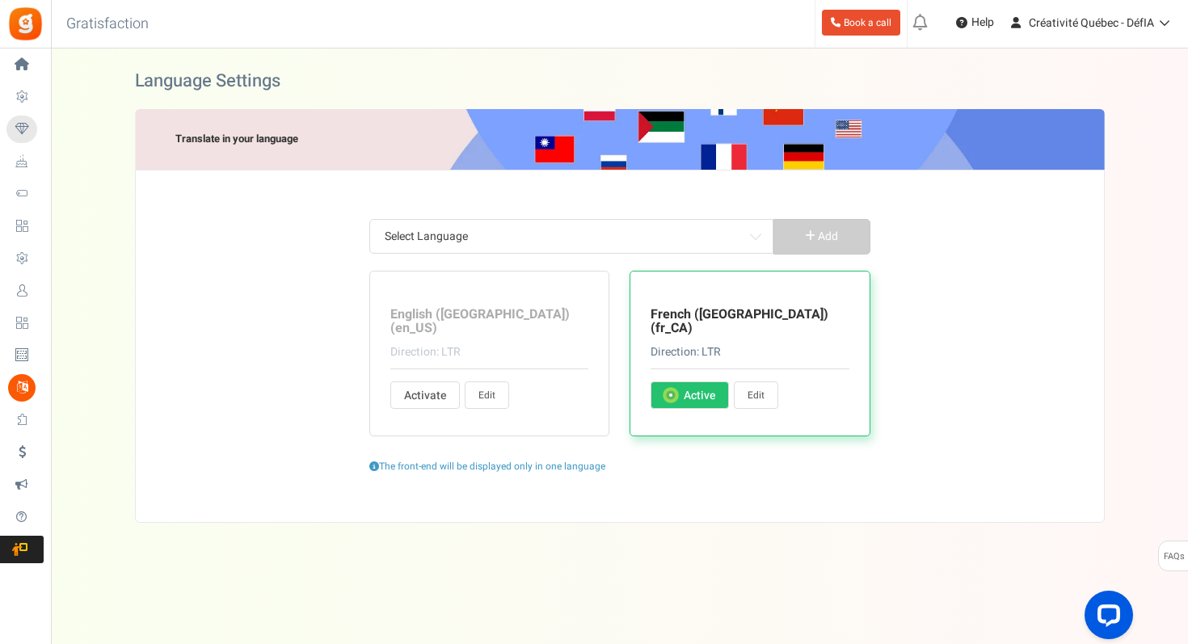
type input "Erreur : campagne non valide"
type input "Trop de tentatives ! Merci de confirmer que vous n'êtes pas un robot"
type input "Adresse e-mail non valide."
type input "Erreur : extension d'image non valide"
type input "Code PIN non valide. Le code PIN doit contenir des caractères numériques (0-9) …"
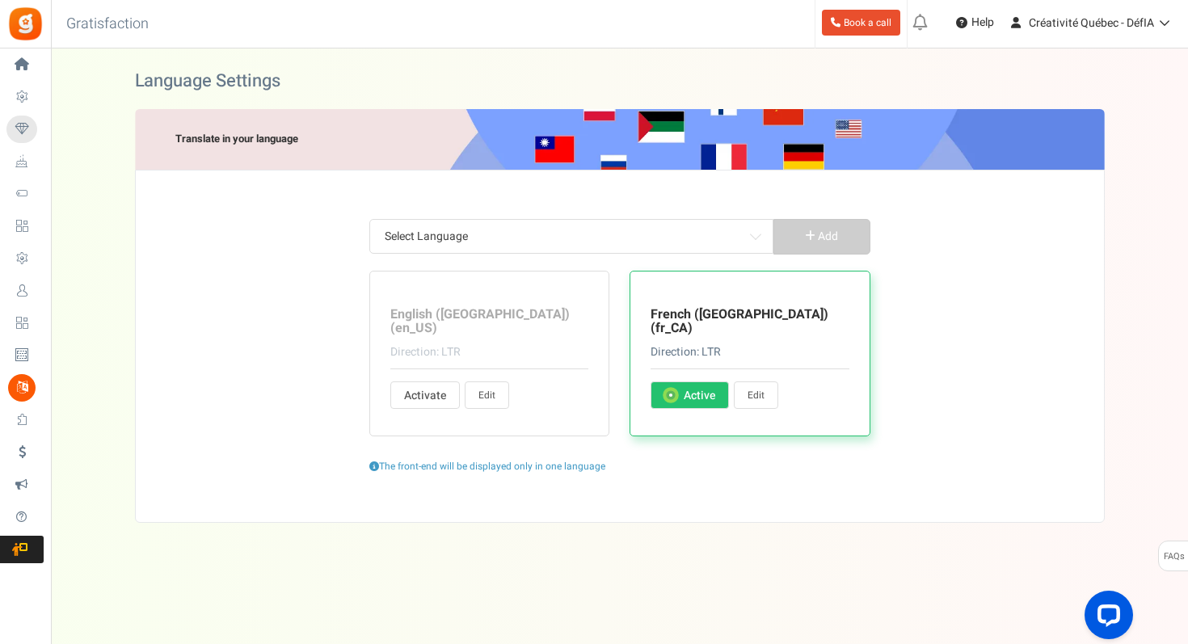
type input "Produit non valide"
type input "Oups ! Votre session a expiré"
type input "Erreur : site non valide"
type input "Veuillez saisir une URL valide"
type input "Erreur : utilisateur non valide"
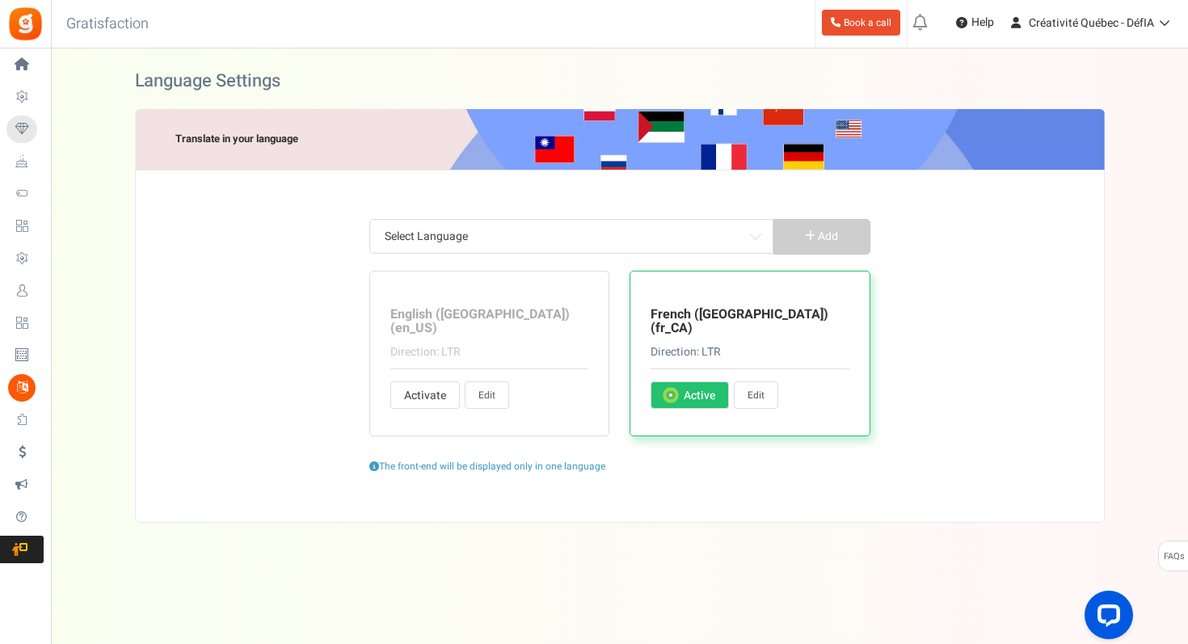
type input "La valeur de votre commande est inférieure à la valeur minimale de commande"
type input "Oups ! Plus de points requis"
type input "Entrez votre nom"
type input "Saisir des alphabets uniquement"
type input "Veuillez saisir à nouveau votre nouveau mot de passe"
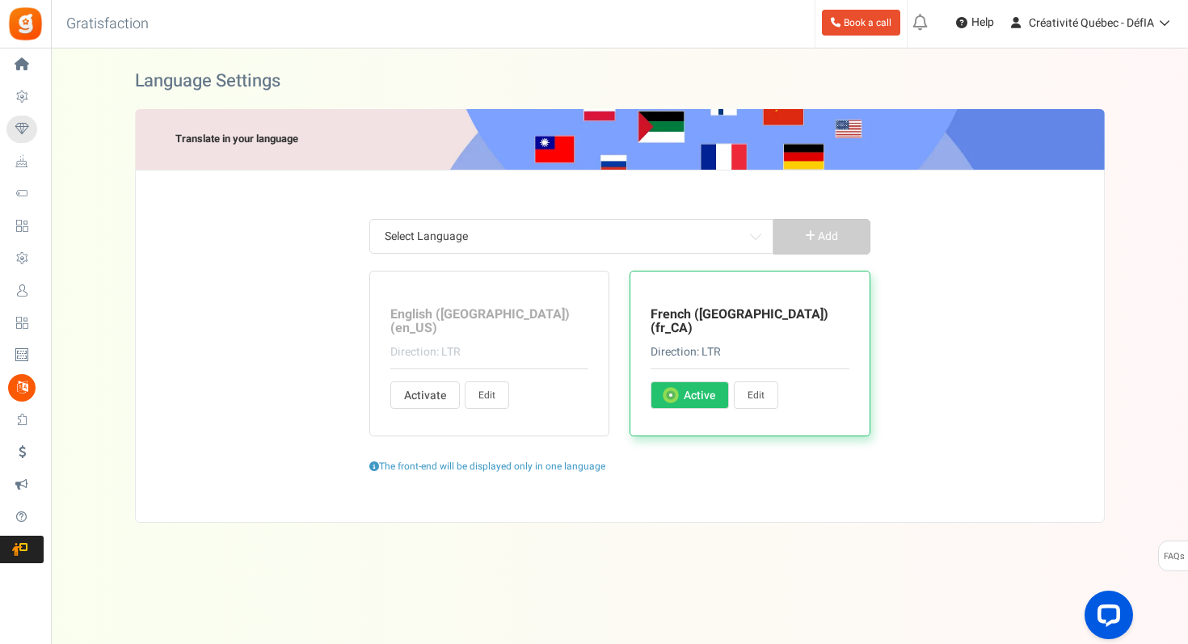
type input "Entrez votre nouveau mot de passe"
type input "La date de commande est antérieure à la date de début du programme de fidélité."
type input "Entrez votre code PIN"
type input "Le mot de passe et le mot de passe retapé ne correspondent pas ! Merci de réess…"
type input "Merci de nous évaluer"
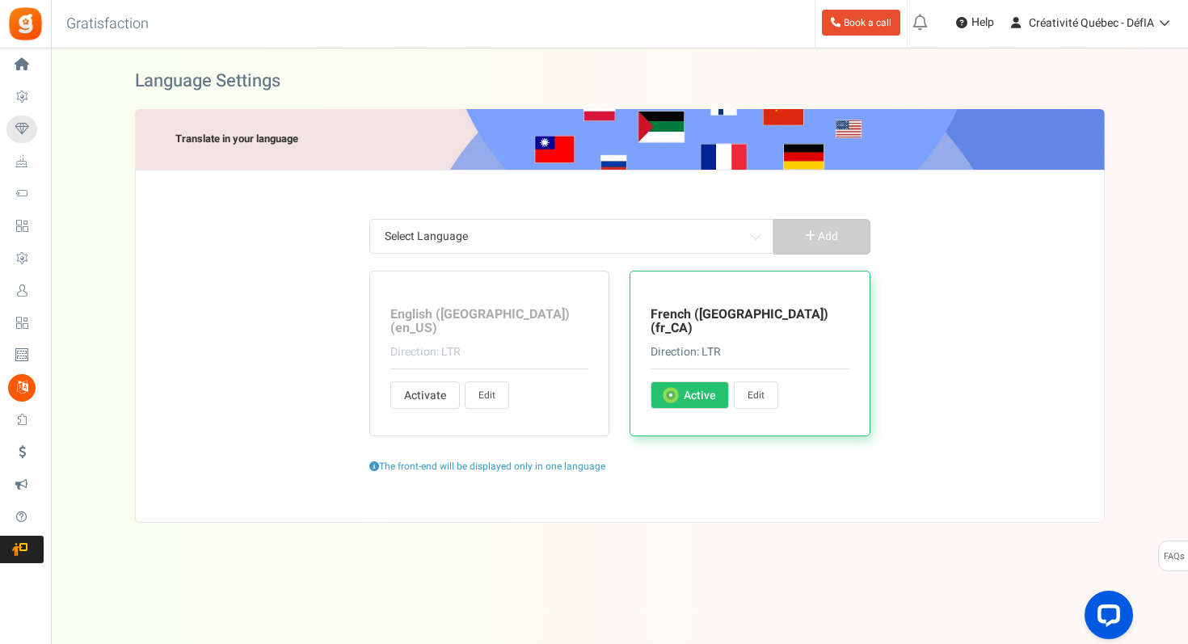
type input "Merci de vous inscrire à la campagne"
type input "Erreur inconnue : utilisateur non enregistré"
type input "Veuillez sélectionner"
type input "Oups ! Désolé, quelque chose s'est mal passé. Veuillez réessayer."
type input "Les caractères spéciaux ne sont pas autorisés"
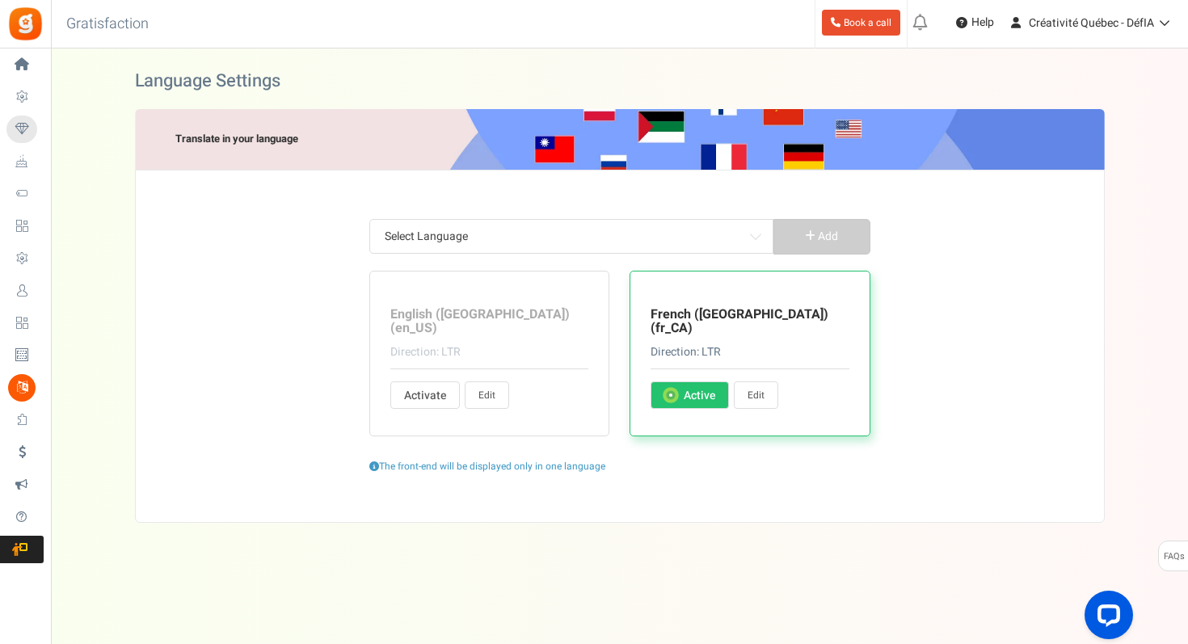
type input "Erreur ! Entrez le hashtag Twitter"
type input "Erreur ! Longueur du tweet dépassée. Raccourcissez votre message et réessayez"
type input "Veuillez entrer votre code postal"
type input "Félicitations ! Vous avez gagné <%points > pour cette transaction !"
type input "Les récompenses seront remises l'année suivante, si la date saisie se situe dan…"
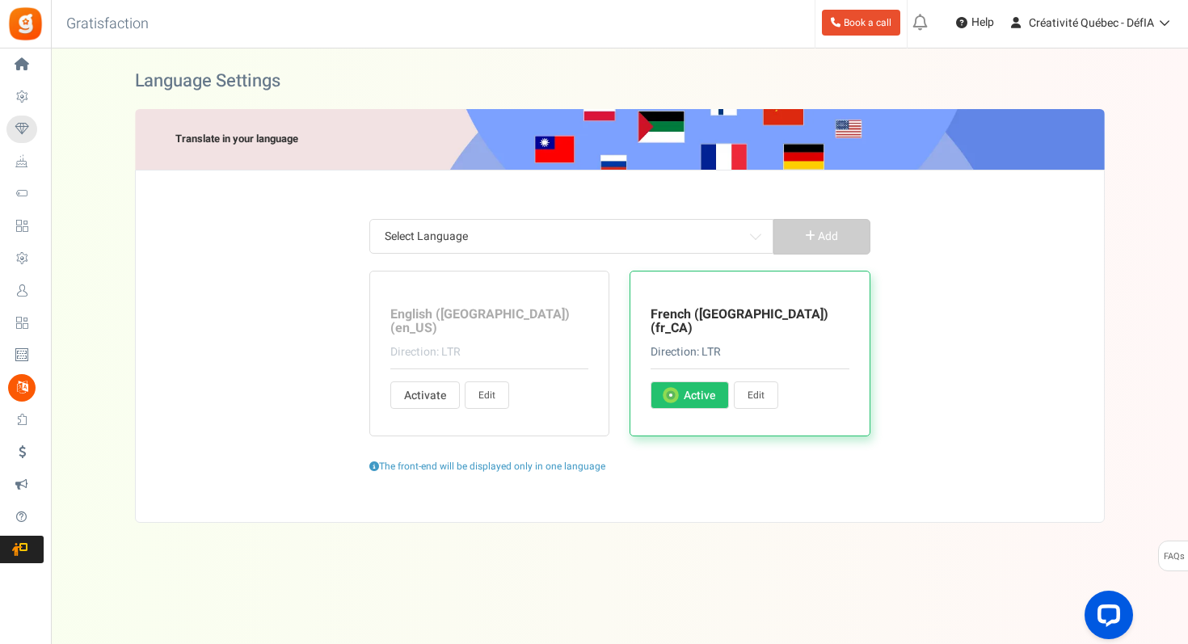
type input "Expire :"
type input "Cette promotion n'est en aucun cas sponsorisée, approuvée ou administrée par, o…"
type input "et non pas sur Facebook. En participant à cette promotion, vous acceptez une dé…"
type input "Id e-mail non valide. Veuillez contacter l'administrateur du site."
type input "Votre compte est restreint. Veuillez contacter l'administrateur du site."
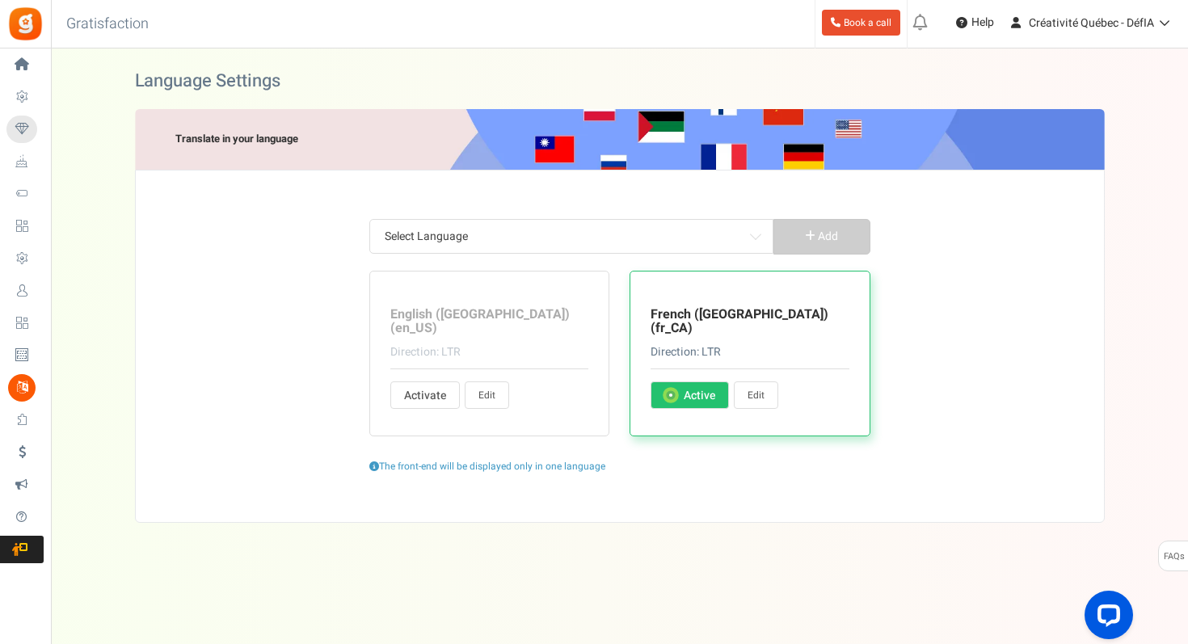
type input "Suivez"
type input "En participant à cette campagne, vous acceptez notre"
type input "Pour en savoir plus :"
type input "J'ai oublié mon code PIN"
type input "Les instructions pour réinitialiser le code PIN vous ont été envoyées par e-mai…"
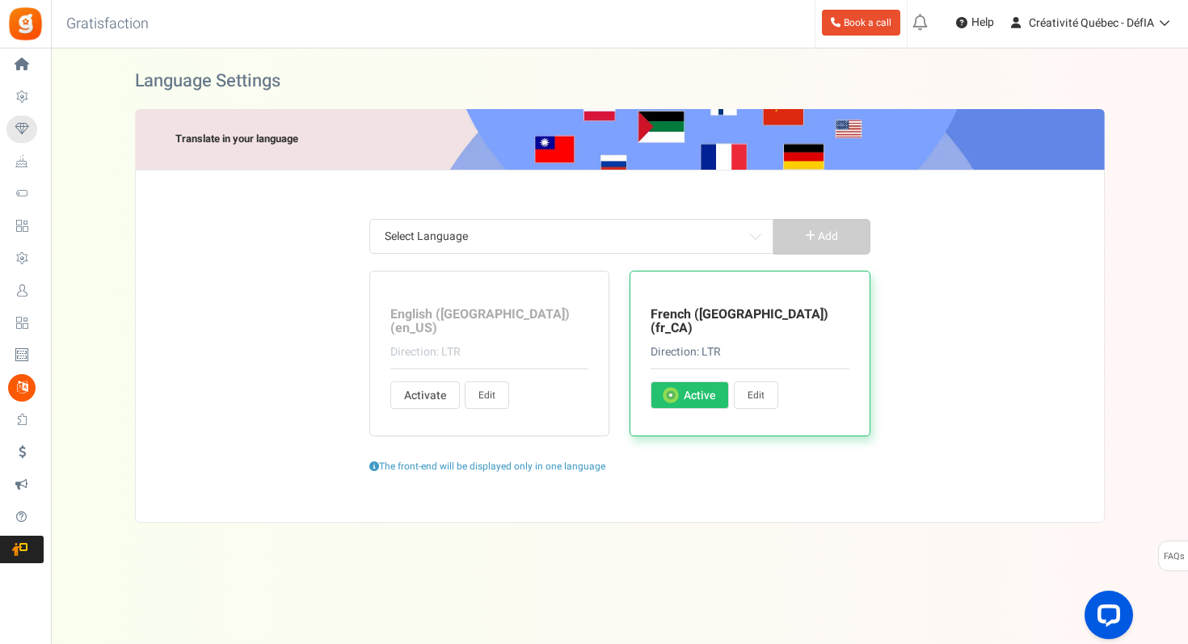
type input "J'ai lu et j'accepte les"
type input "Merci de votre visite. La campagne débutera dans"
type input "Merci de votre visite ! La date de promotion a expiré. Le (s) gagnant (s) sera …"
type input "Merci de votre visite. la campagne n'est pas disponible actuellement."
type input "Programme fermé"
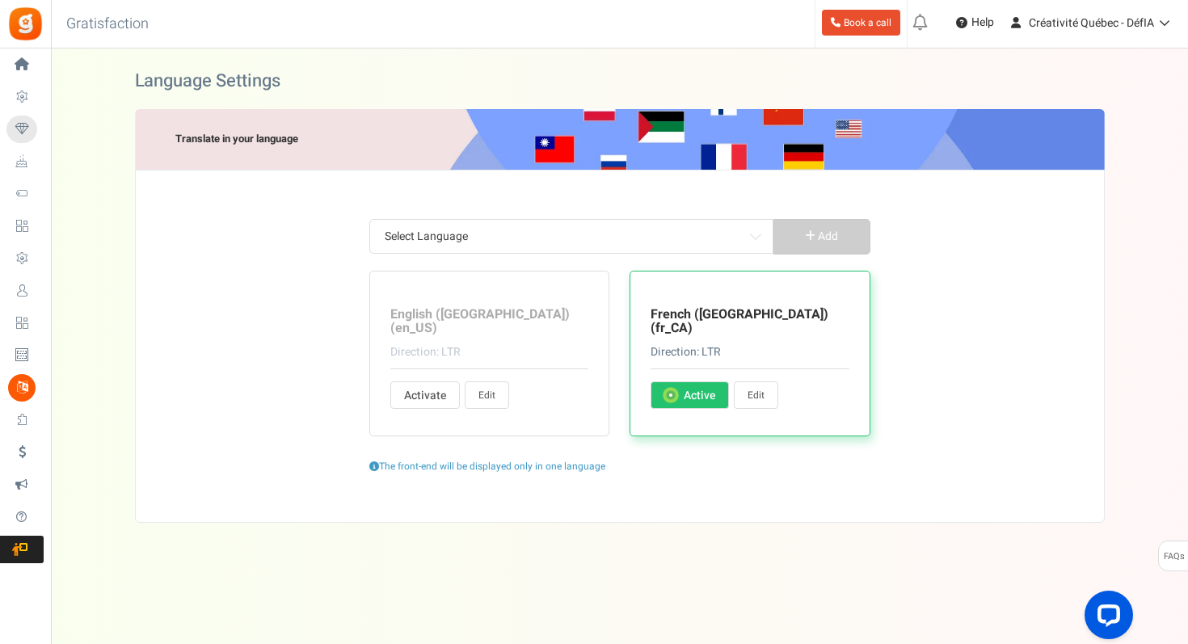
type input "Nous utilisons Apps Mav comme plateforme de promotion. En cliquant sur les opti…"
type input "Apps Mav est le processeur de données et le contrôleur de données"
type input "Obtenez plus de points"
type input "Accéder à la boutique"
type input "Ces points ne peuvent actuellement pas être échangés. Ils seront ajoutés à vos …"
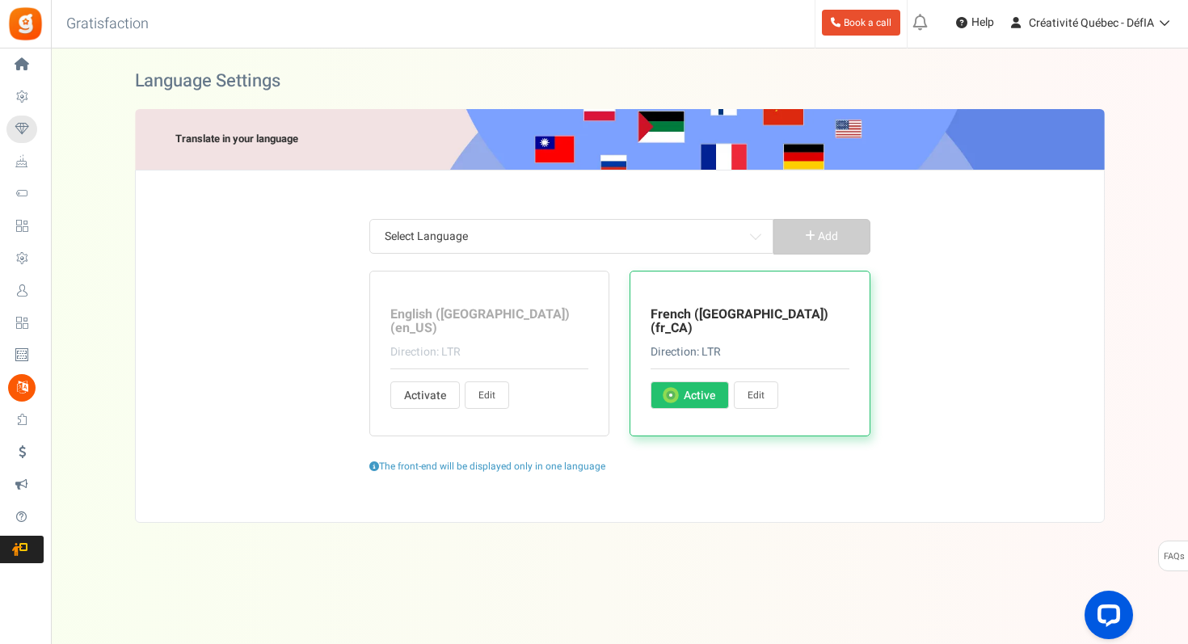
type input "Pour plus d'entrées"
type input "Points que vous pouvez échanger contre des récompenses"
type input "Nombre total de points échangés par l'utilisateur depuis la dernière date d'exp…"
type input "Total de points moins les points échangés. Les points actuellement en période d…"
type input "vous avez gagné %nb_worth points à %title"
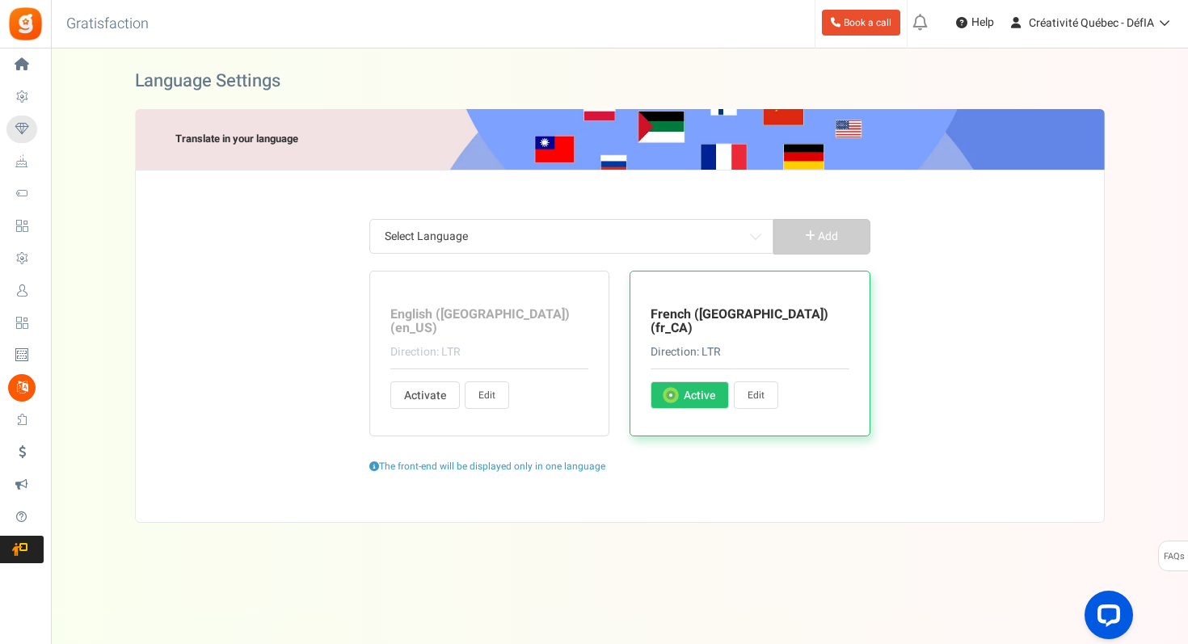
type input "vous dépensez %nb_worth points chez %title"
type input "heure"
type input "Horaires"
type input "anniversaire"
type input "caractères restants"
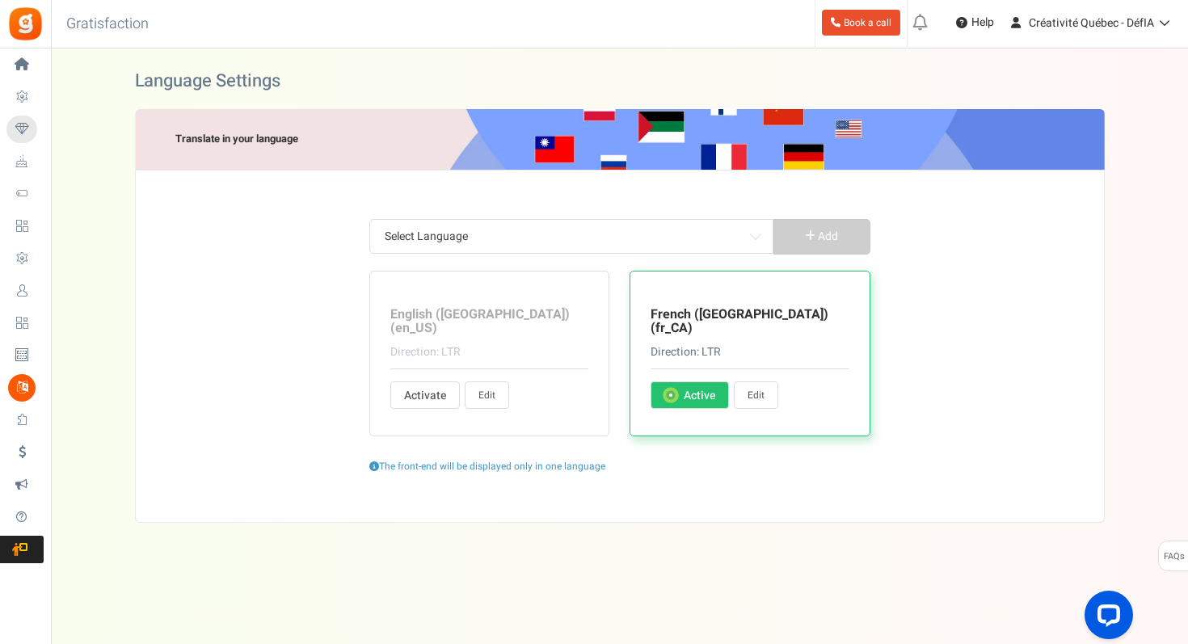
type input "Ville de naissance"
type input "réclamé"
type input "Nom de l'entreprise"
type input "Contacter"
type input "Copie"
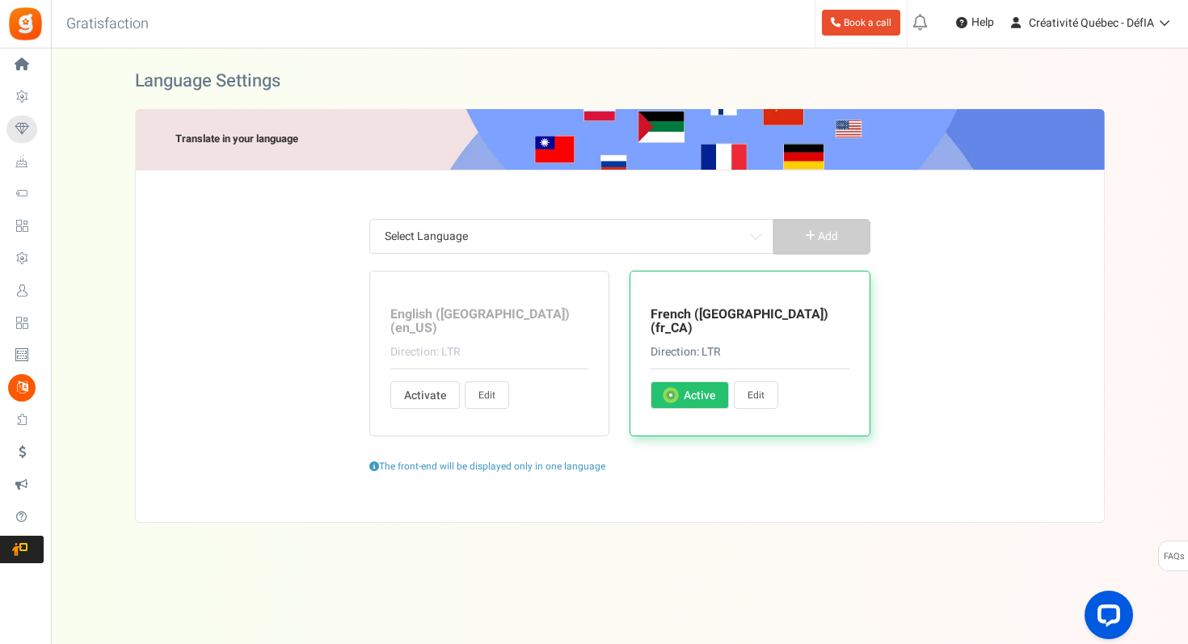
type input "Copie"
type input "Pays"
type input "Votre mot de passe actuel"
type input "Écrivez quelques détails vous concernant"
type input "E-Mail"
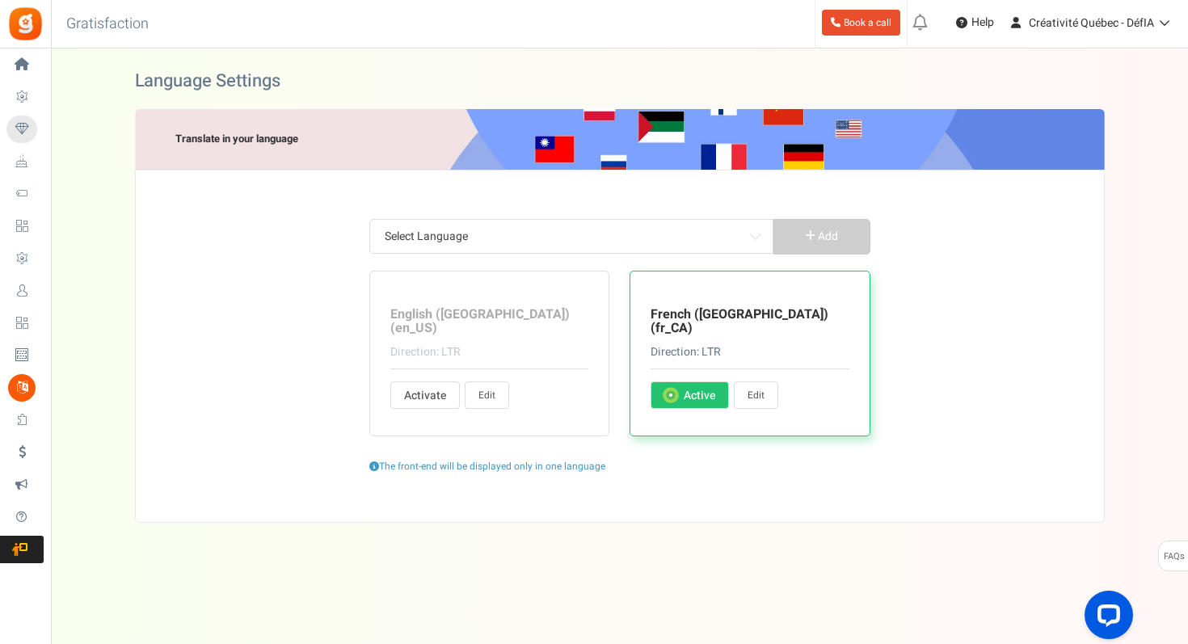
type input "Entrez les adresses e-mail séparées par des virgules"
type input "Prénom"
type input "J'ai au moins %s ans"
type input "Date de naissance"
type input "Code postal"
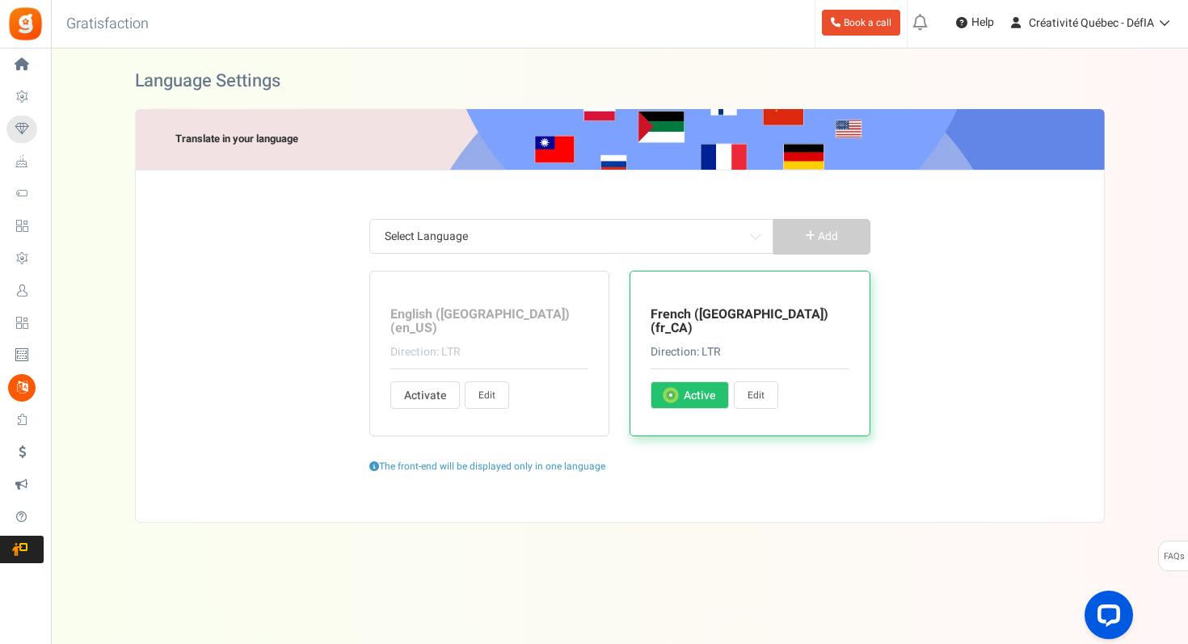
type input "Genre"
type input "Femme"
type input "Homme"
type input "Autres"
type input "Téléphone à la maison"
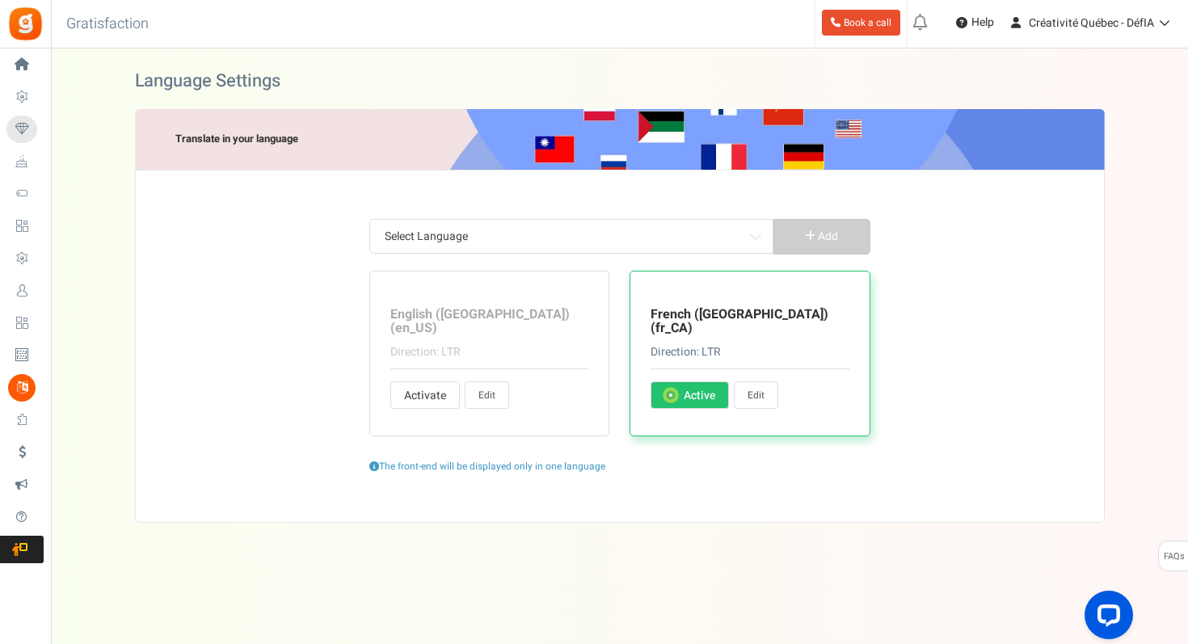
type input "Ville natale"
type input "Nom de famille"
type input "Vit dans (ville actuelle)"
type input "Bienvenue ! Il vous suffit de confirmer que nous pouvons vous envoyer des e-mai…"
type input "Dépense minimale %s"
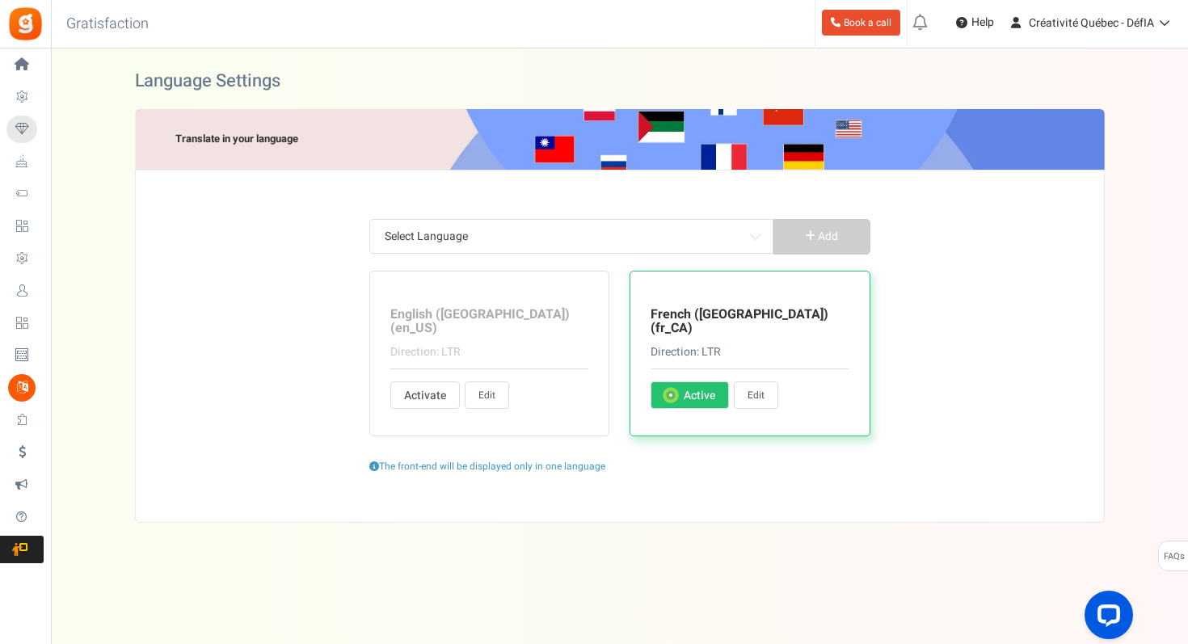
type input "Mes récompenses"
type input "Nom"
type input "Image de profil"
type input "Des restrictions s'appliquent"
type input "Points échangés"
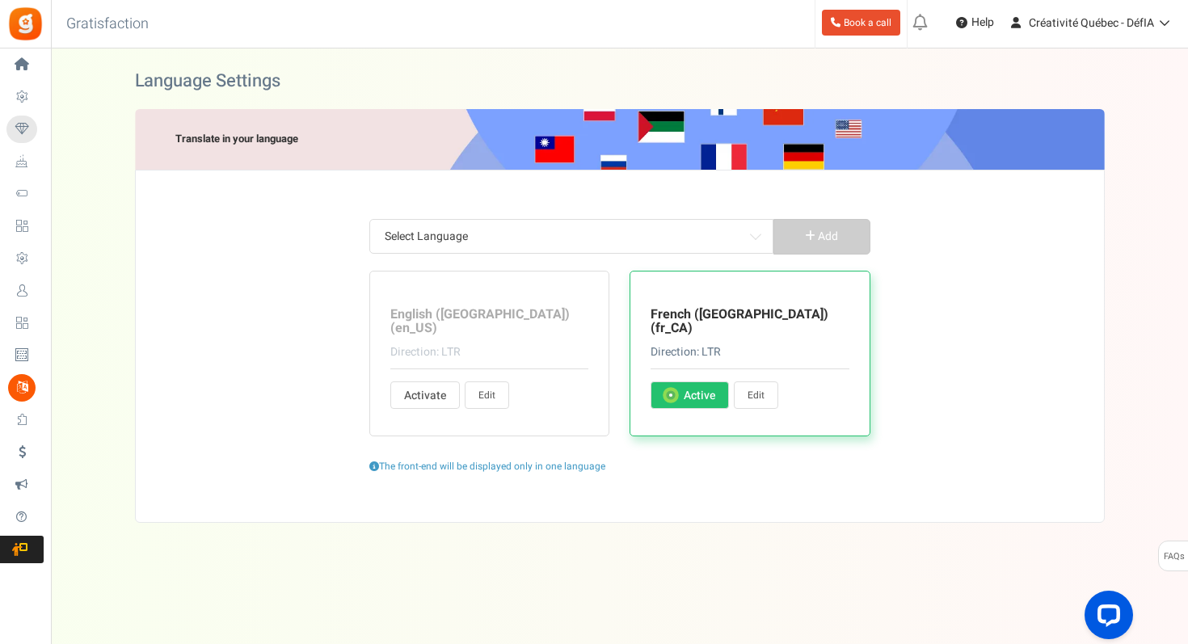
type input "État de la relation"
type input "URL de partage :"
type input "Obtenez des points lorsque vous vous inscrivez"
type input "et une récompense instantanée !"
type input "Faites glisser pour sélectionner les points"
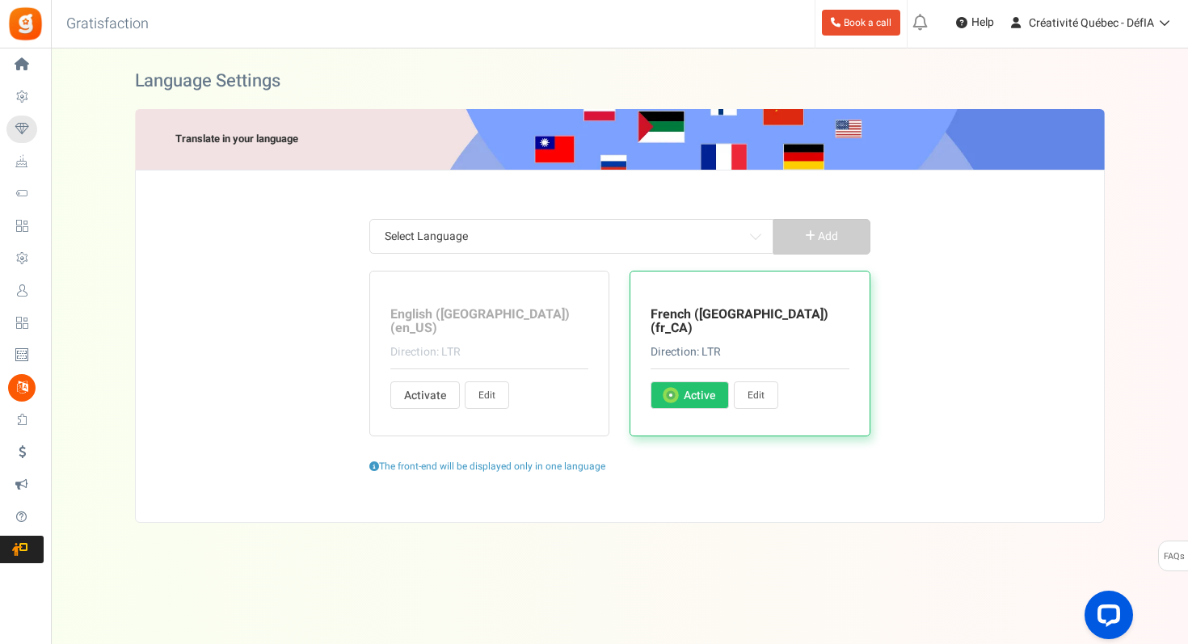
type input "Objet :"
type input "Pour :"
type input "Points disponibles"
type input "Afficher l'historique des transactions"
type input "Site Web"
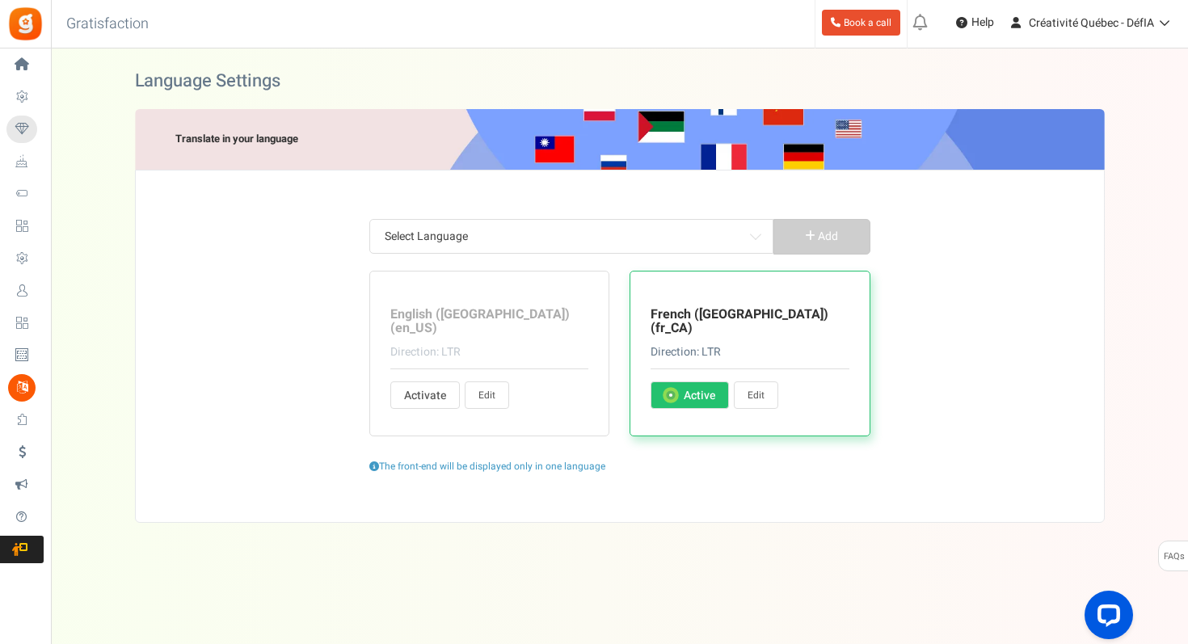
type input "Téléphone au travail"
type input "Tu as"
type input "Ton nom"
type input "Votre mot de passe"
type input "ZIP/Code postal"
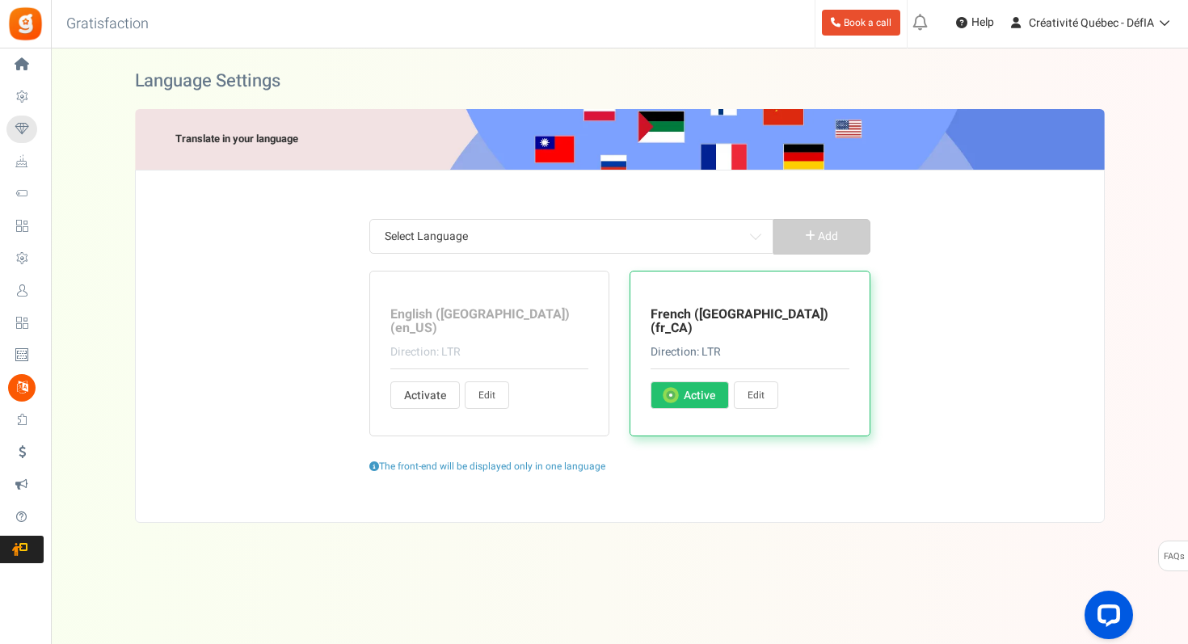
type input "Derniers points de période d'exclusion"
type input "comme"
type input "Chargement..."
type input "Identifiez-vous"
type input "Salut."
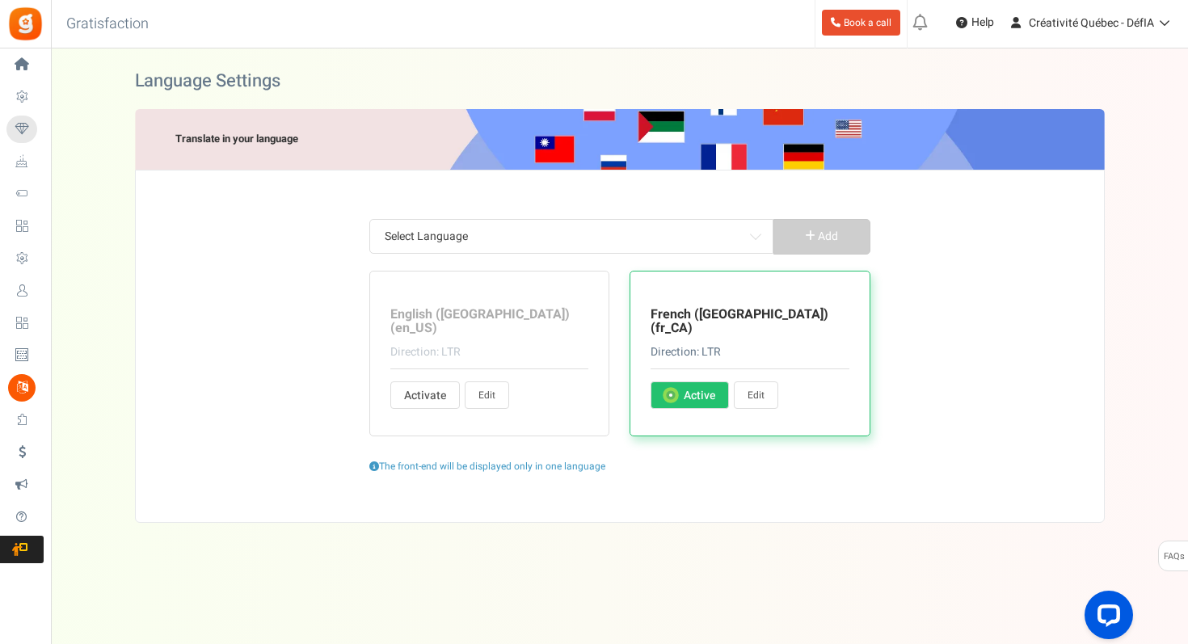
type input "pour vérifier votre solde ou échanger des points."
type input "Veuillez vous connecter avec vos informations d'identification enregistrées ou …"
type input "Connectez-vous à YouTube"
type input "Déconnectez-vous"
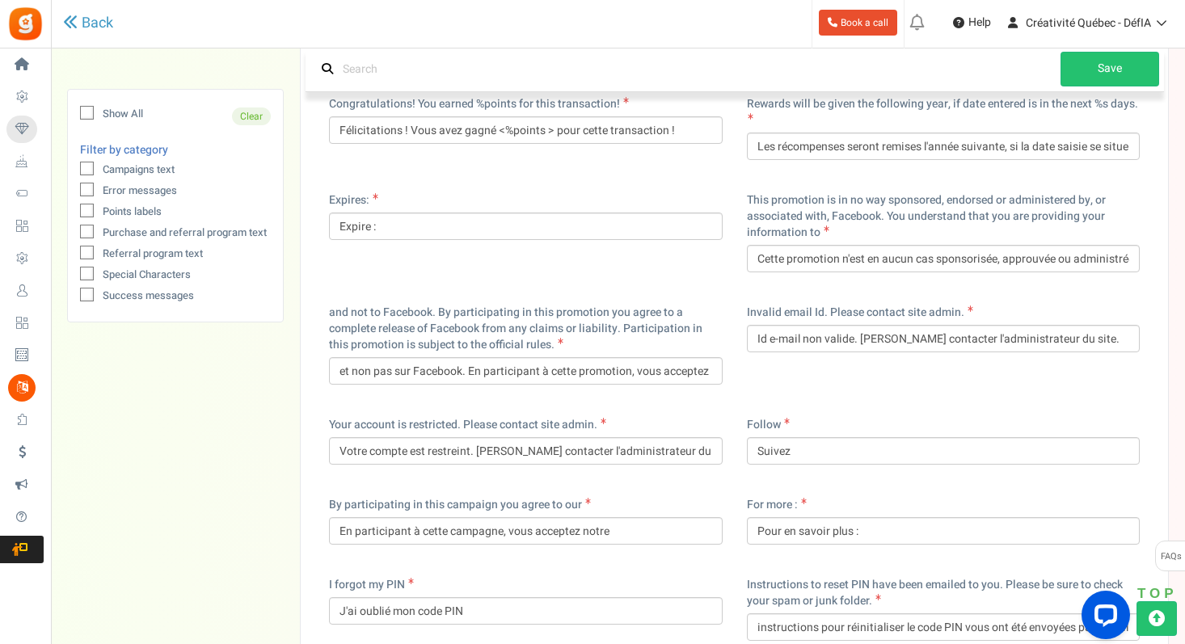
scroll to position [6461, 0]
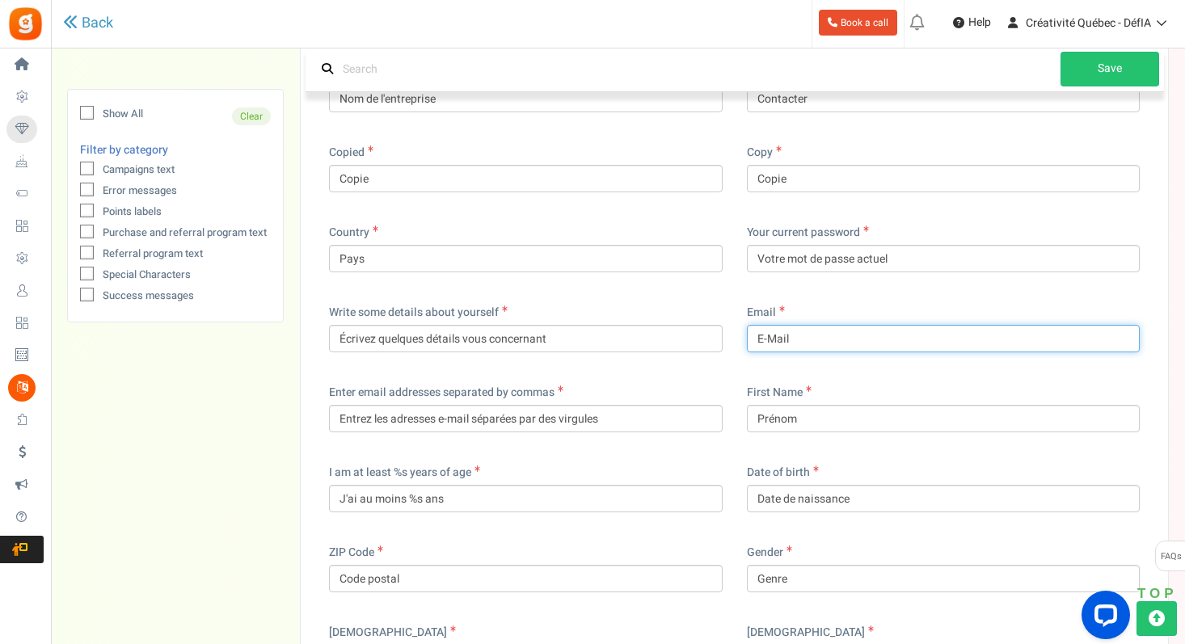
click at [758, 329] on input "E-Mail" at bounding box center [944, 338] width 394 height 27
click at [769, 325] on input "E-Mail" at bounding box center [944, 338] width 394 height 27
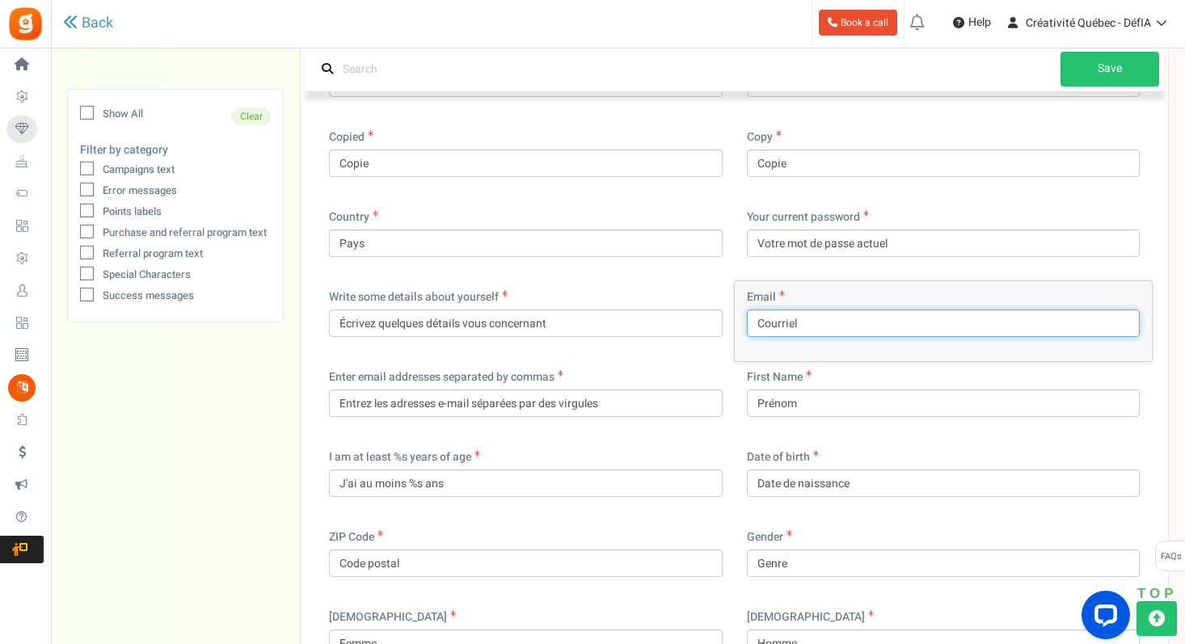
scroll to position [6477, 0]
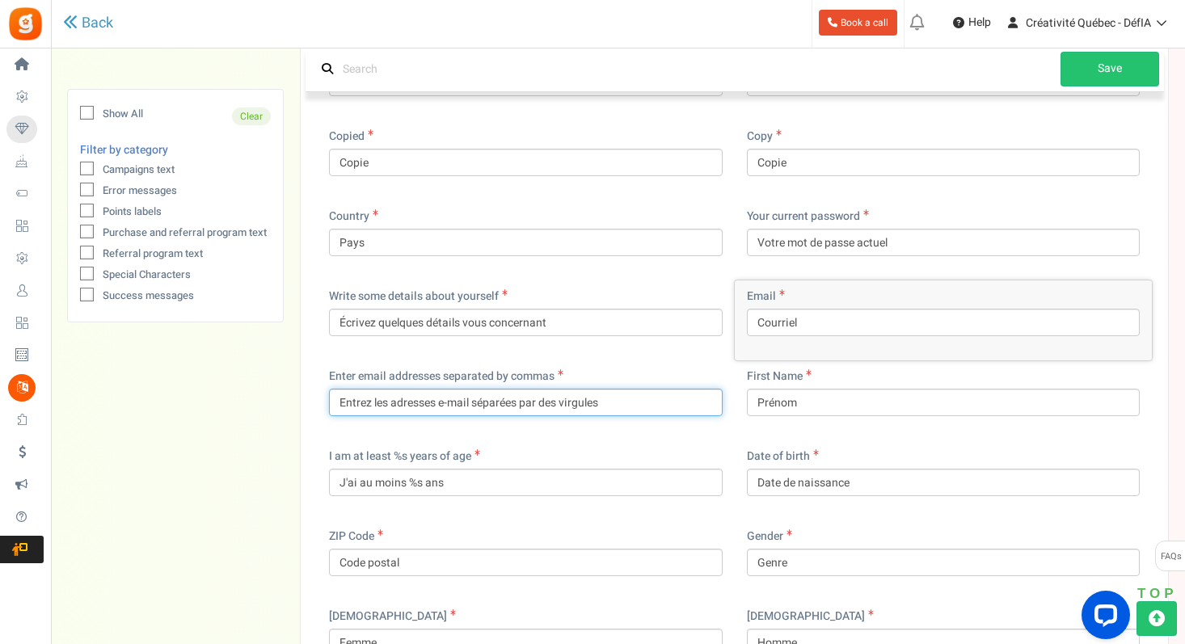
click at [450, 389] on input "Entrez les adresses e-mail séparées par des virgules" at bounding box center [526, 402] width 394 height 27
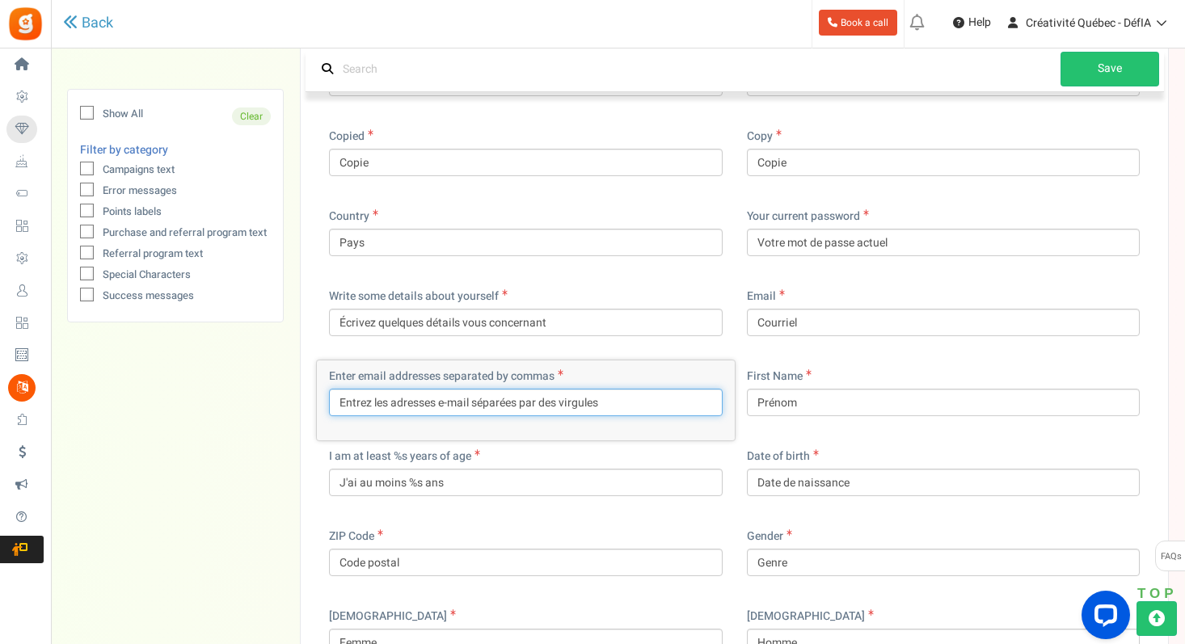
click at [450, 389] on input "Entrez les adresses e-mail séparées par des virgules" at bounding box center [526, 402] width 394 height 27
click at [441, 389] on input "Entrez les adresses oourrielséparées par des virgules" at bounding box center [526, 402] width 394 height 27
click at [488, 390] on input "Entrez les adresses oourrielséparées par des virgules" at bounding box center [526, 402] width 394 height 27
click at [460, 389] on input "Entrez les adresses oourriel séparées par des virgules" at bounding box center [526, 402] width 394 height 27
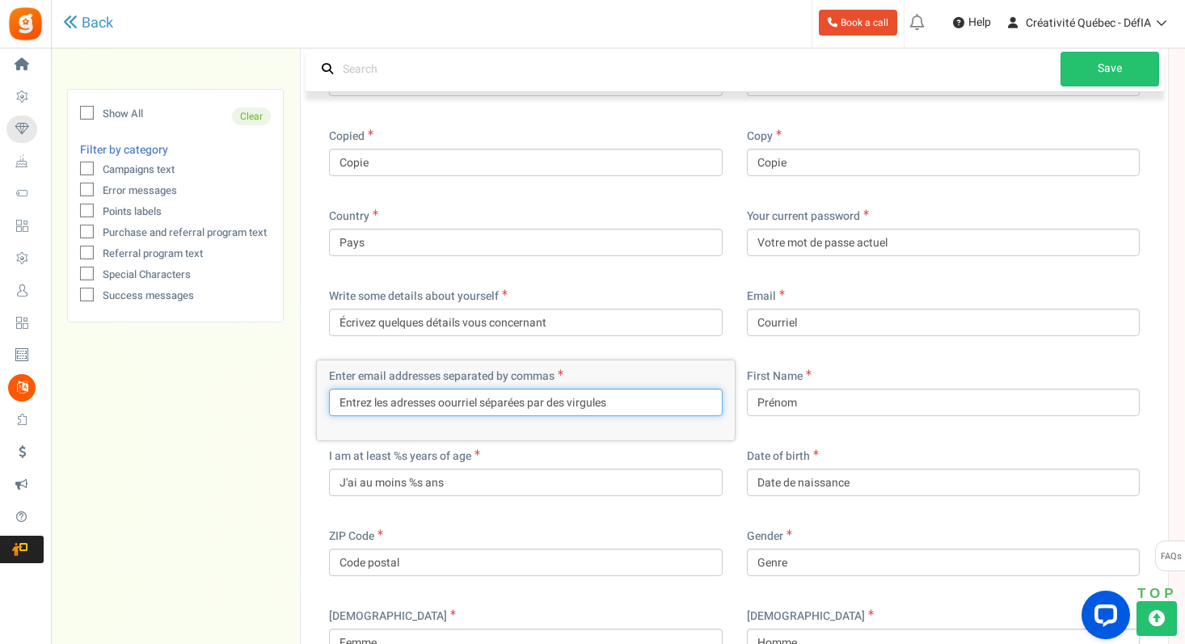
click at [460, 389] on input "Entrez les adresses oourriel séparées par des virgules" at bounding box center [526, 402] width 394 height 27
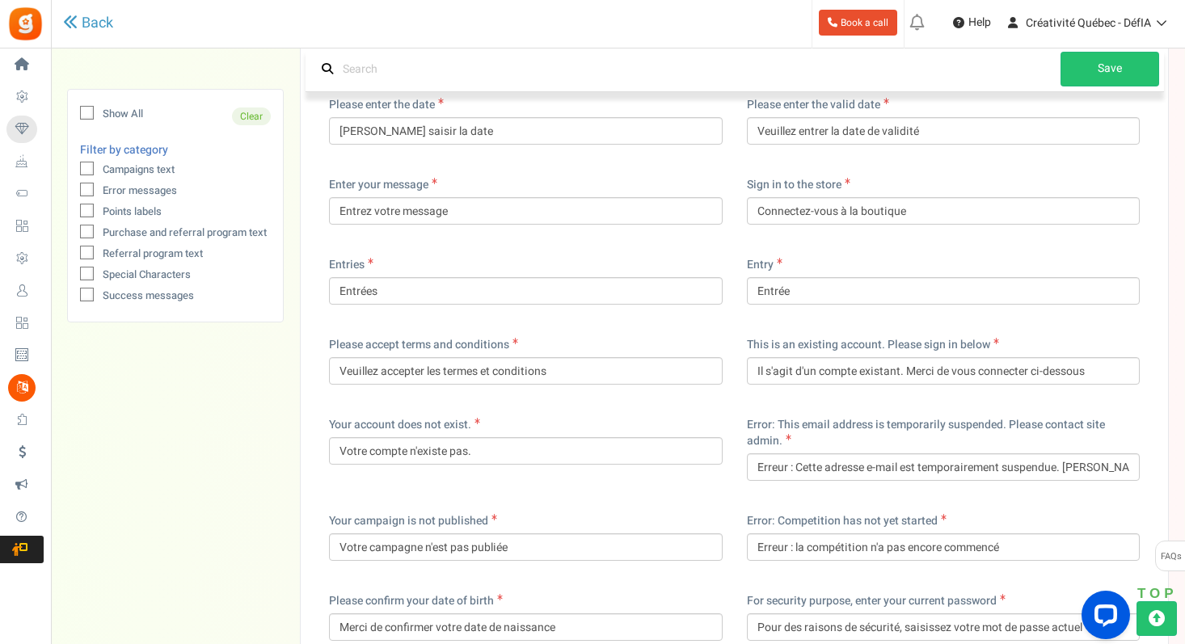
scroll to position [2124, 0]
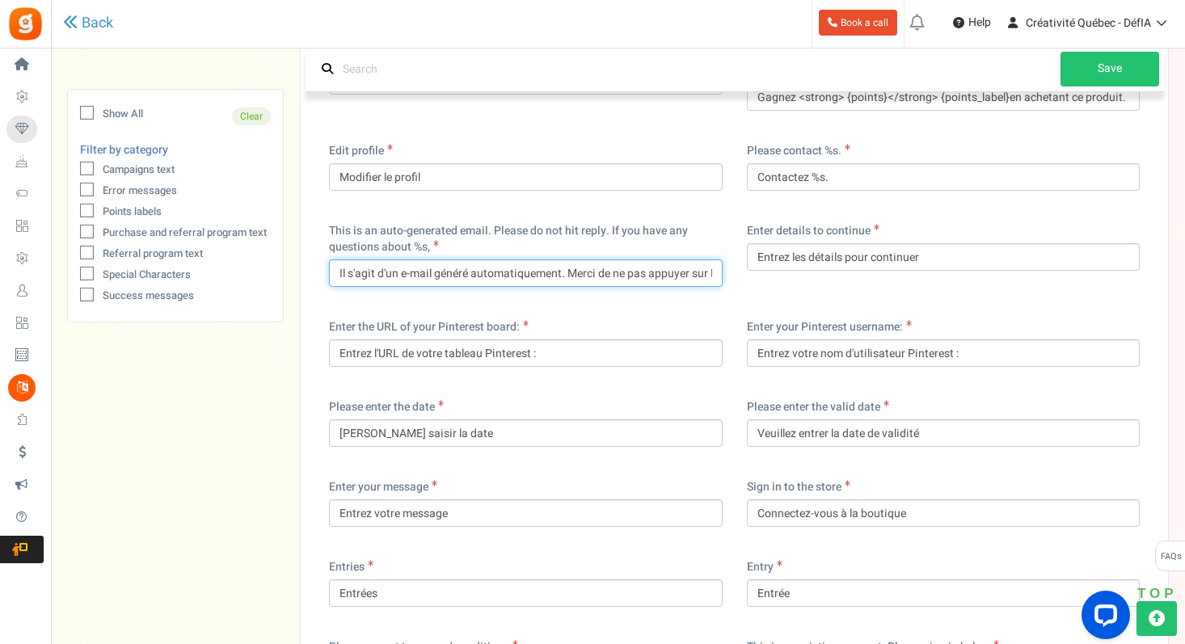
click at [422, 259] on input "Il s'agit d'un e-mail généré automatiquement. Merci de ne pas appuyer sur Répon…" at bounding box center [526, 272] width 394 height 27
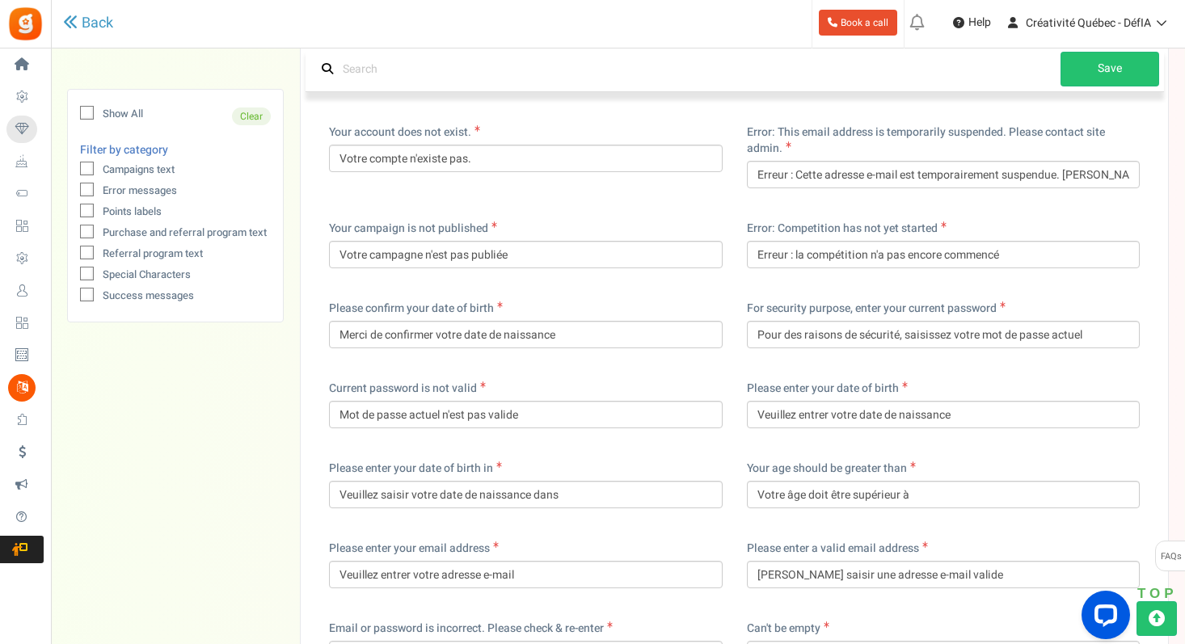
scroll to position [2716, 0]
click at [873, 163] on input "Erreur : Cette adresse e-mail est temporairement suspendue. Veuillez contacter …" at bounding box center [944, 176] width 394 height 27
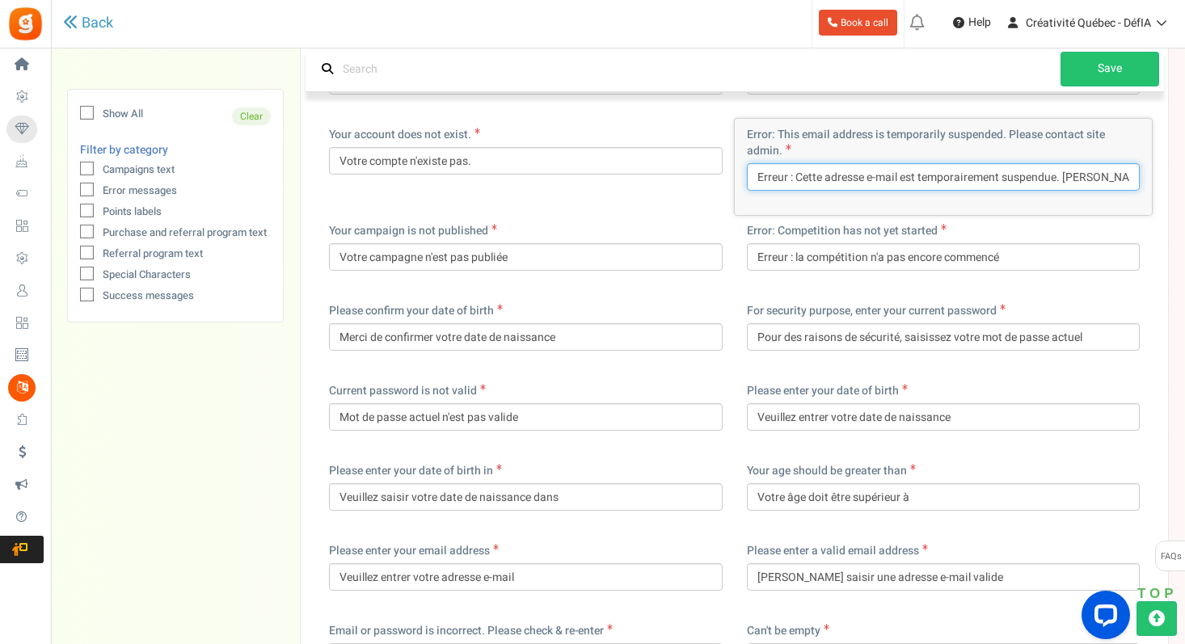
click at [873, 163] on input "Erreur : Cette adresse e-mail est temporairement suspendue. Veuillez contacter …" at bounding box center [944, 176] width 394 height 27
drag, startPoint x: 898, startPoint y: 160, endPoint x: 868, endPoint y: 159, distance: 29.9
click at [868, 163] on input "Erreur : Cette adresse e-mail est temporairement suspendue. Veuillez contacter …" at bounding box center [944, 176] width 394 height 27
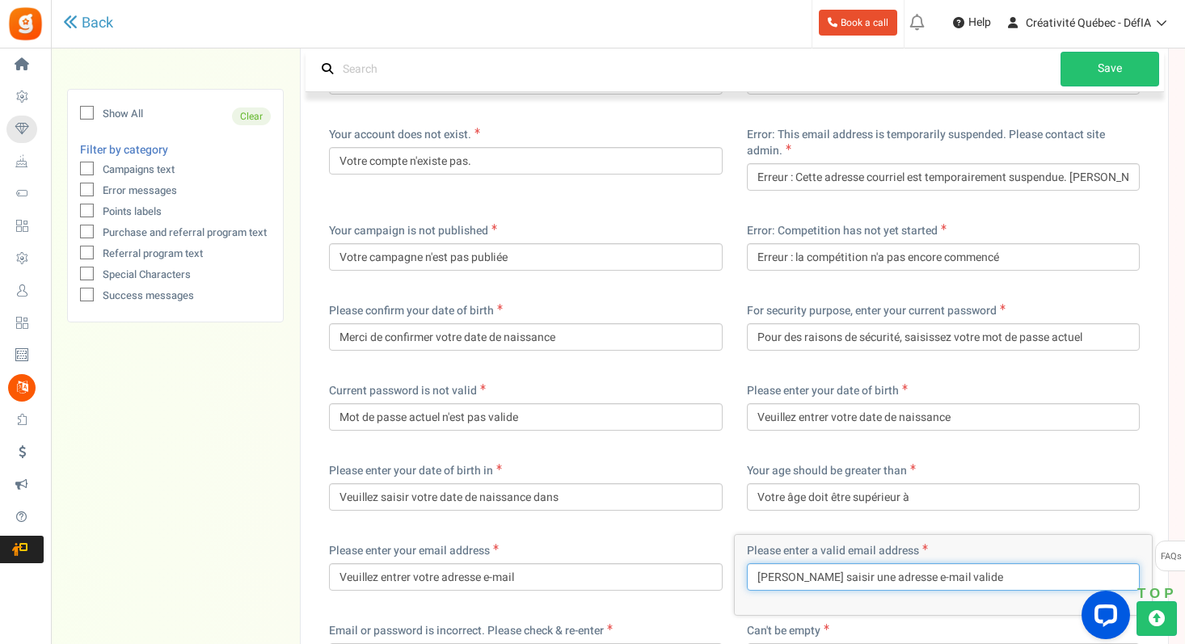
drag, startPoint x: 893, startPoint y: 558, endPoint x: 923, endPoint y: 558, distance: 29.9
click at [923, 563] on input "Veuillez saisir une adresse e-mail valide" at bounding box center [944, 576] width 394 height 27
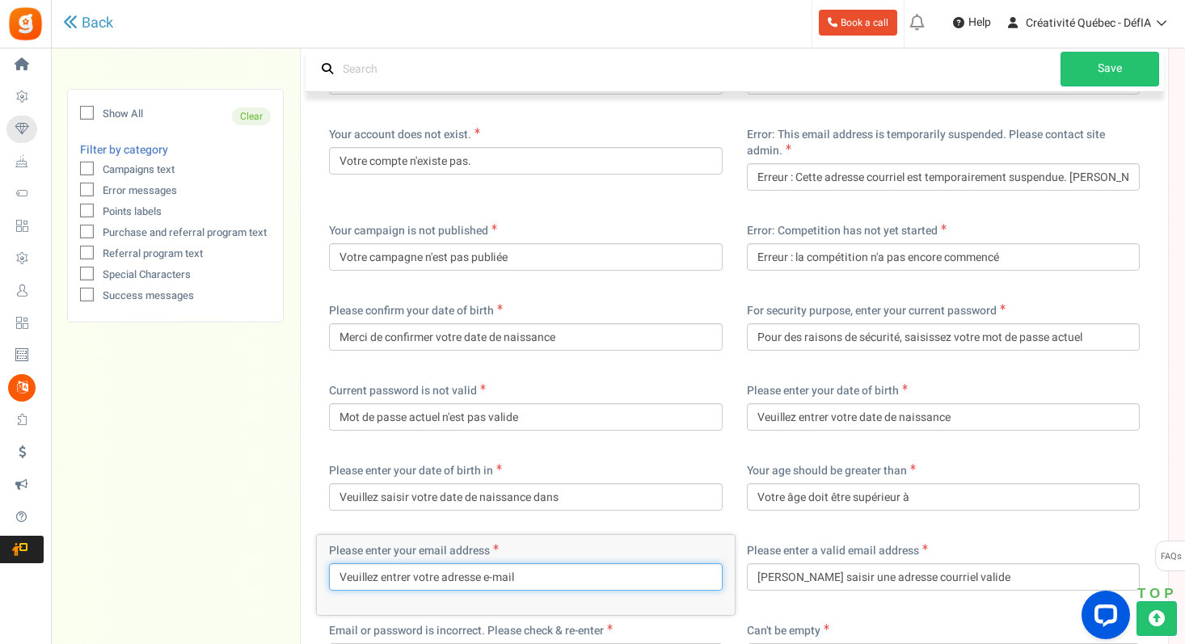
drag, startPoint x: 516, startPoint y: 558, endPoint x: 487, endPoint y: 562, distance: 30.1
click at [485, 563] on input "Veuillez entrer votre adresse e-mail" at bounding box center [526, 576] width 394 height 27
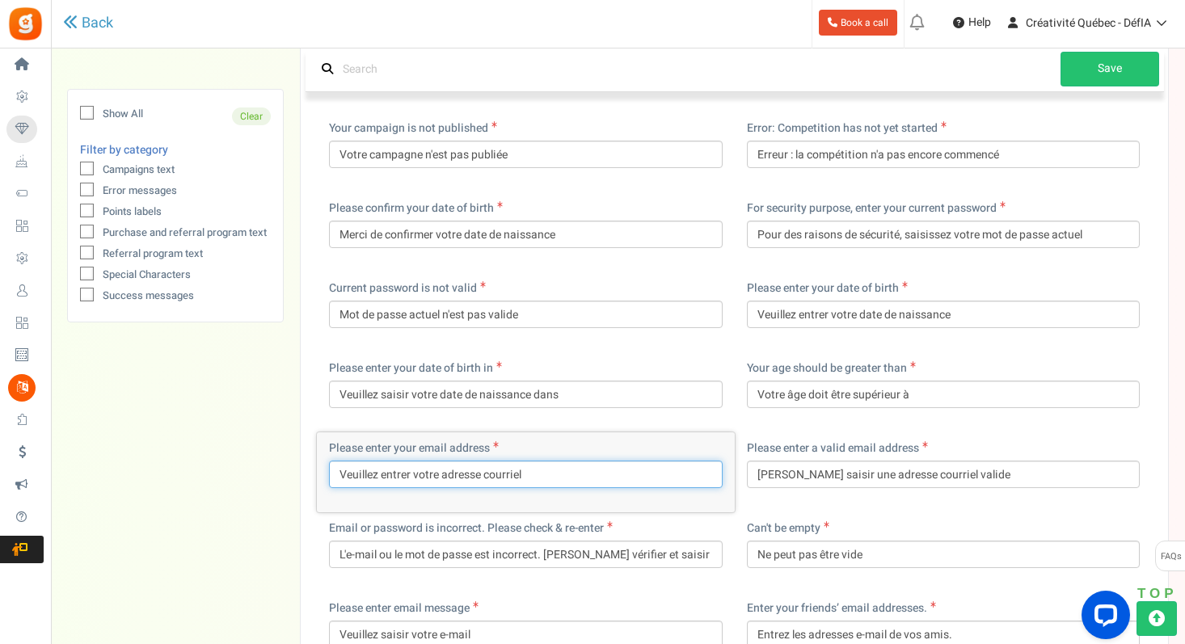
scroll to position [2893, 0]
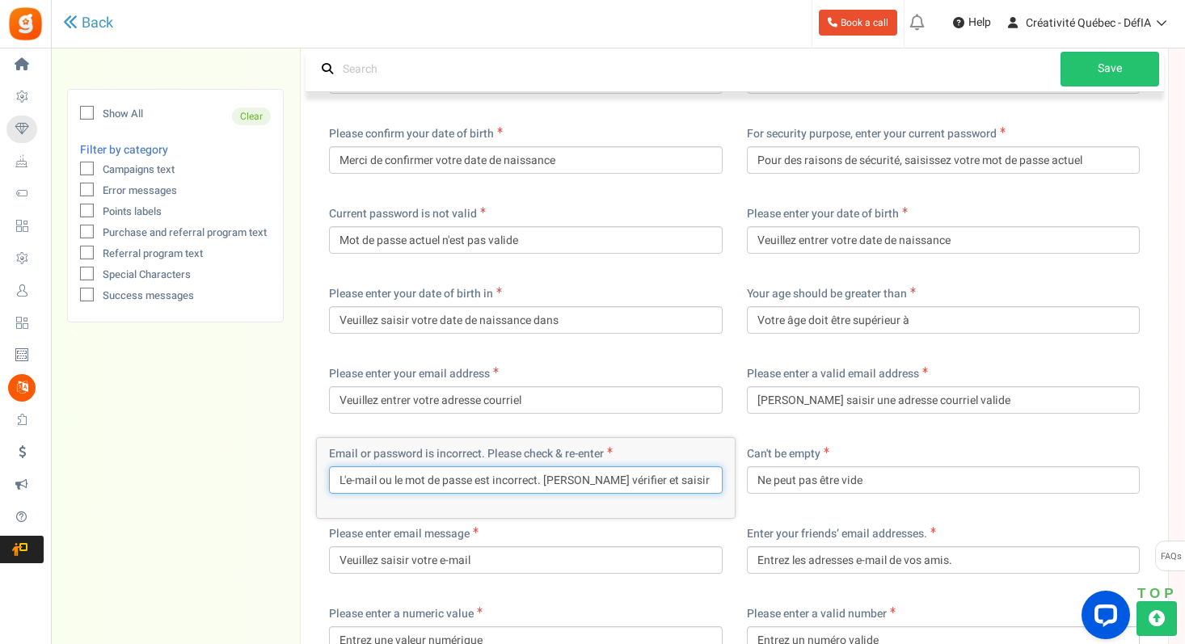
drag, startPoint x: 377, startPoint y: 464, endPoint x: 347, endPoint y: 462, distance: 29.9
click at [347, 466] on input "L'e-mail ou le mot de passe est incorrect. Veuillez vérifier et saisir à nouveau" at bounding box center [526, 479] width 394 height 27
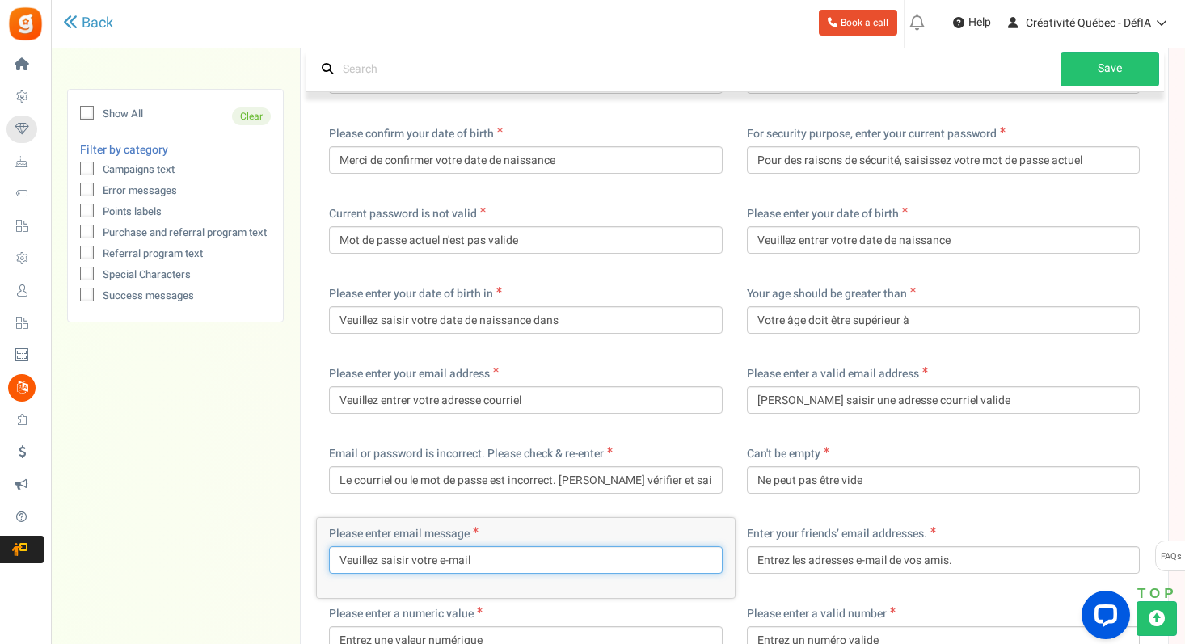
drag, startPoint x: 439, startPoint y: 544, endPoint x: 478, endPoint y: 545, distance: 39.6
click at [478, 546] on input "Veuillez saisir votre e-mail" at bounding box center [526, 559] width 394 height 27
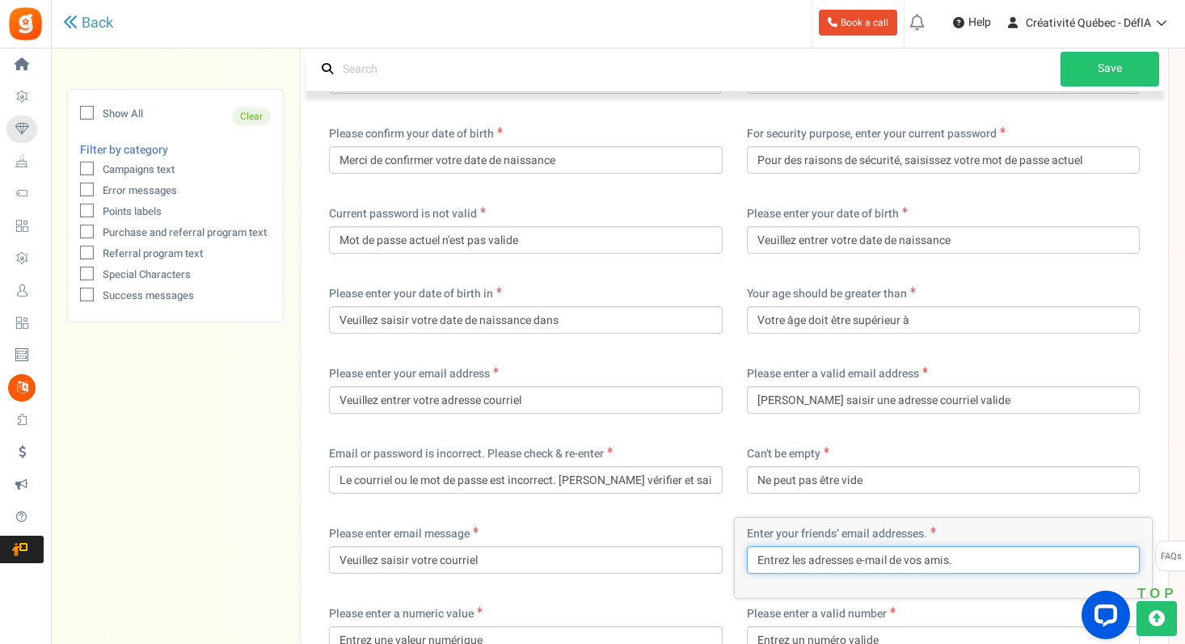
drag, startPoint x: 857, startPoint y: 542, endPoint x: 889, endPoint y: 543, distance: 31.5
click at [889, 546] on input "Entrez les adresses e-mail de vos amis." at bounding box center [944, 559] width 394 height 27
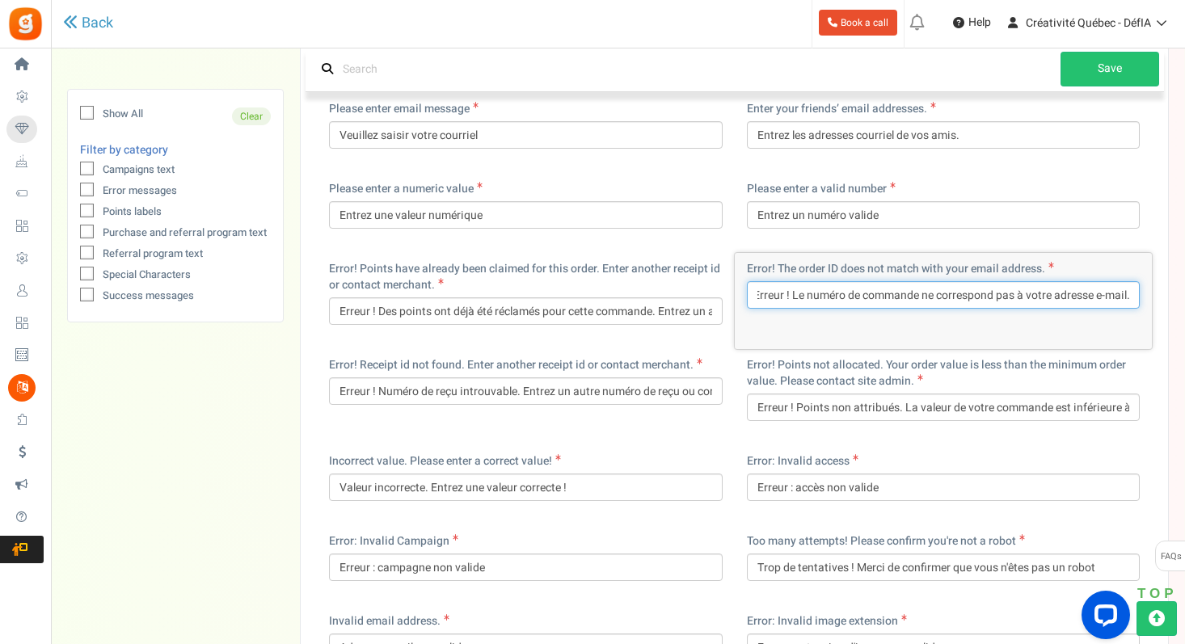
scroll to position [0, 8]
drag, startPoint x: 1099, startPoint y: 276, endPoint x: 1128, endPoint y: 276, distance: 29.1
click at [1128, 281] on input "Erreur ! Le numéro de commande ne correspond pas à votre adresse e-mail." at bounding box center [944, 294] width 394 height 27
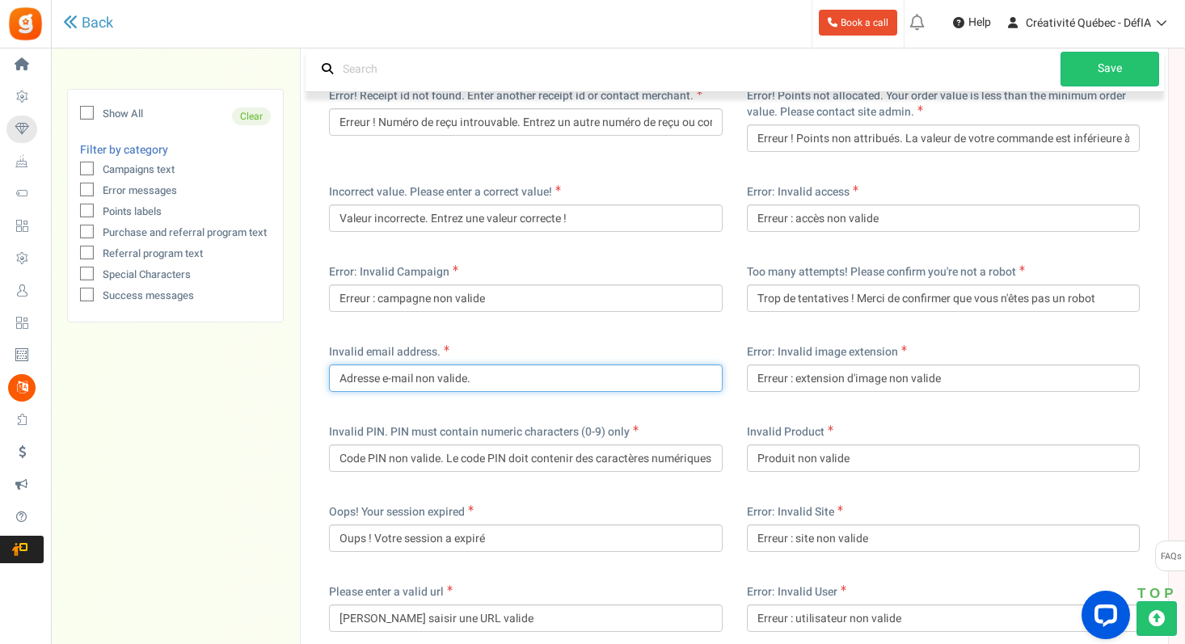
scroll to position [0, 0]
drag, startPoint x: 415, startPoint y: 364, endPoint x: 383, endPoint y: 360, distance: 31.8
click at [383, 364] on input "Adresse e-mail non valide." at bounding box center [526, 377] width 394 height 27
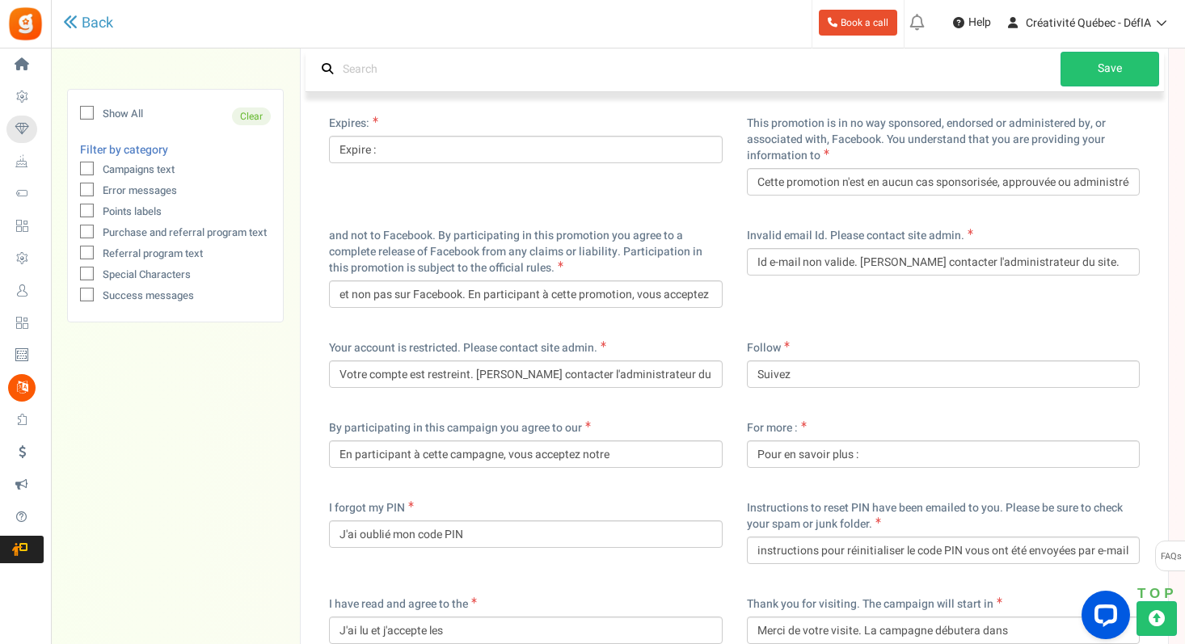
scroll to position [4964, 0]
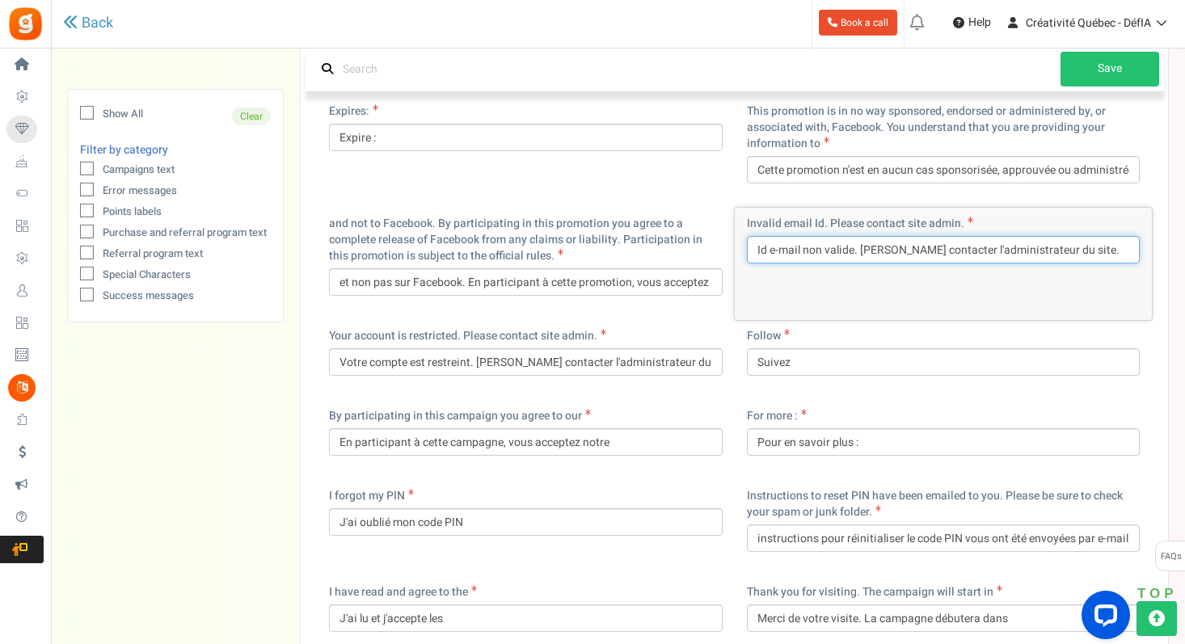
drag, startPoint x: 769, startPoint y: 234, endPoint x: 801, endPoint y: 234, distance: 32.3
click at [801, 236] on input "Id e-mail non valide. Veuillez contacter l'administrateur du site." at bounding box center [944, 249] width 394 height 27
drag, startPoint x: 773, startPoint y: 234, endPoint x: 721, endPoint y: 233, distance: 51.7
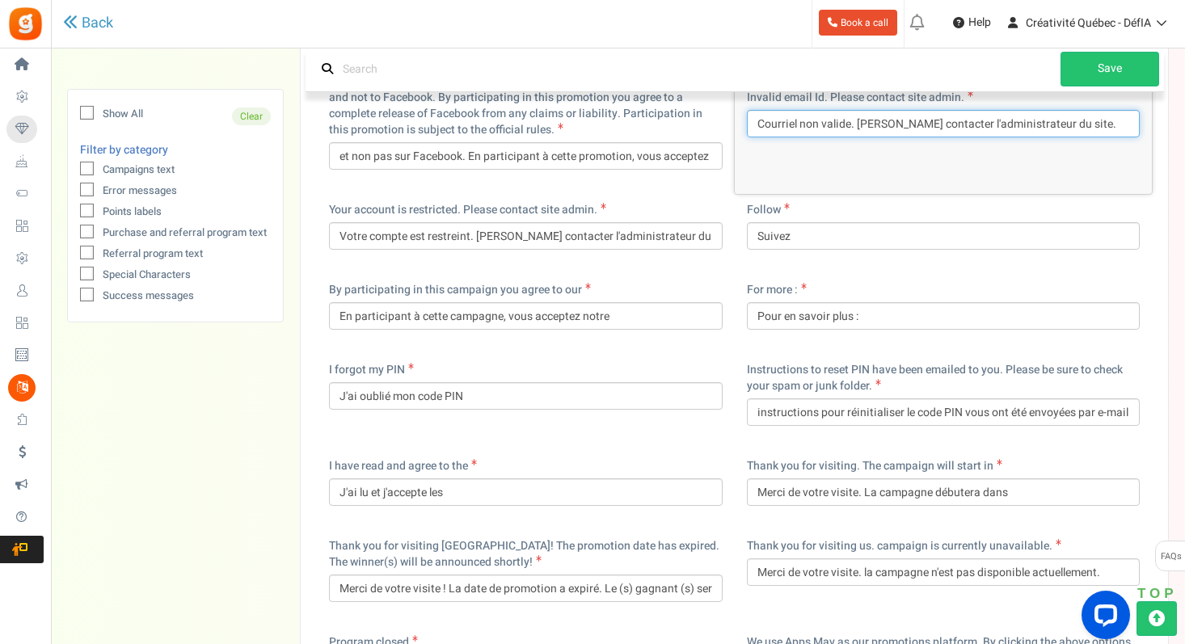
scroll to position [5097, 0]
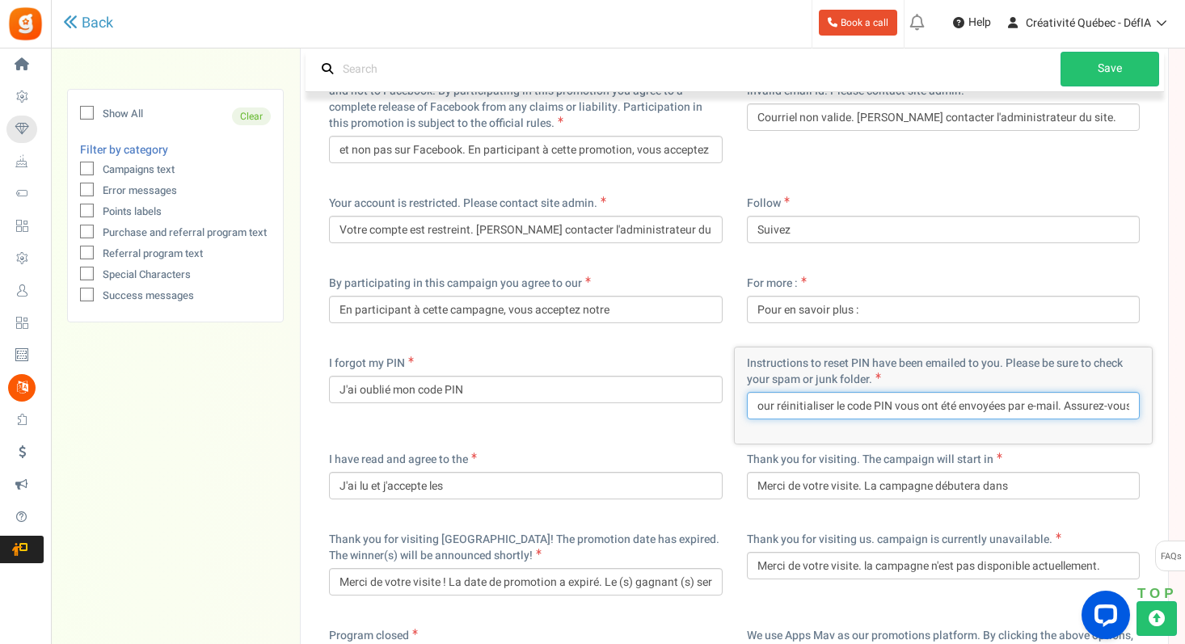
drag, startPoint x: 1097, startPoint y: 392, endPoint x: 1139, endPoint y: 392, distance: 42.0
click at [1139, 392] on div "Instructions to reset PIN have been emailed to you. Please be sure to check you…" at bounding box center [944, 396] width 418 height 96
click at [982, 394] on input "Les instructions pour réinitialiser le code PIN vous ont été envoyées par e-mai…" at bounding box center [944, 405] width 394 height 27
drag, startPoint x: 1020, startPoint y: 389, endPoint x: 989, endPoint y: 390, distance: 30.7
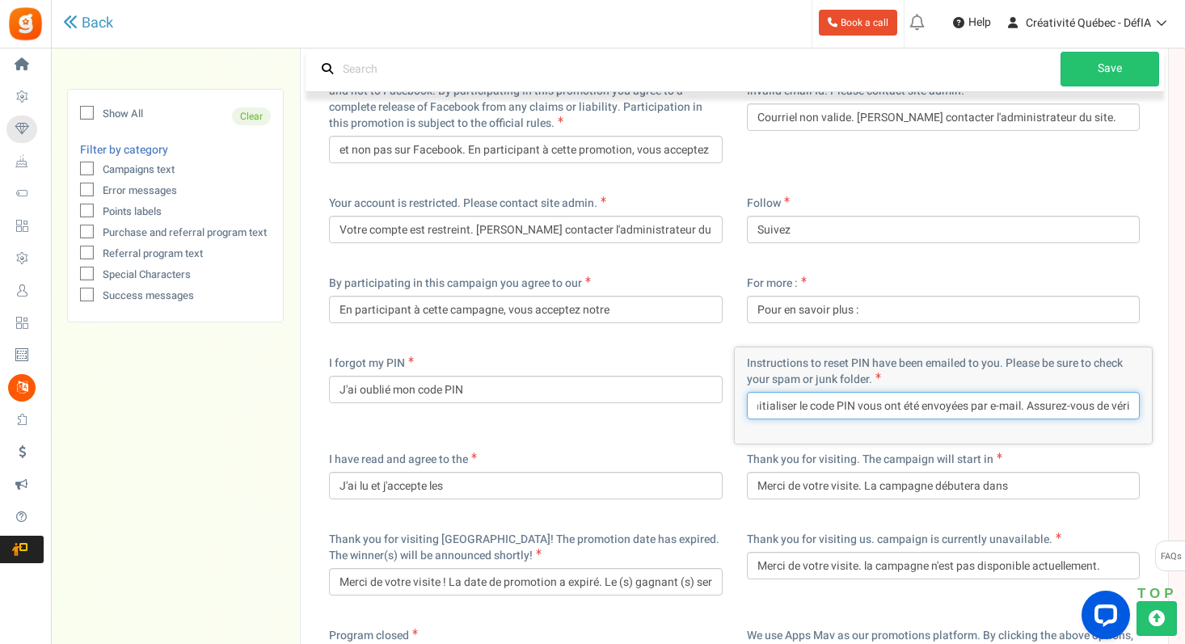
click at [989, 392] on input "Les instructions pour réinitialiser le code PIN vous ont été envoyées par e-mai…" at bounding box center [944, 405] width 394 height 27
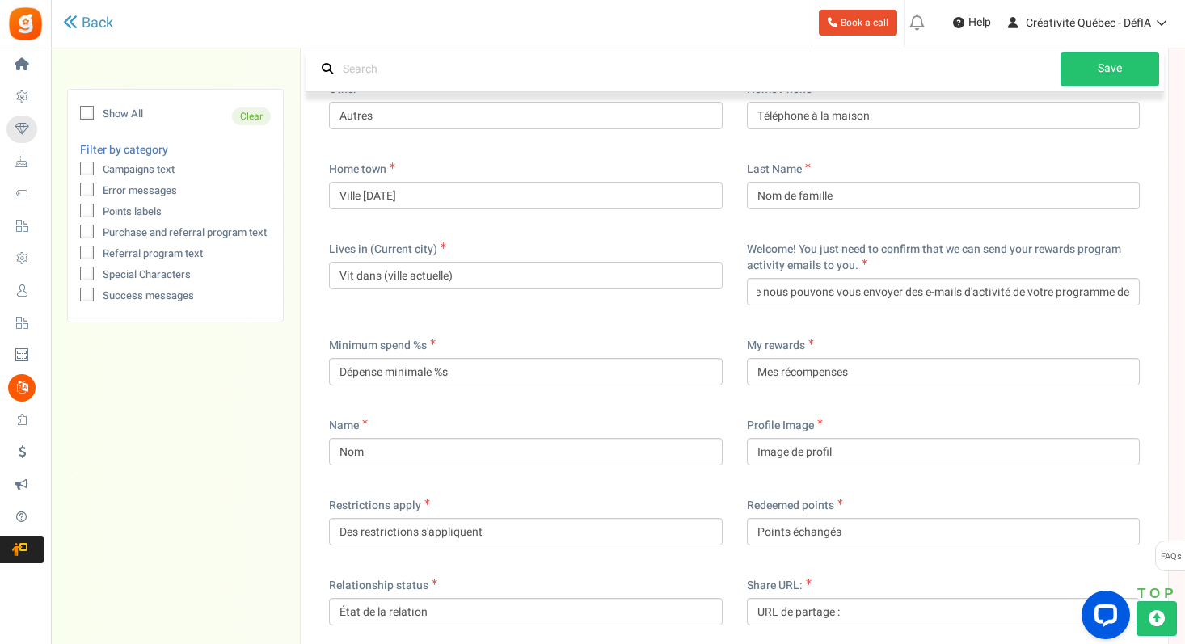
scroll to position [7087, 0]
click at [930, 276] on input "Bienvenue ! Il vous suffit de confirmer que nous pouvons vous envoyer des e-mai…" at bounding box center [944, 289] width 394 height 27
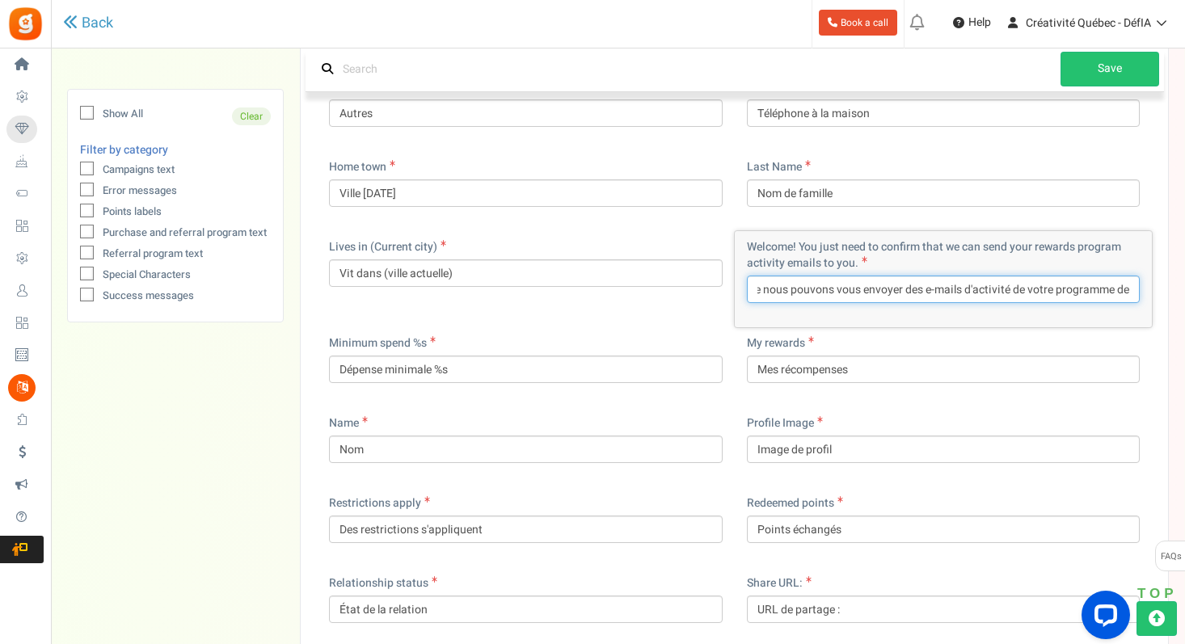
drag, startPoint x: 929, startPoint y: 274, endPoint x: 959, endPoint y: 272, distance: 30.8
click at [959, 276] on input "Bienvenue ! Il vous suffit de confirmer que nous pouvons vous envoyer des e-mai…" at bounding box center [944, 289] width 394 height 27
drag, startPoint x: 963, startPoint y: 272, endPoint x: 928, endPoint y: 270, distance: 35.6
click at [928, 276] on input "Bienvenue ! Il vous suffit de confirmer que nous pouvons vous envoyer des e-mai…" at bounding box center [944, 289] width 394 height 27
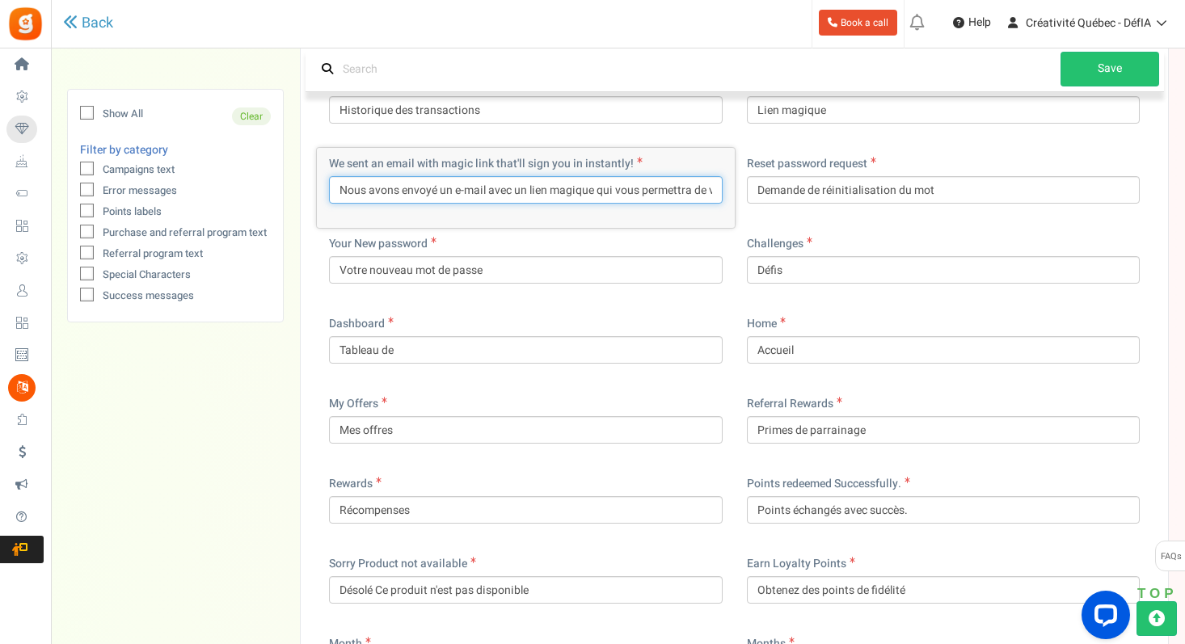
drag, startPoint x: 481, startPoint y: 174, endPoint x: 454, endPoint y: 175, distance: 26.7
click at [454, 176] on input "Nous avons envoyé un e-mail avec un lien magique qui vous permettra de vous con…" at bounding box center [526, 189] width 394 height 27
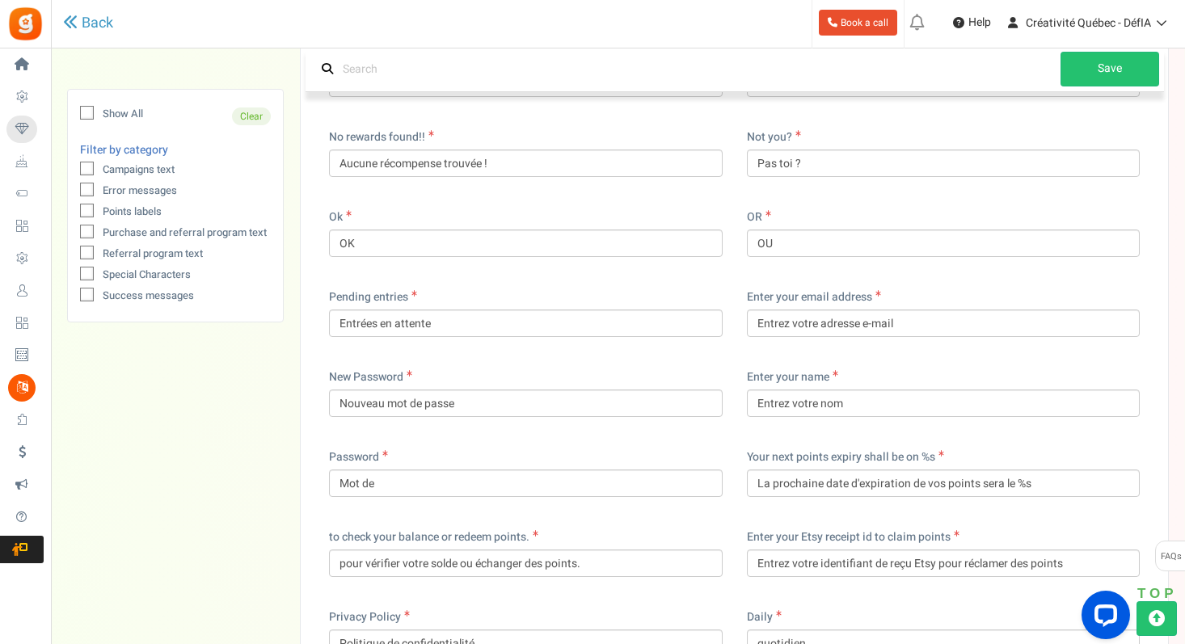
scroll to position [9472, 0]
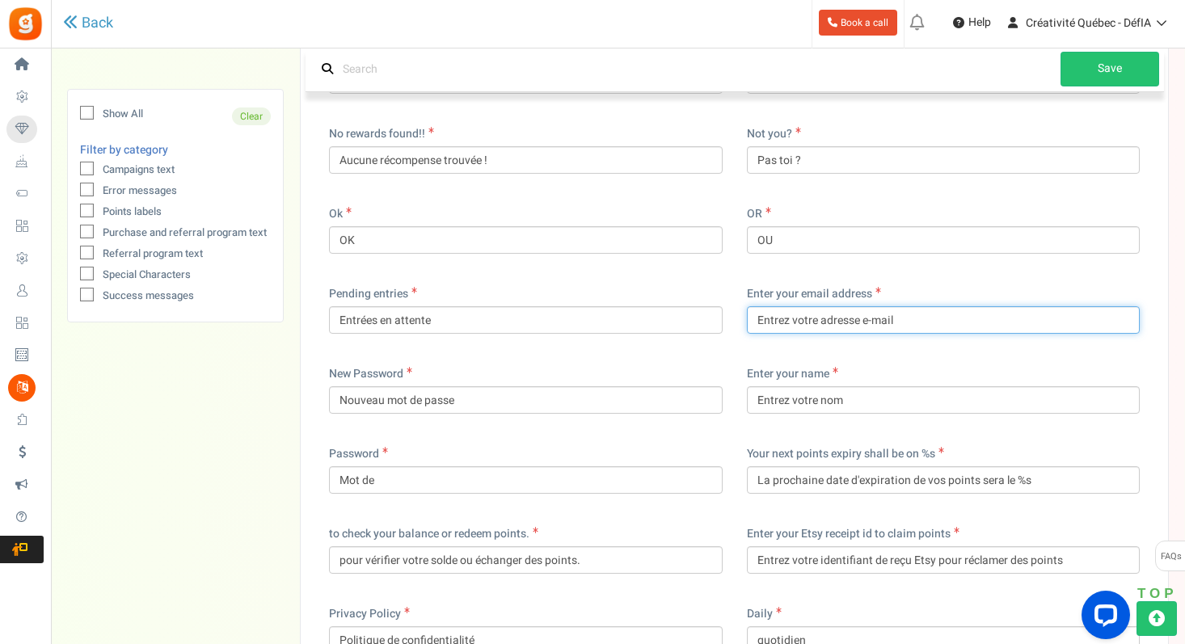
click at [860, 306] on input "Entrez votre adresse e-mail" at bounding box center [944, 319] width 394 height 27
drag, startPoint x: 864, startPoint y: 308, endPoint x: 920, endPoint y: 315, distance: 57.0
click at [909, 315] on input "Entrez votre adresse e-mail" at bounding box center [944, 319] width 394 height 27
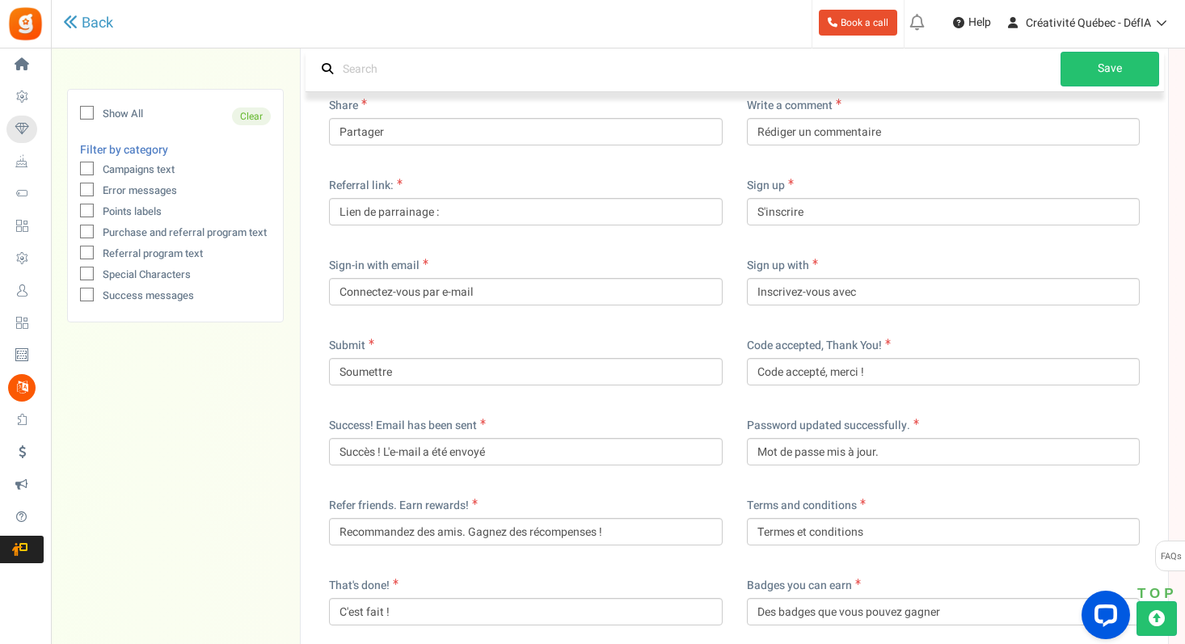
scroll to position [11721, 0]
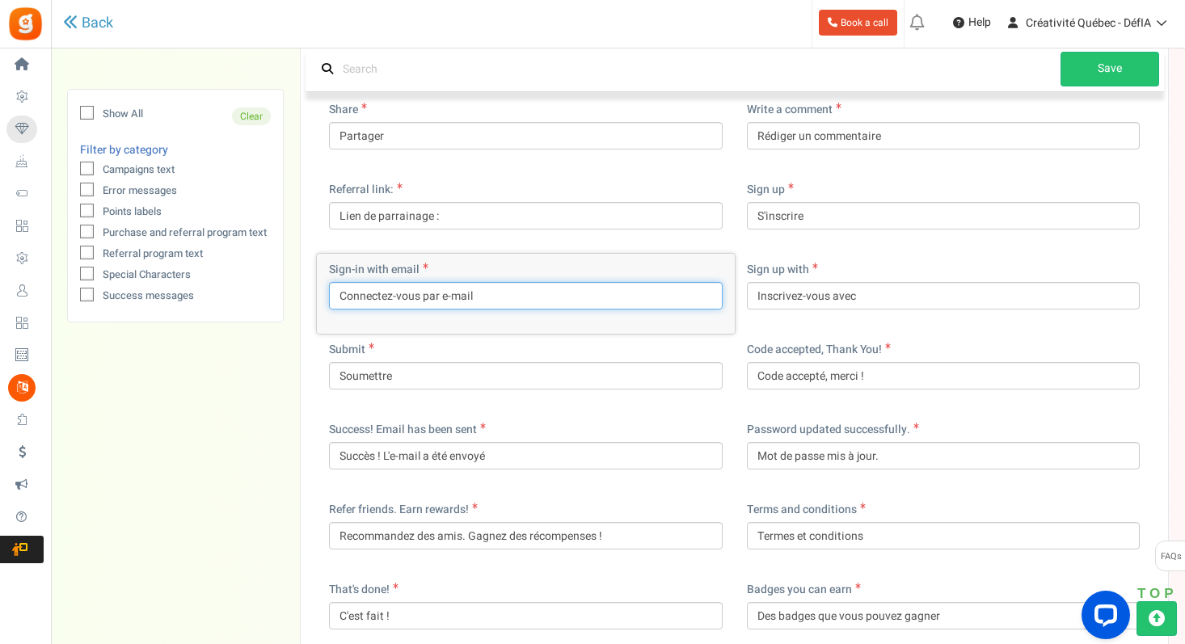
drag, startPoint x: 478, startPoint y: 263, endPoint x: 440, endPoint y: 263, distance: 38.0
click at [440, 282] on input "Connectez-vous par e-mail" at bounding box center [526, 295] width 394 height 27
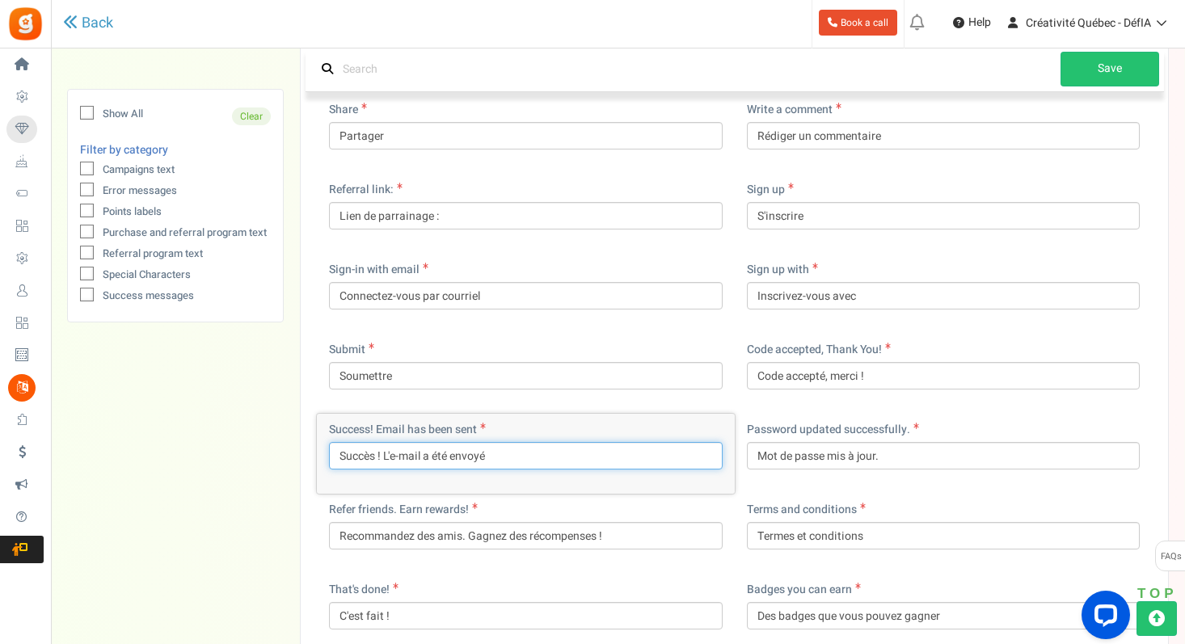
drag, startPoint x: 422, startPoint y: 423, endPoint x: 388, endPoint y: 421, distance: 34.0
click at [388, 442] on input "Succès ! L'e-mail a été envoyé" at bounding box center [526, 455] width 394 height 27
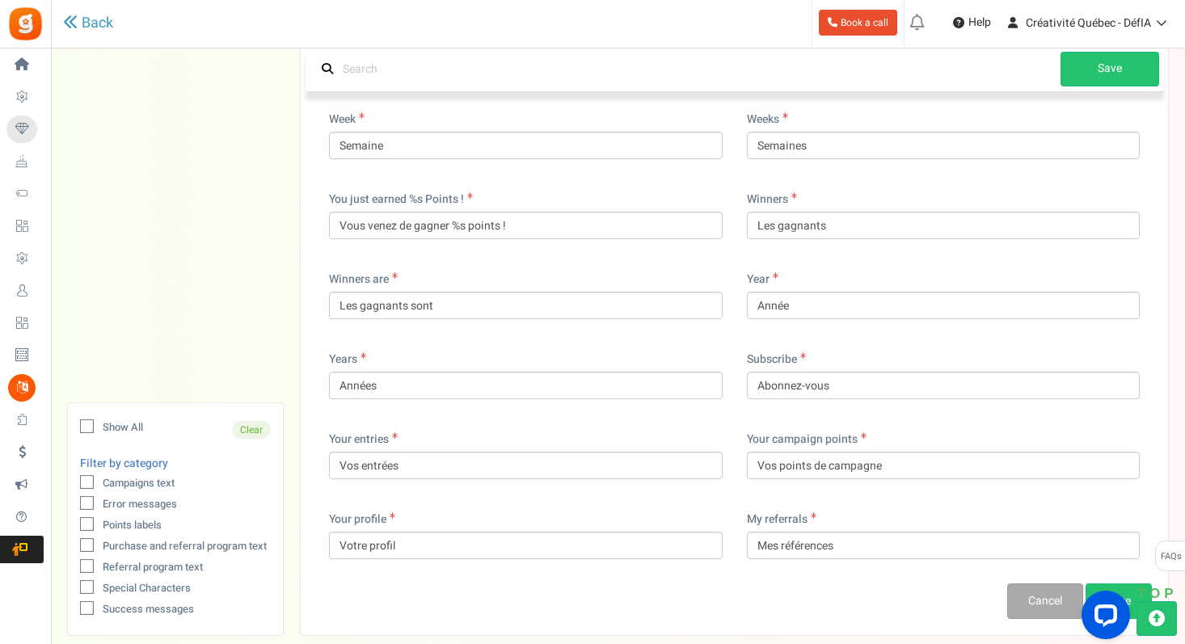
scroll to position [13289, 0]
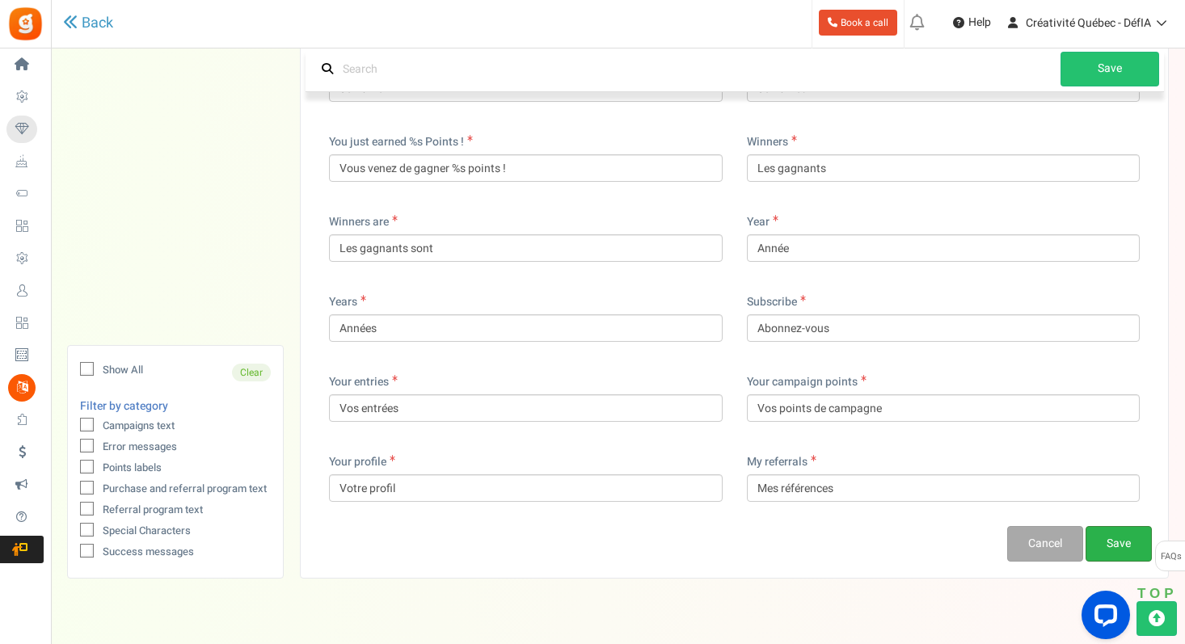
click at [1131, 526] on link "Save" at bounding box center [1118, 544] width 66 height 36
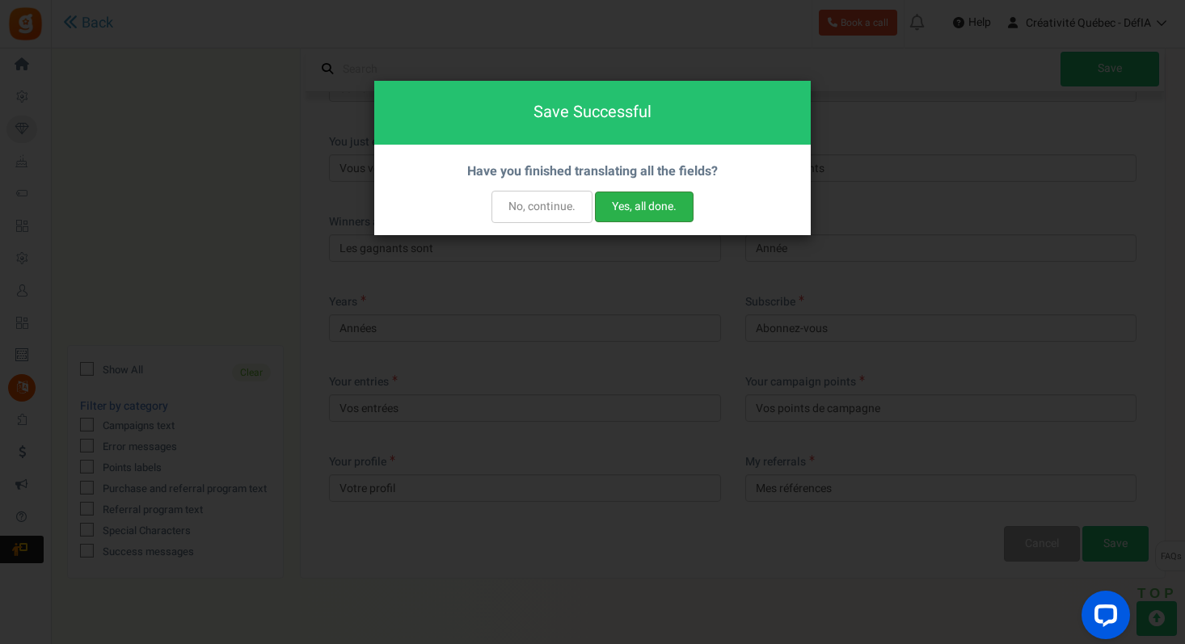
click at [620, 208] on button "Yes, all done." at bounding box center [644, 207] width 99 height 31
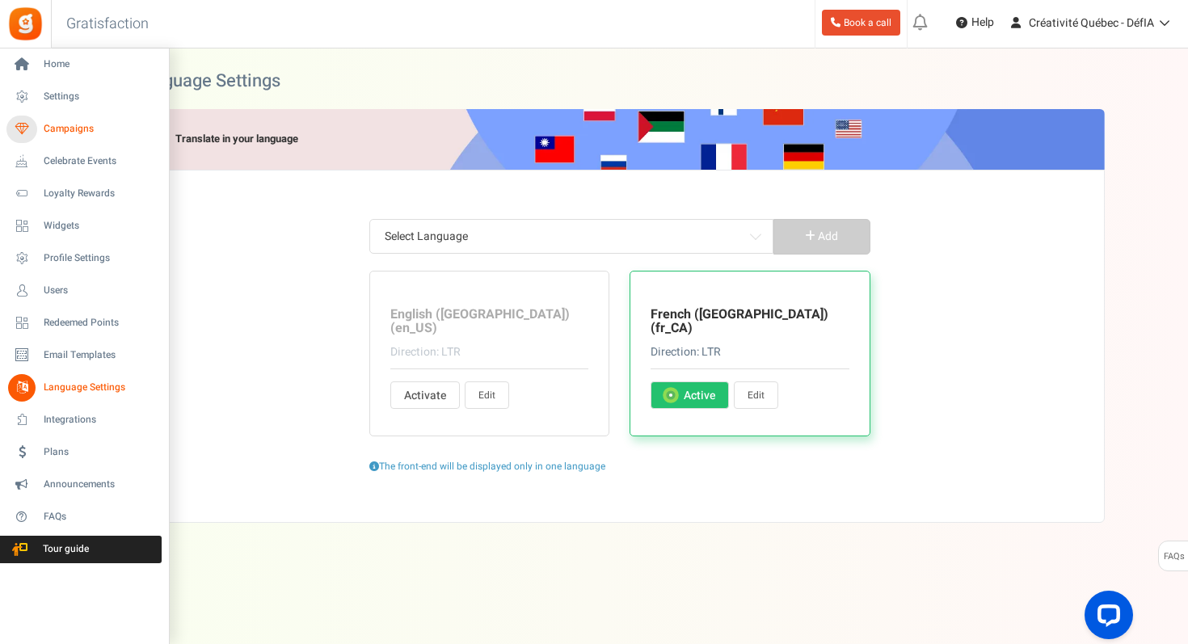
click at [25, 133] on icon at bounding box center [21, 129] width 27 height 27
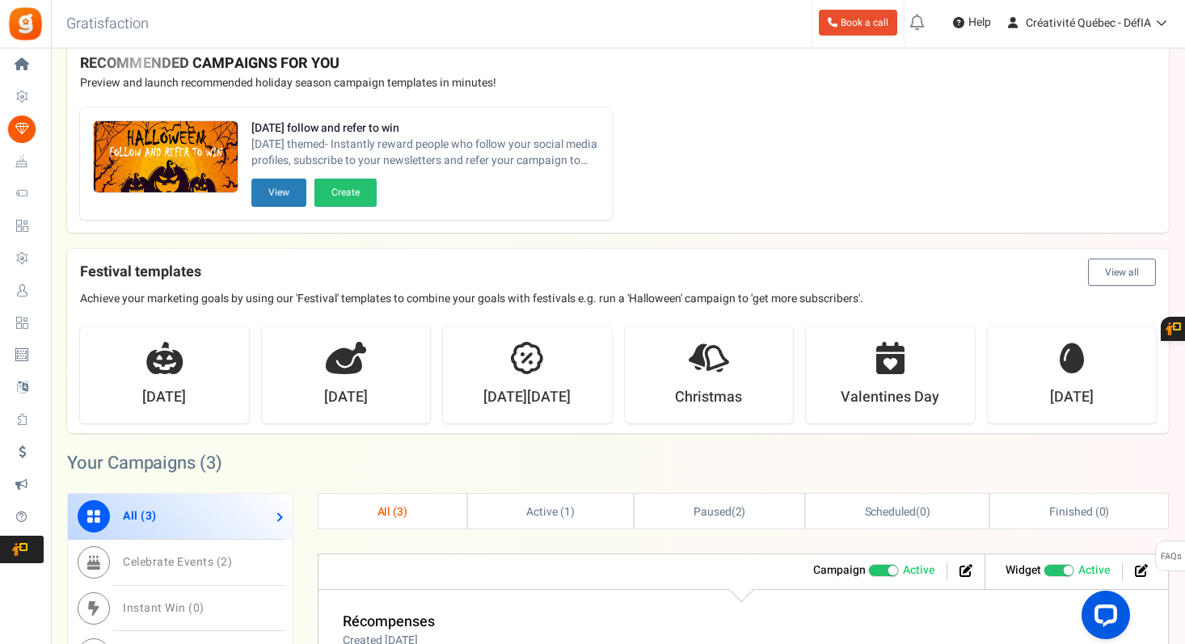
scroll to position [82, 0]
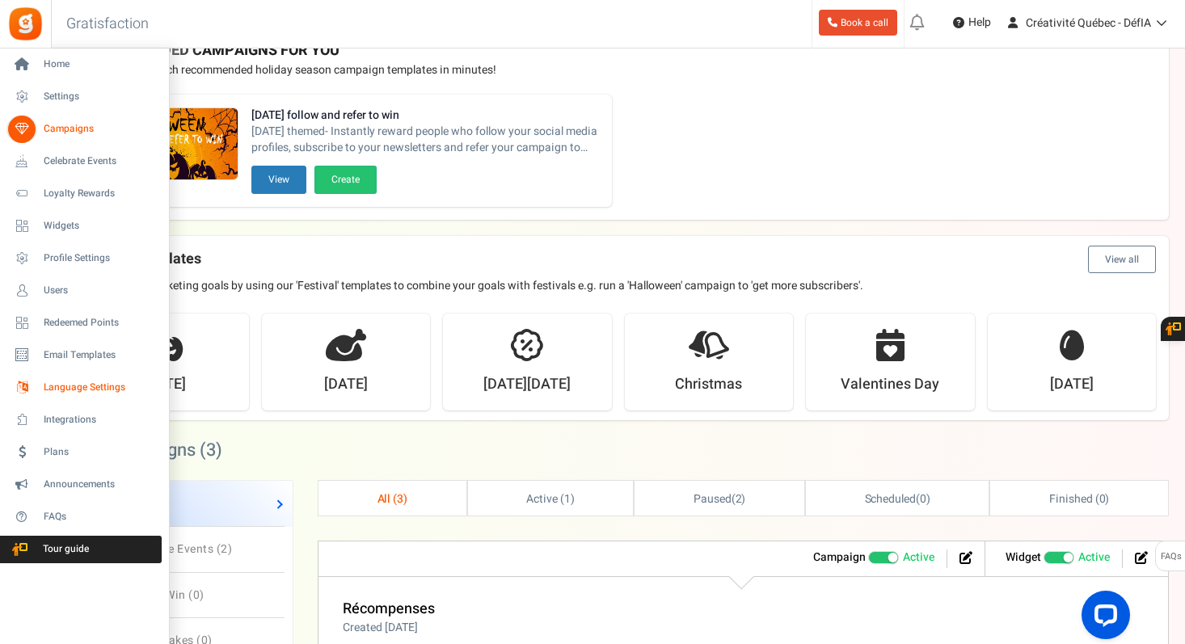
click at [90, 388] on span "Language Settings" at bounding box center [100, 388] width 113 height 14
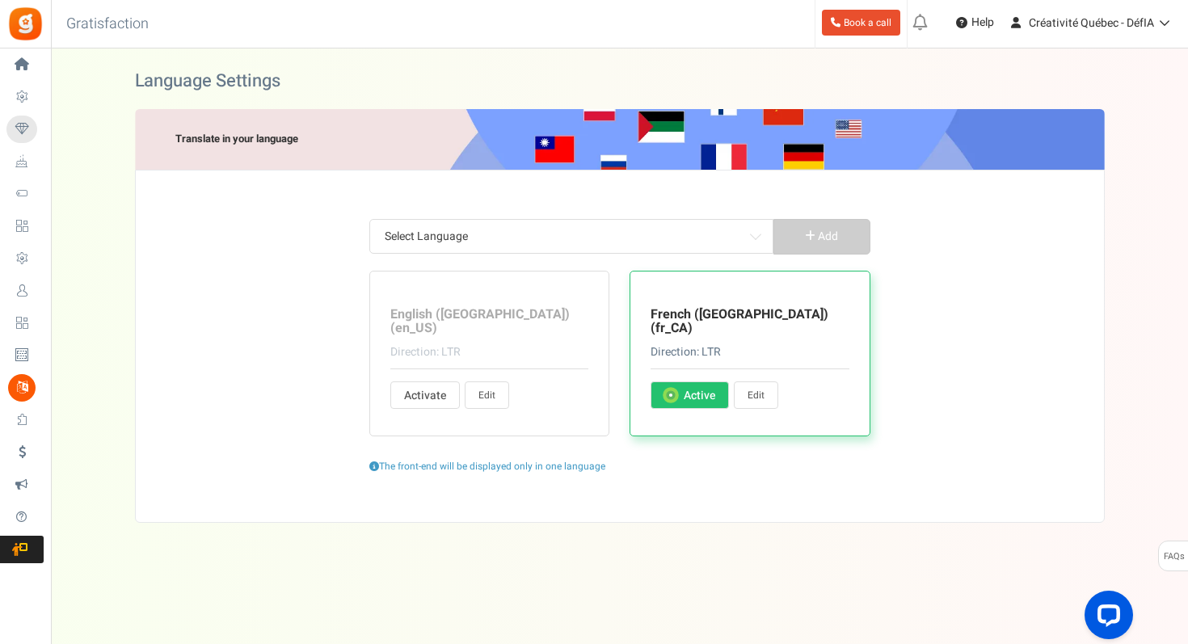
click at [756, 390] on link "Edit" at bounding box center [756, 394] width 44 height 27
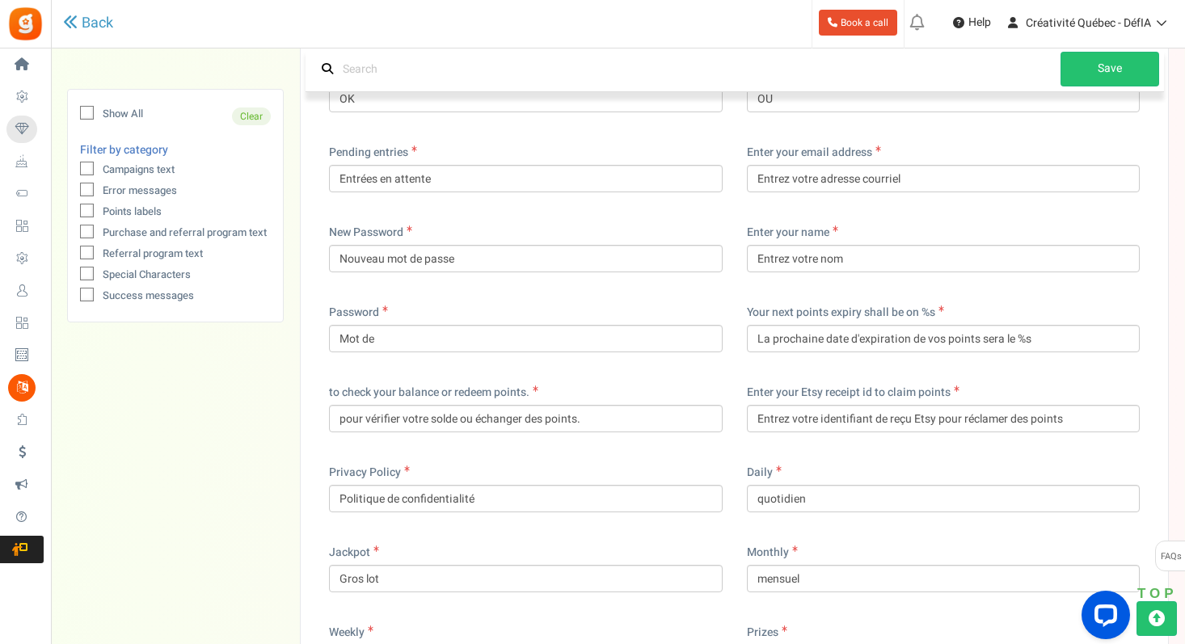
scroll to position [13289, 0]
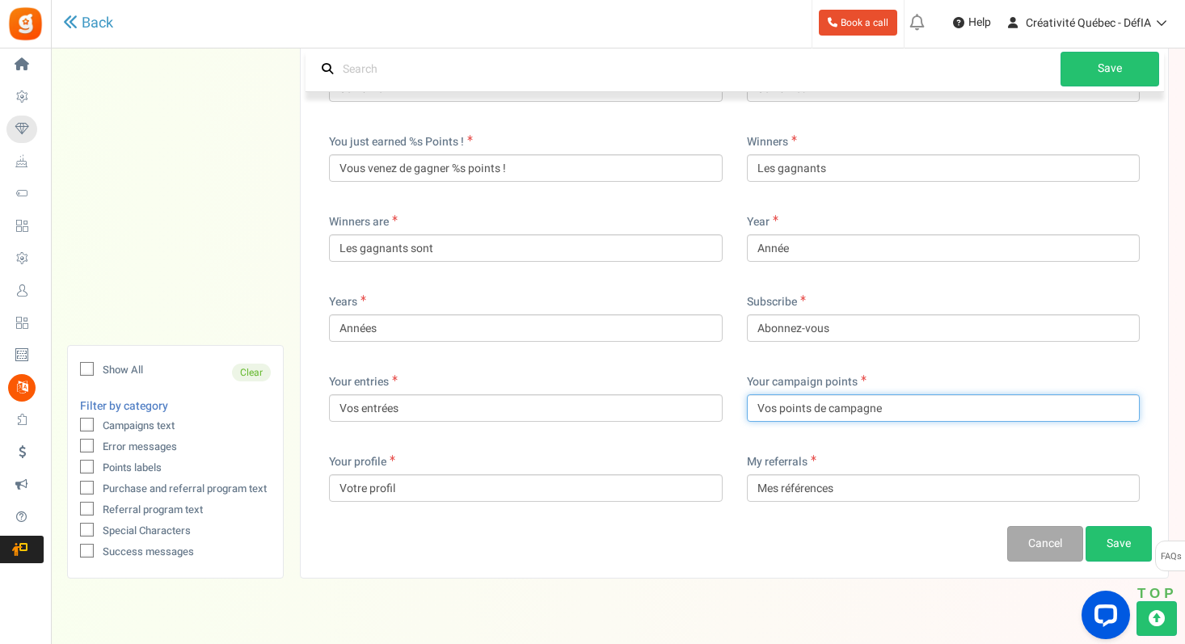
click at [866, 394] on input "Vos points de campagne" at bounding box center [944, 407] width 394 height 27
drag, startPoint x: 887, startPoint y: 381, endPoint x: 812, endPoint y: 373, distance: 74.7
click at [812, 394] on input "Vos points de campagne" at bounding box center [944, 407] width 394 height 27
click at [1123, 526] on link "Save" at bounding box center [1118, 544] width 66 height 36
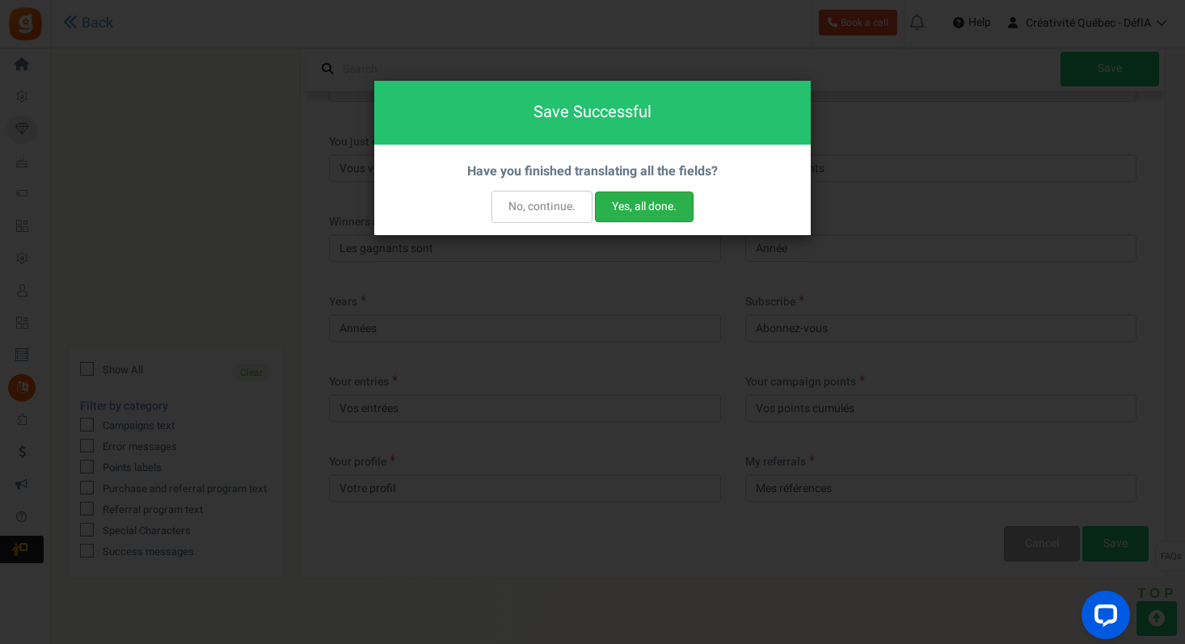
click at [650, 209] on button "Yes, all done." at bounding box center [644, 207] width 99 height 31
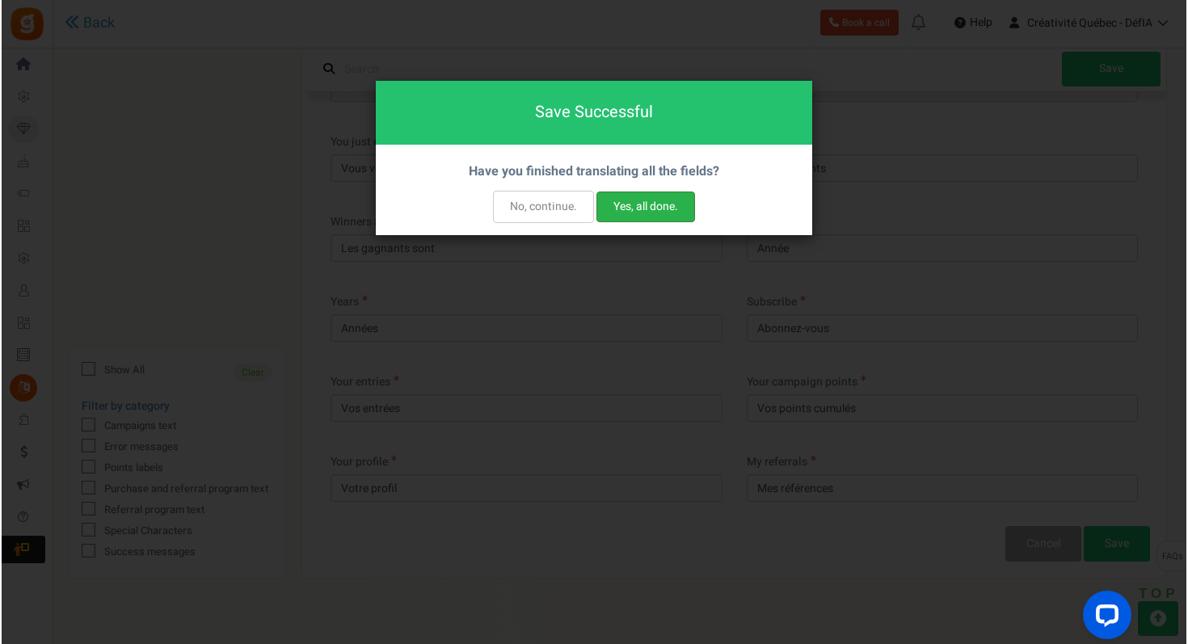
scroll to position [0, 0]
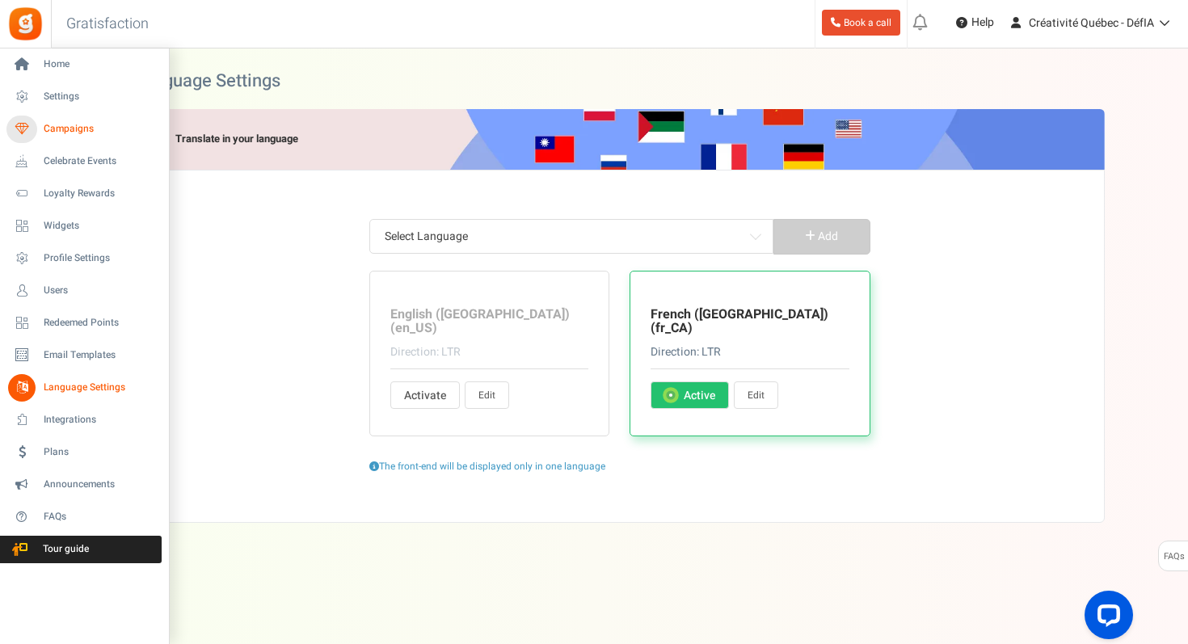
click at [27, 126] on icon at bounding box center [21, 129] width 27 height 27
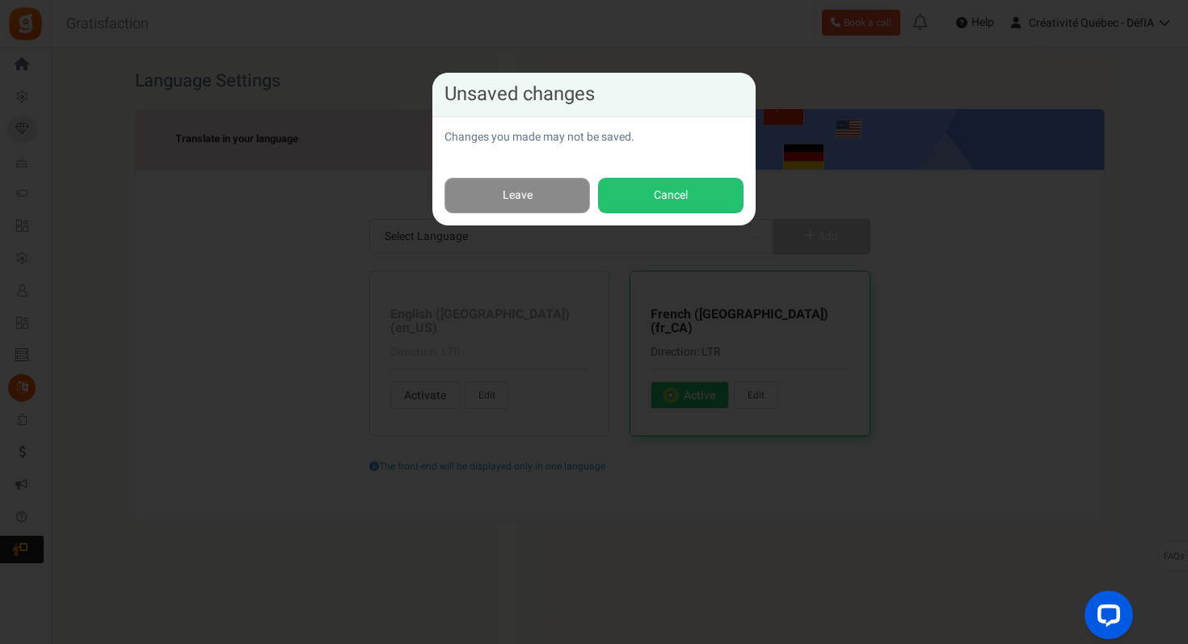
click at [503, 200] on link "Leave" at bounding box center [516, 196] width 145 height 36
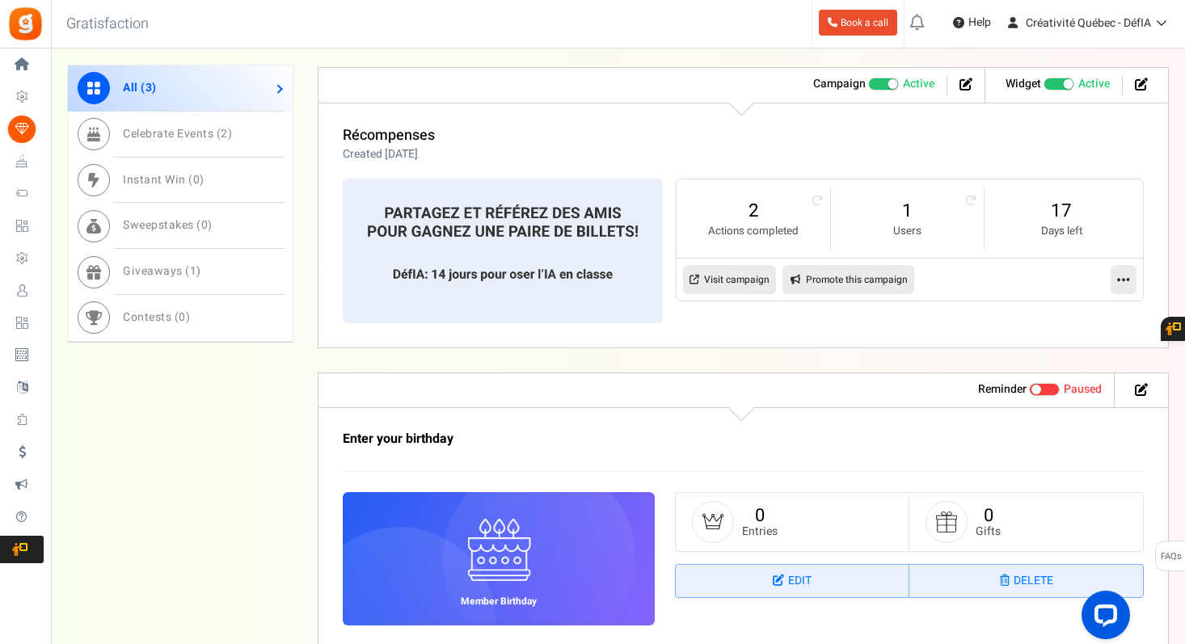
scroll to position [590, 0]
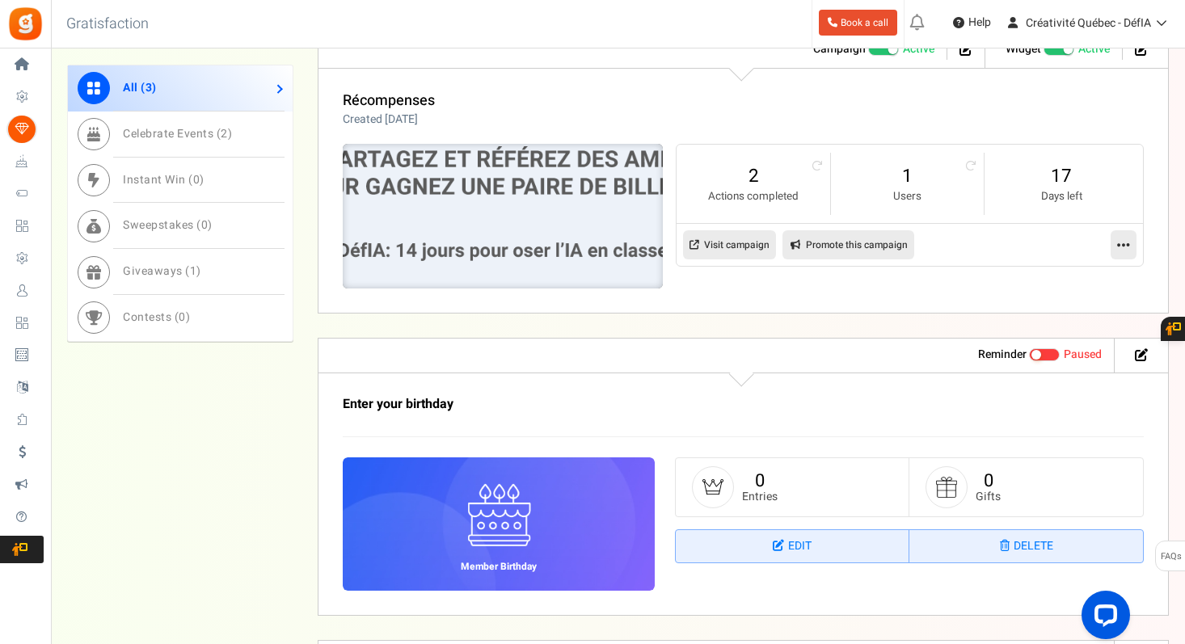
click at [562, 245] on img at bounding box center [503, 216] width 481 height 217
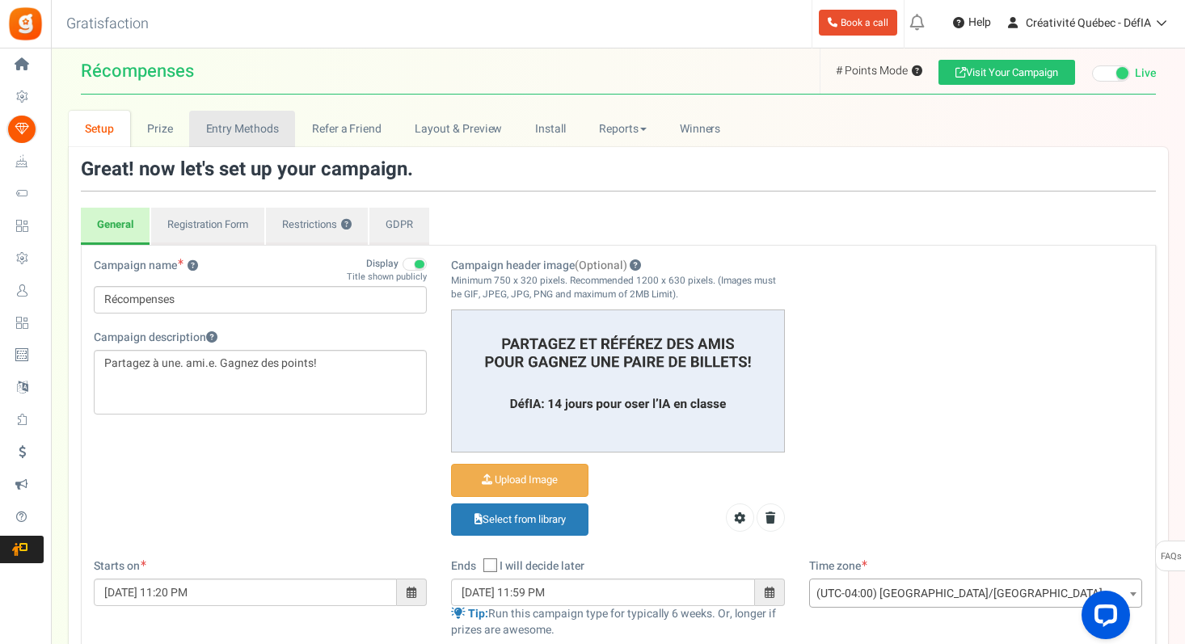
click at [239, 136] on link "Entry Methods" at bounding box center [242, 129] width 106 height 36
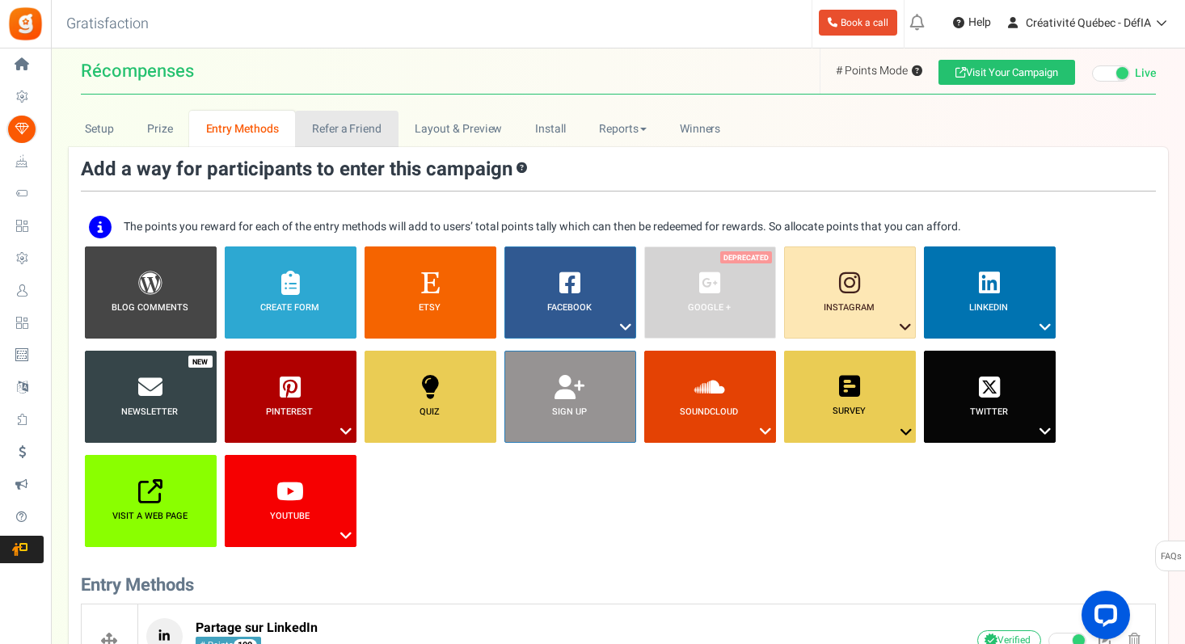
click at [346, 124] on link "Refer a Friend" at bounding box center [346, 129] width 103 height 36
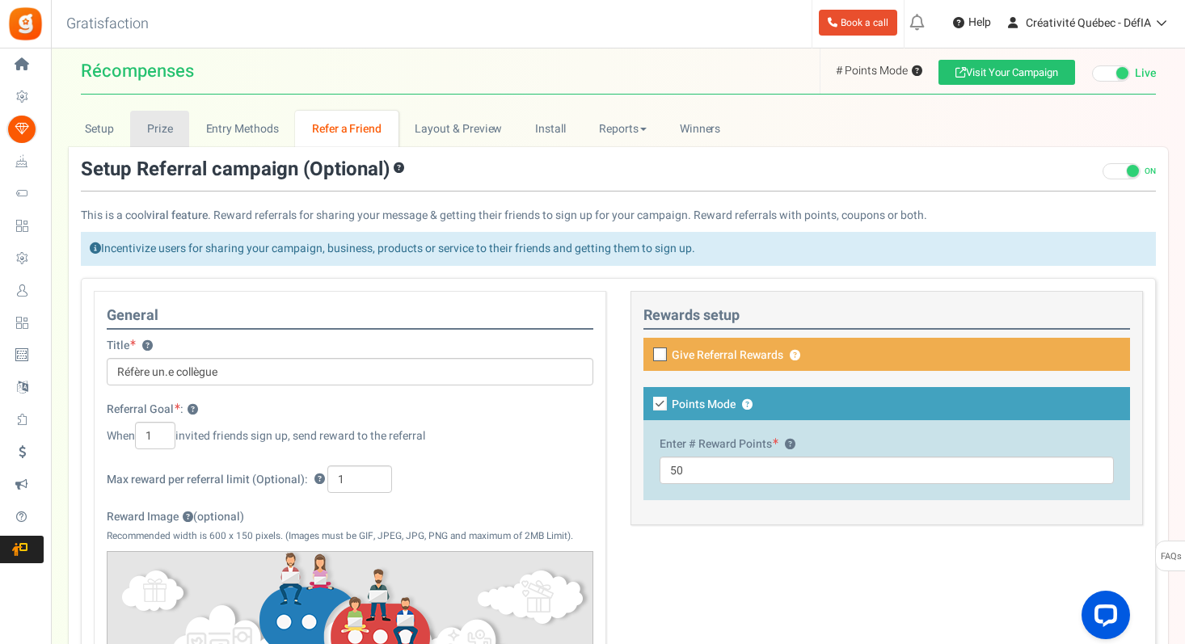
click at [150, 124] on link "Prize" at bounding box center [159, 129] width 59 height 36
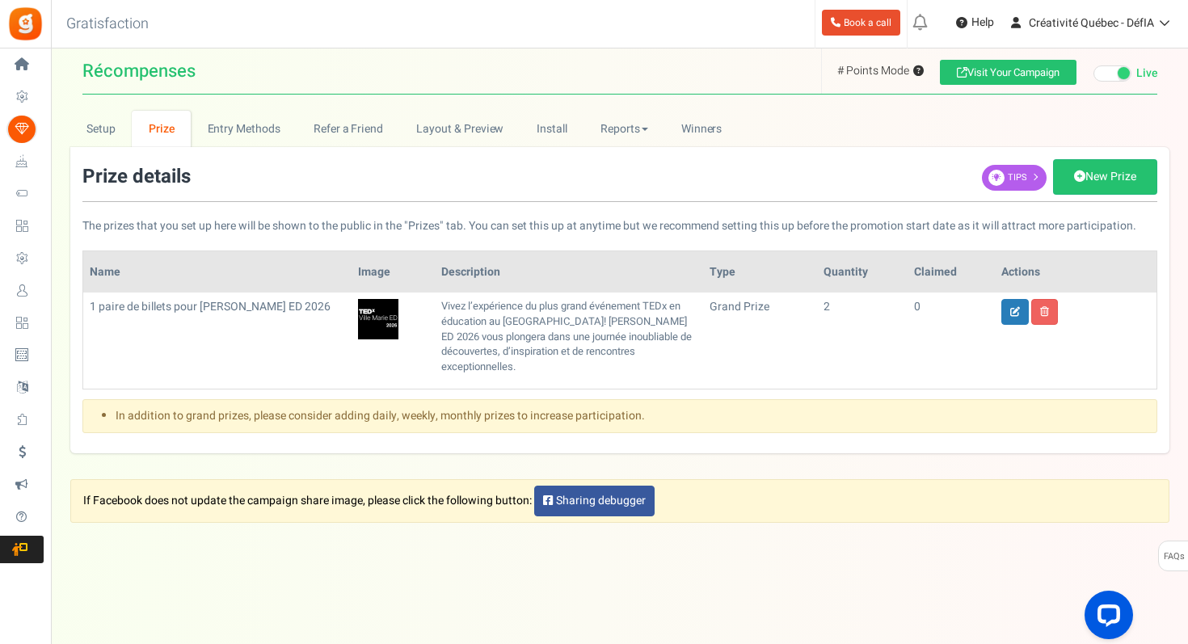
click at [499, 320] on p "Vivez l’expérience du plus grand événement TEDx en éducation au [GEOGRAPHIC_DAT…" at bounding box center [568, 336] width 255 height 75
click at [1012, 309] on icon at bounding box center [1015, 312] width 10 height 10
type input "1 paire de billets pour [PERSON_NAME] ED 2026"
type input "2"
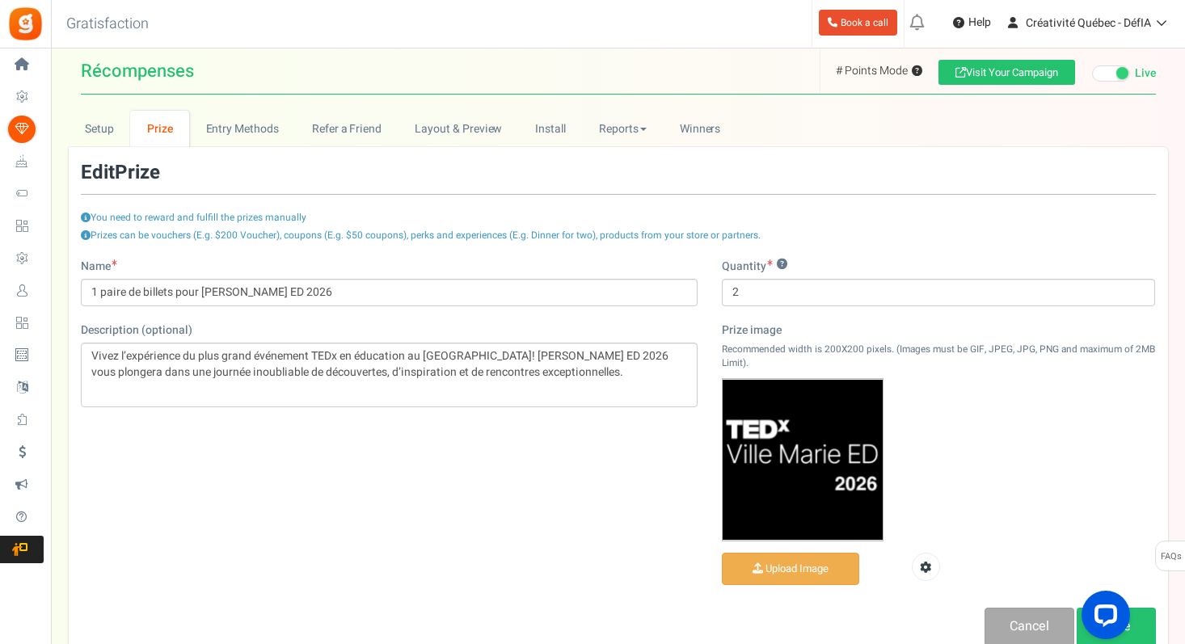
click at [153, 128] on link "Prize" at bounding box center [159, 129] width 59 height 36
click at [158, 130] on link "Prize" at bounding box center [159, 129] width 59 height 36
click at [1014, 620] on link "Cancel" at bounding box center [1029, 627] width 90 height 38
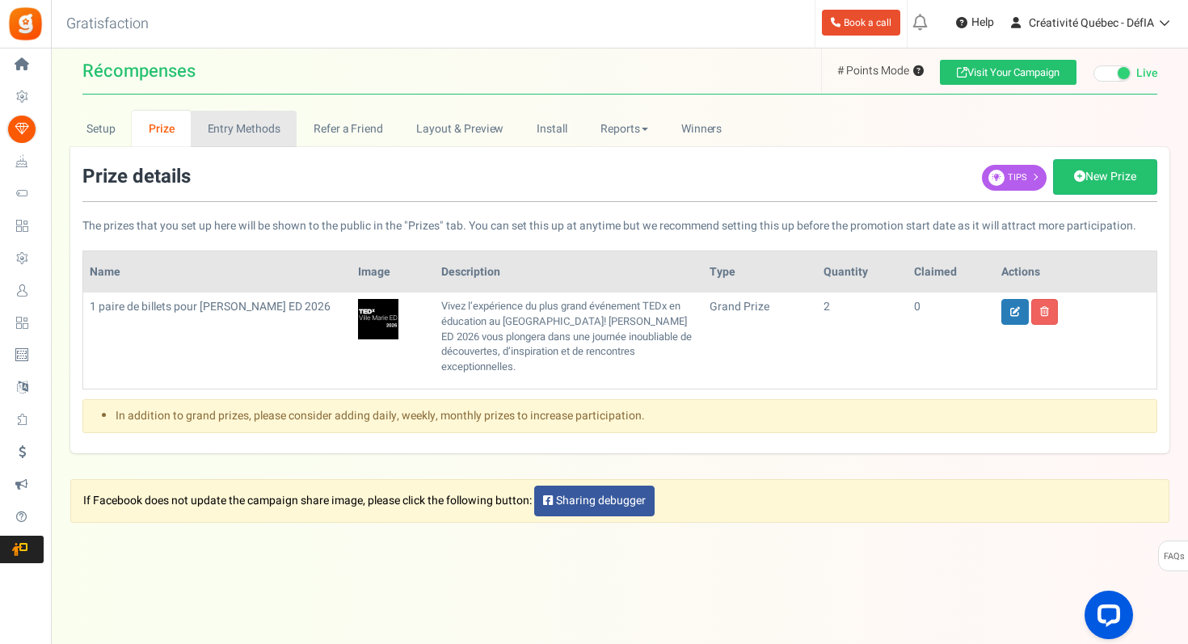
click at [238, 133] on link "Entry Methods" at bounding box center [244, 129] width 106 height 36
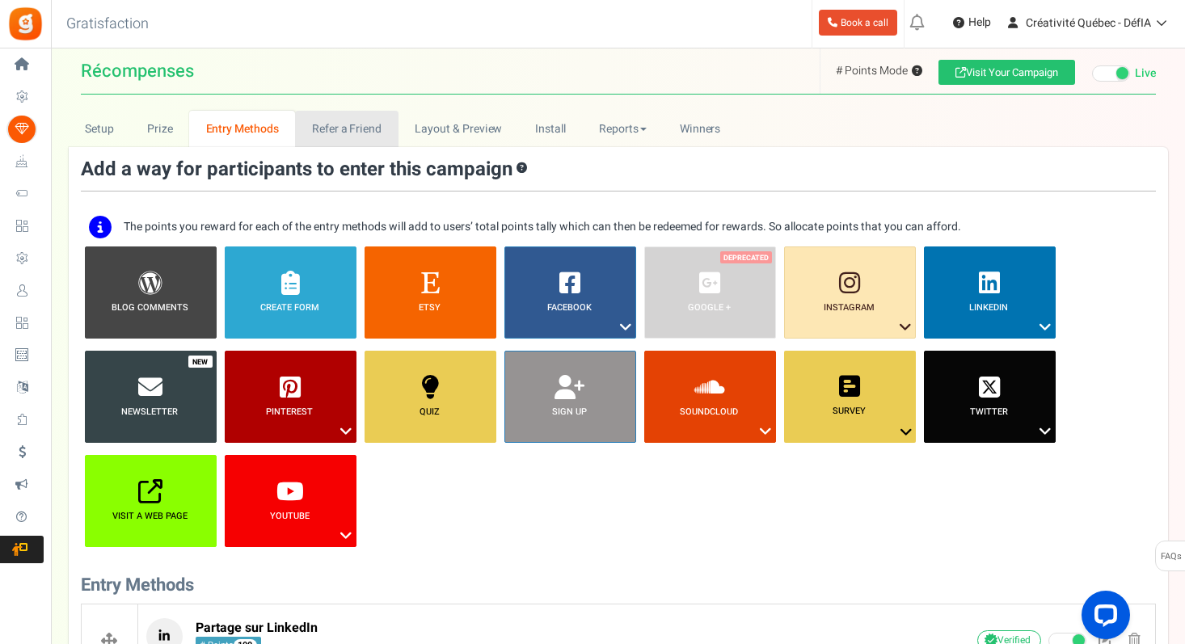
click at [326, 131] on link "Refer a Friend" at bounding box center [346, 129] width 103 height 36
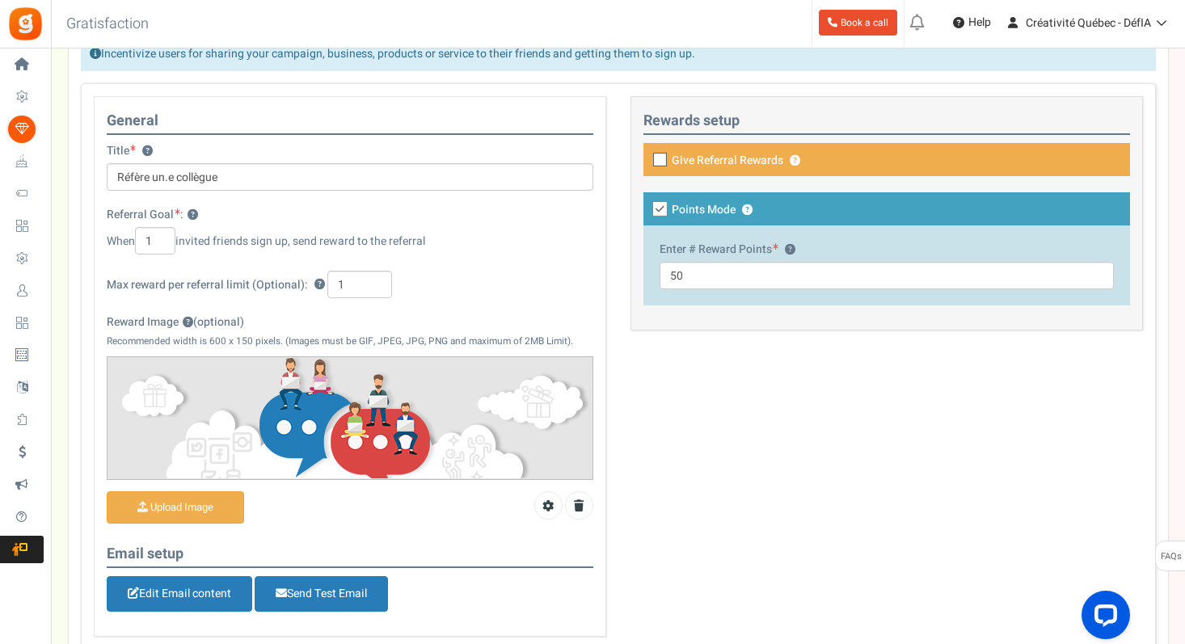
scroll to position [199, 0]
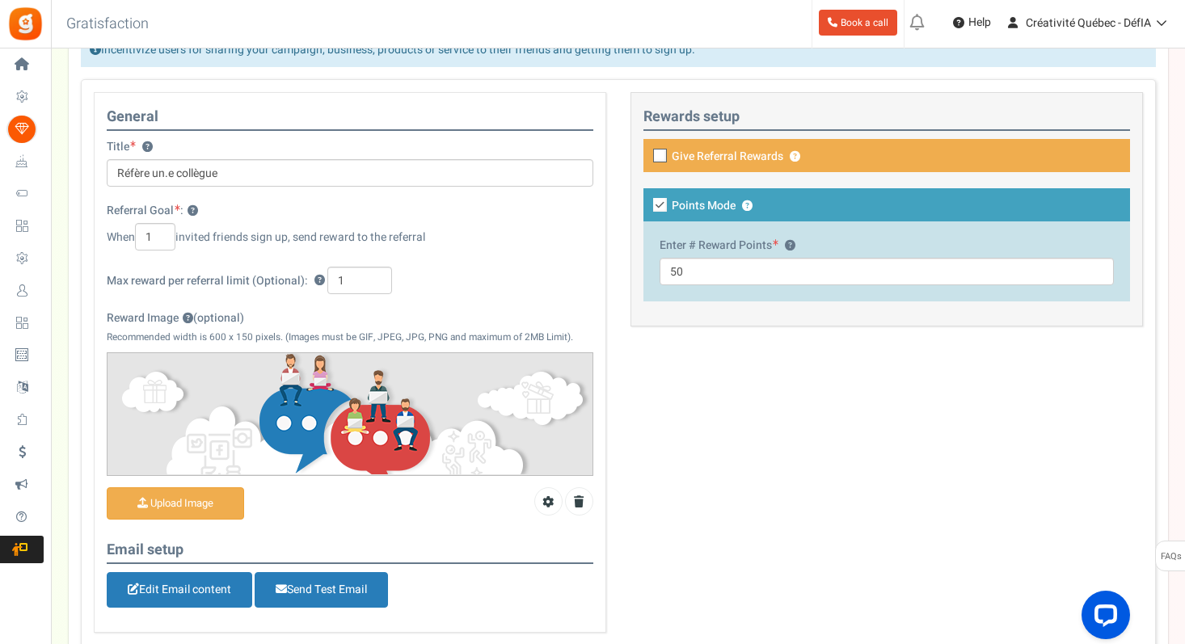
click at [271, 240] on div "When 1 invited friends sign up, send reward to the referral" at bounding box center [350, 236] width 487 height 27
click at [309, 238] on div "When 1 invited friends sign up, send reward to the referral" at bounding box center [350, 236] width 487 height 27
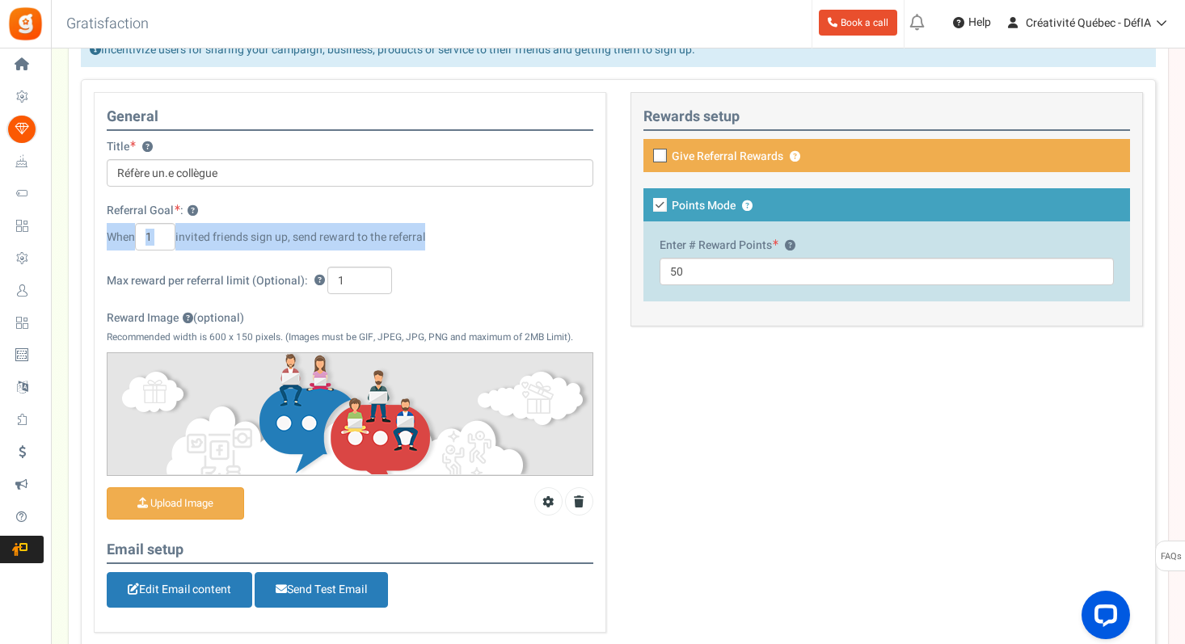
click at [309, 238] on div "When 1 invited friends sign up, send reward to the referral" at bounding box center [350, 236] width 487 height 27
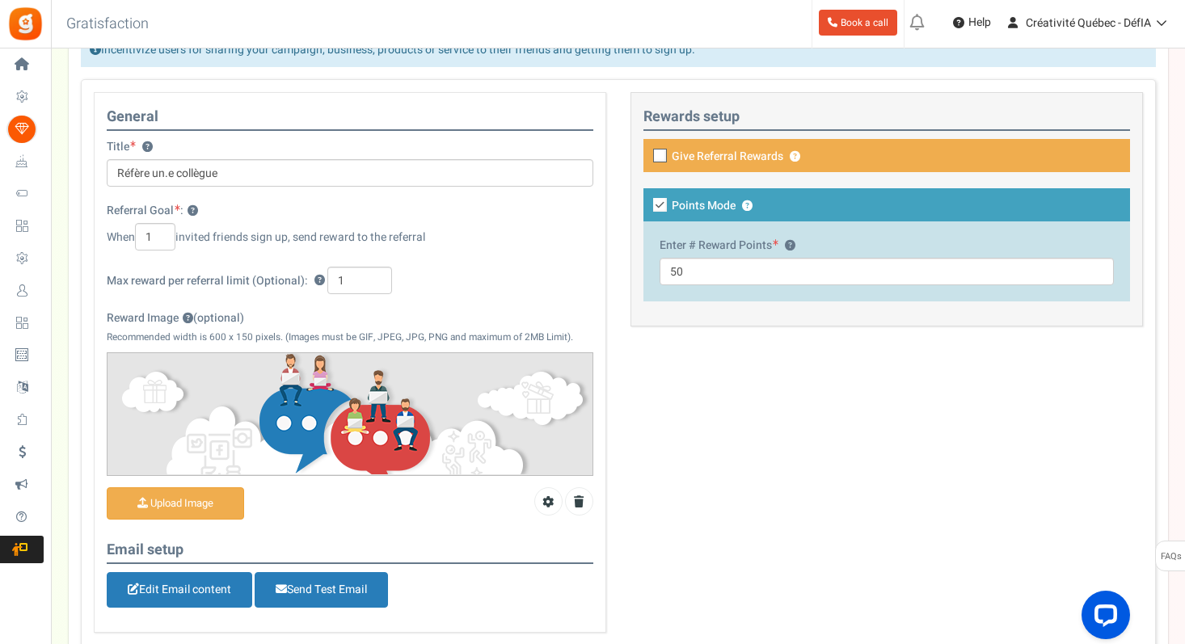
click at [126, 278] on label "Max reward per referral limit (Optional):" at bounding box center [207, 281] width 201 height 16
click at [219, 278] on label "Max reward per referral limit (Optional):" at bounding box center [207, 281] width 201 height 16
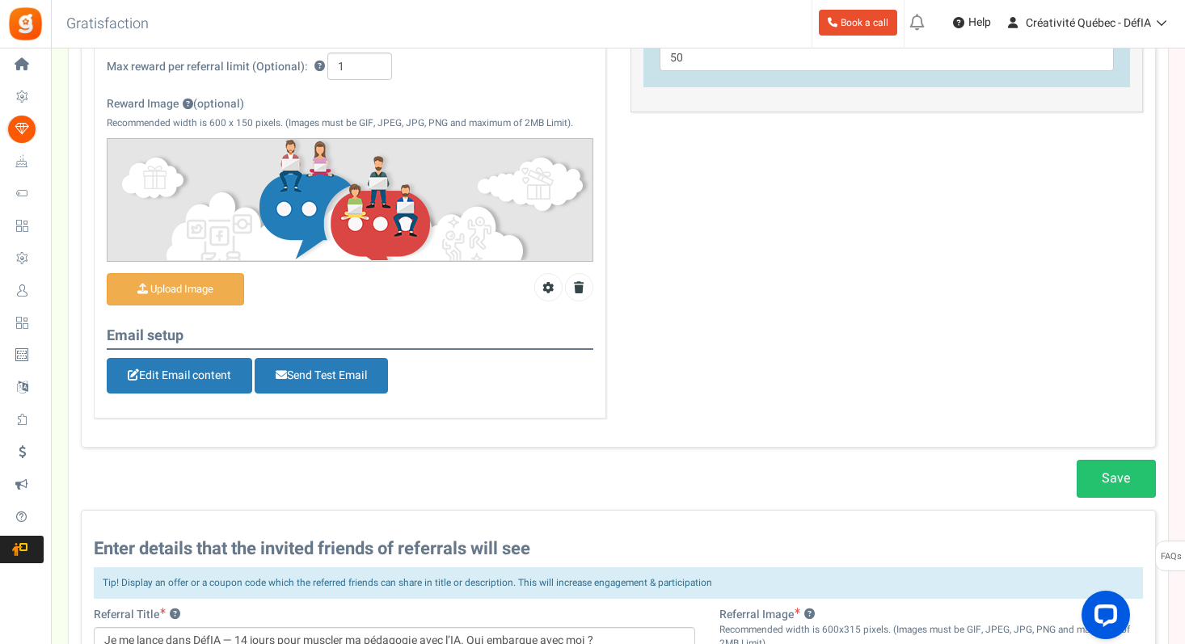
scroll to position [419, 0]
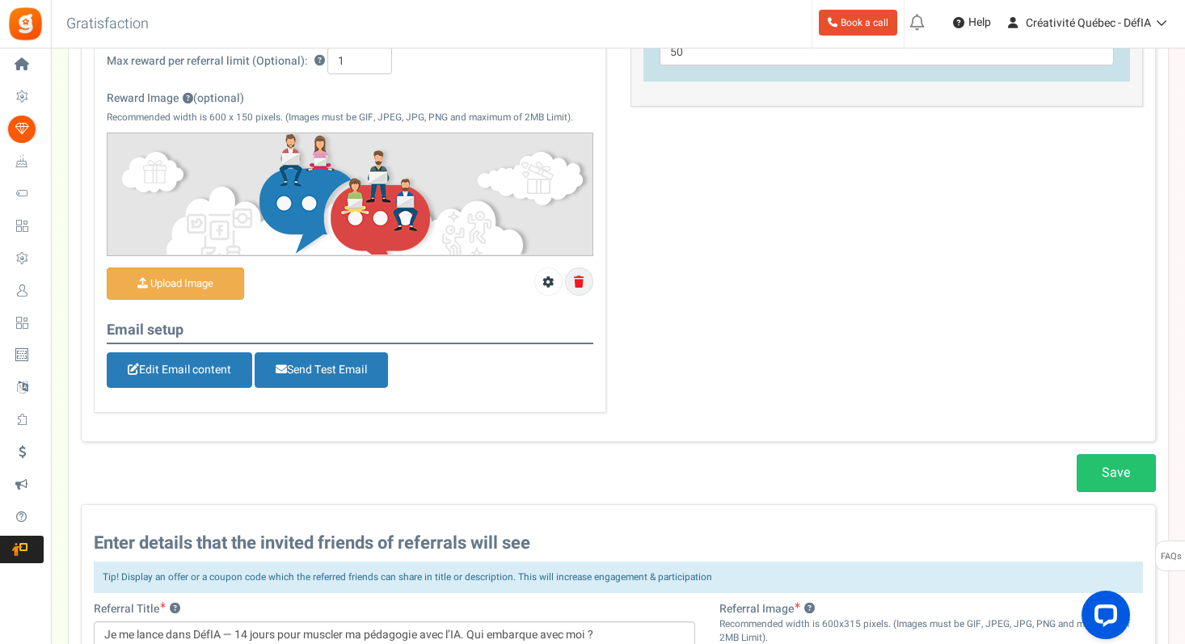
click at [576, 280] on icon at bounding box center [579, 281] width 10 height 11
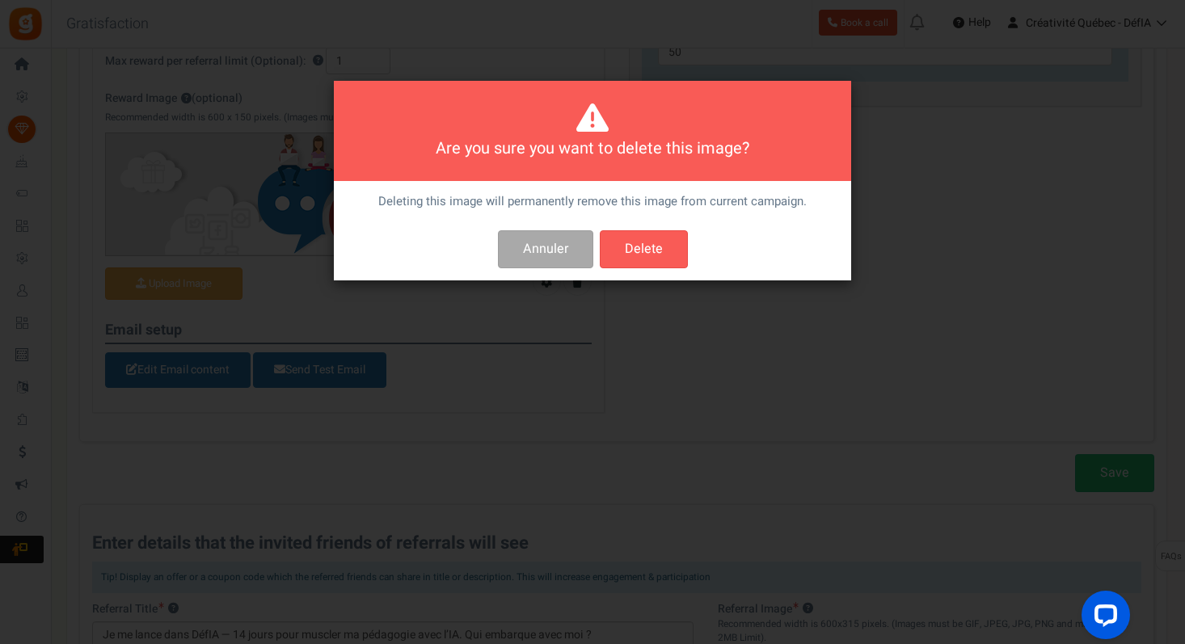
scroll to position [0, 0]
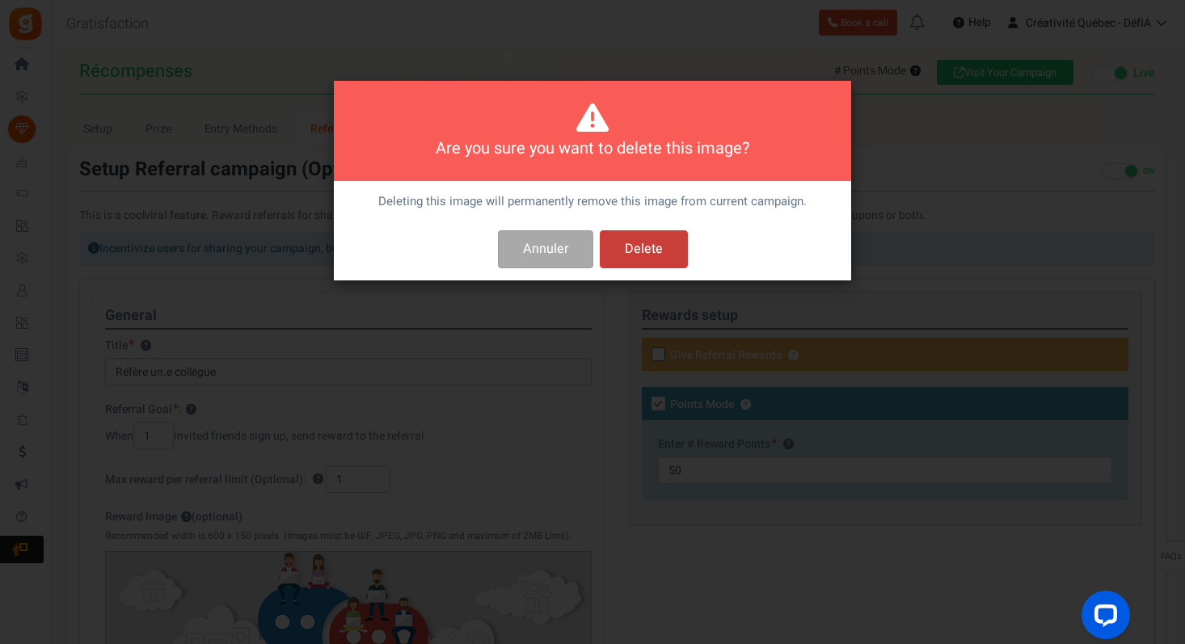
click at [627, 248] on button "Delete" at bounding box center [644, 249] width 88 height 38
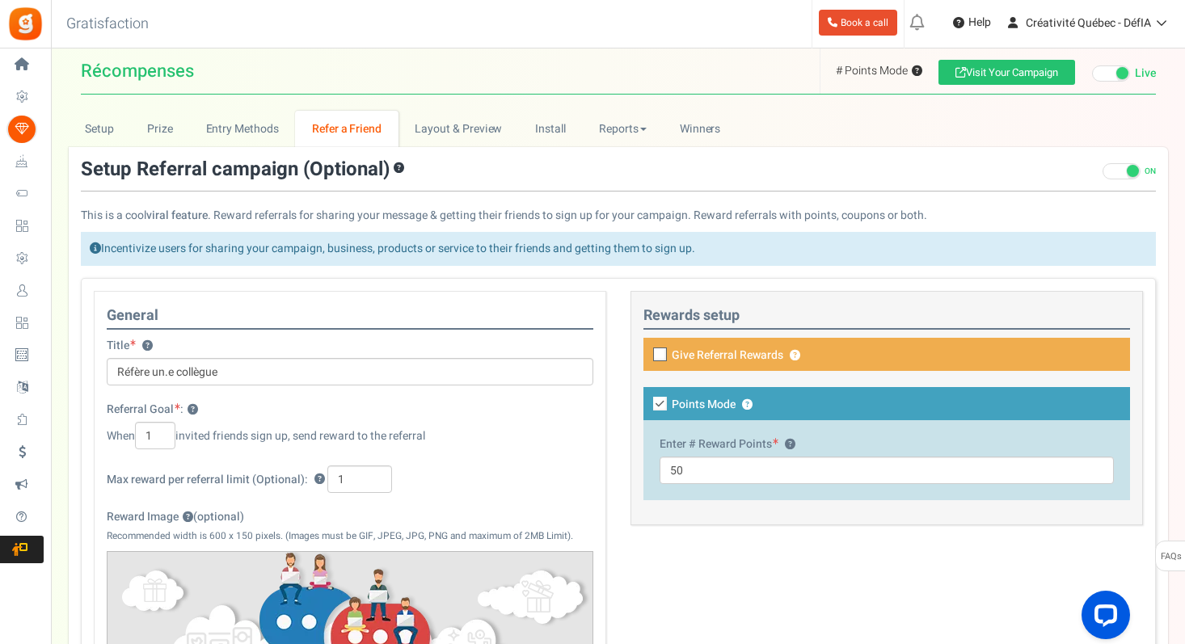
scroll to position [1043, 0]
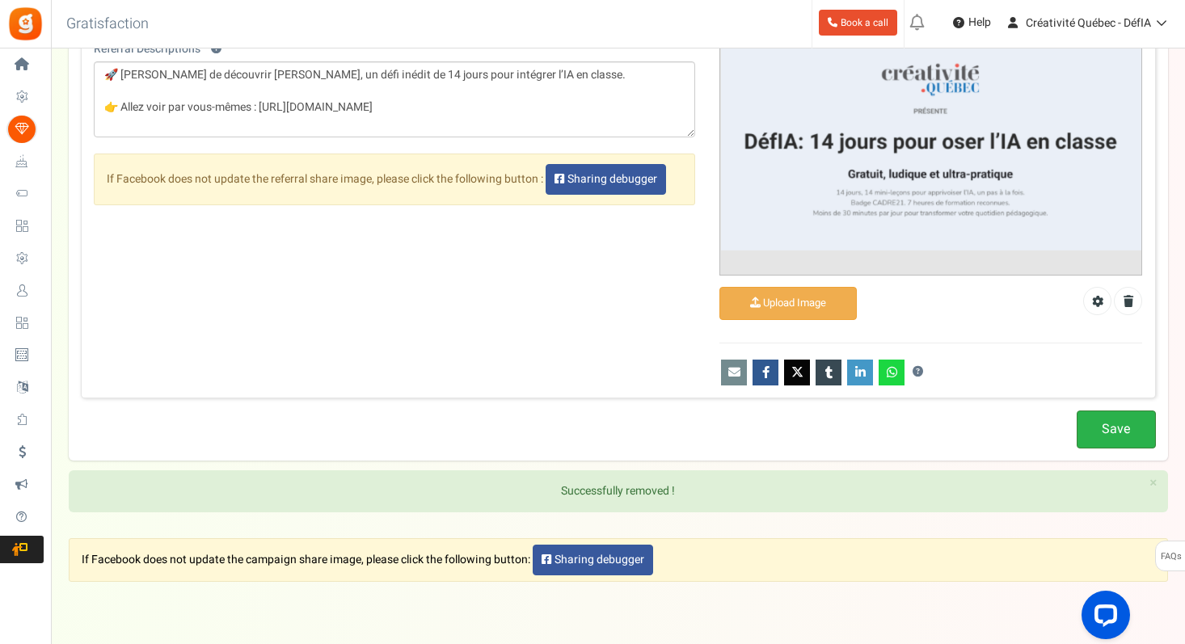
click at [1113, 436] on link "Save" at bounding box center [1115, 430] width 79 height 38
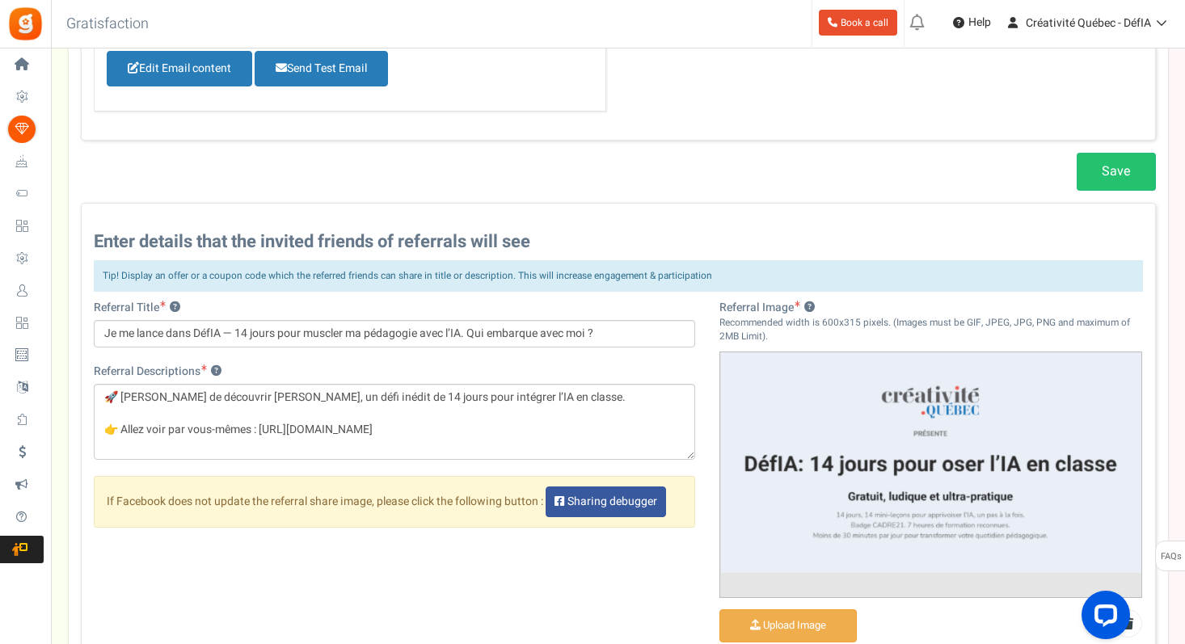
scroll to position [846, 0]
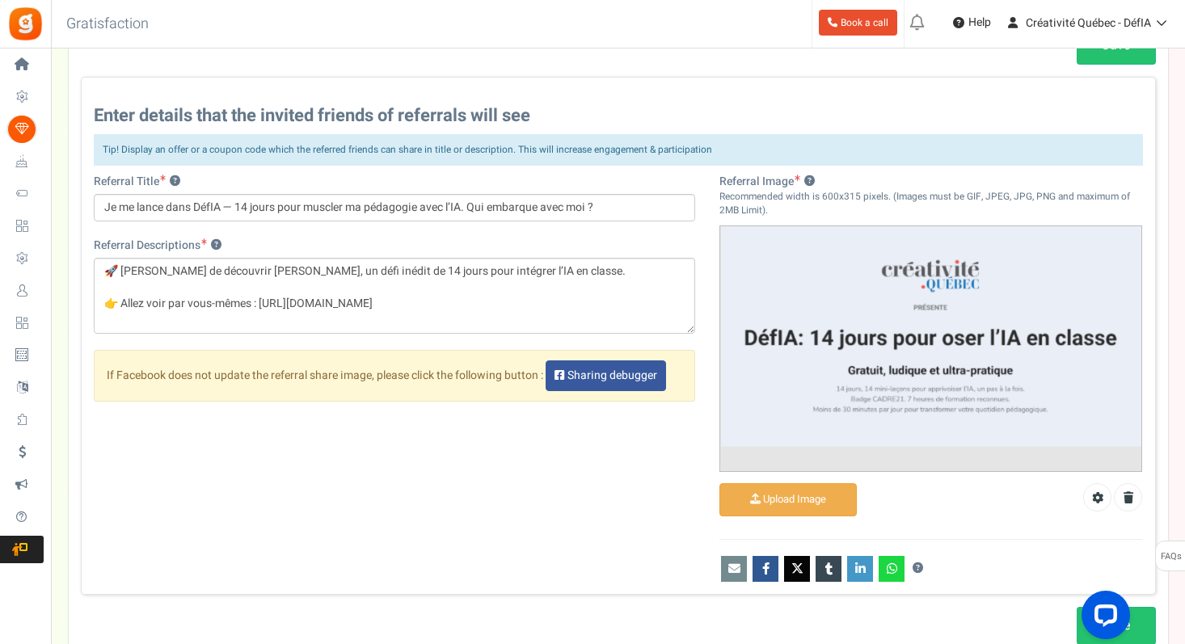
click at [766, 533] on div "Referral Image ? Recommended width is 600x315 pixels. (Images must be GIF, JPEG…" at bounding box center [930, 378] width 447 height 408
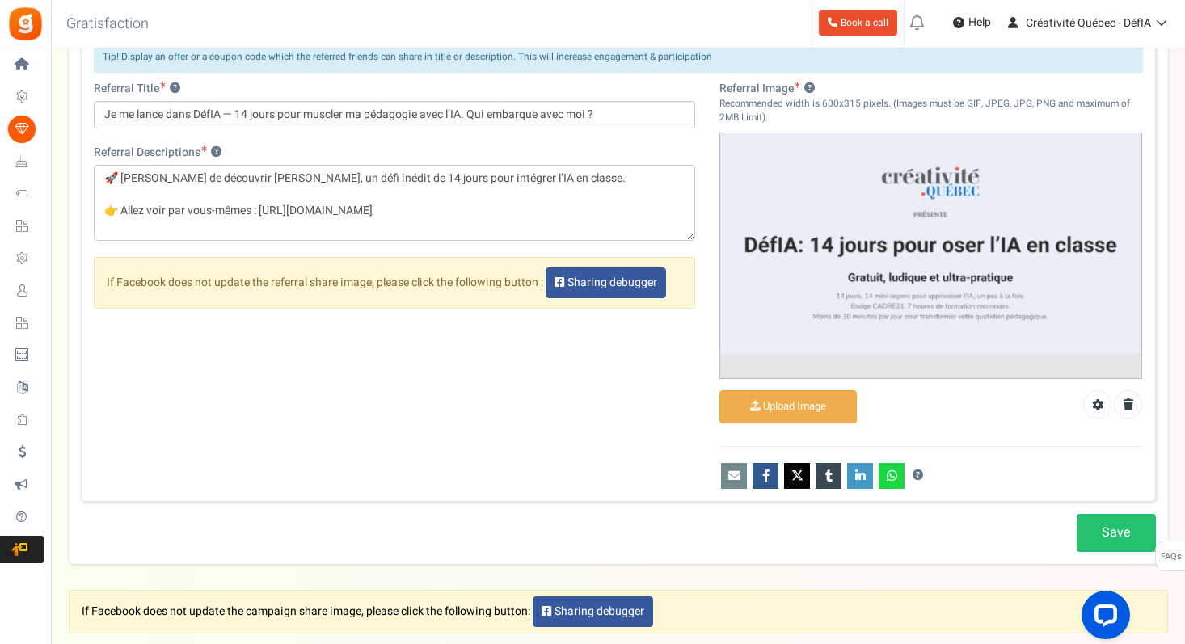
scroll to position [937, 0]
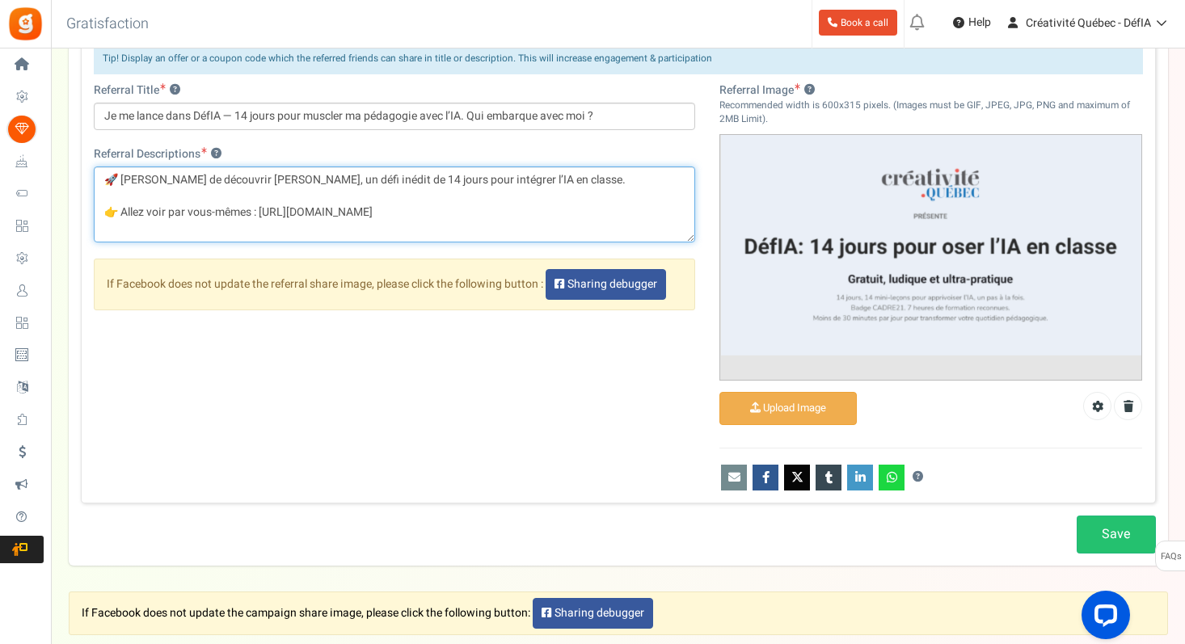
click at [461, 212] on textarea "🚀 [PERSON_NAME] de découvrir [PERSON_NAME], un défi inédit de 14 jours pour int…" at bounding box center [395, 204] width 602 height 76
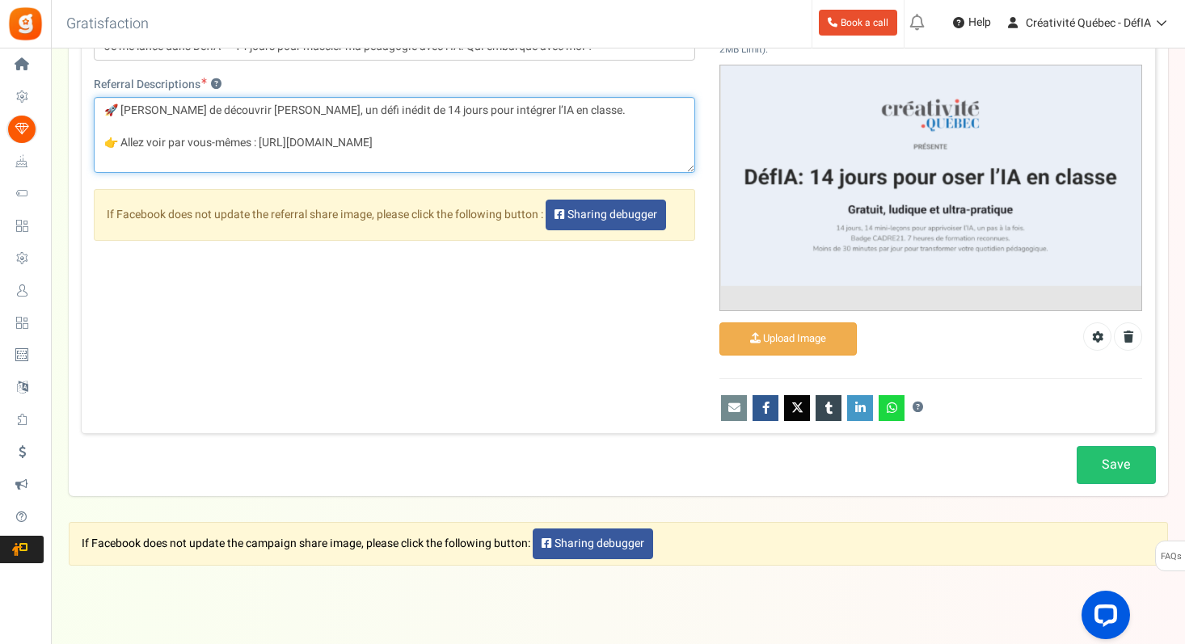
scroll to position [1009, 0]
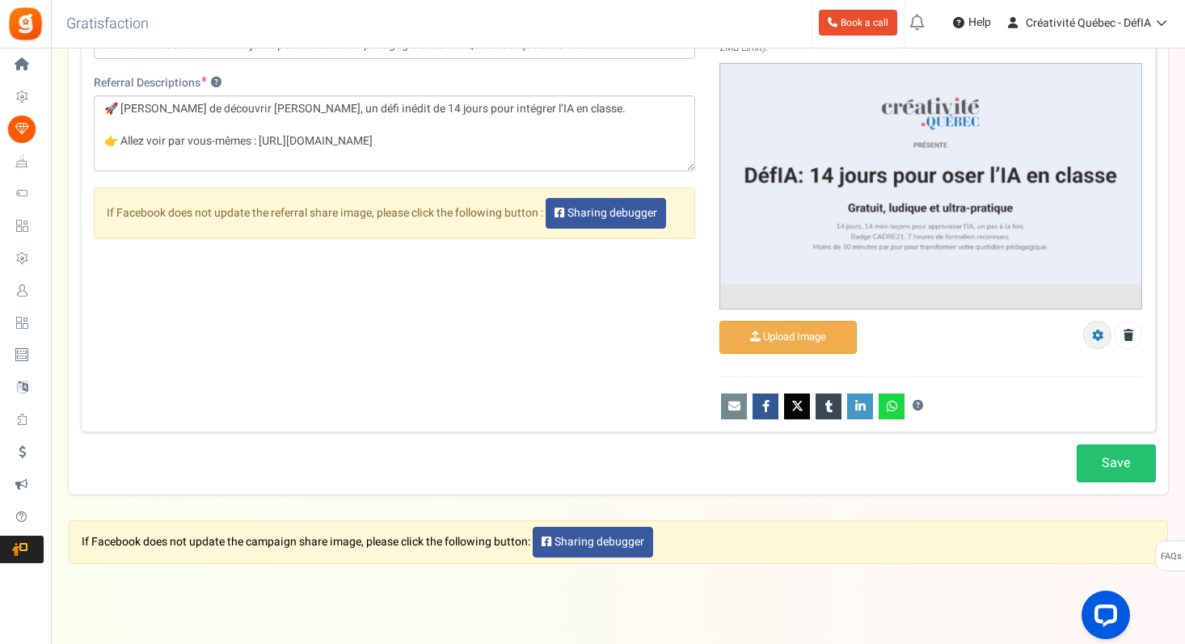
click at [1097, 335] on icon at bounding box center [1097, 335] width 11 height 11
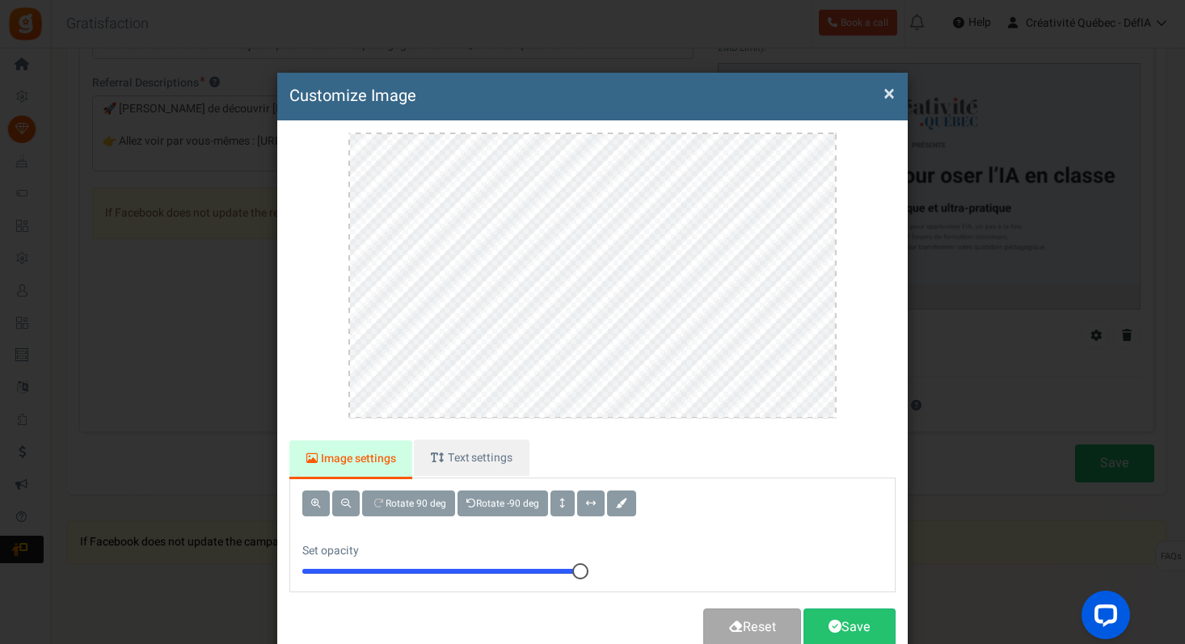
scroll to position [0, 0]
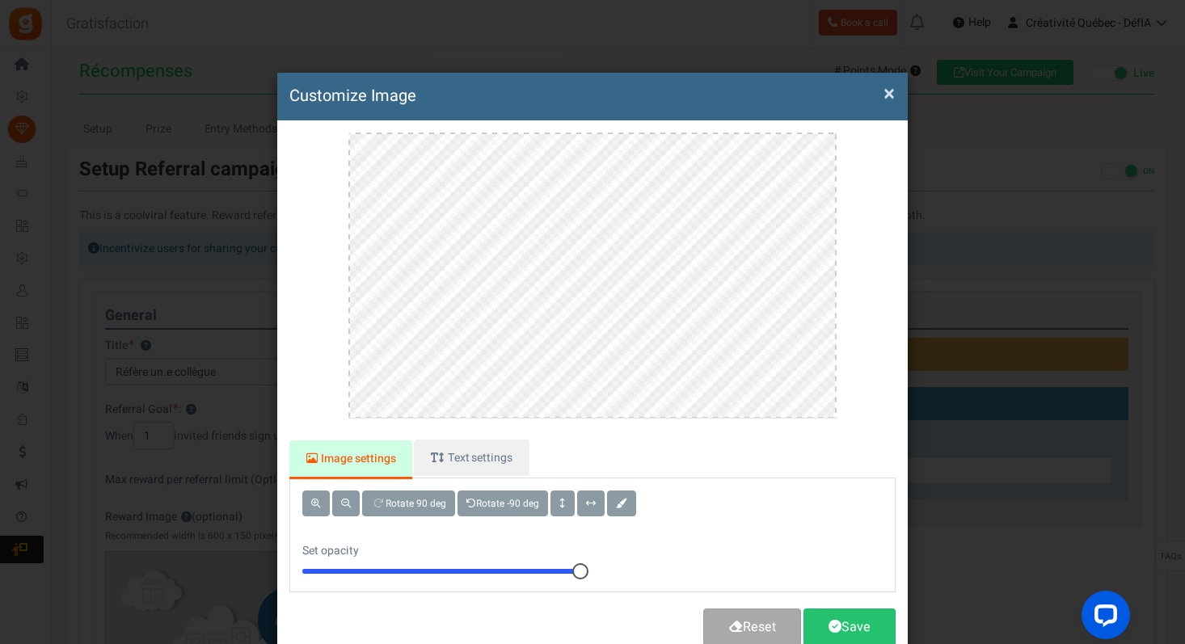
click at [831, 131] on div "Image settings Text settings Rotate 90 deg Rotate -90 deg Set opacity 10 Add Te…" at bounding box center [592, 389] width 630 height 539
click at [829, 133] on div at bounding box center [592, 276] width 488 height 286
click at [471, 451] on link "Text settings" at bounding box center [471, 458] width 115 height 36
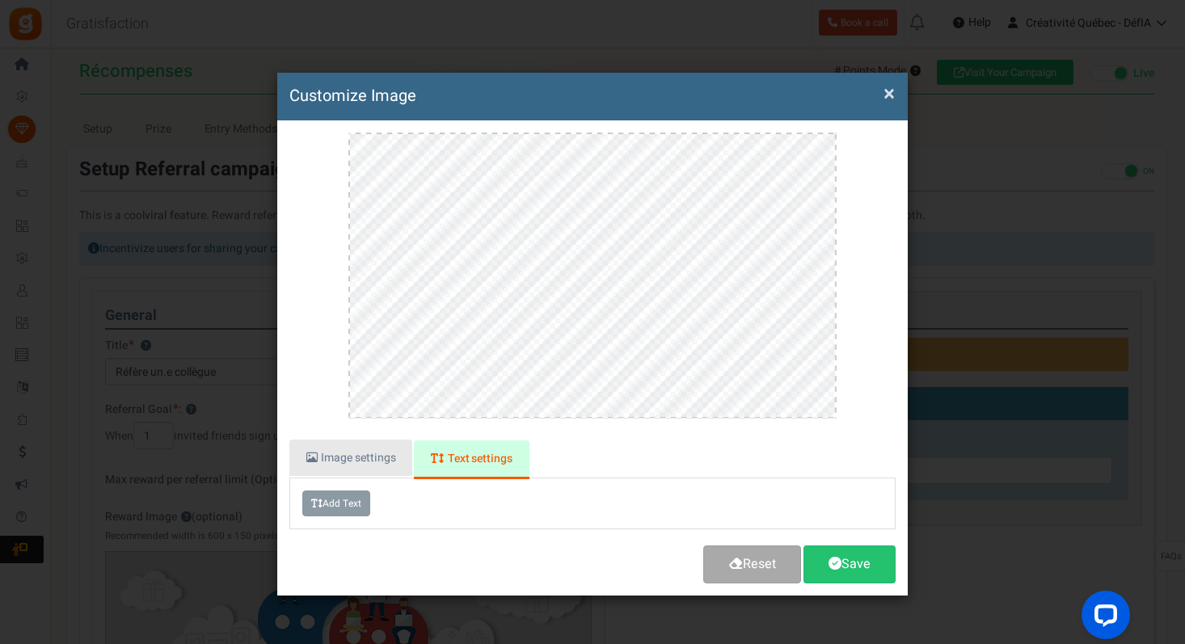
click at [356, 461] on link "Image settings" at bounding box center [350, 458] width 123 height 36
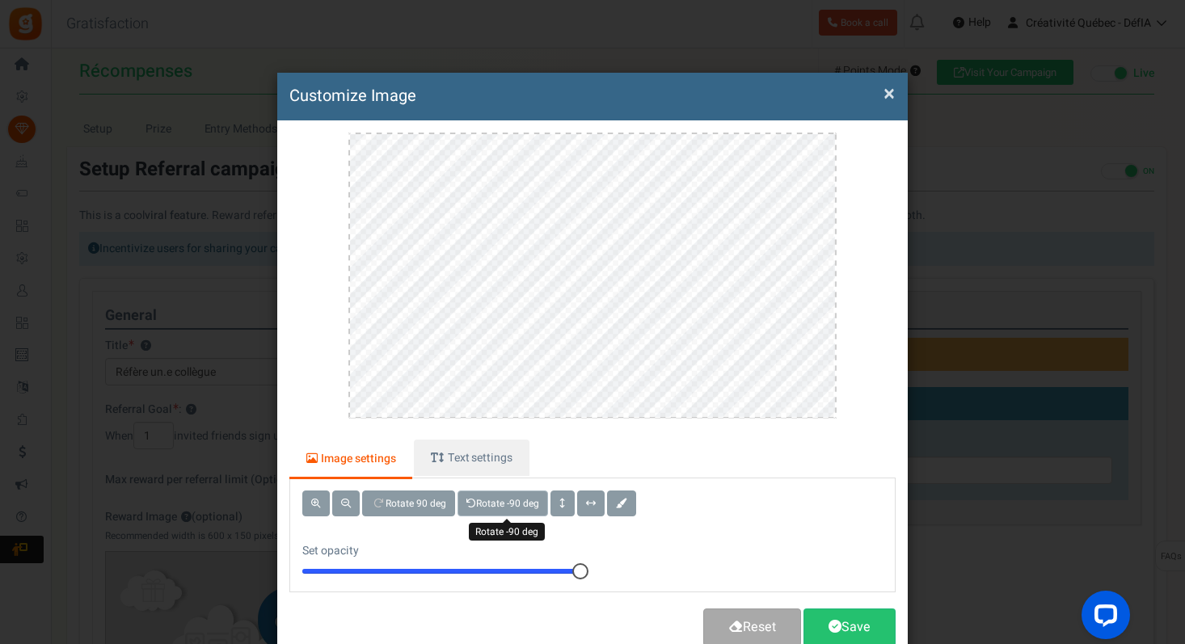
scroll to position [39, 0]
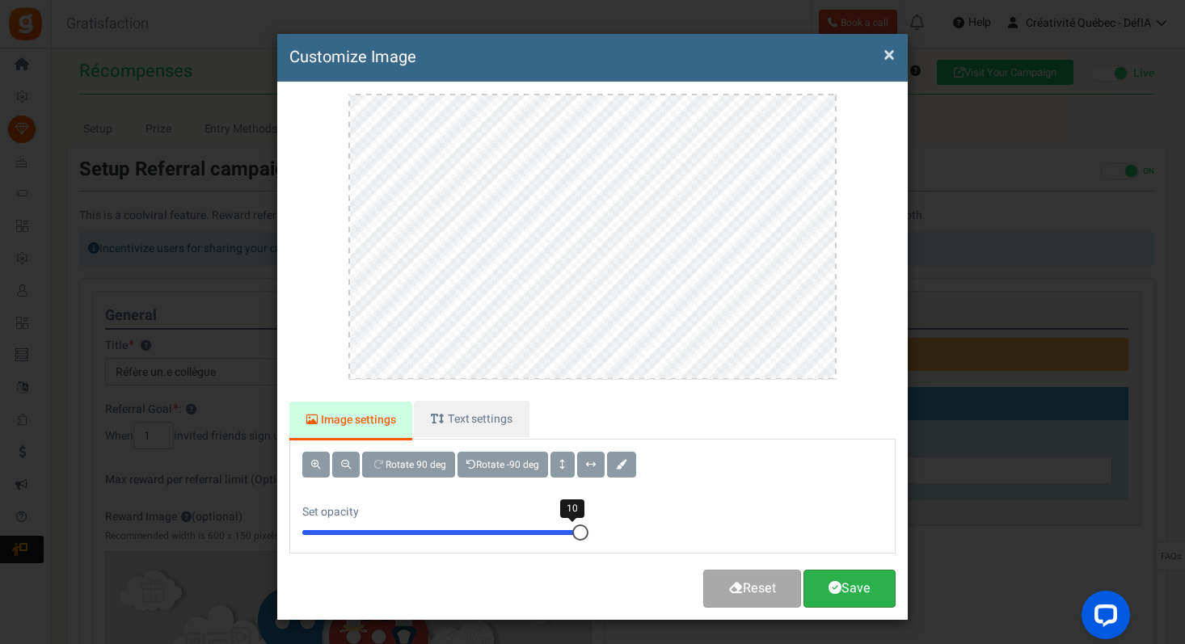
click at [843, 582] on link "Save" at bounding box center [849, 589] width 92 height 38
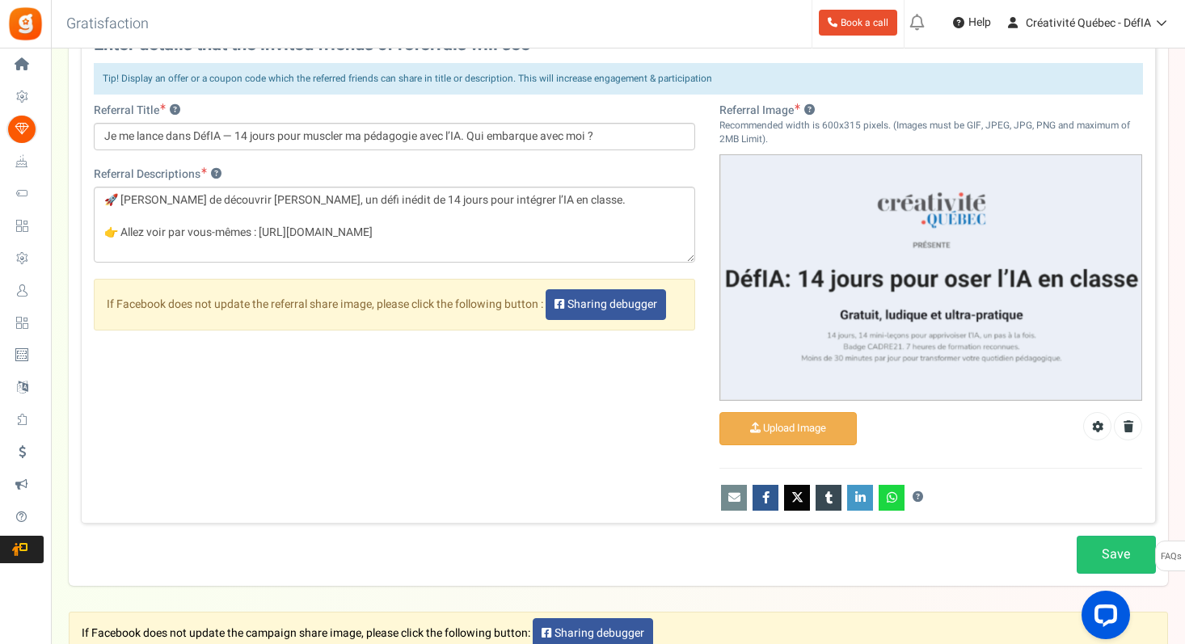
scroll to position [923, 0]
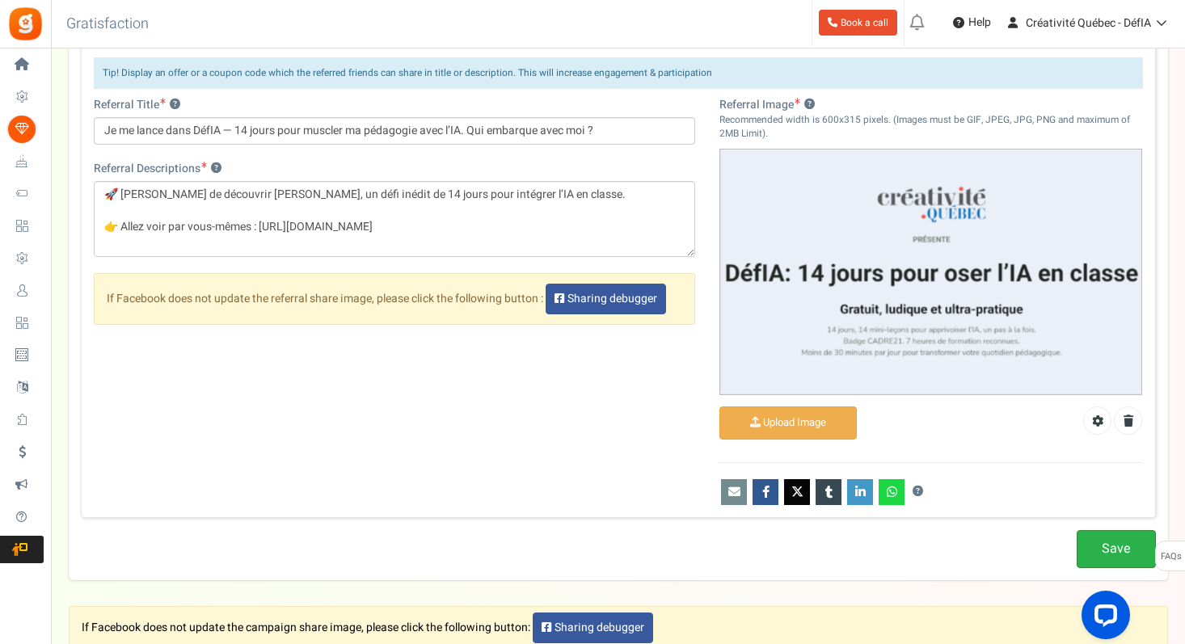
click at [1120, 556] on link "Save" at bounding box center [1115, 549] width 79 height 38
click at [1112, 548] on link "Save" at bounding box center [1115, 549] width 79 height 38
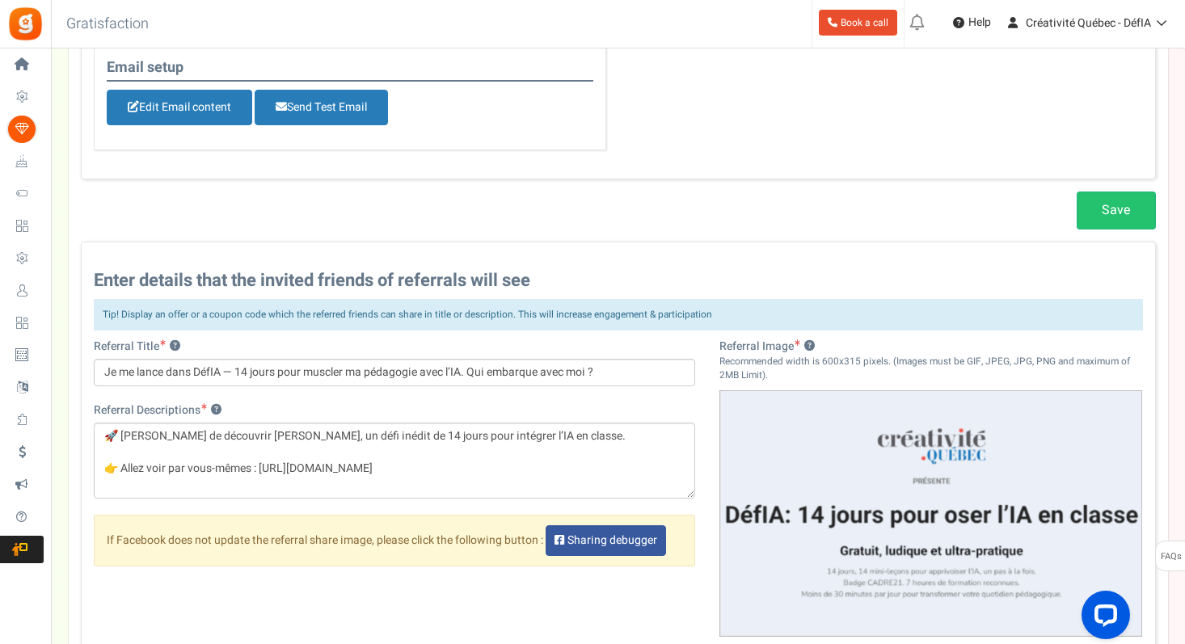
scroll to position [675, 0]
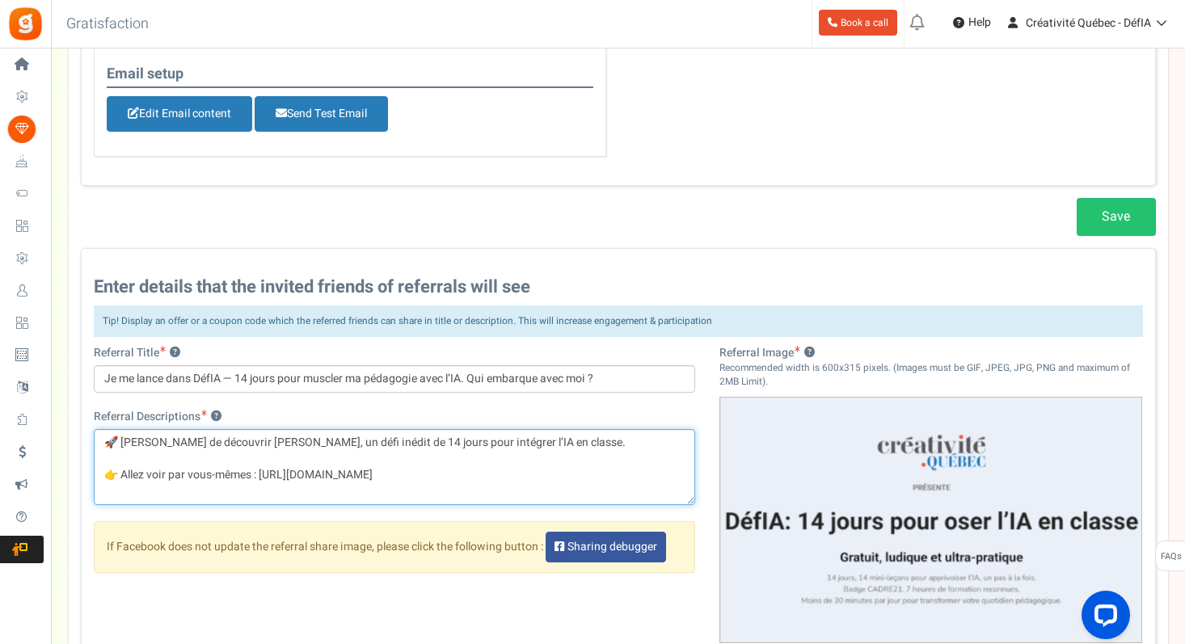
click at [246, 470] on textarea "🚀 [PERSON_NAME] de découvrir [PERSON_NAME], un défi inédit de 14 jours pour int…" at bounding box center [395, 467] width 602 height 76
type textarea "🚀 [PERSON_NAME] de découvrir [PERSON_NAME], un défi inédit de 14 jours pour int…"
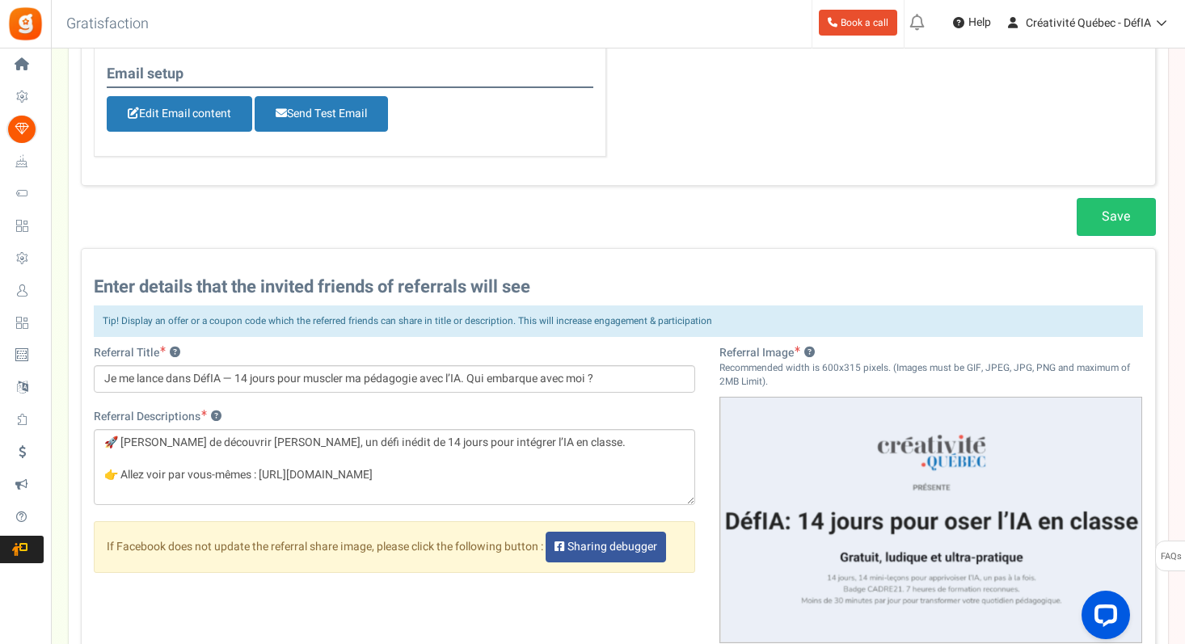
drag, startPoint x: 1112, startPoint y: 212, endPoint x: 993, endPoint y: 294, distance: 144.6
click at [993, 294] on div "General Title ? Réfère un.e collègue Referral Goal : ? When 1 invited friends s…" at bounding box center [618, 209] width 1075 height 1213
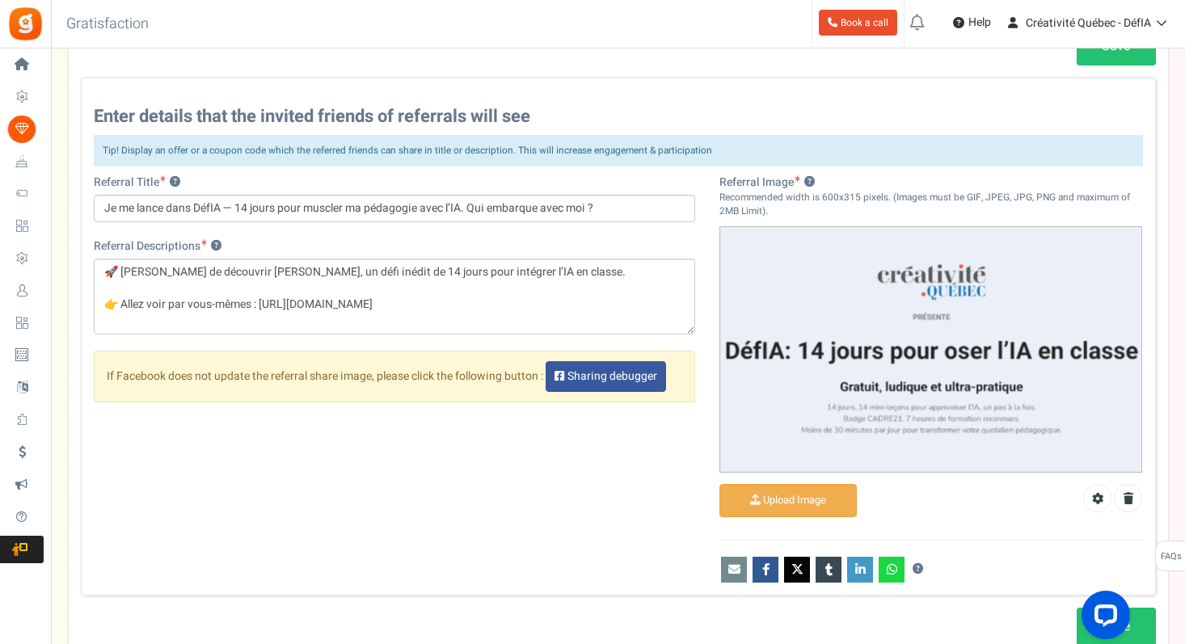
scroll to position [1043, 0]
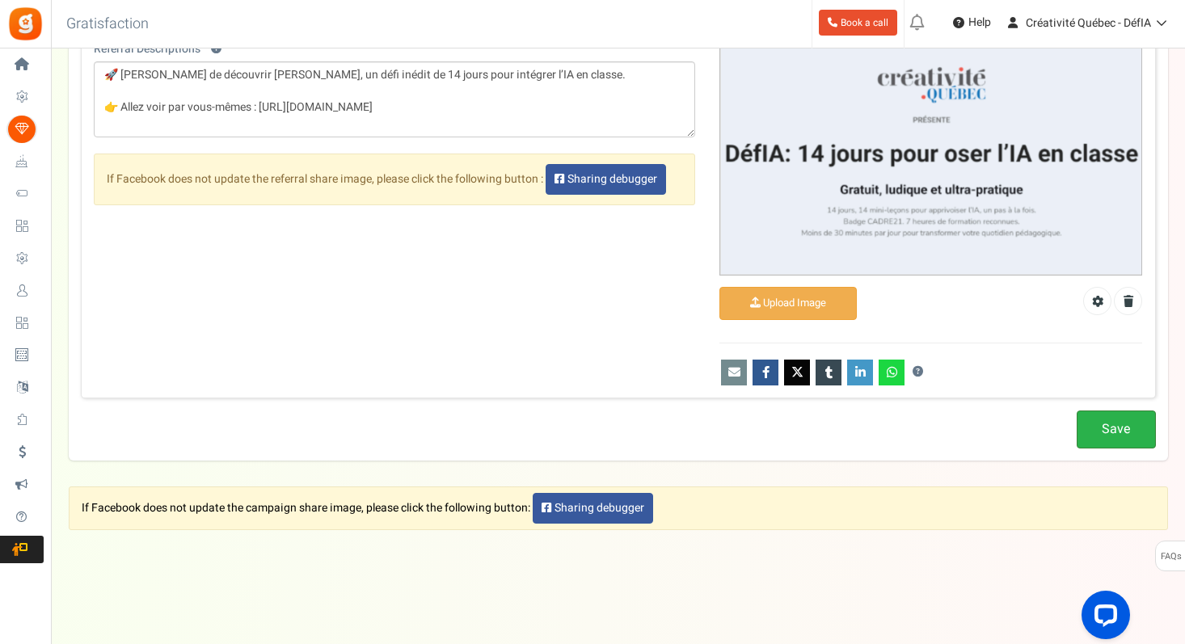
click at [1115, 424] on link "Save" at bounding box center [1115, 430] width 79 height 38
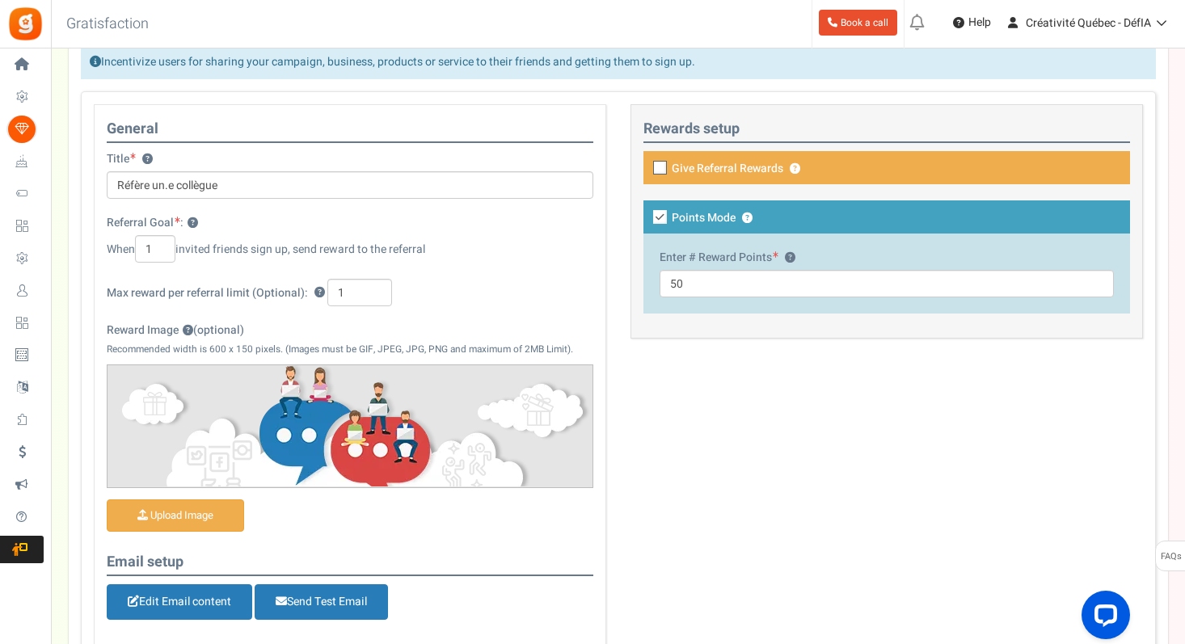
scroll to position [209, 0]
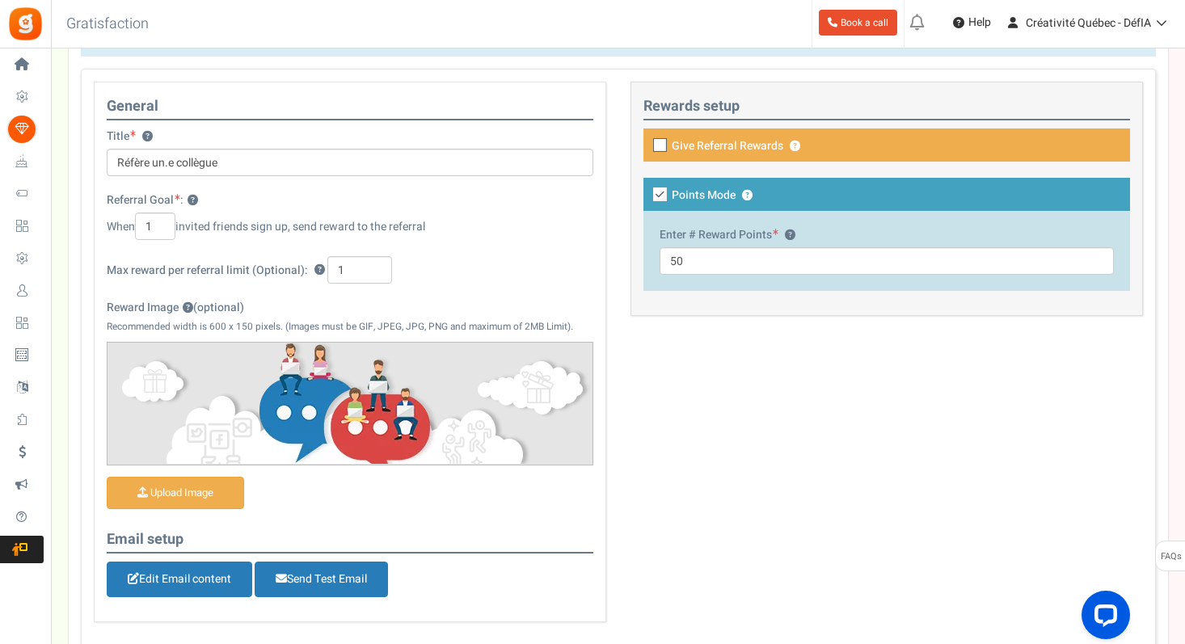
click at [503, 293] on div "General Title ? Réfère un.e collègue Referral Goal : ? When 1 invited friends s…" at bounding box center [350, 352] width 512 height 541
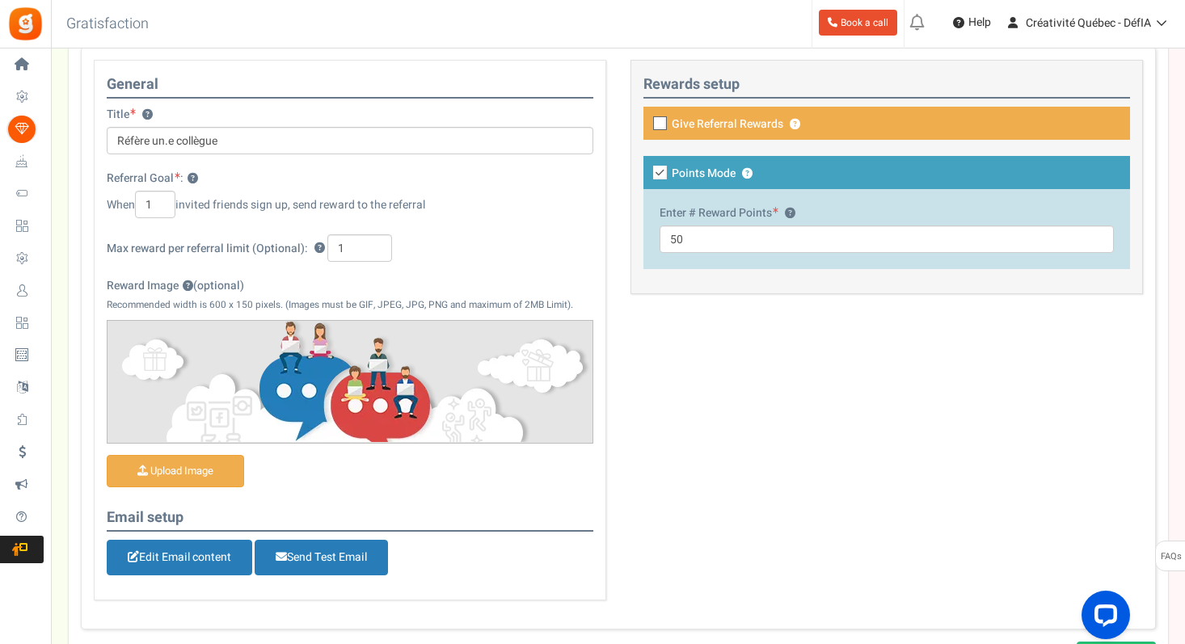
scroll to position [234, 0]
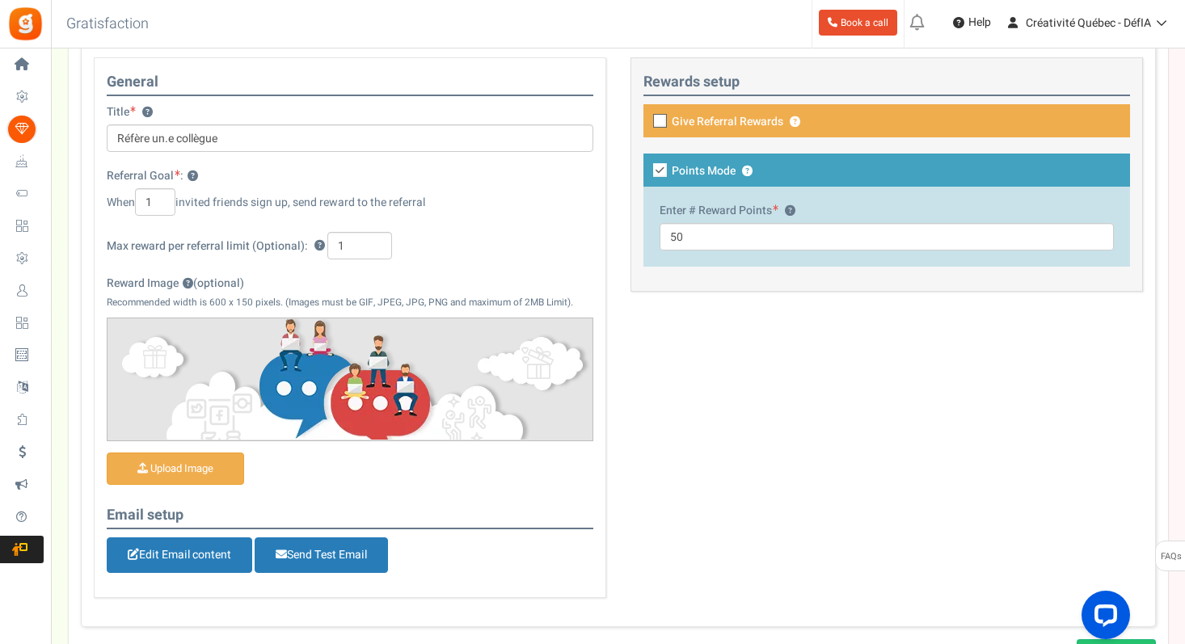
click at [730, 415] on div "General Title ? Réfère un.e collègue Referral Goal : ? When 1 invited friends s…" at bounding box center [618, 335] width 1075 height 583
click at [814, 423] on div "General Title ? Réfère un.e collègue Referral Goal : ? When 1 invited friends s…" at bounding box center [618, 335] width 1075 height 583
click at [722, 396] on div "General Title ? Réfère un.e collègue Referral Goal : ? When 1 invited friends s…" at bounding box center [618, 335] width 1075 height 583
click at [660, 451] on div "General Title ? Réfère un.e collègue Referral Goal : ? When 1 invited friends s…" at bounding box center [618, 335] width 1075 height 583
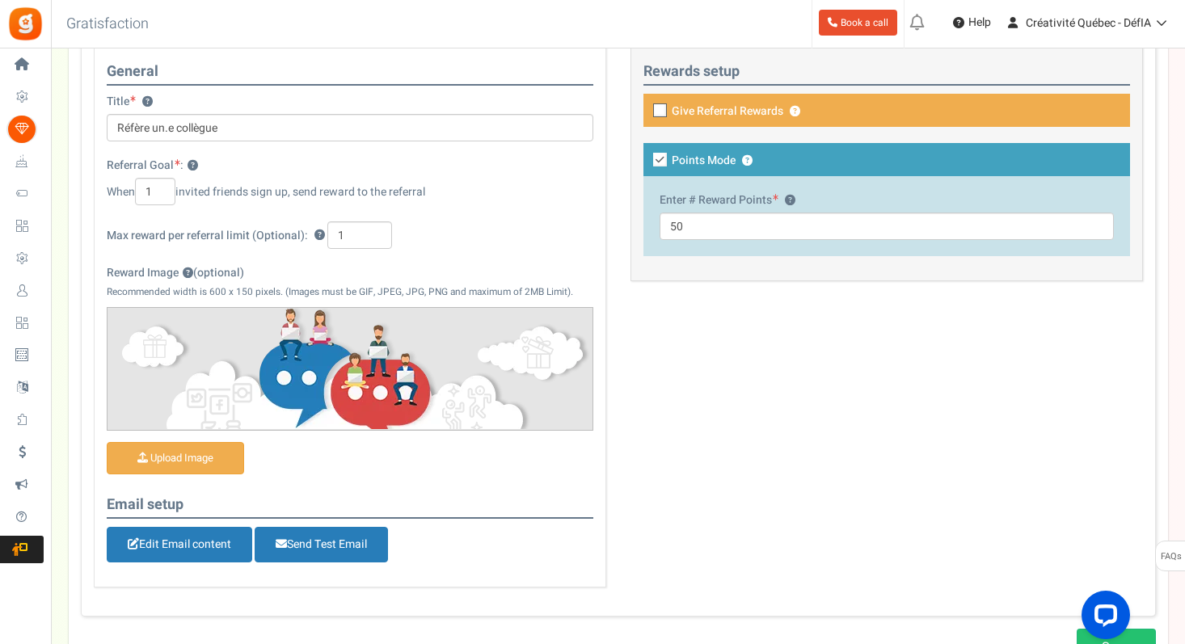
click at [349, 289] on p "Recommended width is 600 x 150 pixels. (Images must be GIF, JPEG, JPG, PNG and …" at bounding box center [350, 292] width 487 height 14
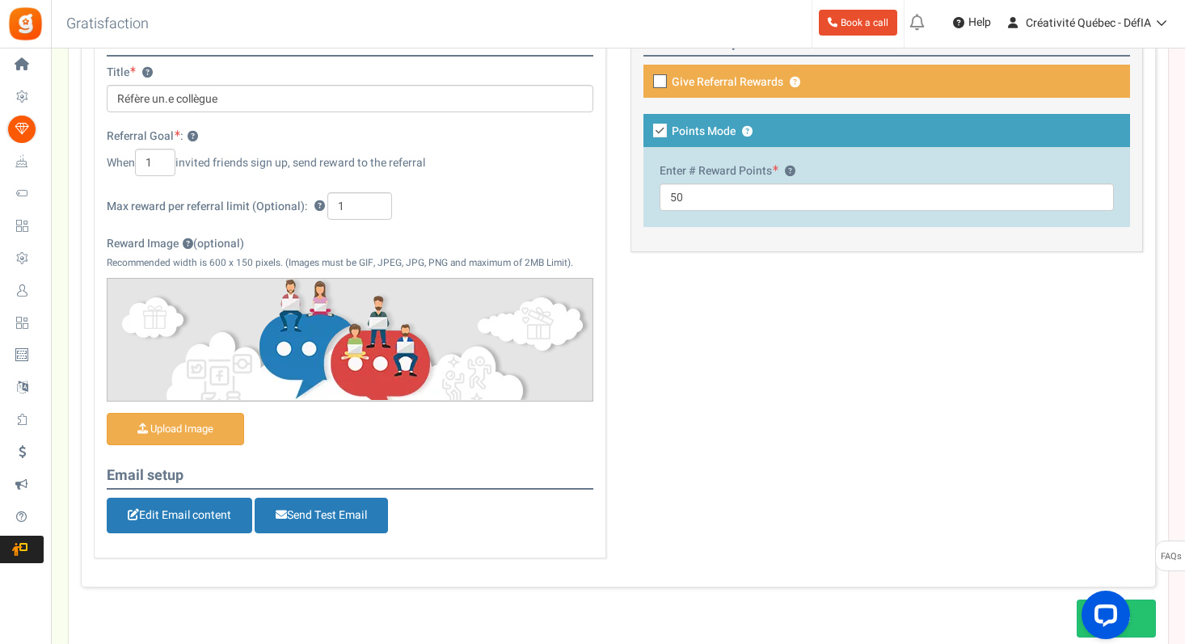
scroll to position [288, 0]
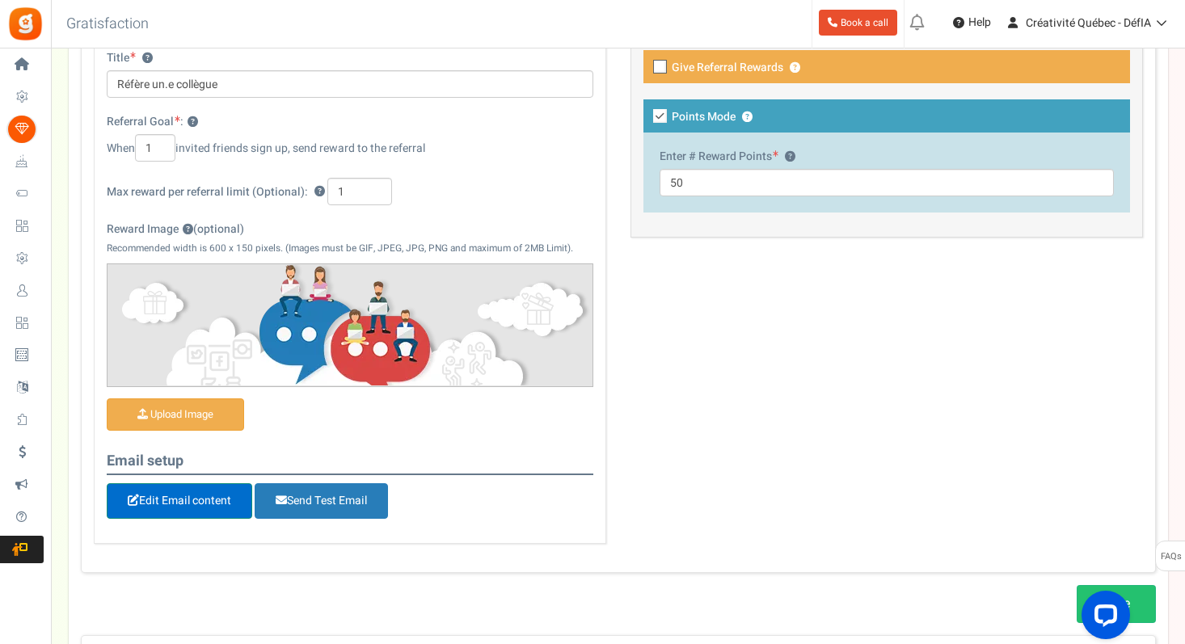
click at [211, 508] on link "Edit Email content" at bounding box center [179, 501] width 145 height 36
type input "Merci d'avoir référé un.e ami.e !"
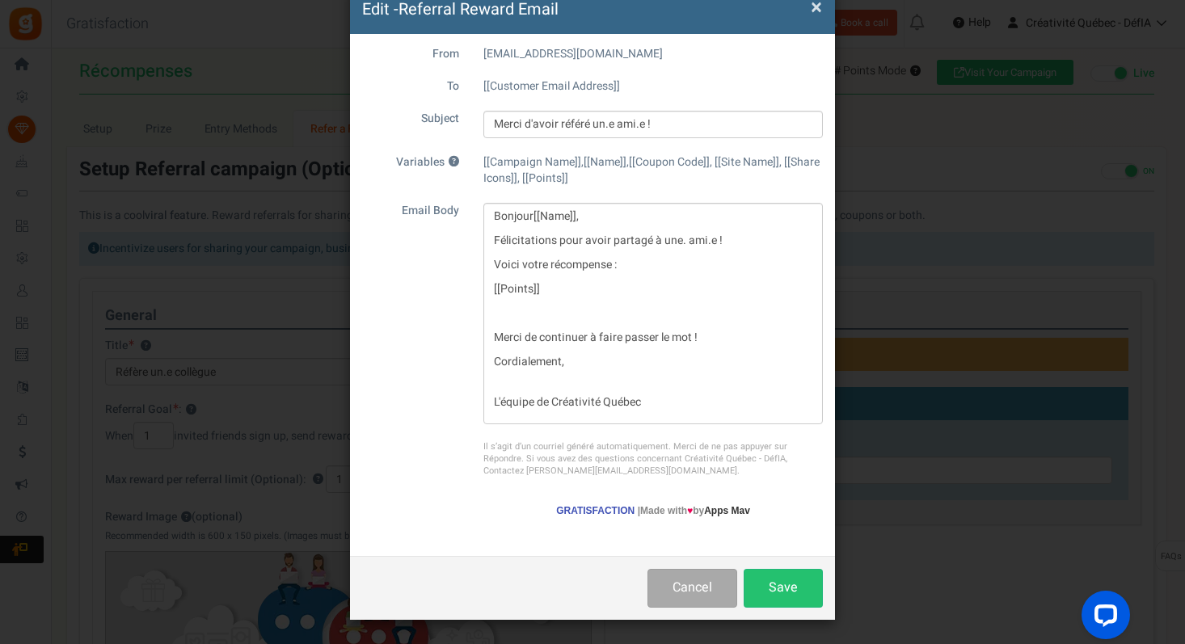
scroll to position [0, 0]
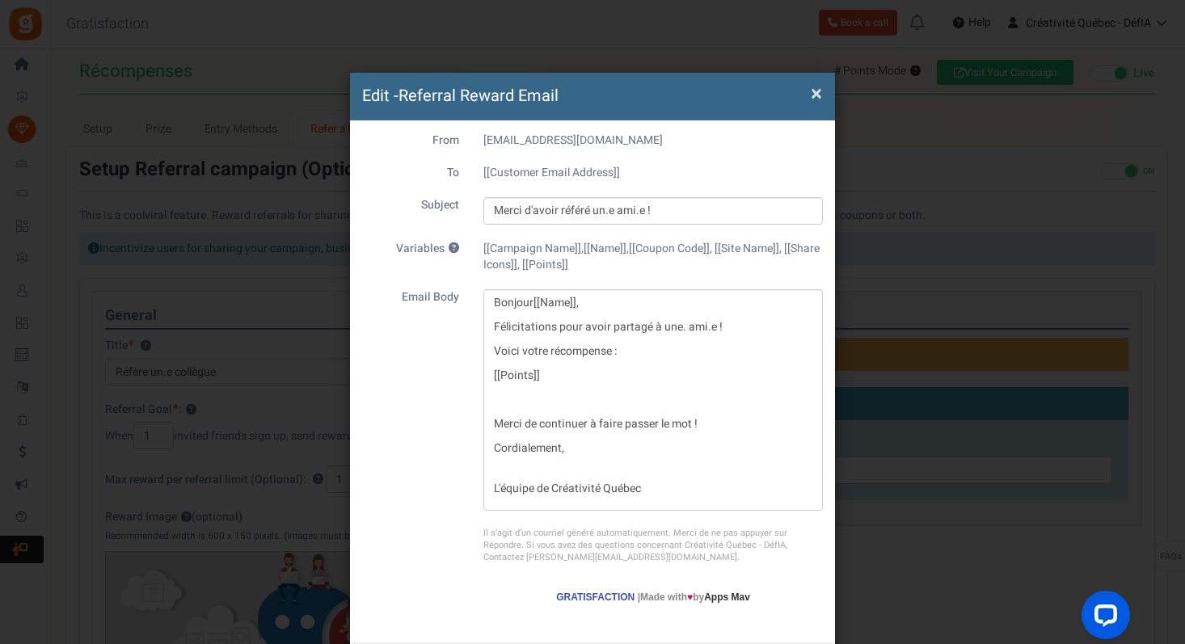
click at [814, 97] on span "×" at bounding box center [816, 93] width 11 height 31
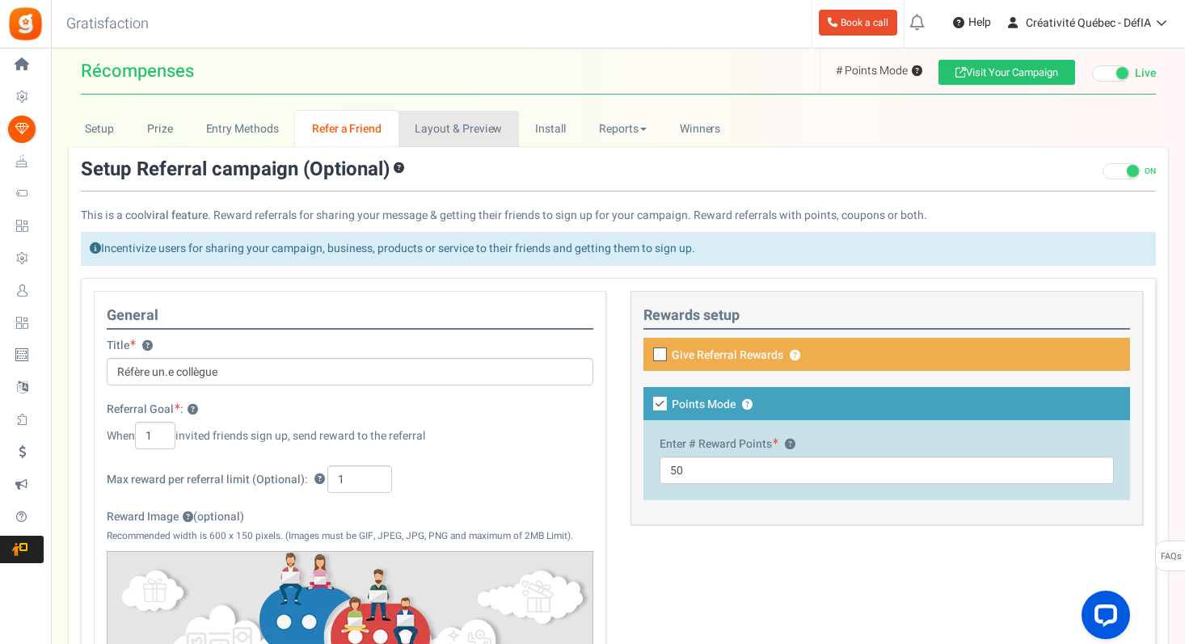
click at [436, 121] on link "Layout & Preview" at bounding box center [458, 129] width 120 height 36
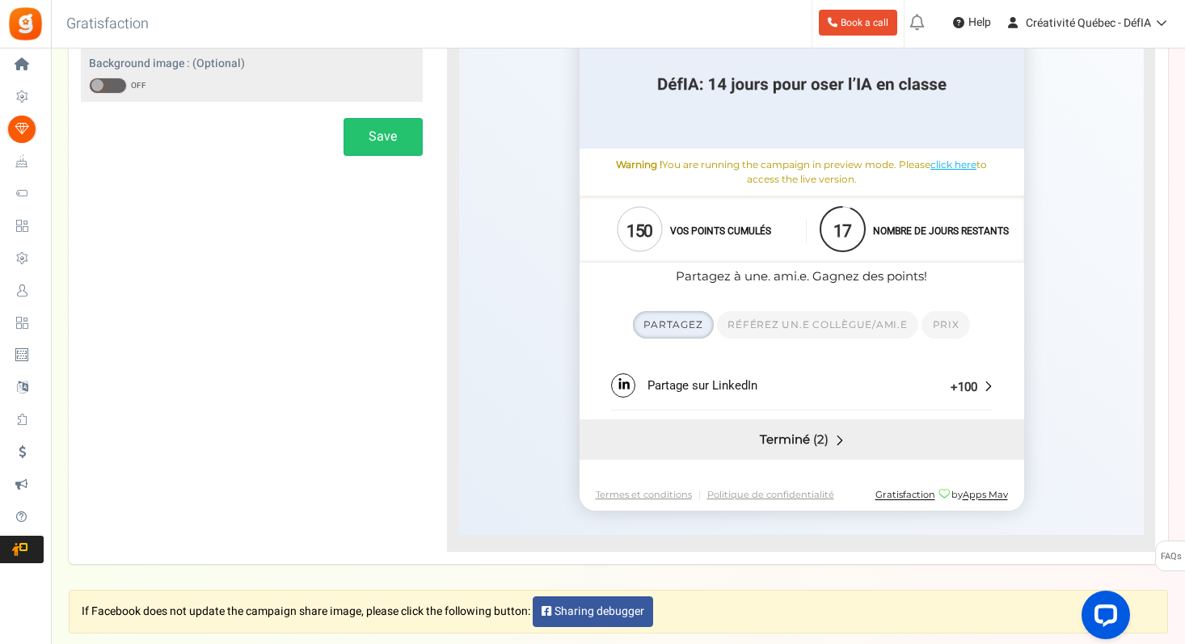
scroll to position [112, 0]
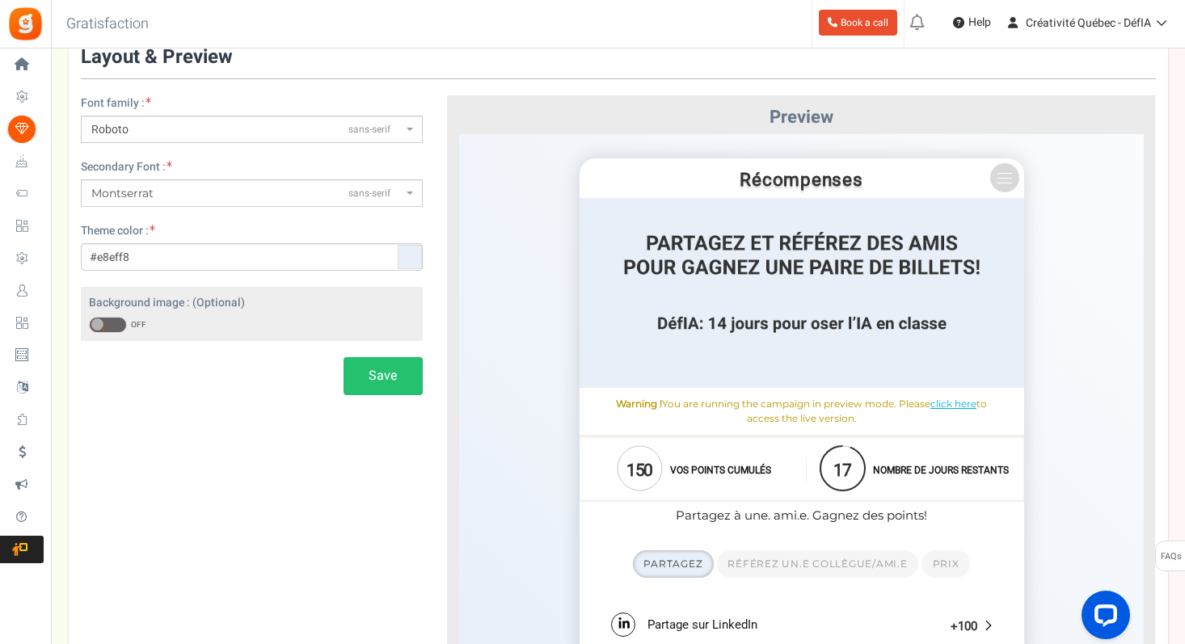
click at [697, 297] on img at bounding box center [801, 292] width 444 height 190
click at [737, 312] on img at bounding box center [801, 292] width 444 height 190
click at [1005, 181] on button at bounding box center [1003, 176] width 29 height 29
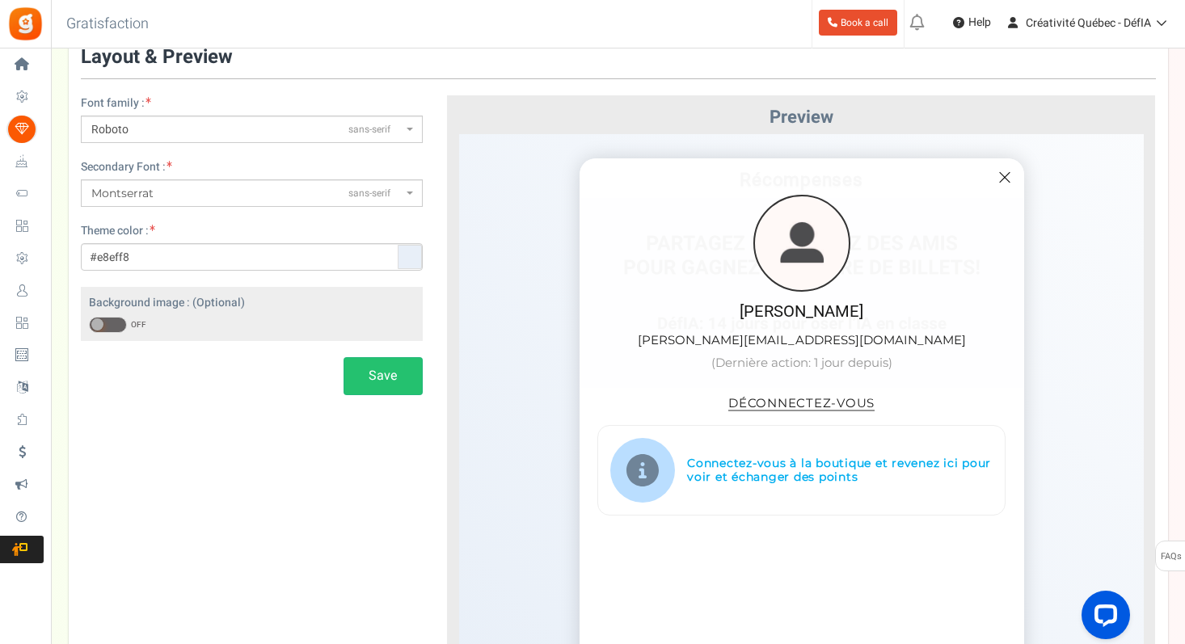
click at [1005, 180] on button at bounding box center [1003, 176] width 29 height 29
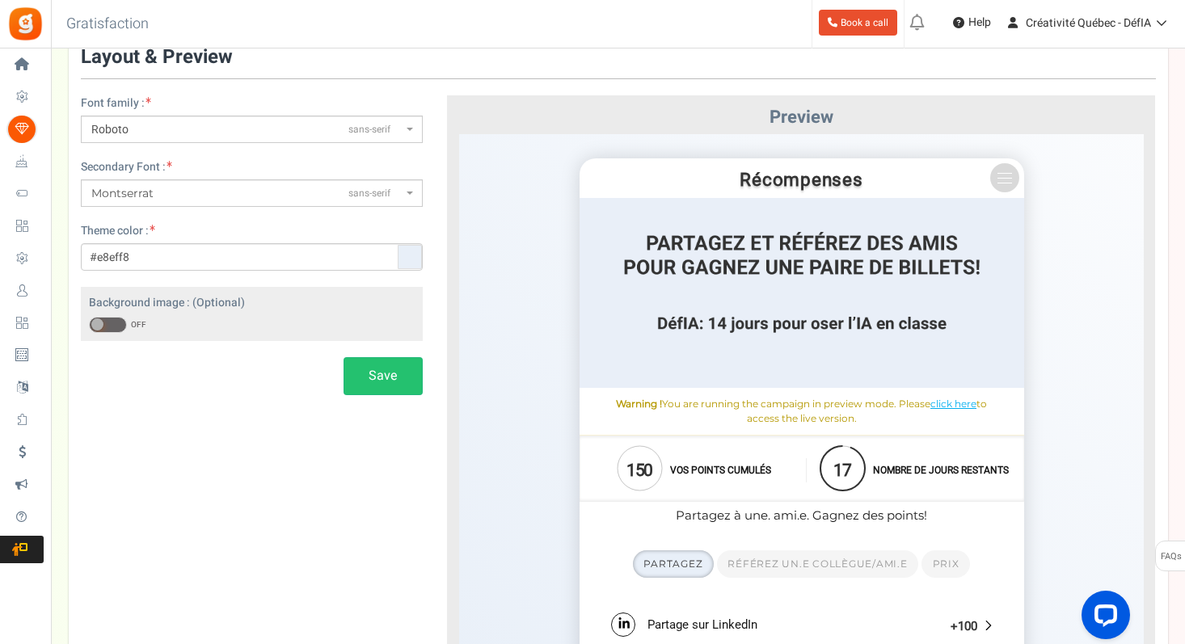
scroll to position [0, 0]
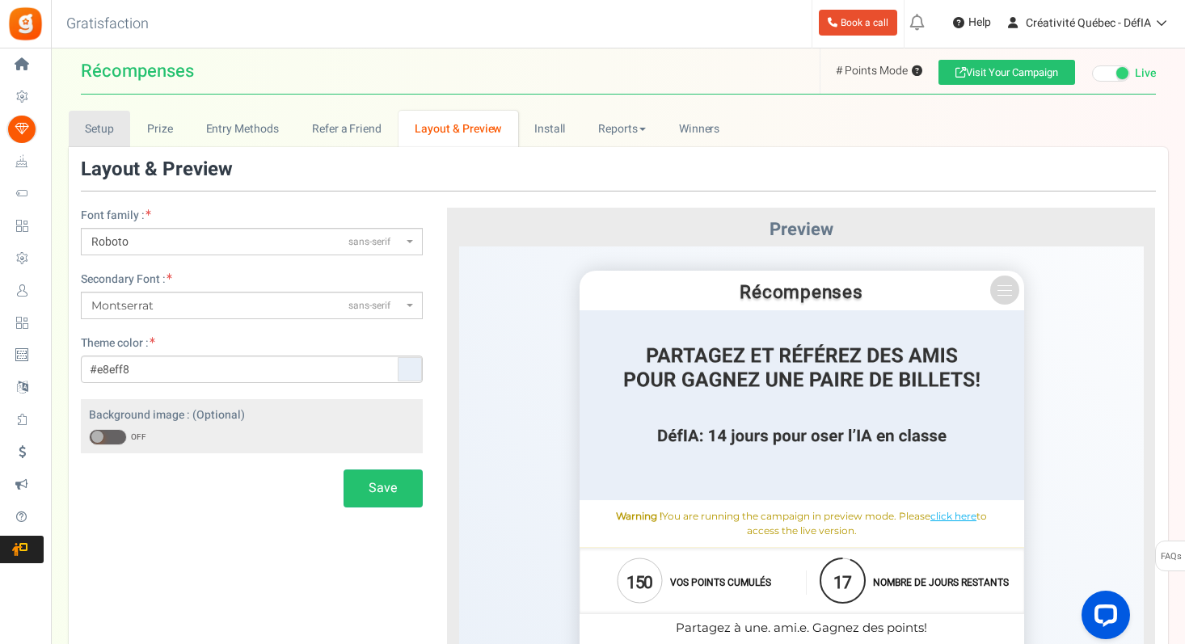
click at [94, 141] on link "Setup" at bounding box center [100, 129] width 62 height 36
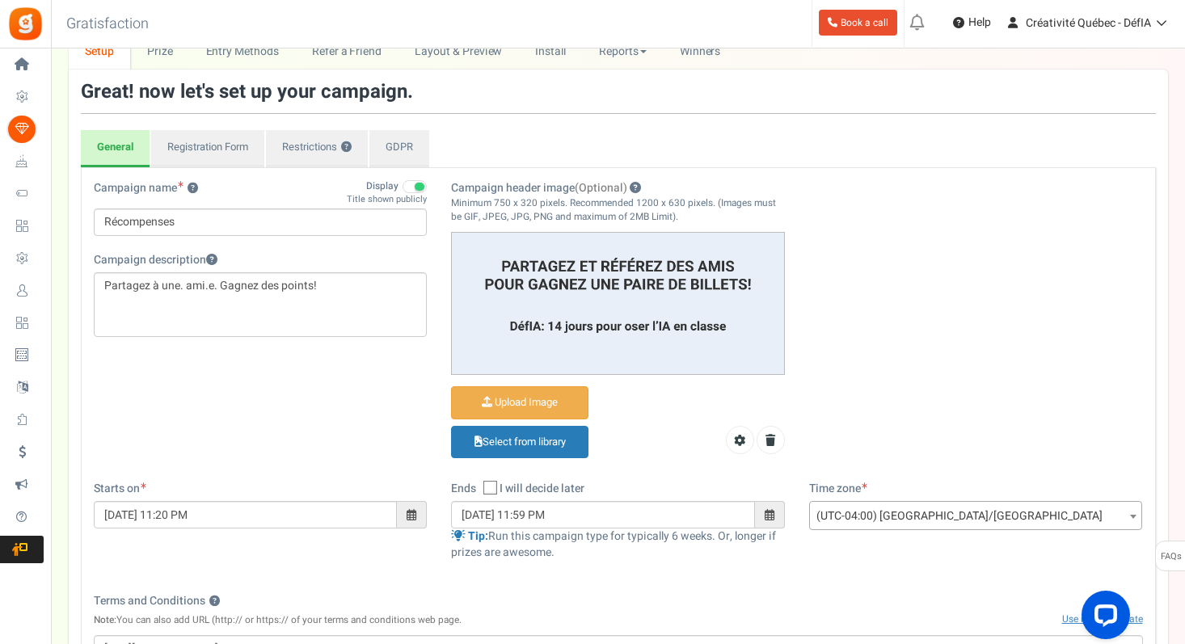
scroll to position [81, 0]
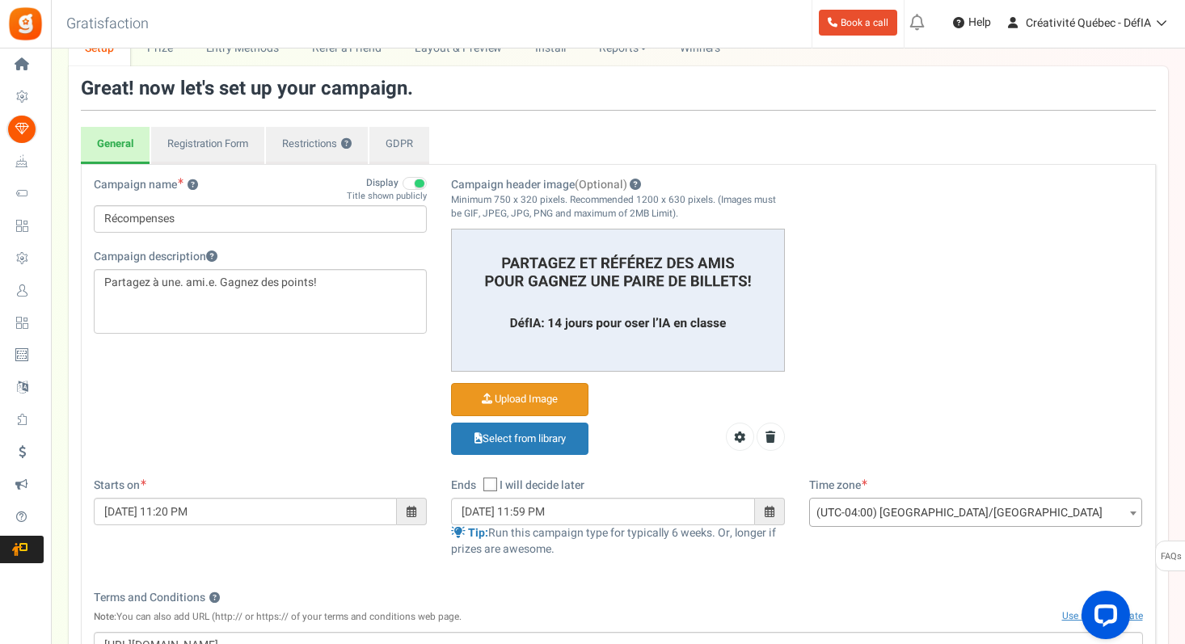
click at [524, 392] on input "Campaign header image (Optional)" at bounding box center [520, 400] width 136 height 32
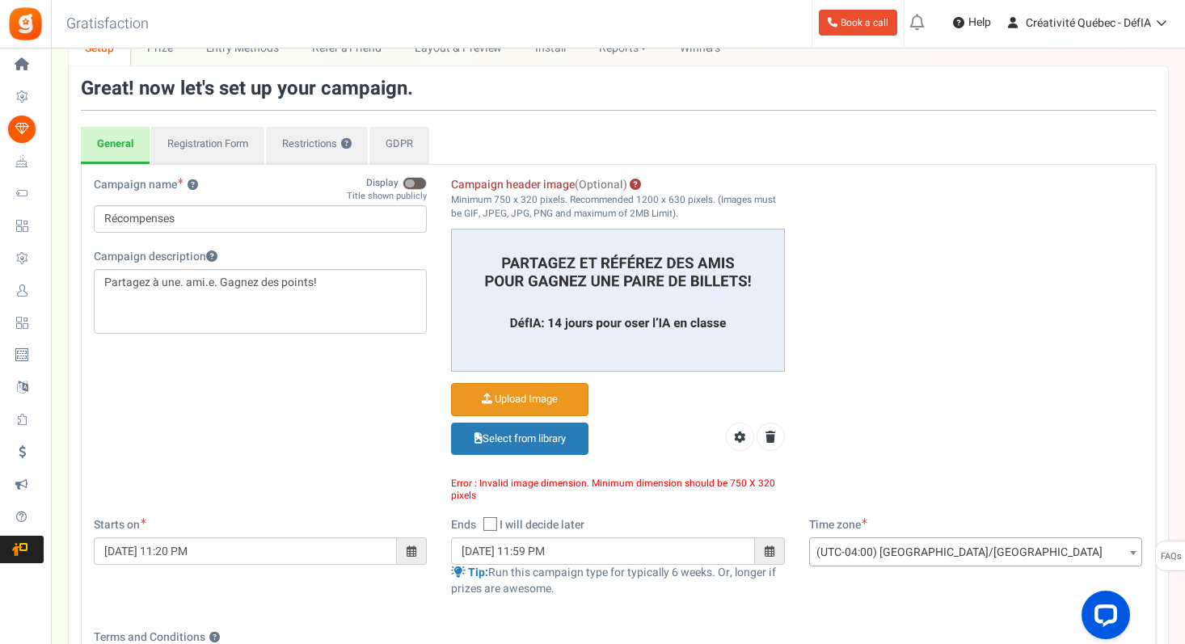
click at [544, 398] on input "Campaign header image (Optional)" at bounding box center [520, 400] width 136 height 32
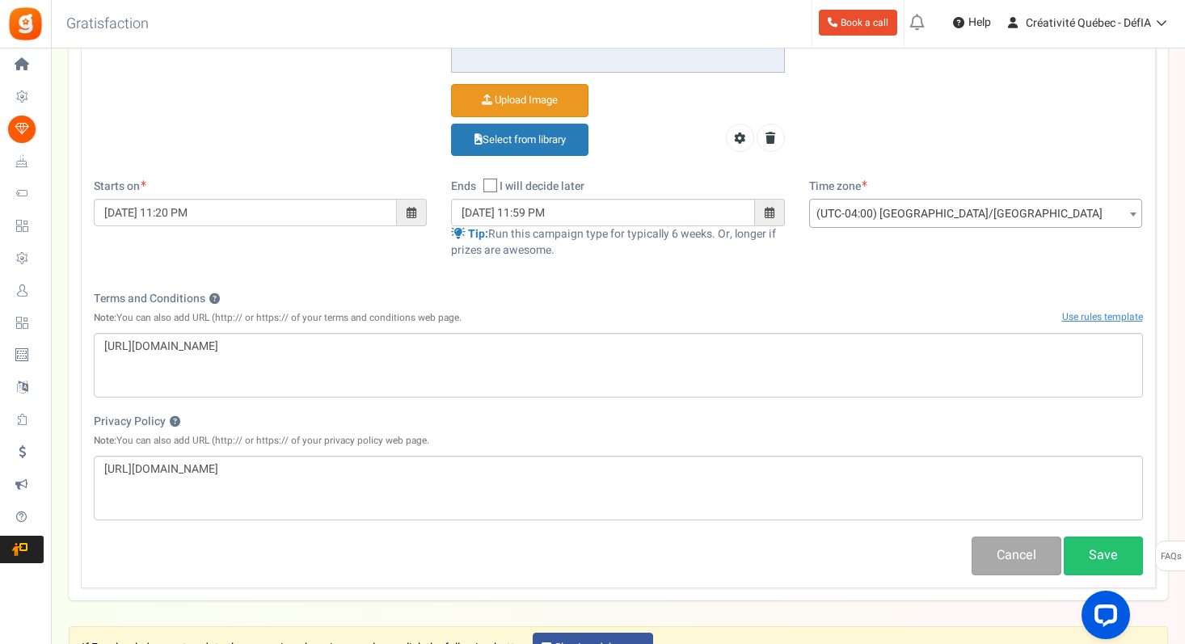
scroll to position [395, 0]
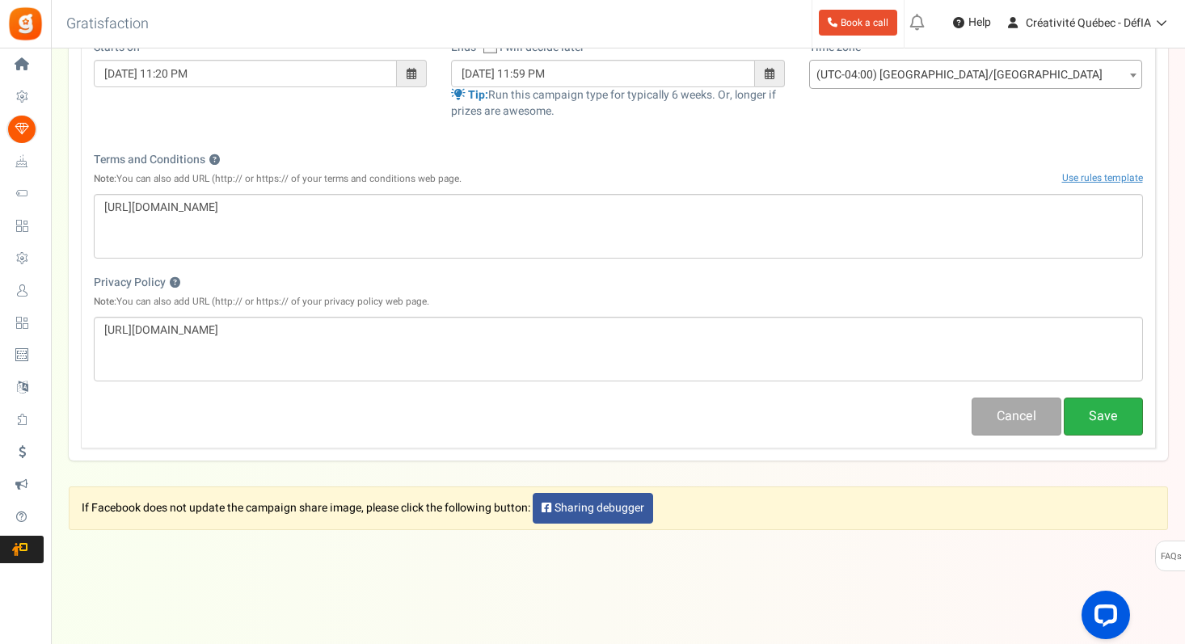
click at [1112, 436] on button "Save" at bounding box center [1103, 417] width 79 height 38
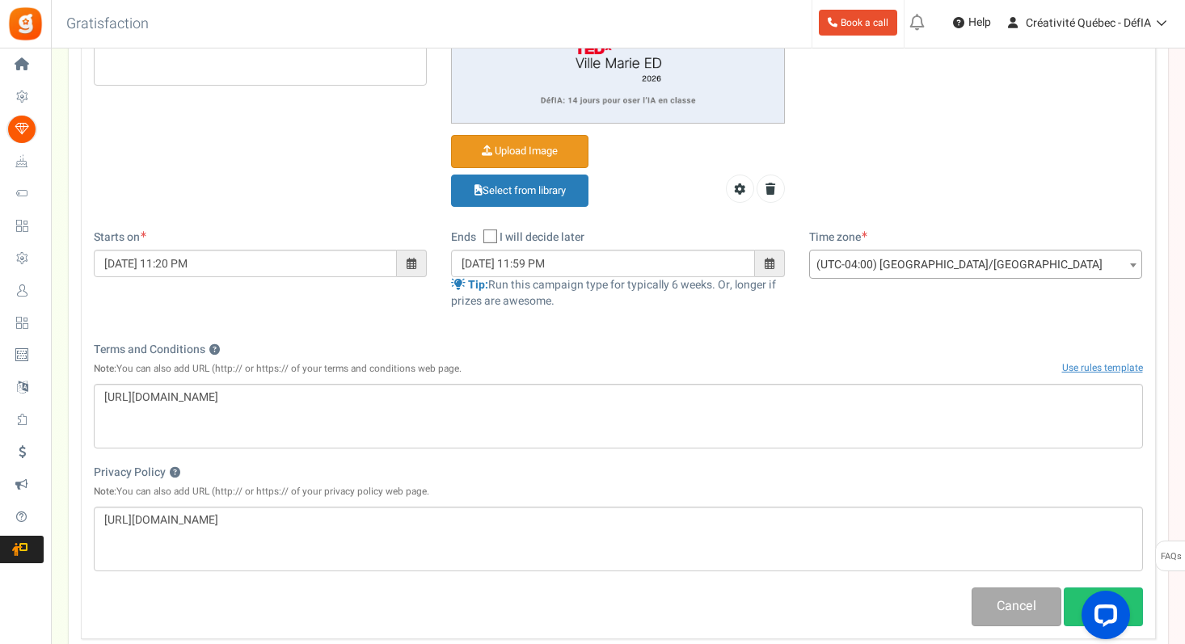
scroll to position [408, 0]
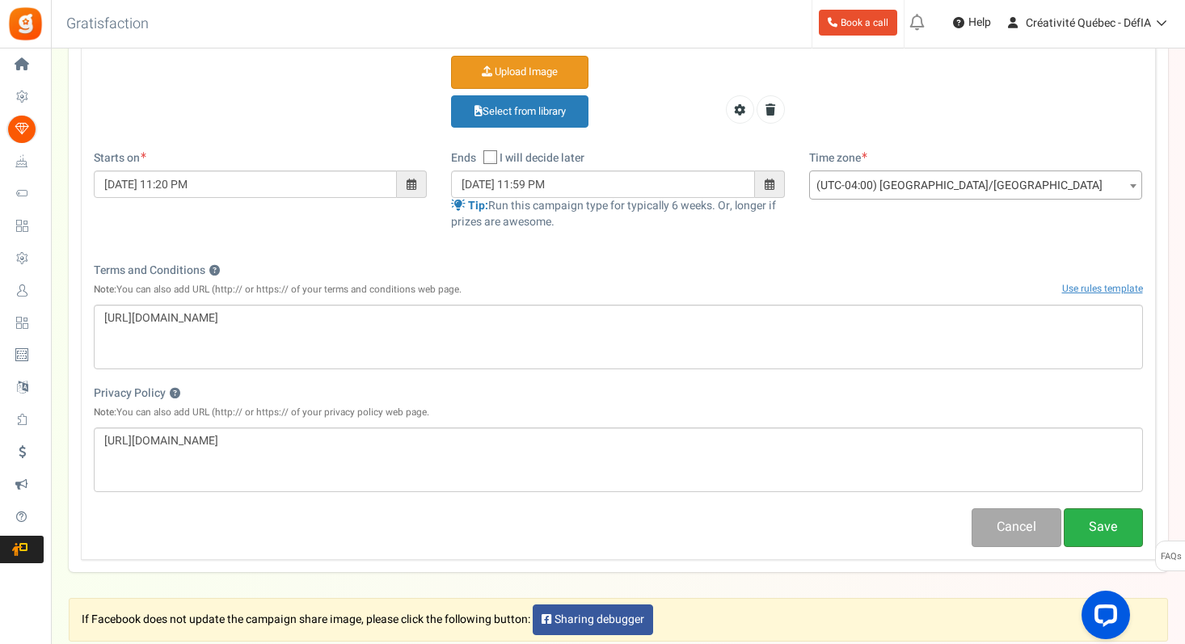
click at [1085, 525] on button "Save" at bounding box center [1103, 527] width 79 height 38
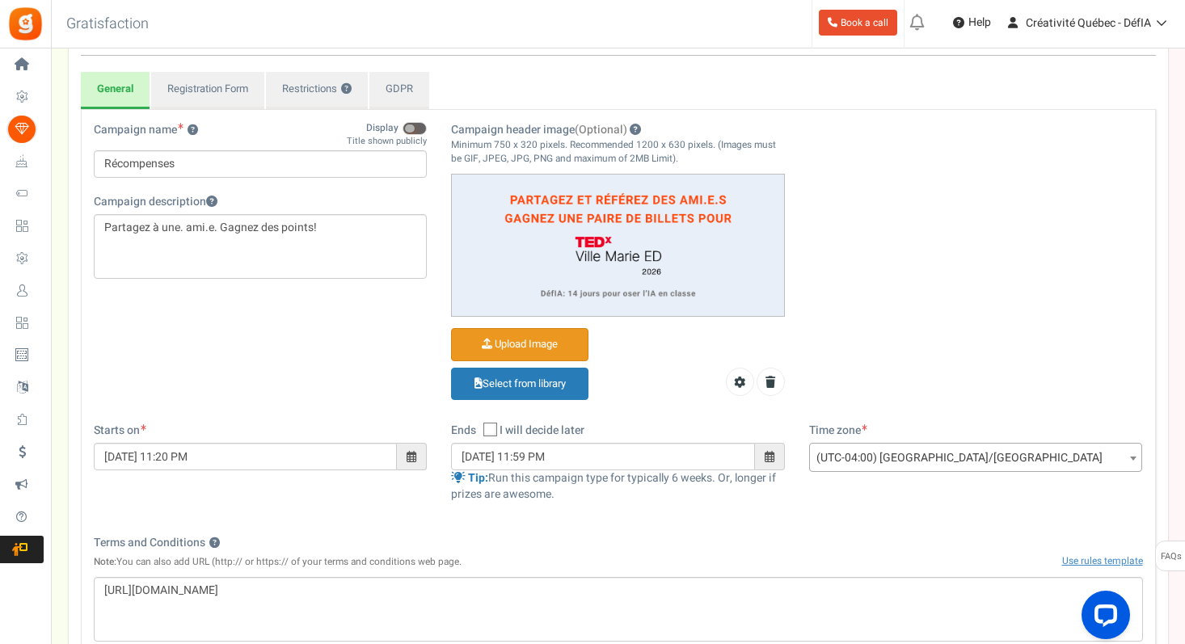
scroll to position [0, 0]
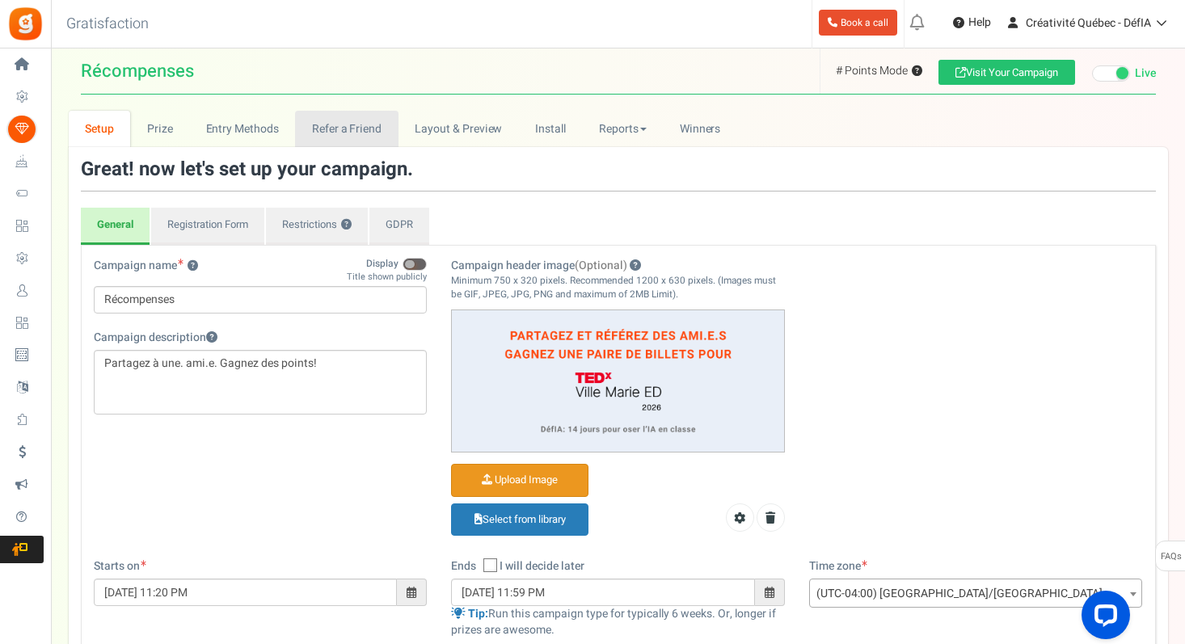
click at [326, 130] on link "Refer a Friend" at bounding box center [346, 129] width 103 height 36
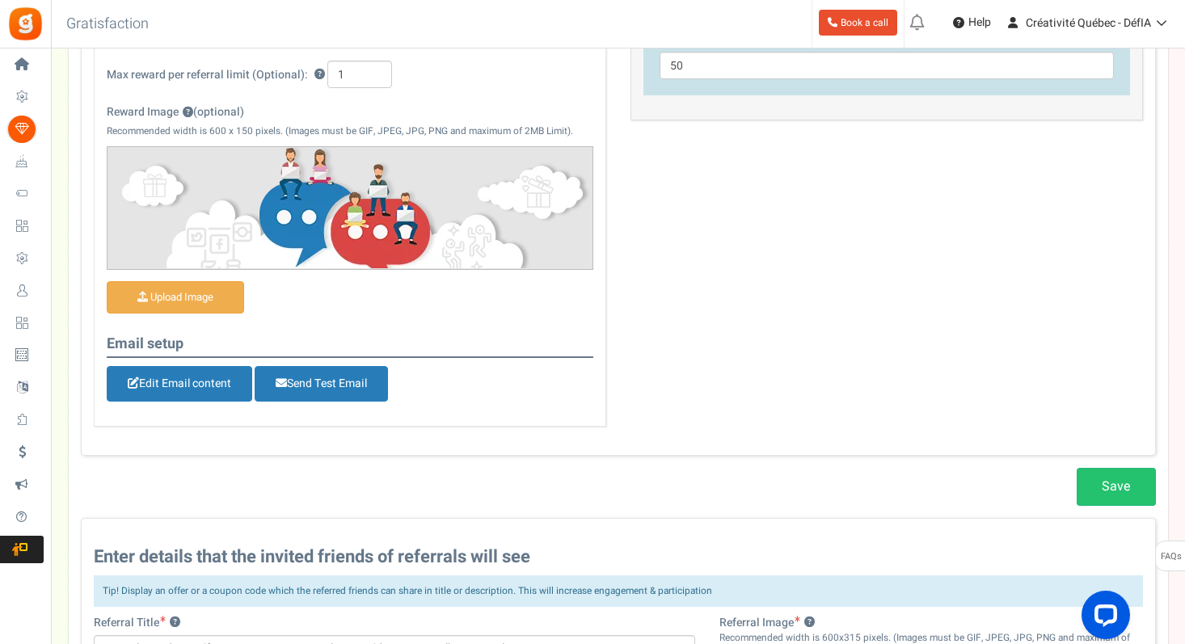
scroll to position [453, 0]
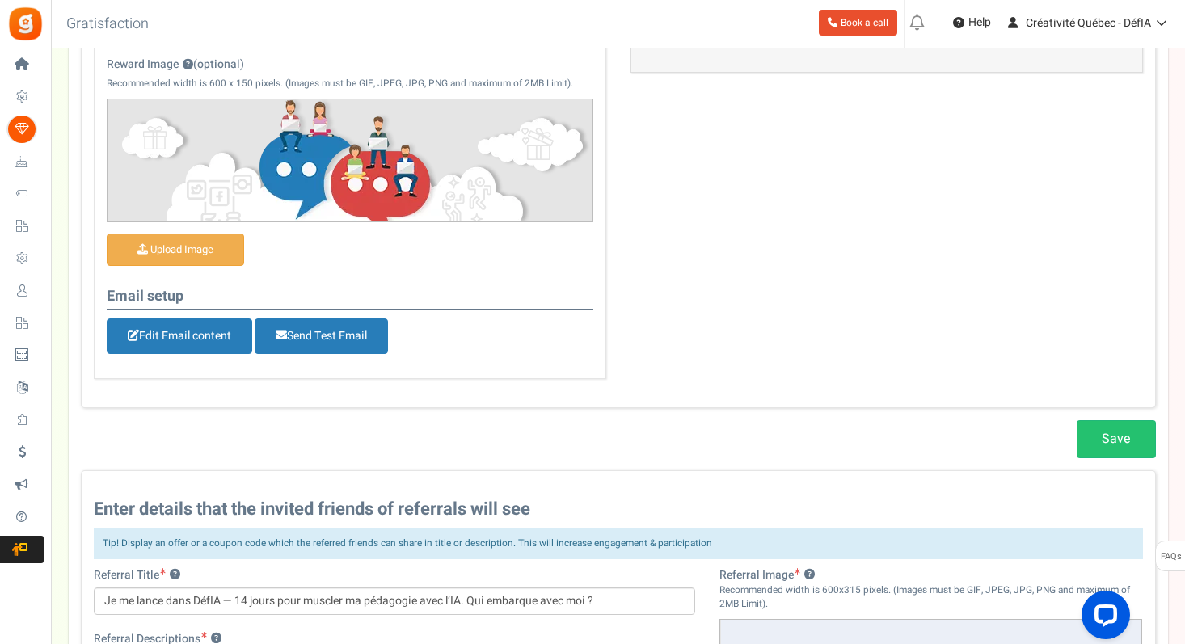
click at [400, 165] on img at bounding box center [349, 160] width 485 height 122
click at [358, 165] on img at bounding box center [349, 160] width 485 height 122
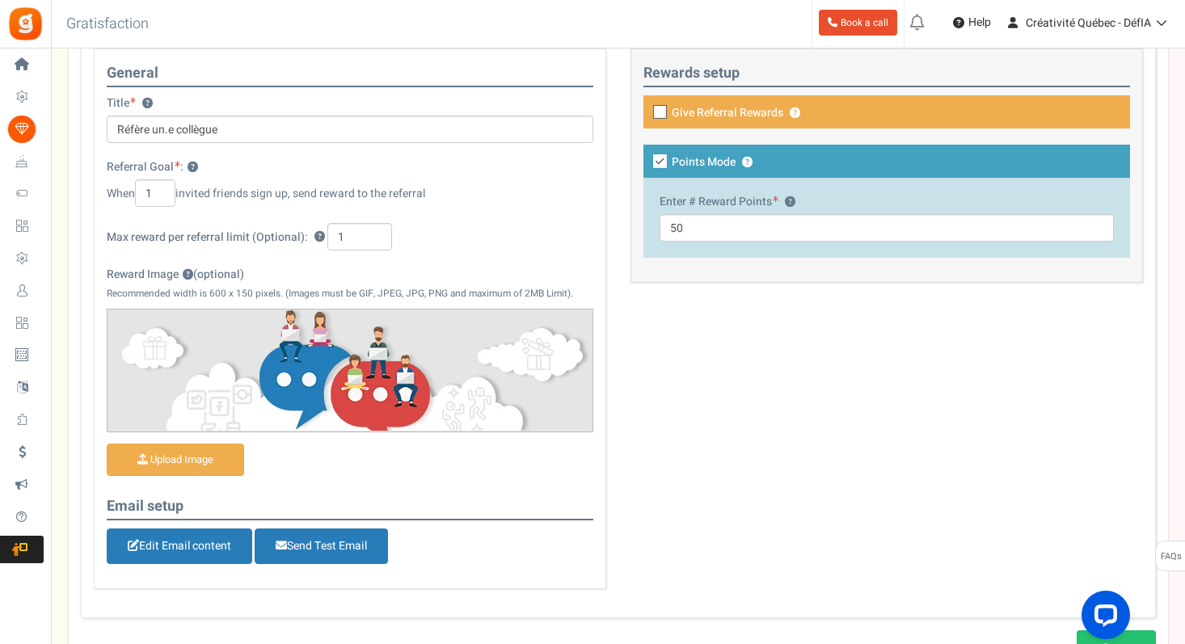
scroll to position [238, 0]
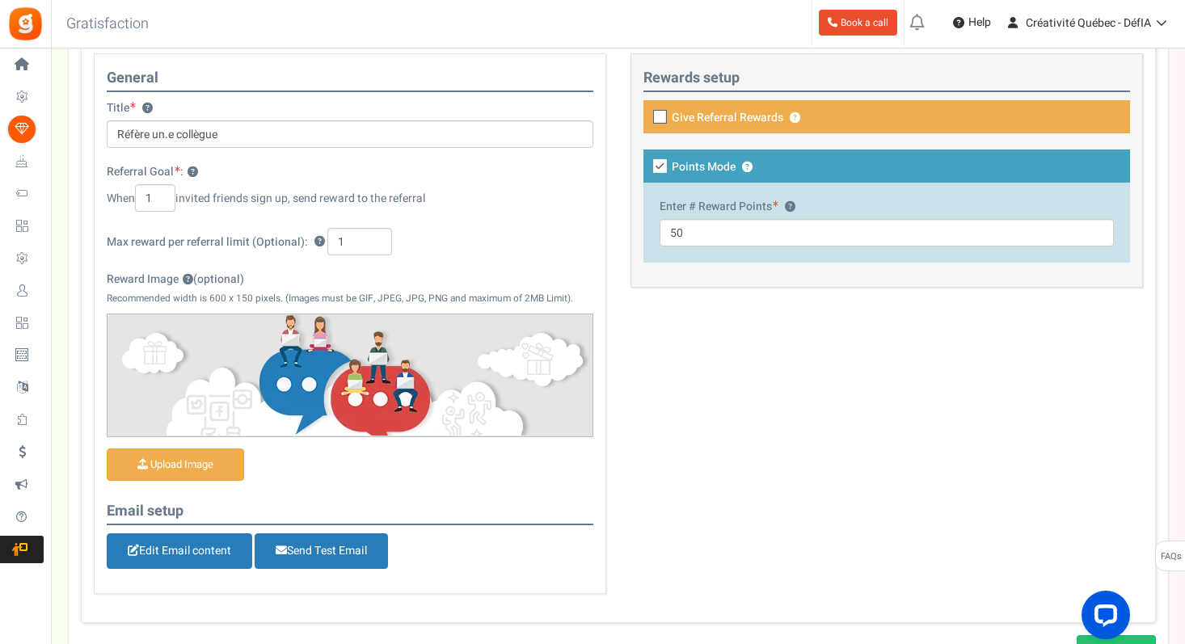
click at [238, 335] on img at bounding box center [349, 375] width 485 height 122
click at [267, 364] on img at bounding box center [349, 375] width 485 height 122
drag, startPoint x: 181, startPoint y: 464, endPoint x: 168, endPoint y: 352, distance: 113.1
click at [168, 352] on div "Upload Image" at bounding box center [350, 401] width 487 height 174
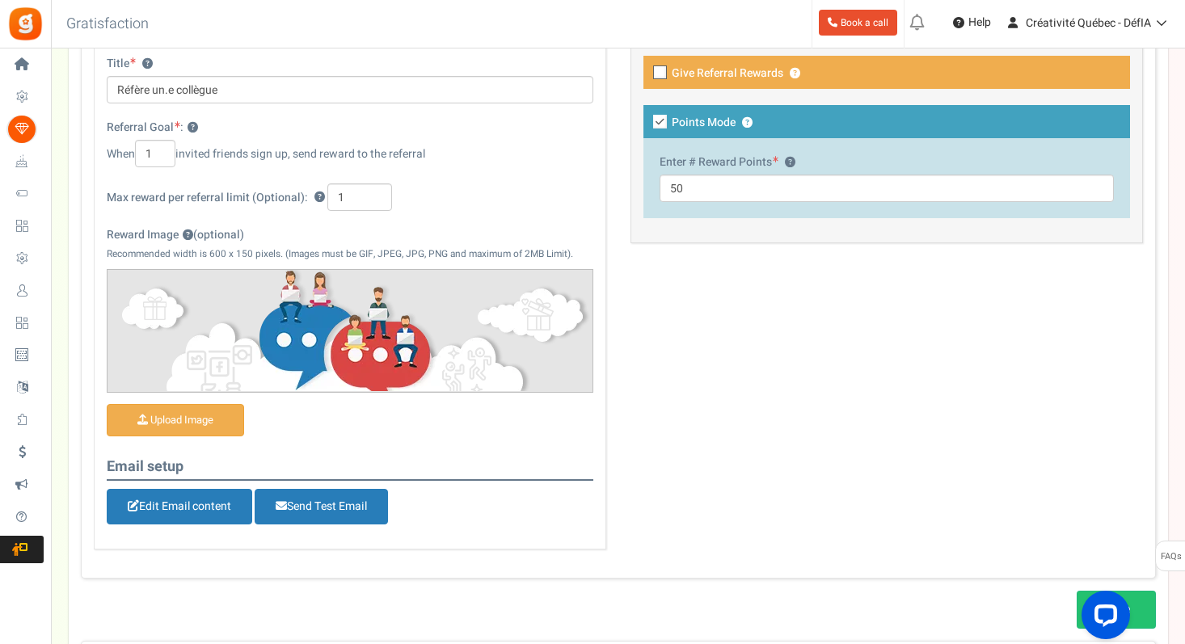
scroll to position [285, 0]
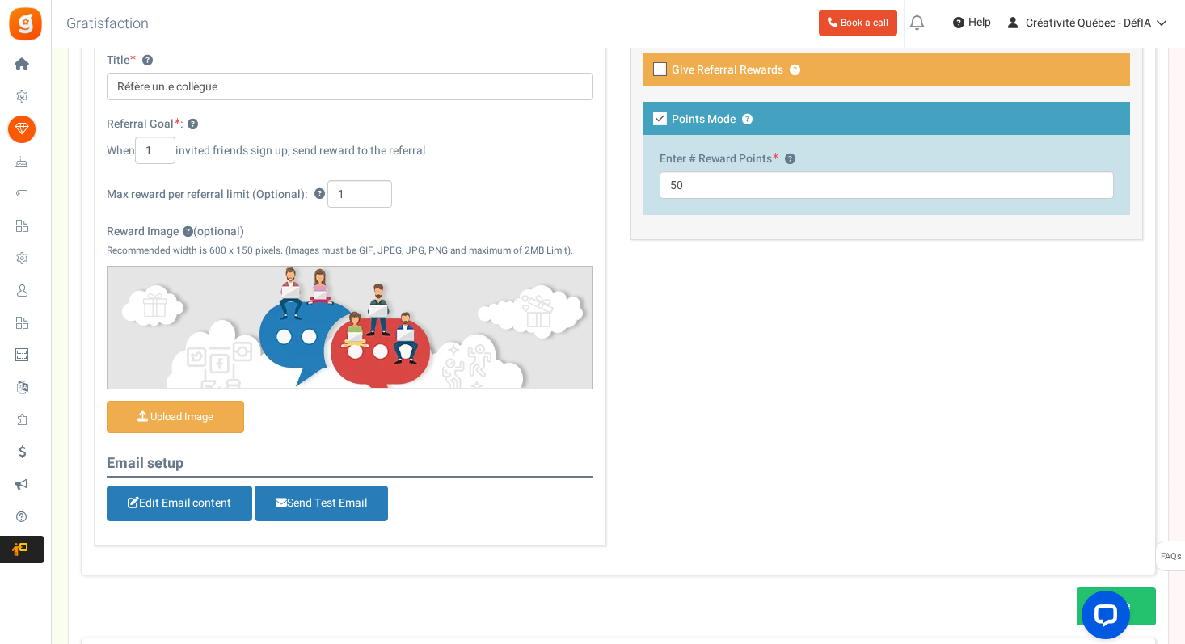
click at [345, 339] on img at bounding box center [349, 328] width 485 height 122
click at [276, 357] on img at bounding box center [349, 328] width 485 height 122
click at [238, 367] on img at bounding box center [349, 328] width 485 height 122
click at [423, 421] on div "Upload Image" at bounding box center [350, 421] width 487 height 40
click at [170, 416] on input "Reward Image ? (optional)" at bounding box center [175, 418] width 136 height 32
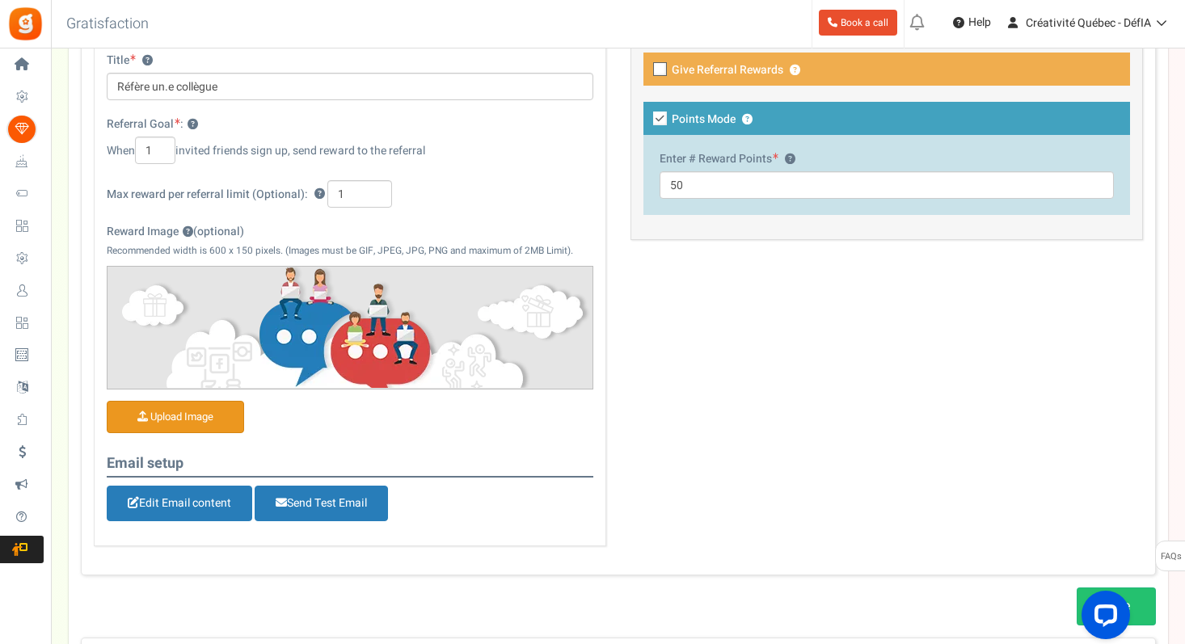
click at [196, 414] on input "Reward Image ? (optional)" at bounding box center [175, 418] width 136 height 32
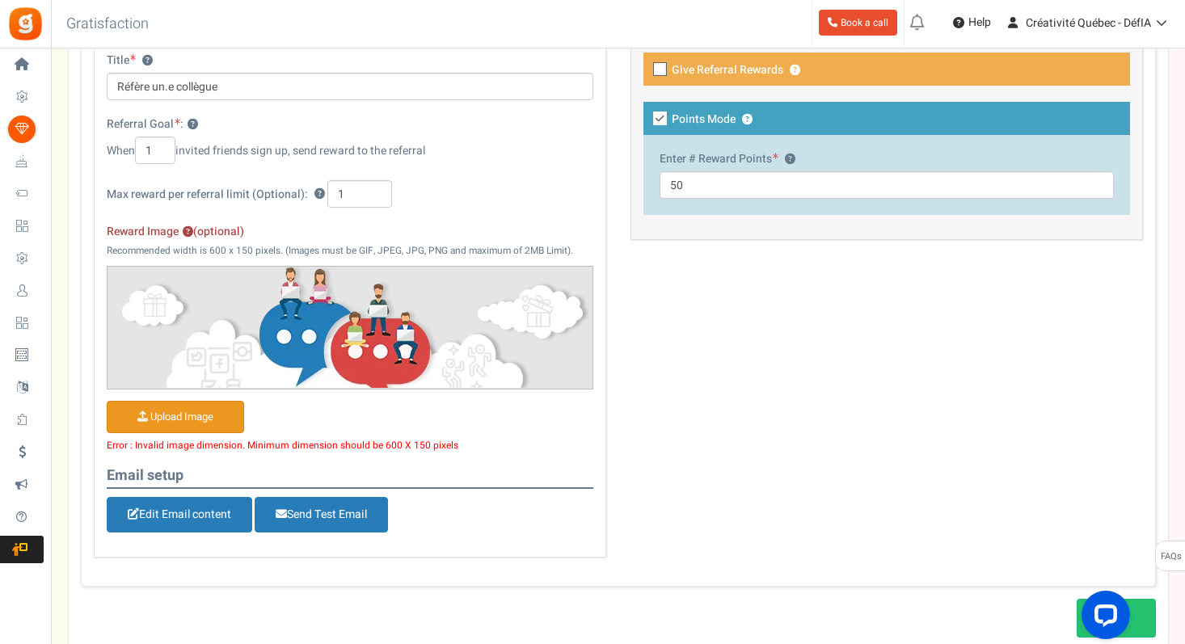
click at [478, 340] on img at bounding box center [349, 328] width 485 height 122
click at [428, 345] on img at bounding box center [349, 328] width 485 height 122
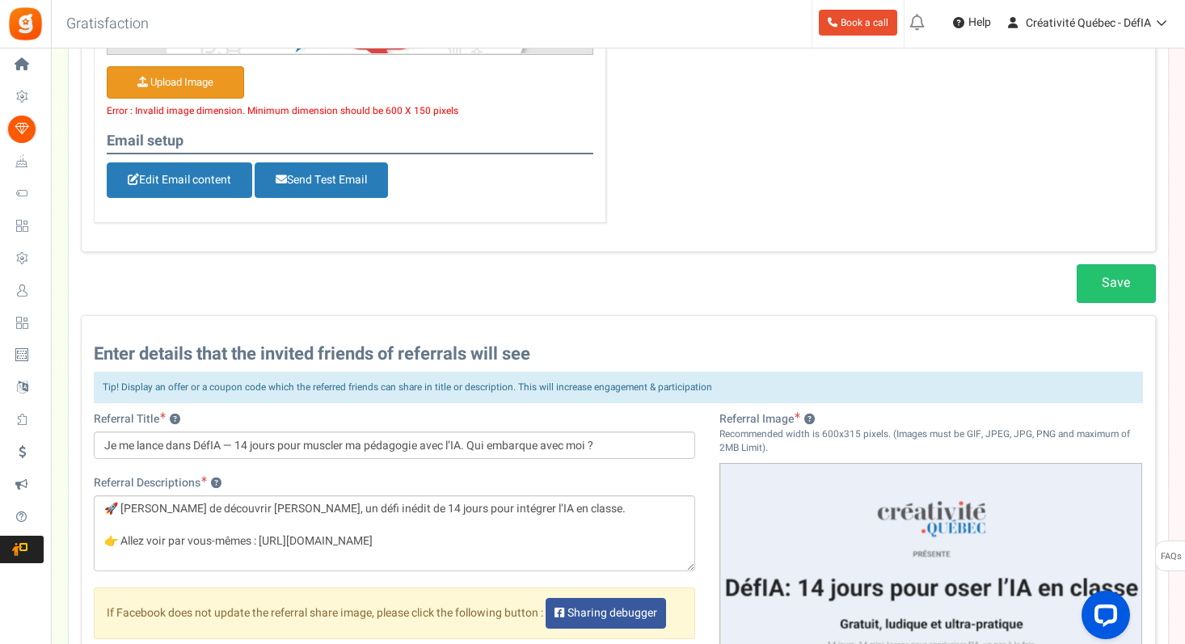
scroll to position [734, 0]
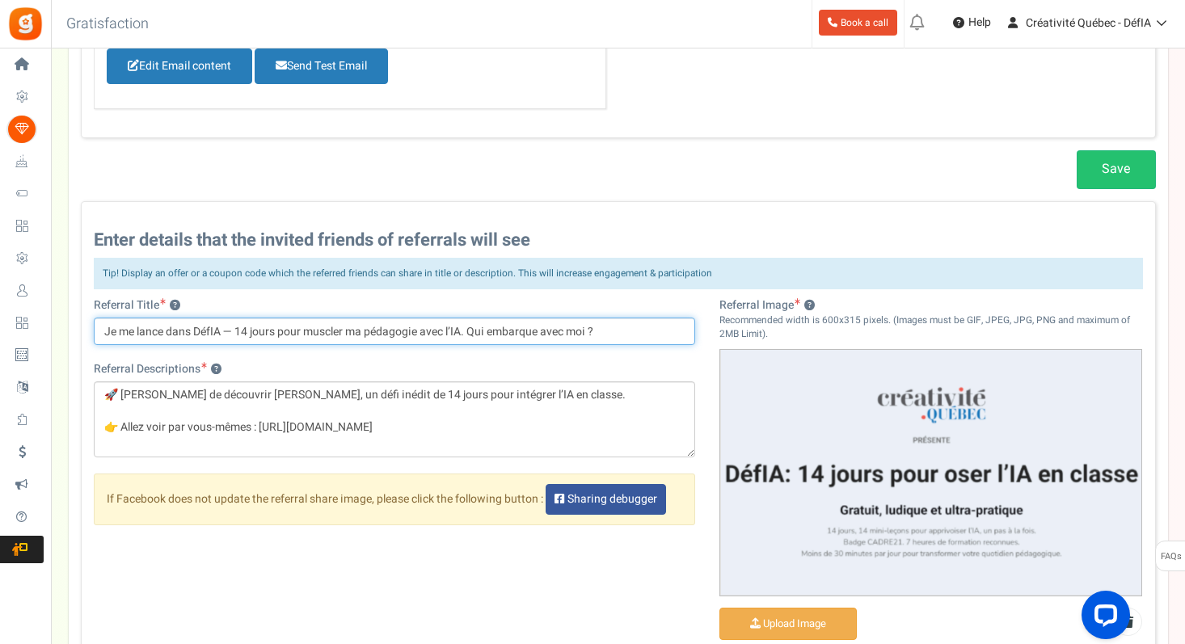
click at [242, 339] on input "Je me lance dans DéfIA — 14 jours pour muscler ma pédagogie avec l’IA. Qui emba…" at bounding box center [395, 331] width 602 height 27
drag, startPoint x: 606, startPoint y: 335, endPoint x: 239, endPoint y: 331, distance: 366.9
click at [239, 331] on input "Je me lance dans DéfIA — 14 jours pour muscler ma pédagogie avec l’IA. Qui emba…" at bounding box center [395, 331] width 602 height 27
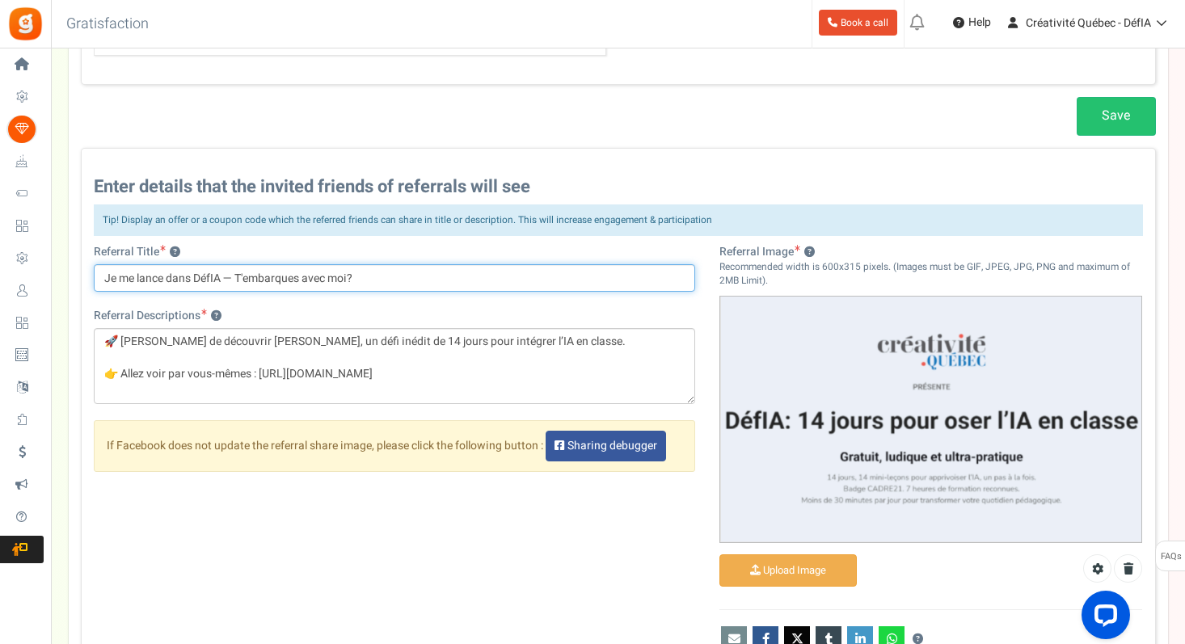
scroll to position [789, 0]
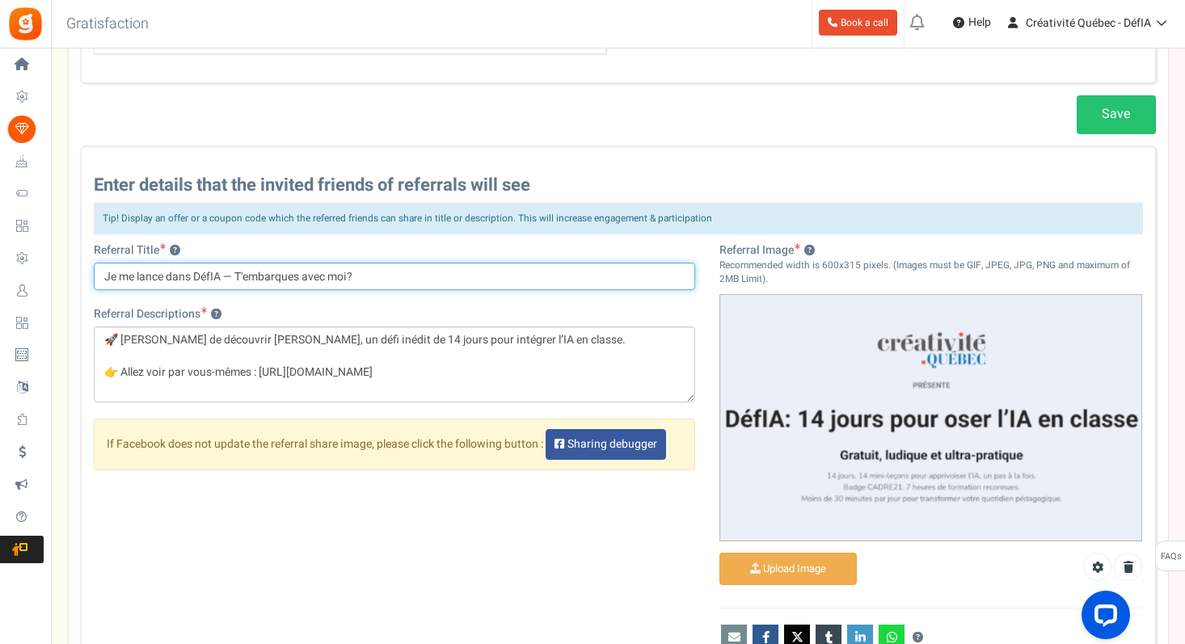
type input "Je me lance dans DéfIA — T'embarques avec moi?"
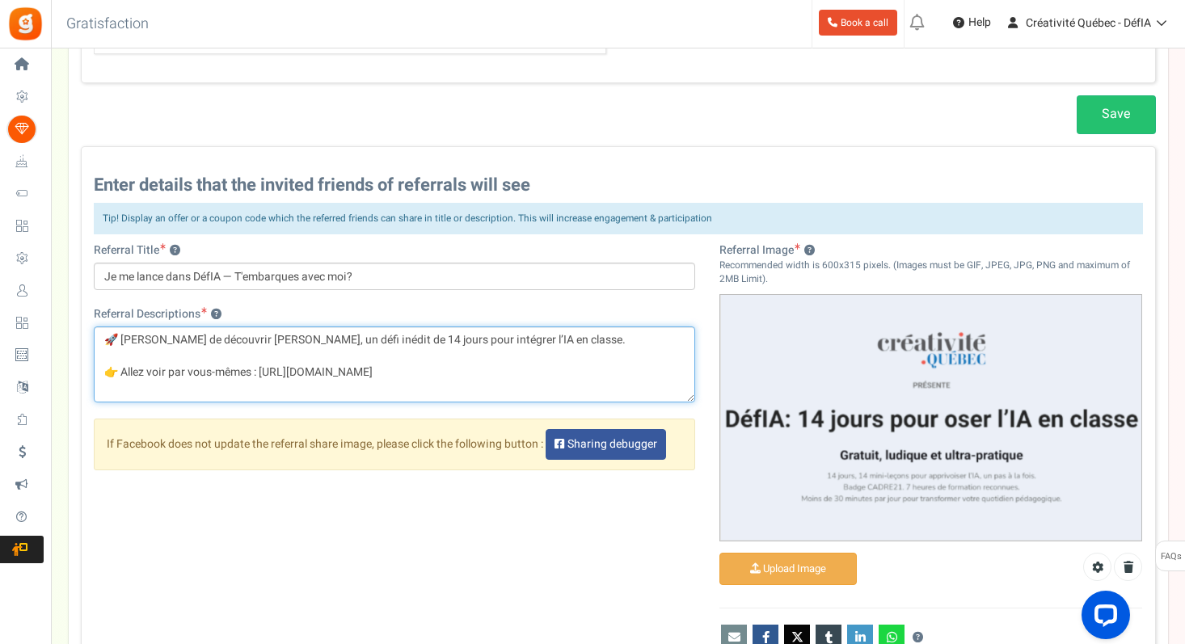
click at [449, 348] on textarea "🚀 [PERSON_NAME] de découvrir [PERSON_NAME], un défi inédit de 14 jours pour int…" at bounding box center [395, 364] width 602 height 76
click at [533, 347] on textarea "🚀 [PERSON_NAME] de découvrir [PERSON_NAME], un défi inédit de 14 jours pour int…" at bounding box center [395, 364] width 602 height 76
click at [549, 347] on textarea "🚀 [PERSON_NAME] de découvrir [PERSON_NAME], un défi inédit de 14 jours pour int…" at bounding box center [395, 364] width 602 height 76
click at [133, 373] on textarea "🚀 [PERSON_NAME] de découvrir [PERSON_NAME], un défi inédit de 14 jours pour int…" at bounding box center [395, 364] width 602 height 76
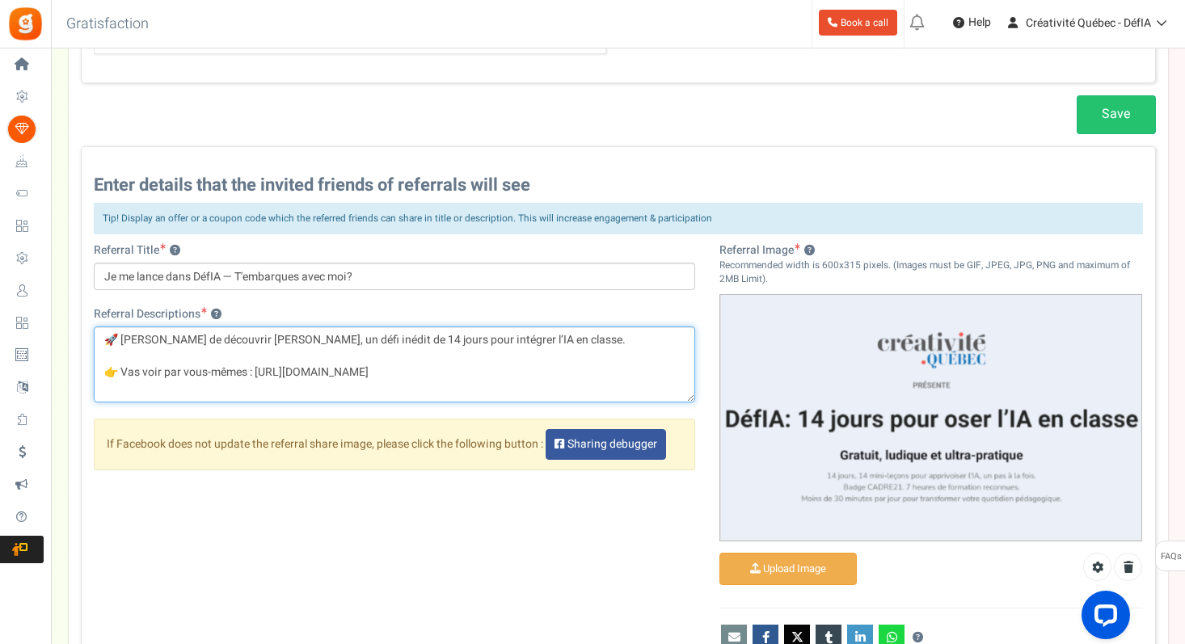
click at [202, 371] on textarea "🚀 [PERSON_NAME] de découvrir [PERSON_NAME], un défi inédit de 14 jours pour int…" at bounding box center [395, 364] width 602 height 76
click at [231, 369] on textarea "🚀 [PERSON_NAME] de découvrir [PERSON_NAME], un défi inédit de 14 jours pour int…" at bounding box center [395, 364] width 602 height 76
click at [546, 342] on textarea "🚀 [PERSON_NAME] de découvrir [PERSON_NAME], un défi inédit de 14 jours pour int…" at bounding box center [395, 364] width 602 height 76
paste textarea "14 jours pour muscler ma pédagogie avec l’IA. Qui embarque avec moi ?"
click at [420, 384] on textarea "🚀 [PERSON_NAME] de découvrir [PERSON_NAME], un défi inédit de 14 jours pour int…" at bounding box center [395, 364] width 602 height 76
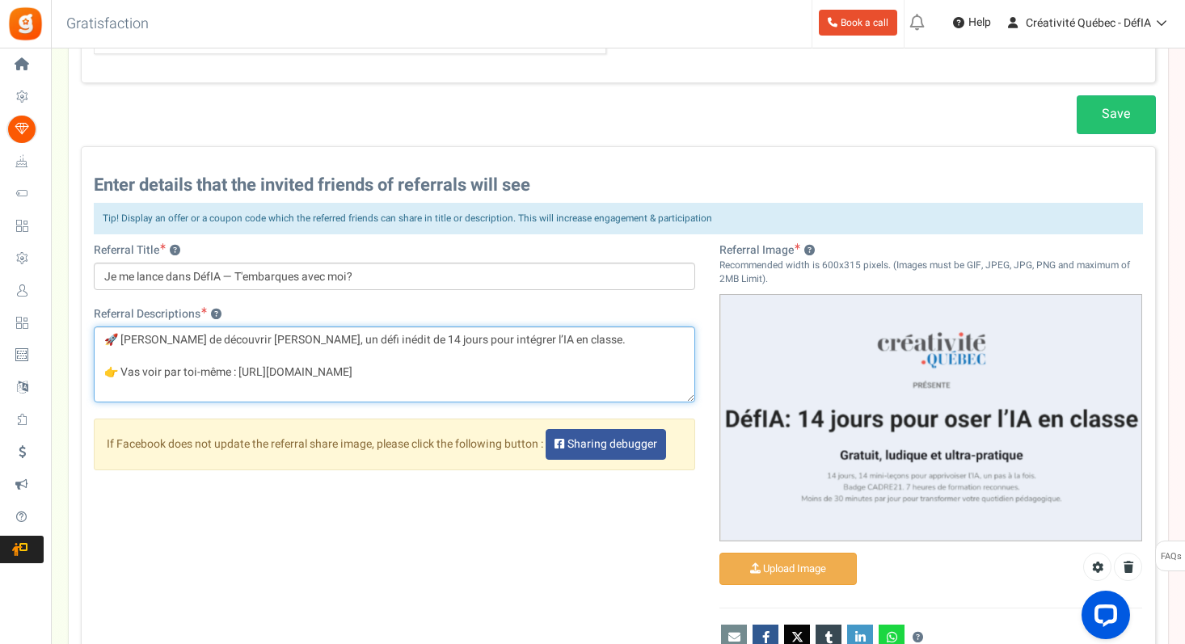
click at [422, 375] on textarea "🚀 [PERSON_NAME] de découvrir [PERSON_NAME], un défi inédit de 14 jours pour int…" at bounding box center [395, 364] width 602 height 76
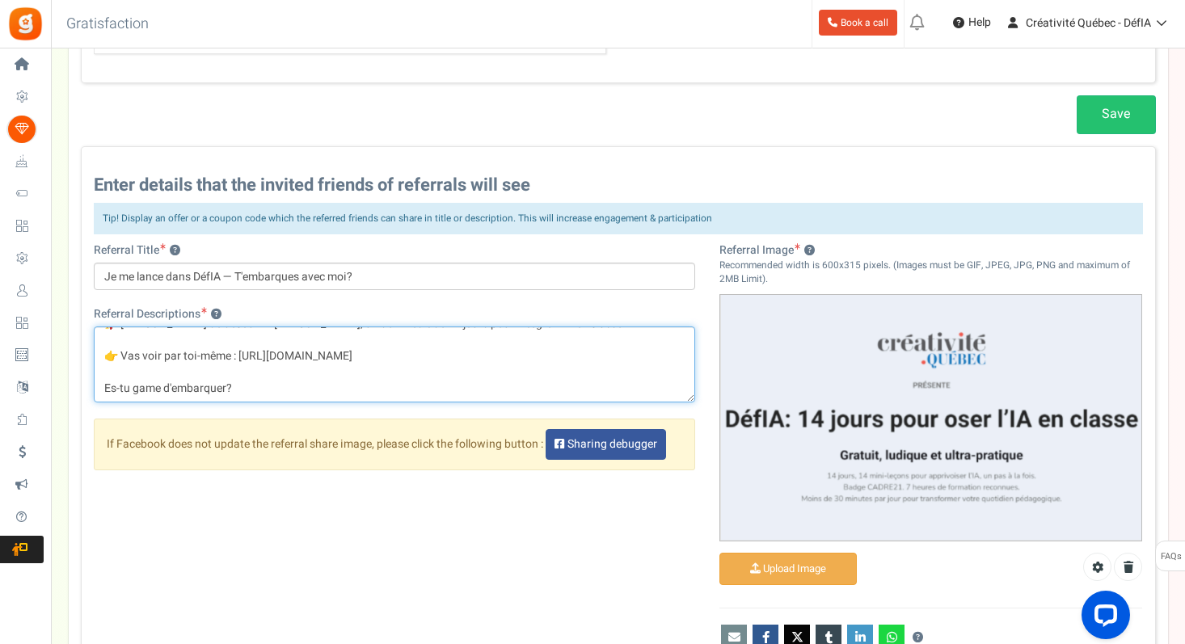
click at [120, 353] on textarea "🚀 [PERSON_NAME] de découvrir [PERSON_NAME], un défi inédit de 14 jours pour int…" at bounding box center [395, 364] width 602 height 76
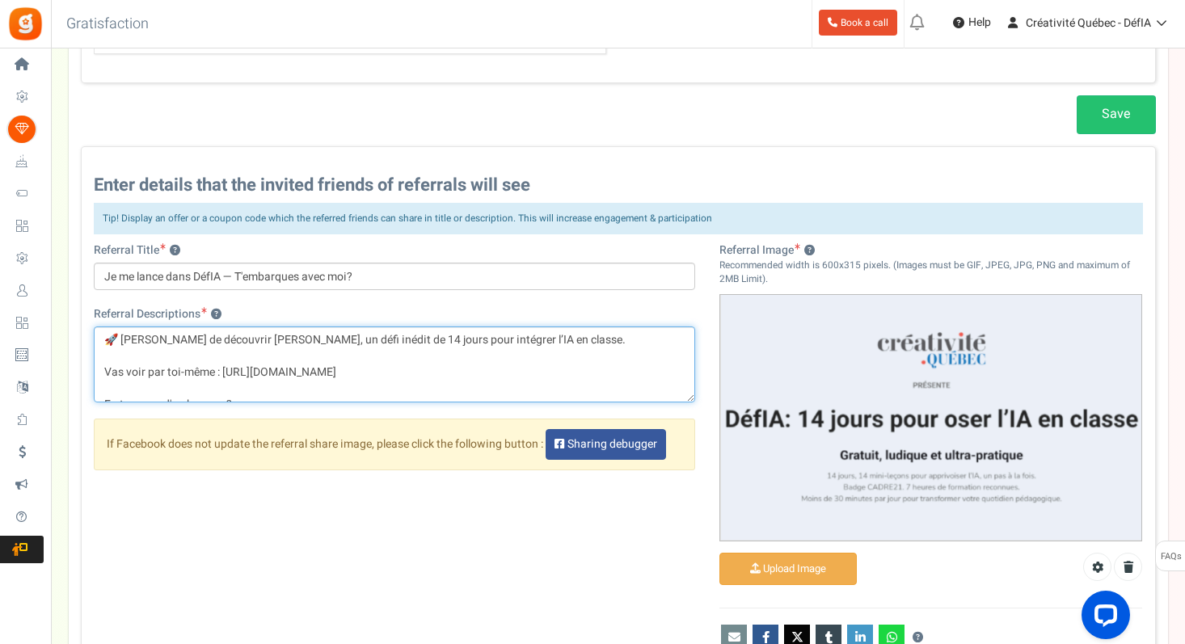
drag, startPoint x: 118, startPoint y: 338, endPoint x: 80, endPoint y: 337, distance: 38.0
click at [83, 338] on div "Referral Title ? Je me [PERSON_NAME] dans DéfIA — T'embarques avec moi? Referra…" at bounding box center [395, 364] width 626 height 244
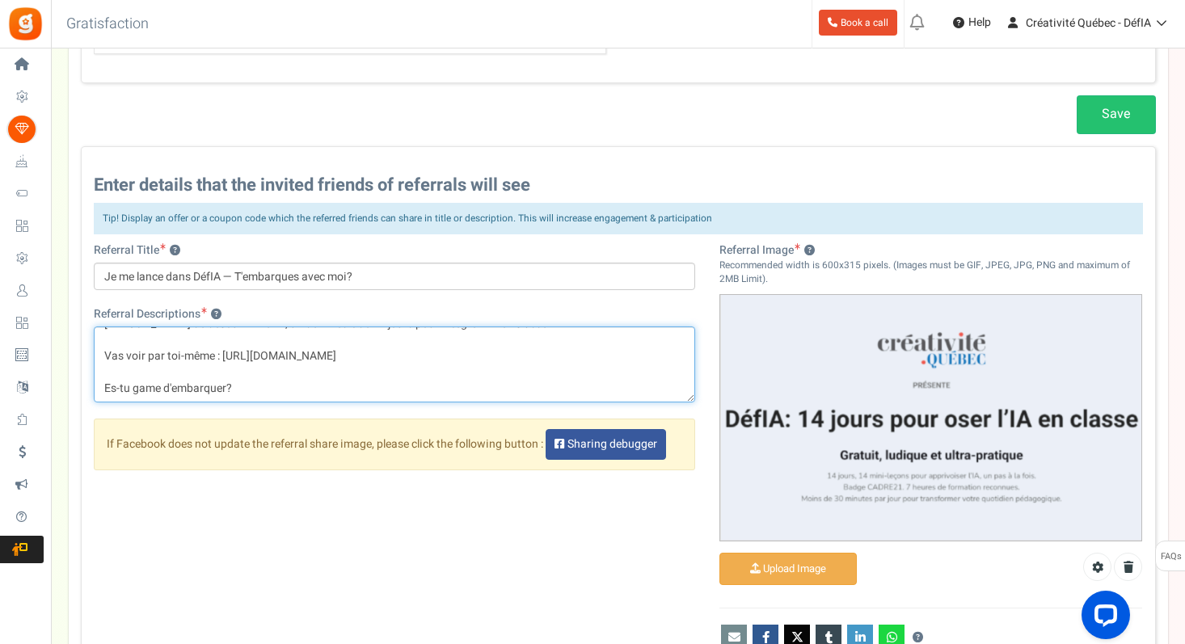
click at [255, 378] on textarea "🚀 [PERSON_NAME] de découvrir [PERSON_NAME], un défi inédit de 14 jours pour int…" at bounding box center [395, 364] width 602 height 76
click at [256, 386] on textarea "🚀 [PERSON_NAME] de découvrir [PERSON_NAME], un défi inédit de 14 jours pour int…" at bounding box center [395, 364] width 602 height 76
paste textarea "🚀"
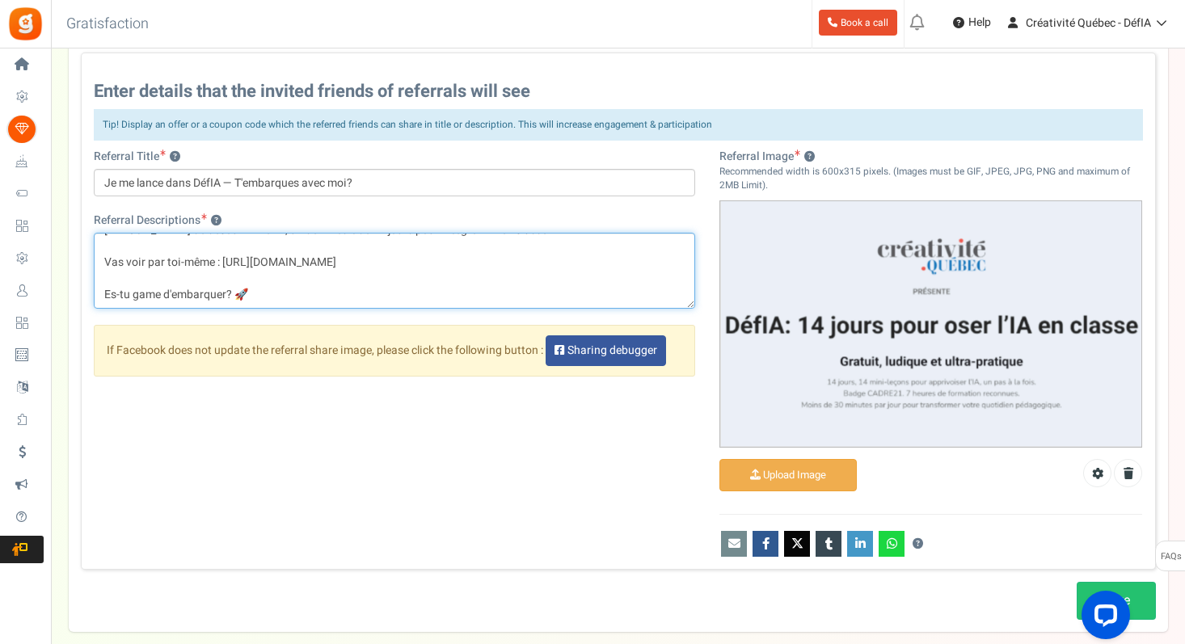
scroll to position [897, 0]
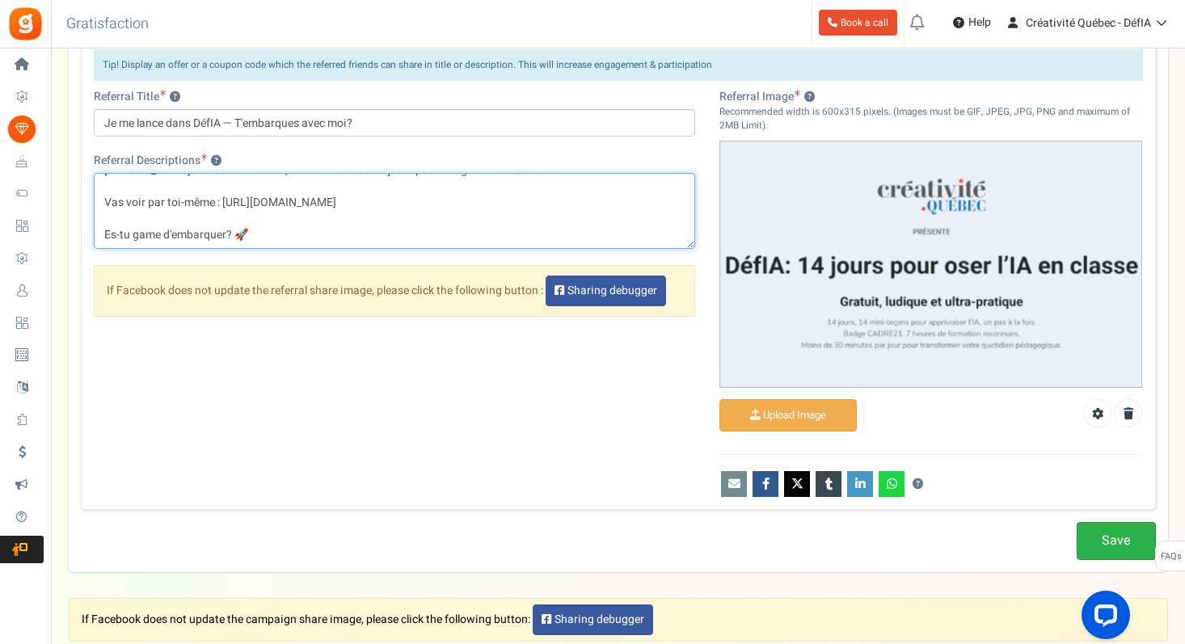
type textarea "[PERSON_NAME] de découvrir DéfIA, un défi inédit de 14 jours pour intégrer l’IA…"
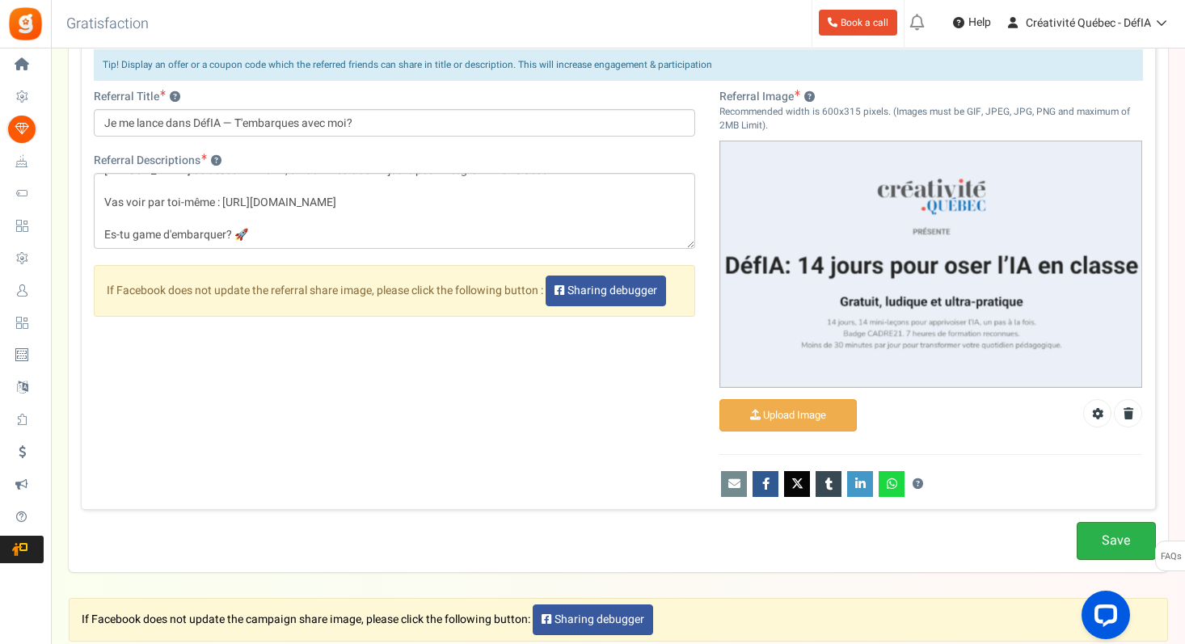
click at [1099, 533] on link "Save" at bounding box center [1115, 541] width 79 height 38
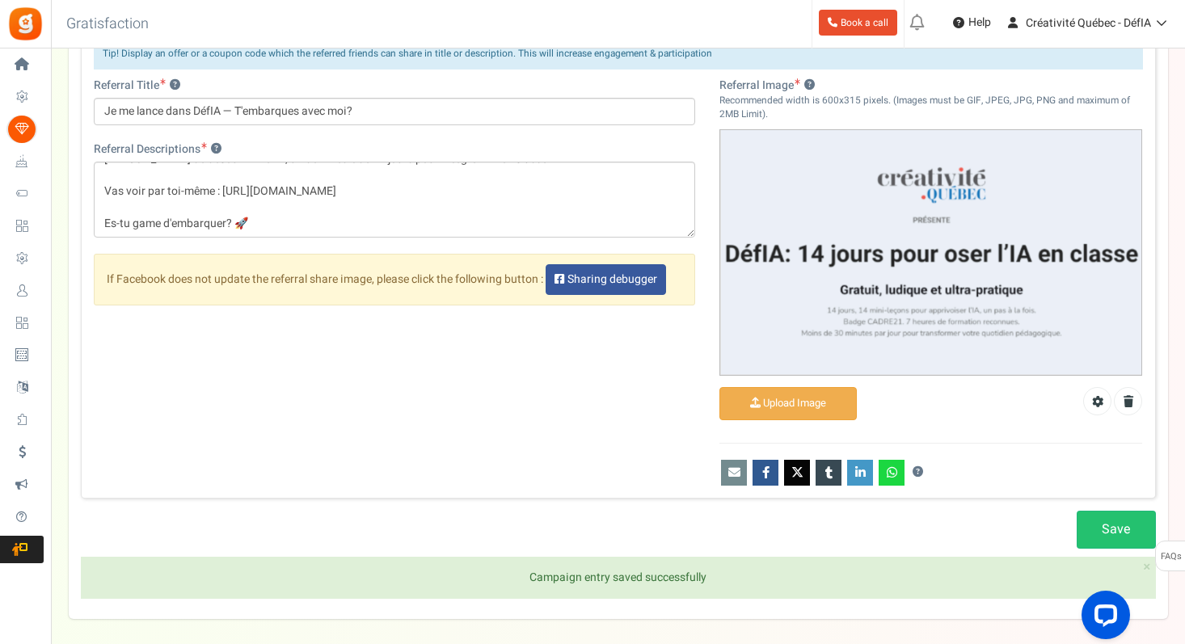
scroll to position [867, 0]
